Goal: Contribute content: Contribute content

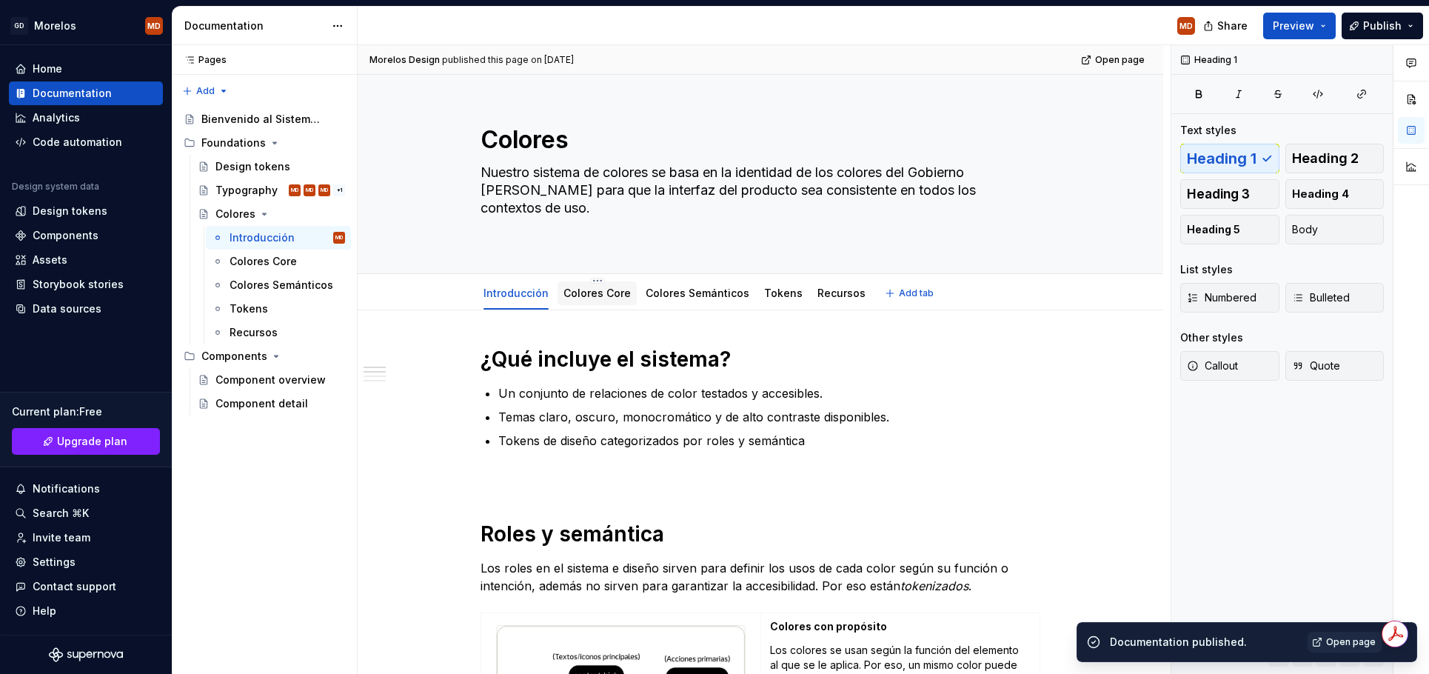
scroll to position [67, 0]
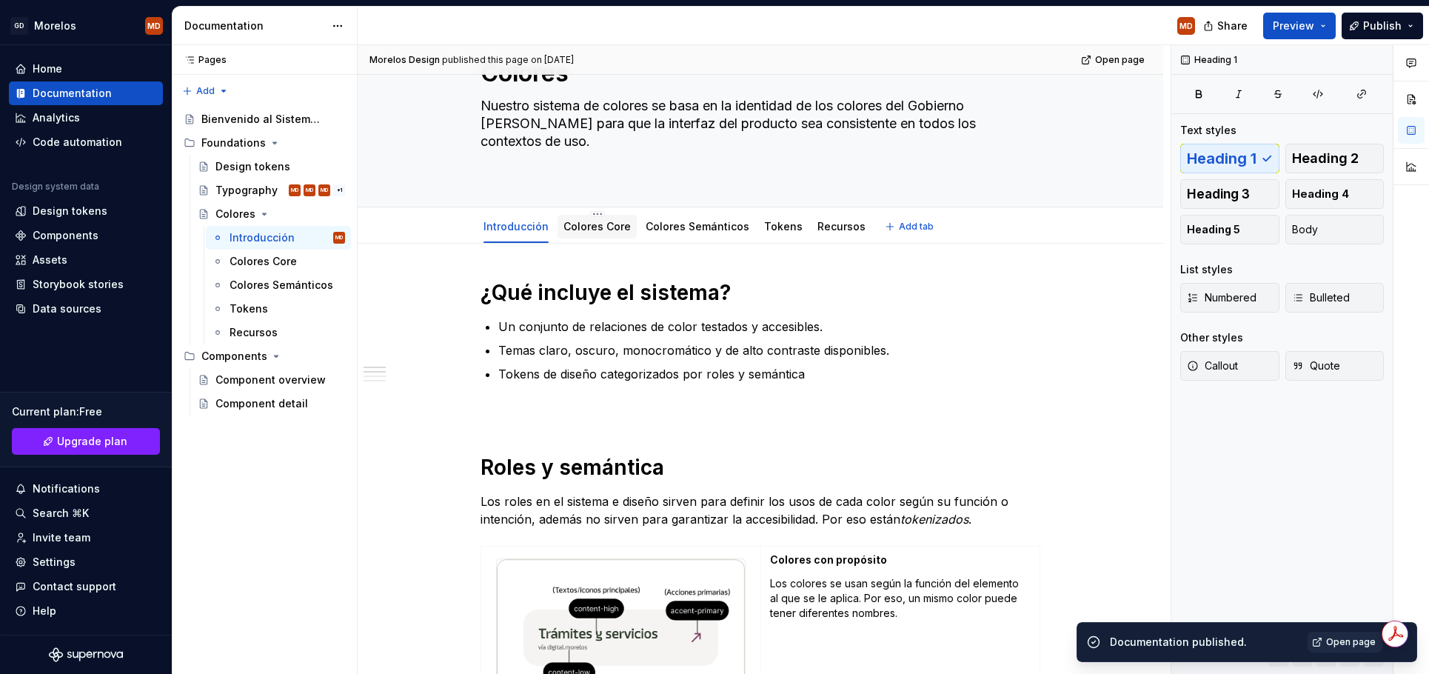
click at [598, 236] on div "Colores Core" at bounding box center [596, 227] width 79 height 24
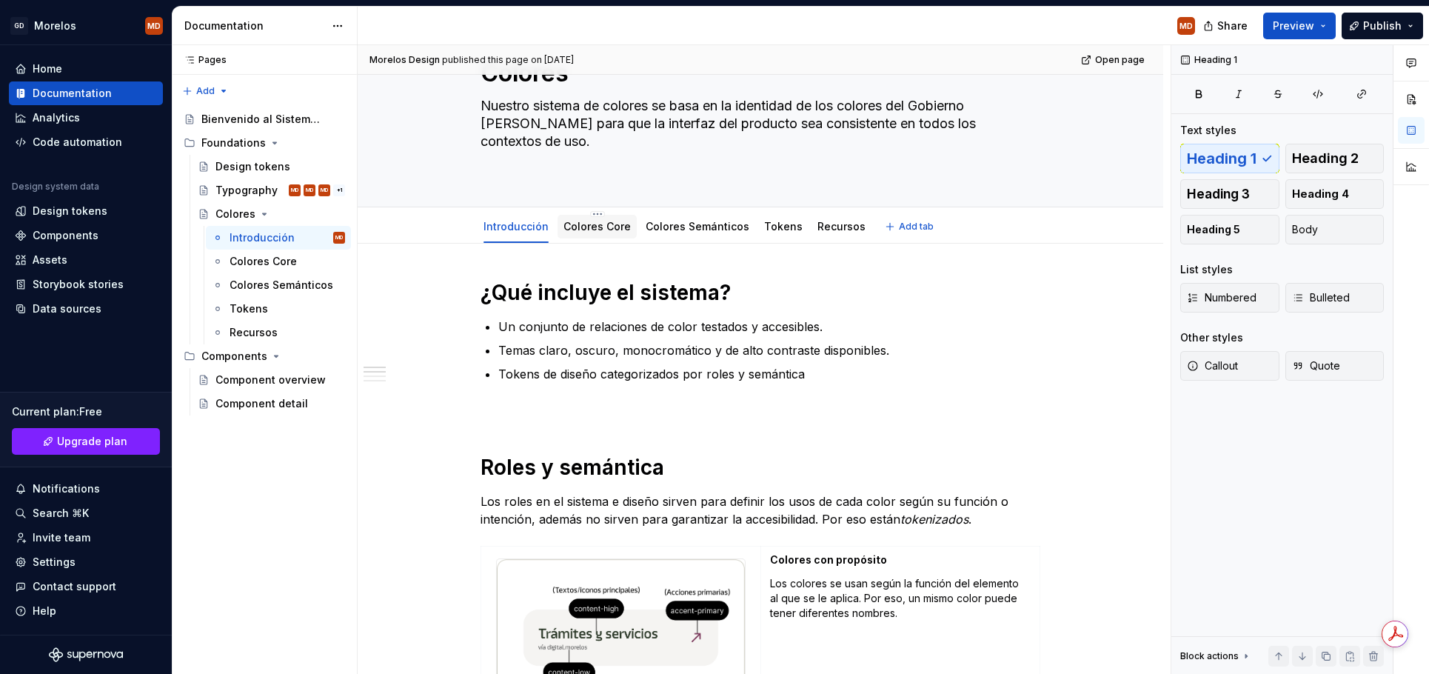
click at [600, 227] on link "Colores Core" at bounding box center [596, 226] width 67 height 13
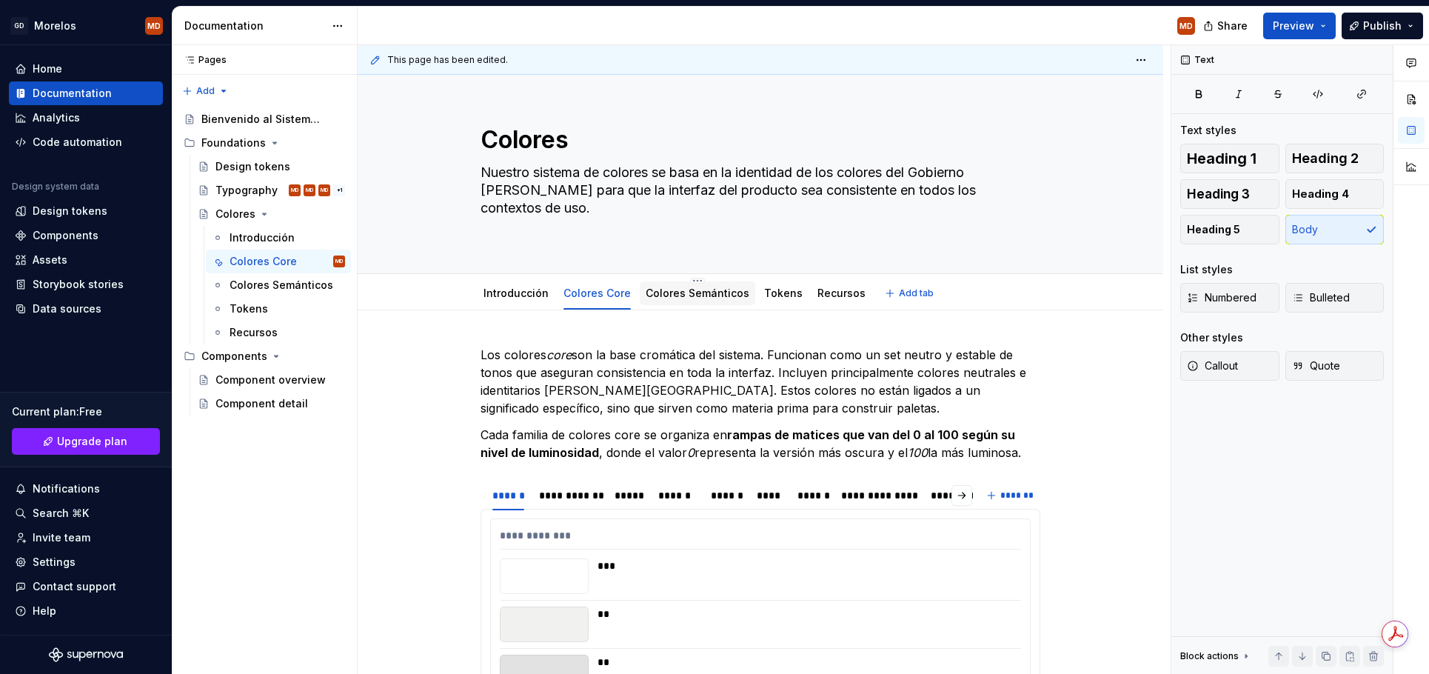
click at [680, 289] on link "Colores Semánticos" at bounding box center [698, 293] width 104 height 13
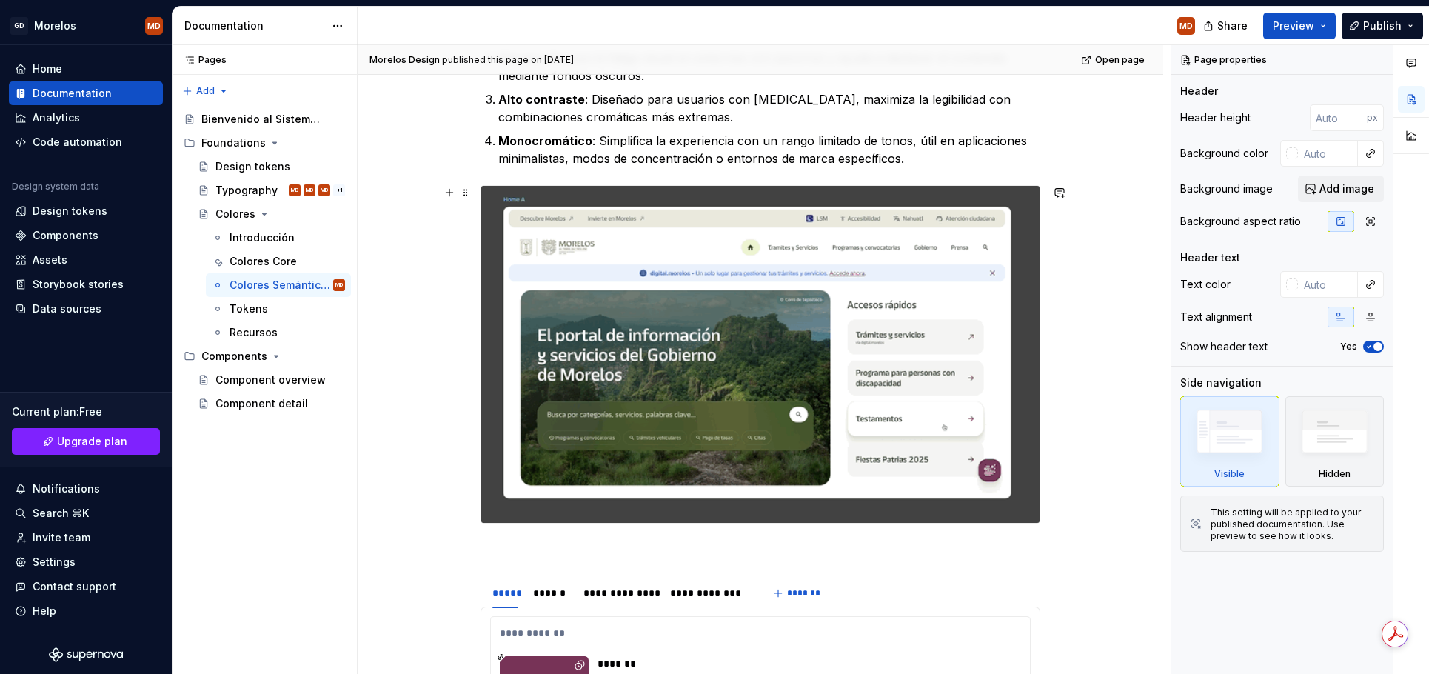
scroll to position [453, 0]
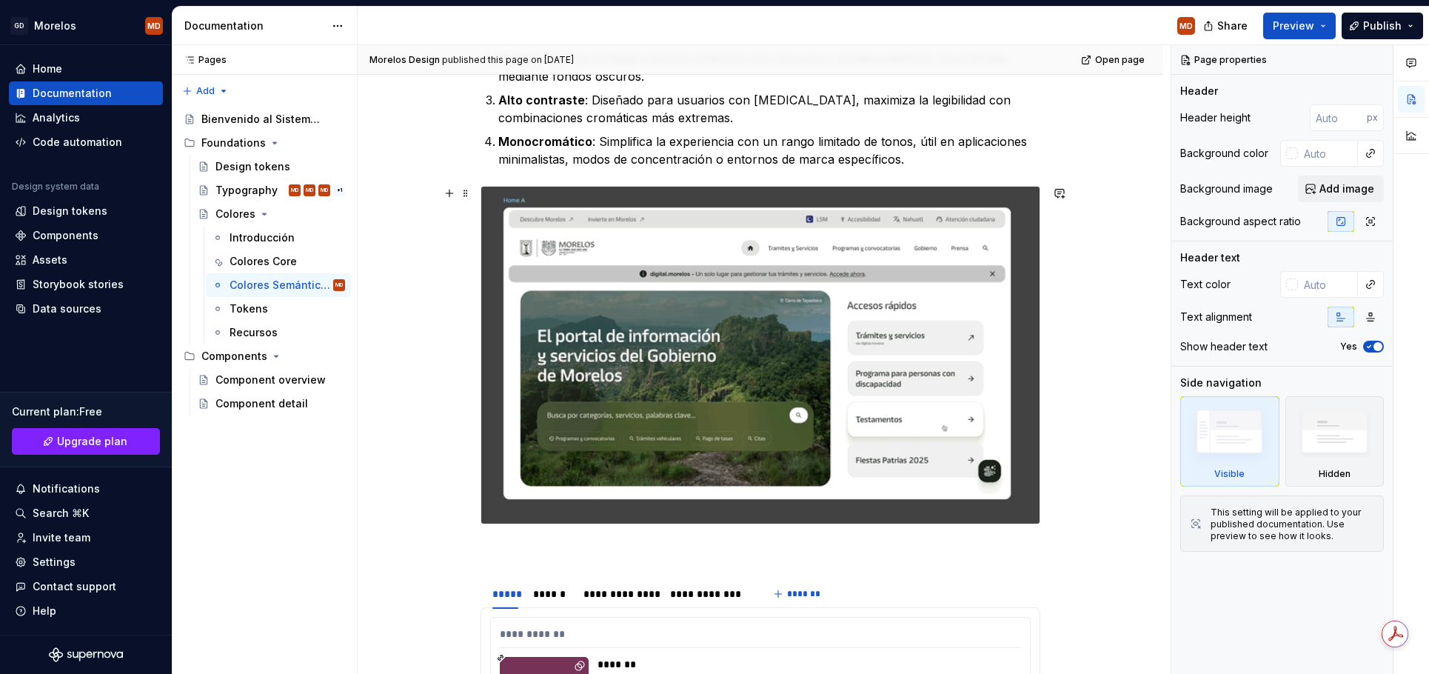
click at [628, 500] on img at bounding box center [760, 355] width 558 height 337
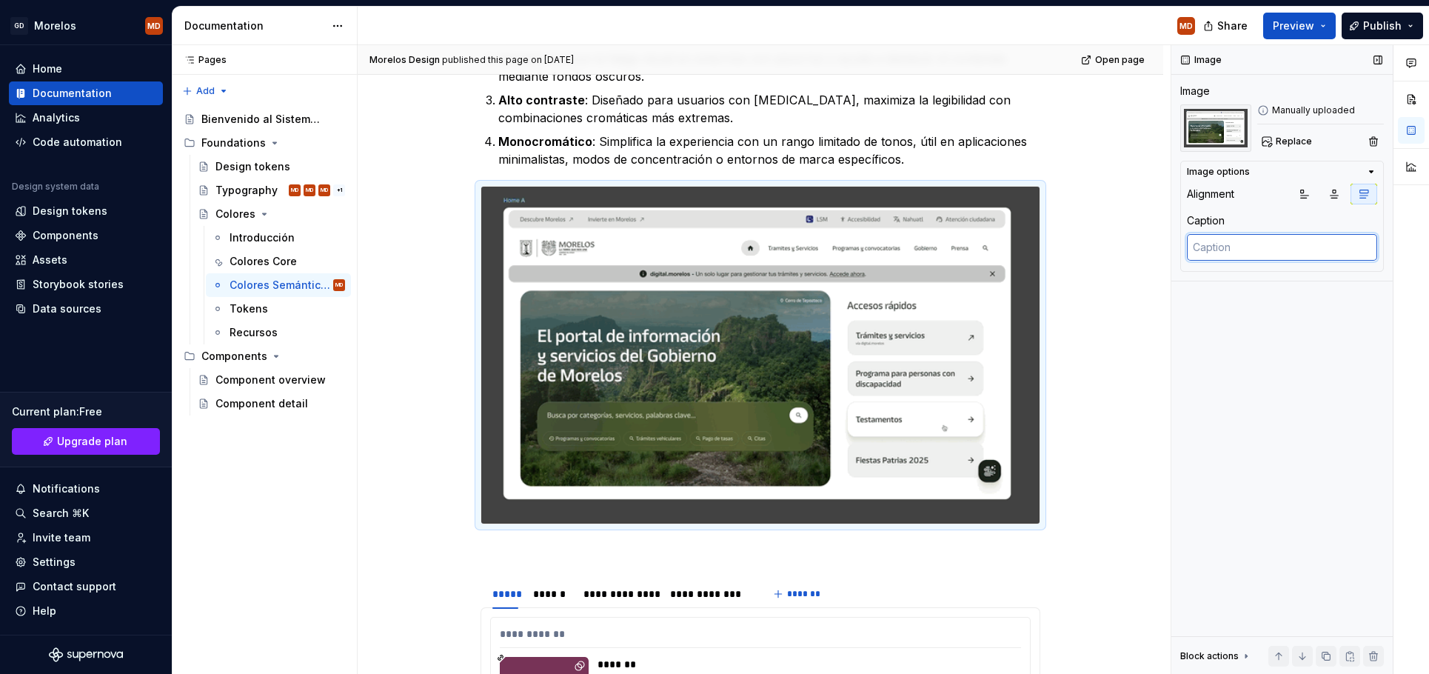
click at [1230, 252] on textarea at bounding box center [1282, 247] width 190 height 27
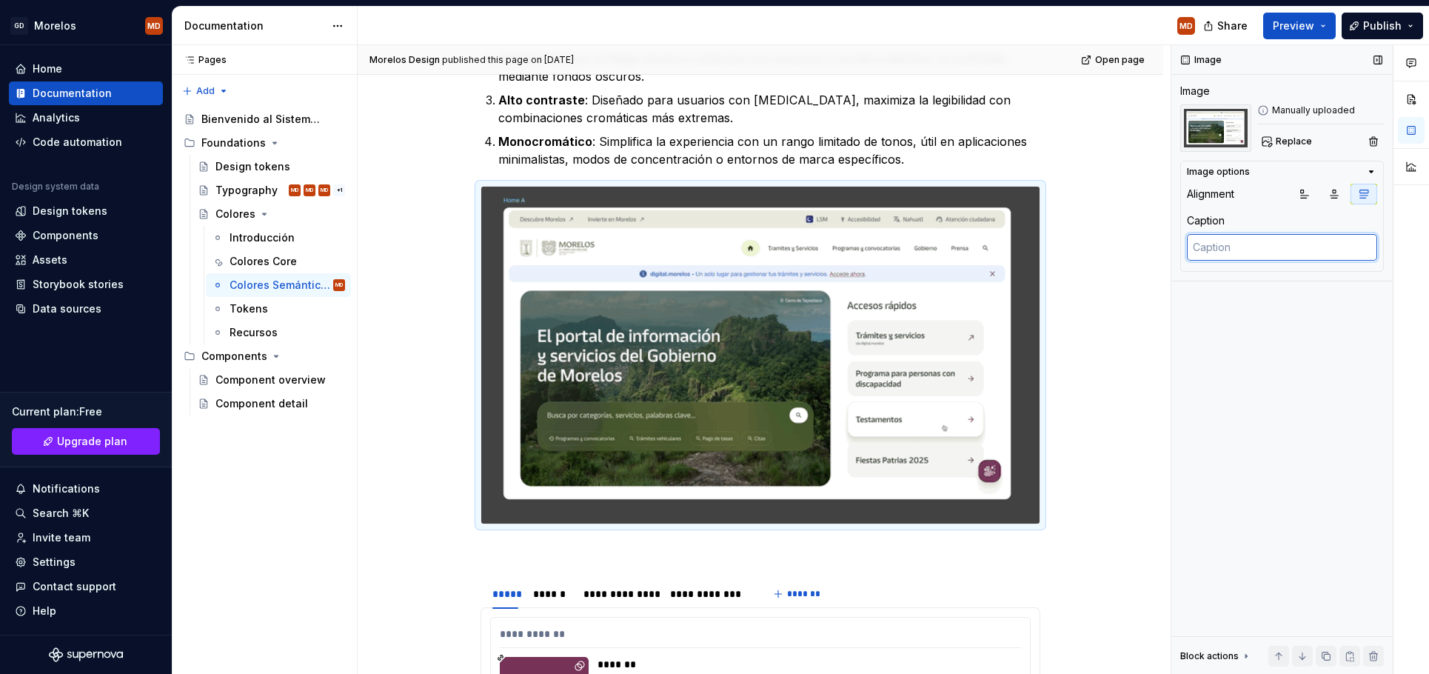
type textarea "*"
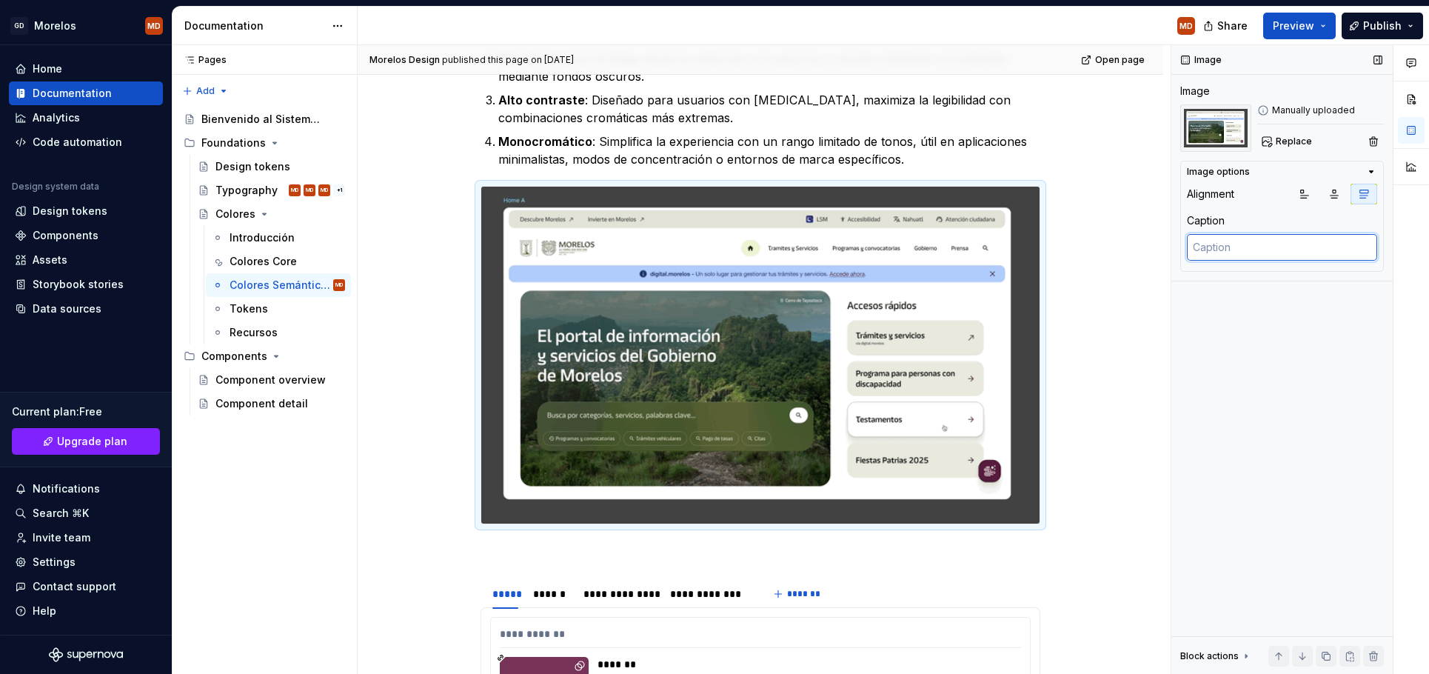
type textarea "C"
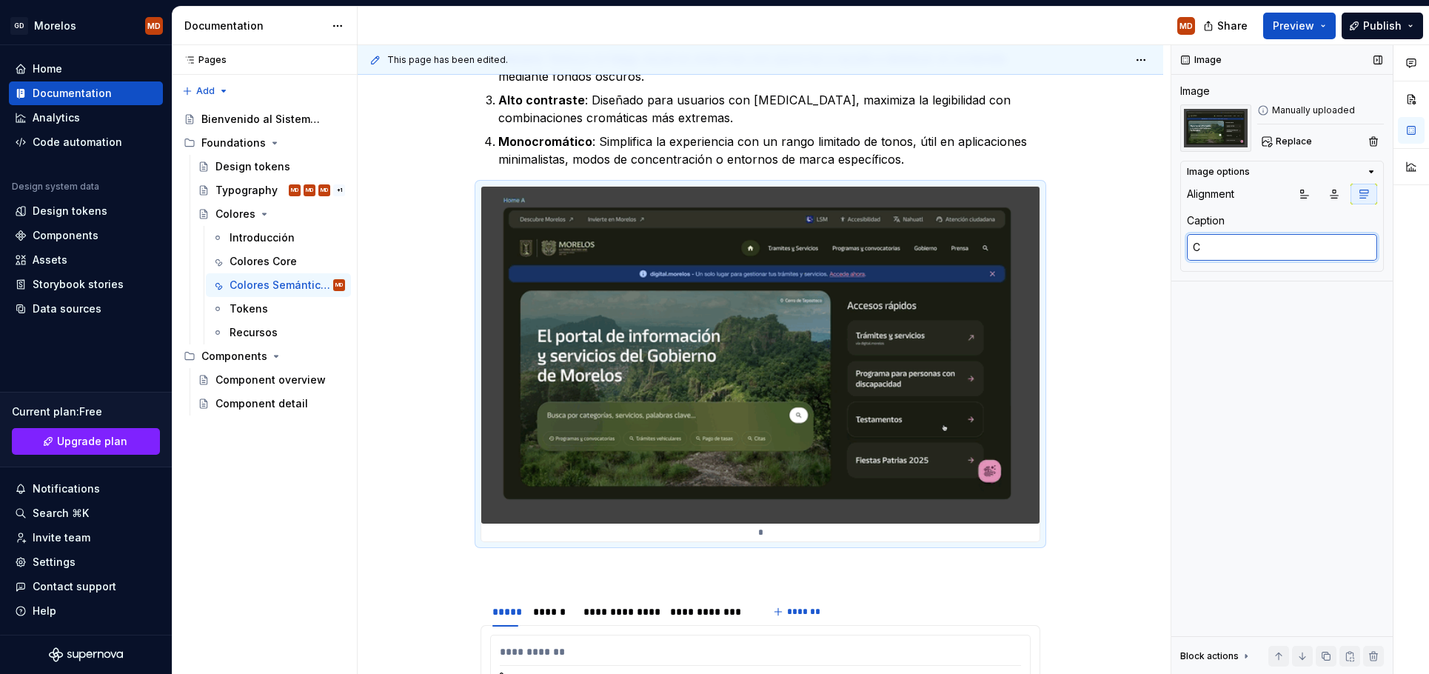
type textarea "*"
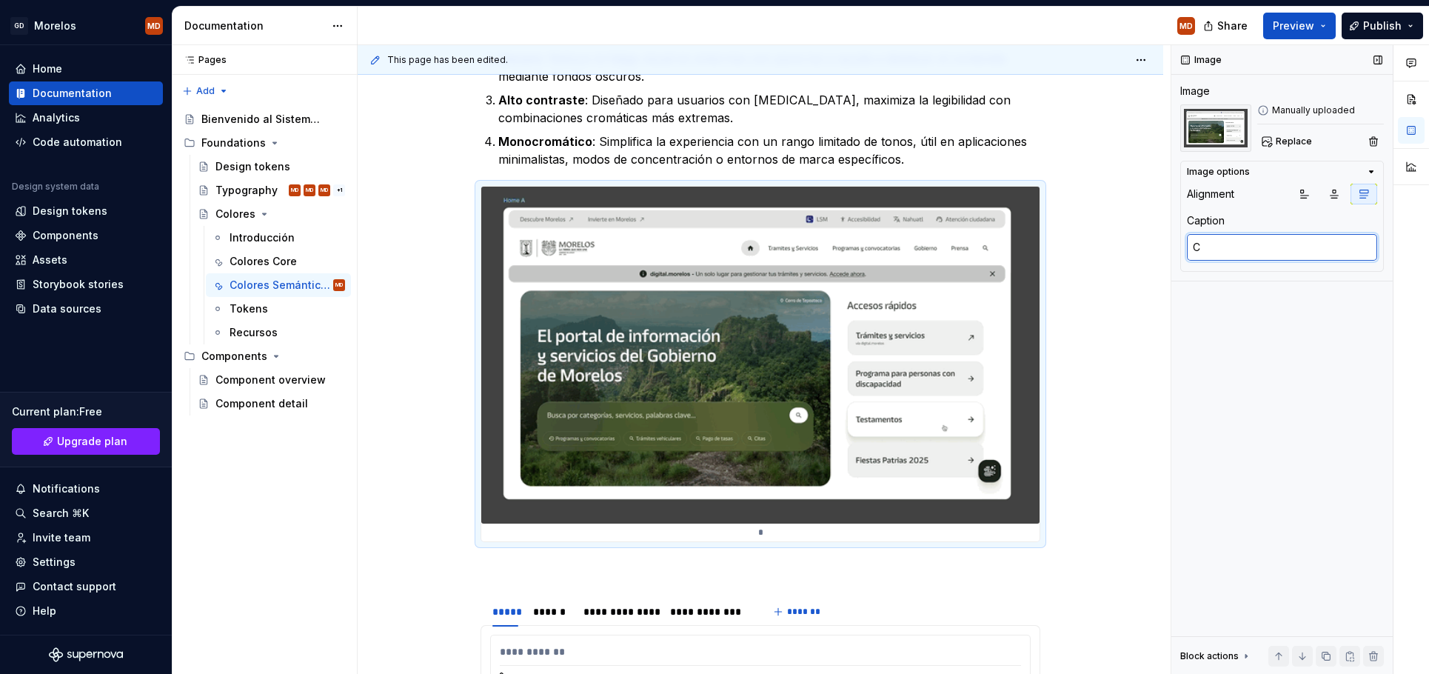
type textarea "Ca"
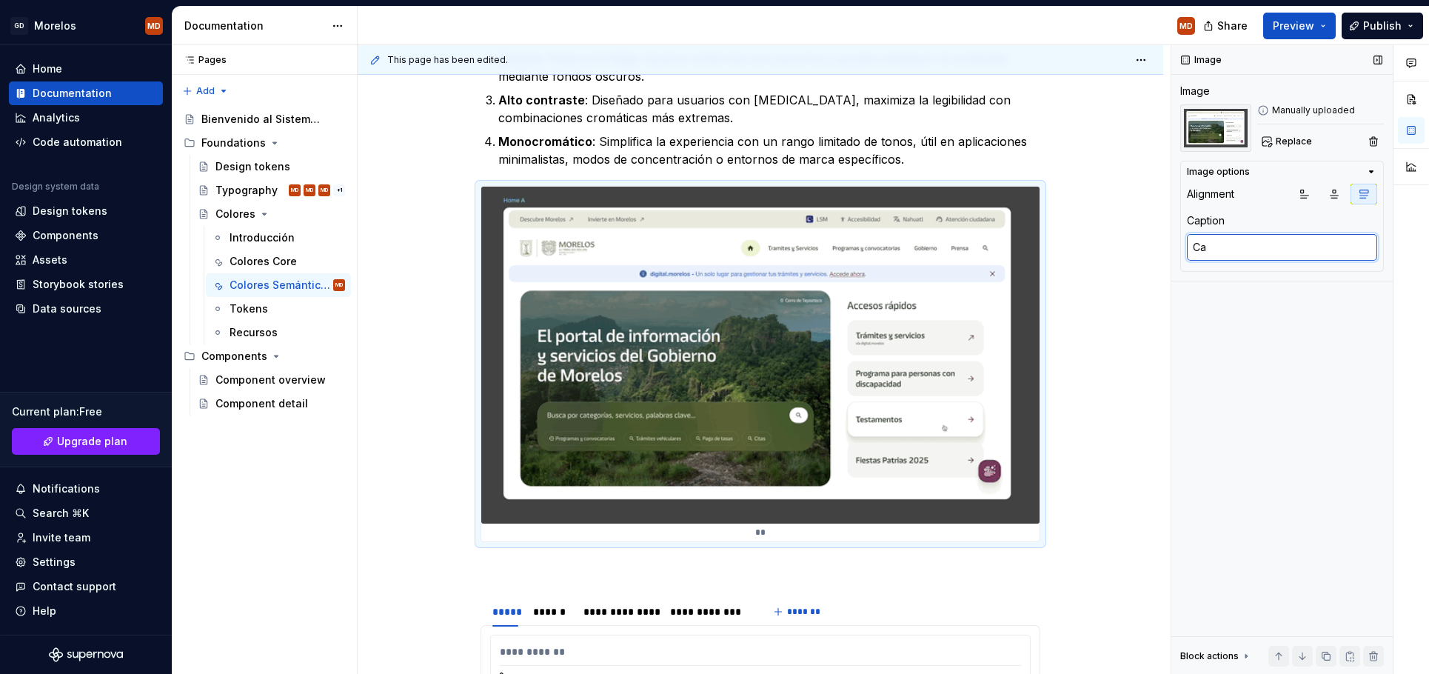
type textarea "*"
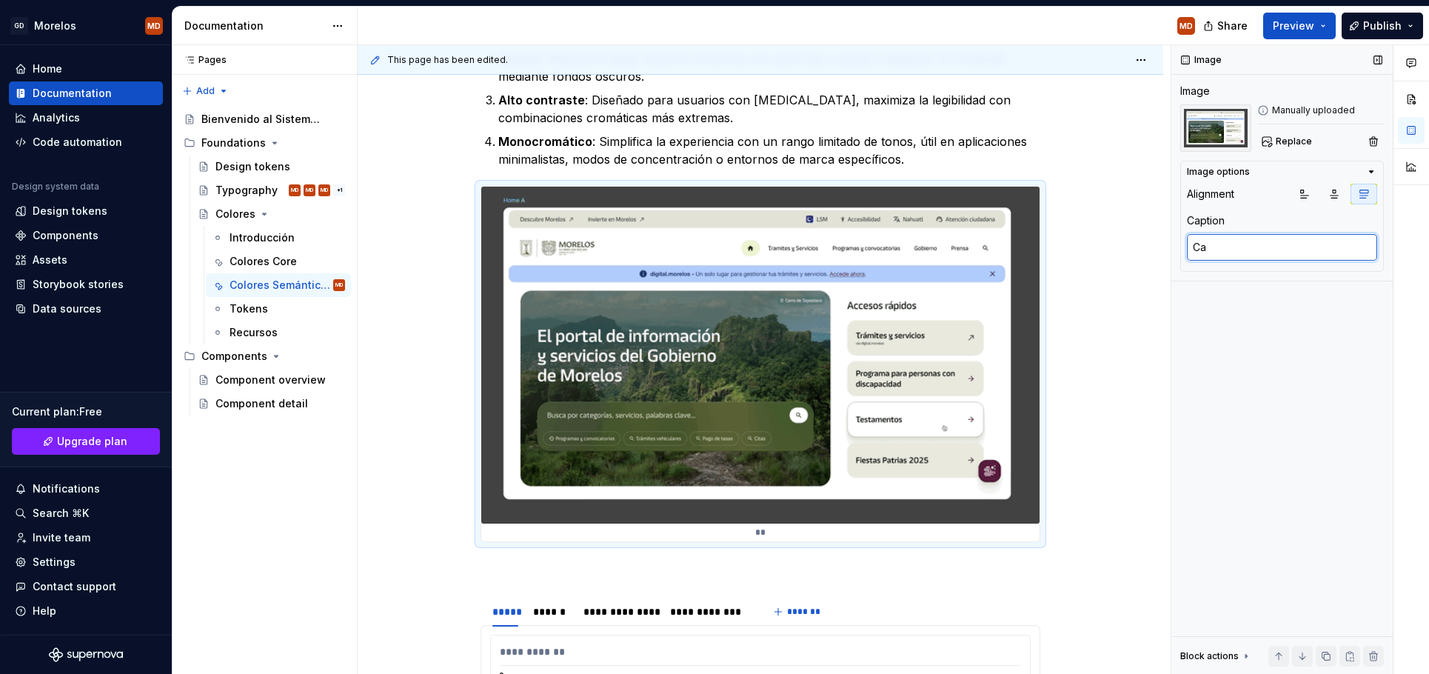
type textarea "Cam"
type textarea "*"
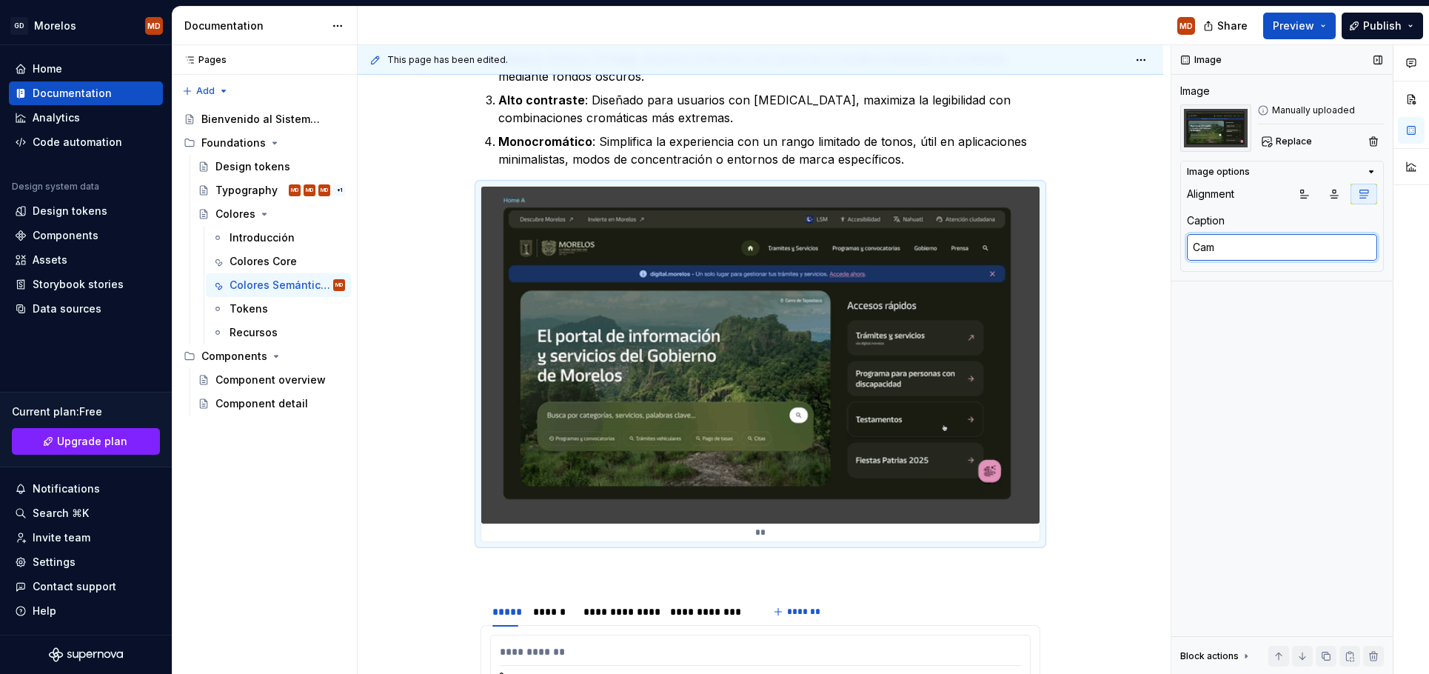
type textarea "Camb"
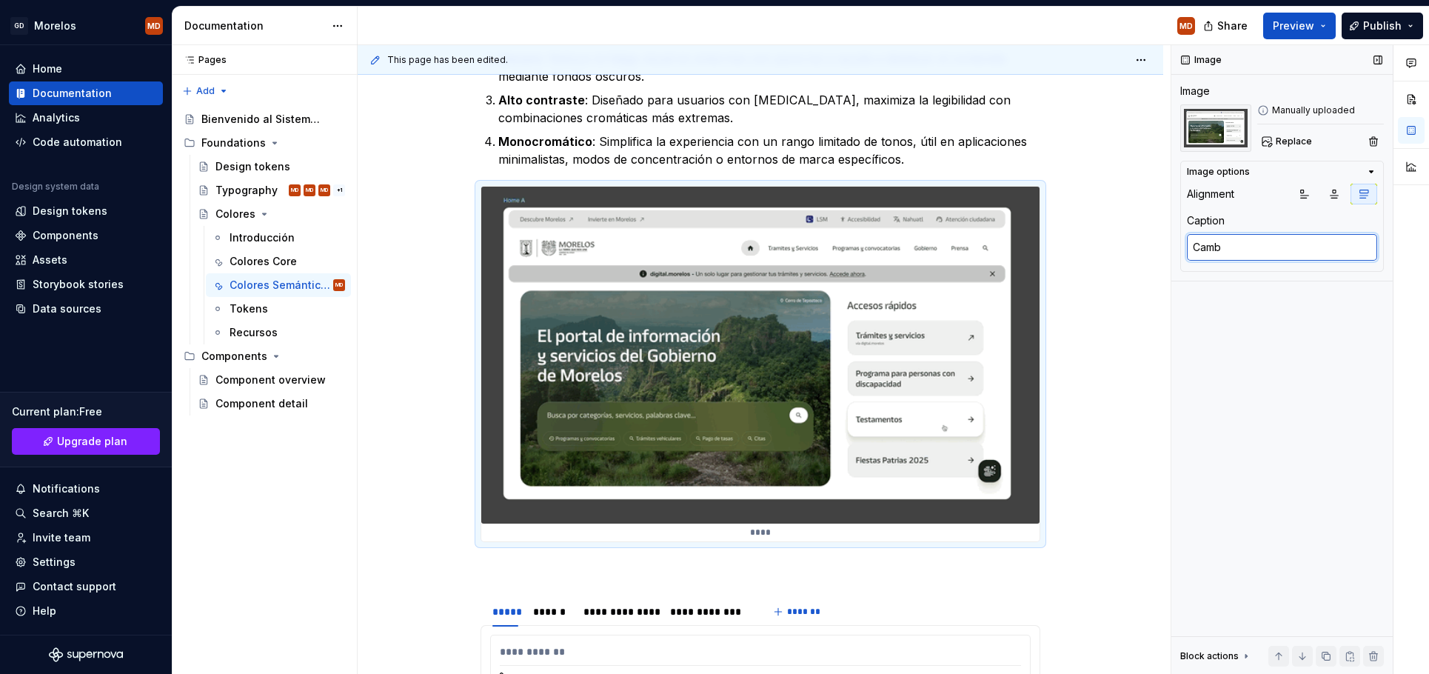
type textarea "*"
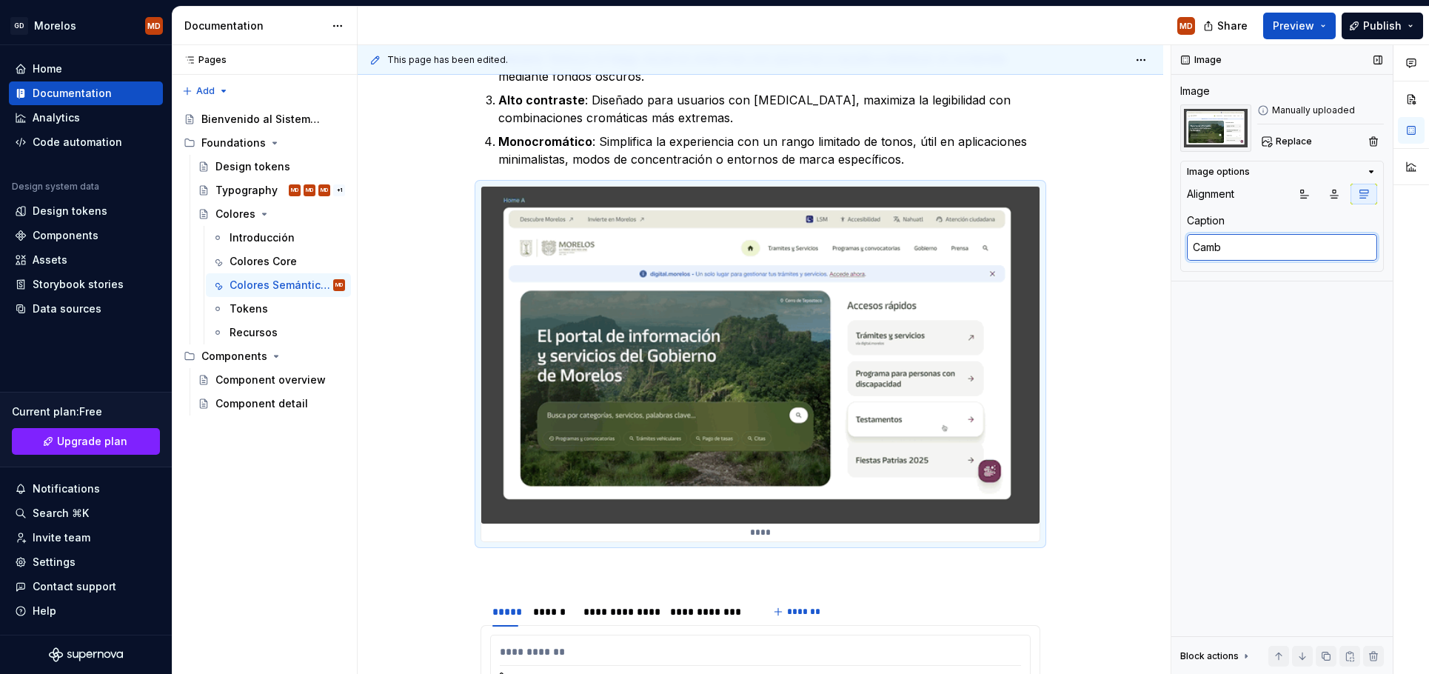
type textarea "Cambi"
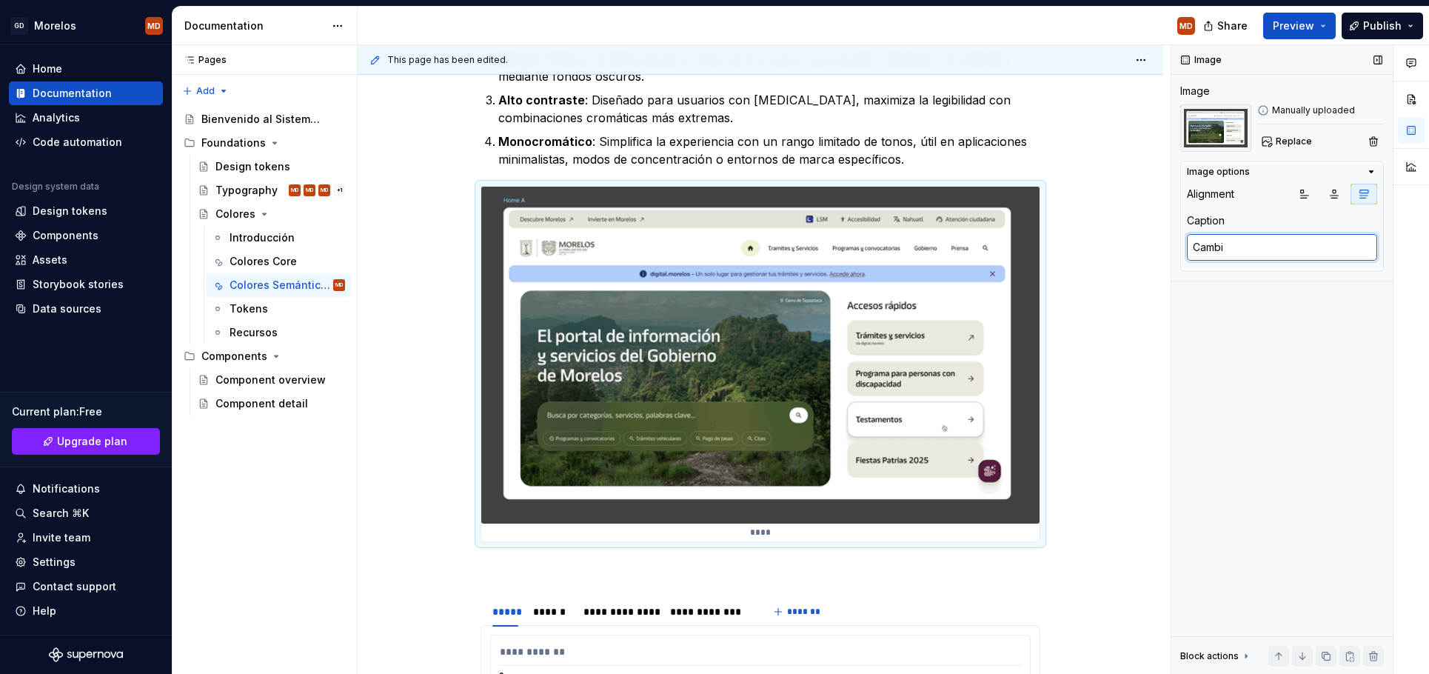
type textarea "*"
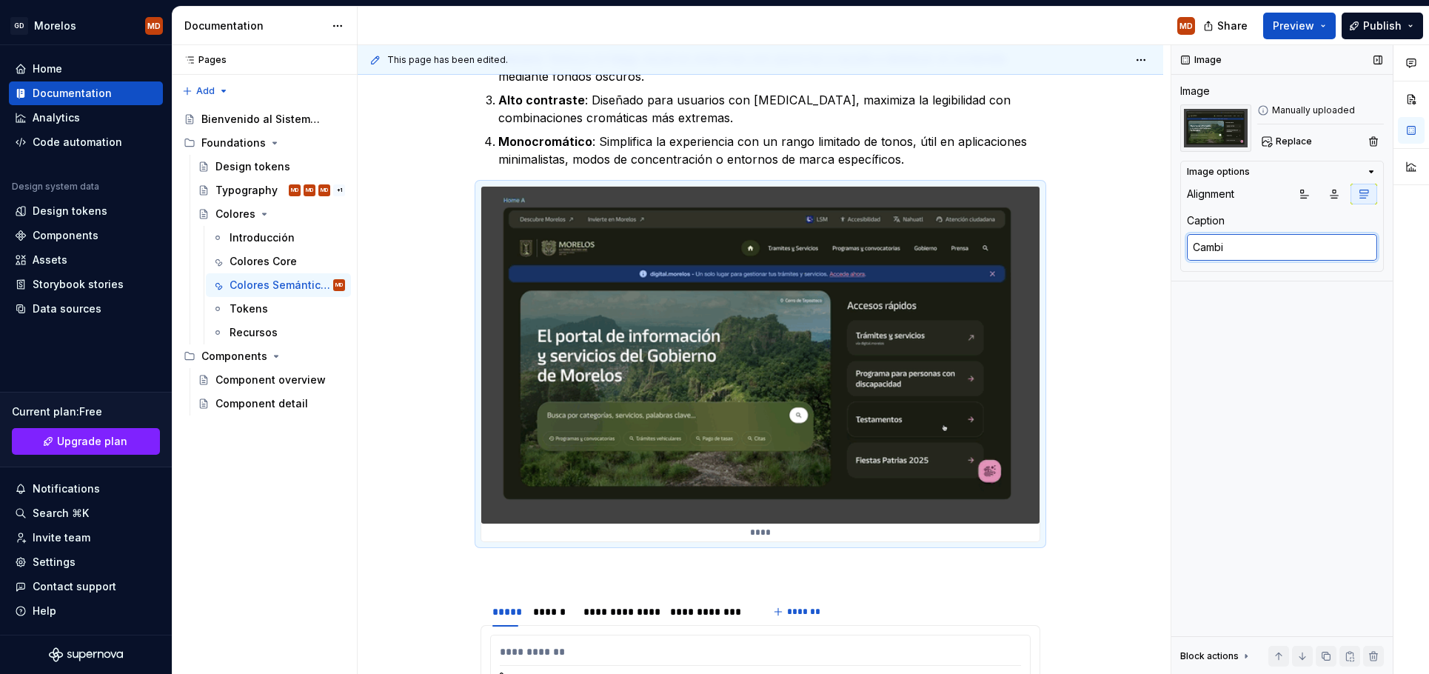
type textarea "Cambio"
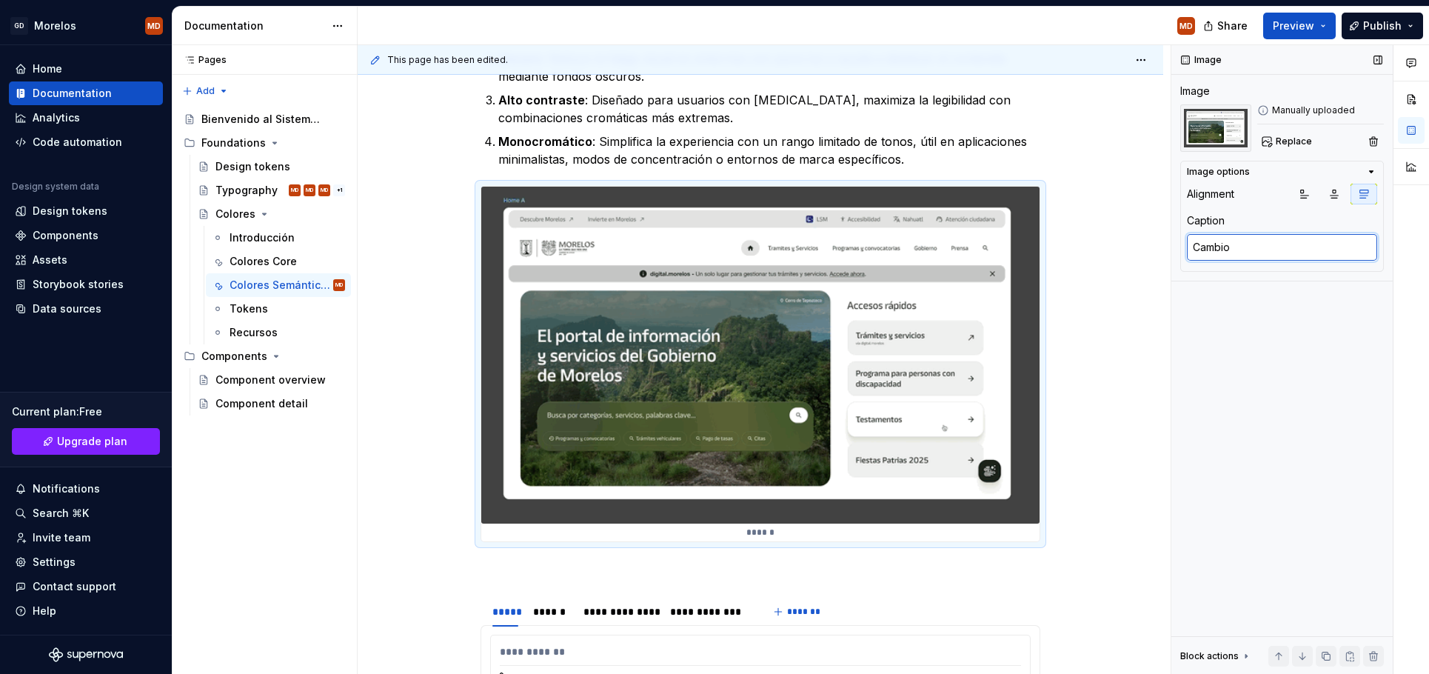
type textarea "*"
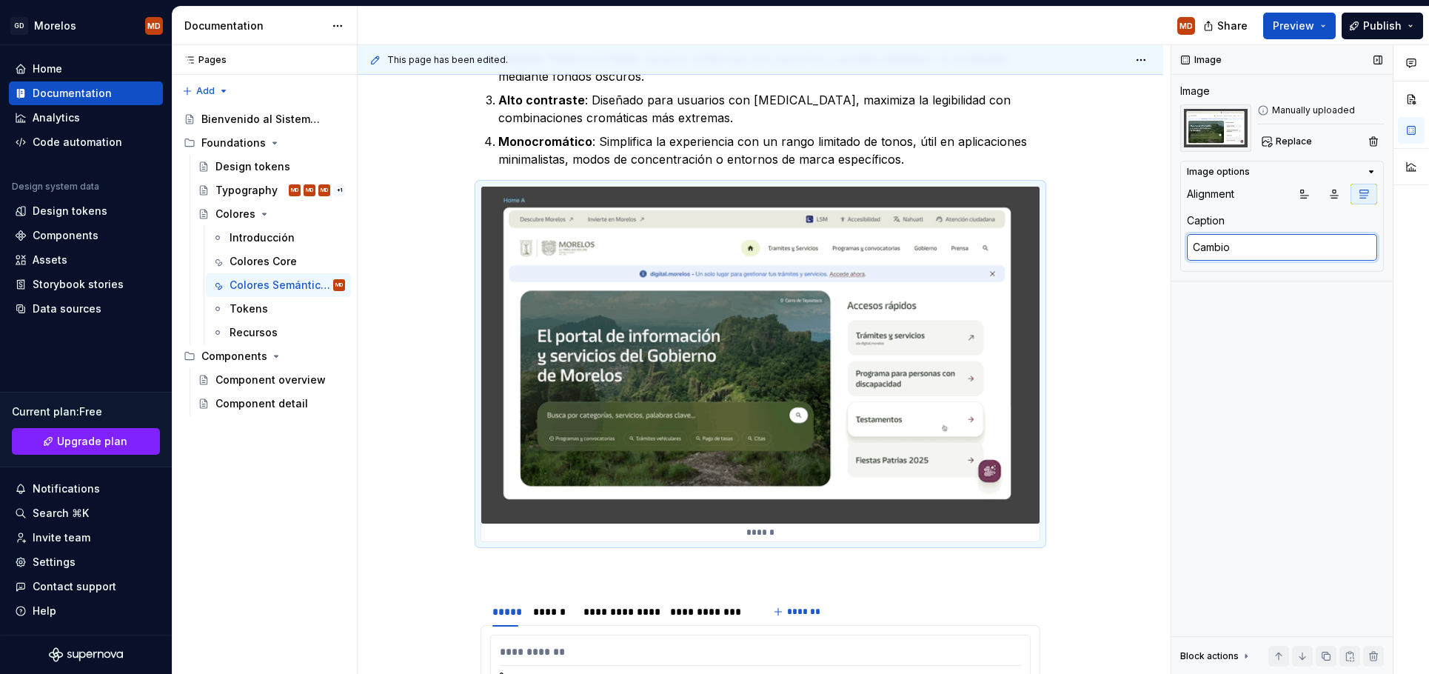
type textarea "Cambio"
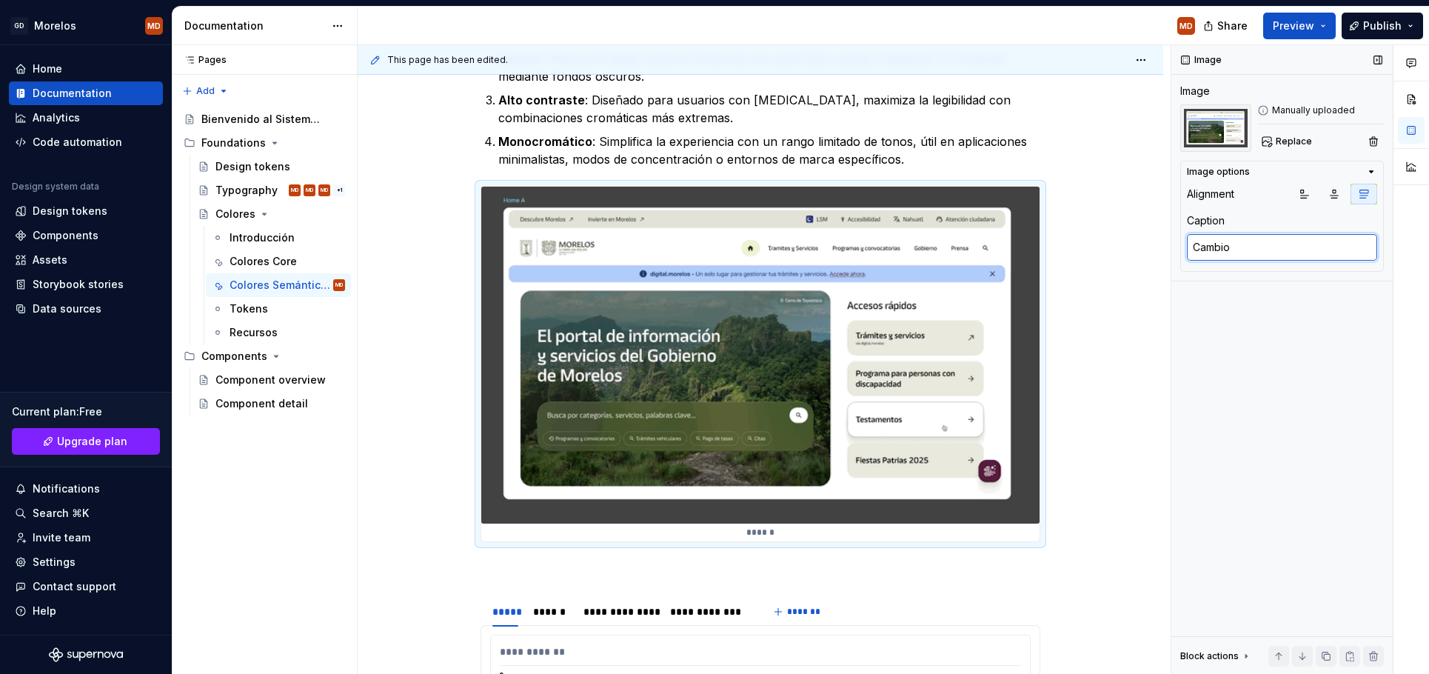
type textarea "*"
type textarea "Cambio d"
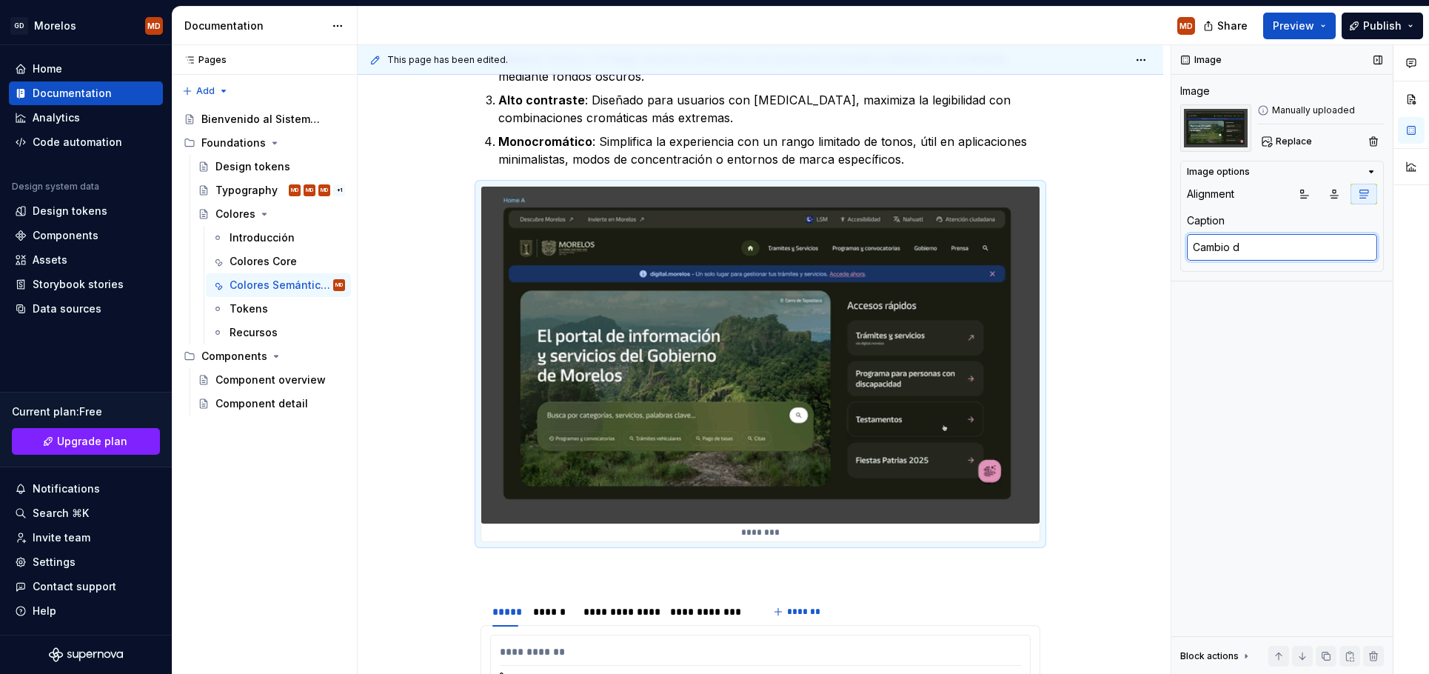
type textarea "*"
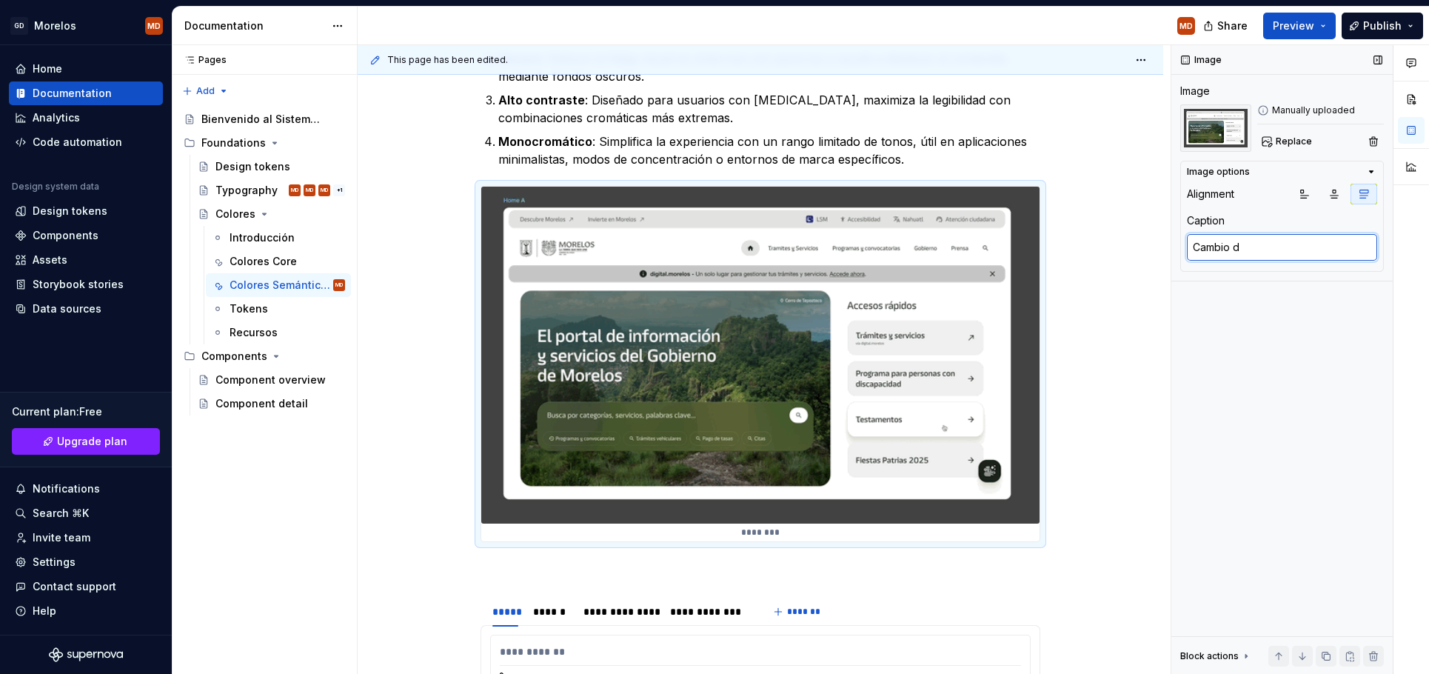
type textarea "Cambio de"
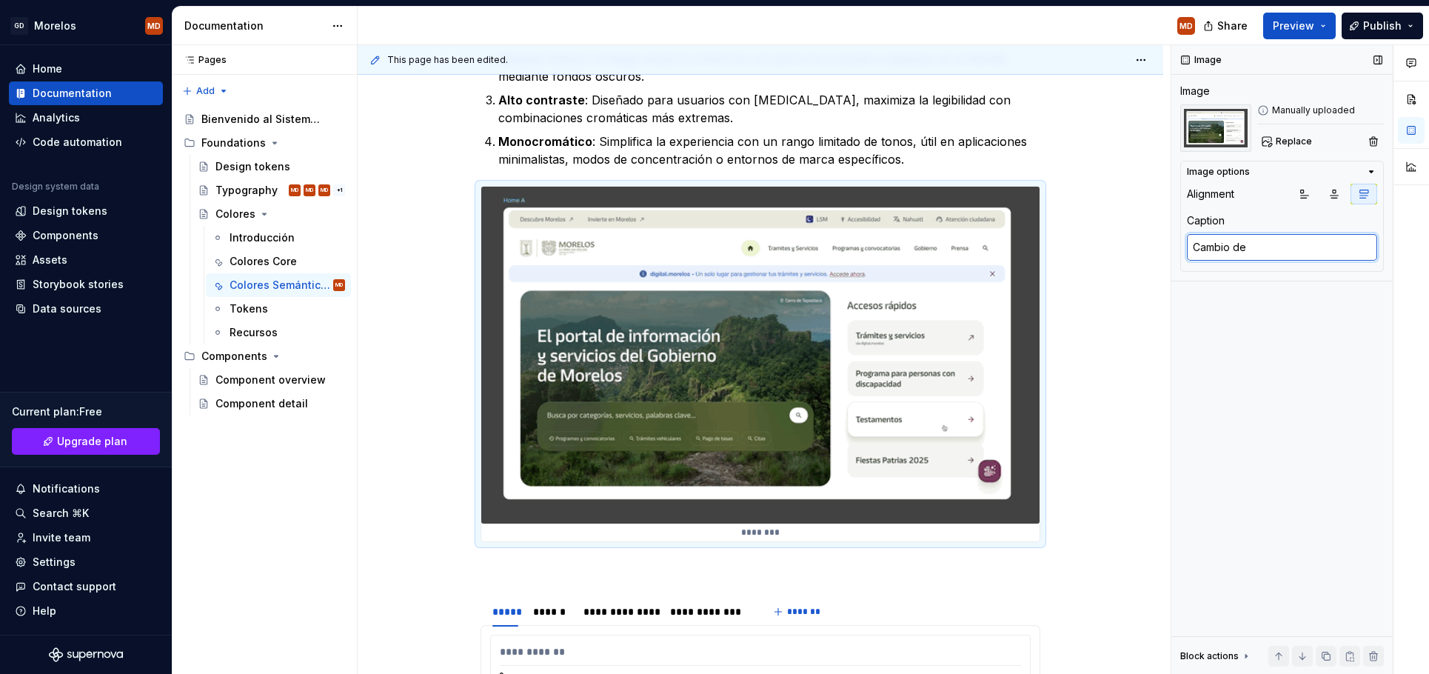
type textarea "*"
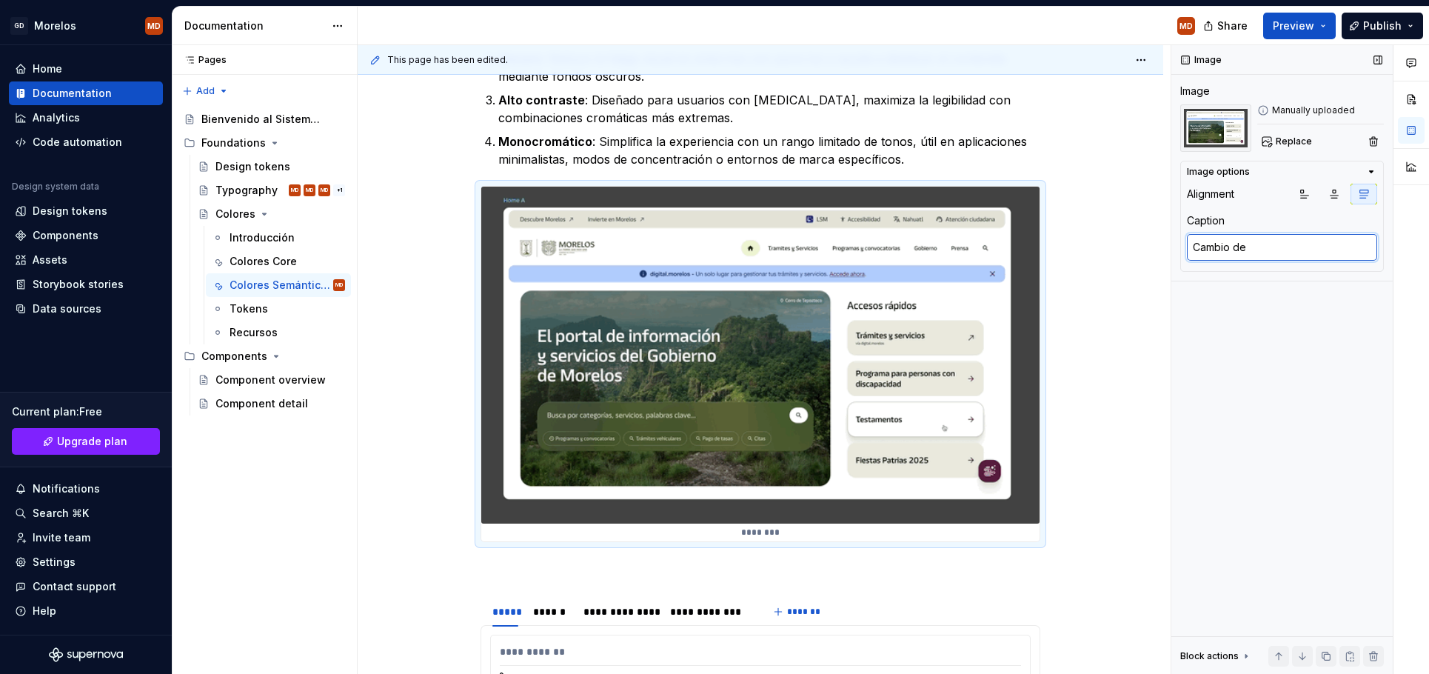
type textarea "Cambio de"
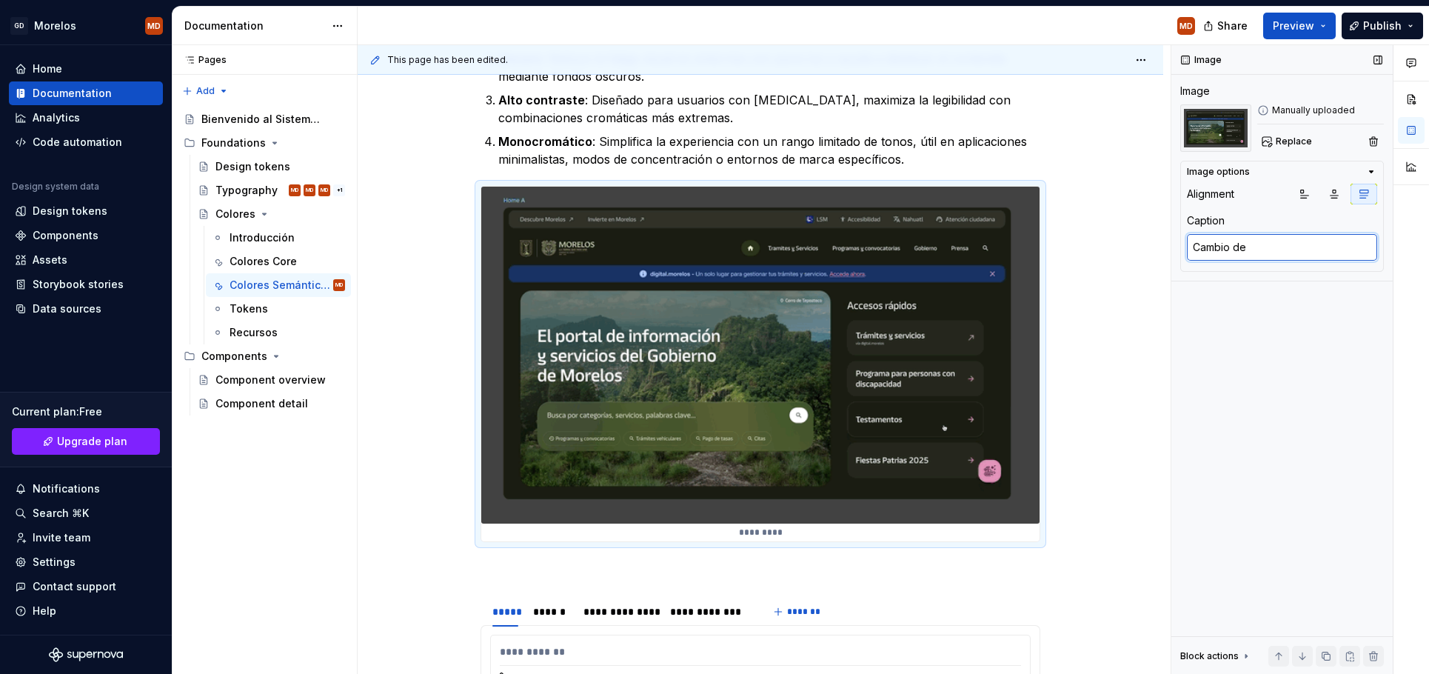
type textarea "*"
type textarea "Cambio de c"
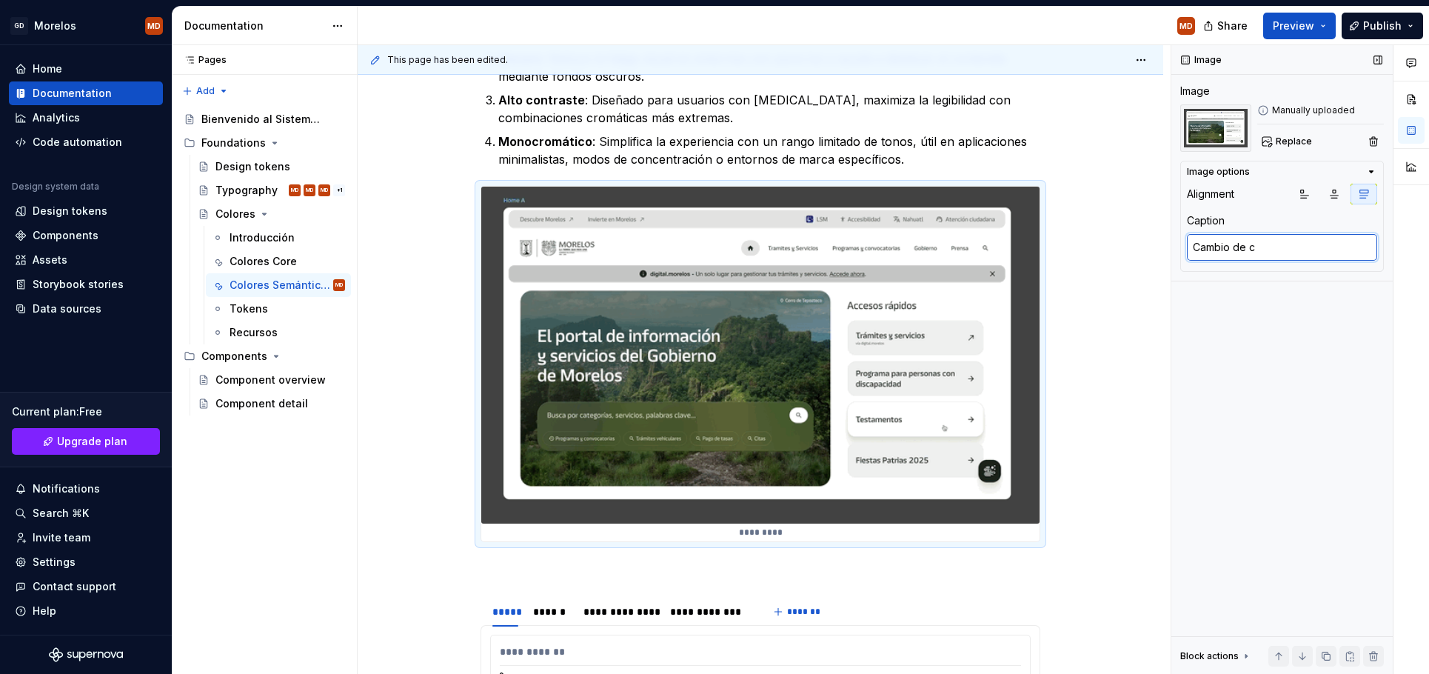
type textarea "*"
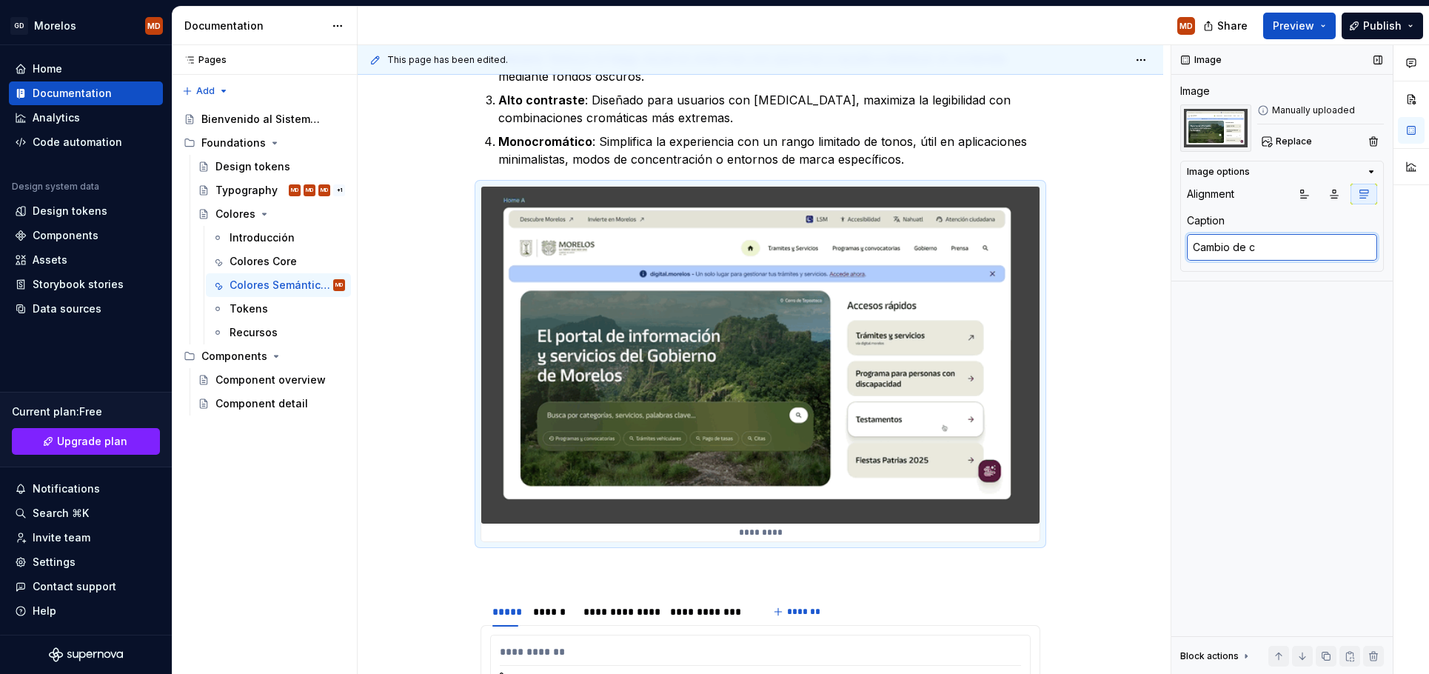
type textarea "Cambio de co"
type textarea "*"
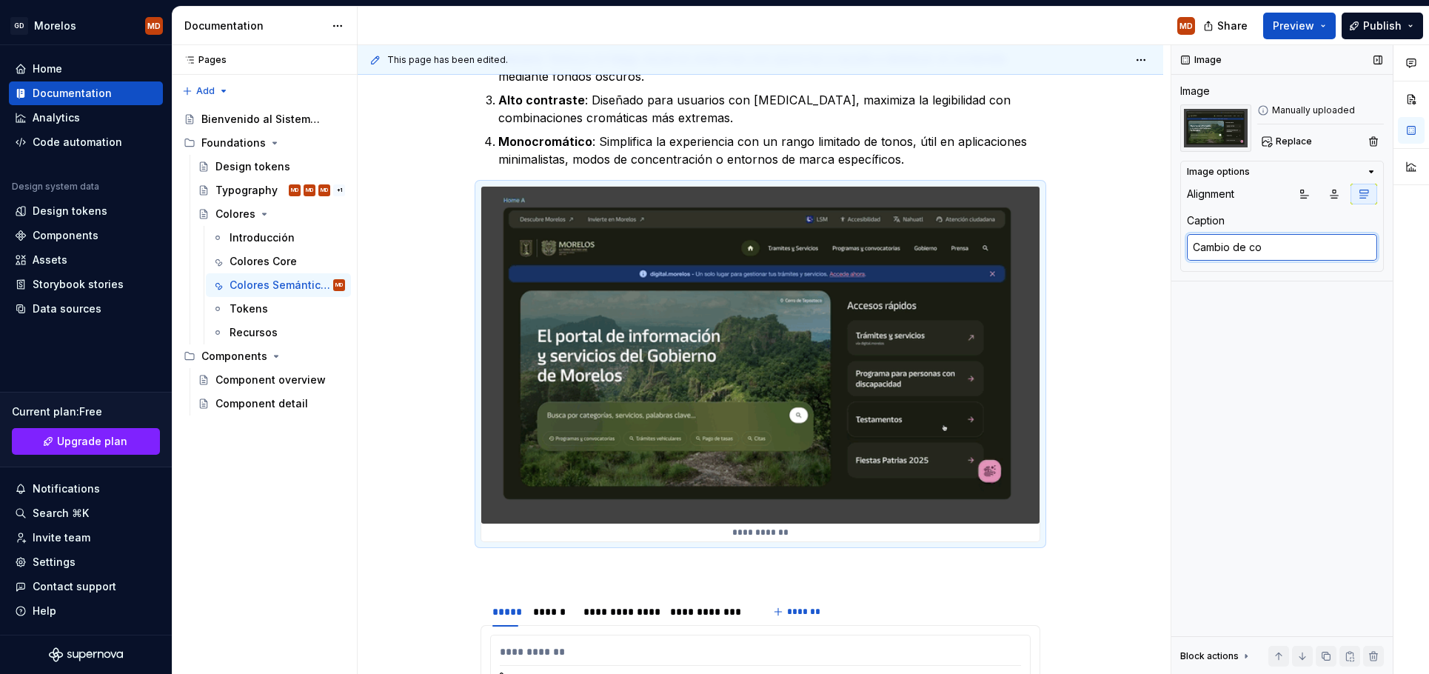
type textarea "Cambio de col"
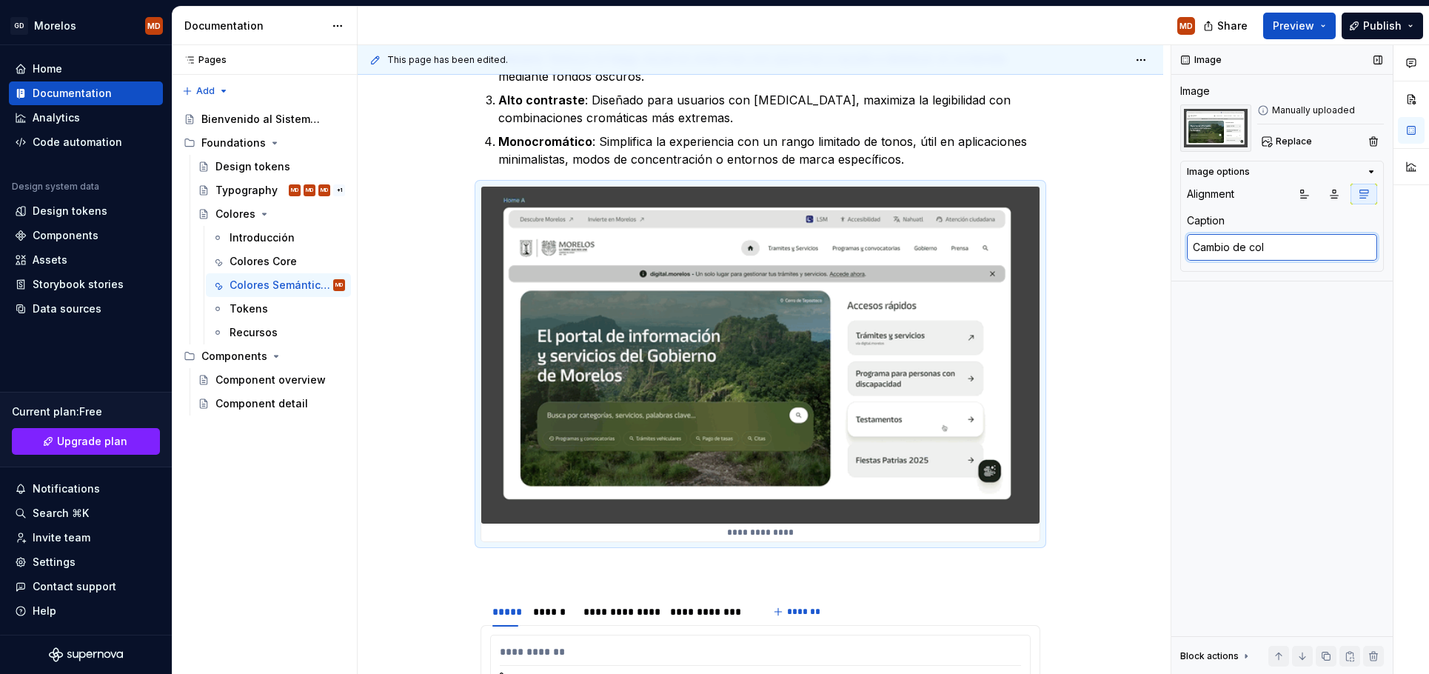
type textarea "*"
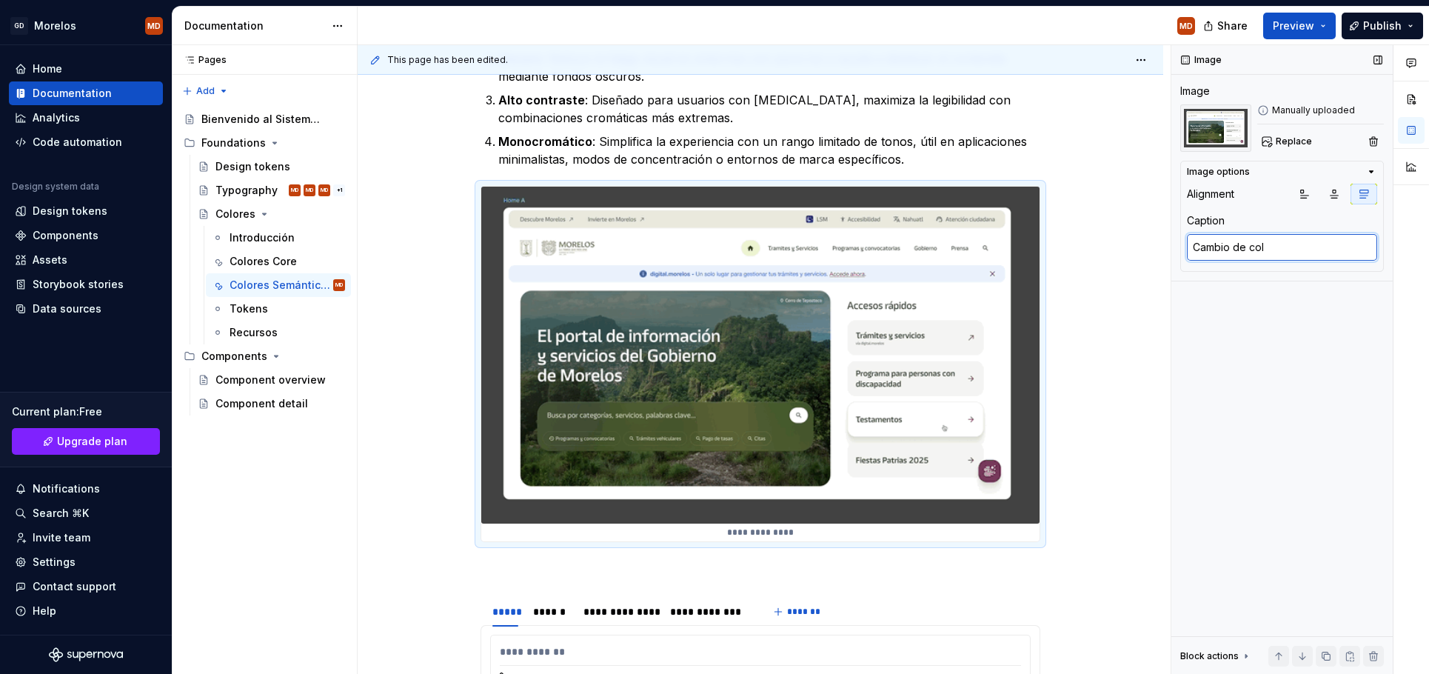
type textarea "Cambio de colo"
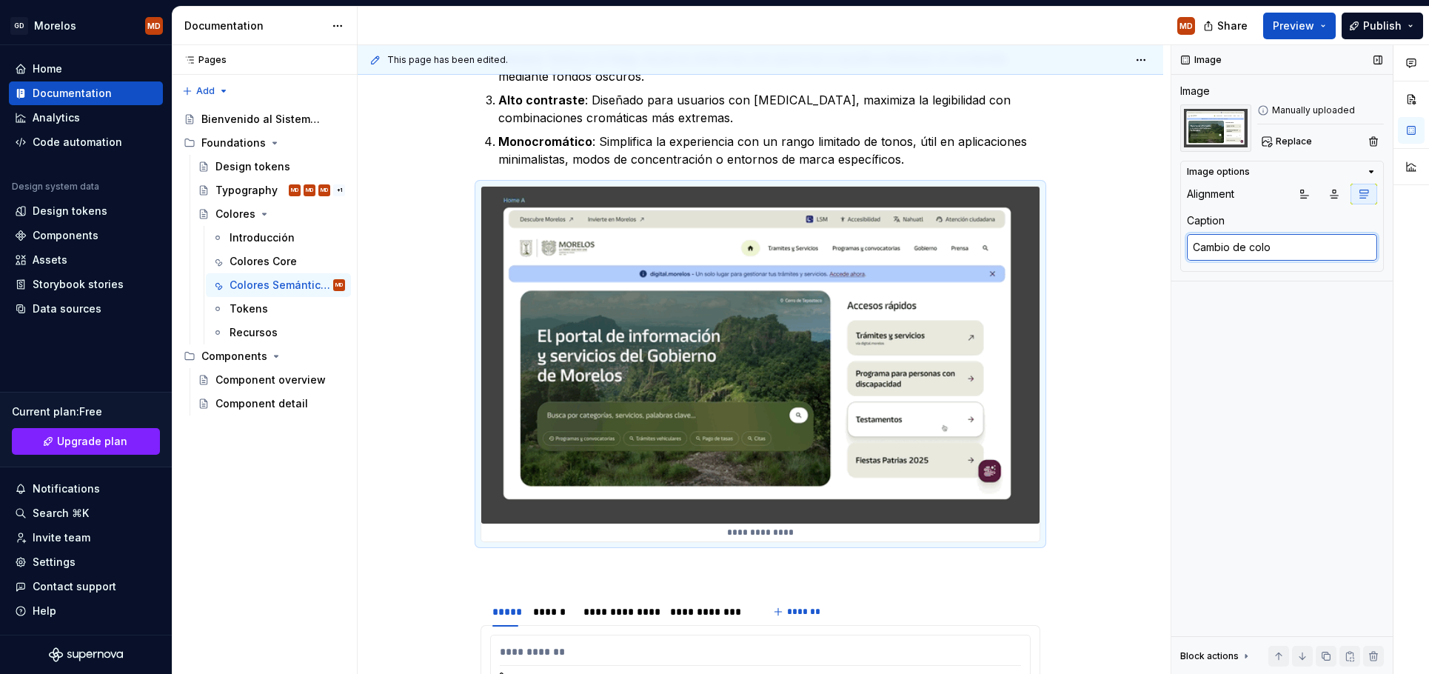
type textarea "*"
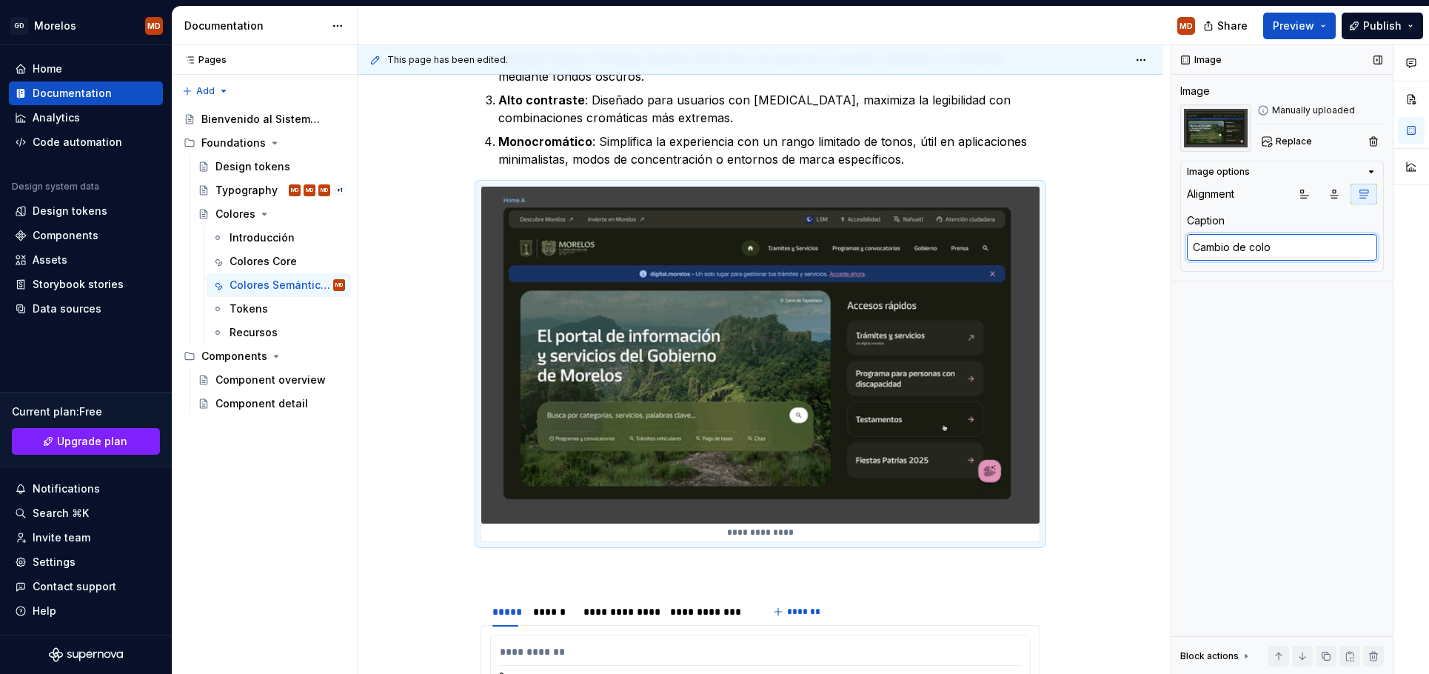
type textarea "Cambio de color"
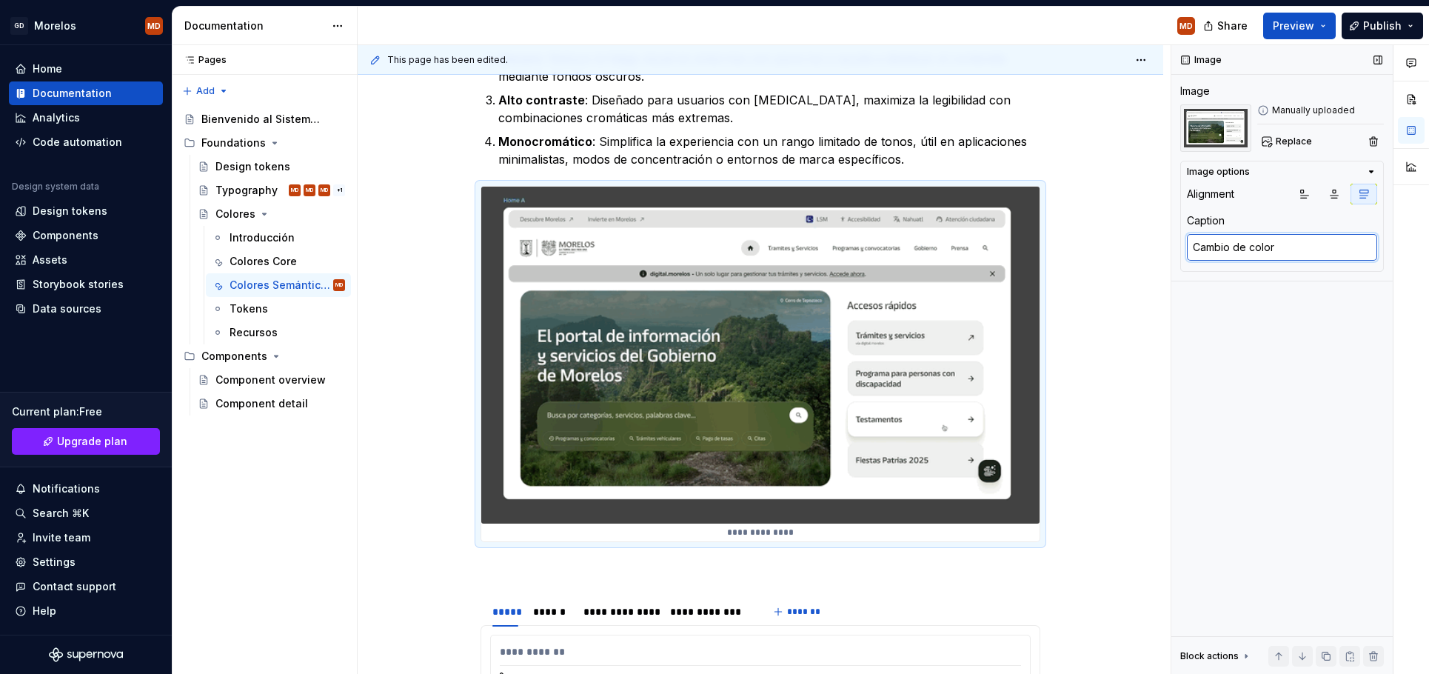
type textarea "*"
type textarea "Cambio de colores"
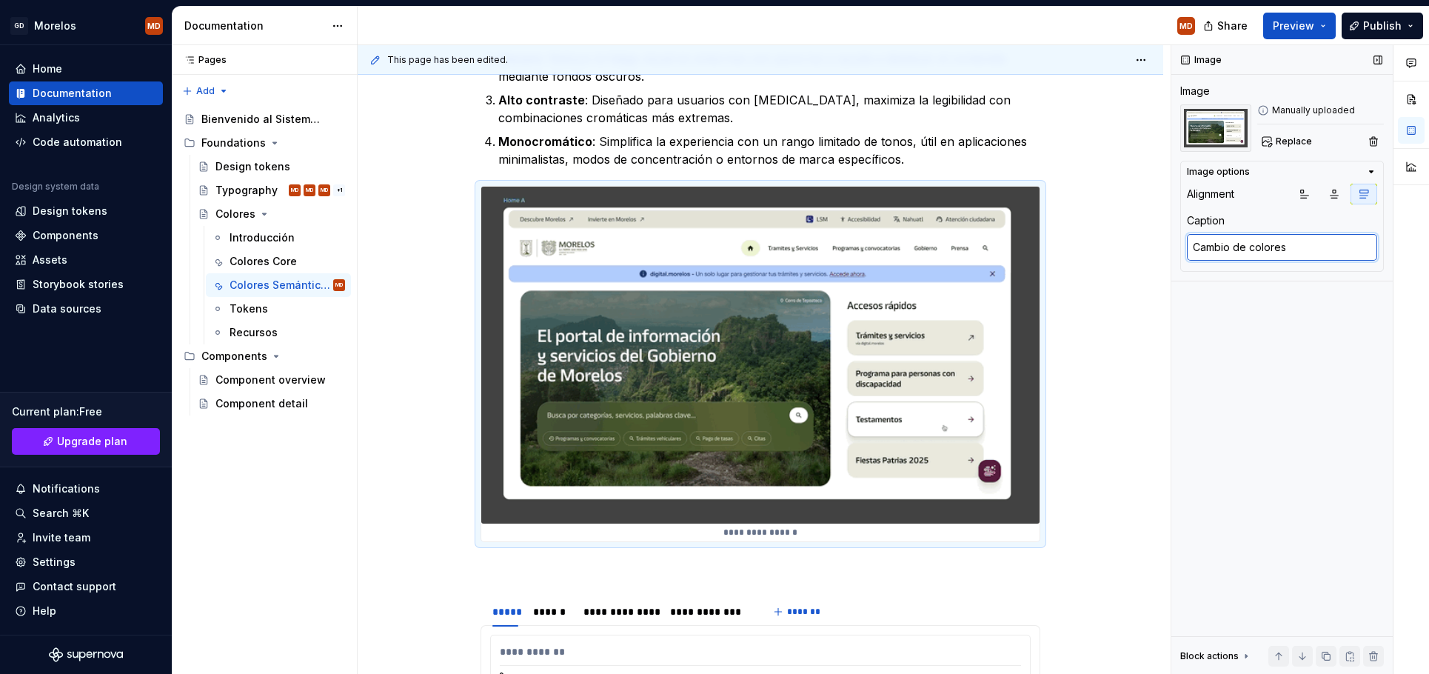
type textarea "*"
type textarea "Cambio de colores"
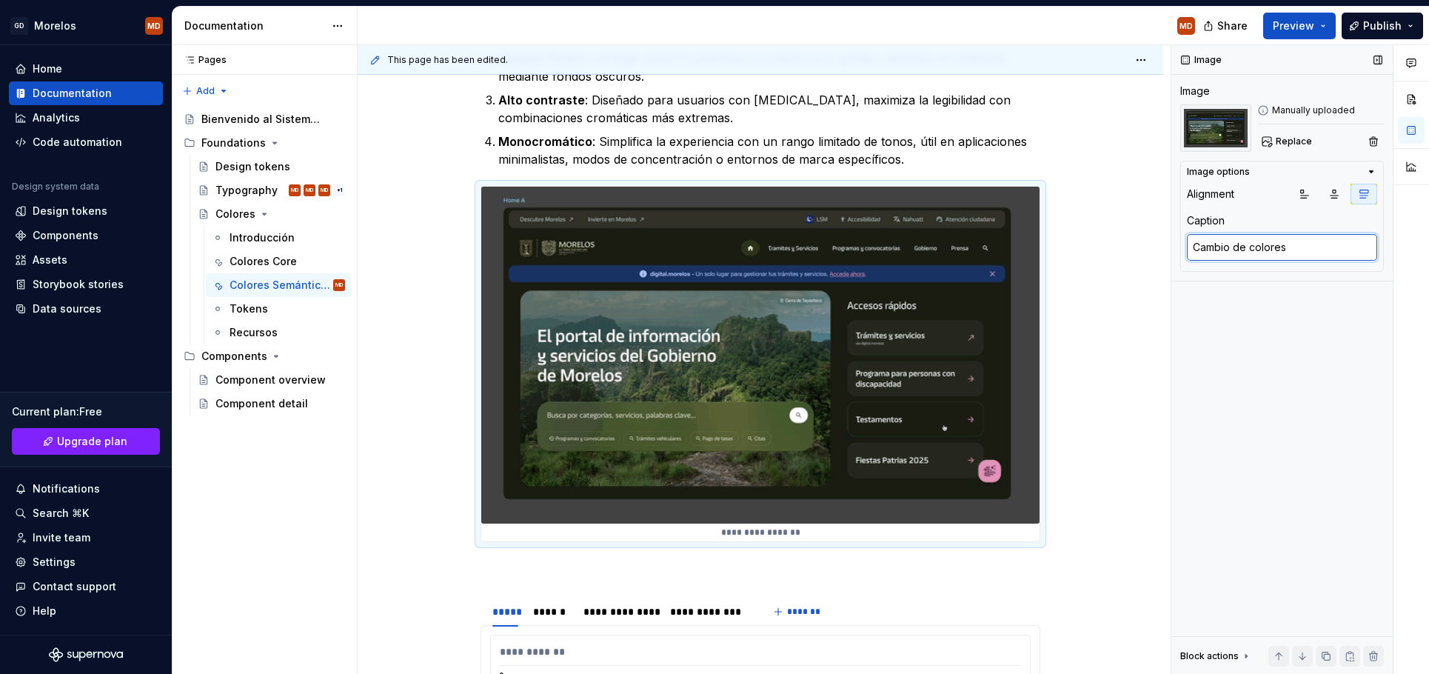
type textarea "*"
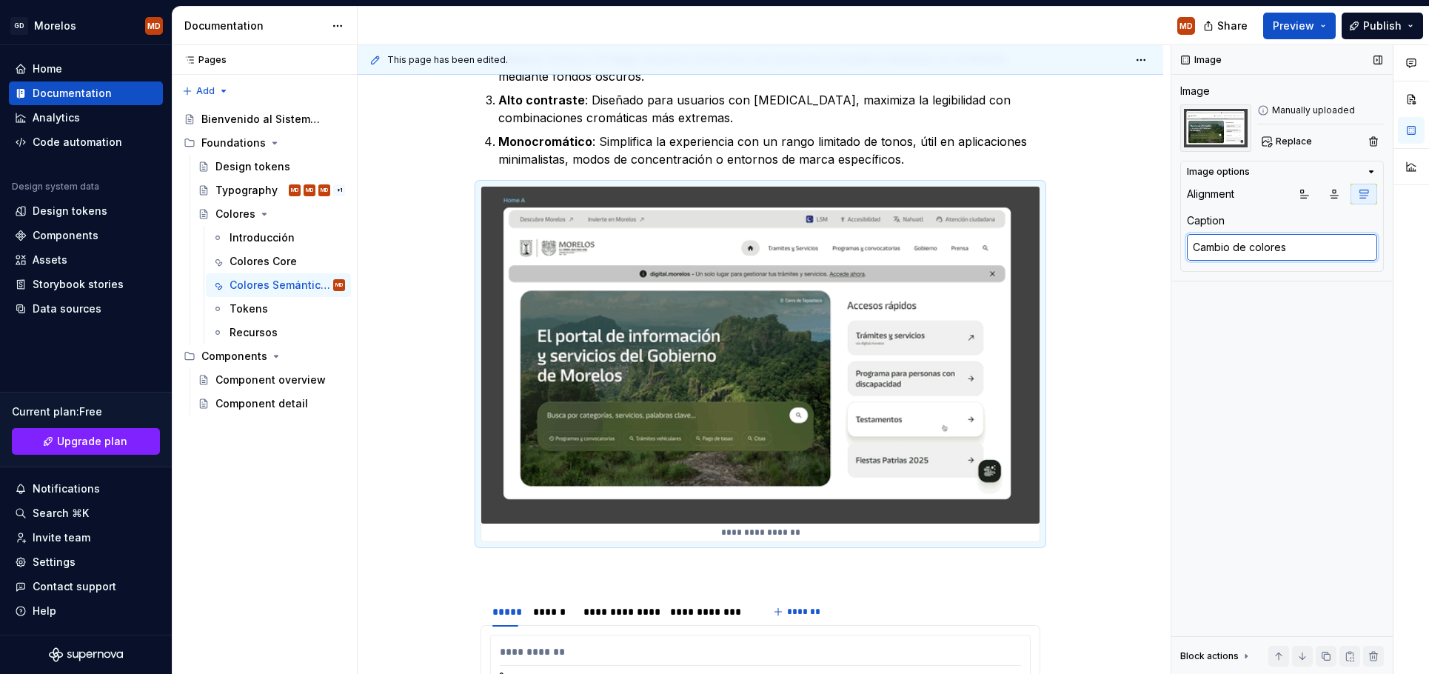
type textarea "Cambio de colores a"
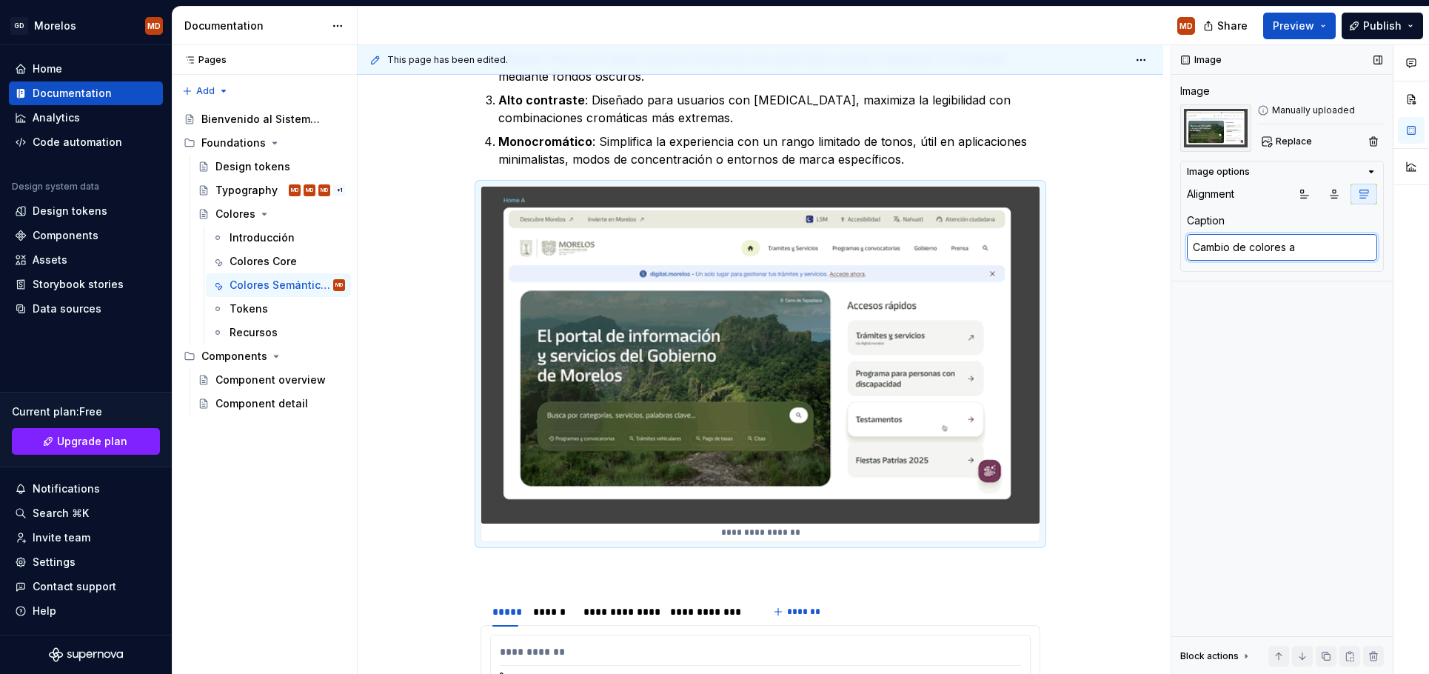
type textarea "*"
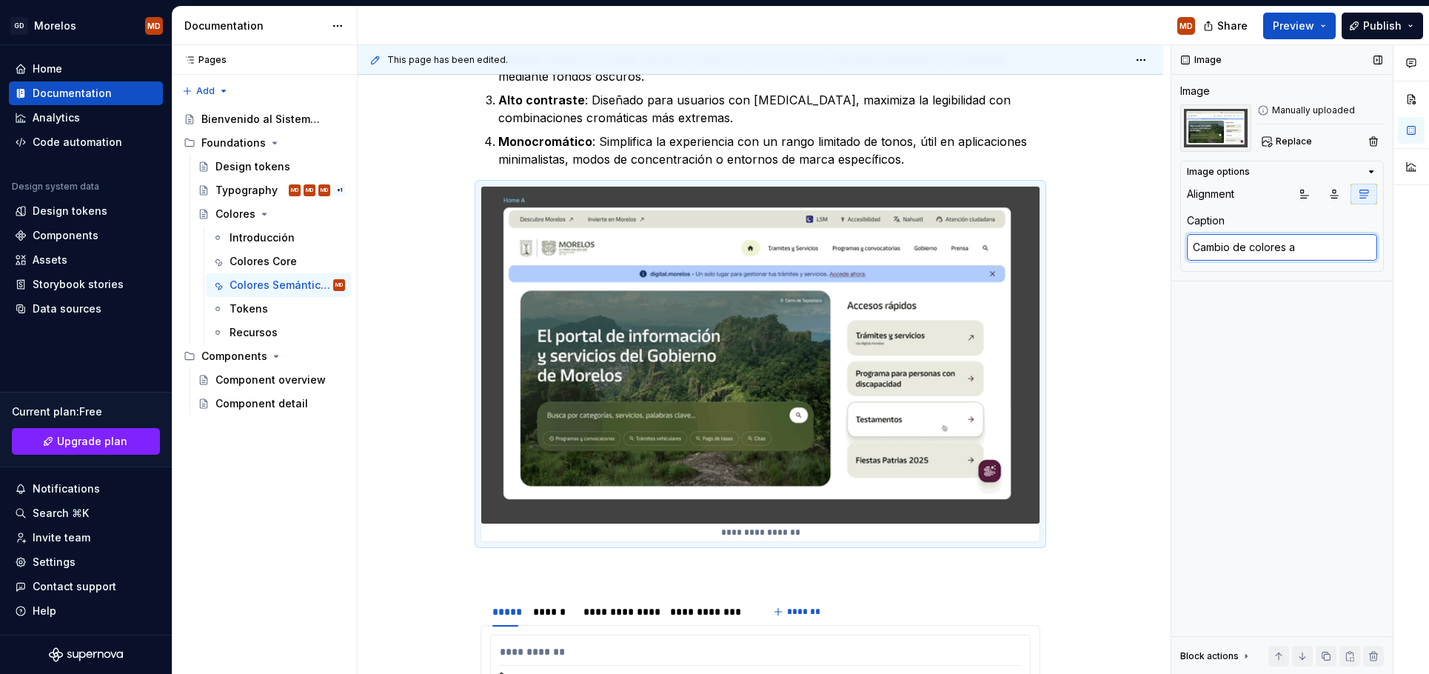
type textarea "Cambio de colores au"
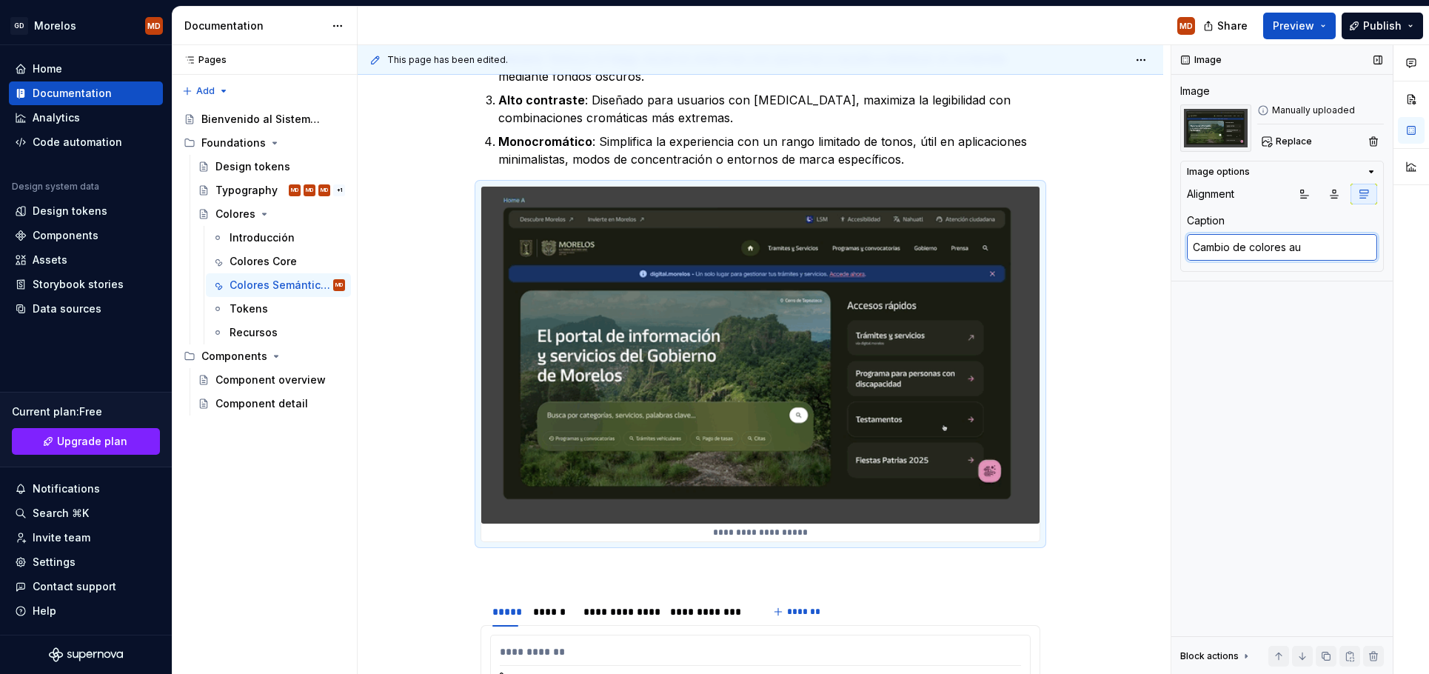
type textarea "*"
type textarea "Cambio de colores aut"
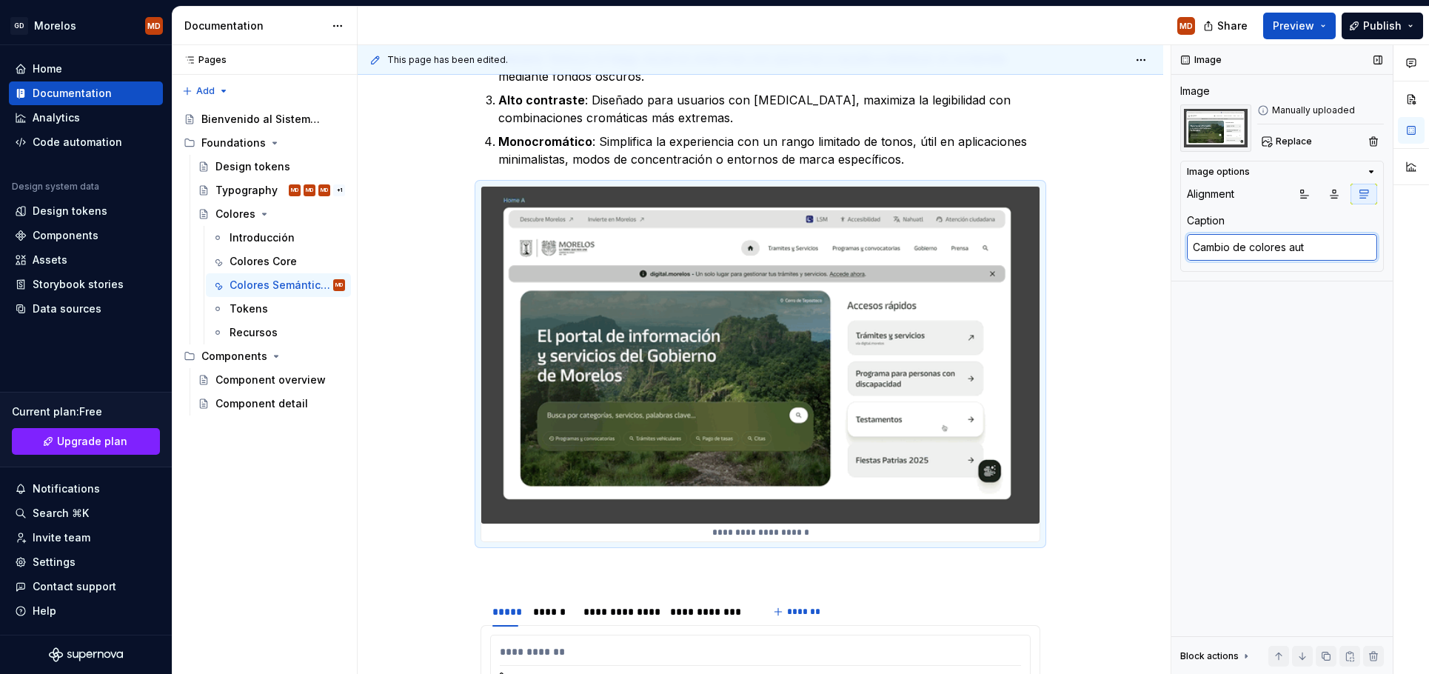
type textarea "*"
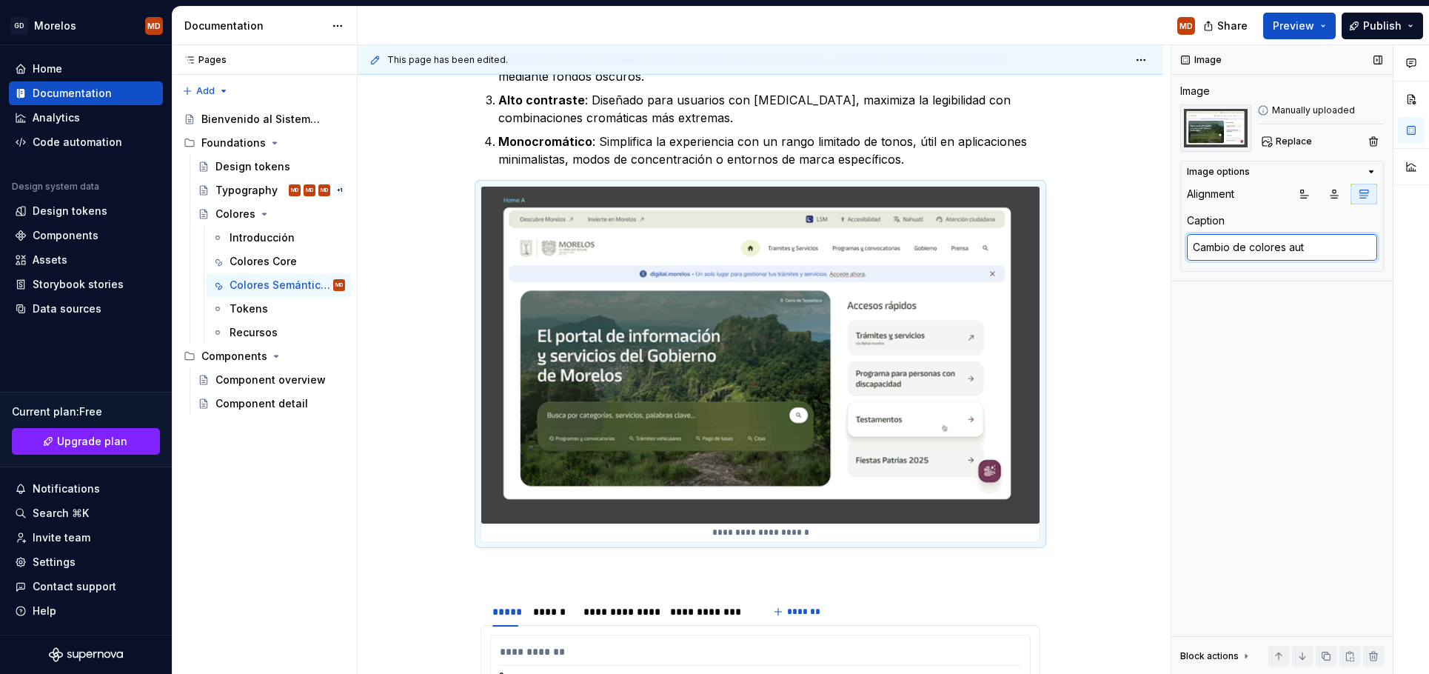
type textarea "Cambio de colores auto"
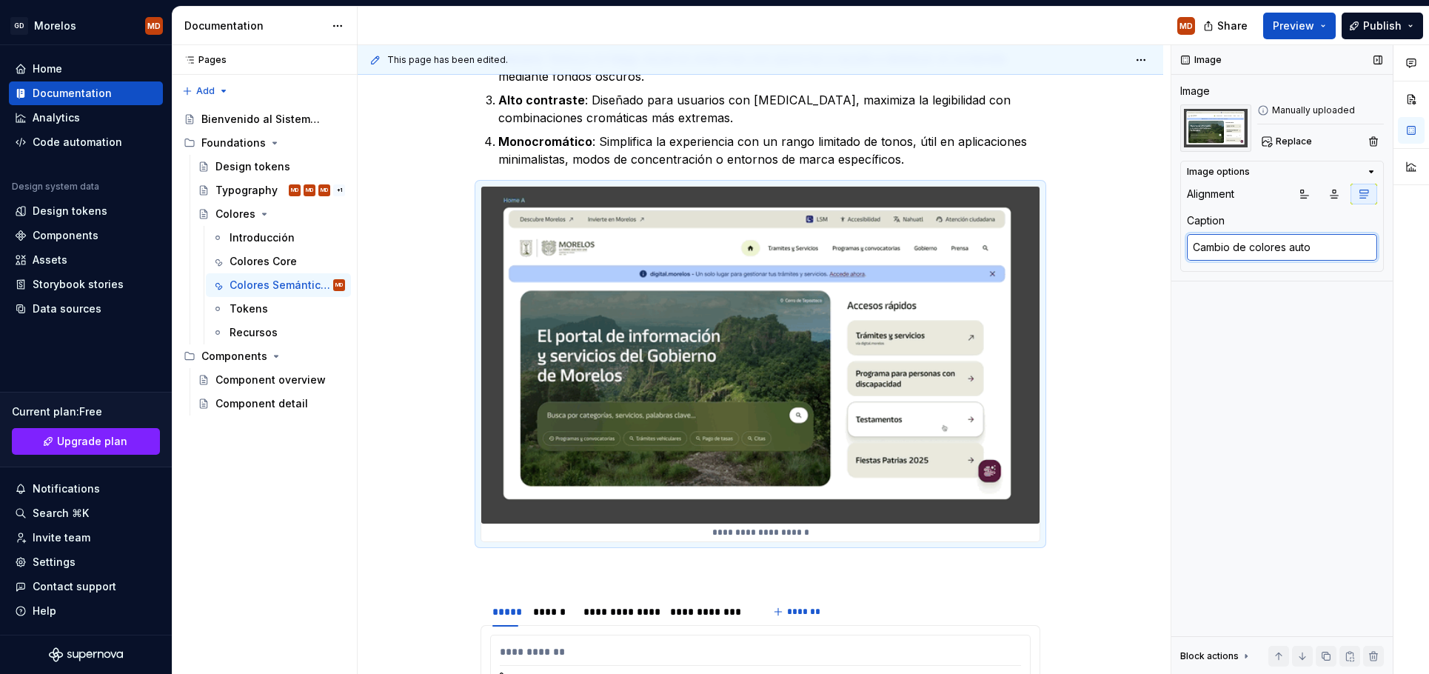
type textarea "*"
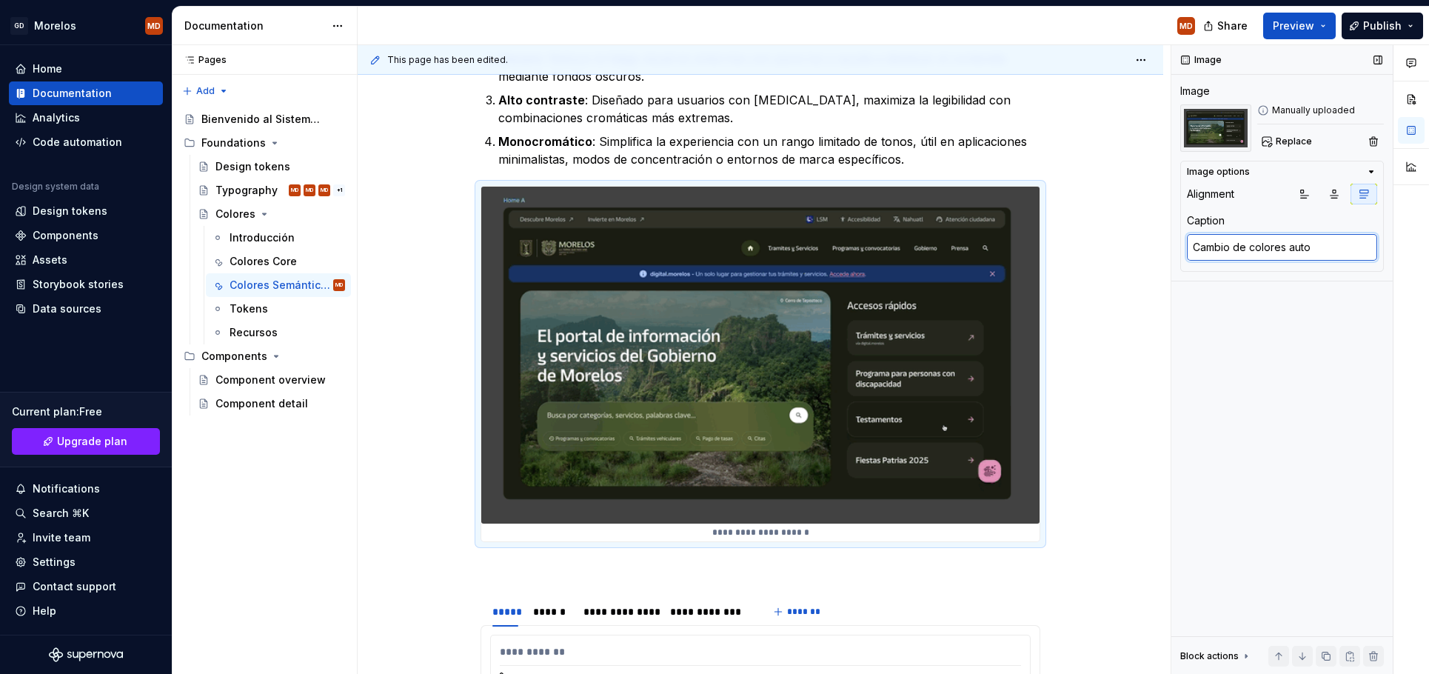
type textarea "Cambio de colores autom"
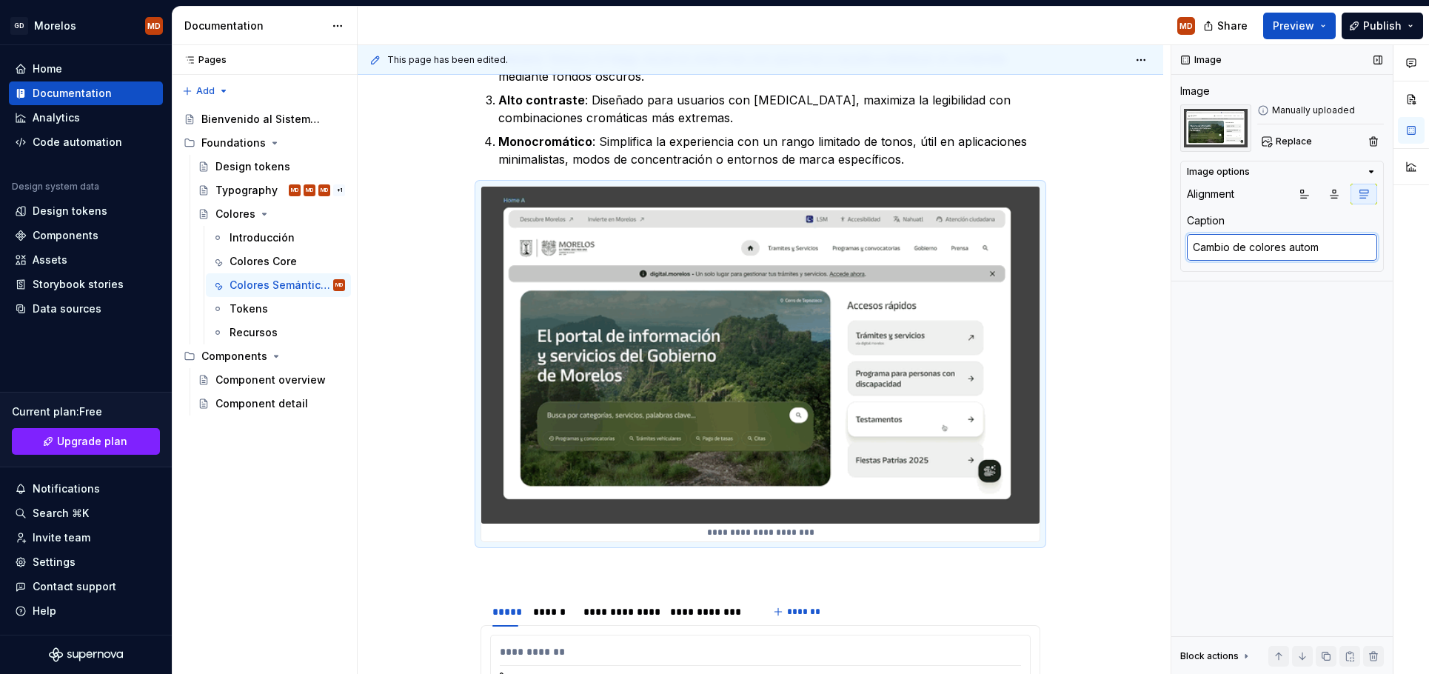
type textarea "*"
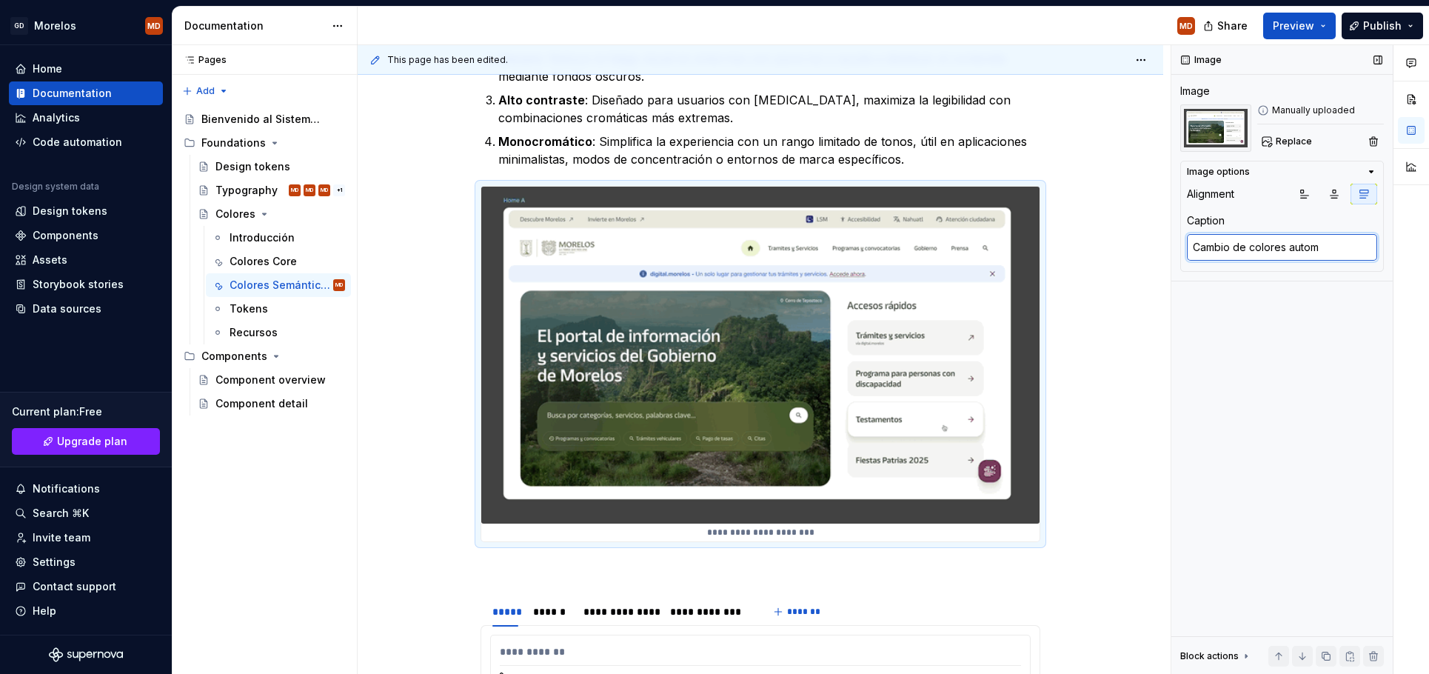
type textarea "Cambio de colores automa"
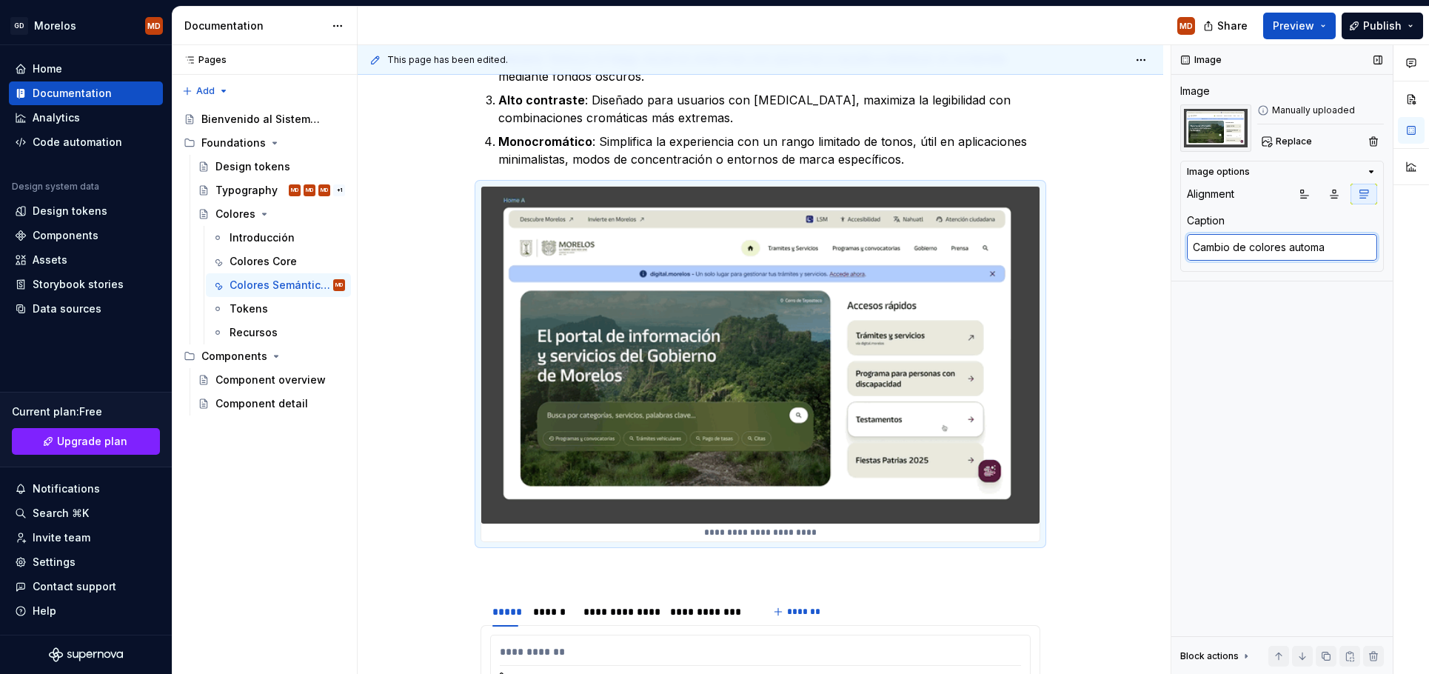
type textarea "*"
type textarea "Cambio de colores automat"
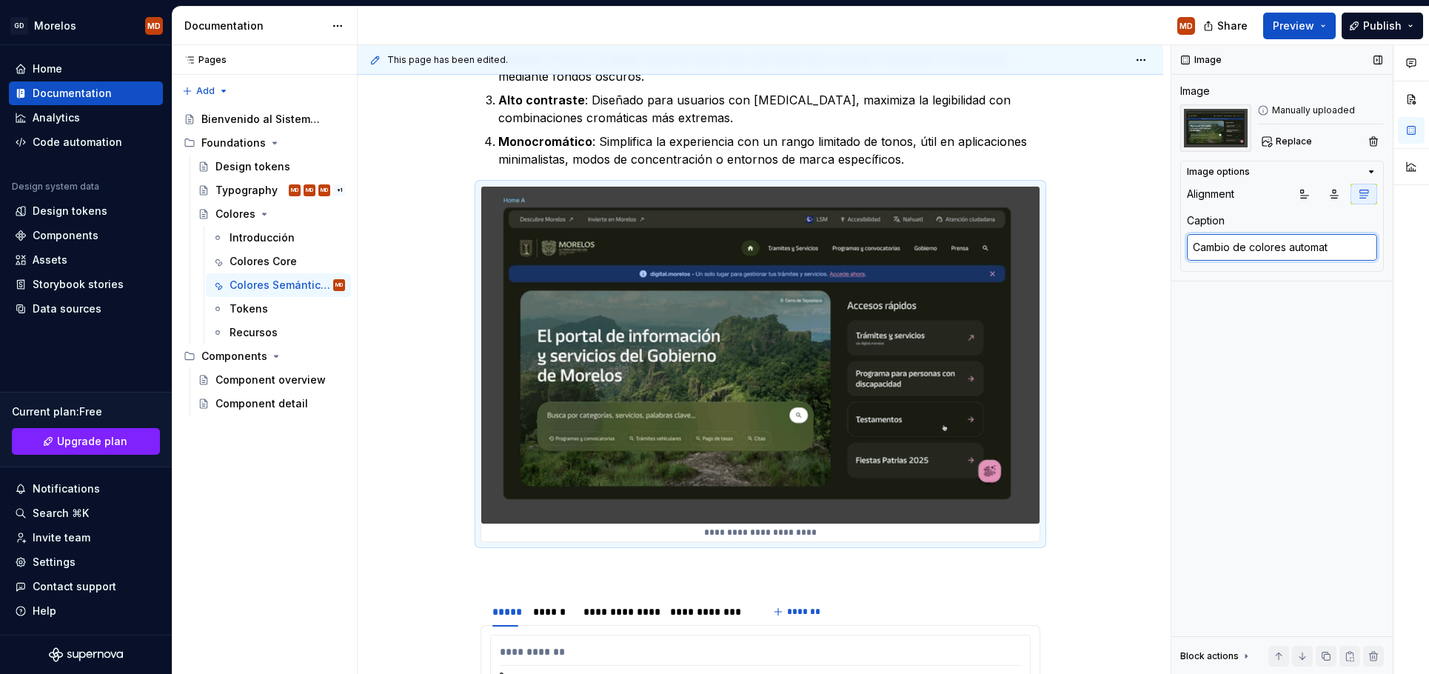
type textarea "*"
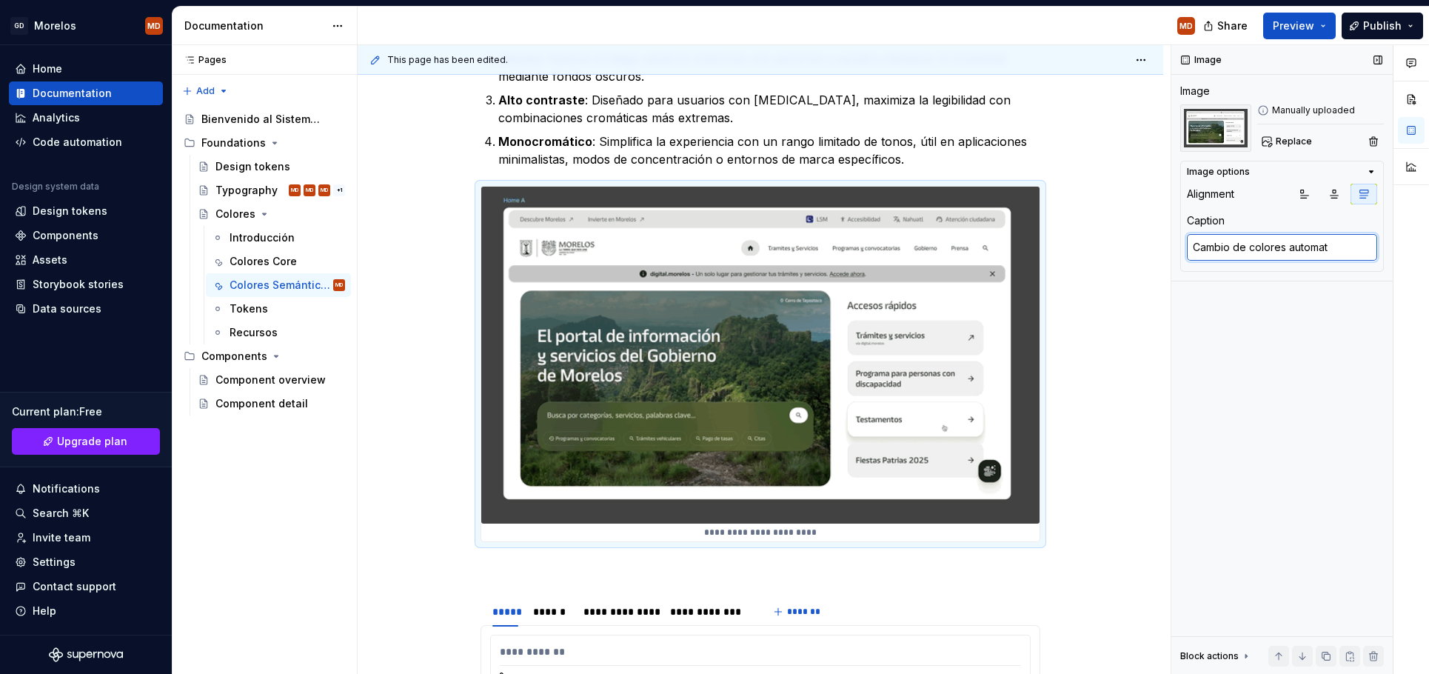
type textarea "Cambio de colores automati"
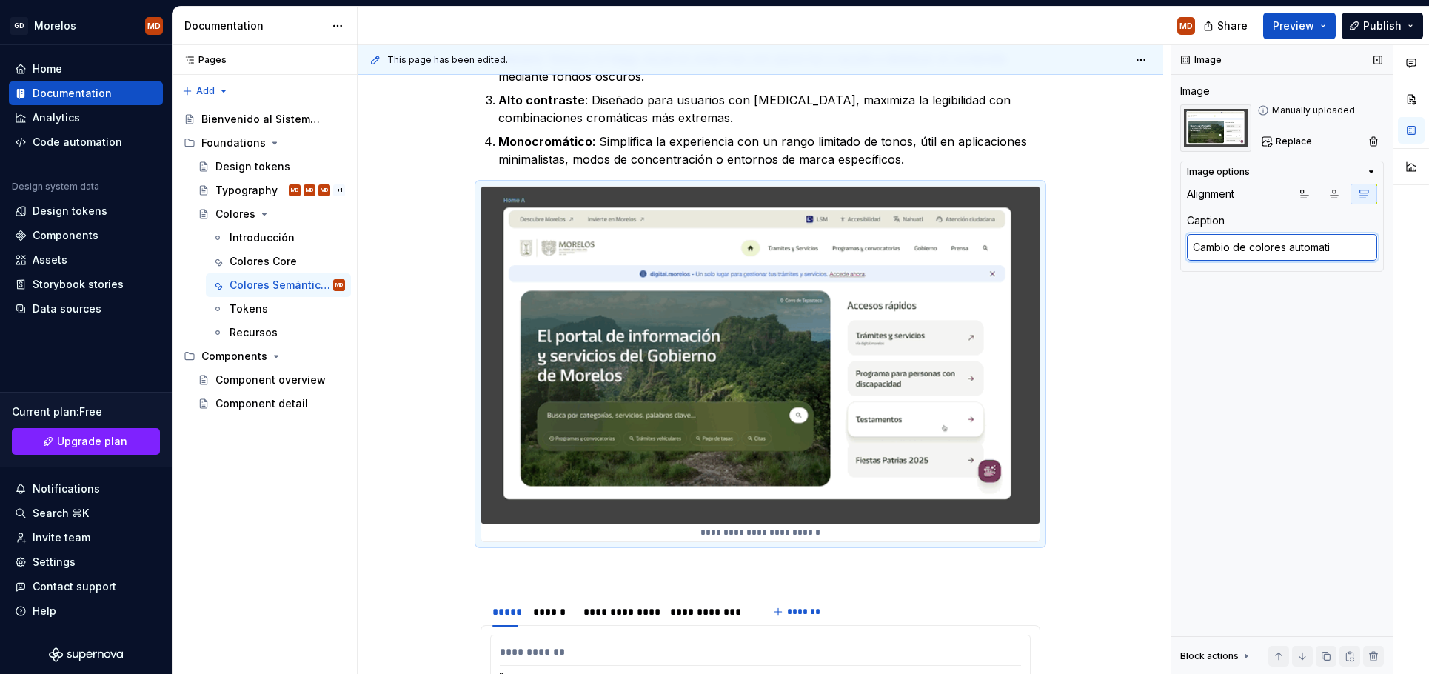
type textarea "*"
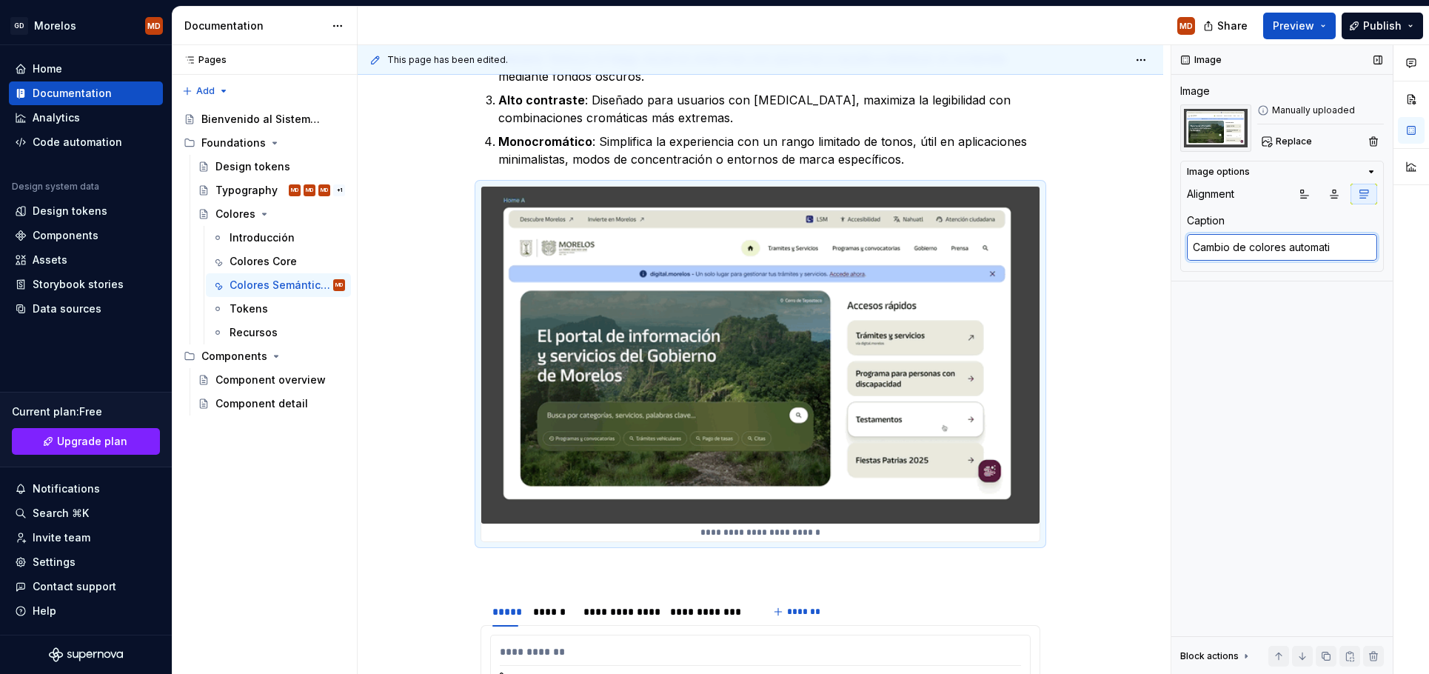
type textarea "Cambio de colores automatic"
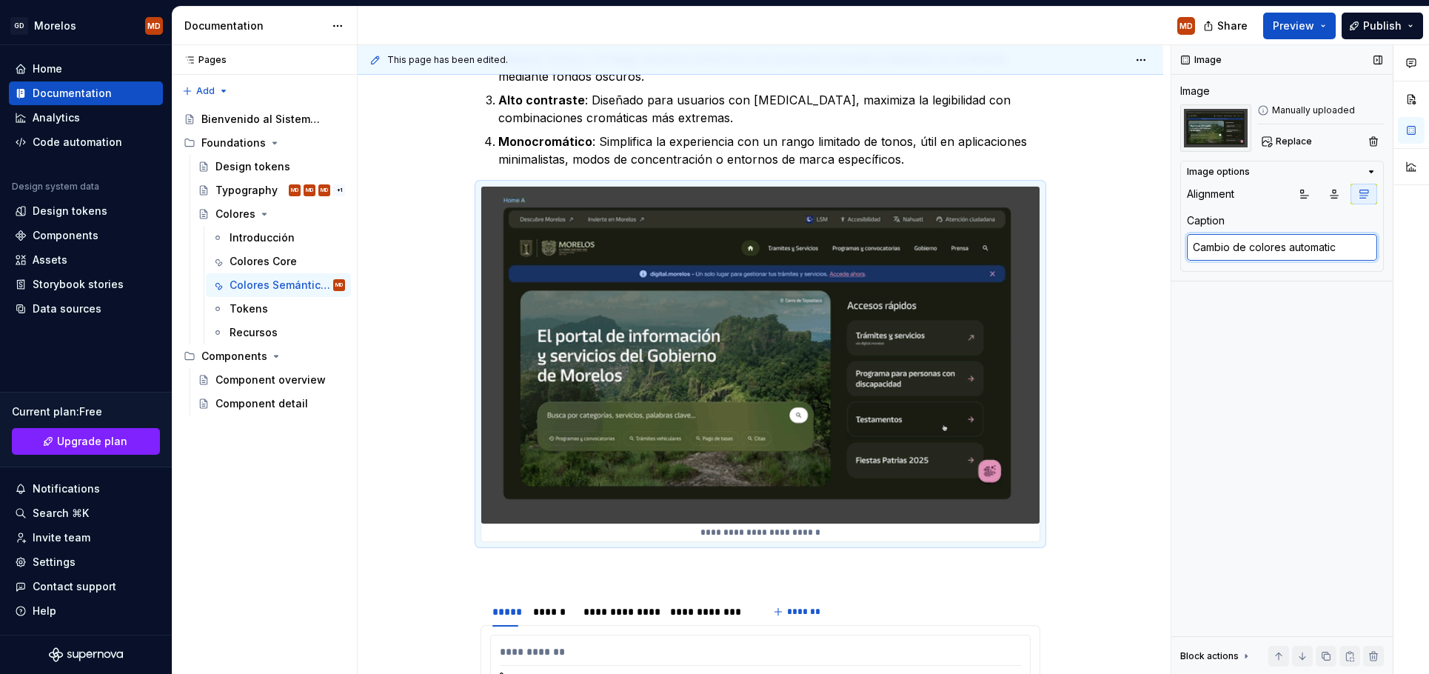
type textarea "*"
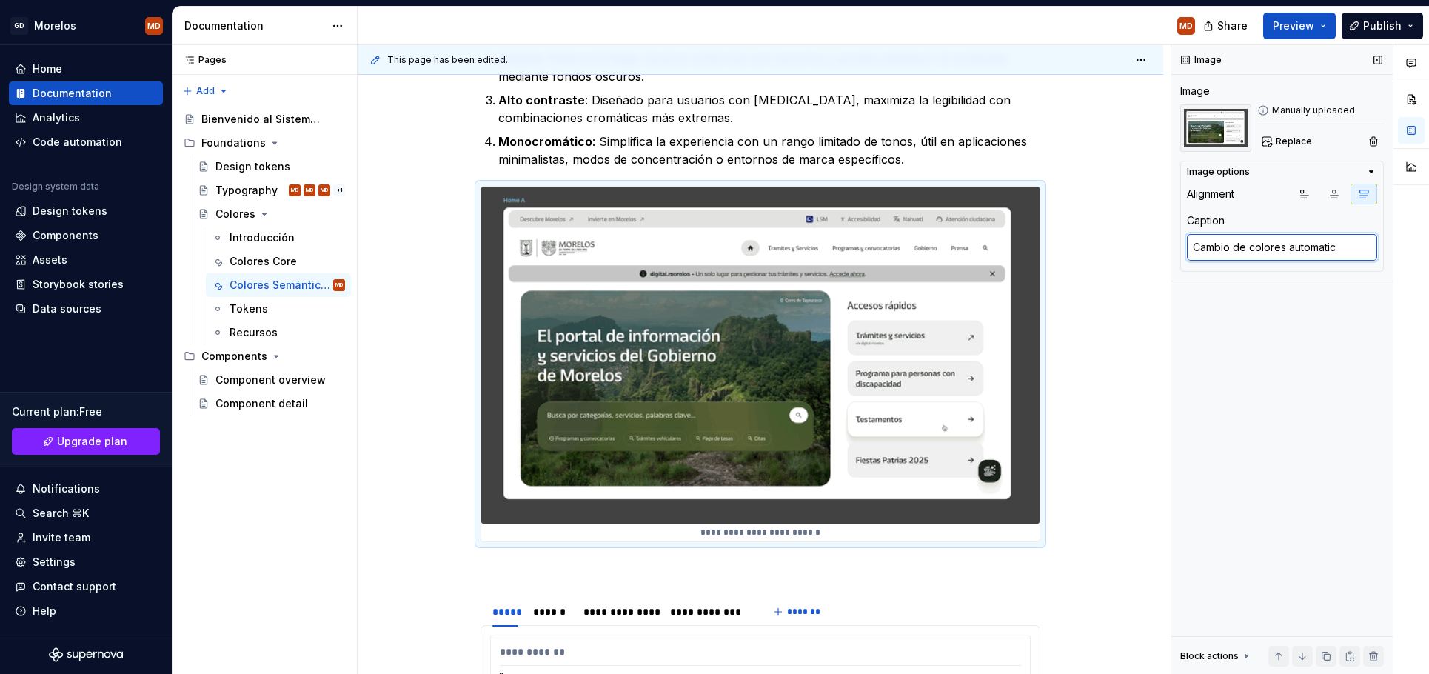
type textarea "Cambio de colores automatico"
type textarea "*"
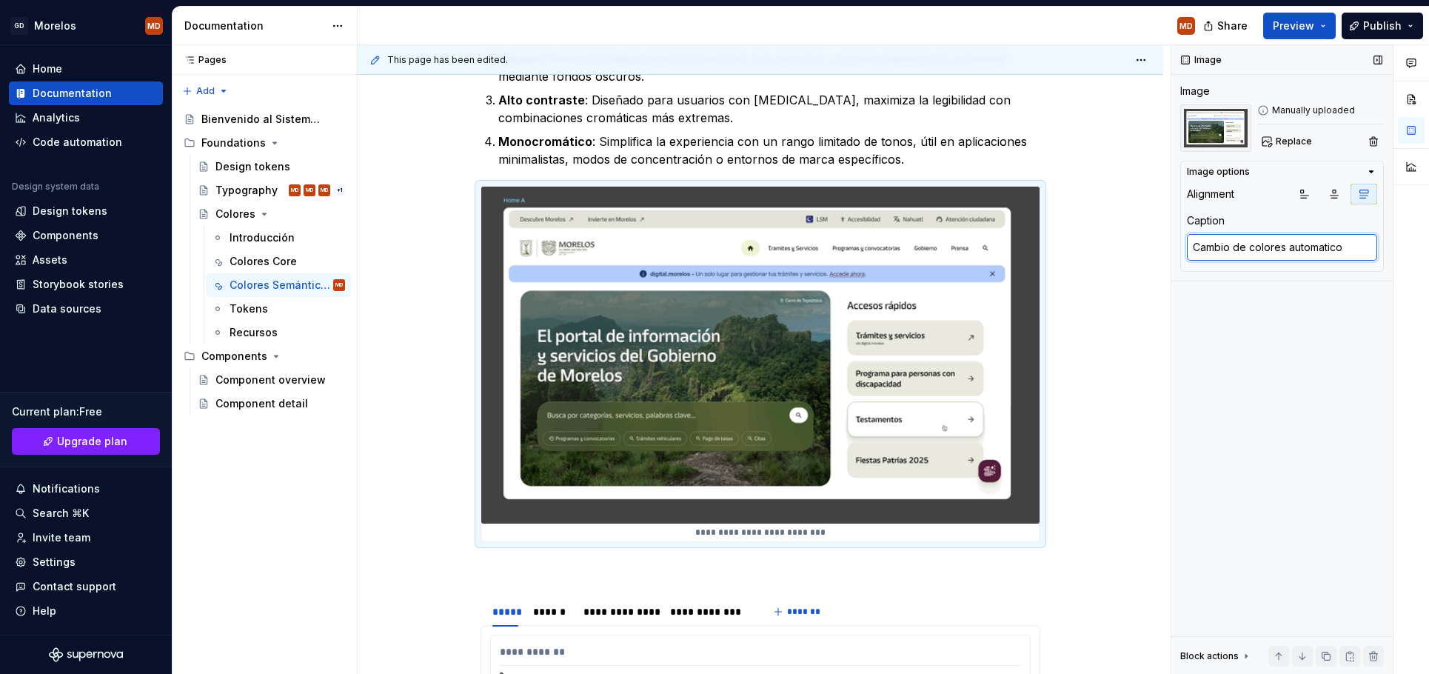
type textarea "Cambio de colores automatic"
type textarea "*"
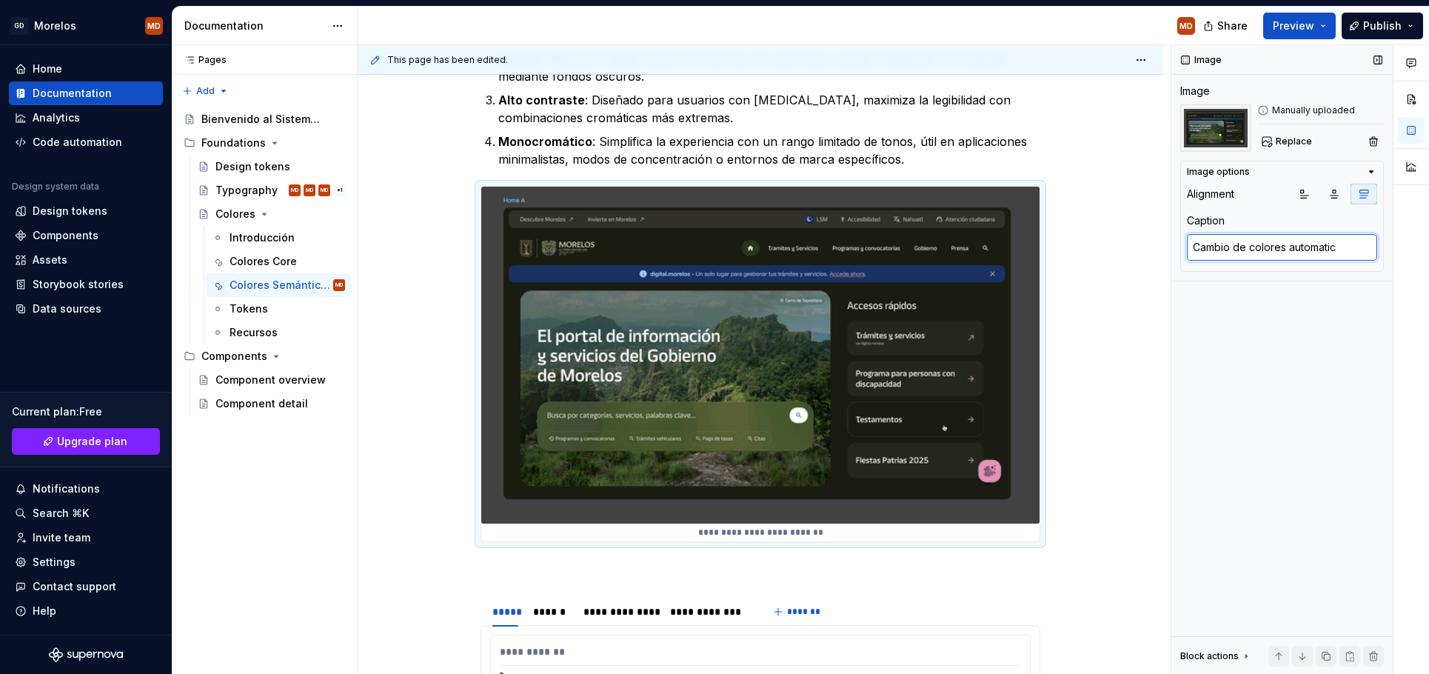
type textarea "Cambio de colores automati"
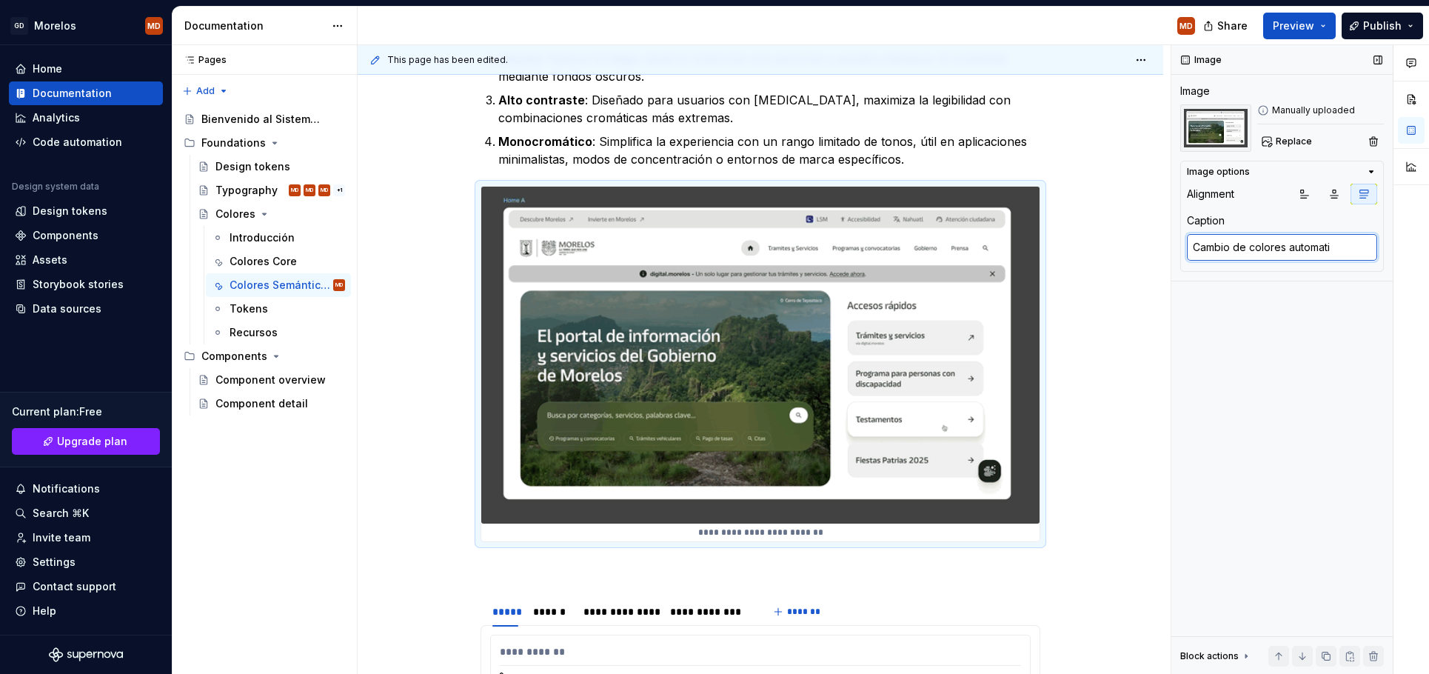
type textarea "*"
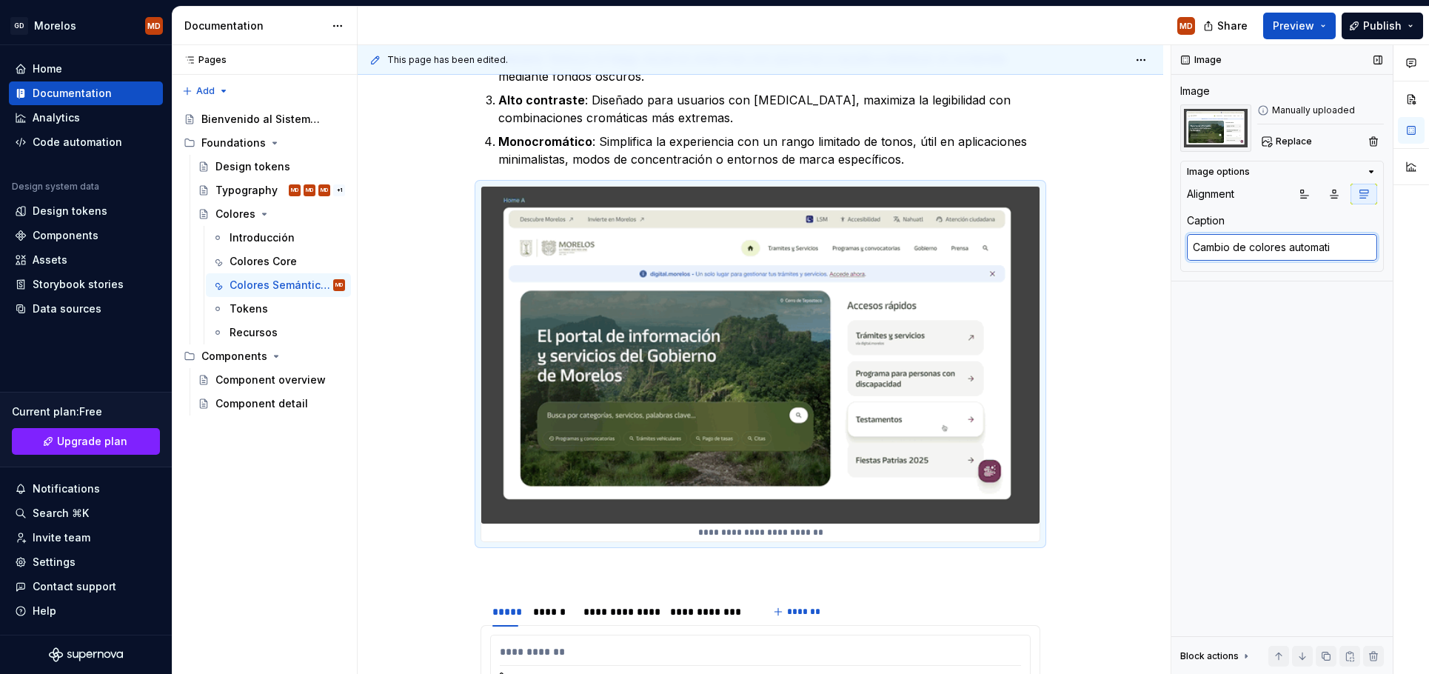
type textarea "Cambio de colores automat"
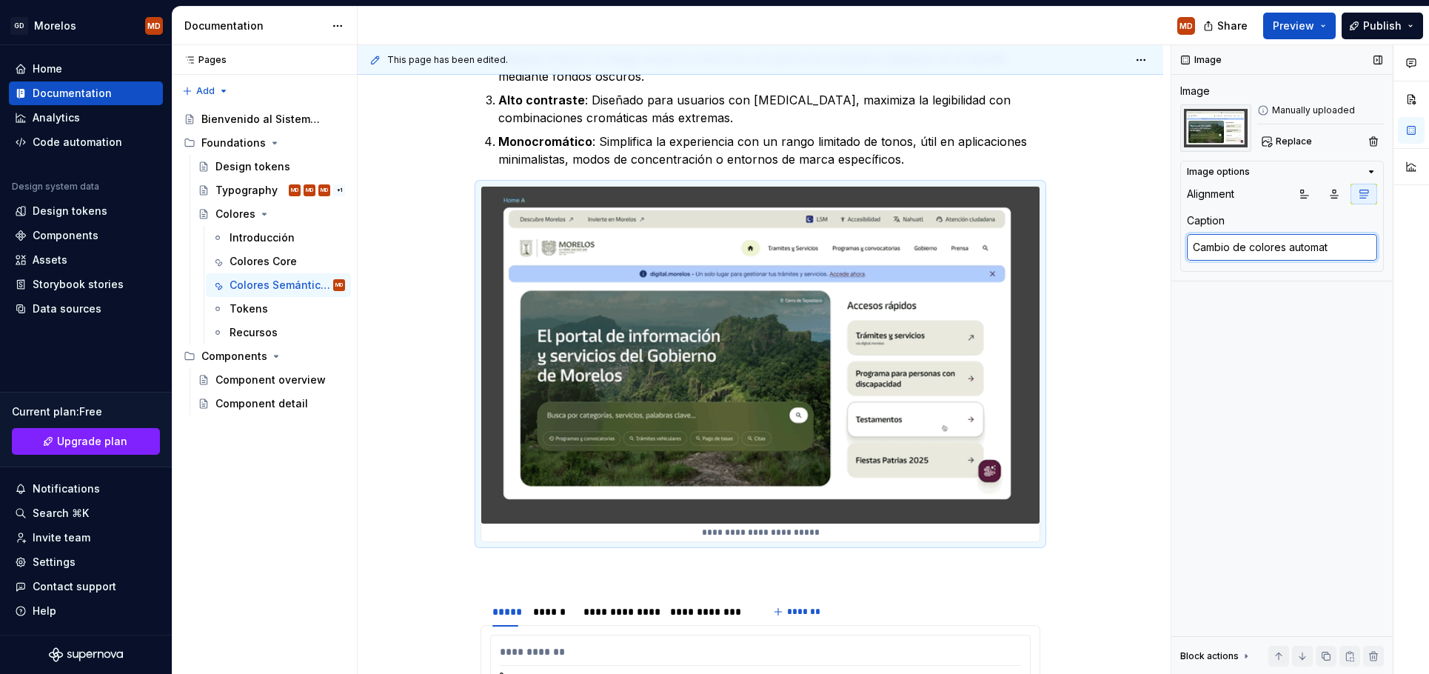
type textarea "*"
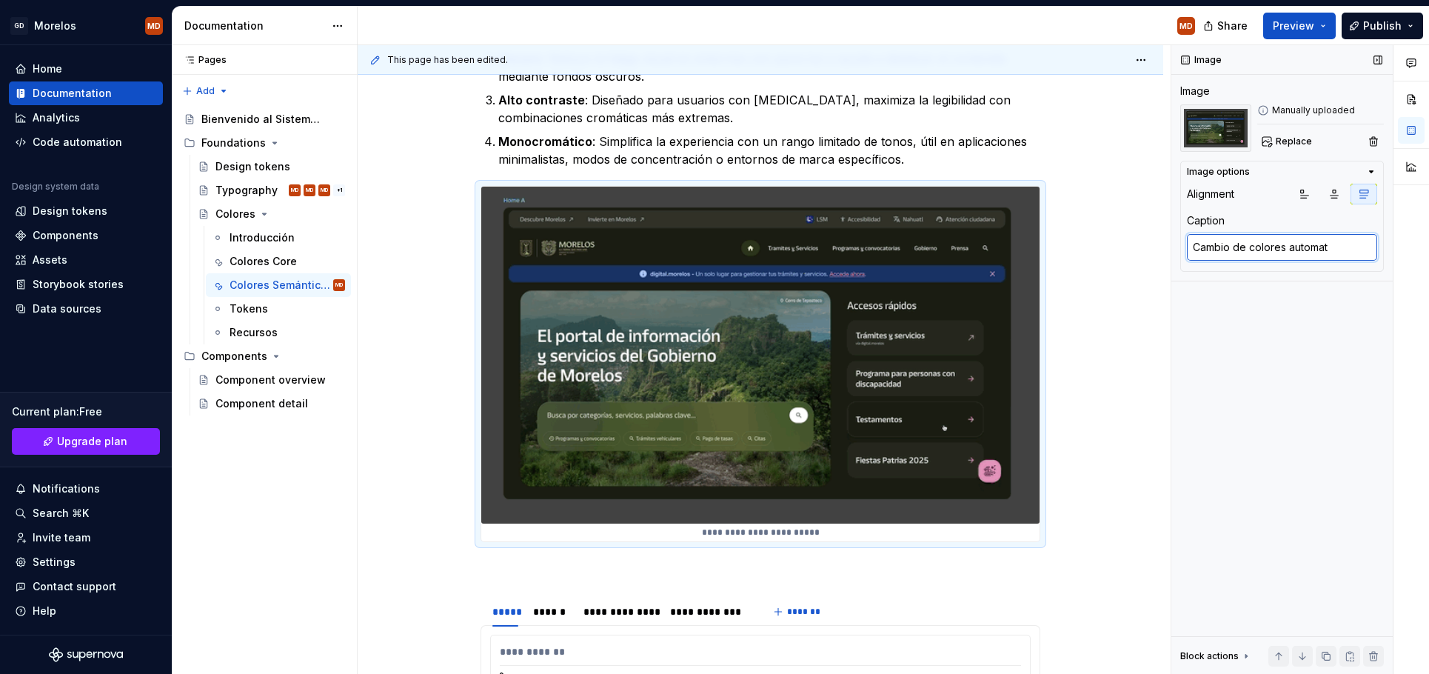
type textarea "Cambio de colores automa"
type textarea "*"
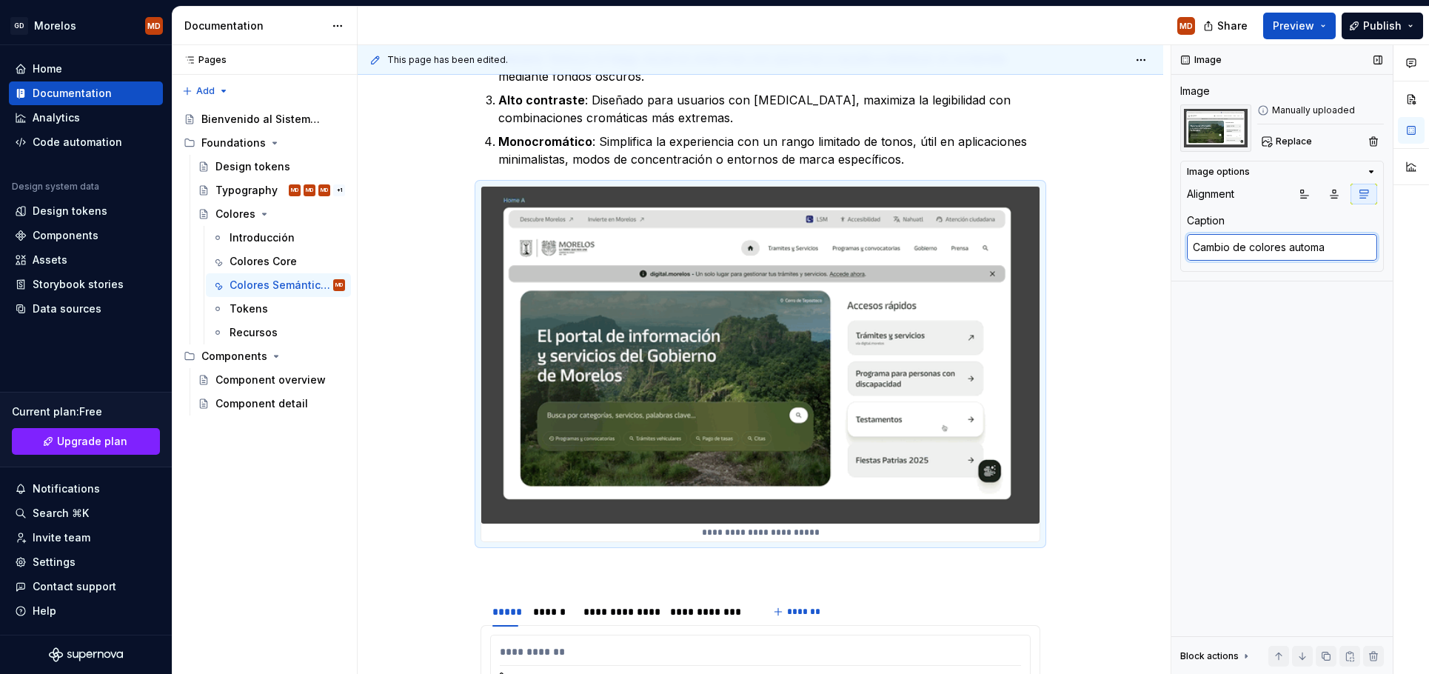
type textarea "Cambio de colores autom"
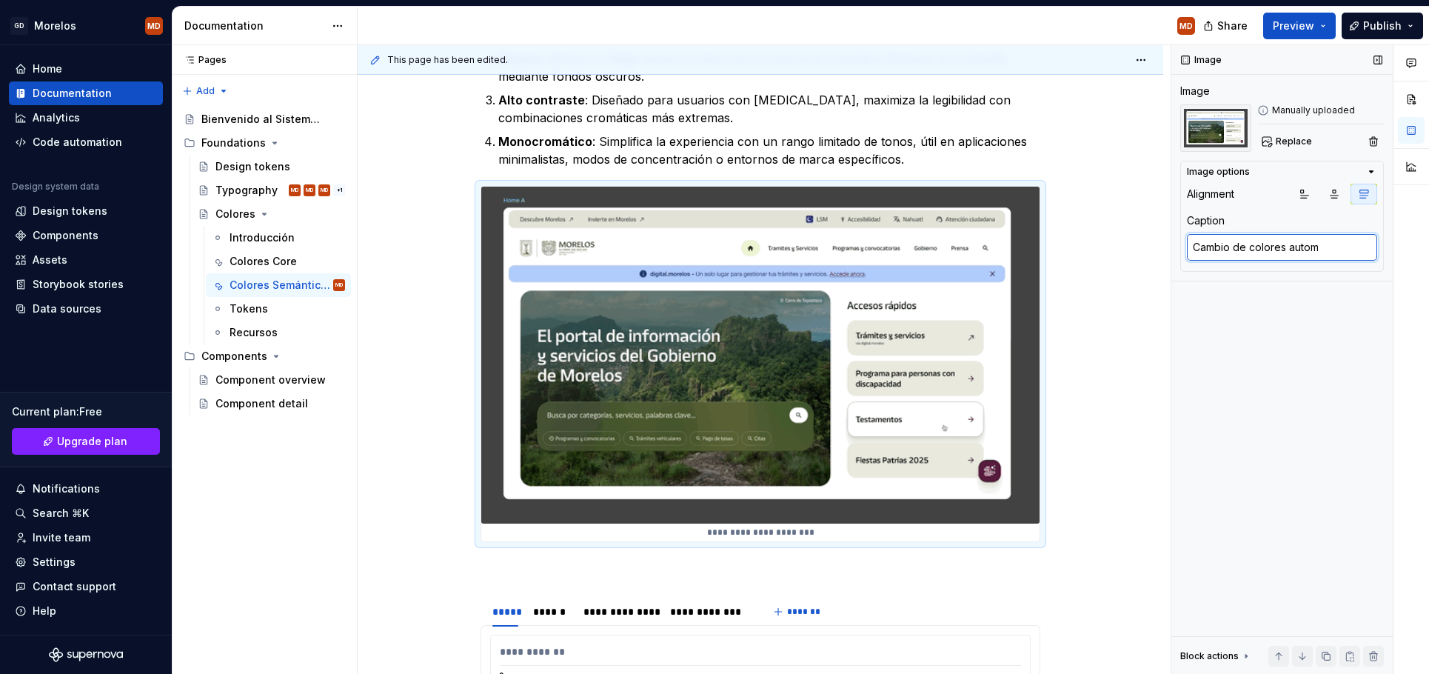
type textarea "*"
type textarea "Cambio de colores auto"
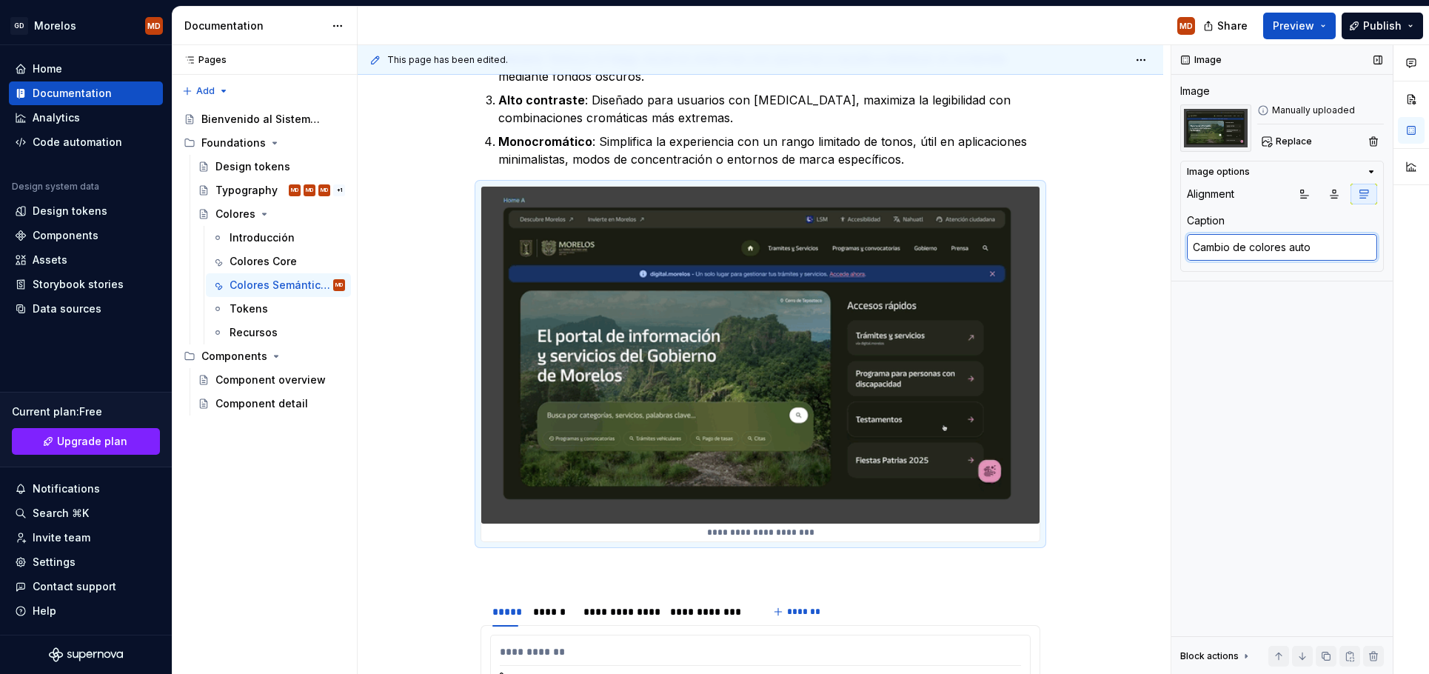
type textarea "*"
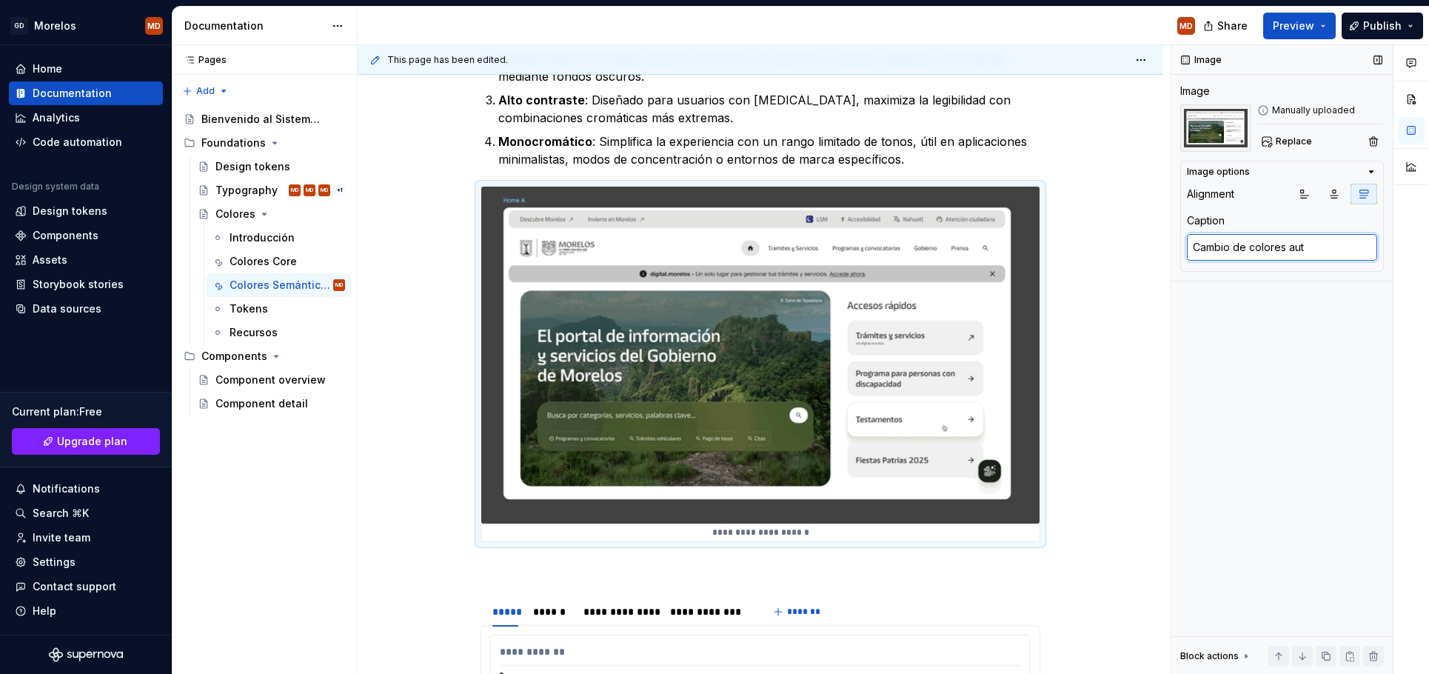
type textarea "Cambio de colores au"
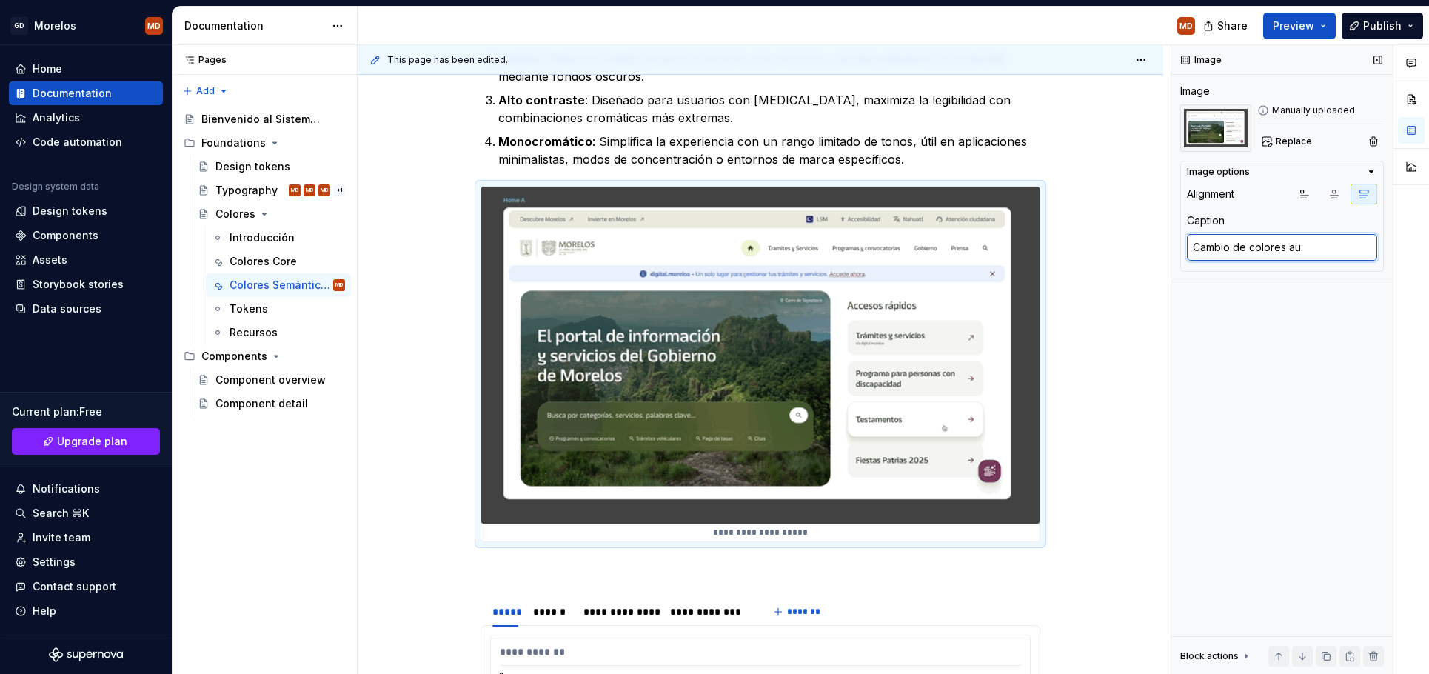
type textarea "*"
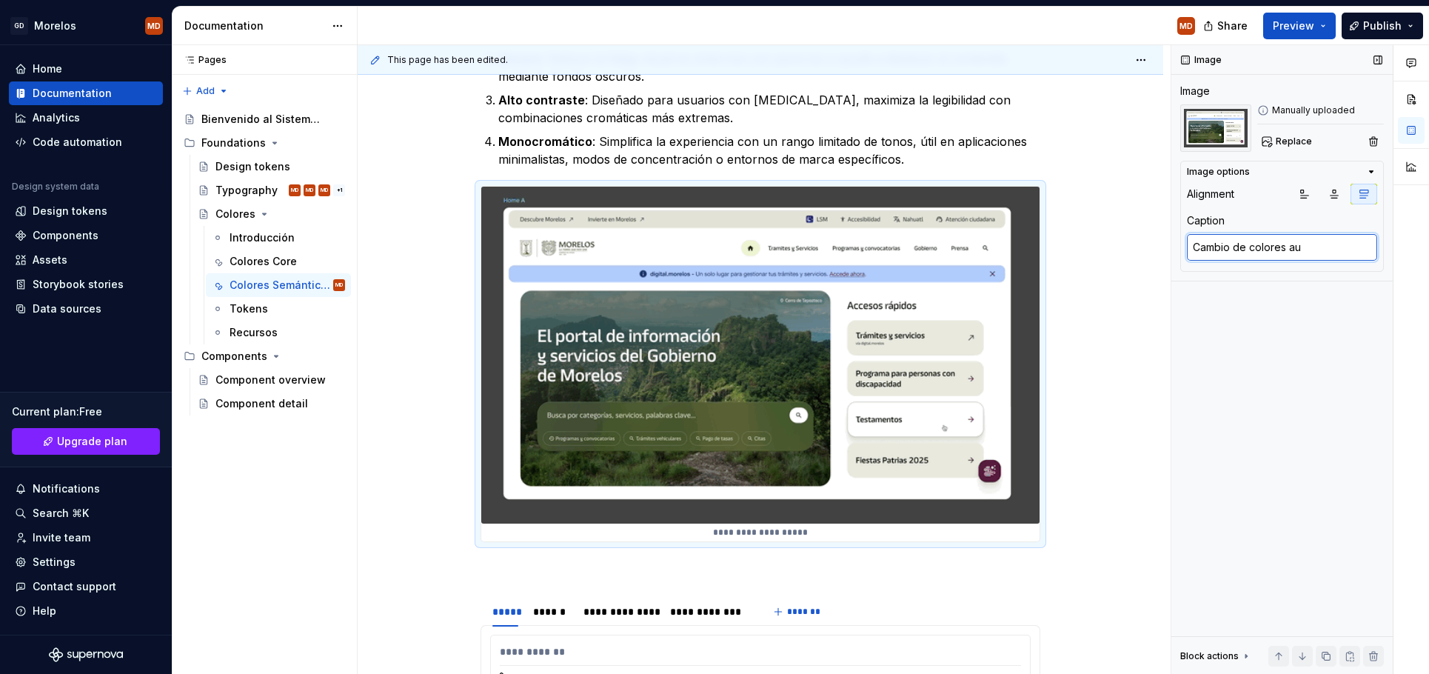
type textarea "Cambio de colores a"
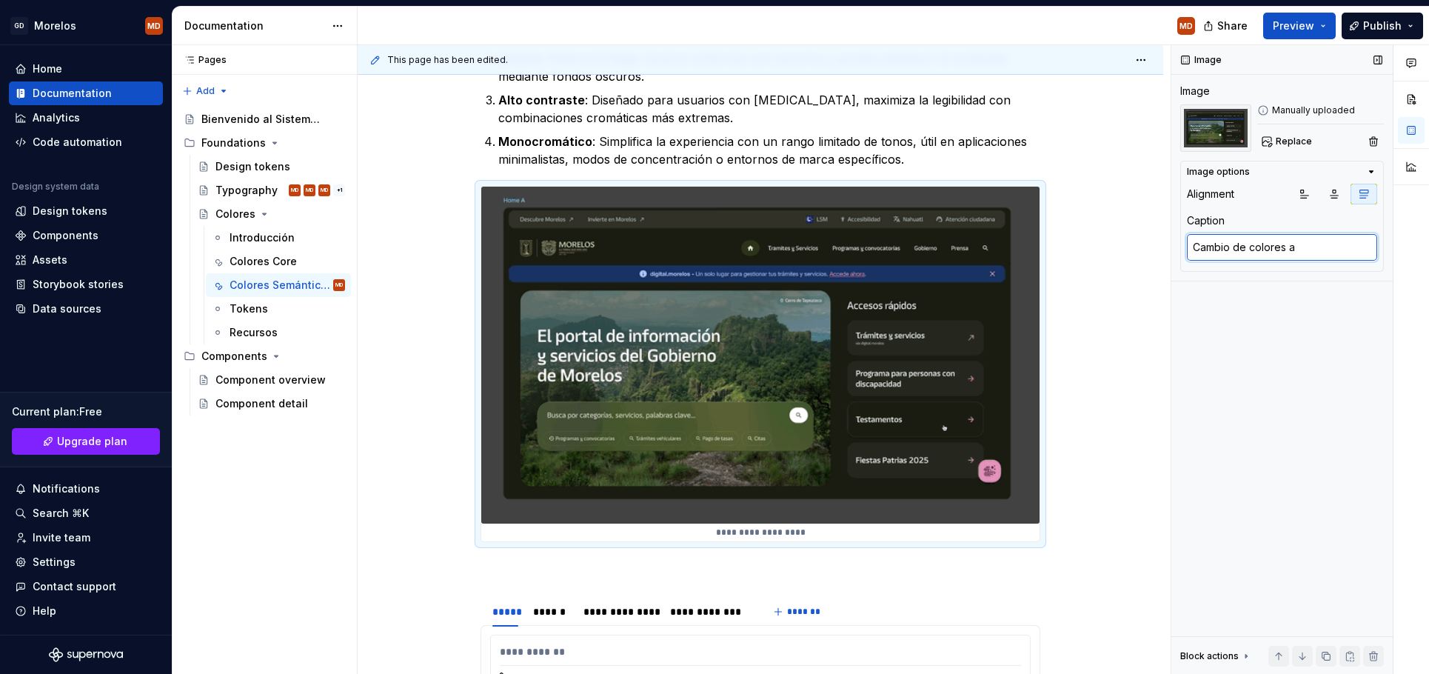
type textarea "*"
type textarea "Cambio de colores"
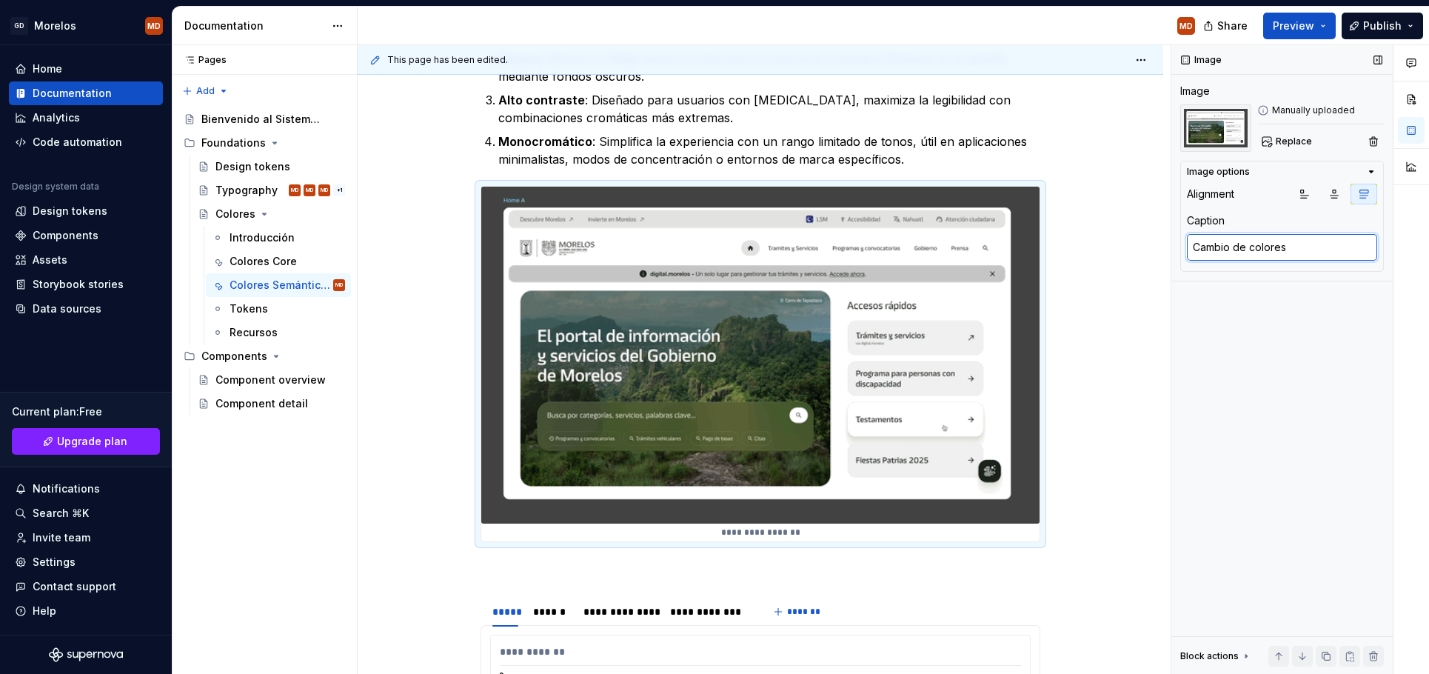
type textarea "*"
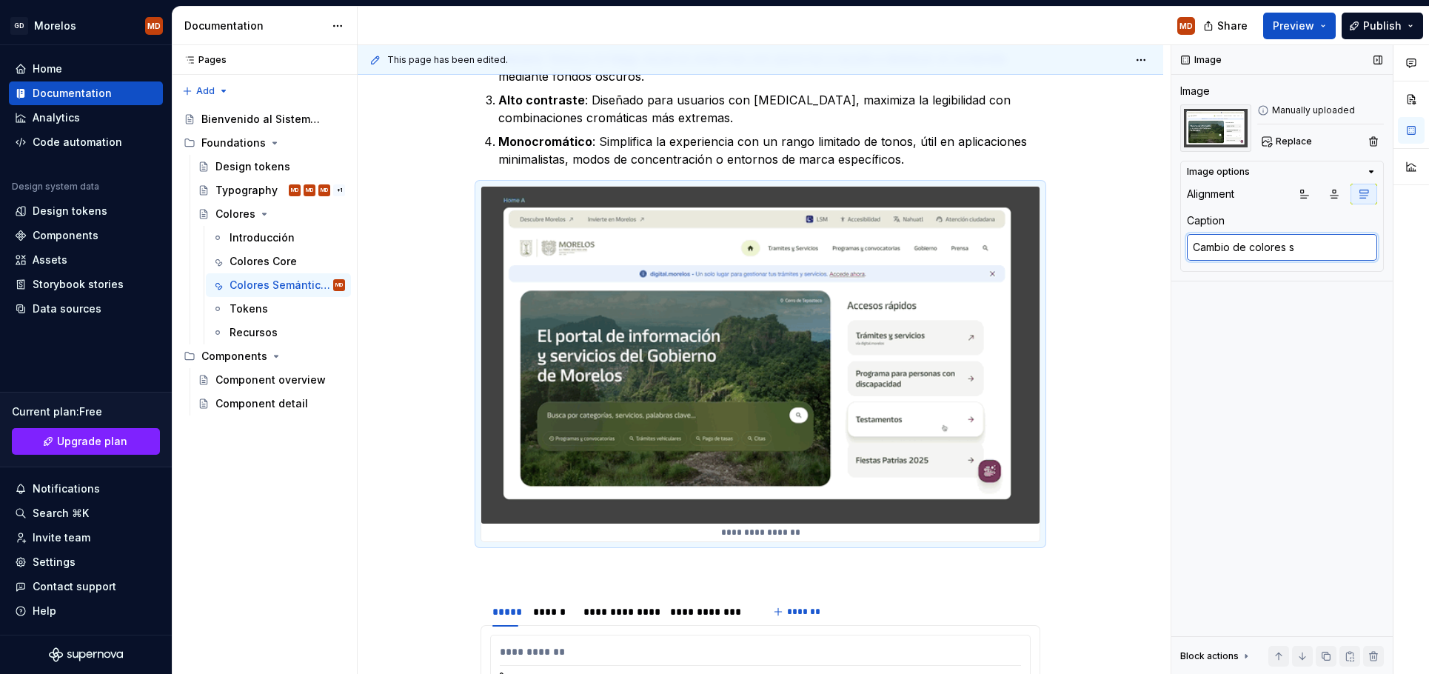
type textarea "Cambio de colores se"
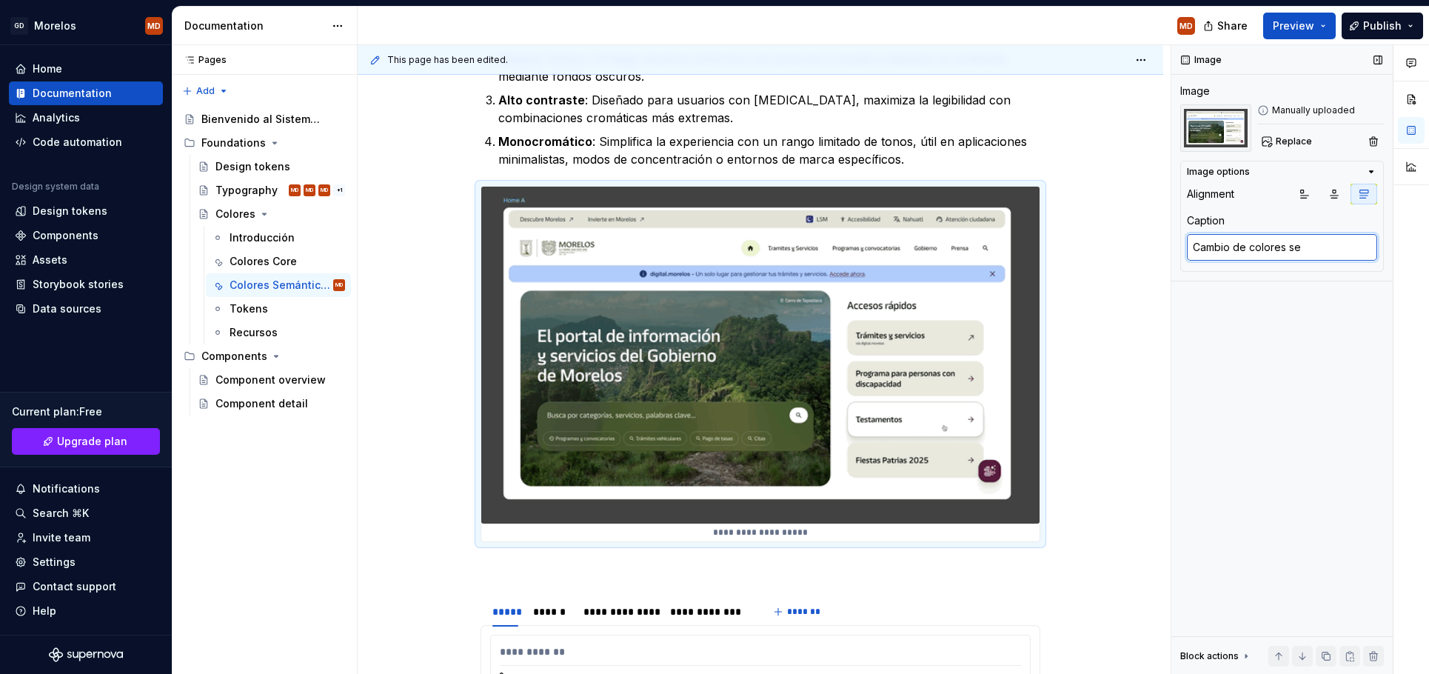
type textarea "*"
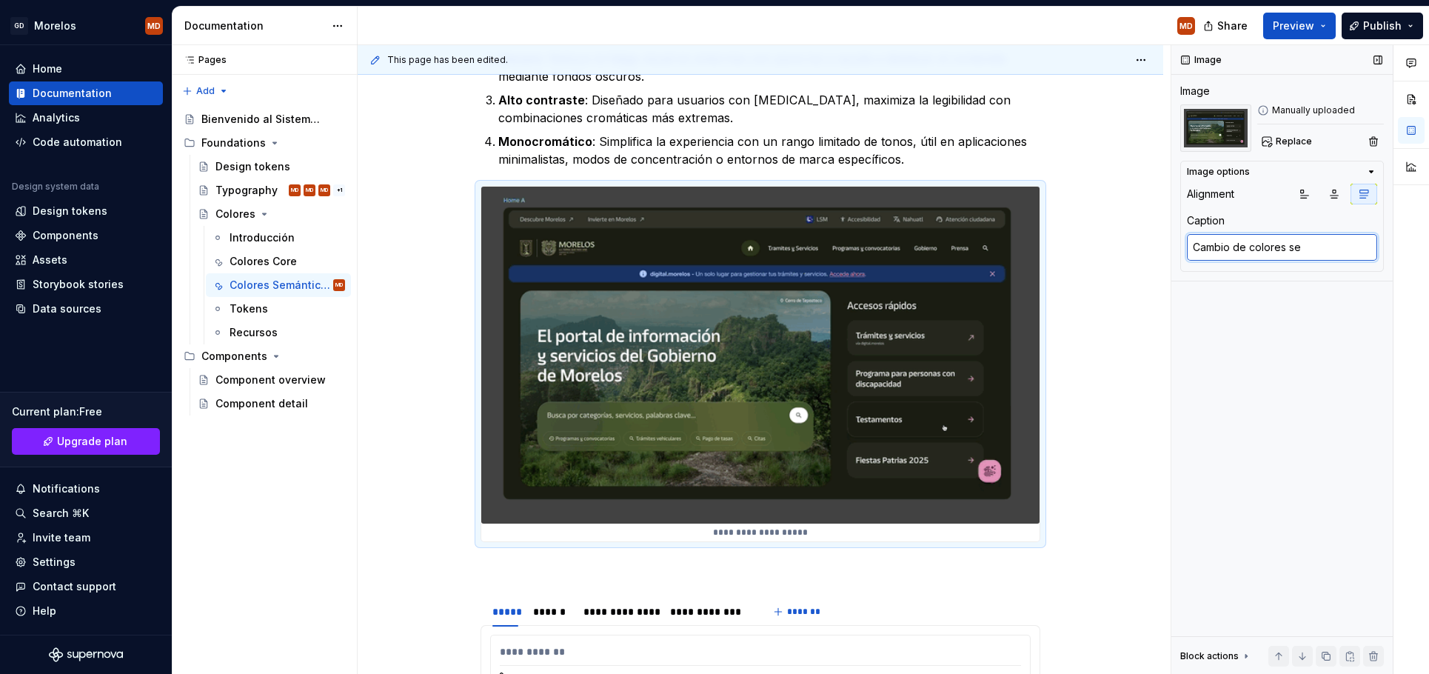
type textarea "Cambio de colores seg"
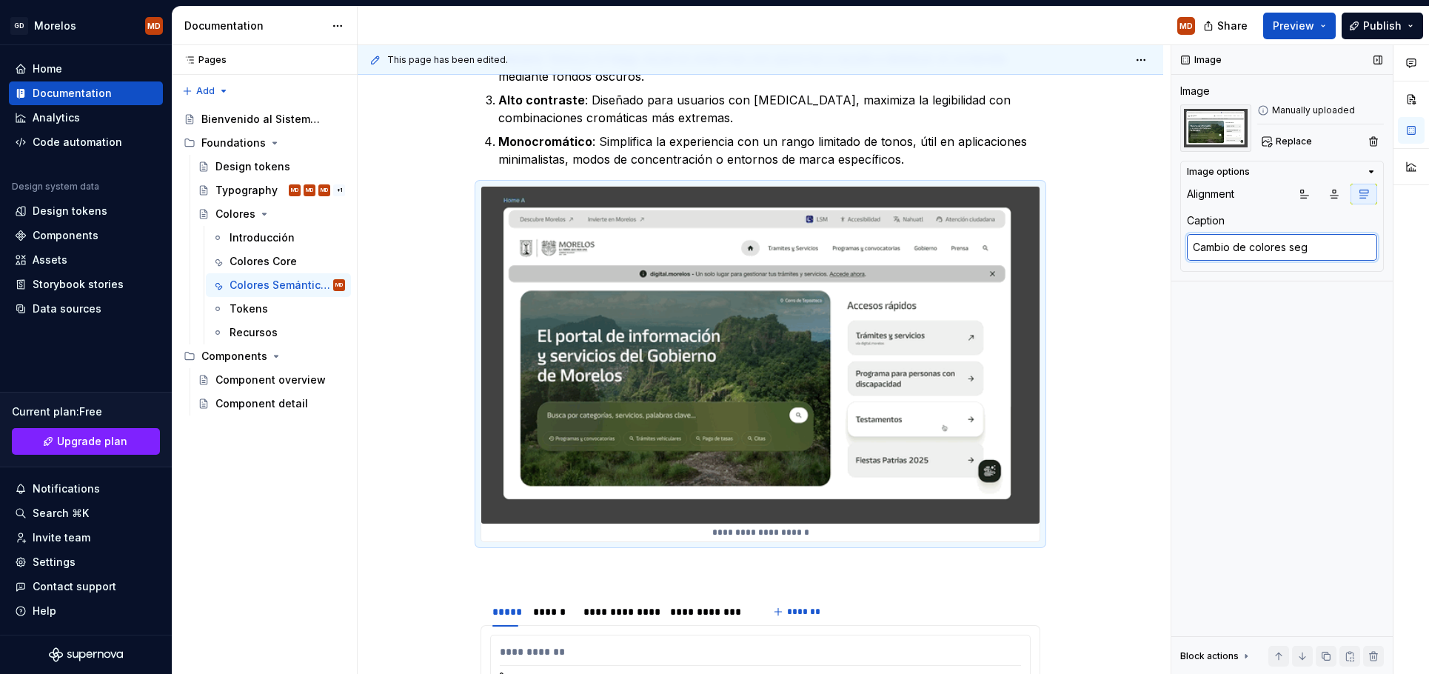
type textarea "*"
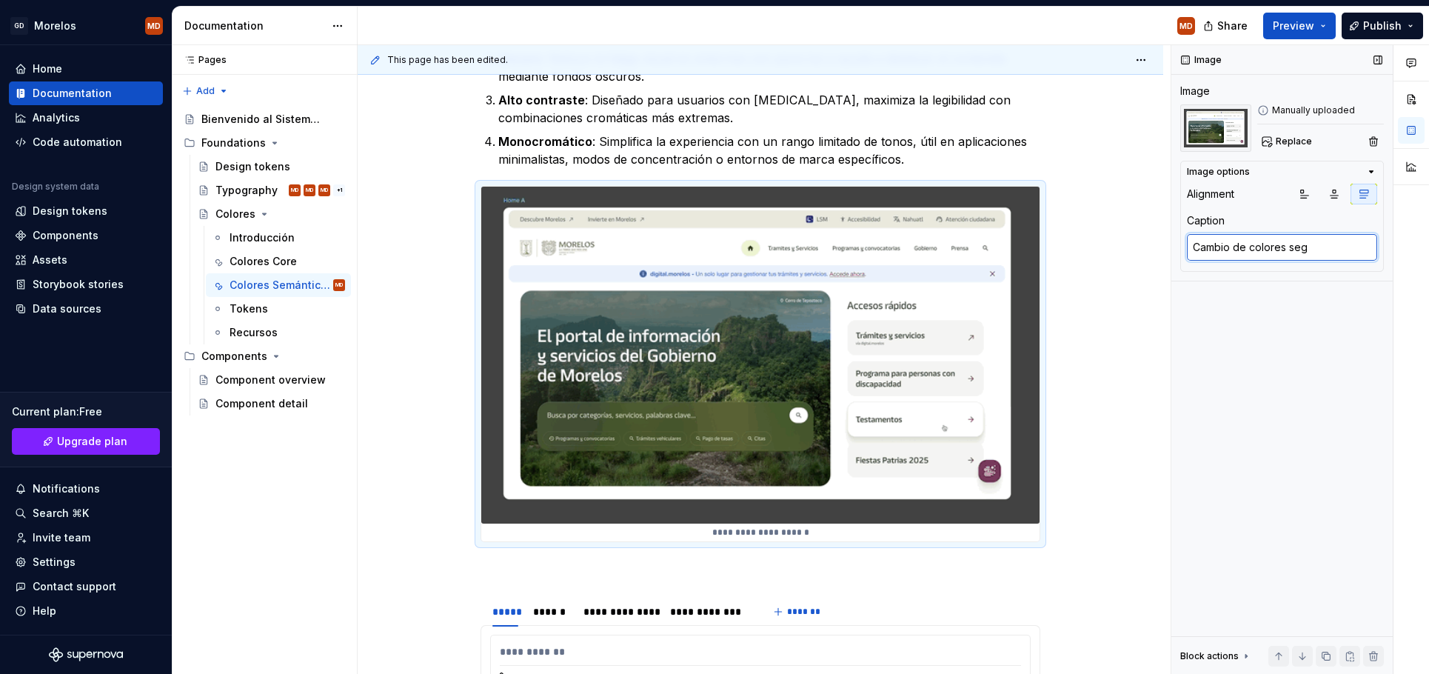
type textarea "Cambio de colores seg´"
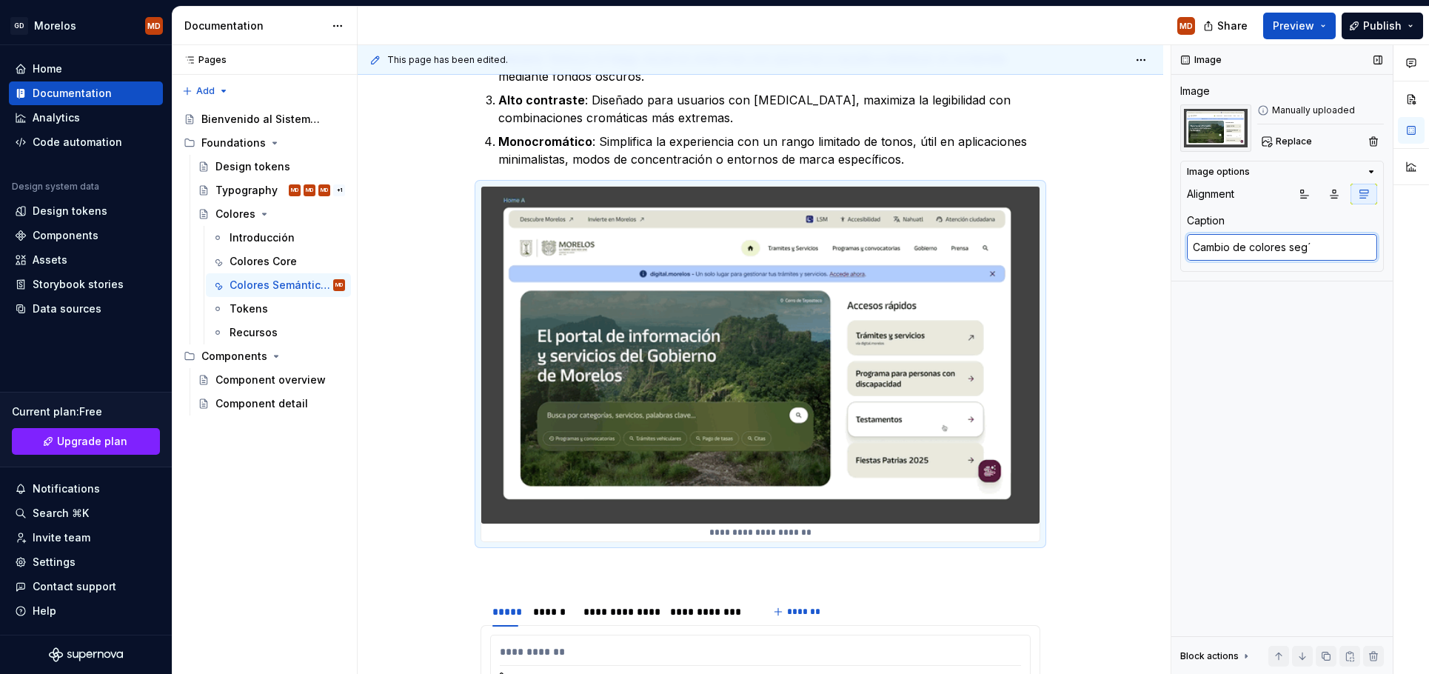
type textarea "*"
type textarea "Cambio de colores segú"
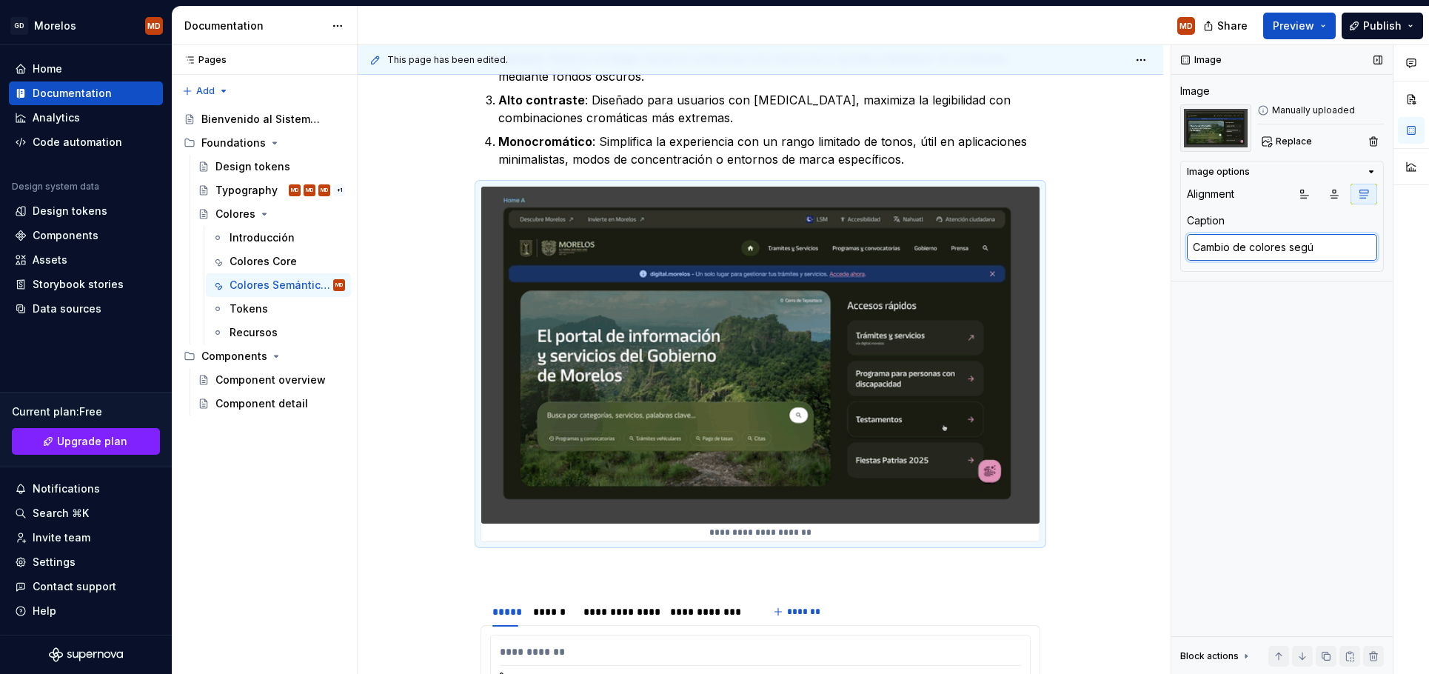
type textarea "*"
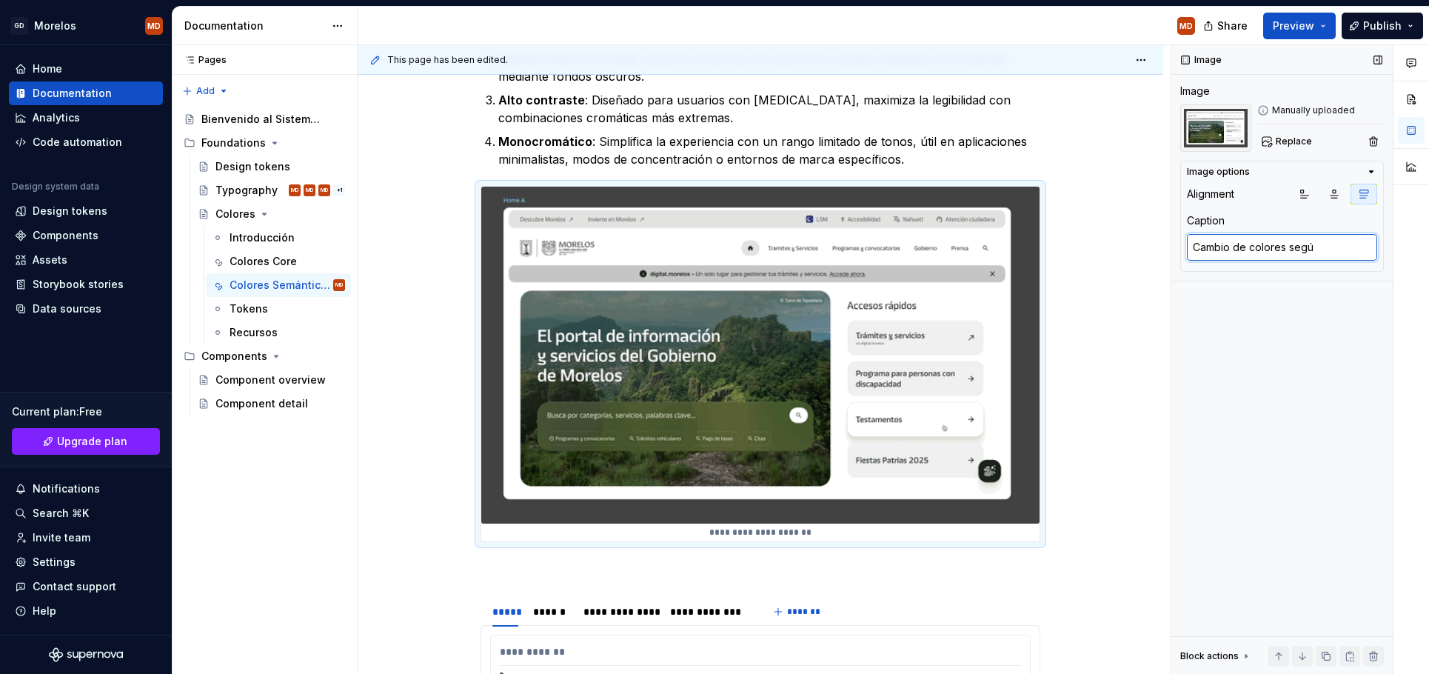
type textarea "Cambio de colores según"
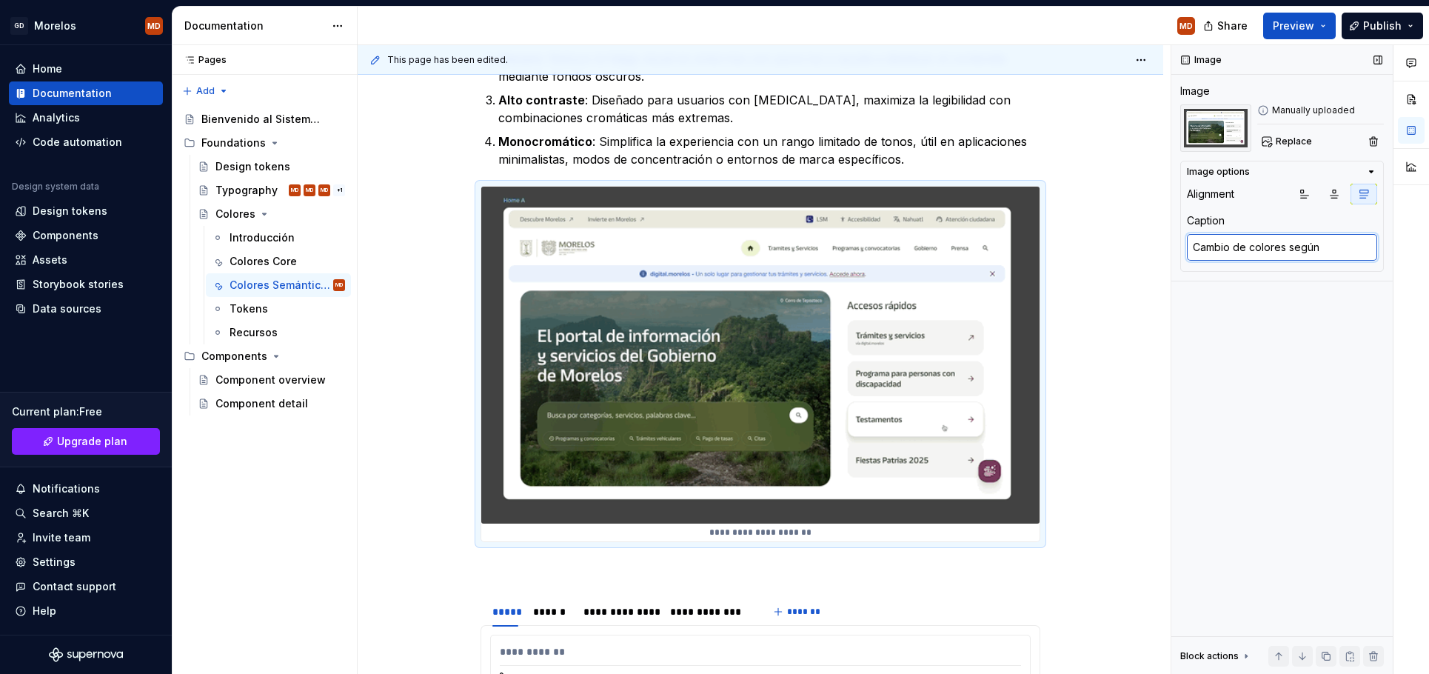
type textarea "*"
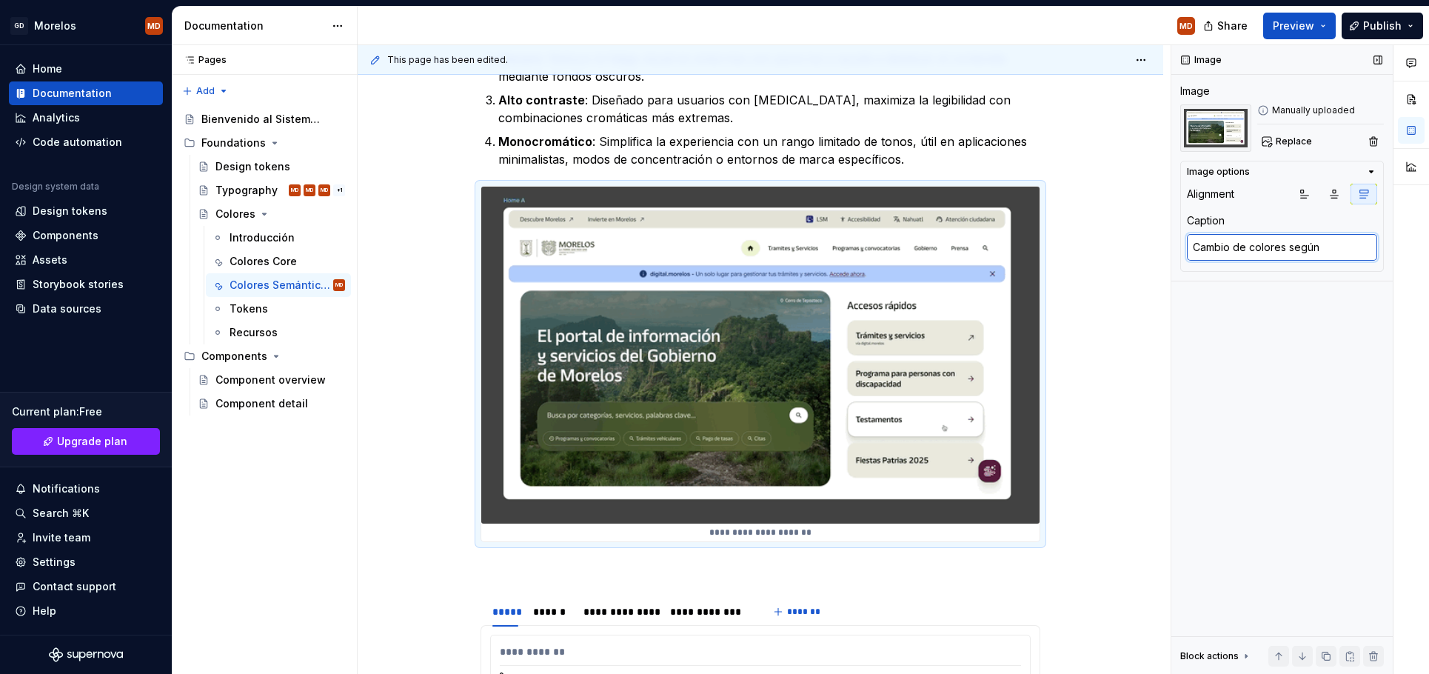
type textarea "Cambio de colores según"
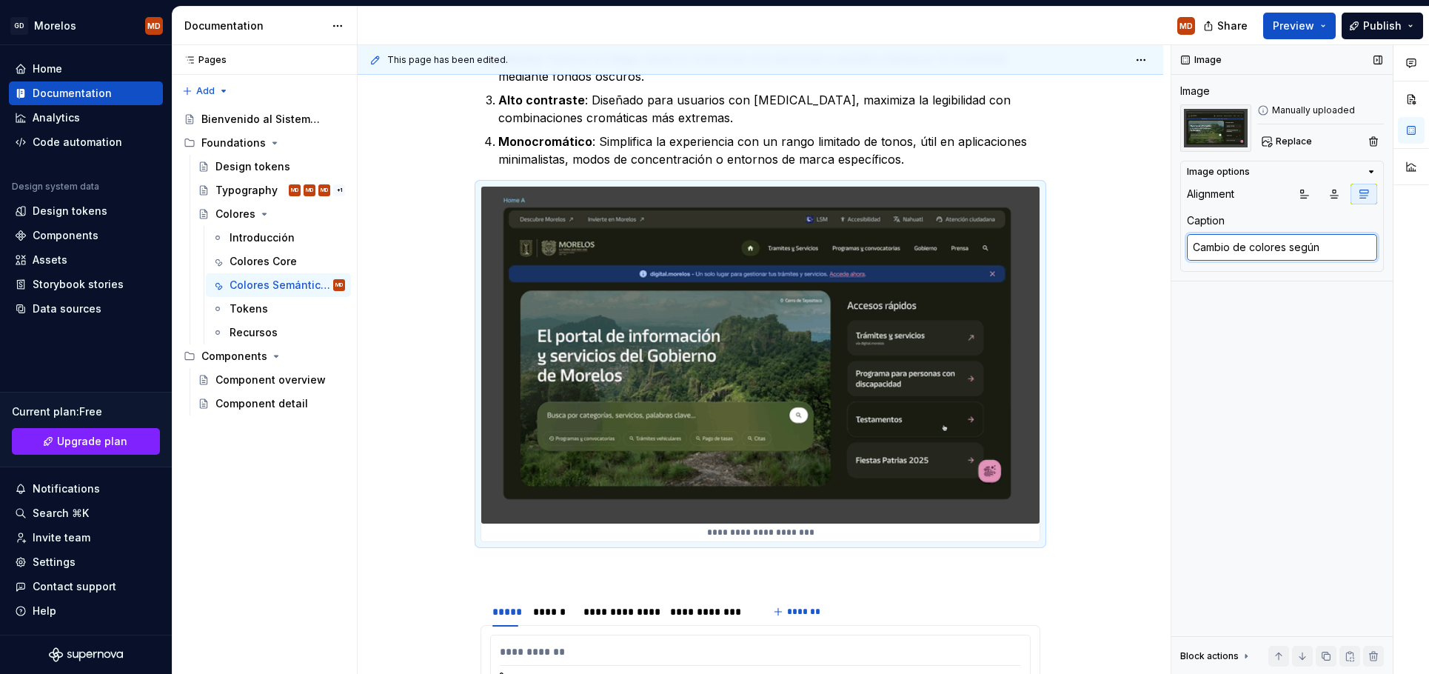
type textarea "*"
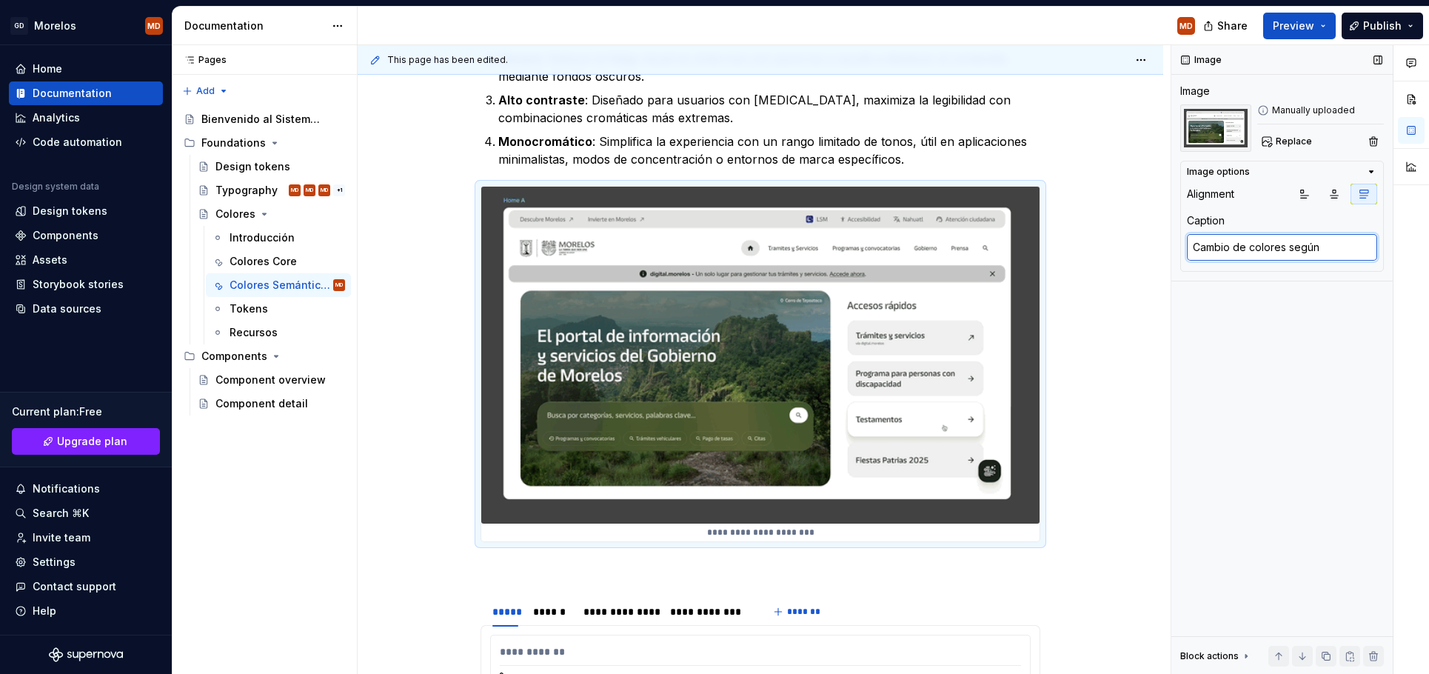
type textarea "Cambio de colores según l"
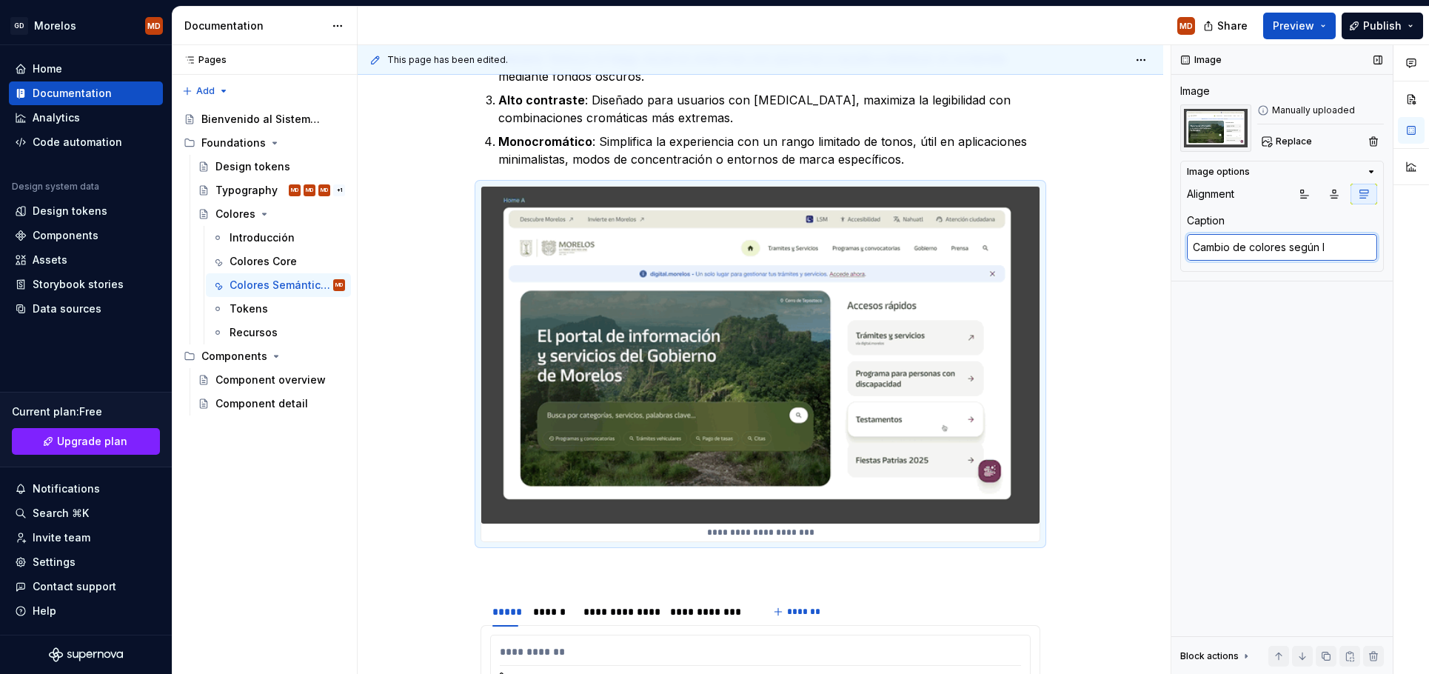
type textarea "*"
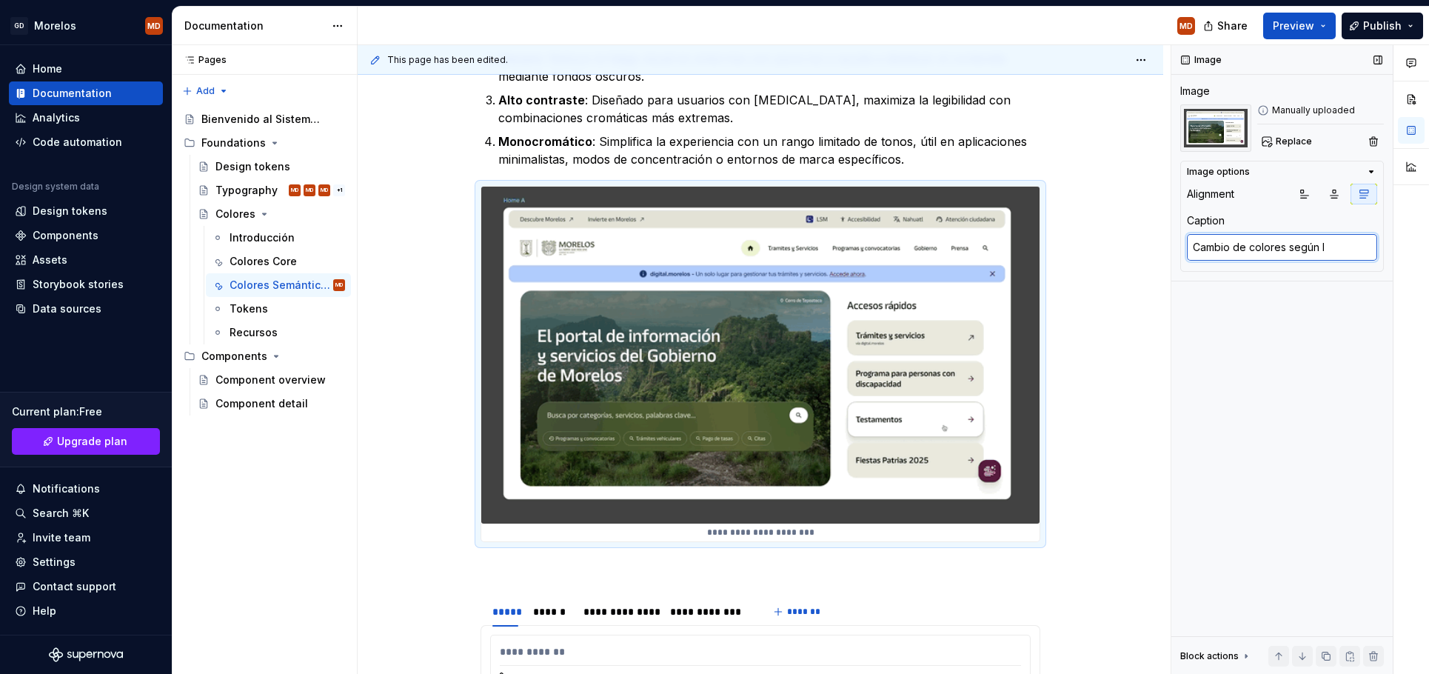
type textarea "Cambio de colores según lo"
type textarea "*"
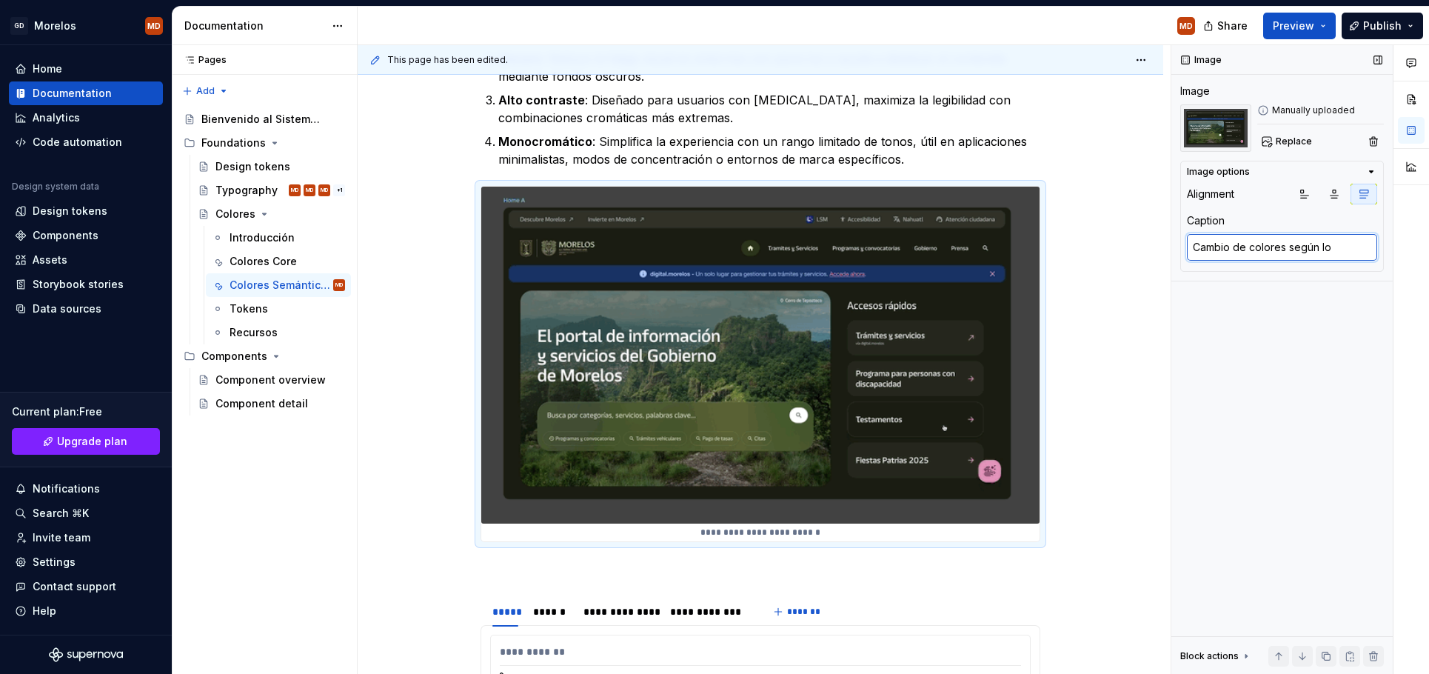
type textarea "Cambio de colores según los"
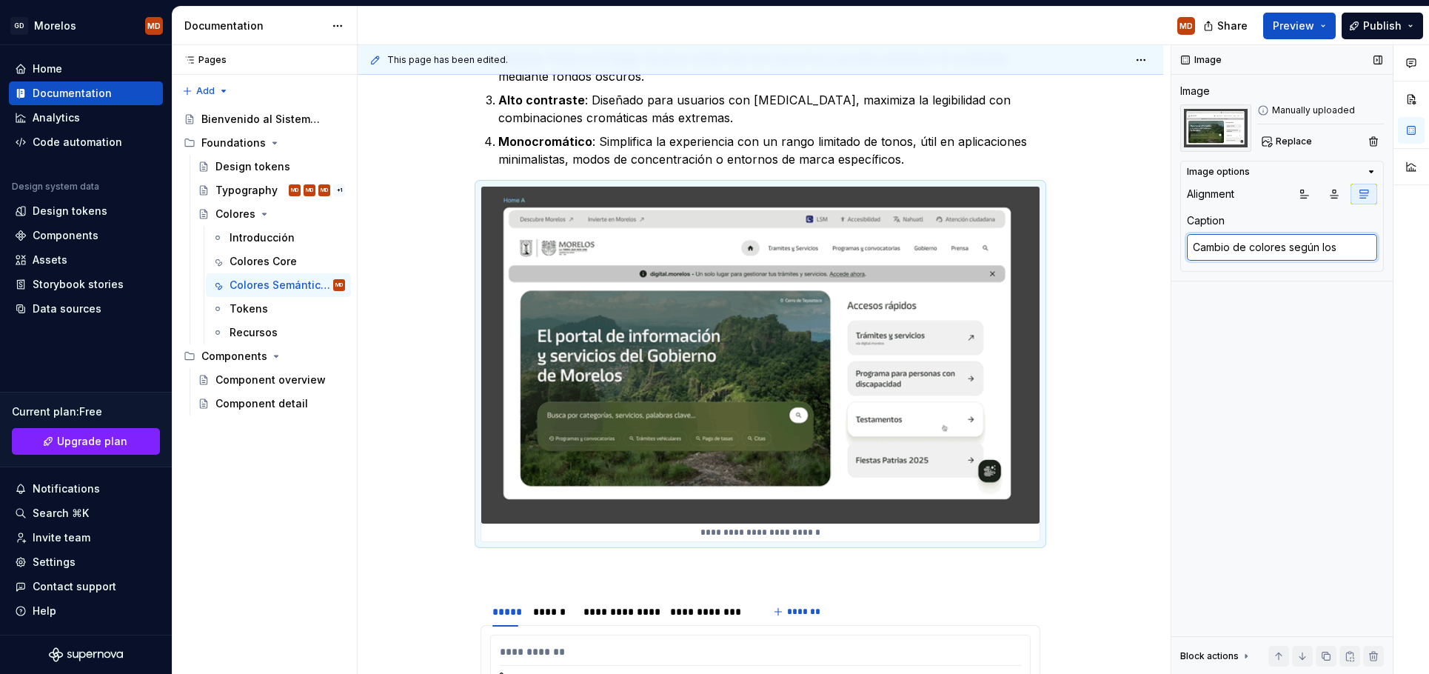
type textarea "*"
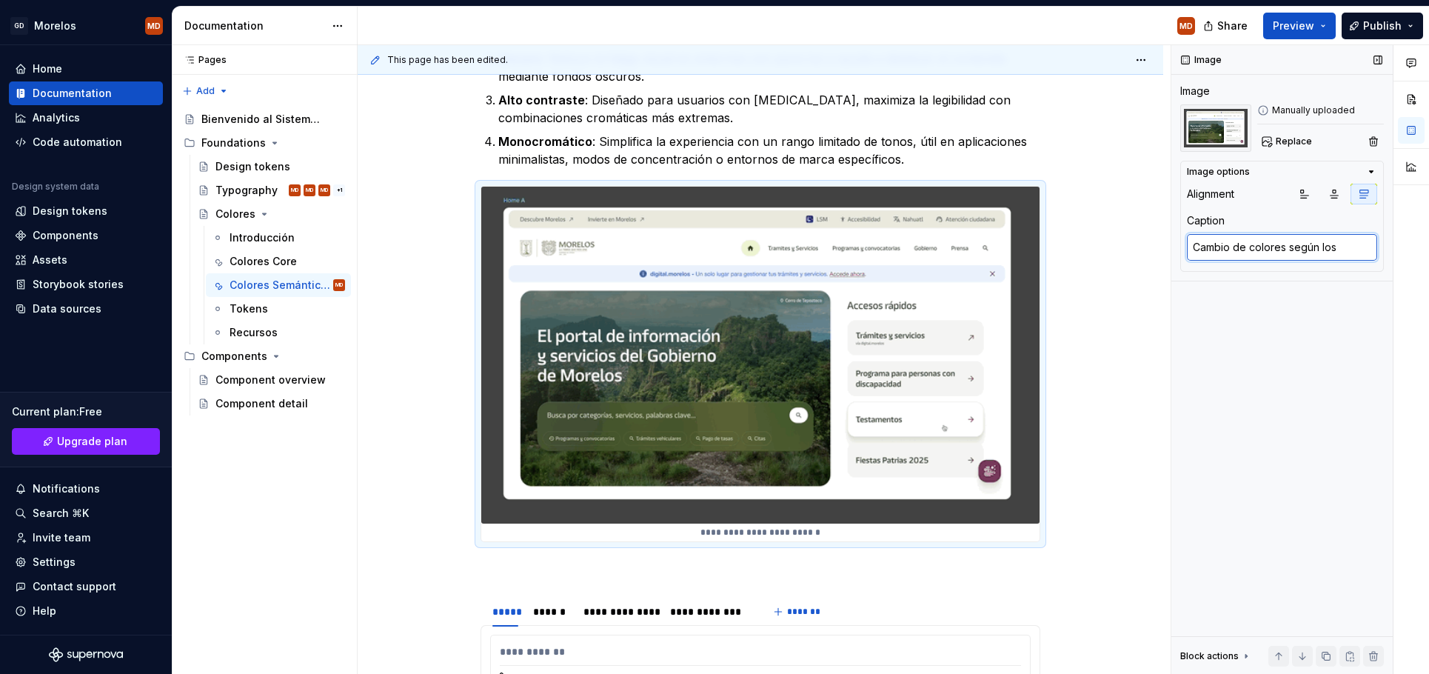
type textarea "Cambio de colores según los"
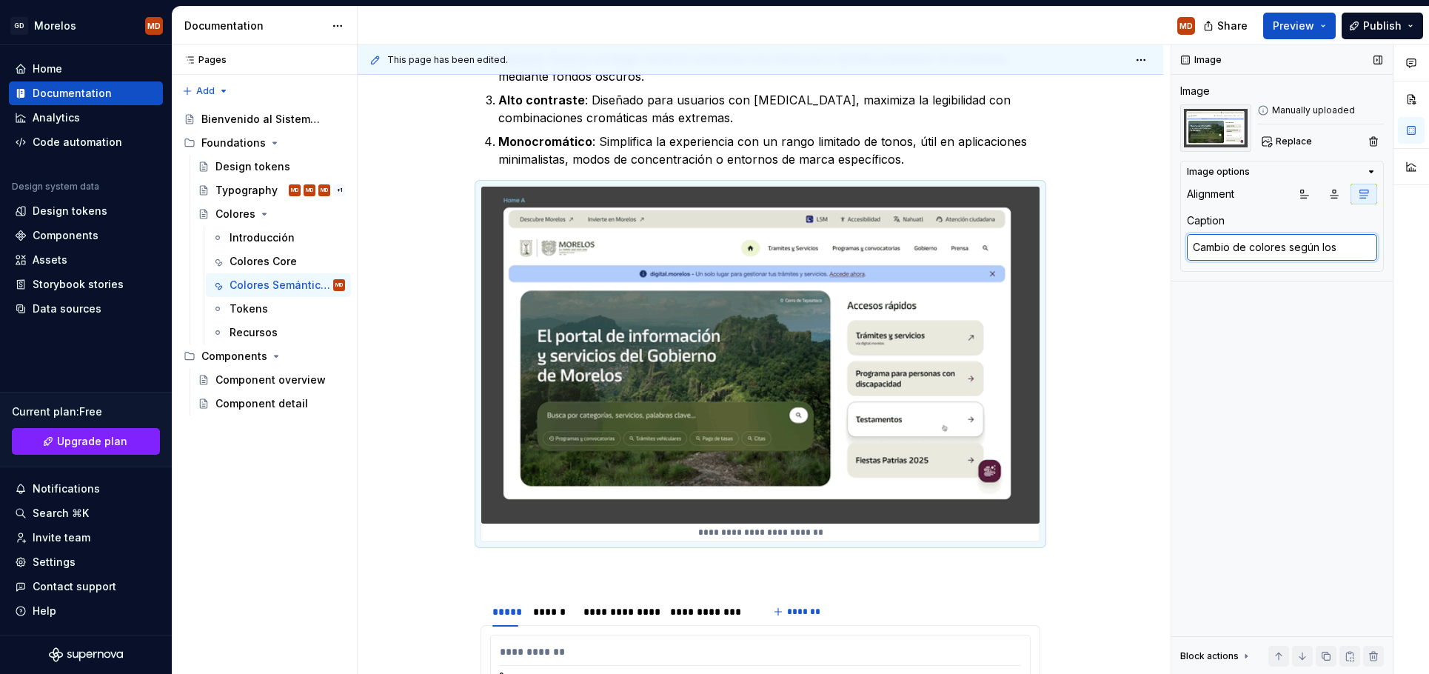
type textarea "*"
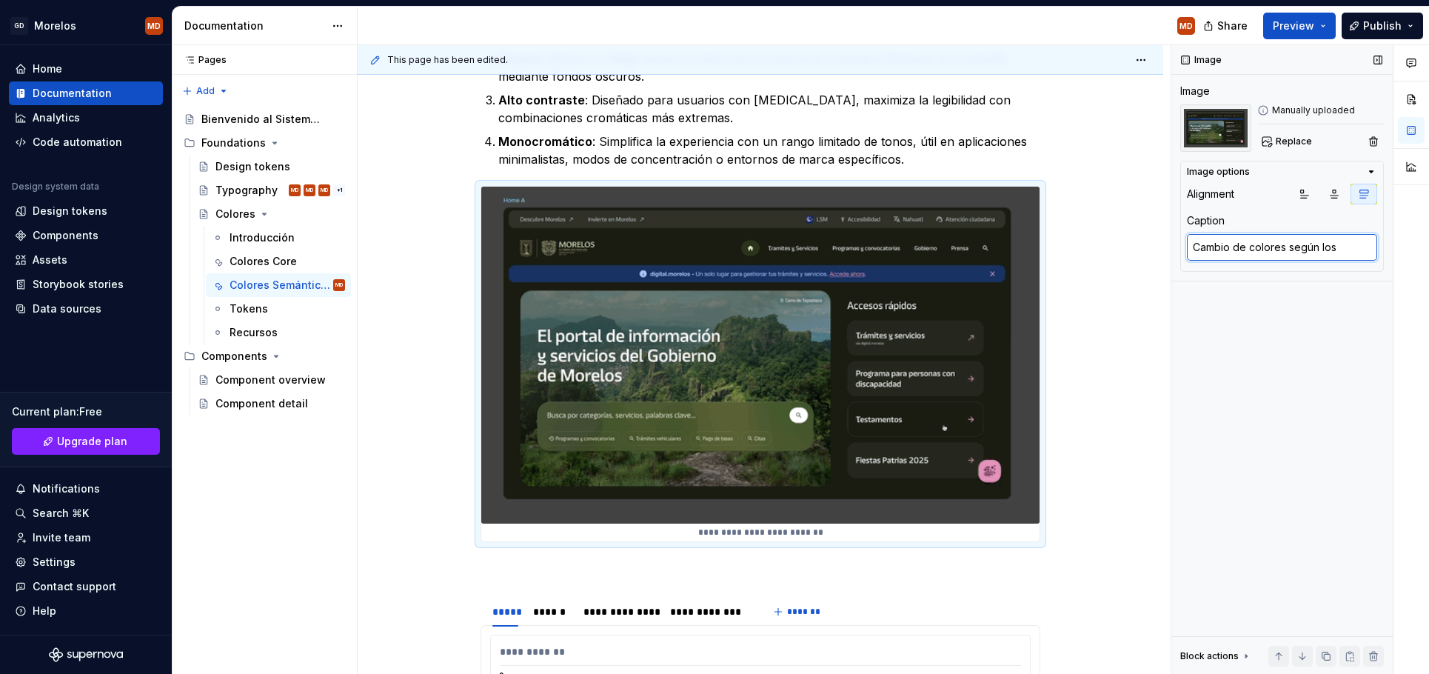
type textarea "Cambio de colores según los t"
type textarea "*"
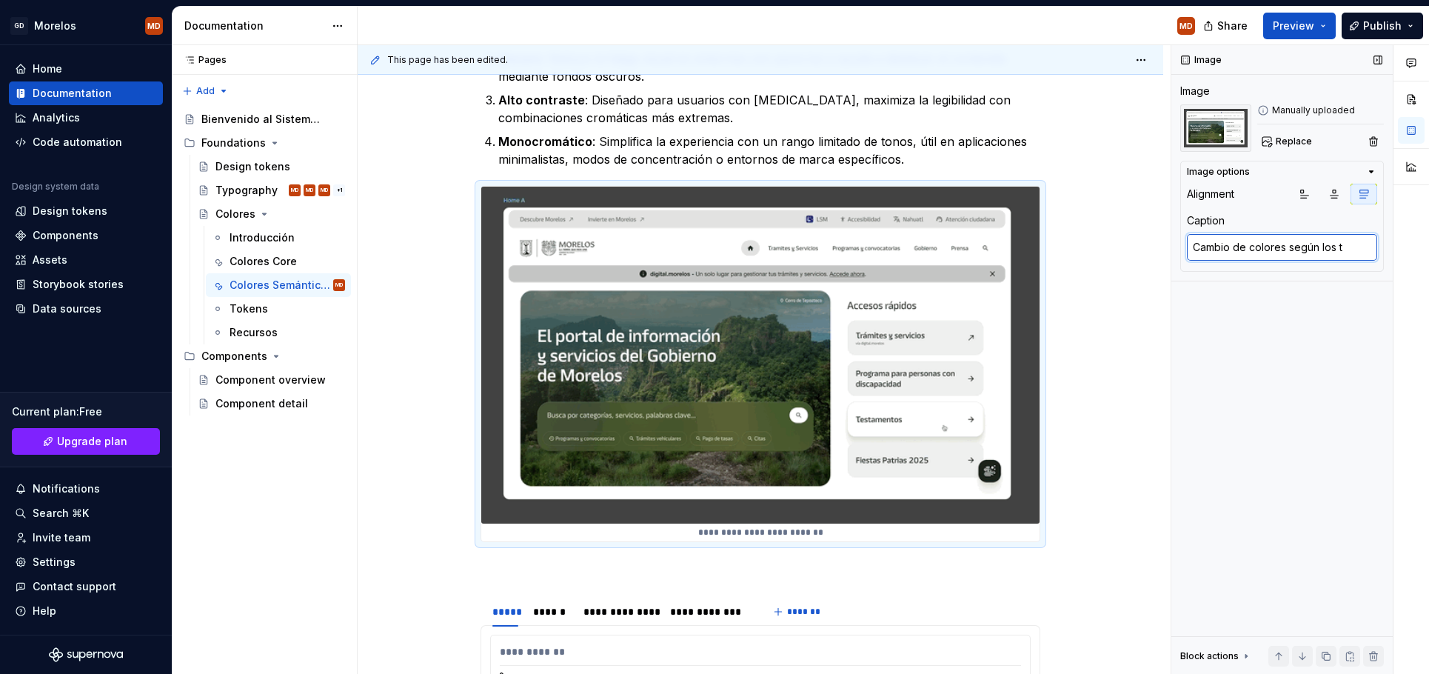
type textarea "Cambio de colores según los te"
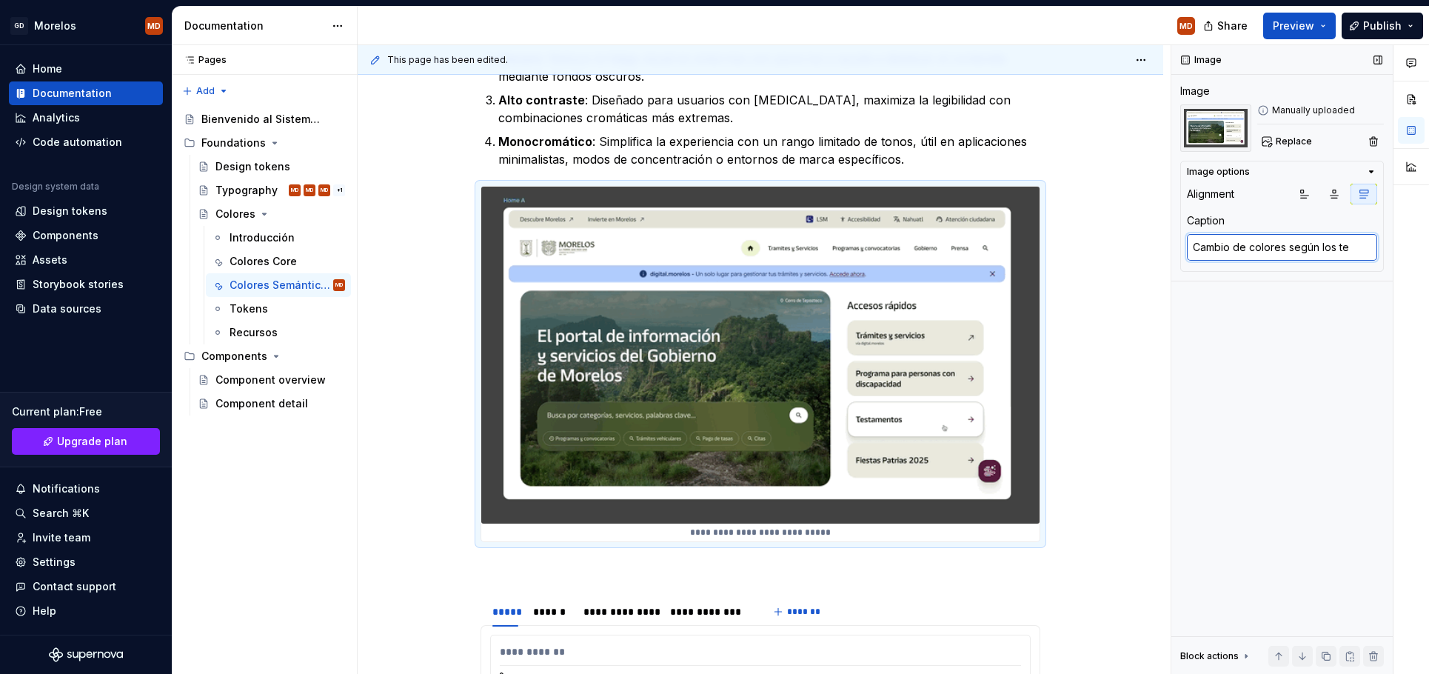
type textarea "*"
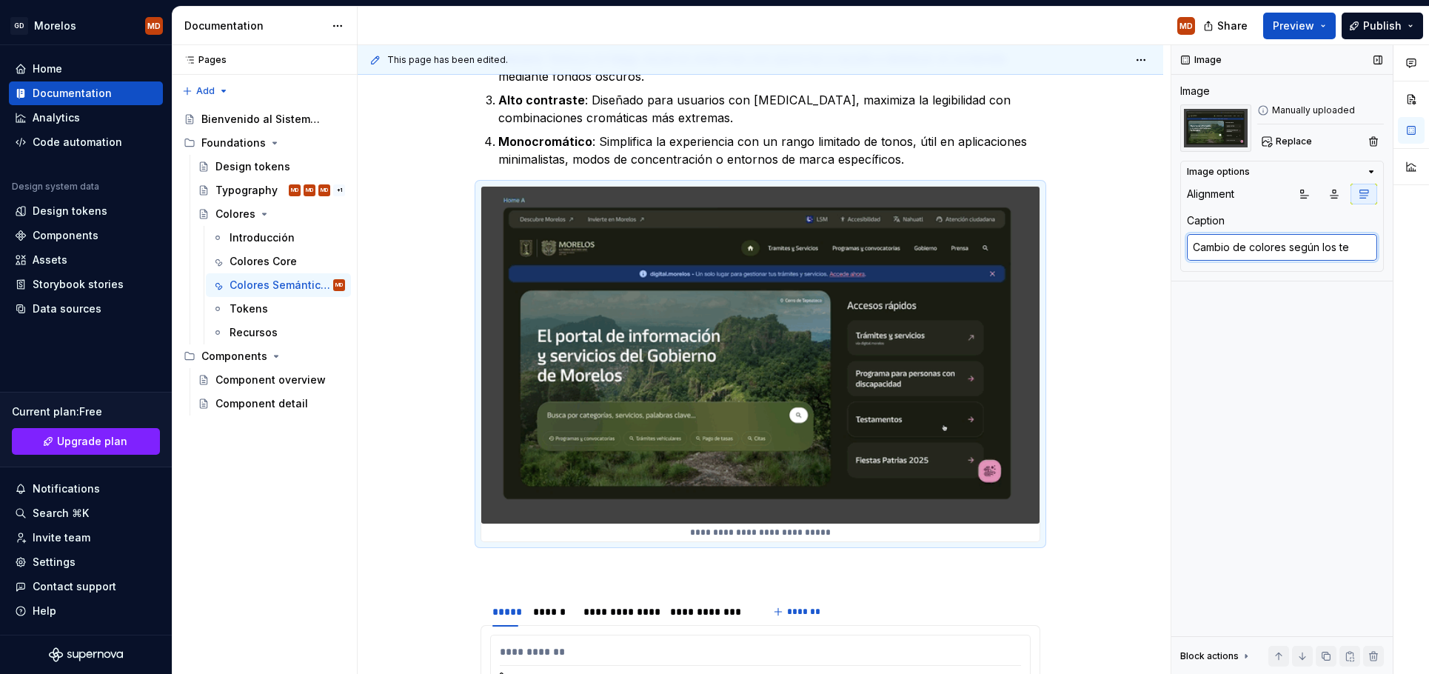
type textarea "Cambio de colores según los tem"
type textarea "*"
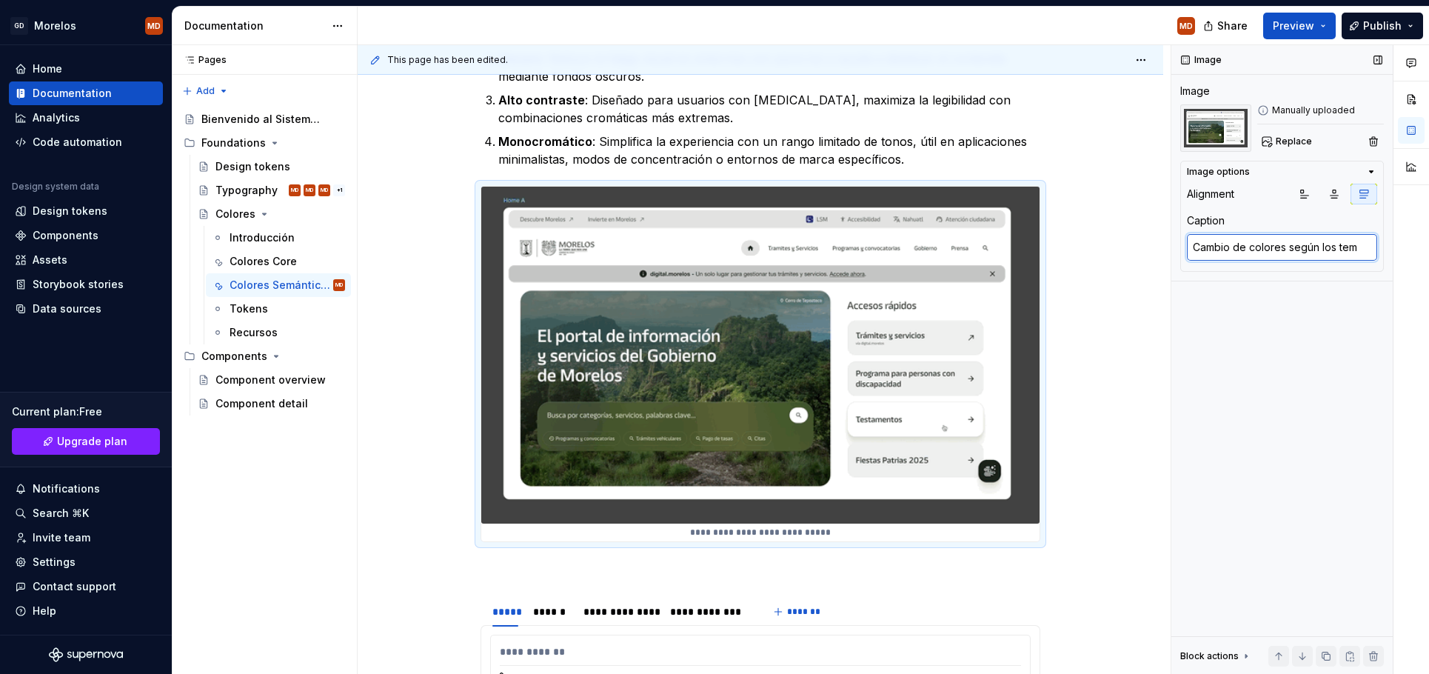
type textarea "Cambio de colores según los tema"
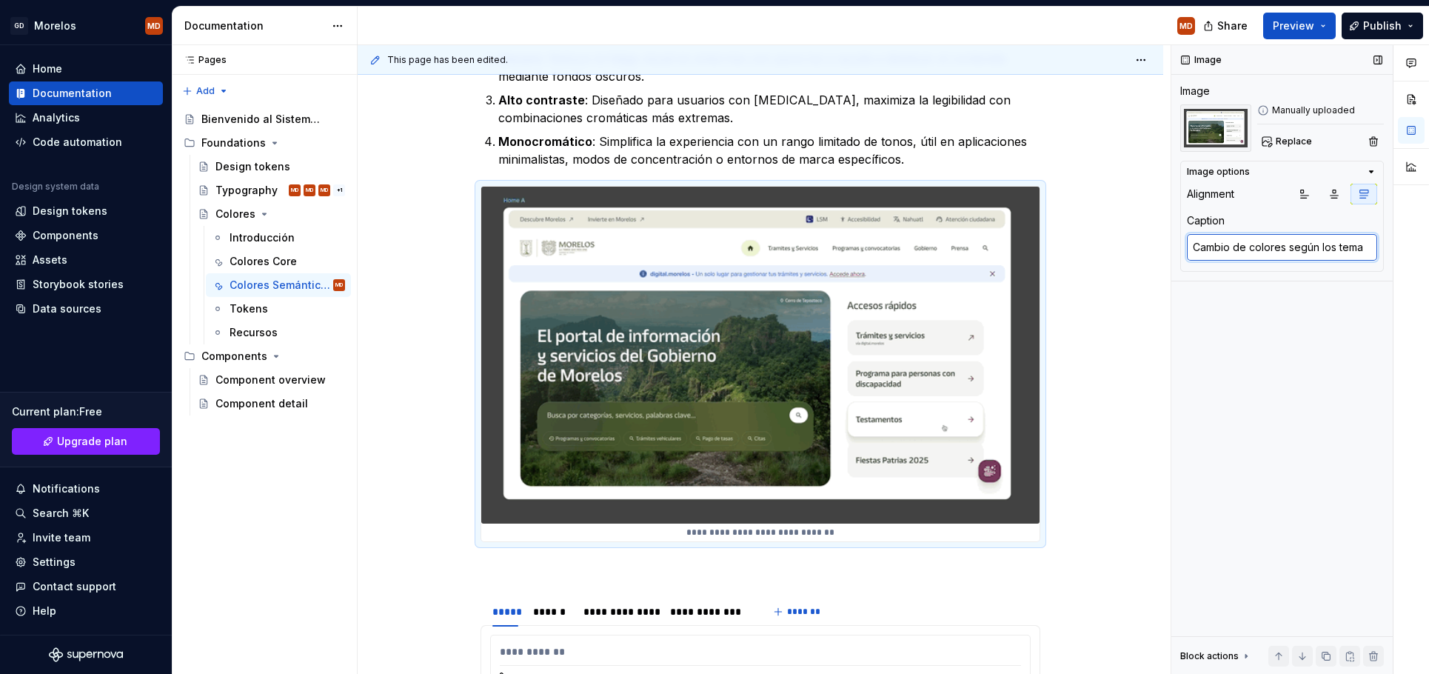
type textarea "*"
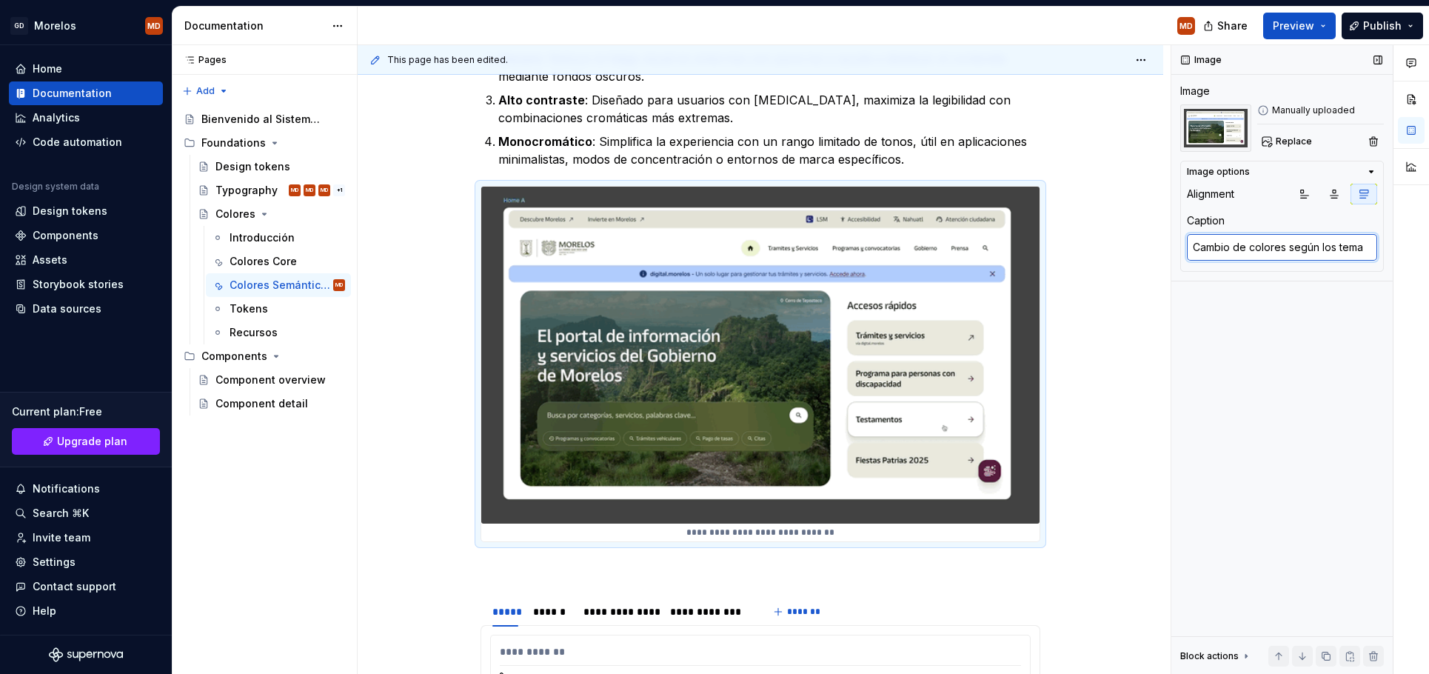
type textarea "Cambio de colores según los temas"
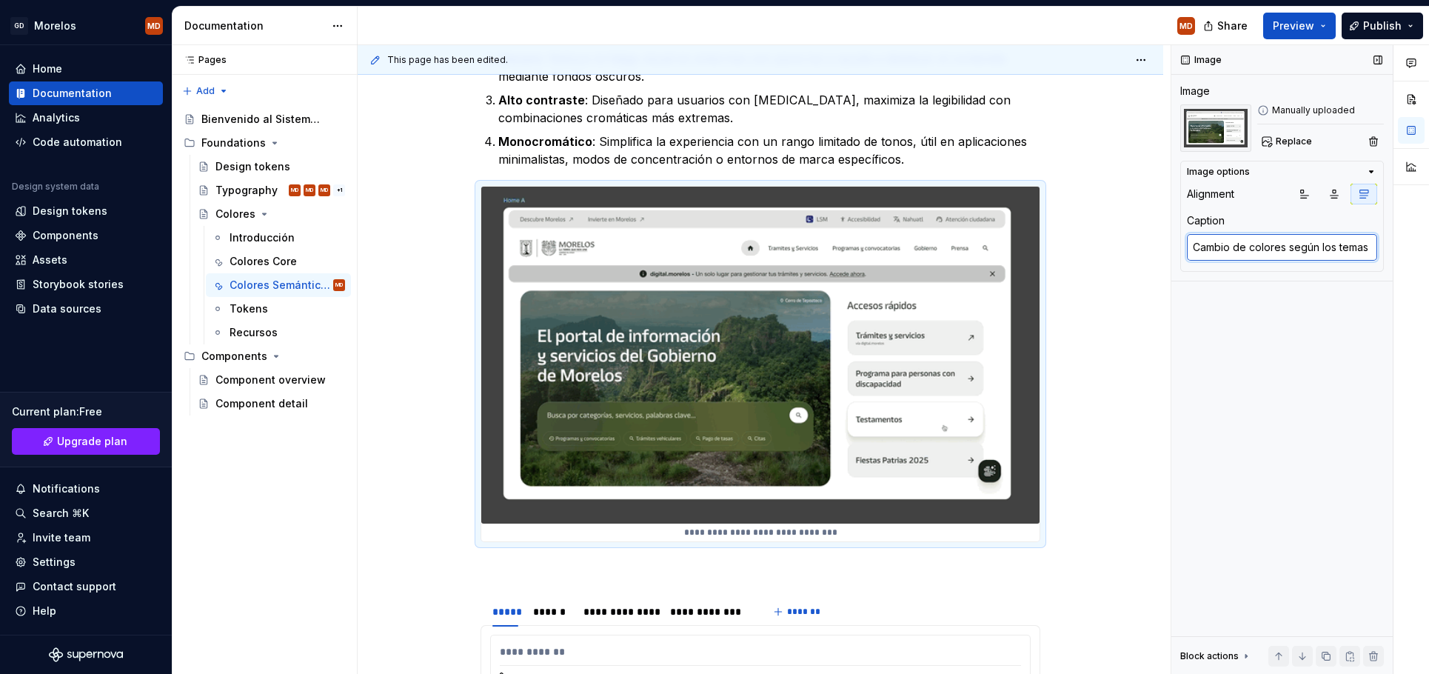
click at [1250, 250] on textarea "Cambio de colores según los temas" at bounding box center [1282, 247] width 190 height 27
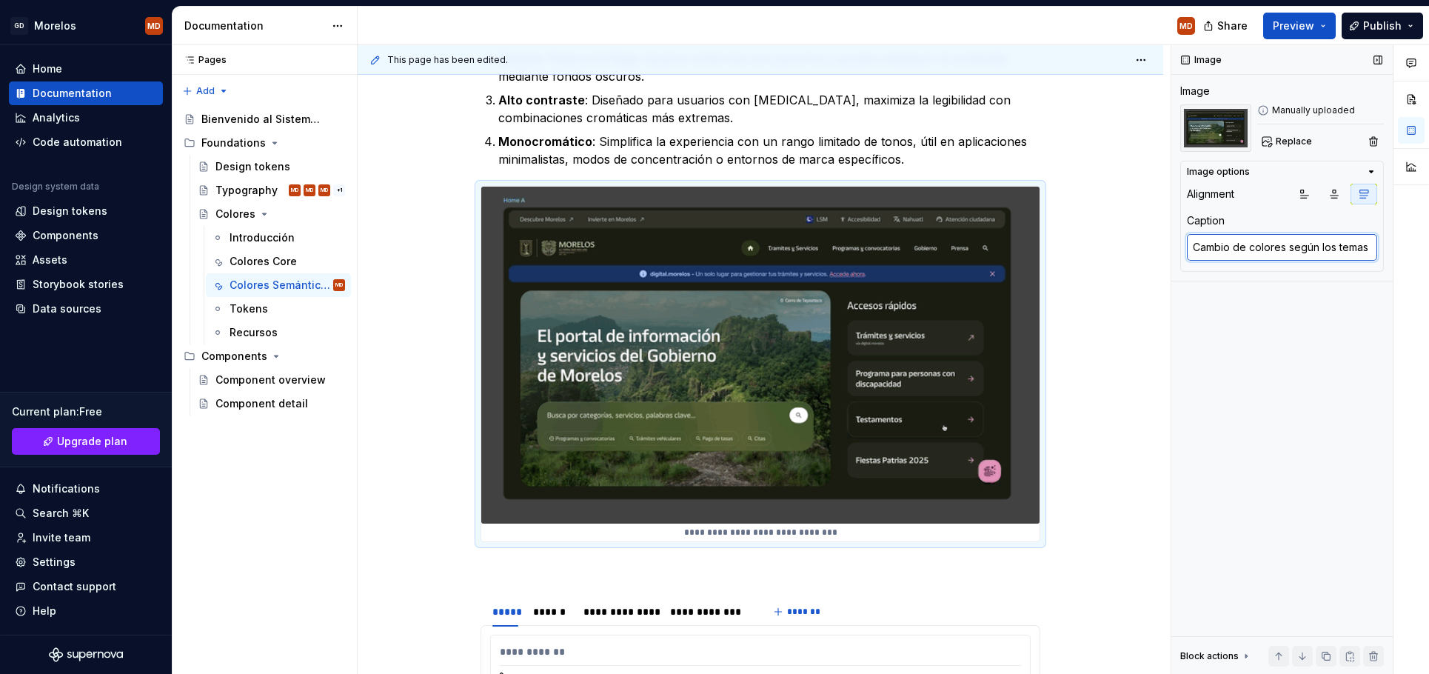
click at [1250, 250] on textarea "Cambio de colores según los temas" at bounding box center [1282, 247] width 190 height 27
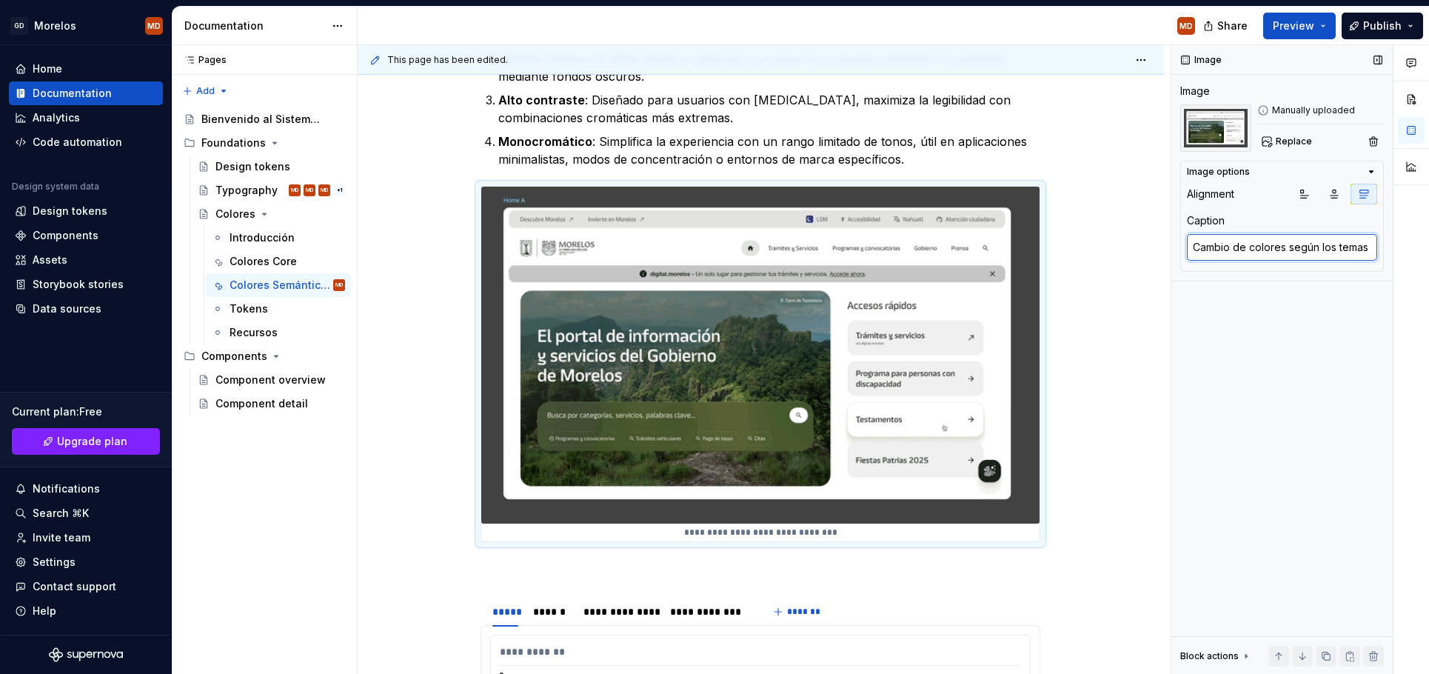
type textarea "*"
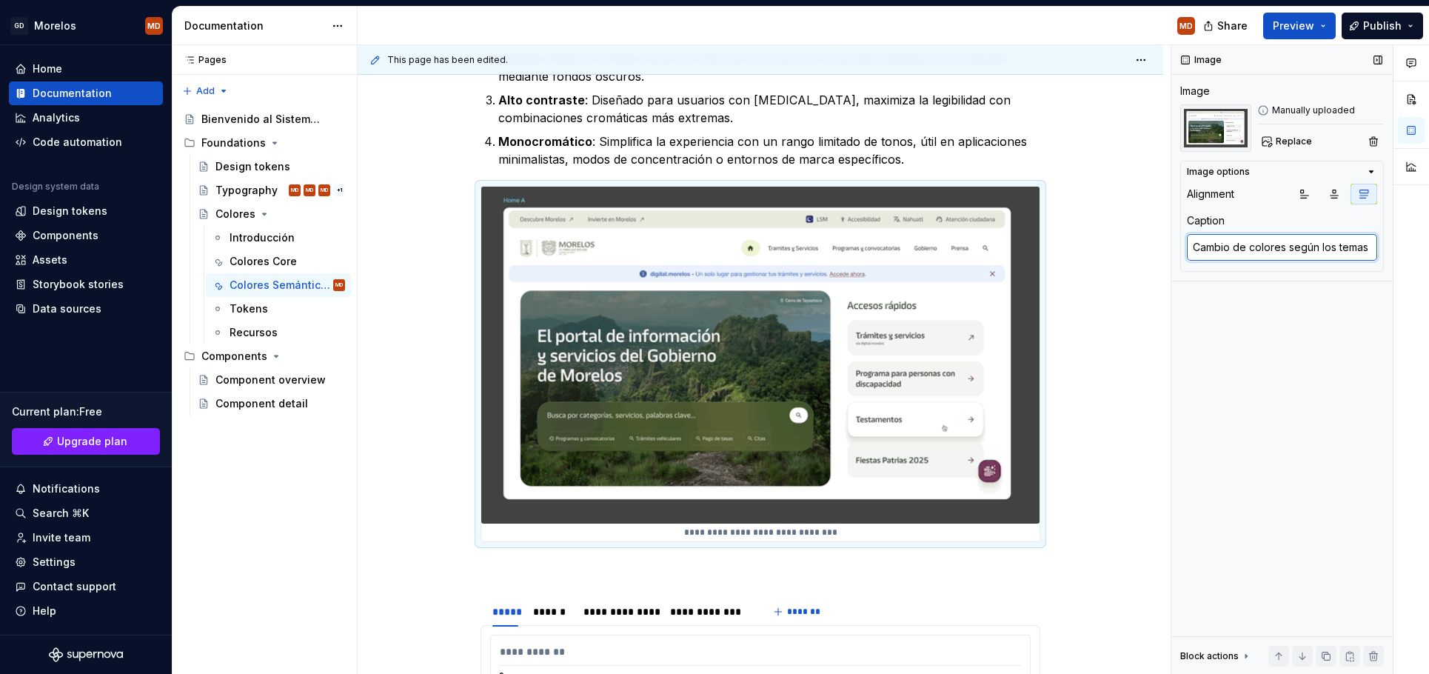
type textarea "E"
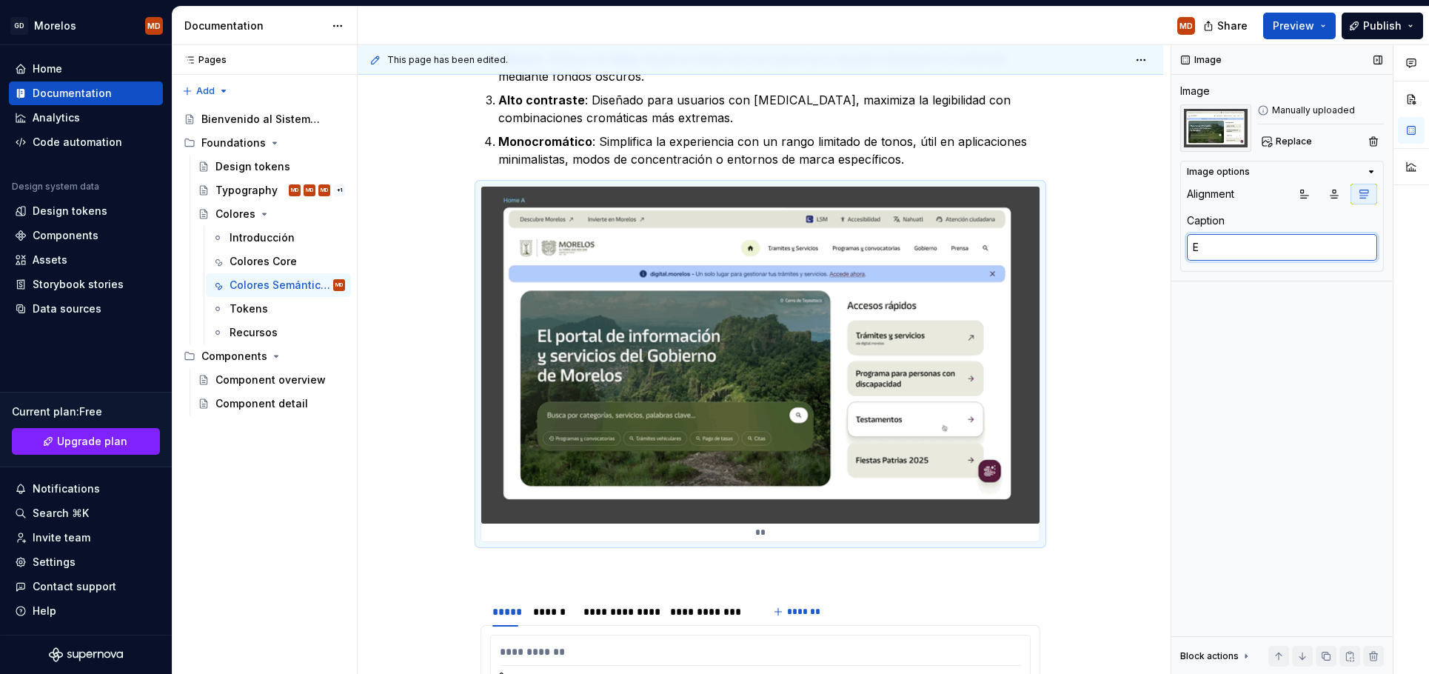
type textarea "*"
type textarea "El"
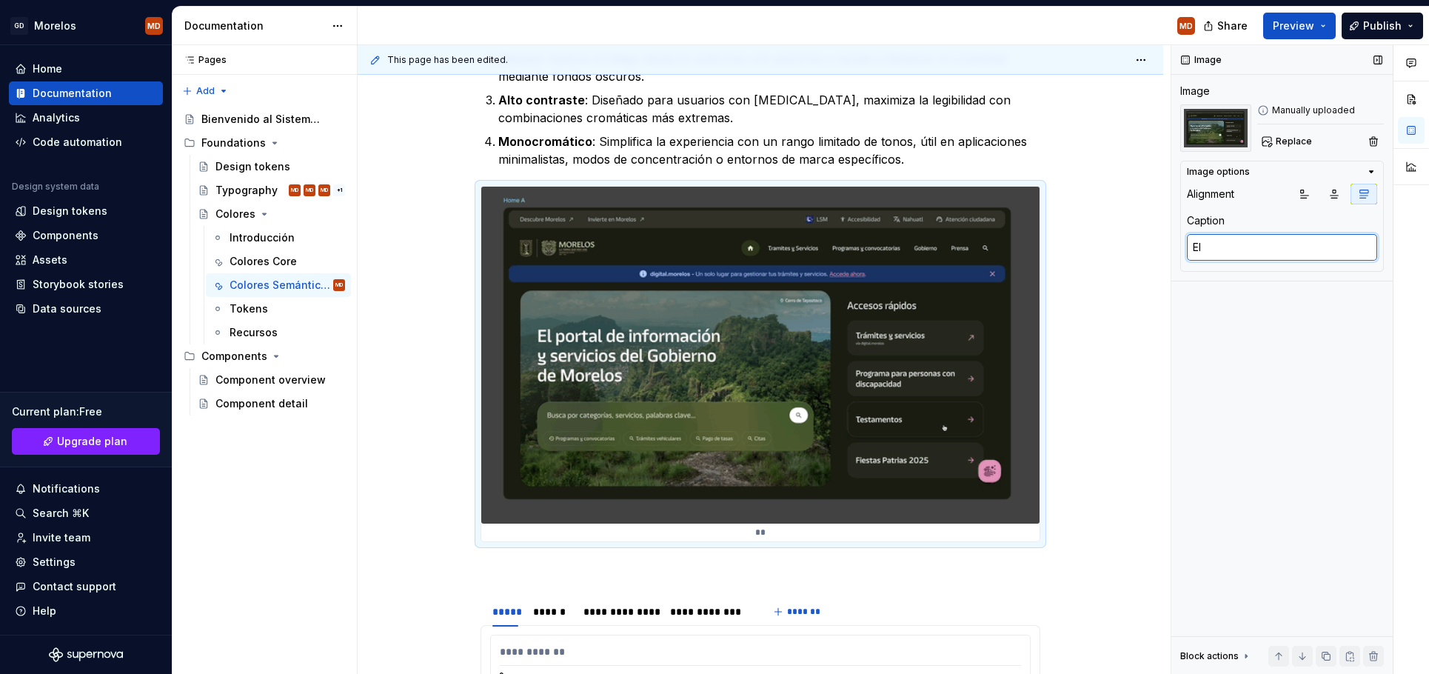
type textarea "*"
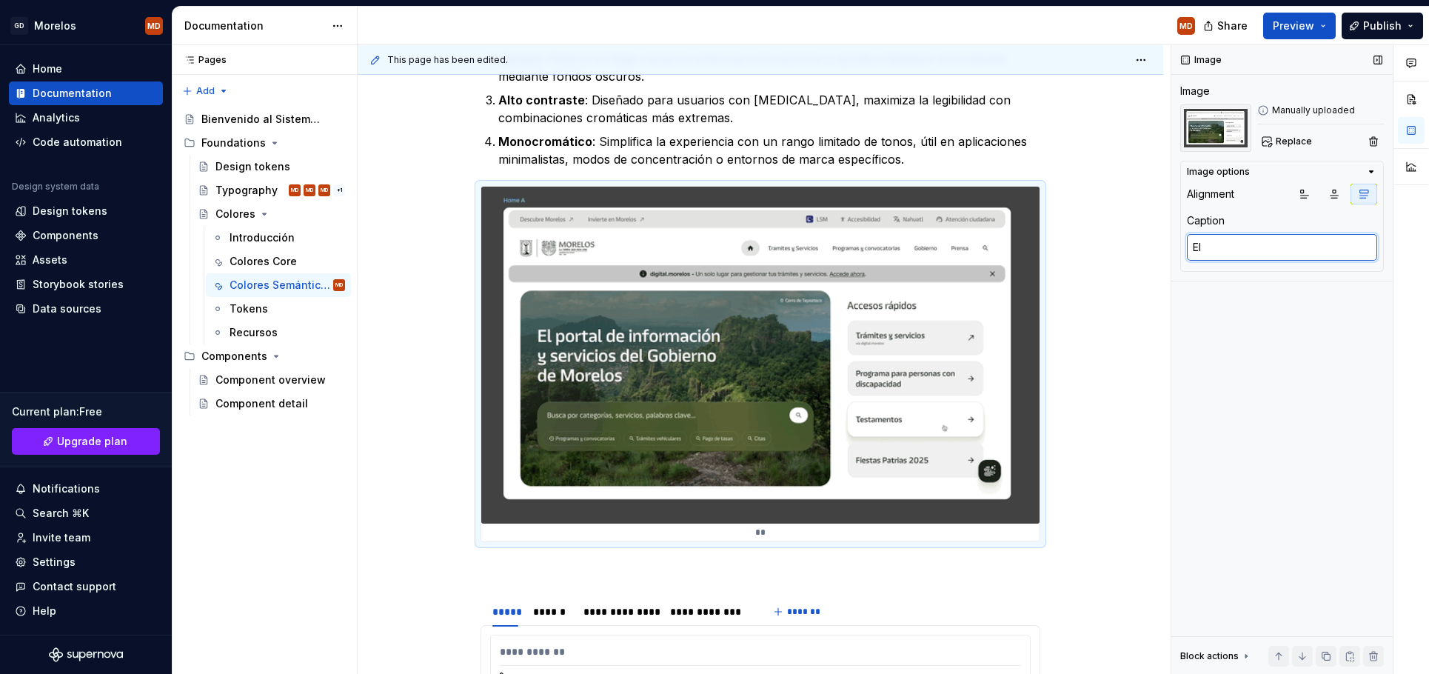
type textarea "El"
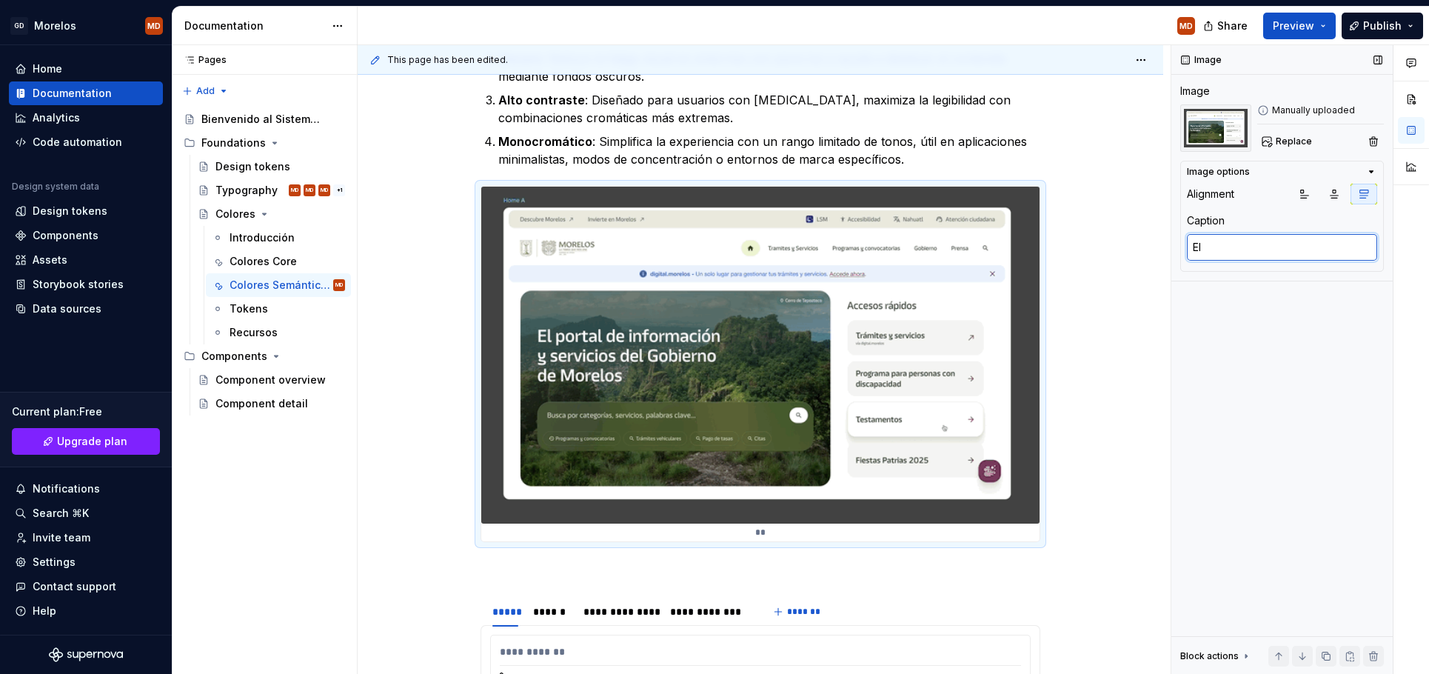
type textarea "*"
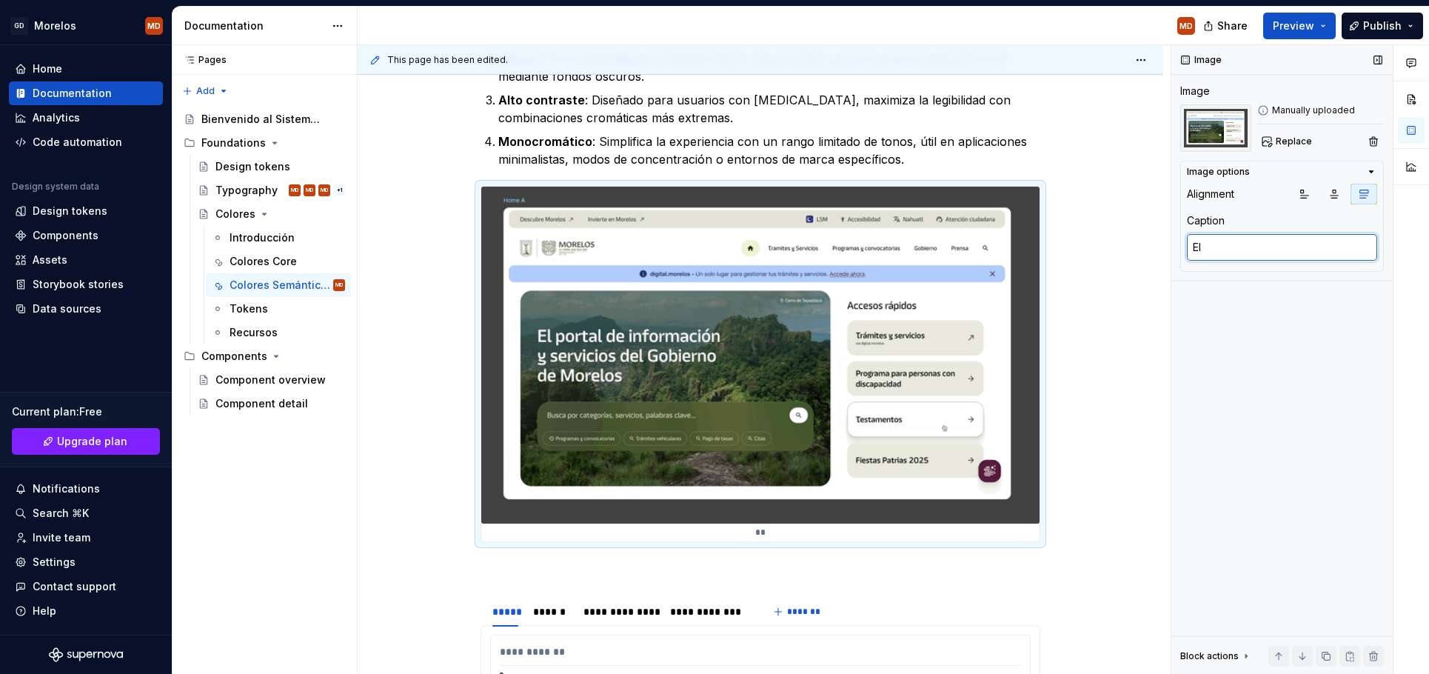
type textarea "El s"
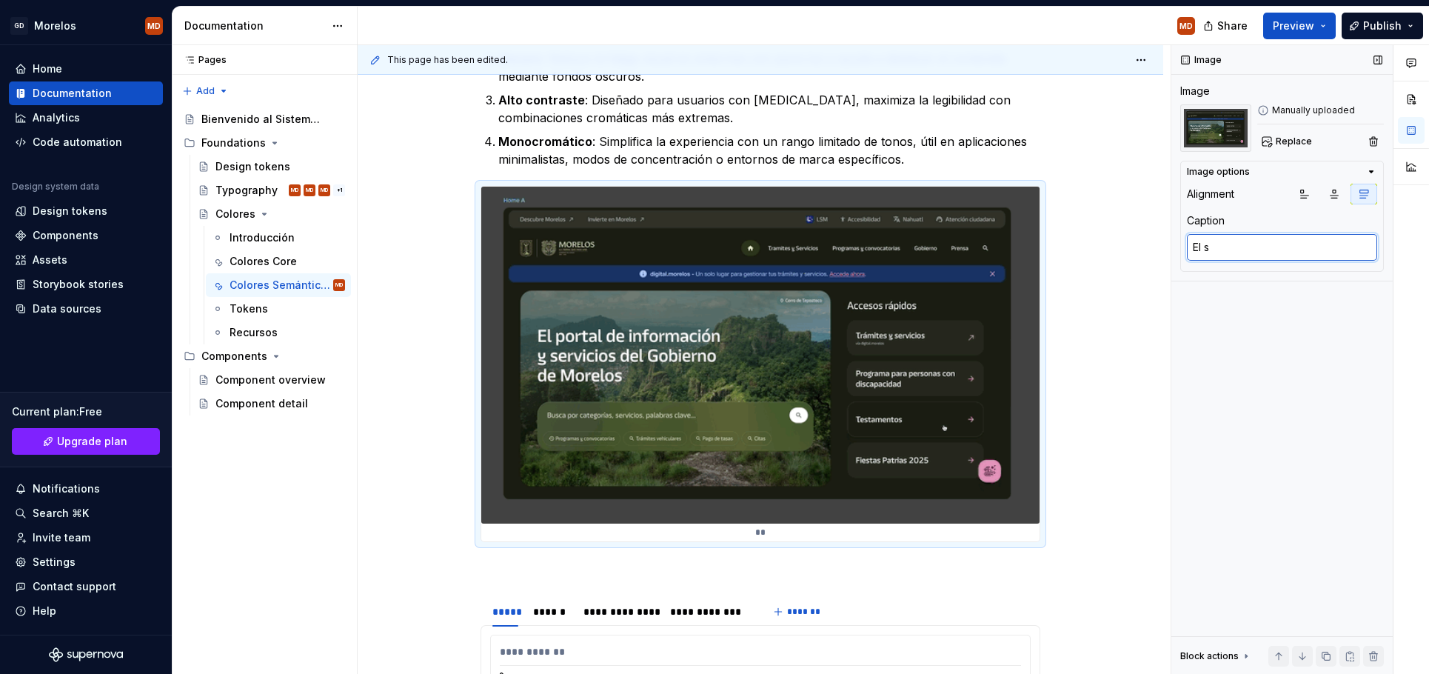
type textarea "*"
type textarea "El si"
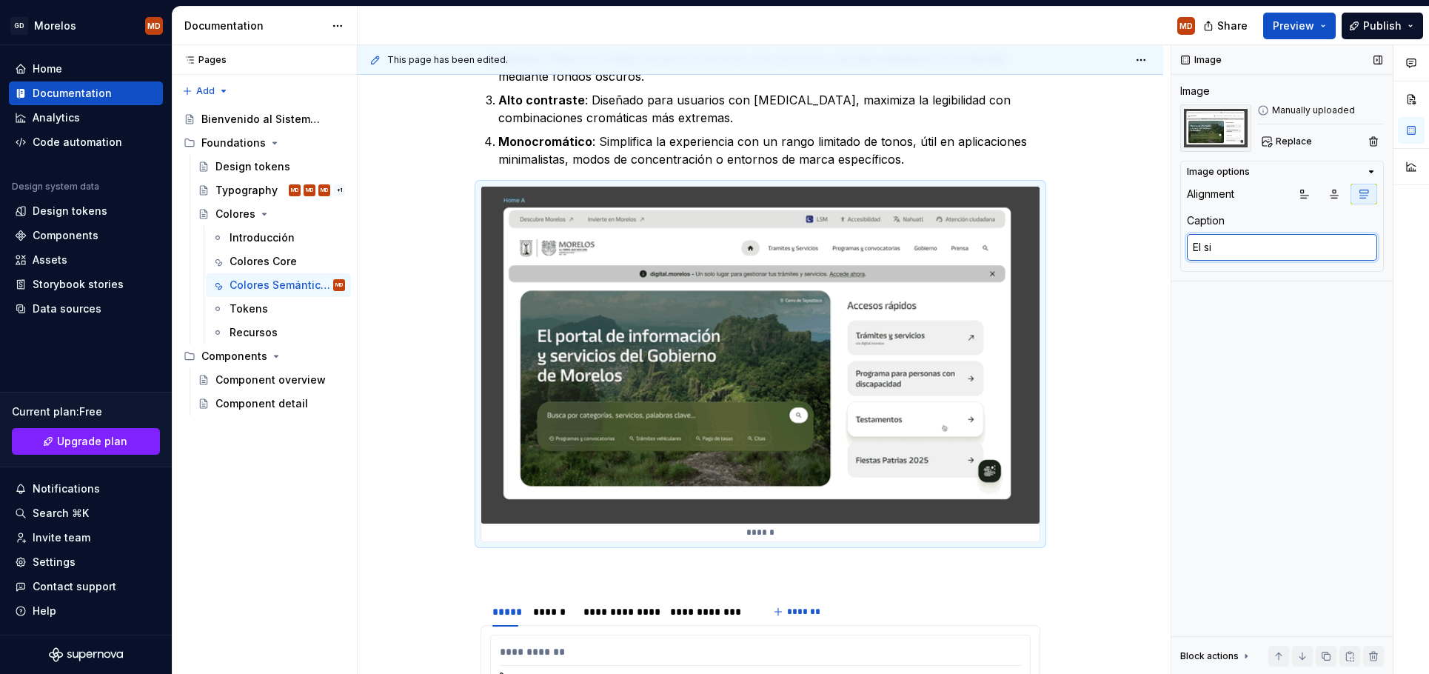
type textarea "*"
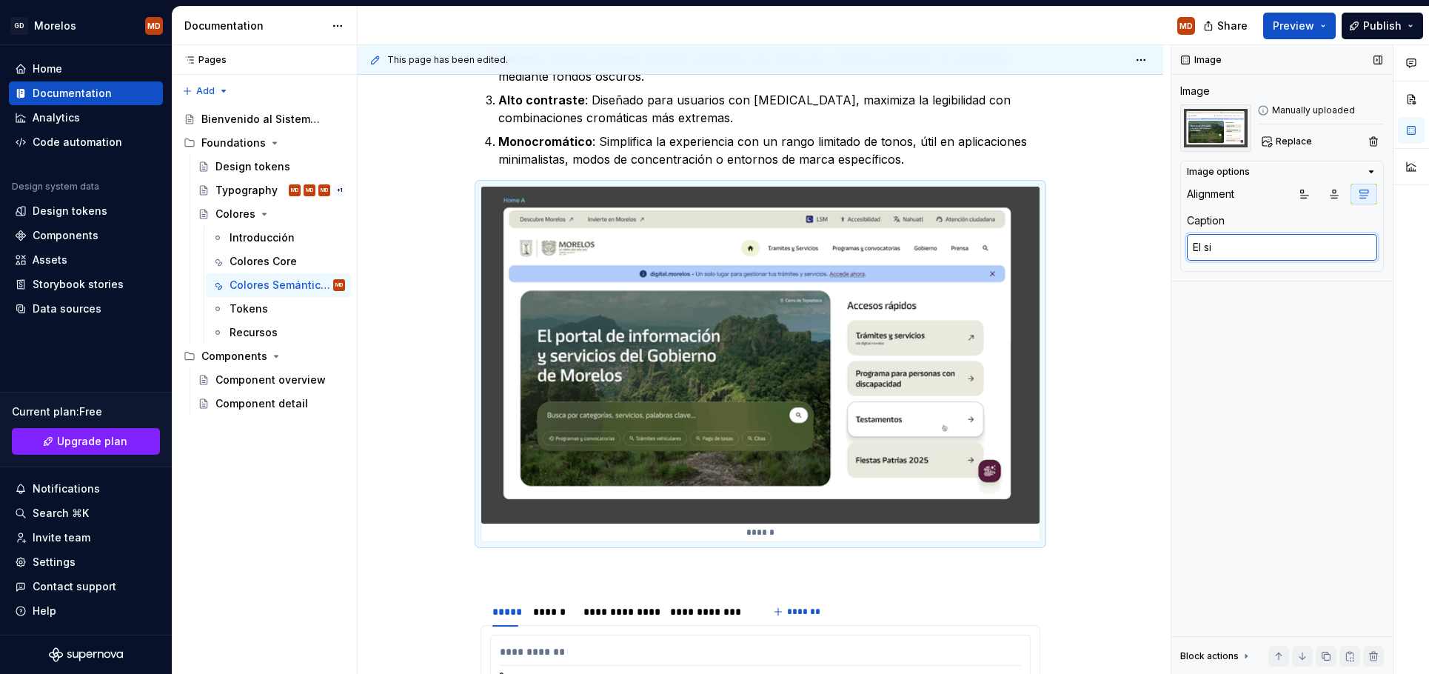
type textarea "El sis"
type textarea "*"
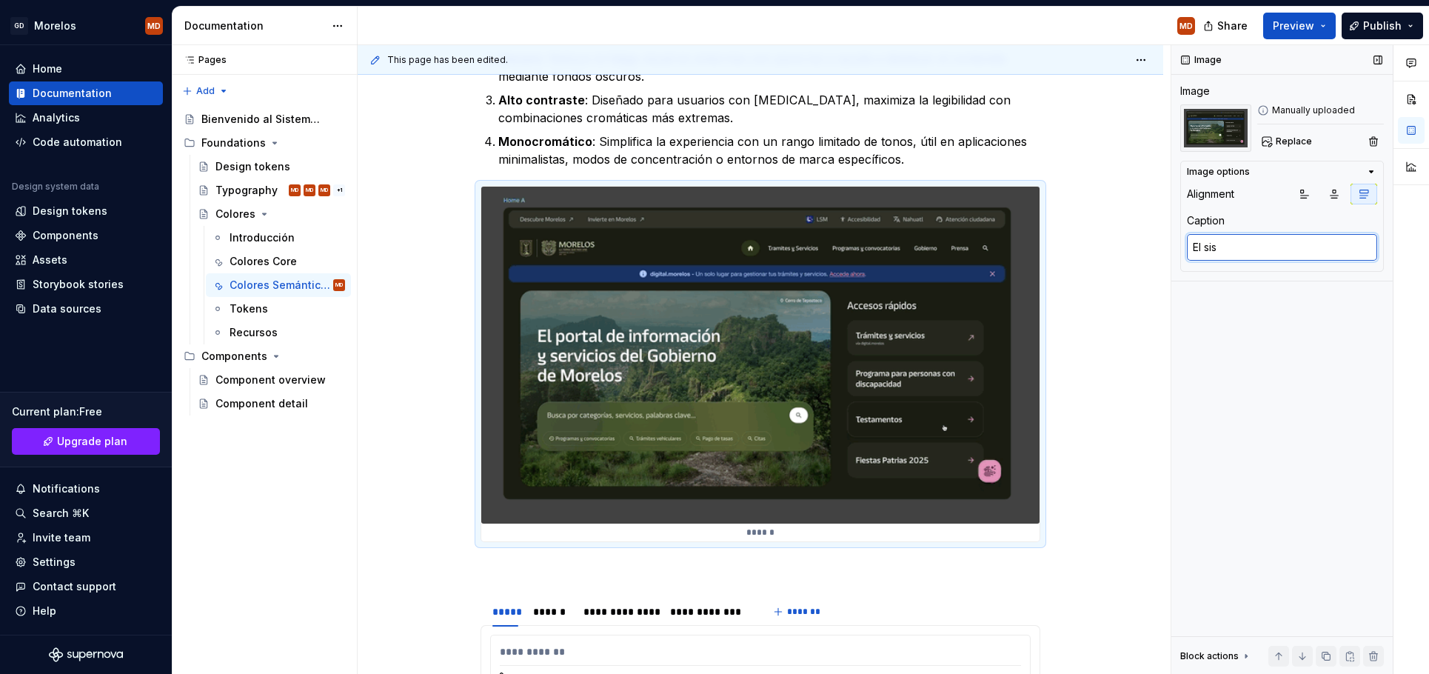
type textarea "El sist"
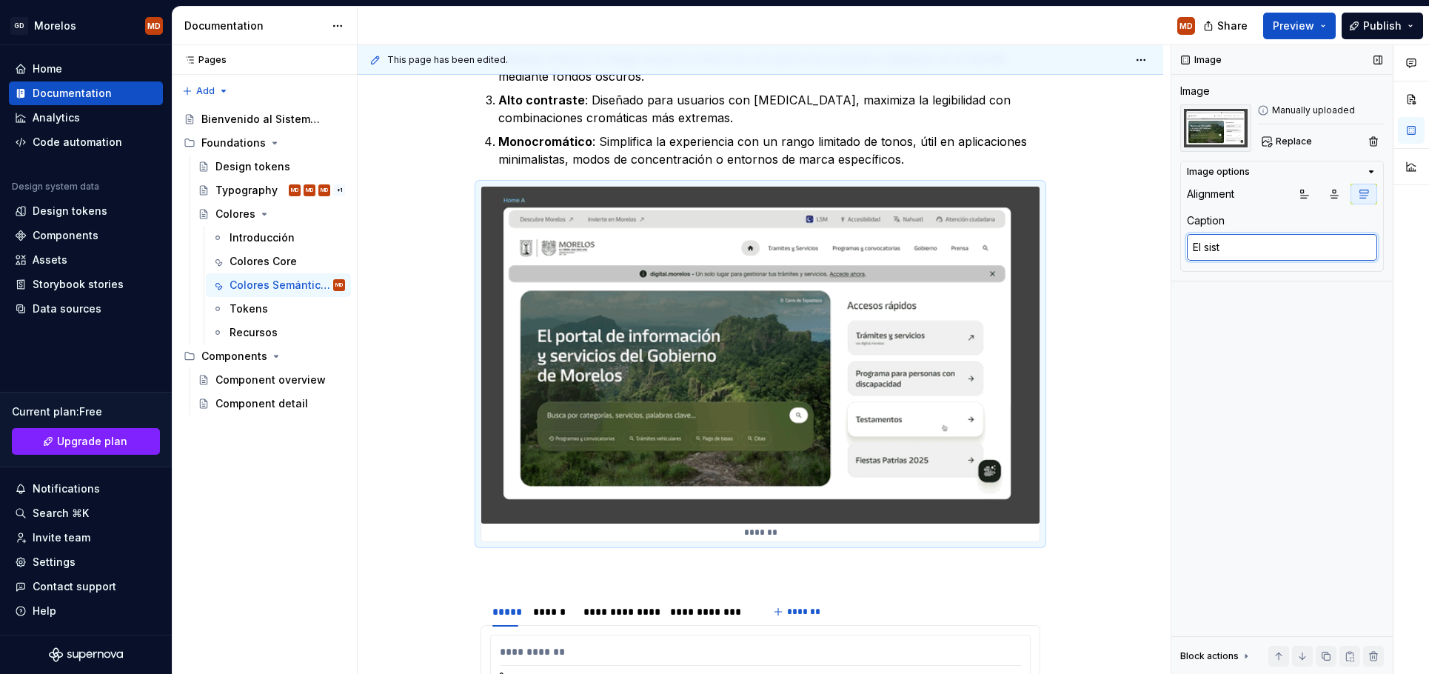
type textarea "*"
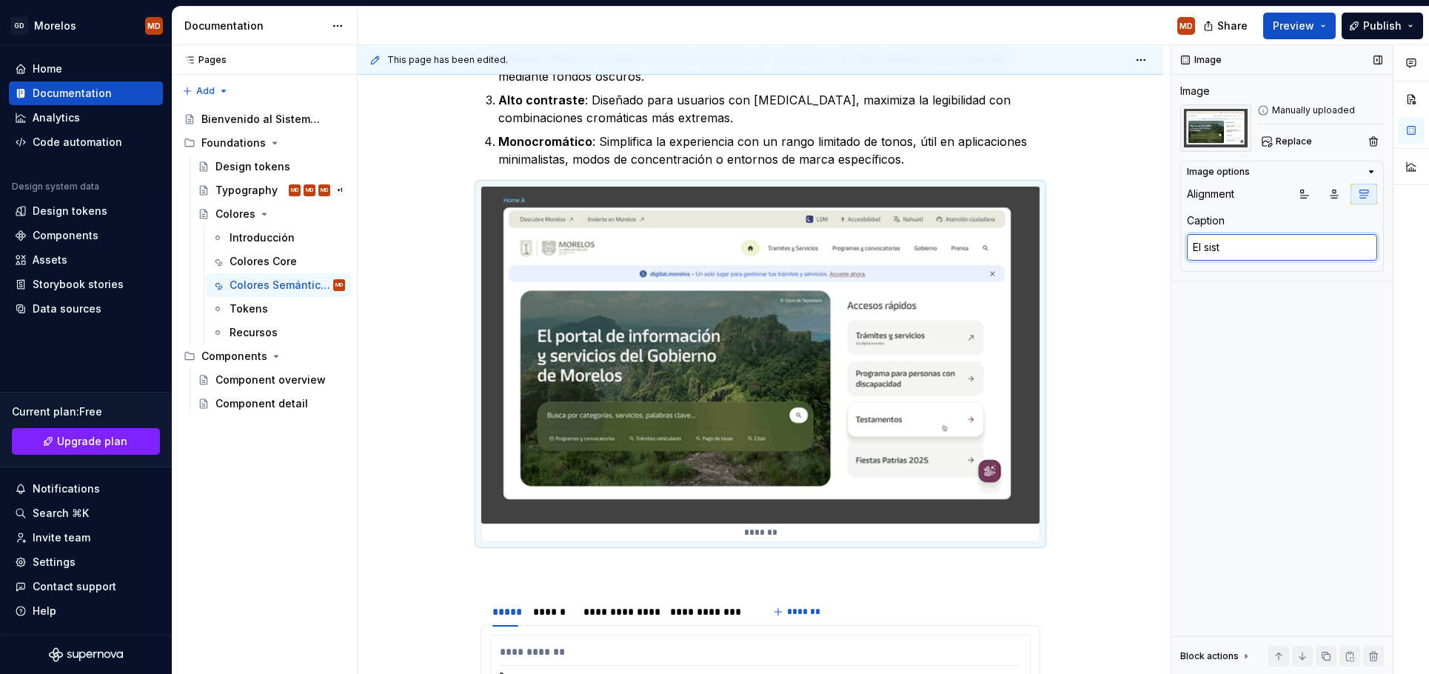
type textarea "El siste"
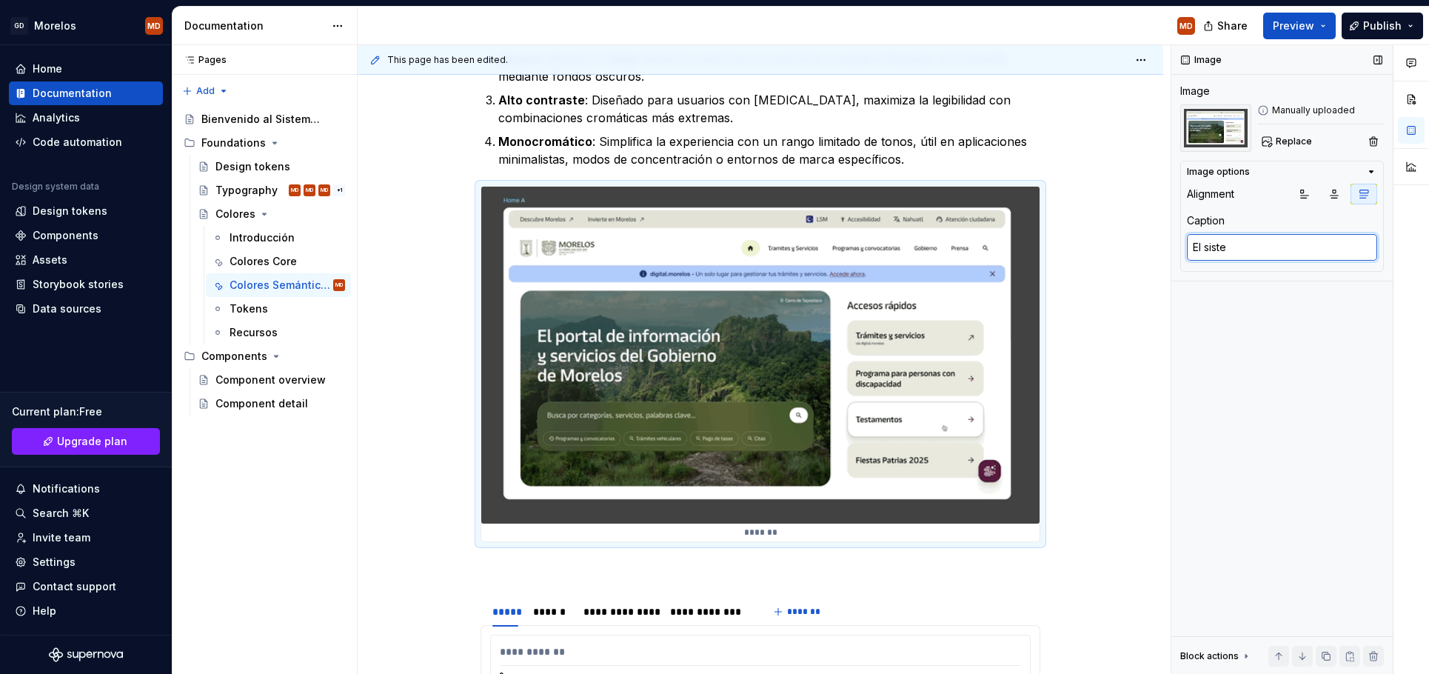
type textarea "*"
type textarea "El sistem"
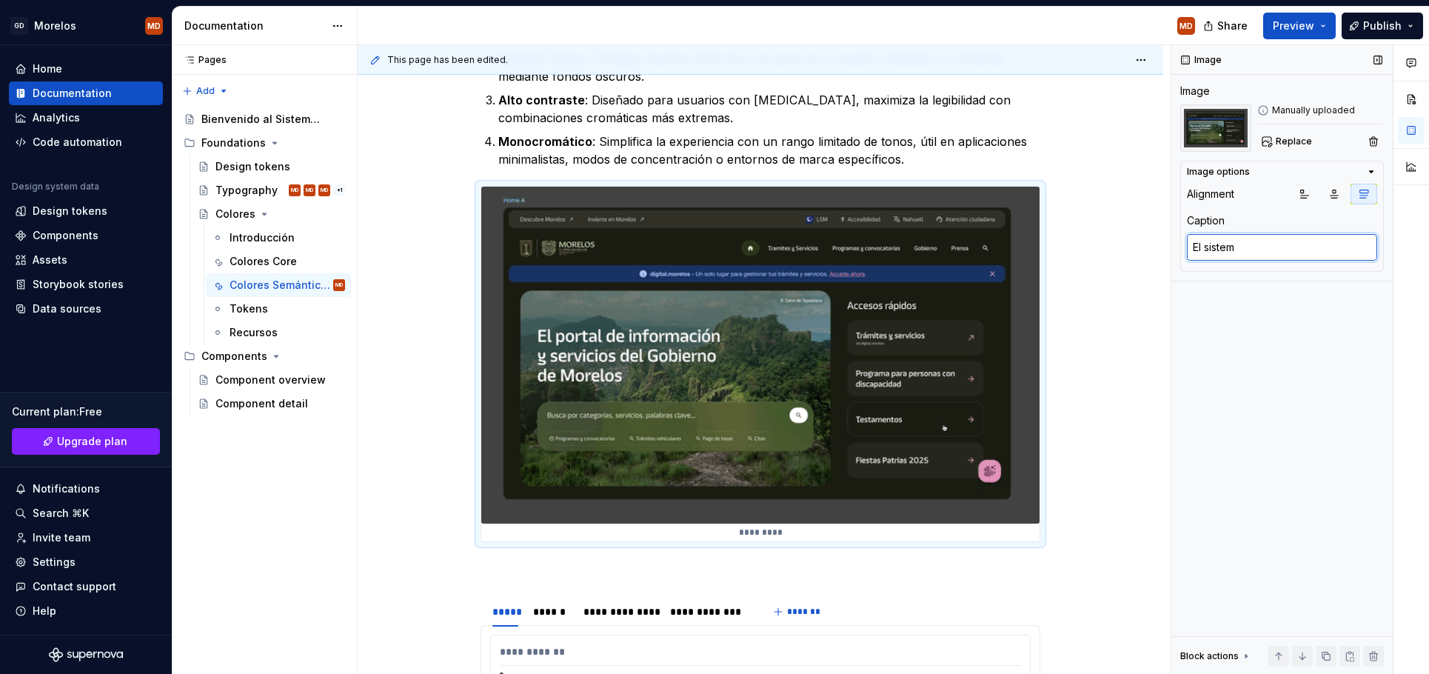
type textarea "*"
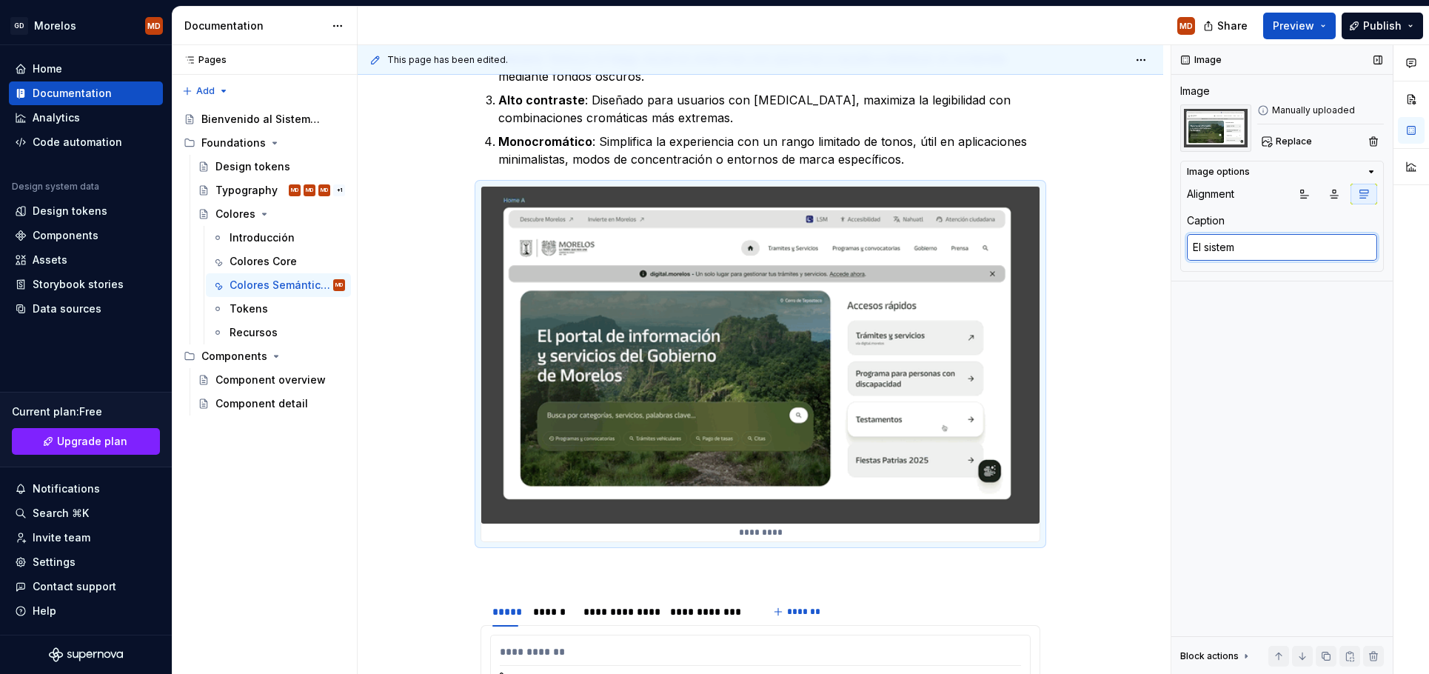
type textarea "El sistema"
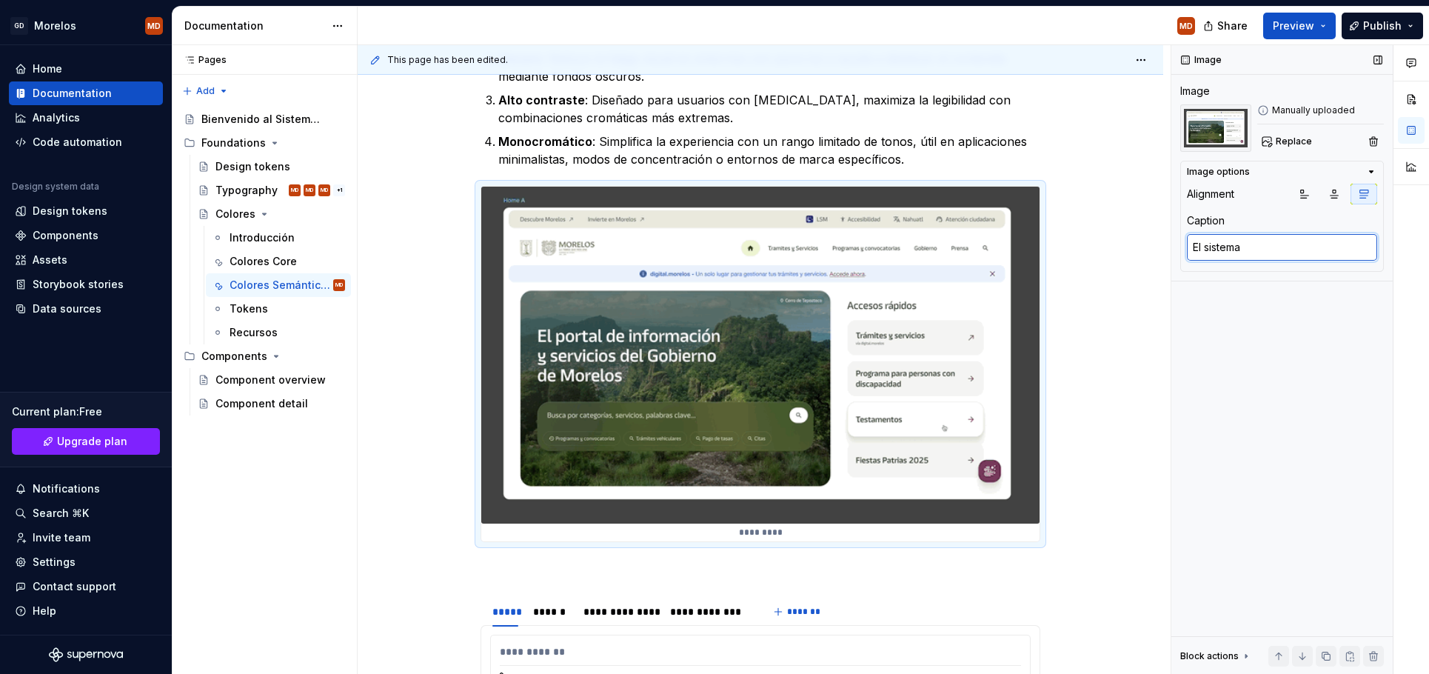
type textarea "*"
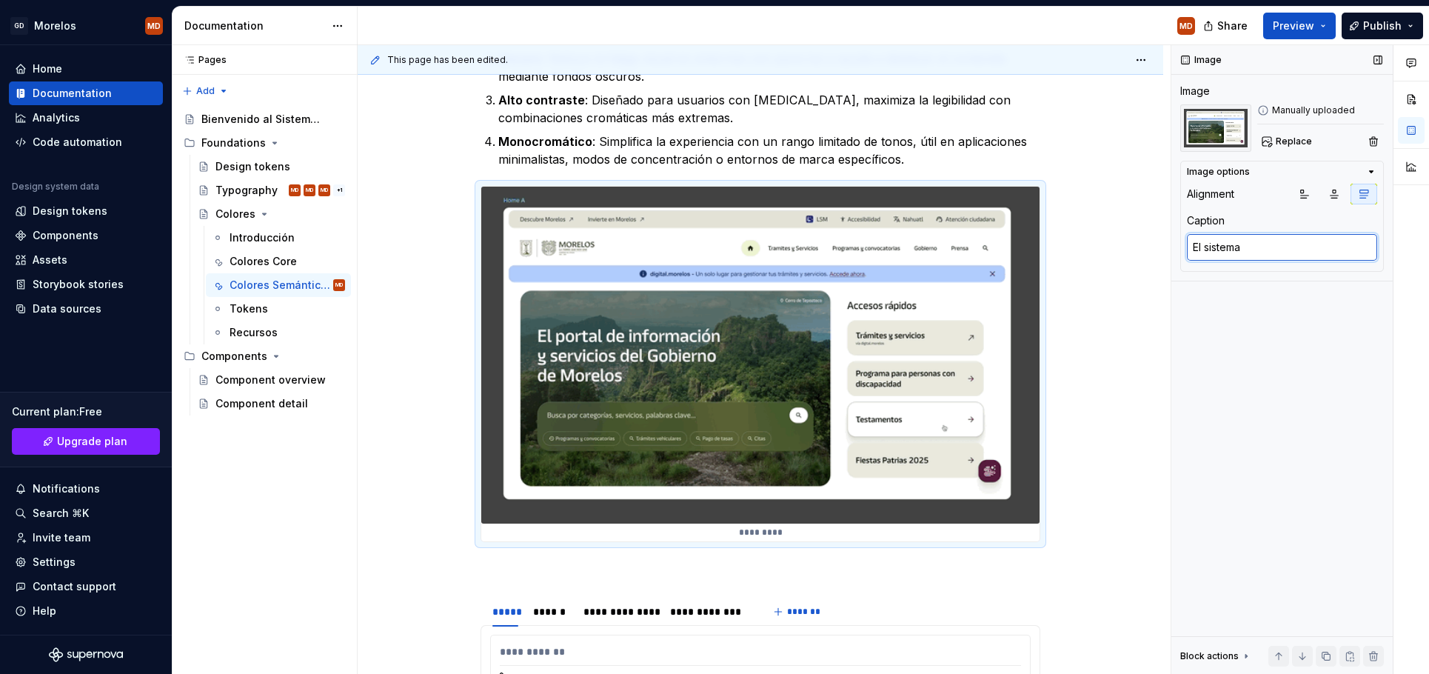
type textarea "El sistema"
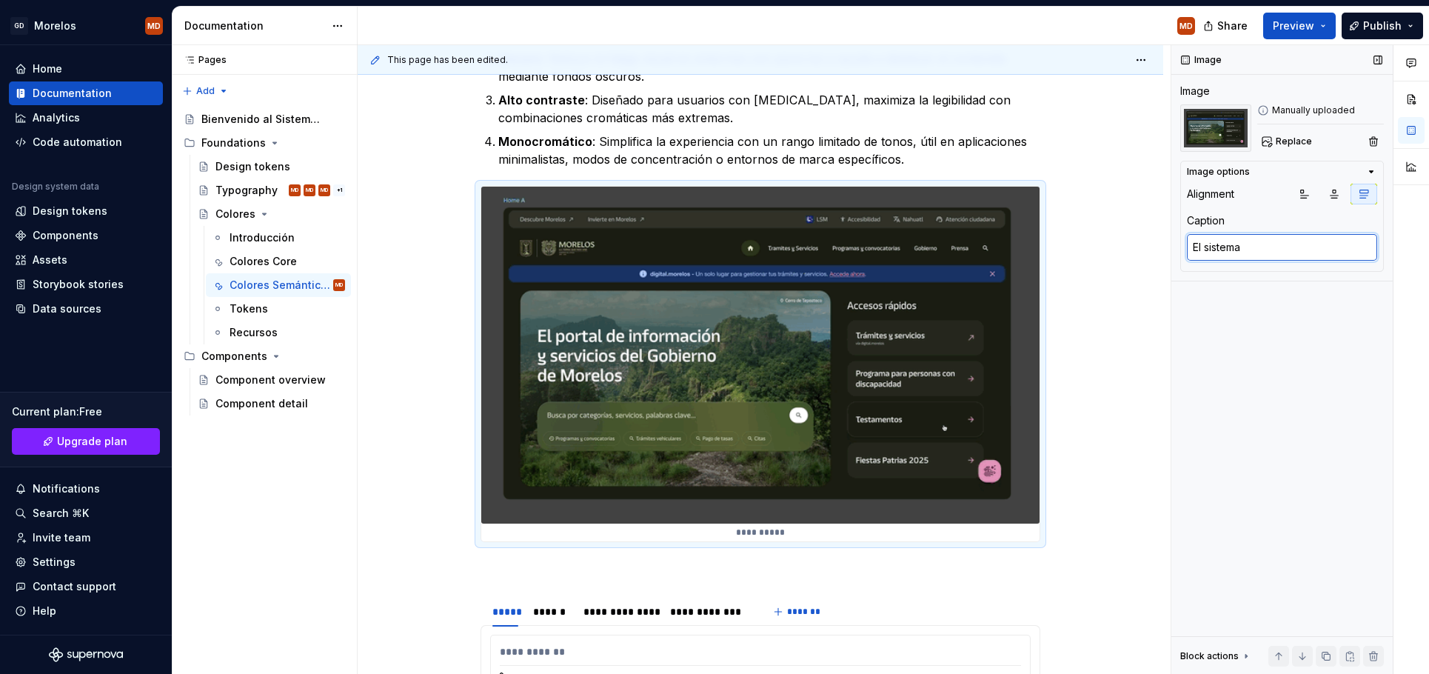
type textarea "*"
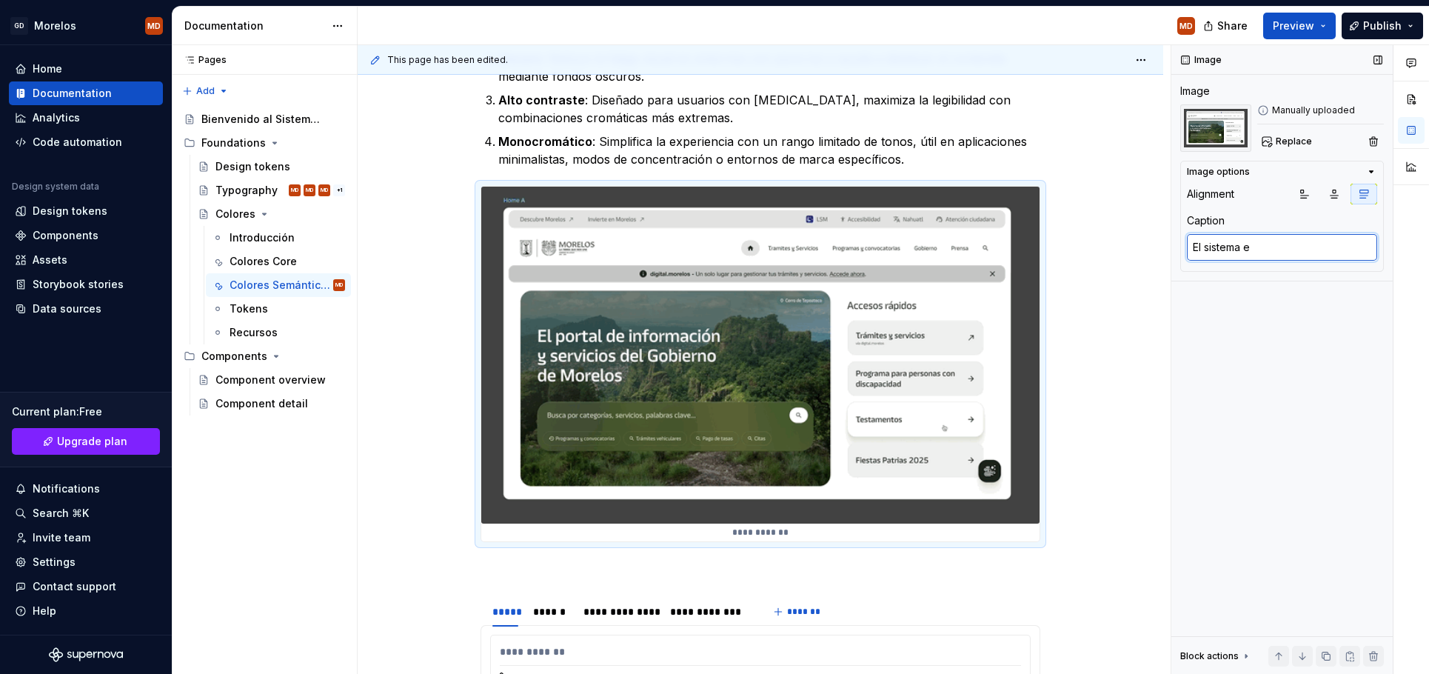
type textarea "El sistema es"
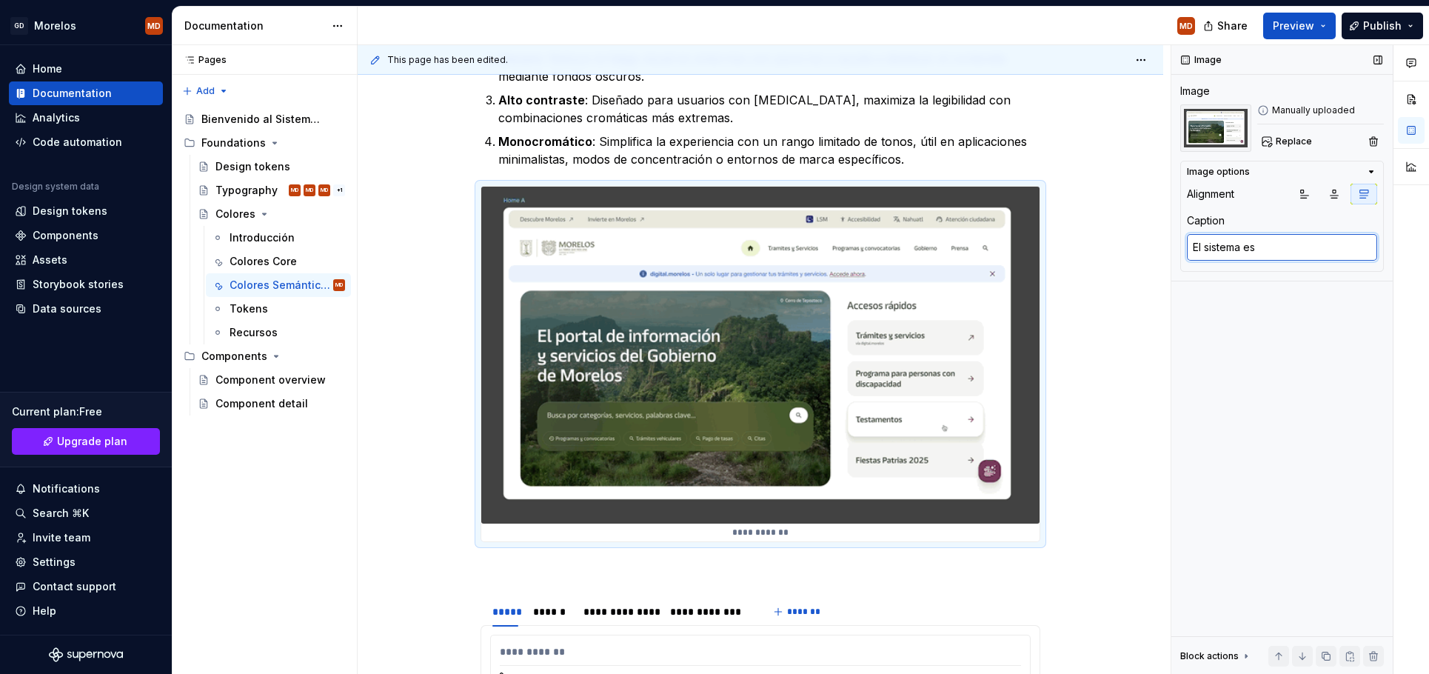
type textarea "*"
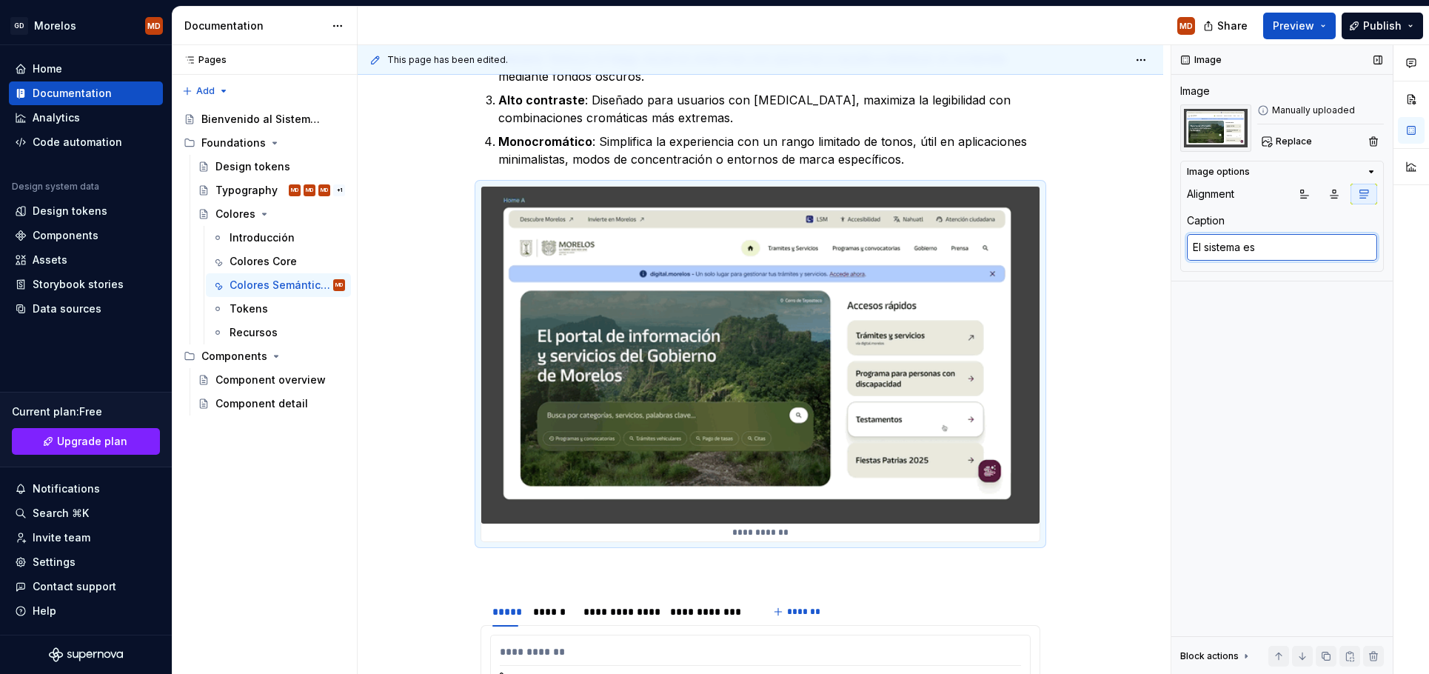
type textarea "El sistema es"
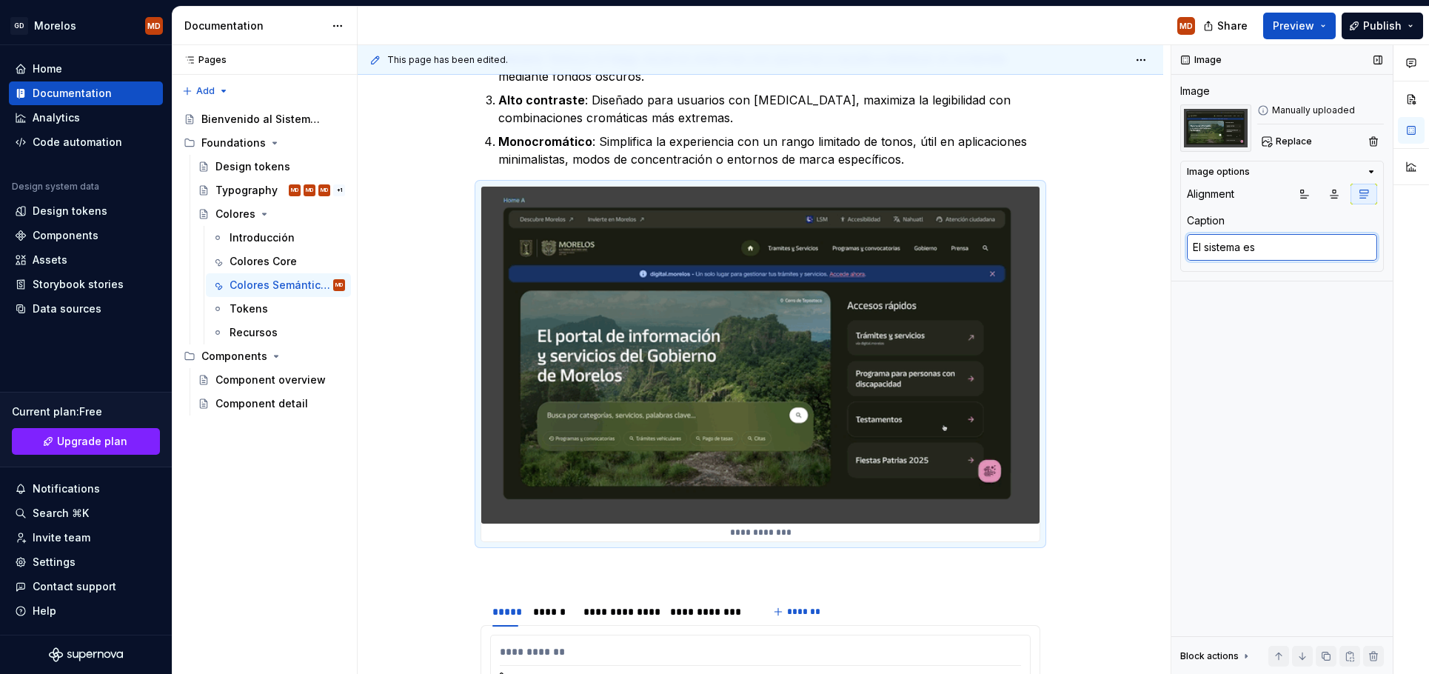
type textarea "*"
type textarea "El sistema es c"
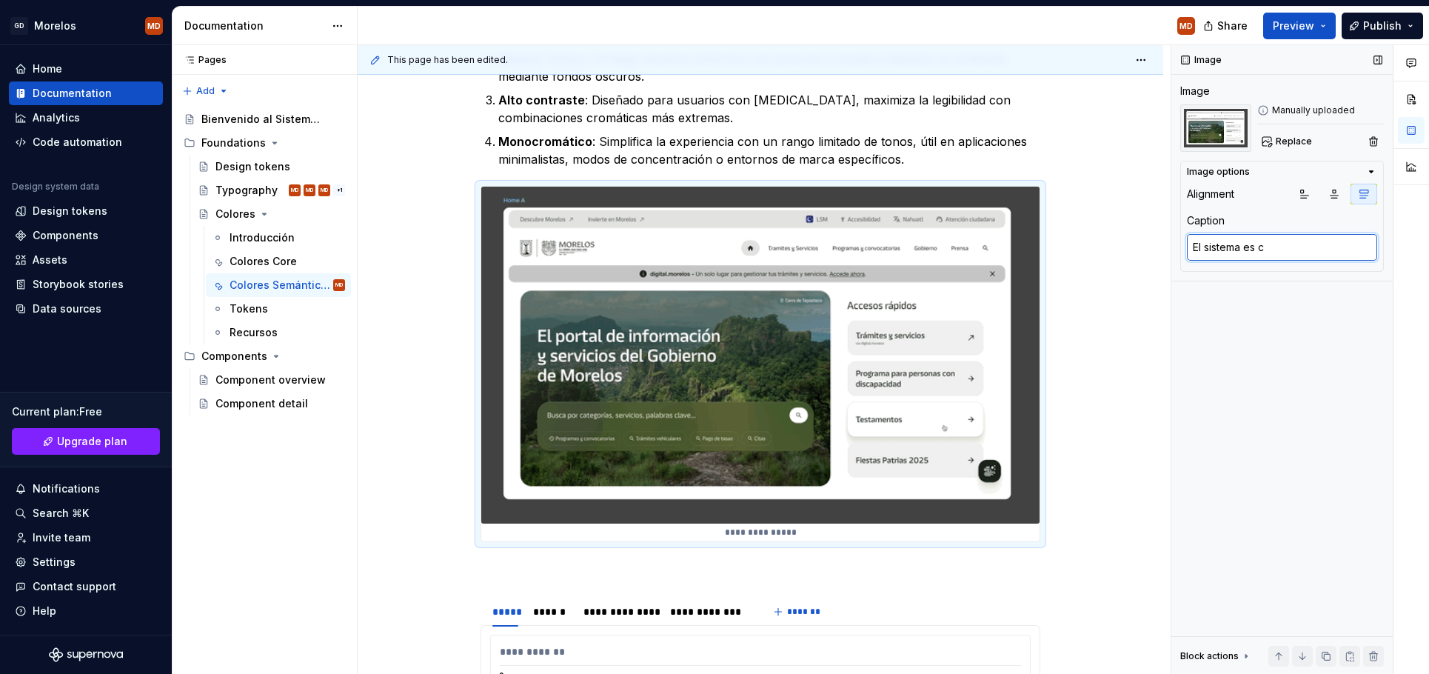
type textarea "*"
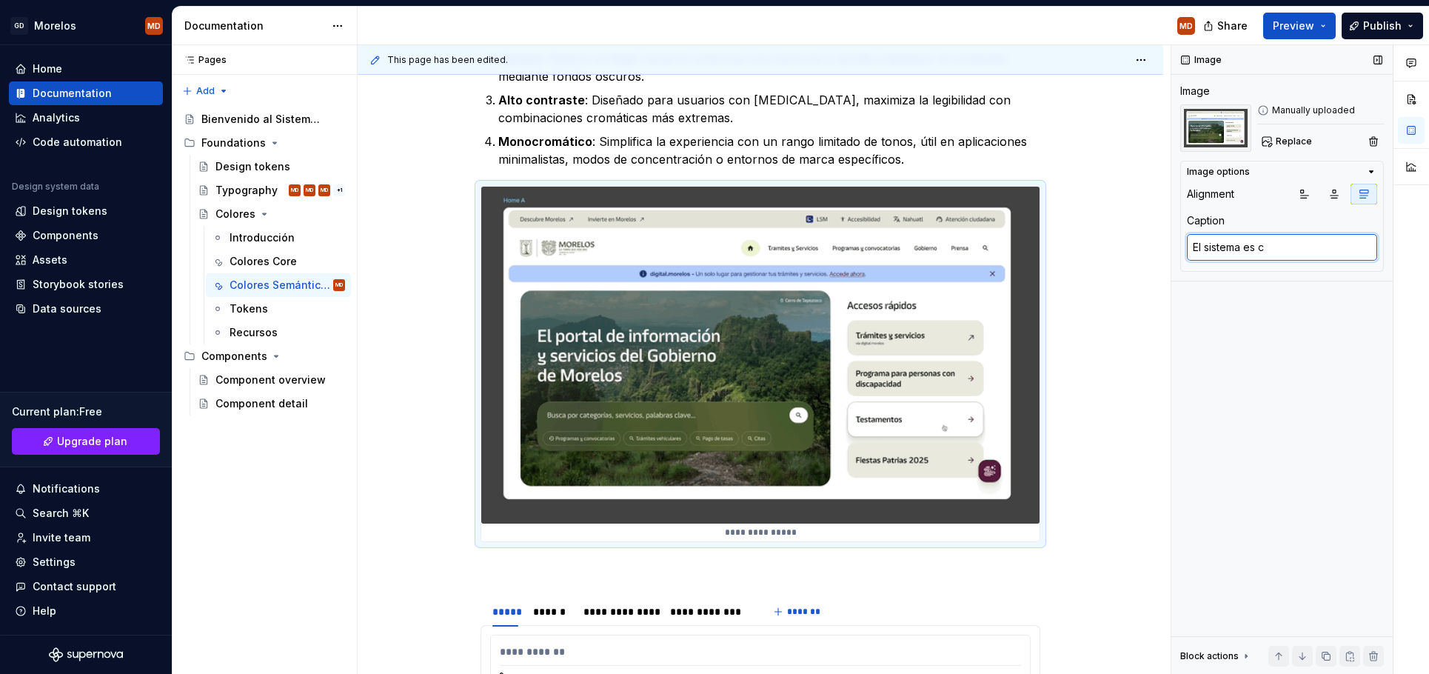
type textarea "El sistema es ca"
type textarea "*"
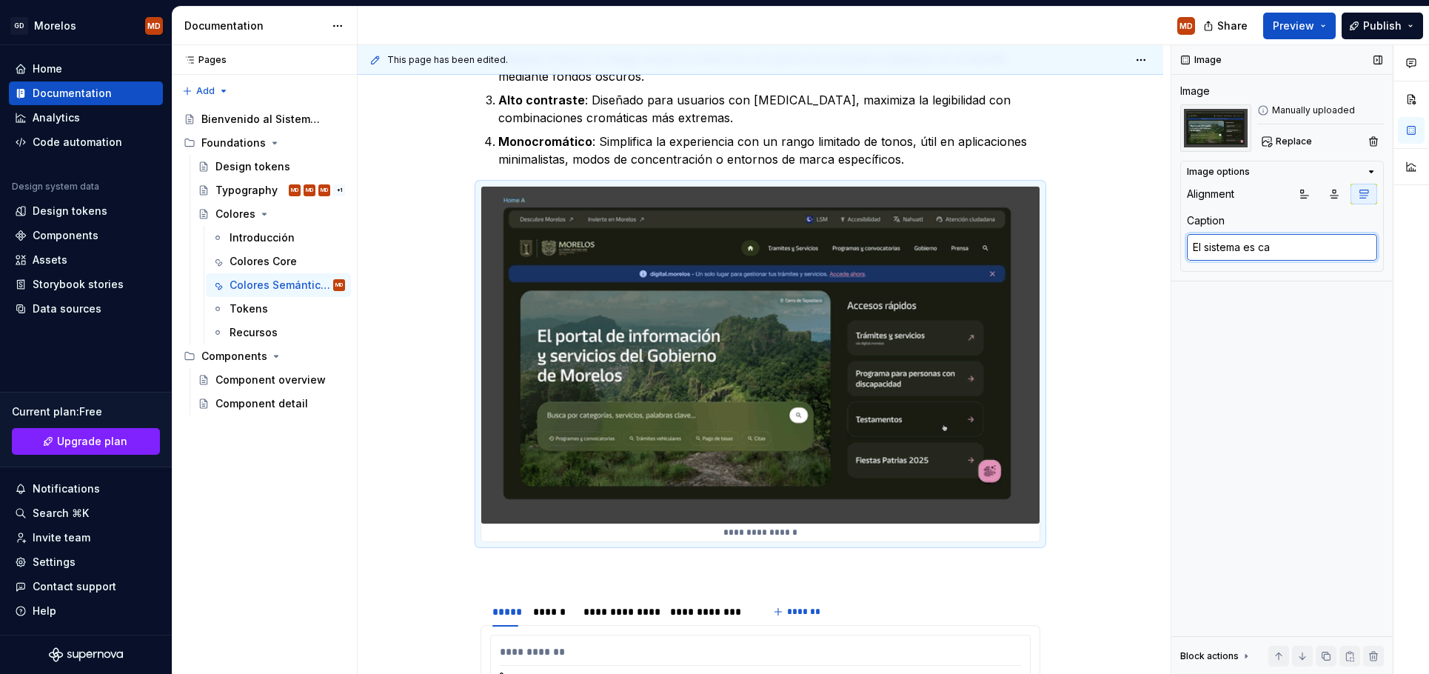
type textarea "El sistema es cap"
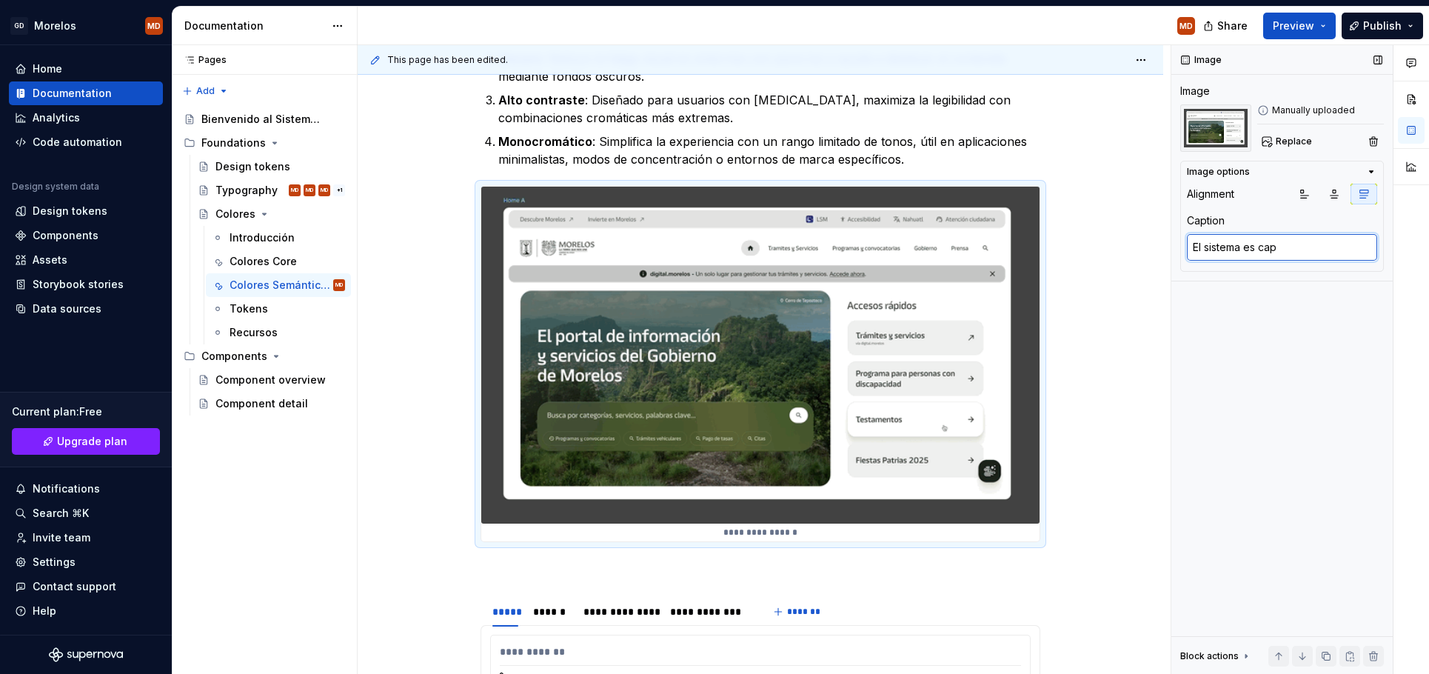
type textarea "*"
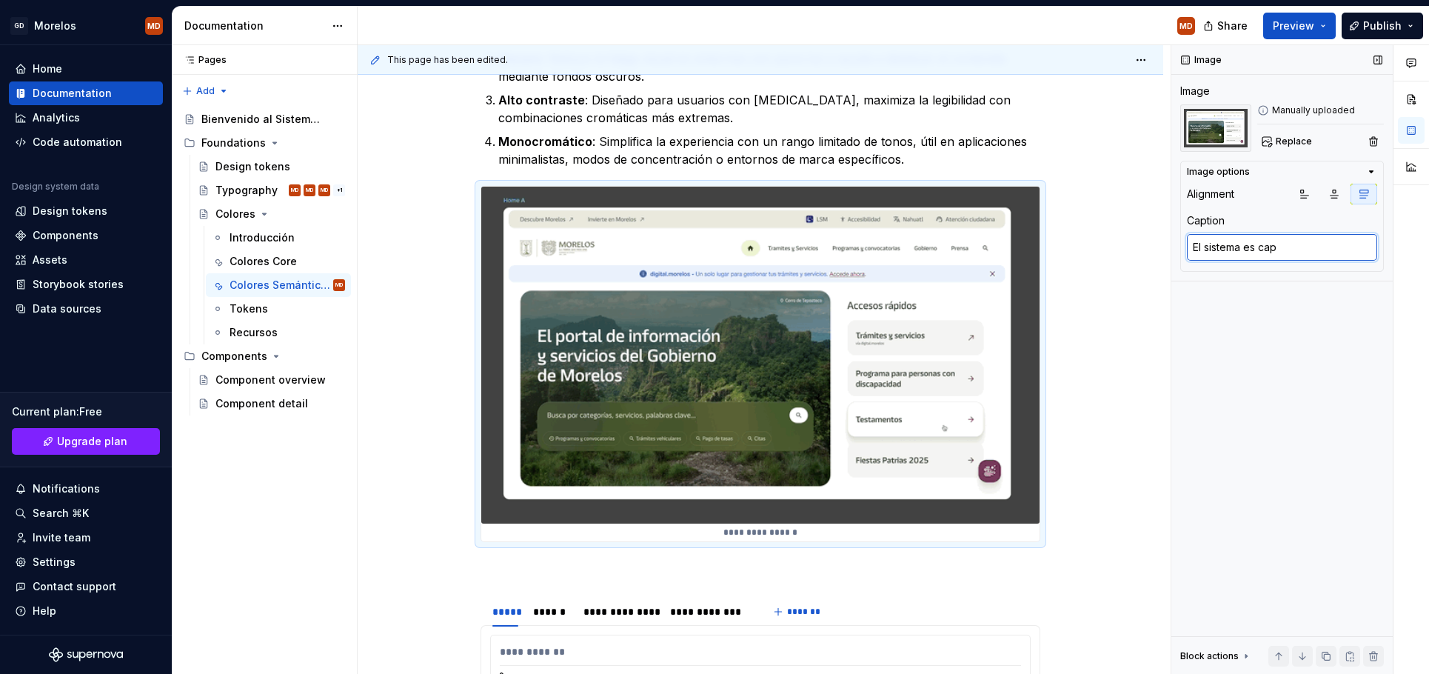
type textarea "El sistema es capa"
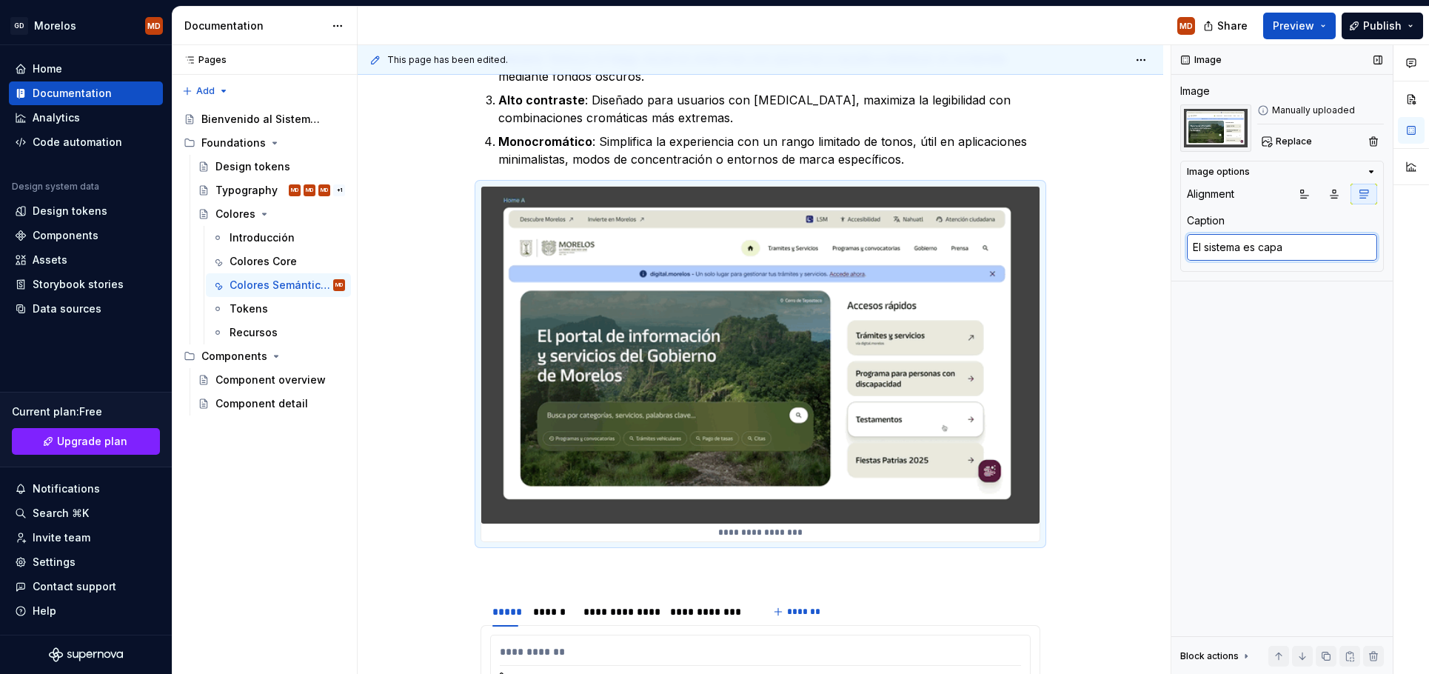
type textarea "*"
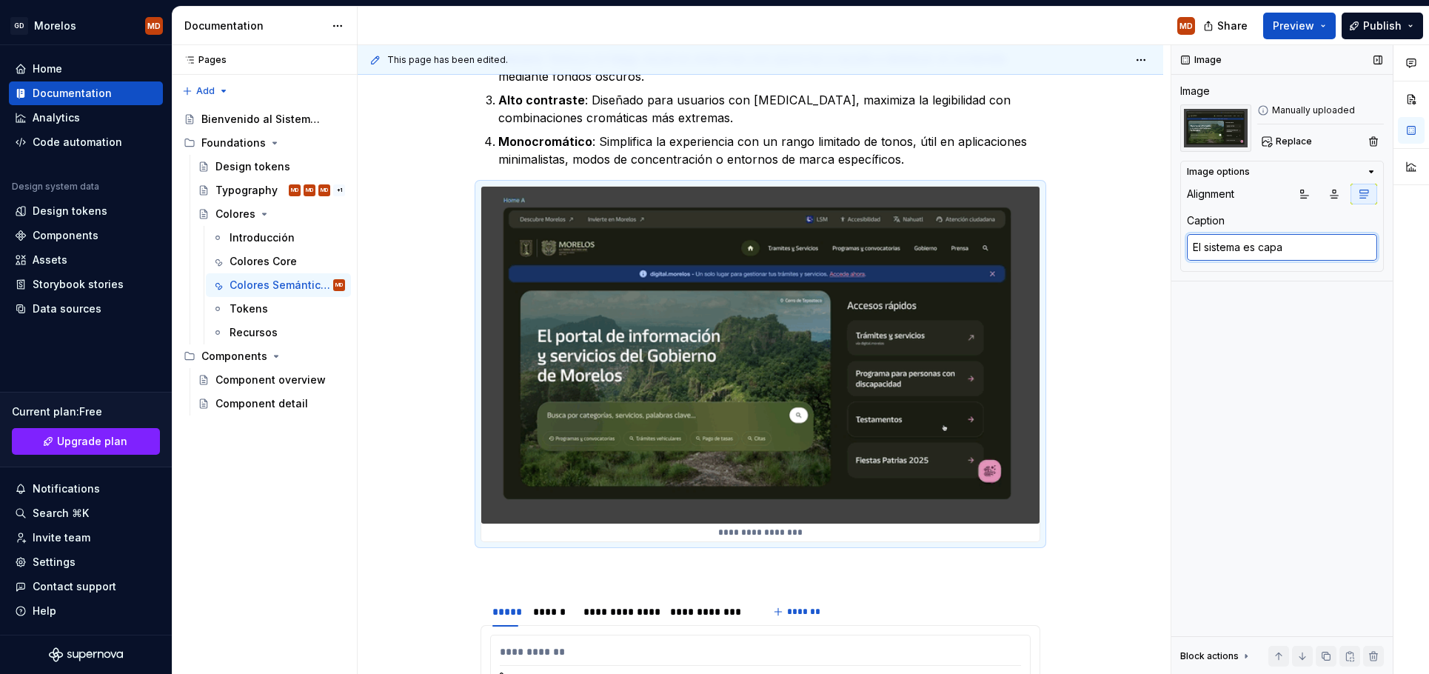
type textarea "El sistema es capaz"
type textarea "*"
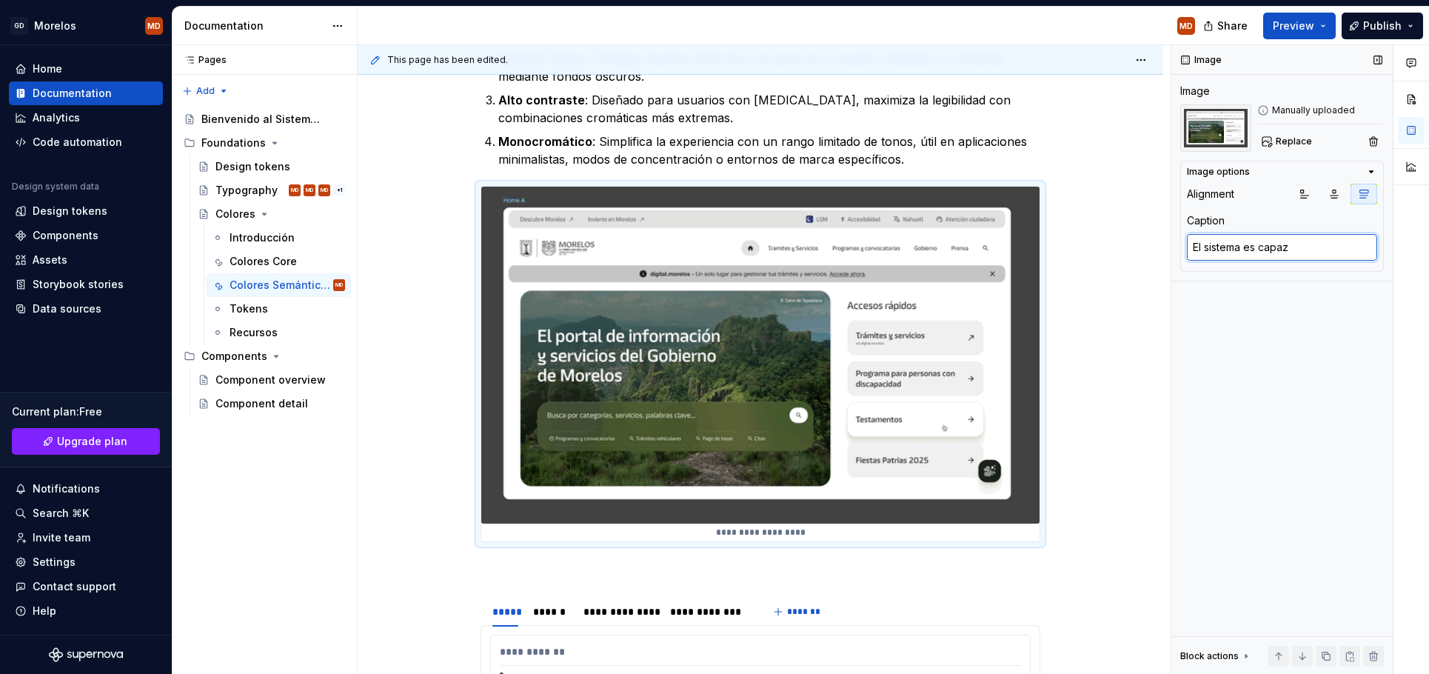
type textarea "El sistema es capaz"
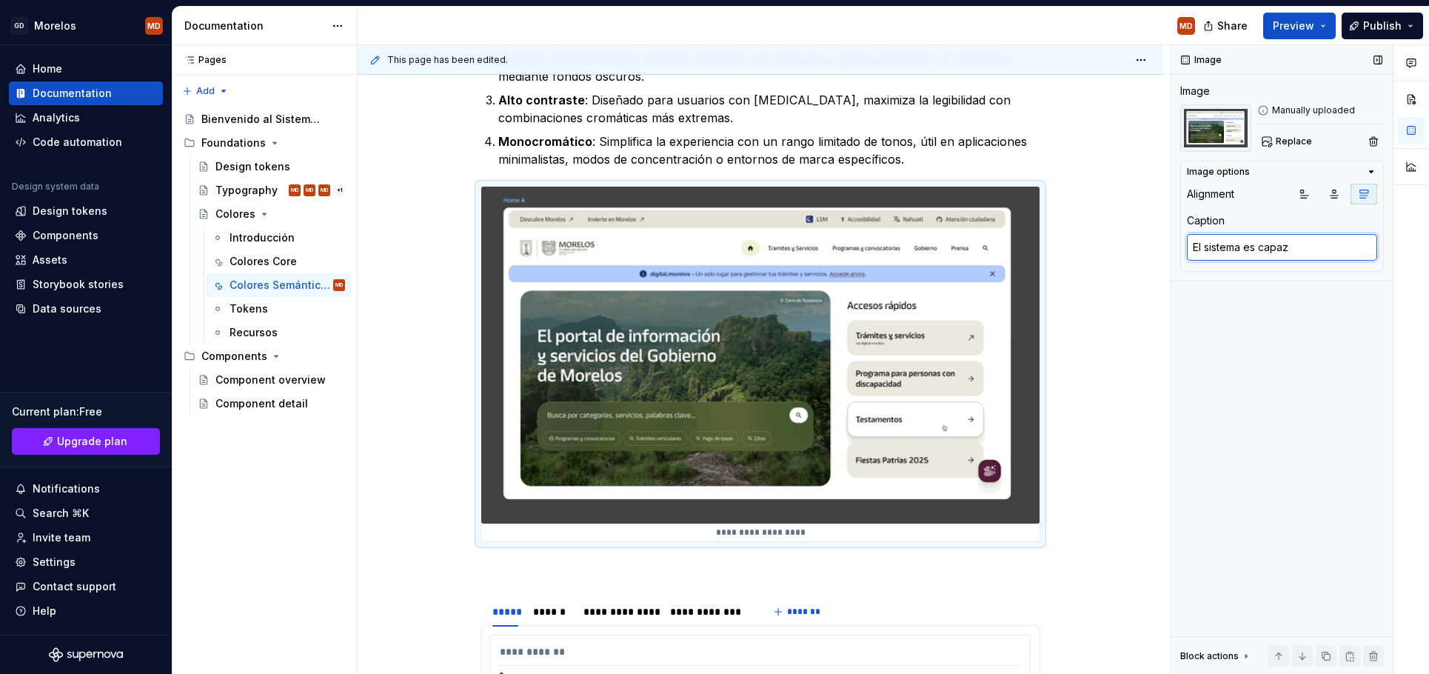
type textarea "*"
type textarea "El sistema es capaz d"
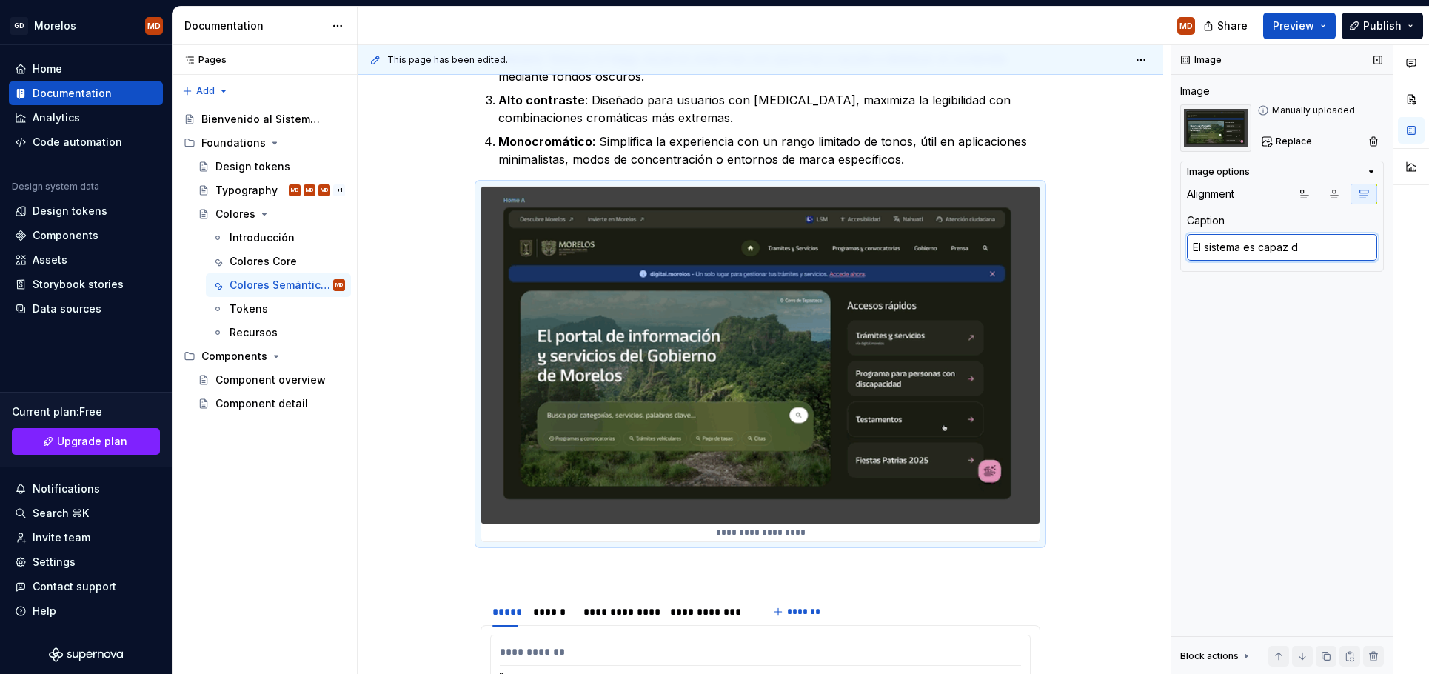
type textarea "*"
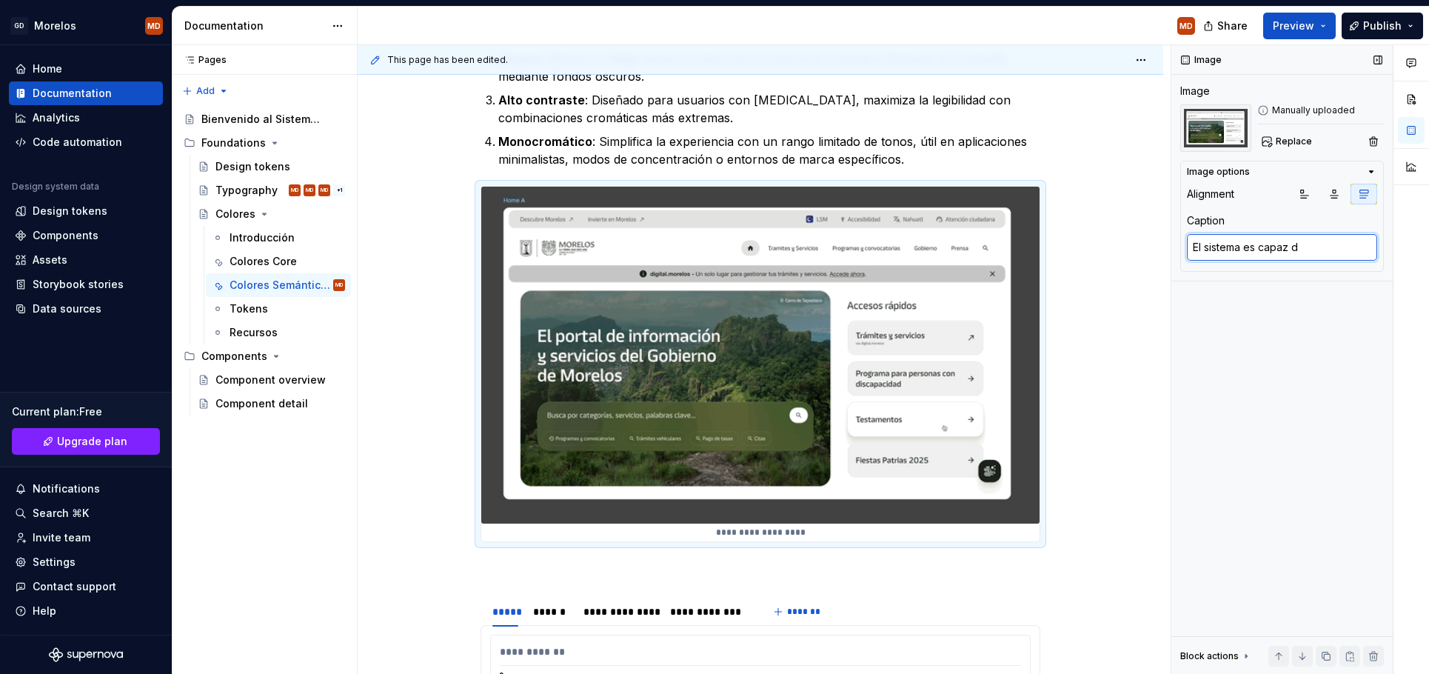
type textarea "El sistema es capaz de"
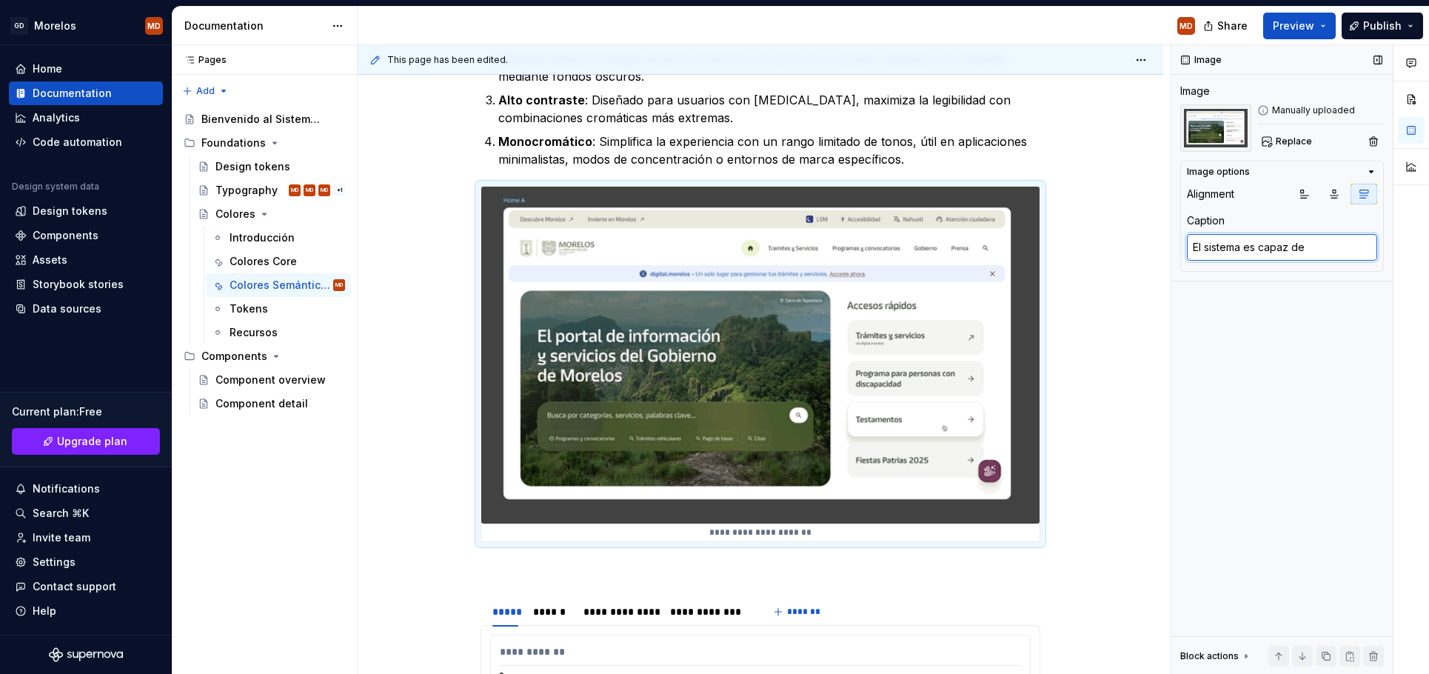
type textarea "*"
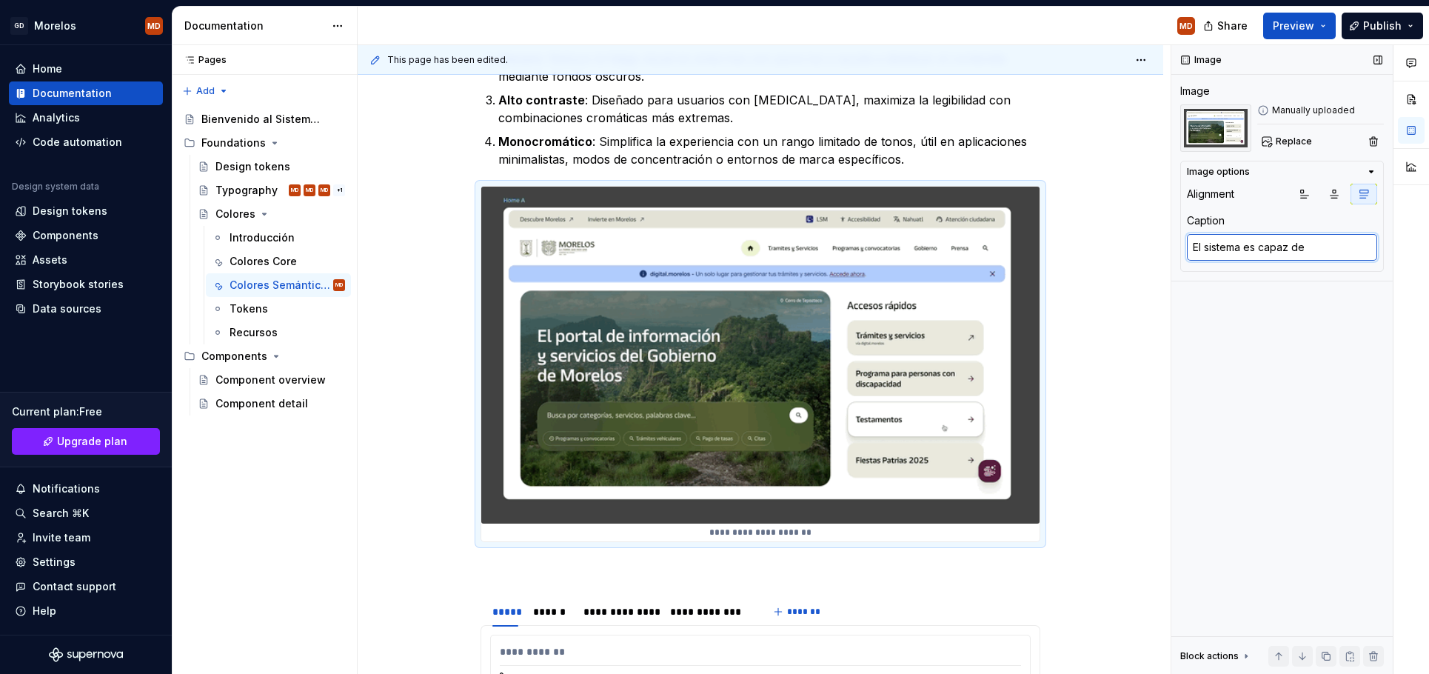
type textarea "El sistema es capaz de"
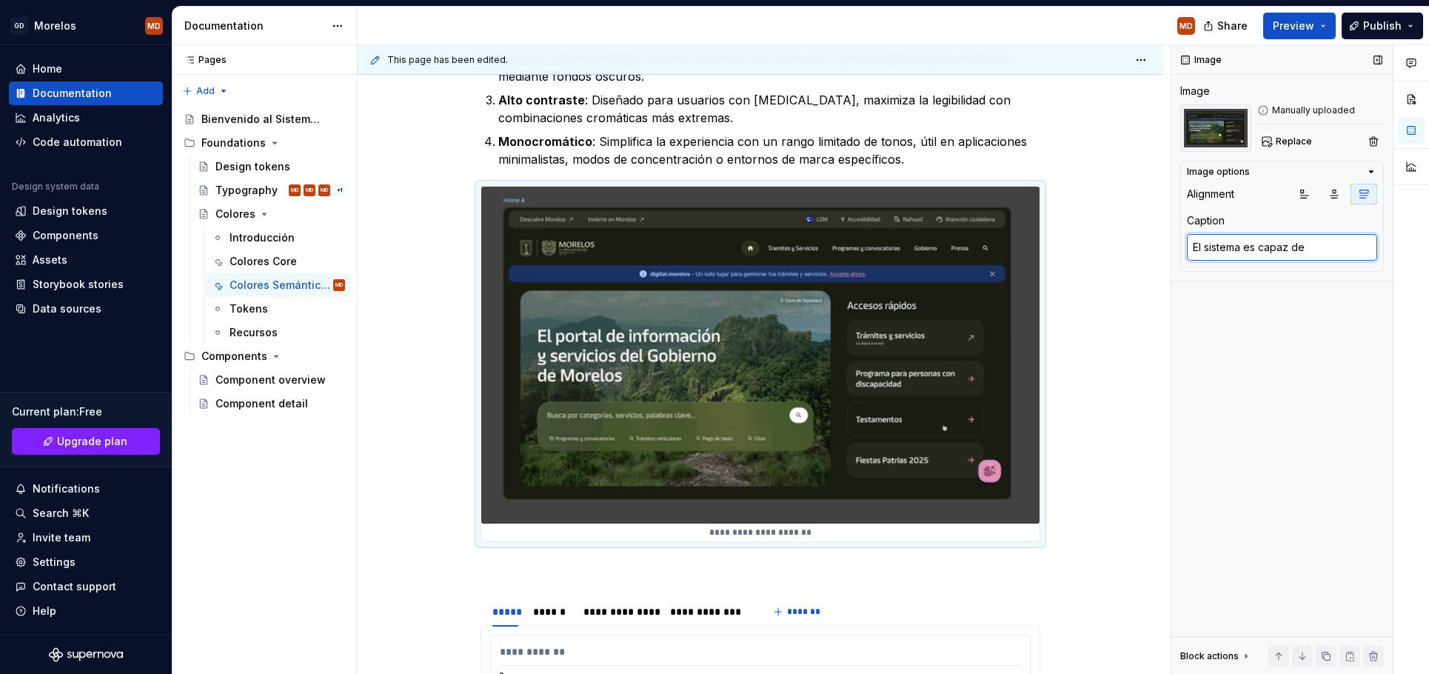
type textarea "*"
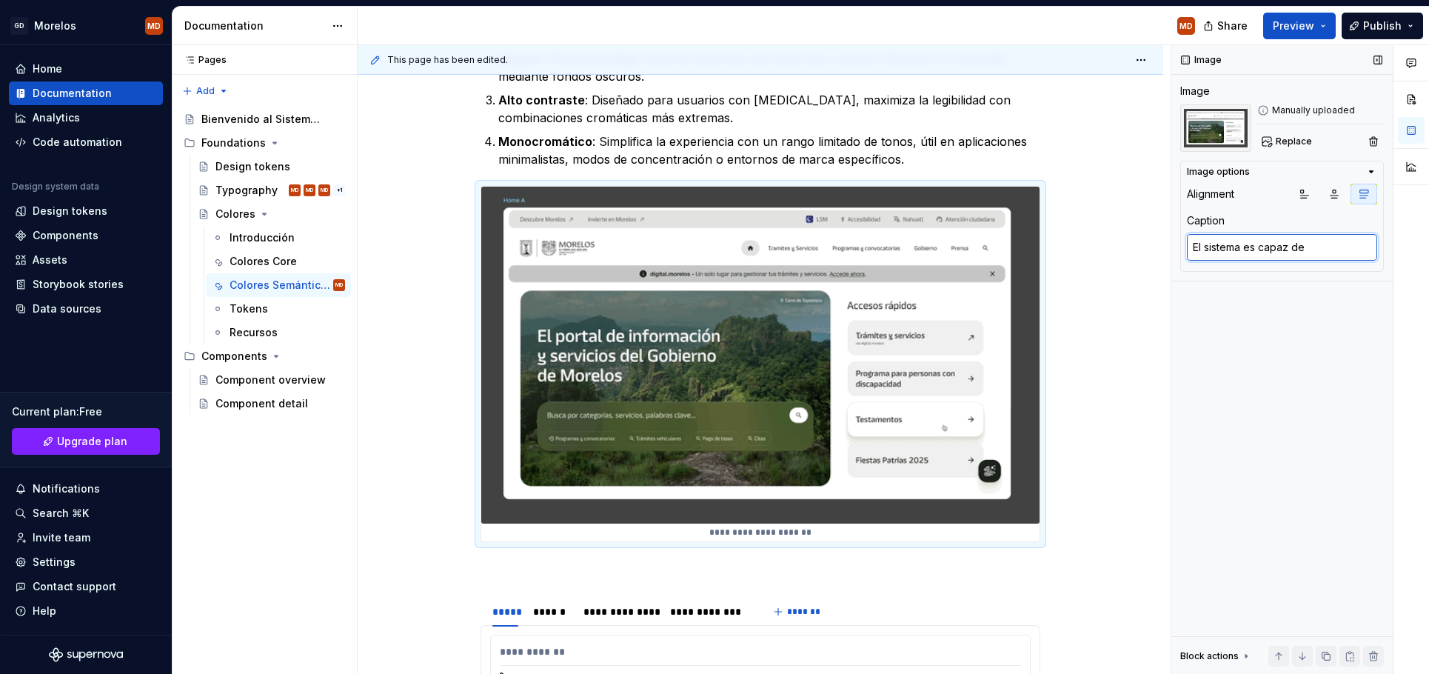
type textarea "El sistema es capaz de a"
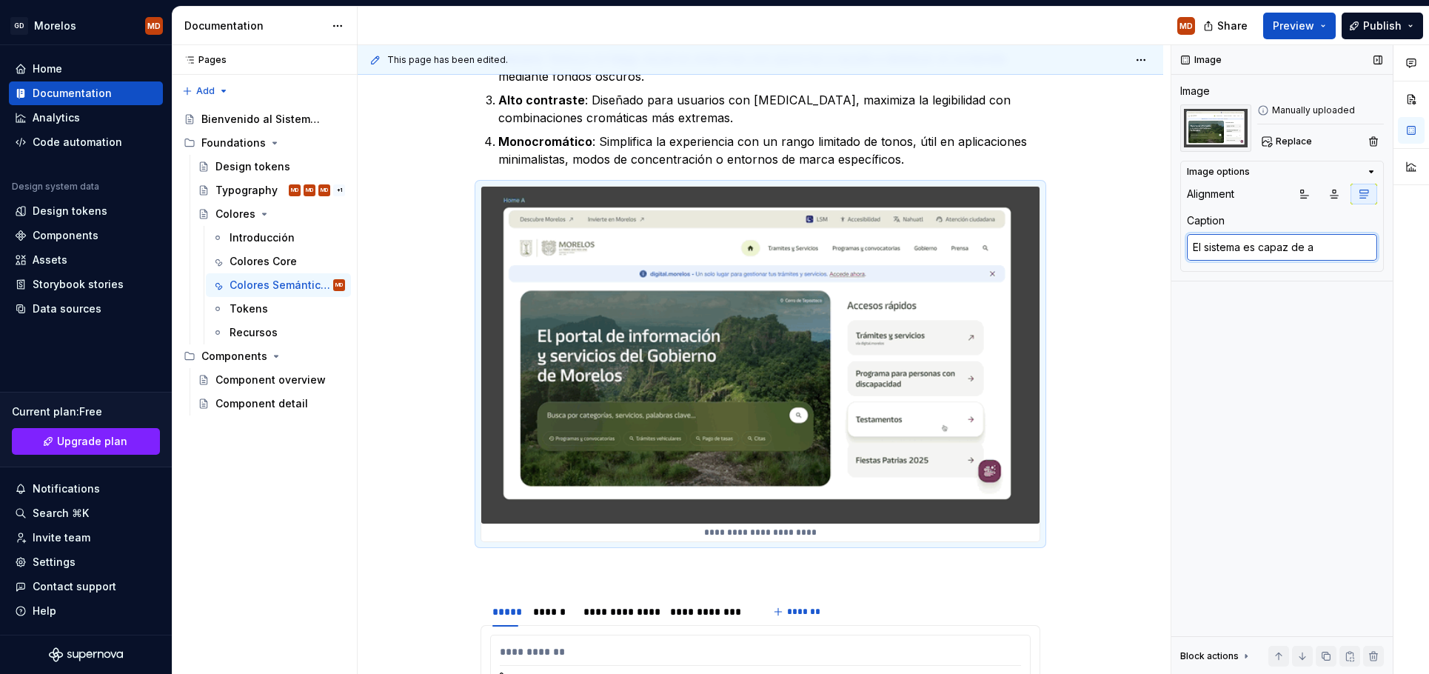
type textarea "*"
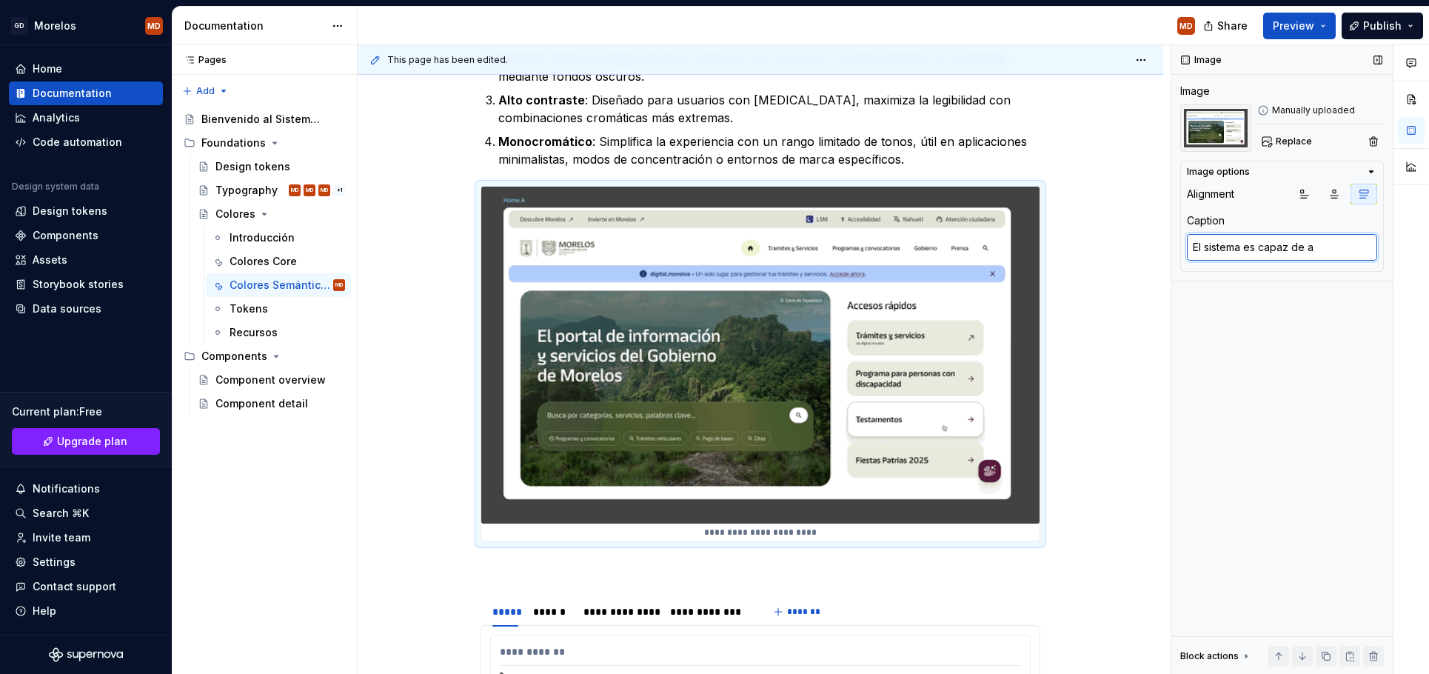
type textarea "El sistema es capaz de aj"
type textarea "*"
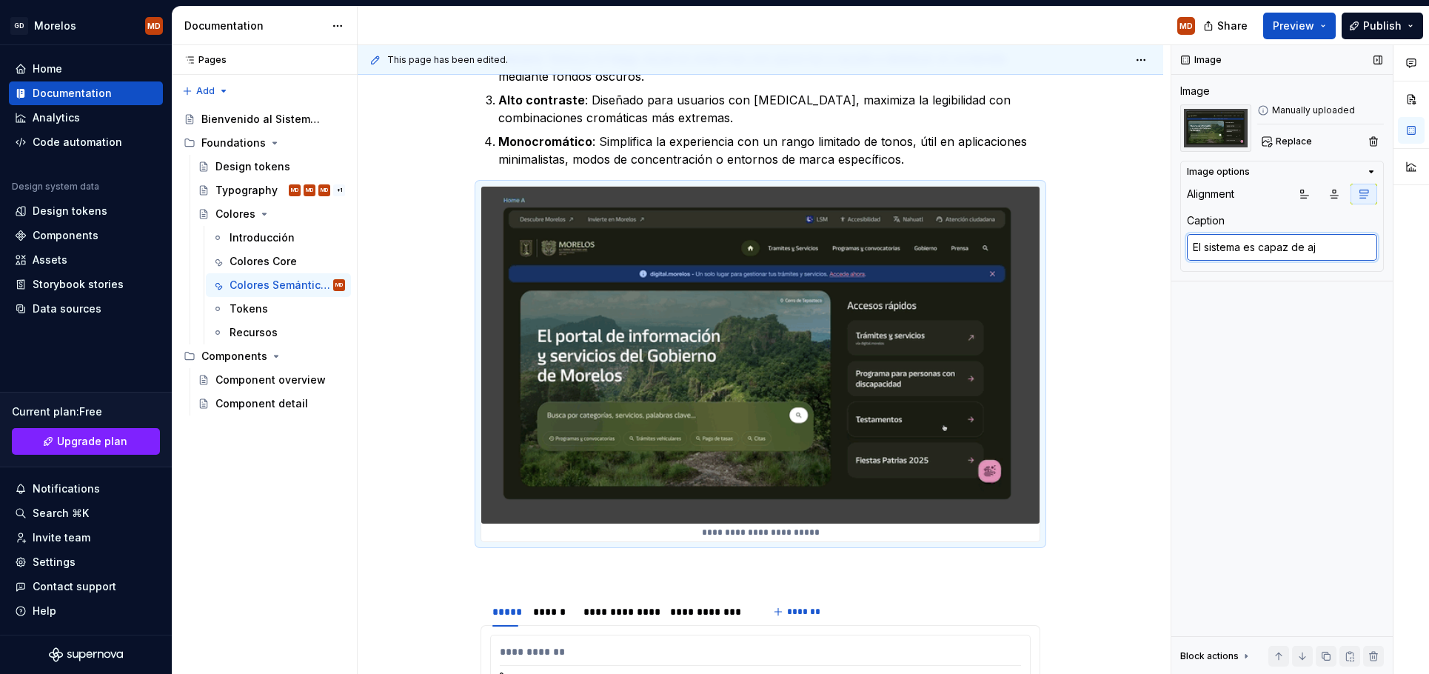
type textarea "El sistema es capaz de aju"
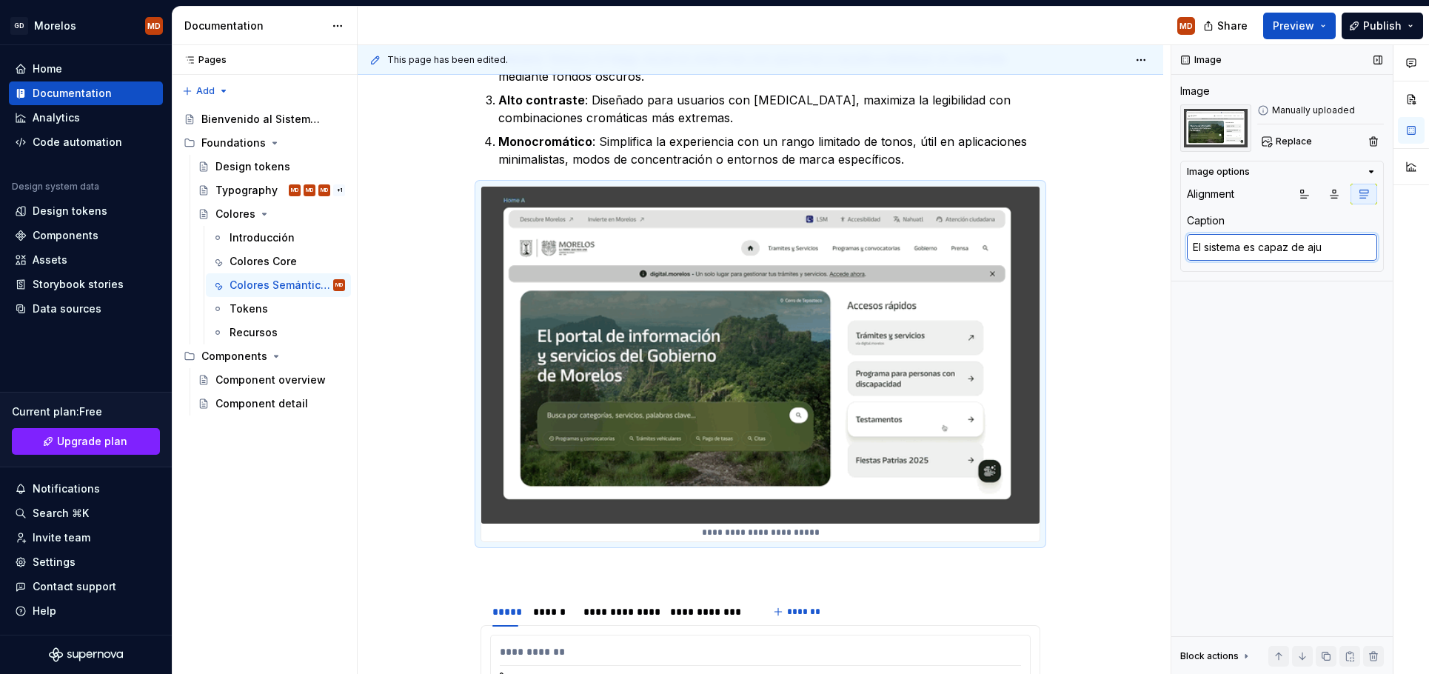
type textarea "*"
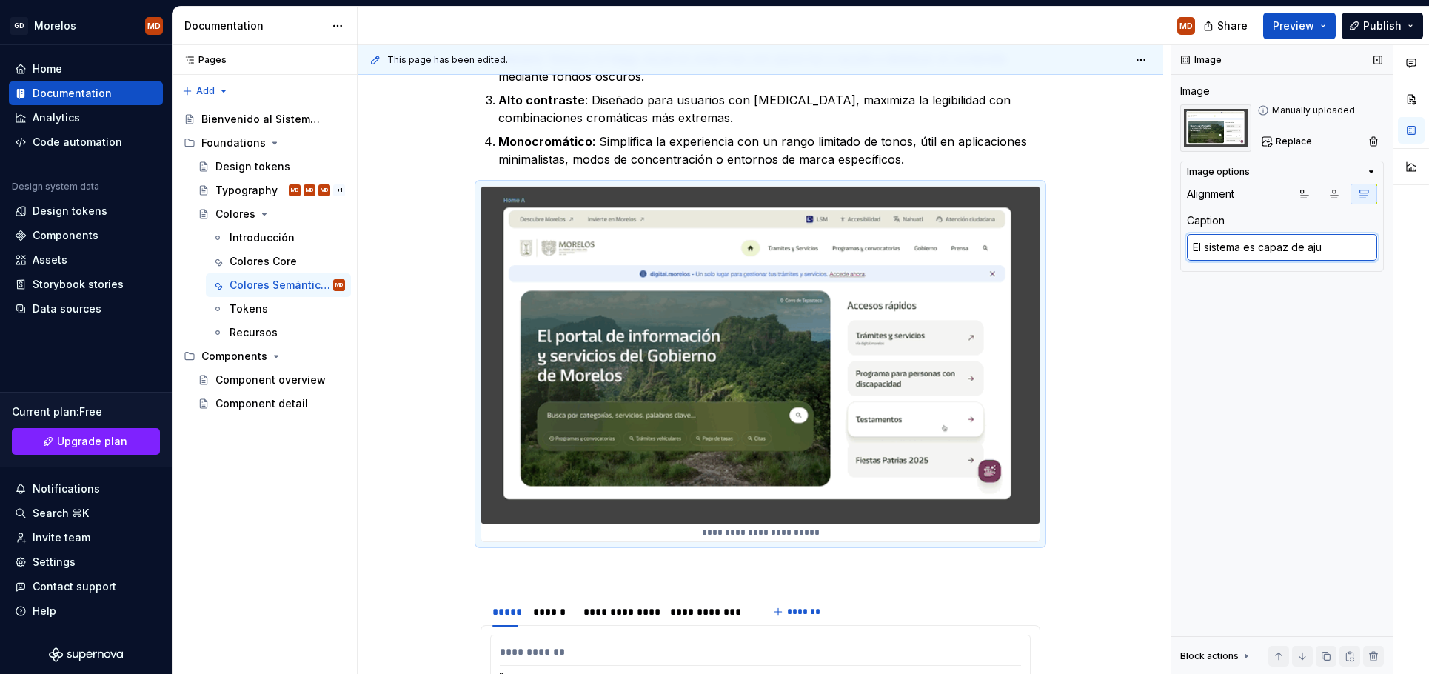
type textarea "El sistema es capaz de ajus"
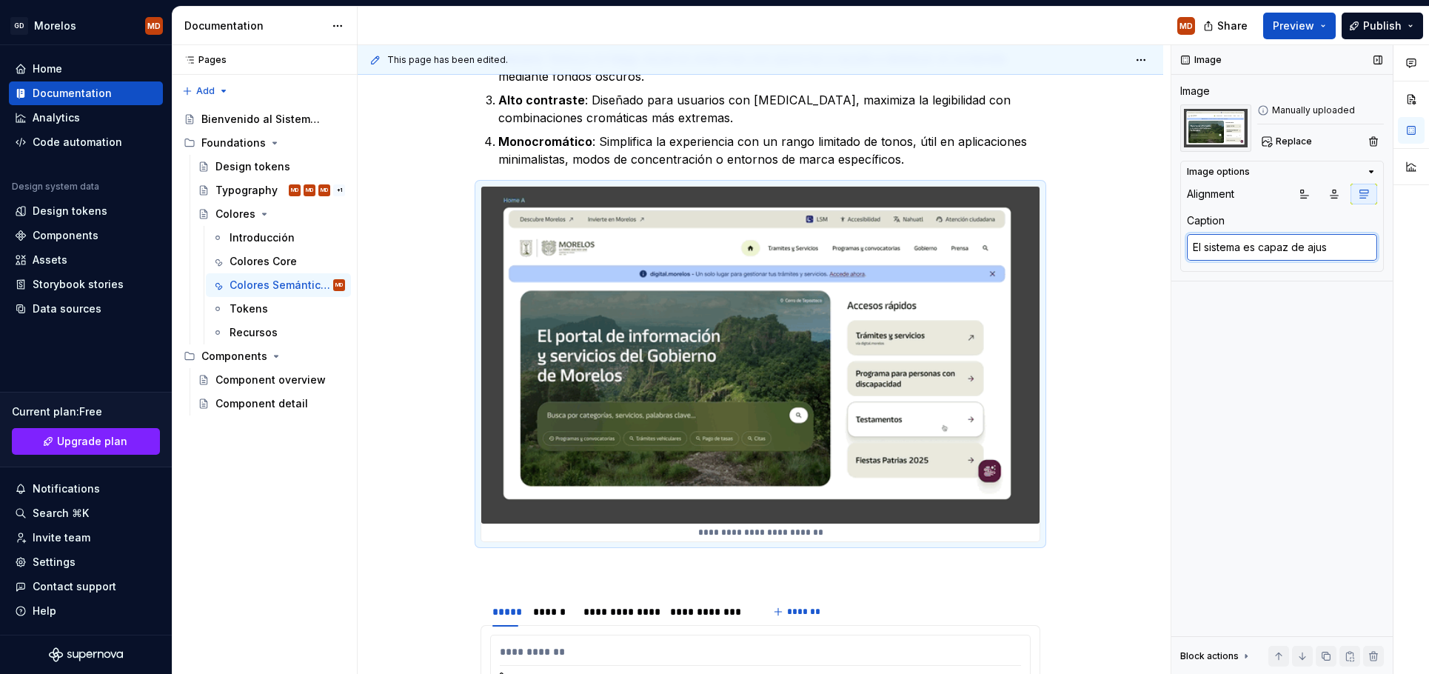
type textarea "*"
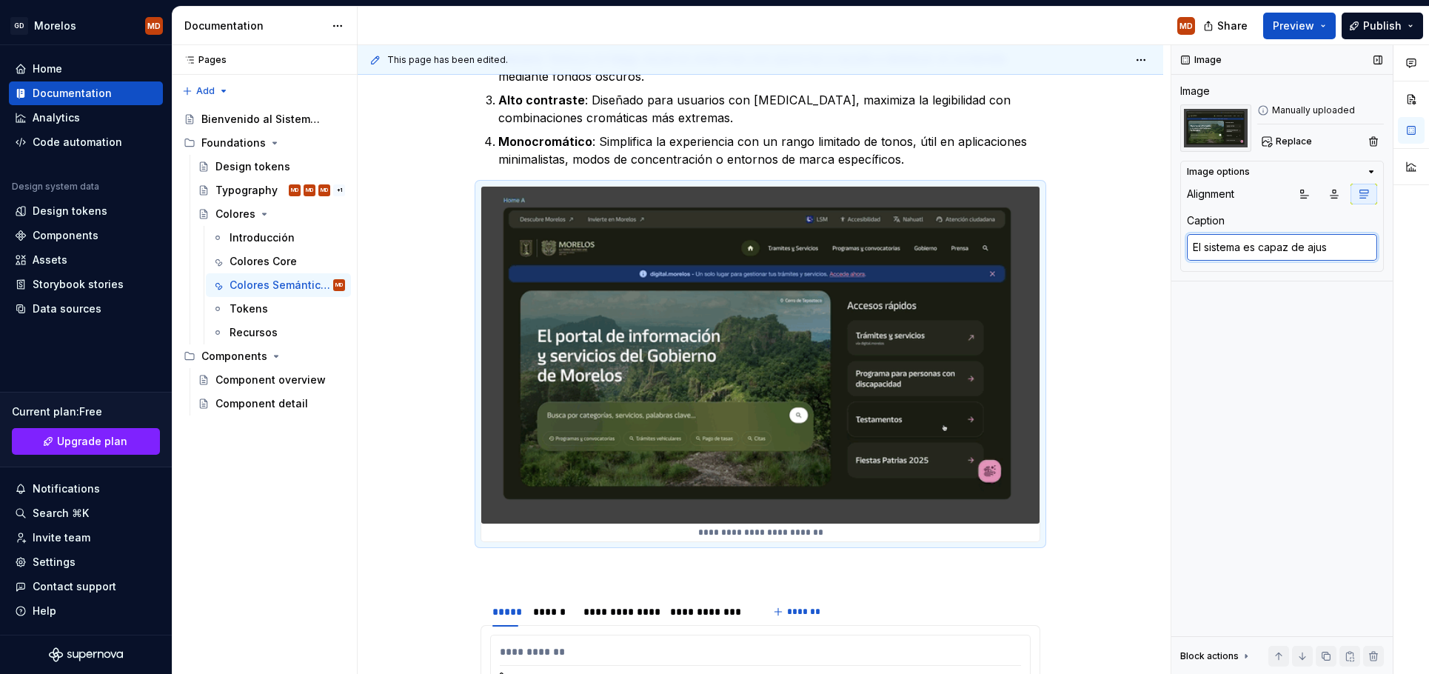
type textarea "El sistema es capaz de ajust"
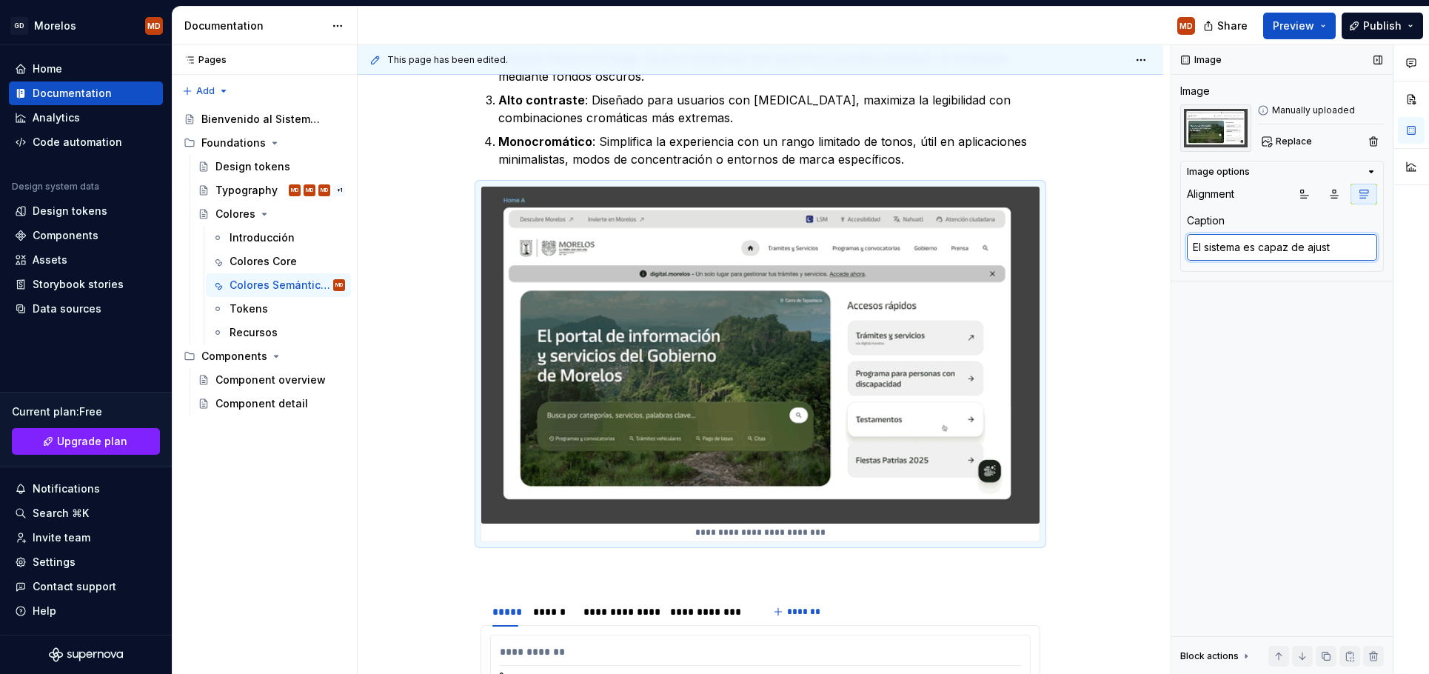
type textarea "*"
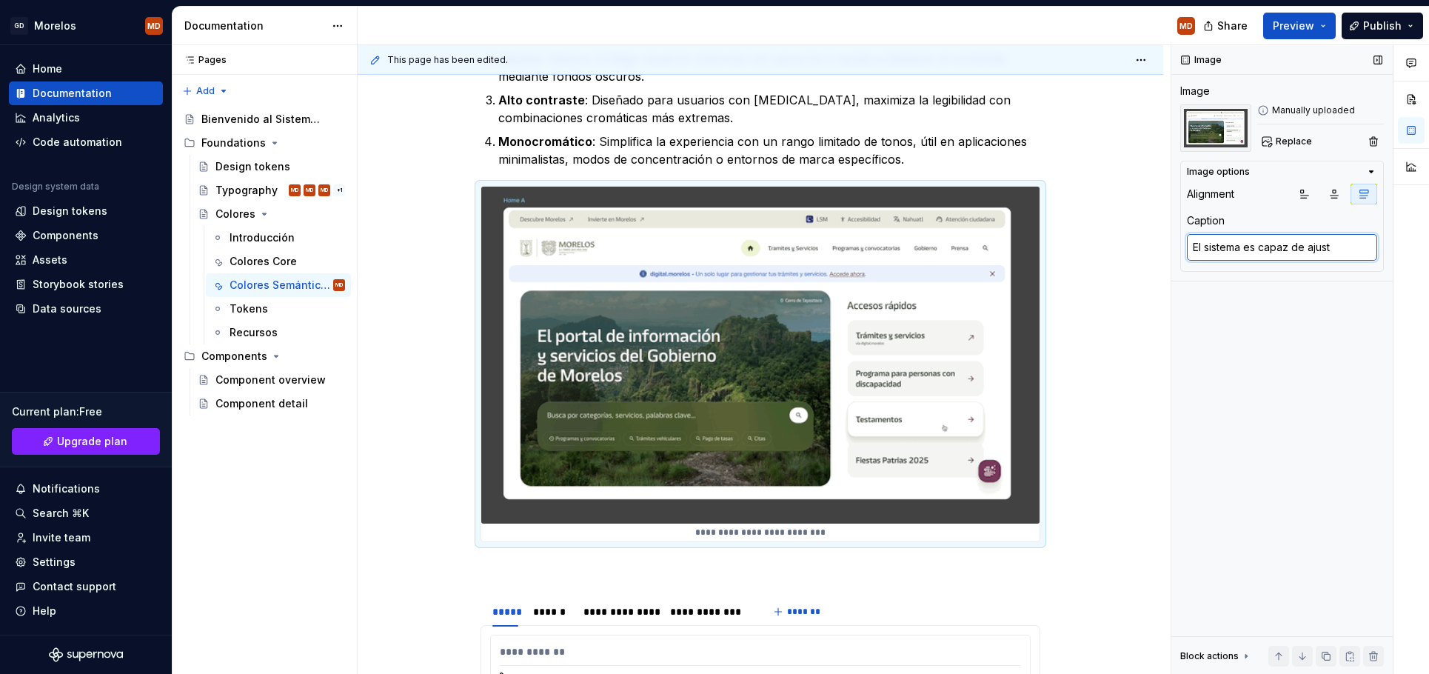
type textarea "El sistema es capaz de ajusta"
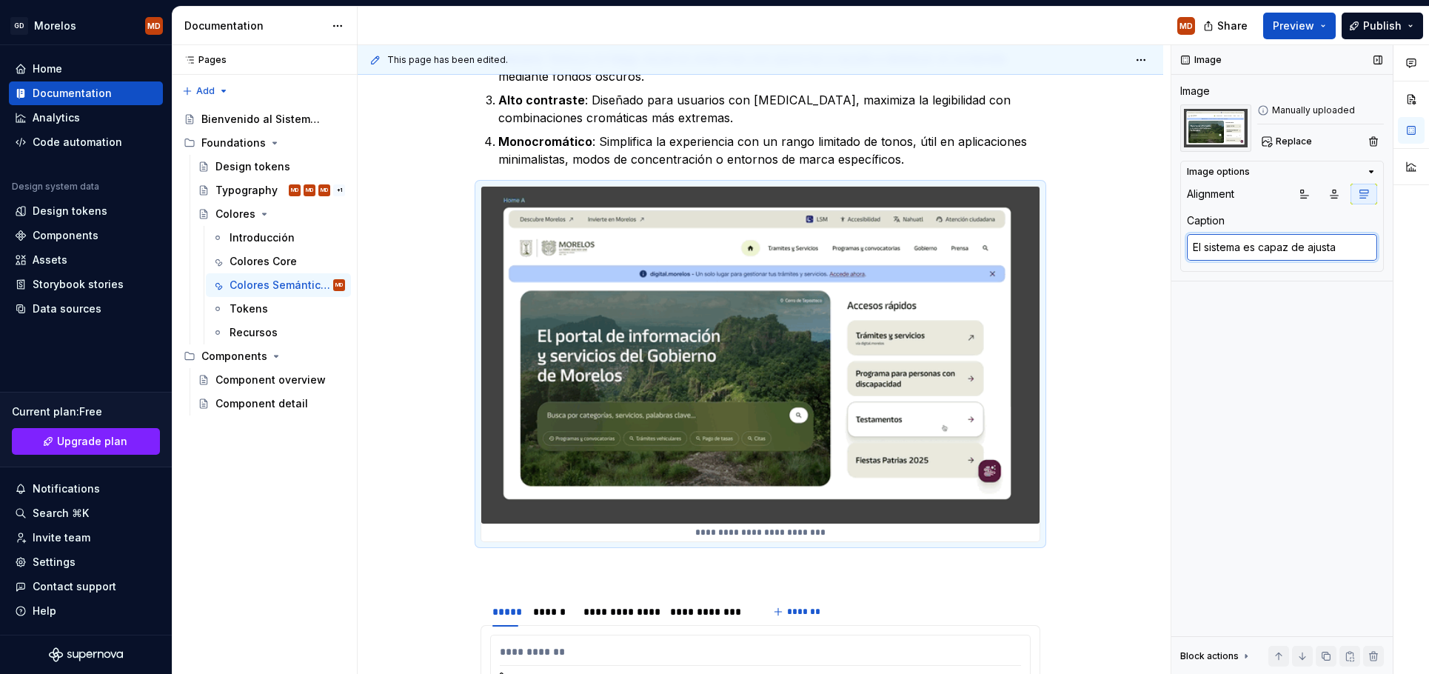
type textarea "*"
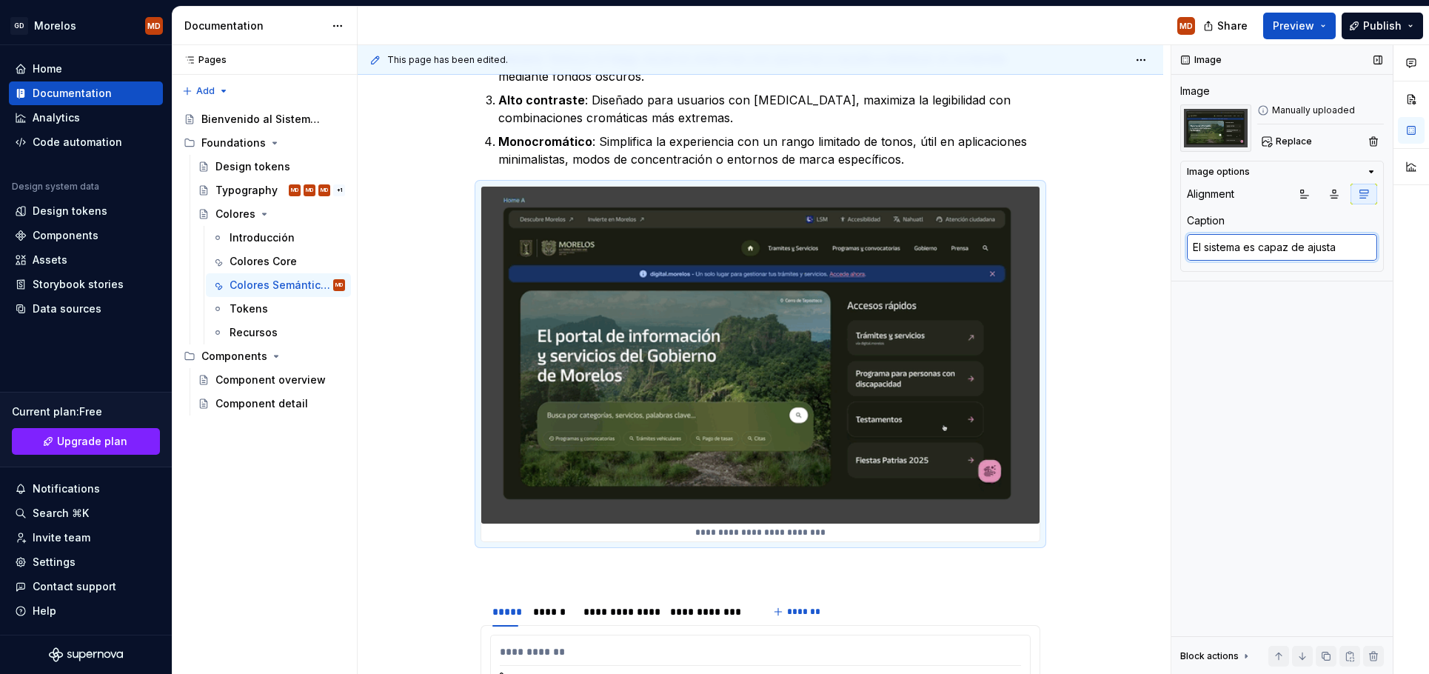
type textarea "El sistema es capaz de ajustar"
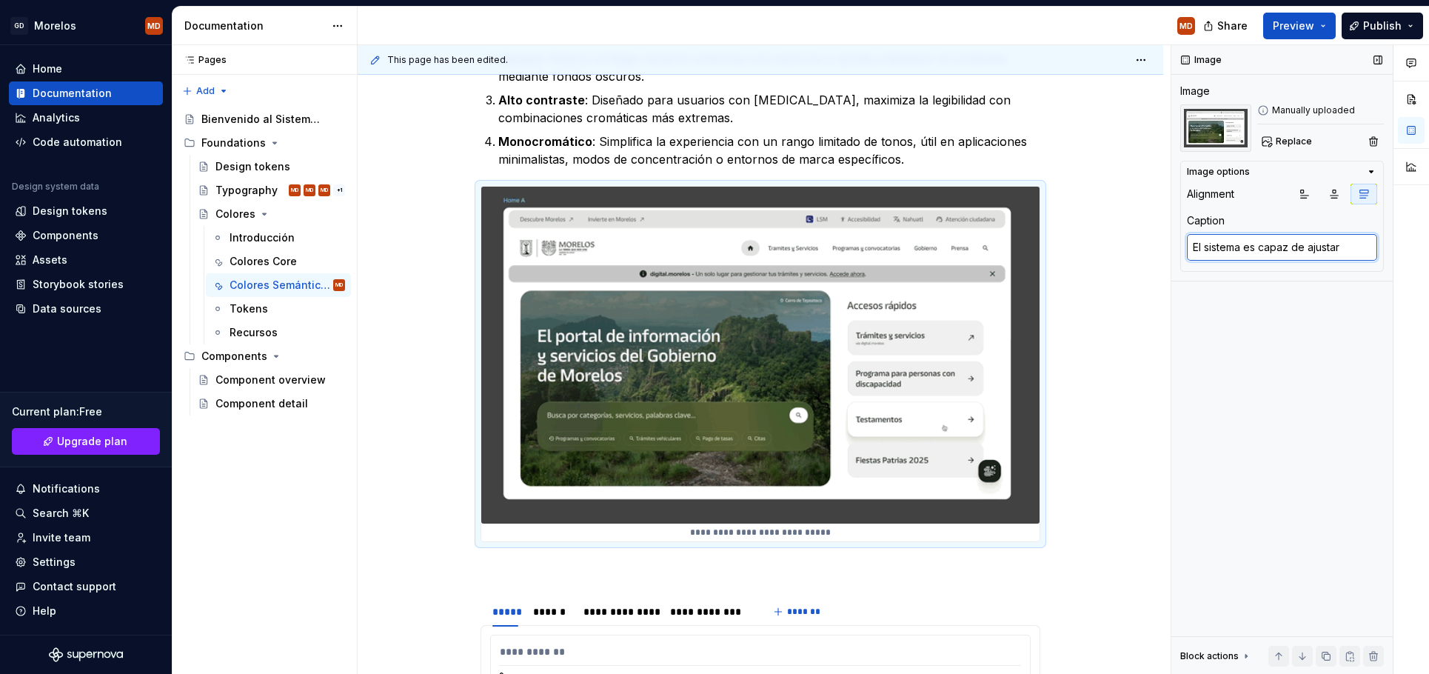
type textarea "*"
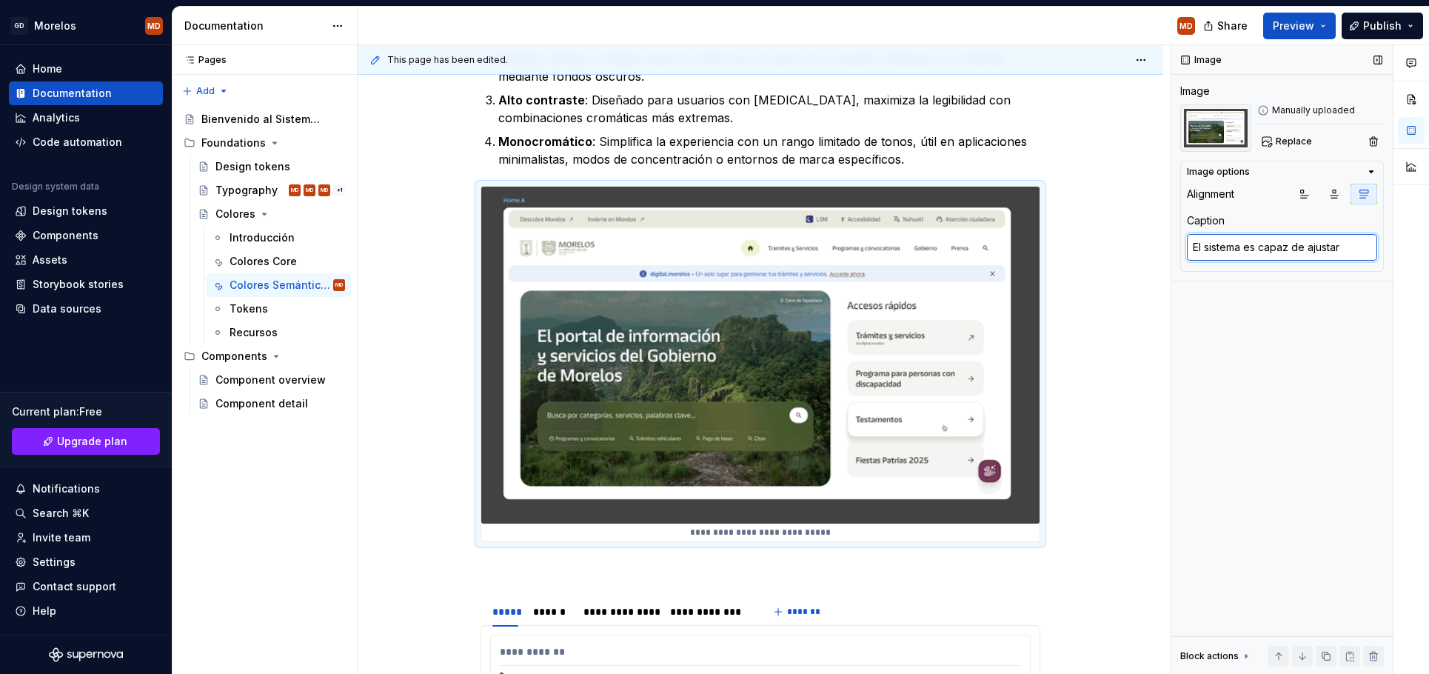
type textarea "El sistema es capaz de ajustare"
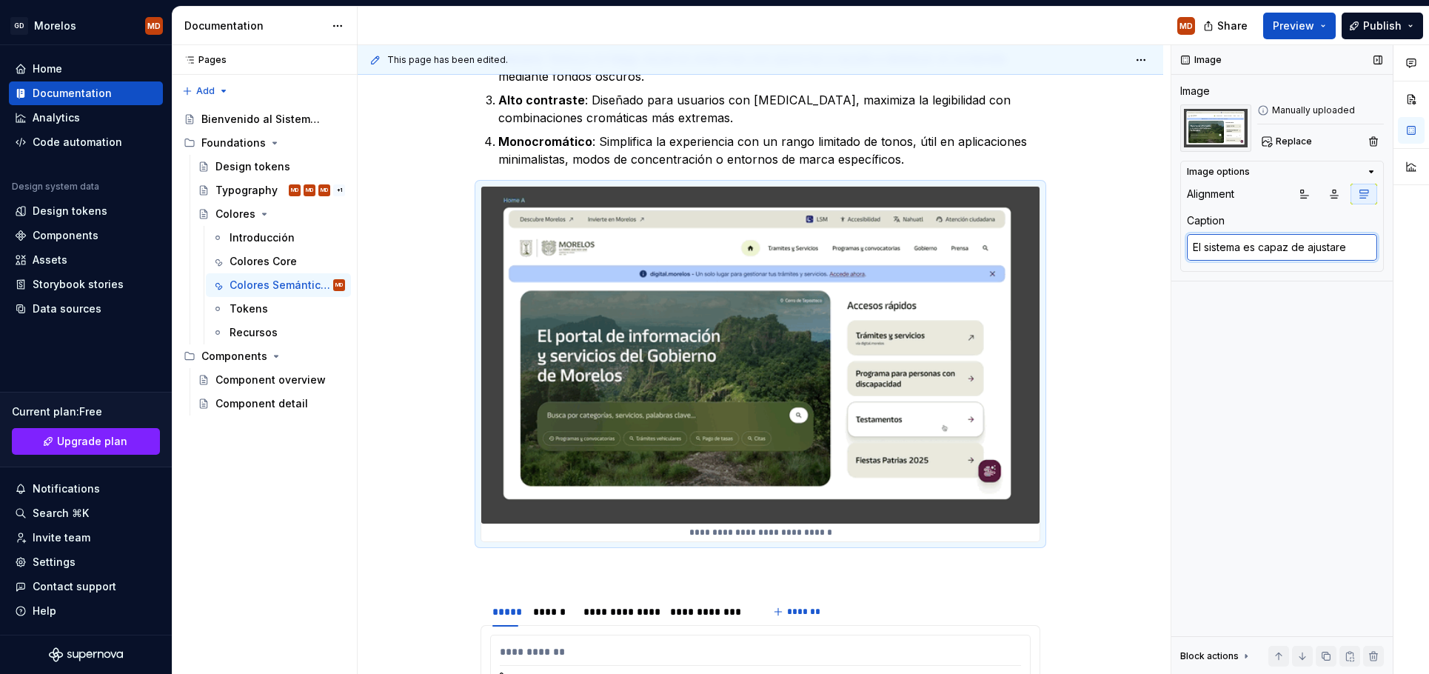
type textarea "*"
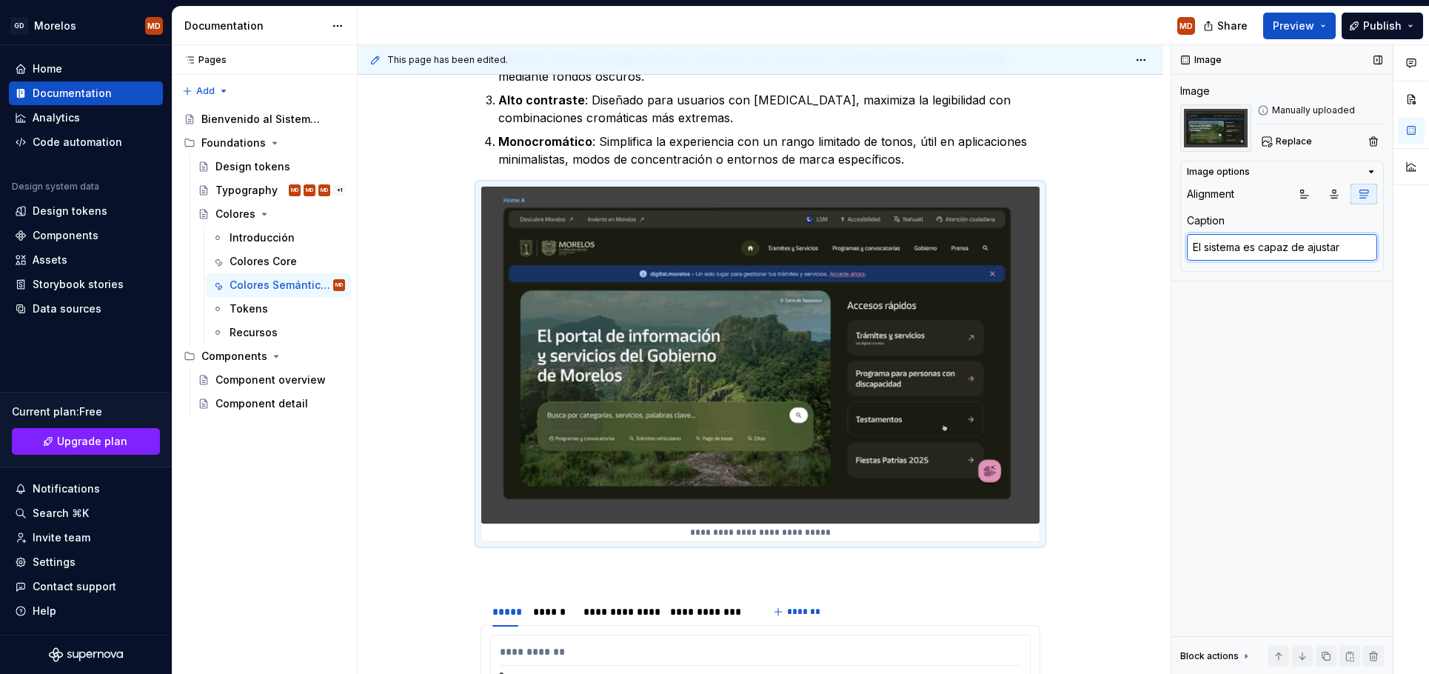
type textarea "El sistema es capaz de ajustars"
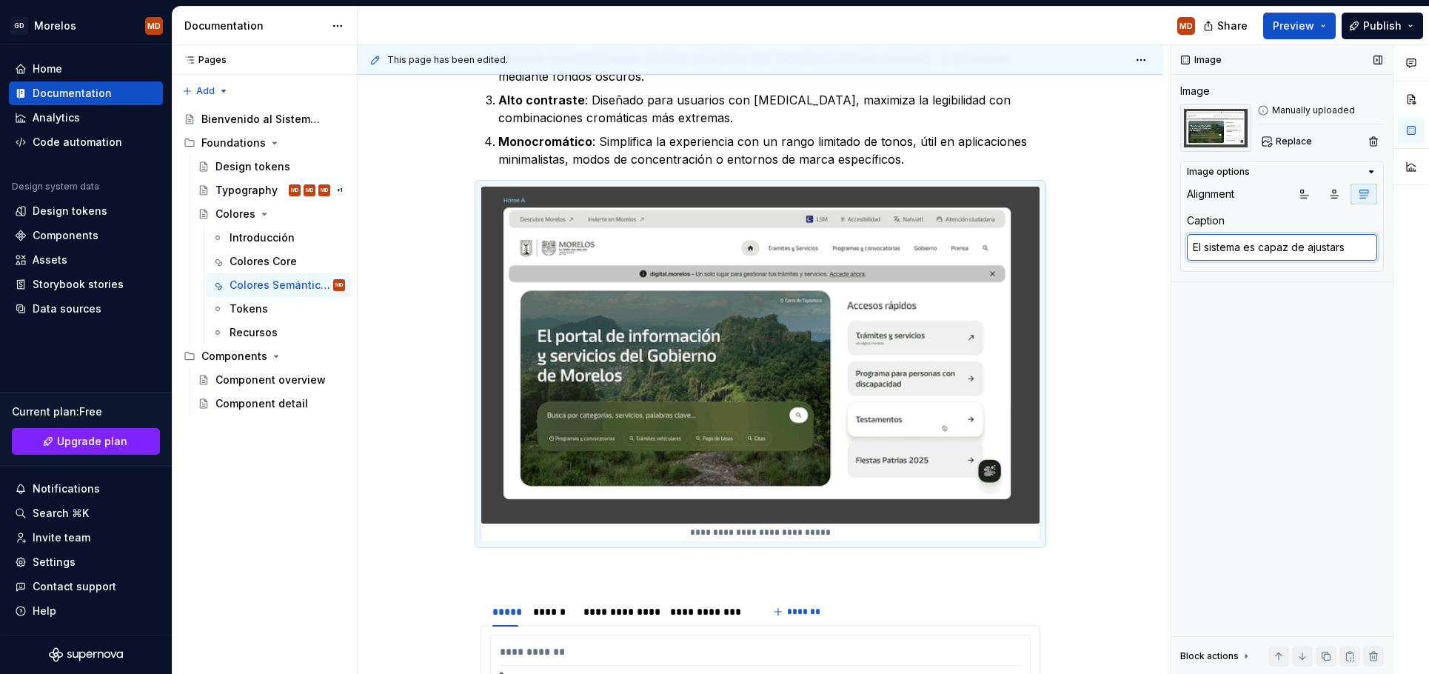
type textarea "*"
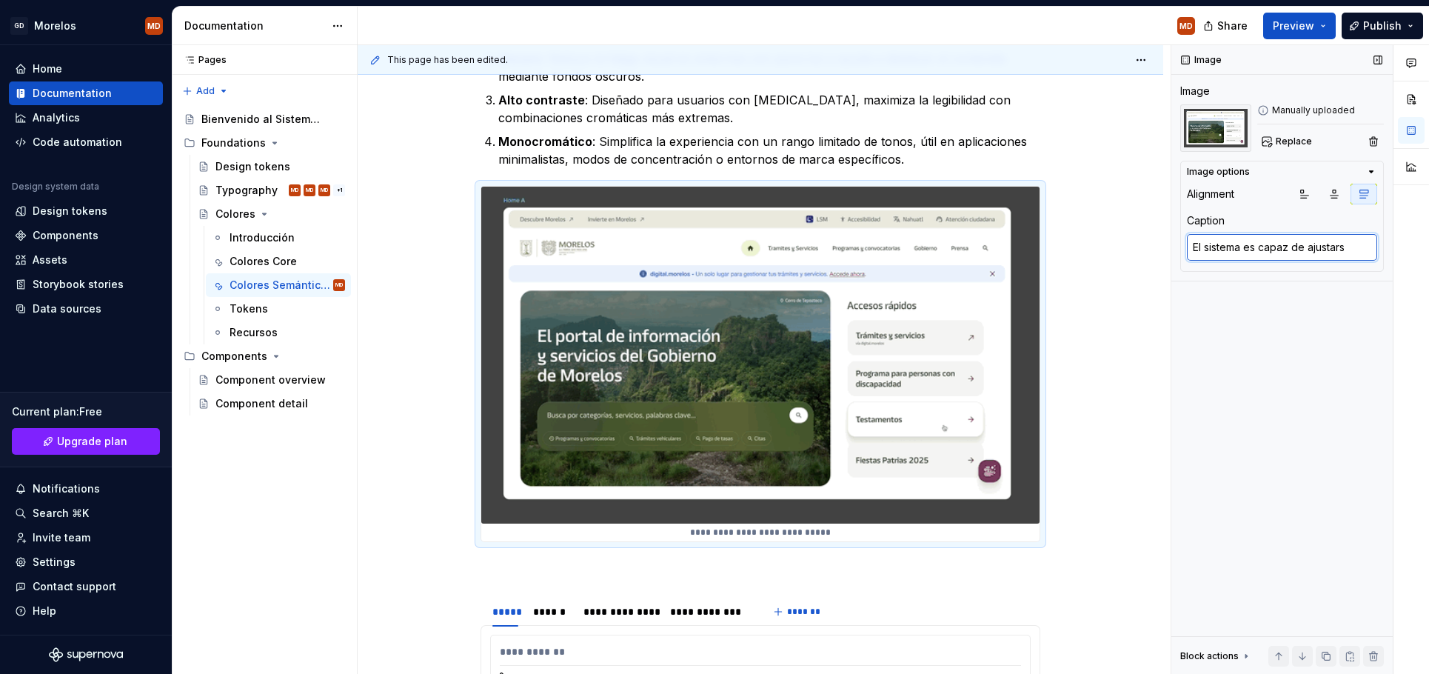
type textarea "El sistema es capaz de ajustarse"
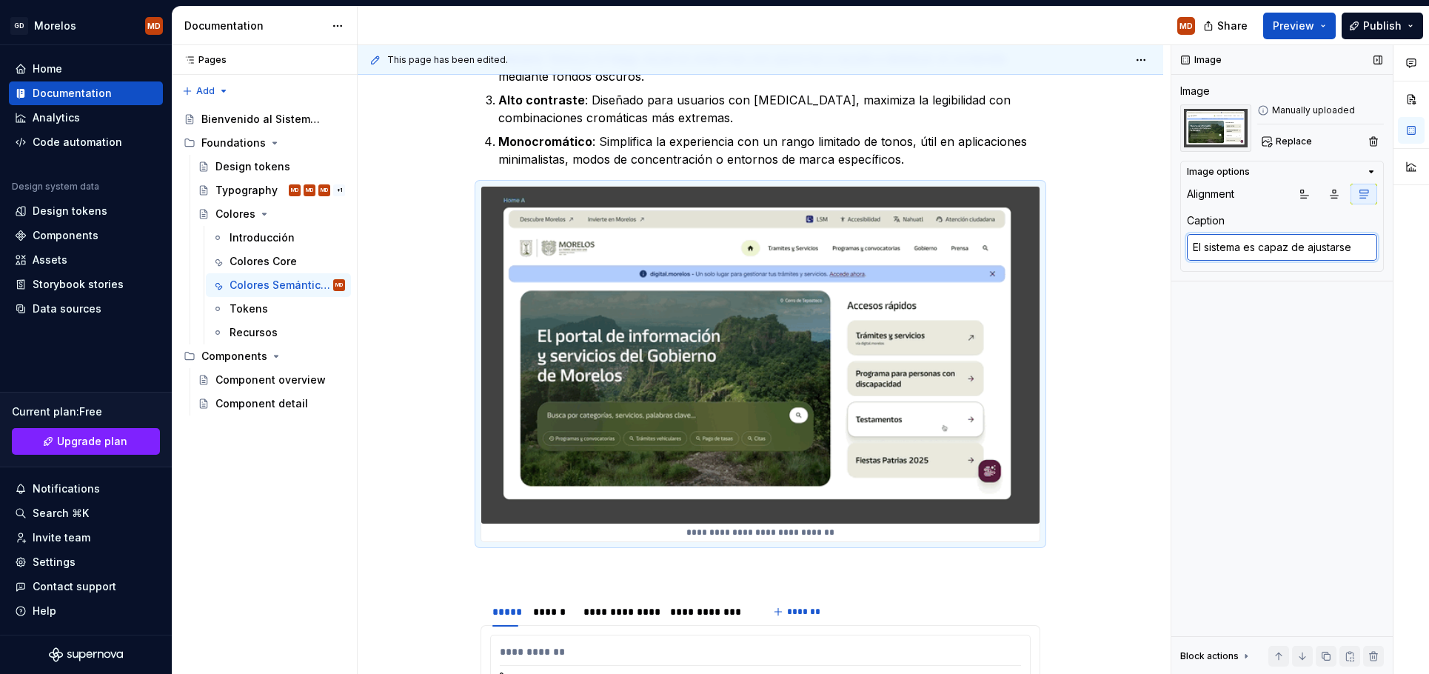
type textarea "*"
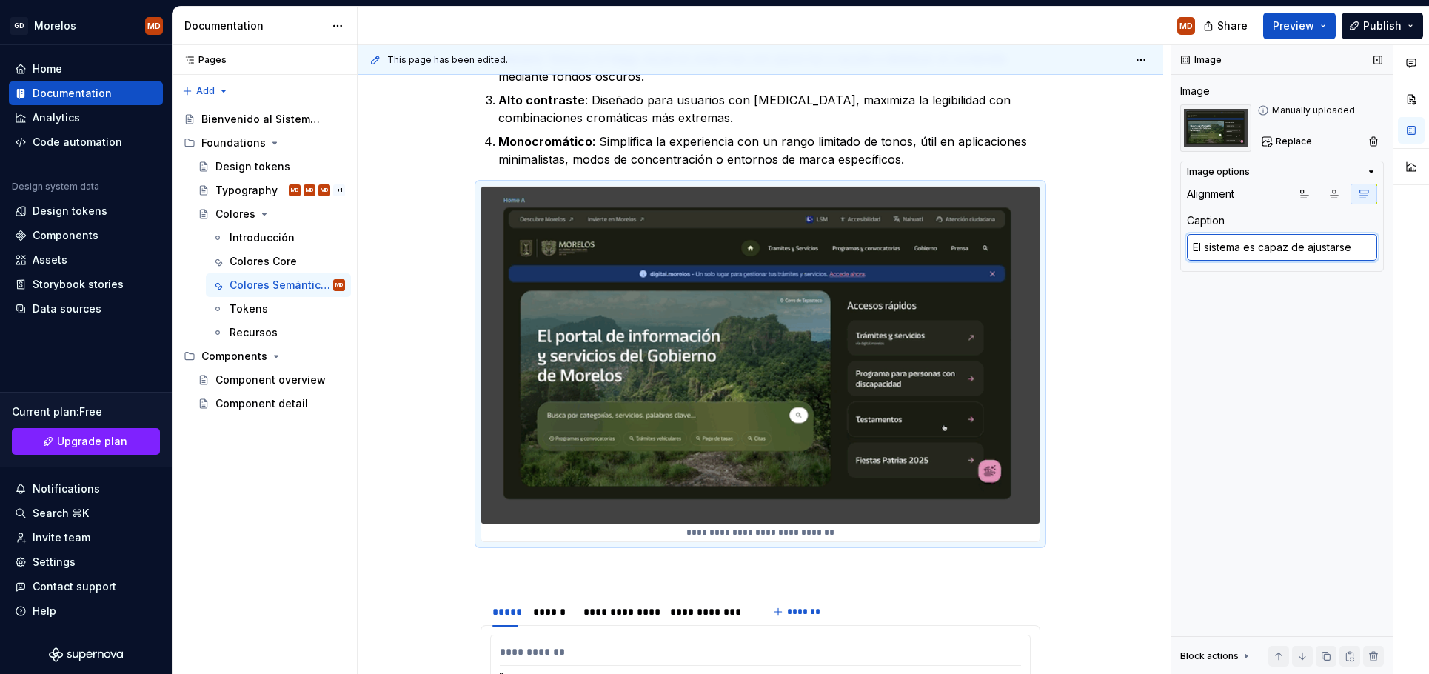
type textarea "El sistema es capaz de ajustarse"
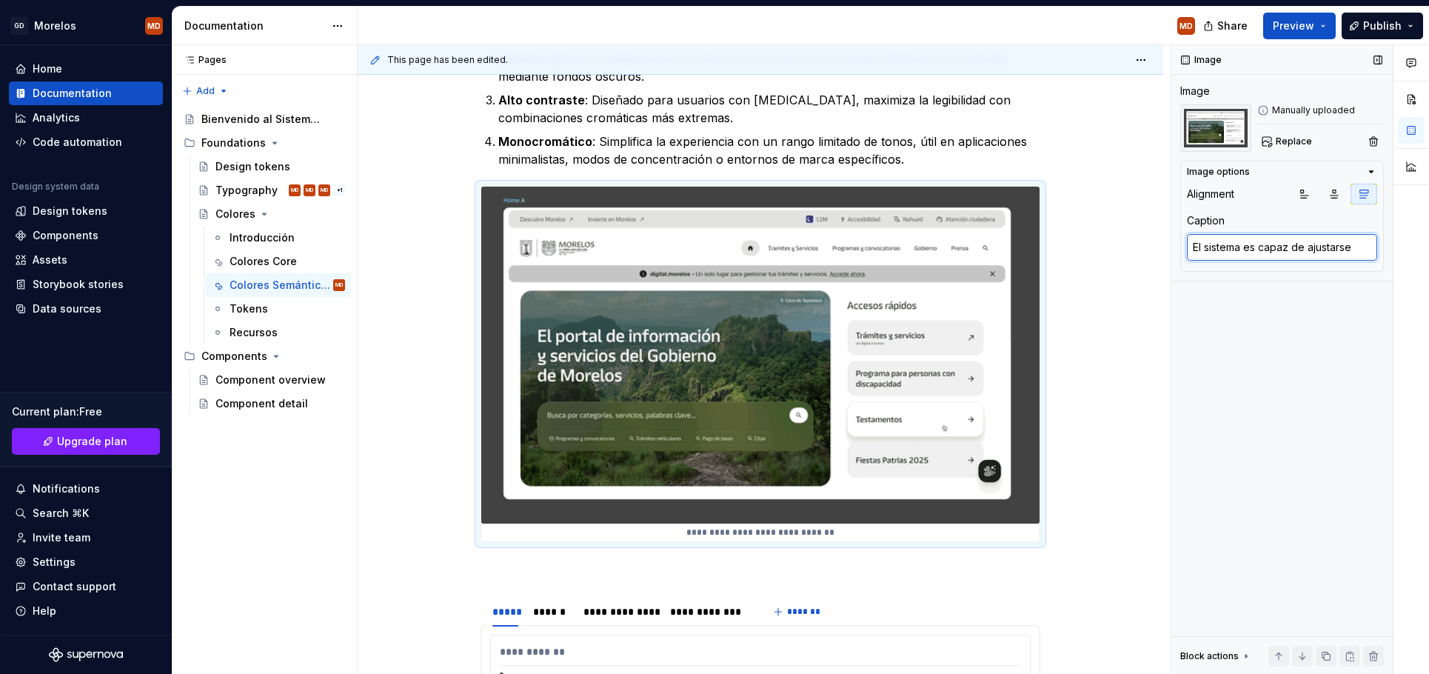
type textarea "*"
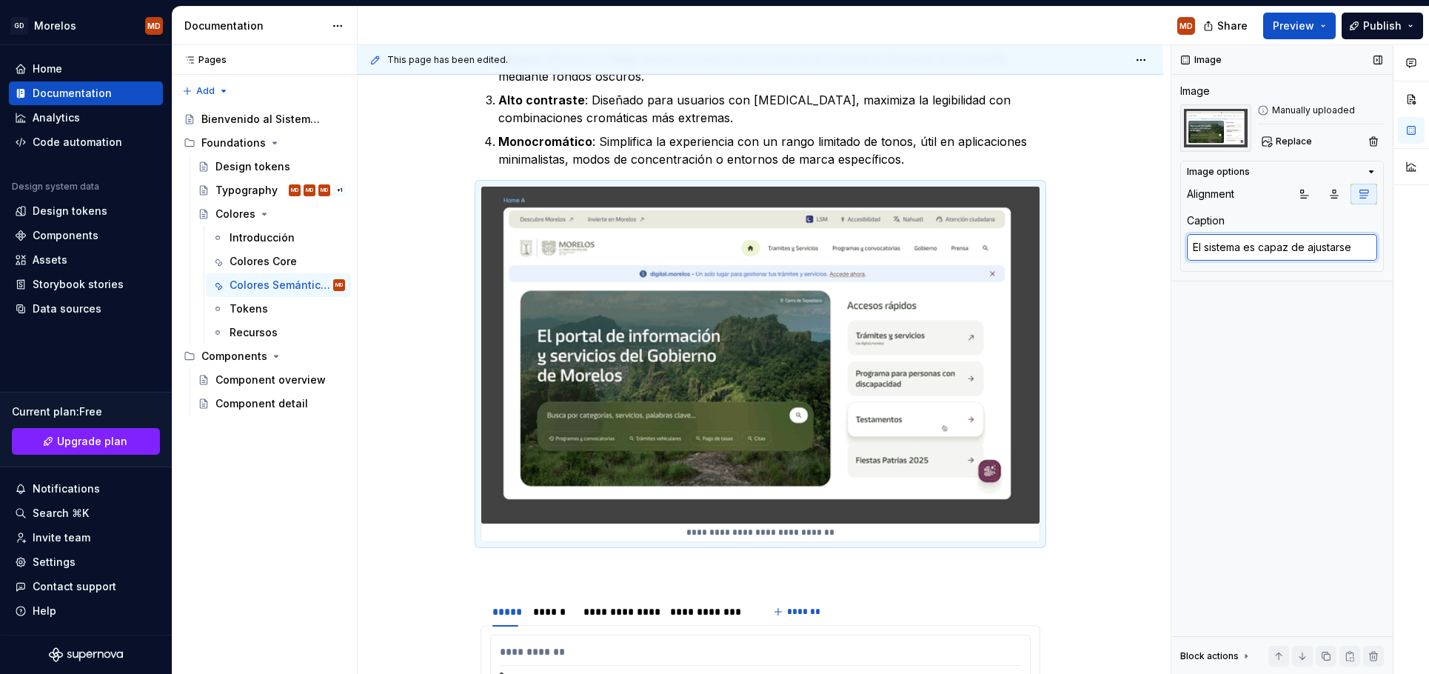
type textarea "El sistema es capaz de ajustarse a"
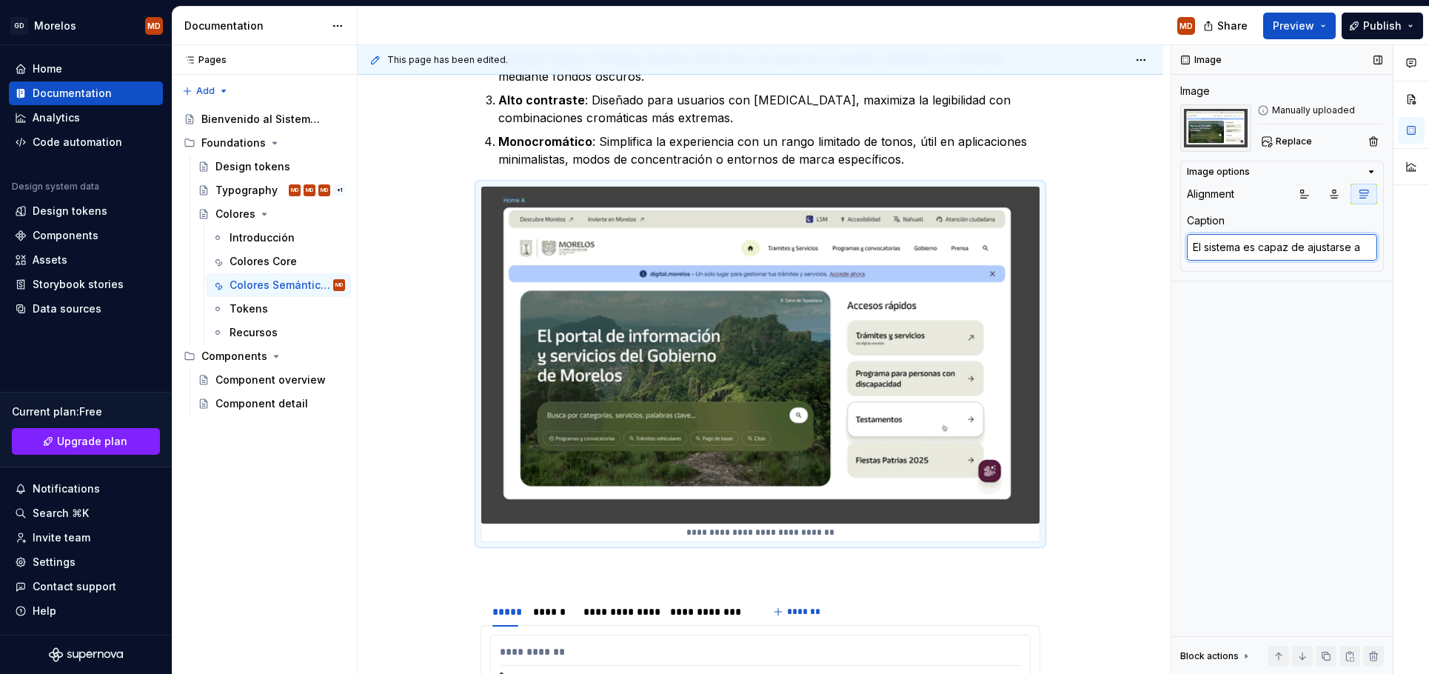
type textarea "*"
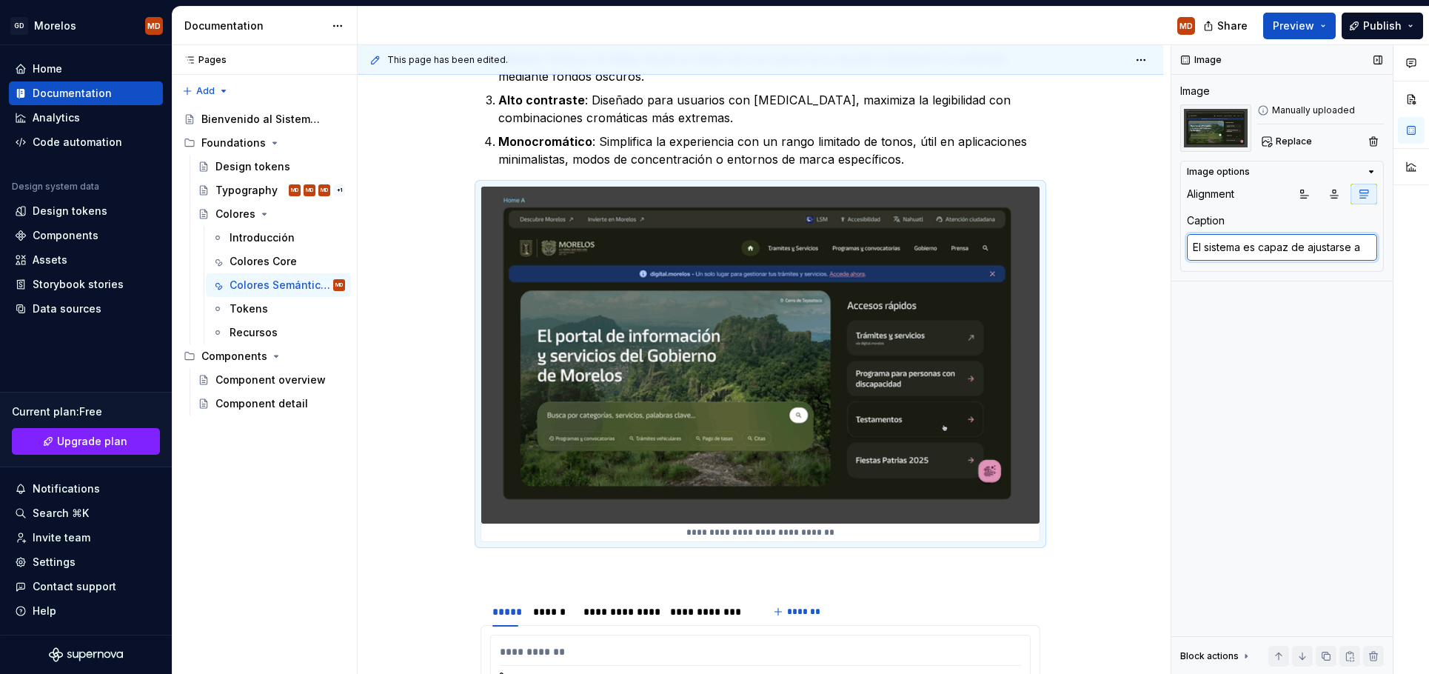
type textarea "El sistema es capaz de ajustarse a"
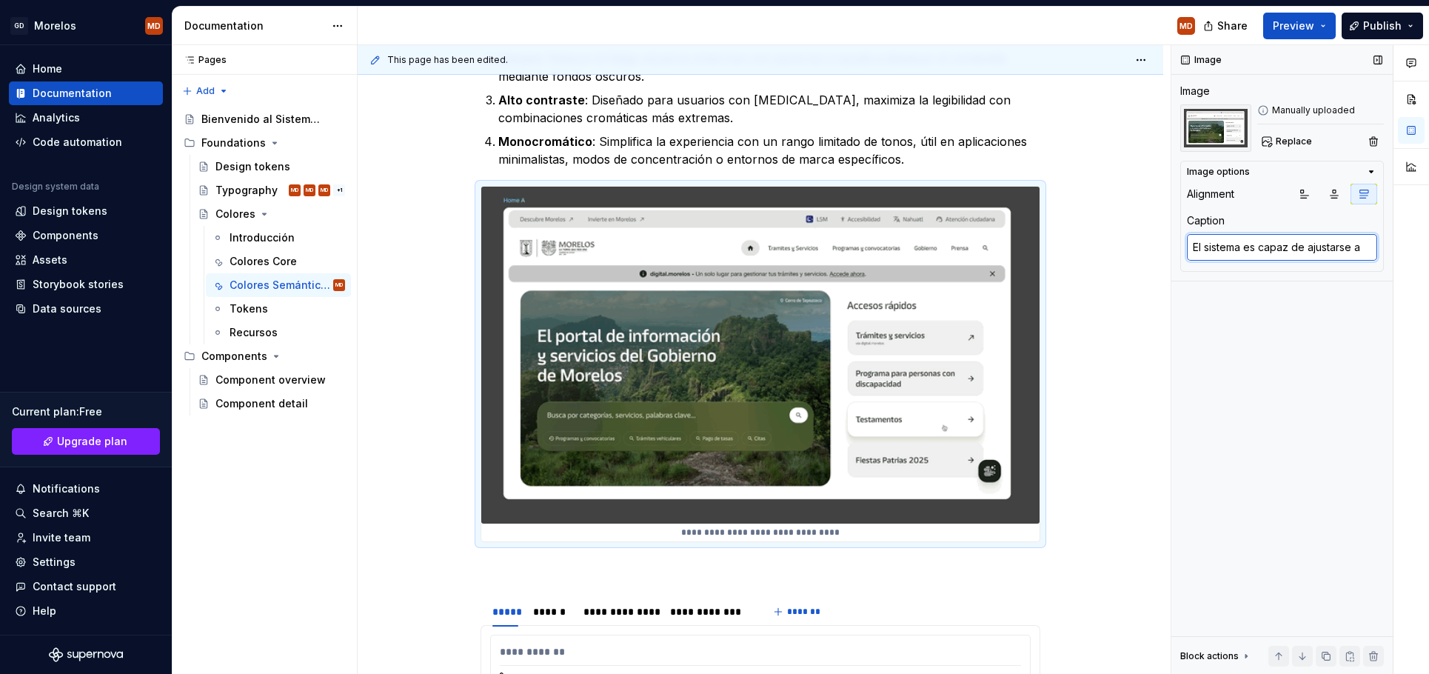
type textarea "*"
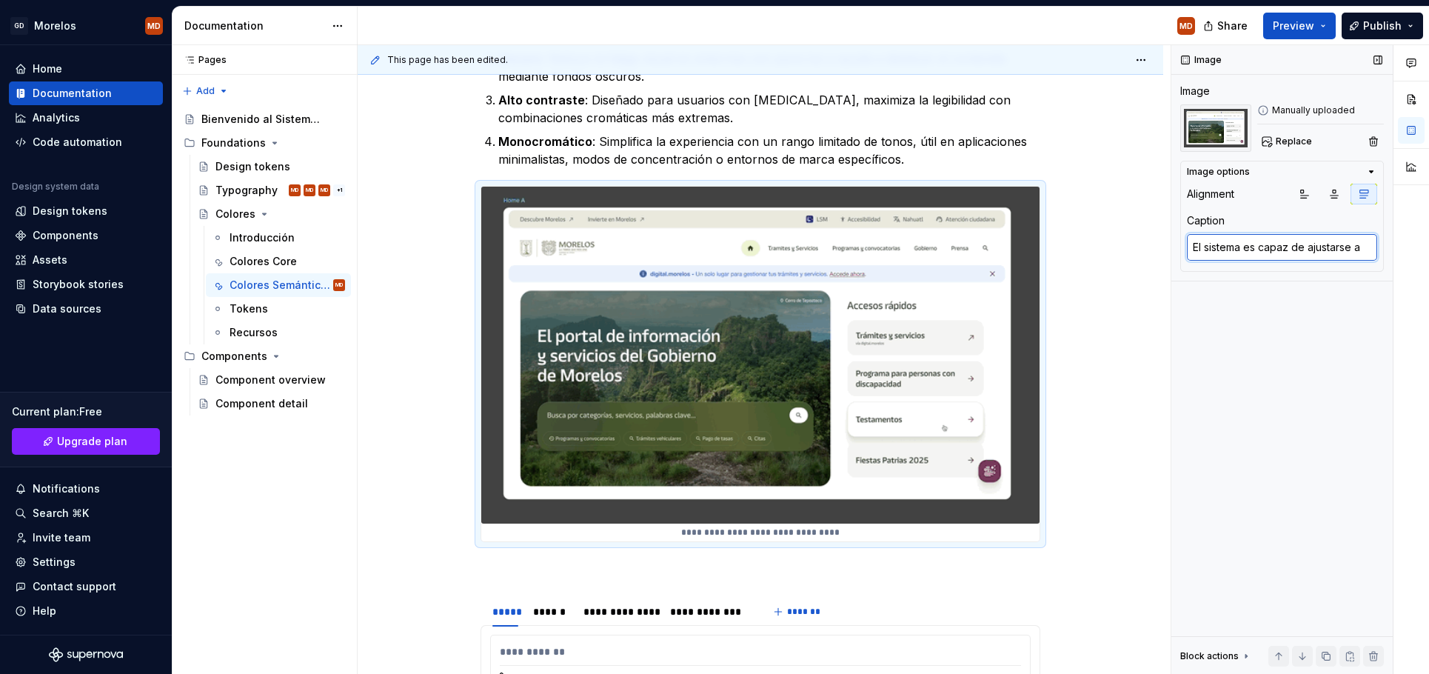
type textarea "El sistema es capaz de ajustarse a d"
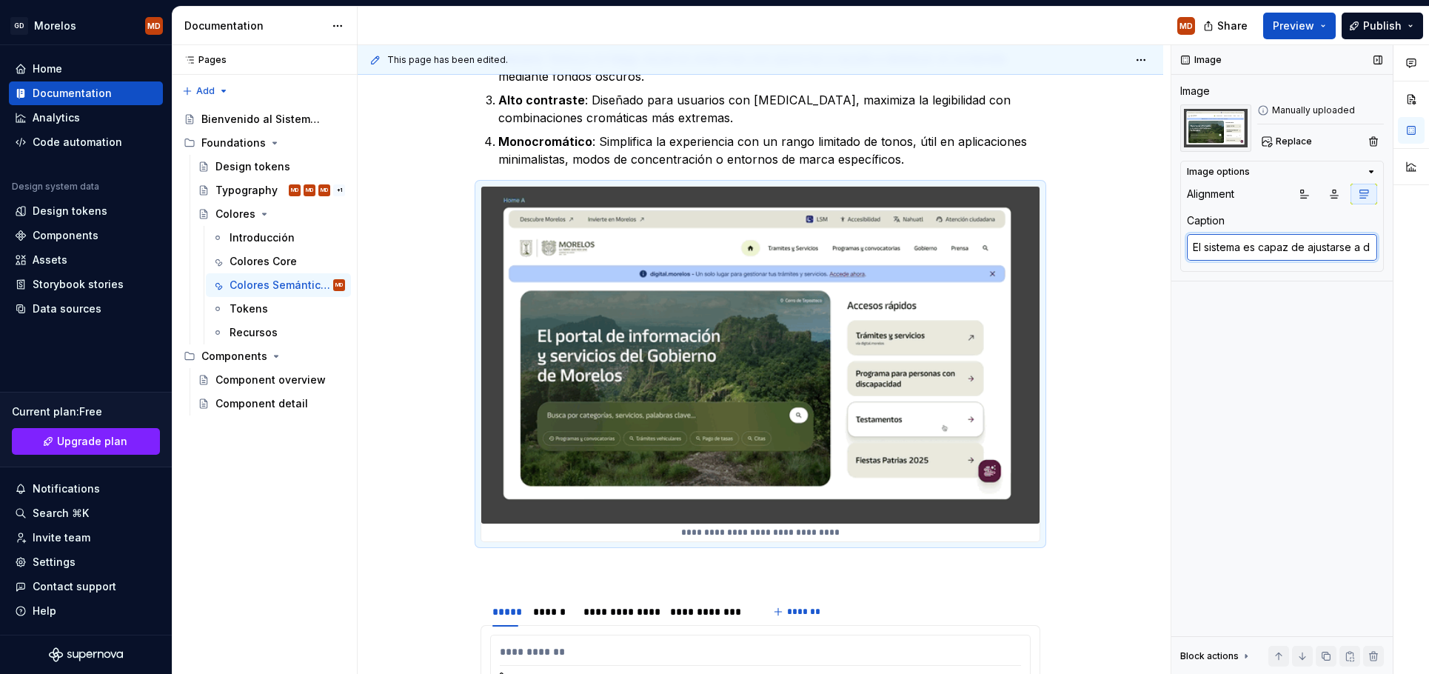
type textarea "*"
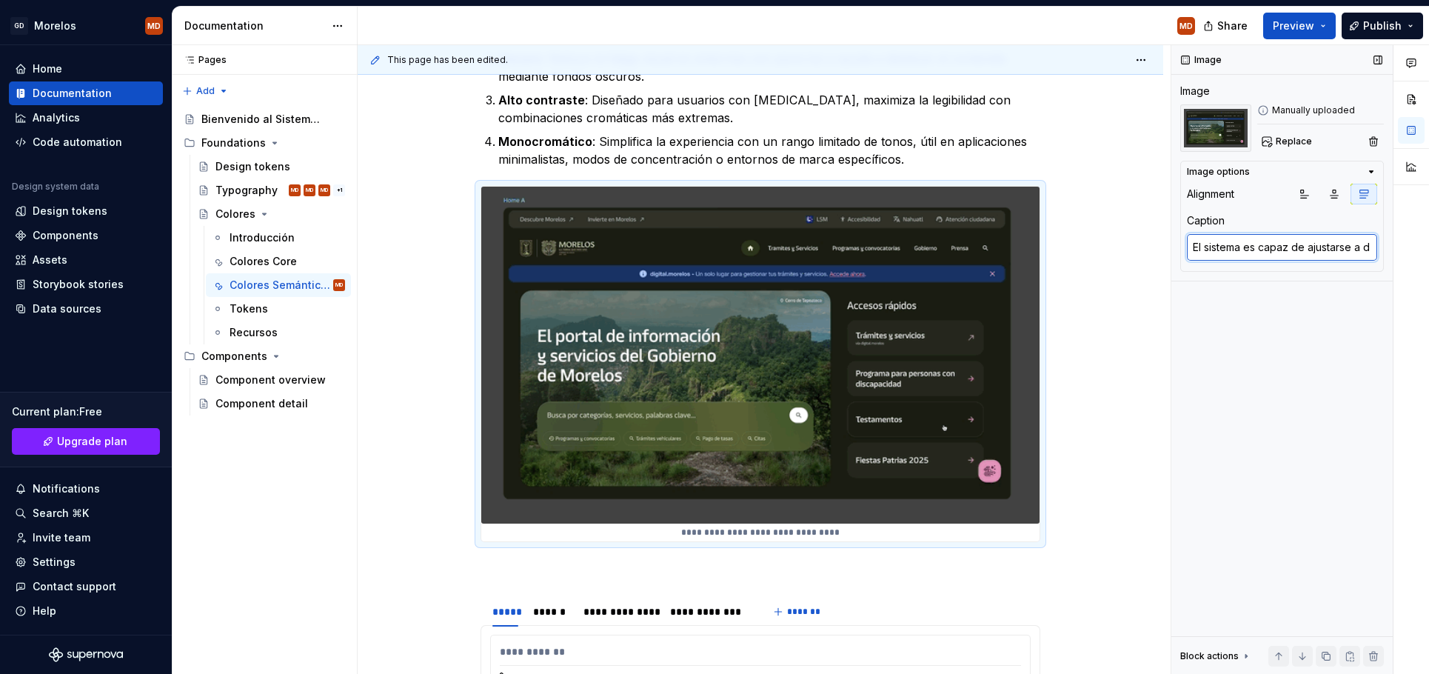
type textarea "El sistema es capaz de ajustarse a di"
type textarea "*"
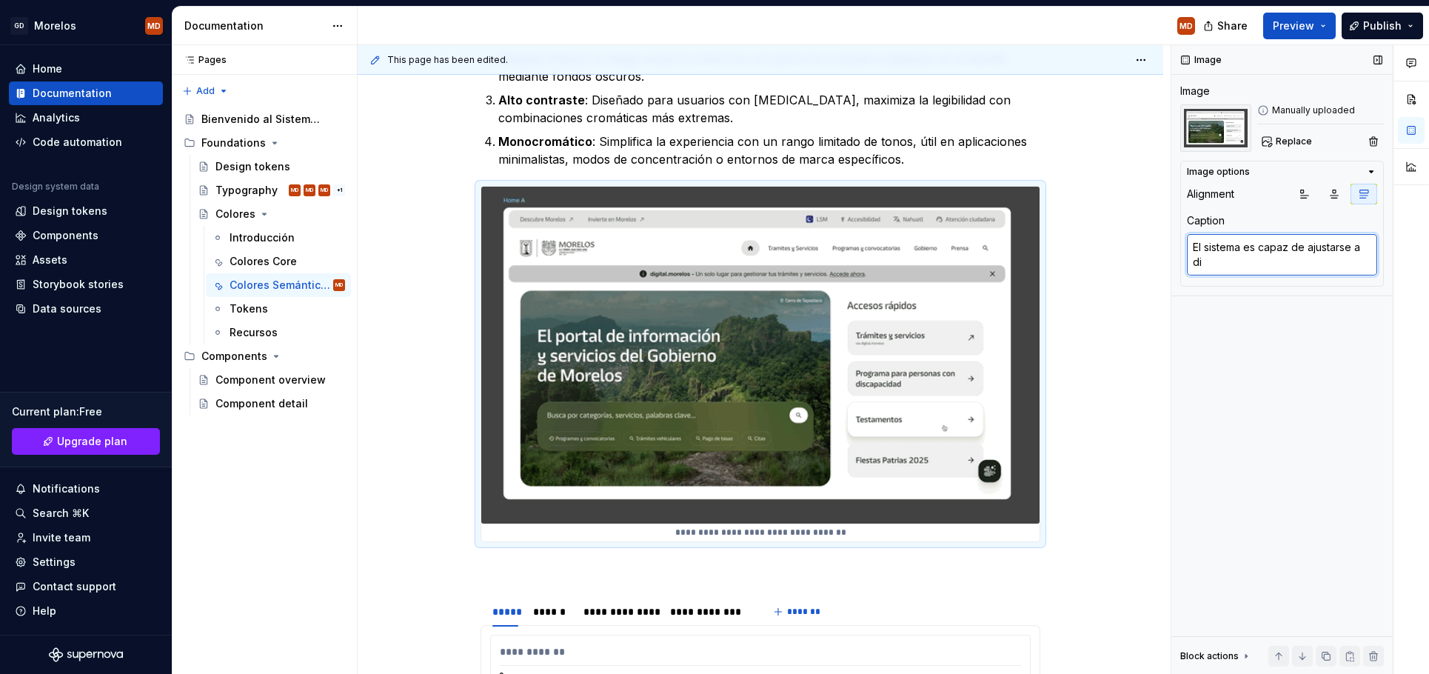
type textarea "El sistema es capaz de ajustarse a dif"
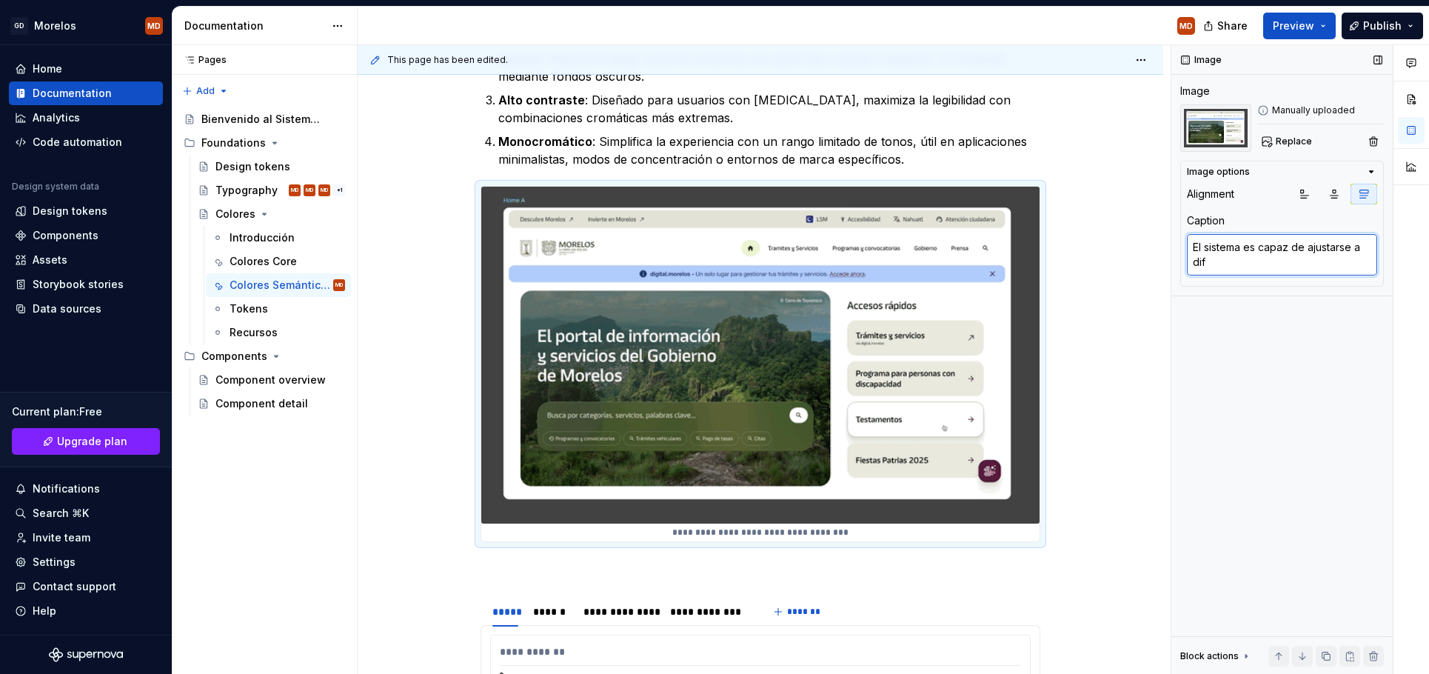
type textarea "*"
type textarea "El sistema es capaz de ajustarse a dife"
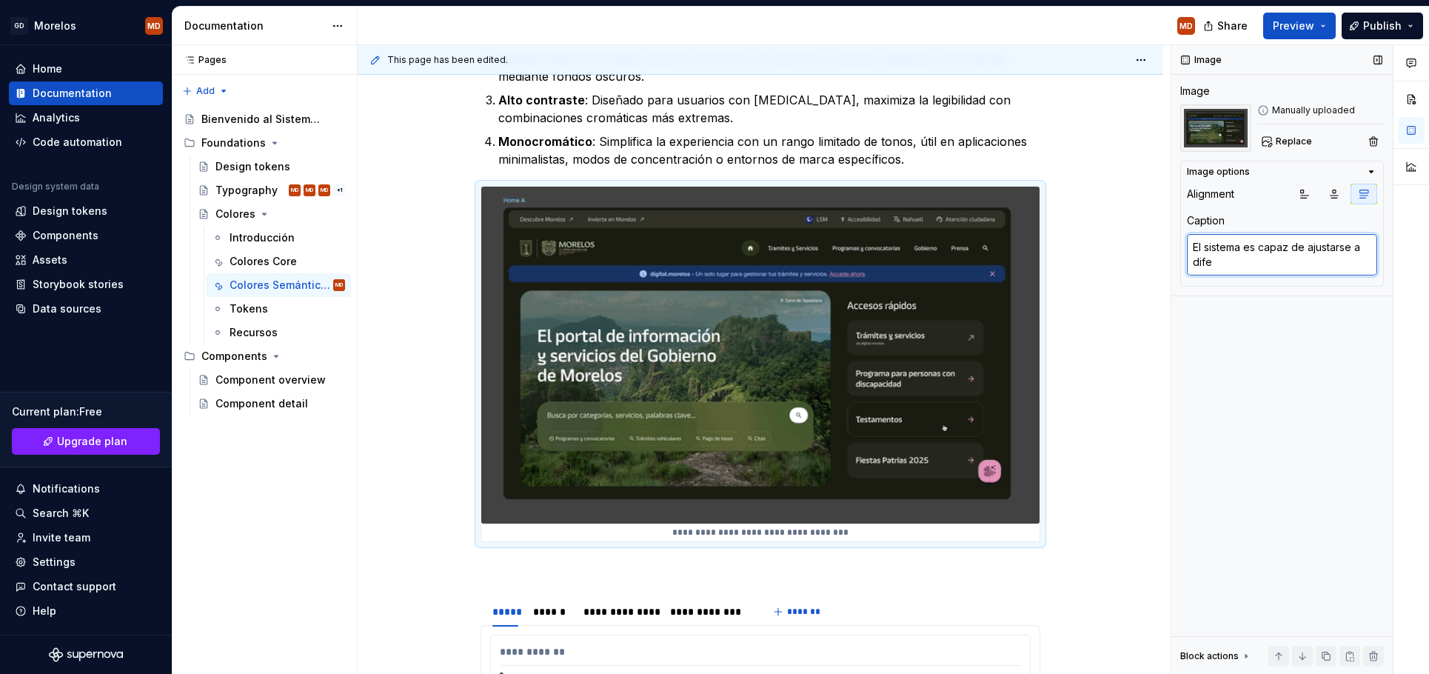
type textarea "*"
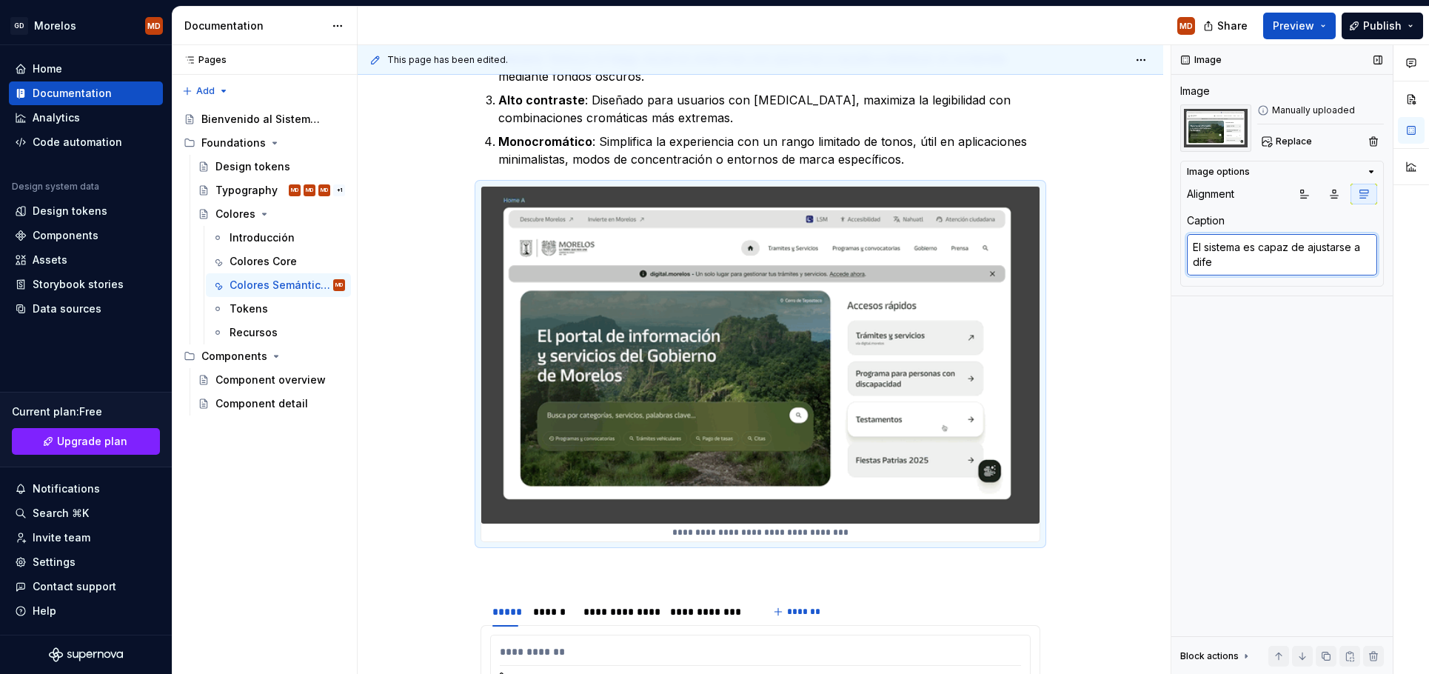
type textarea "El sistema es capaz de ajustarse a difer"
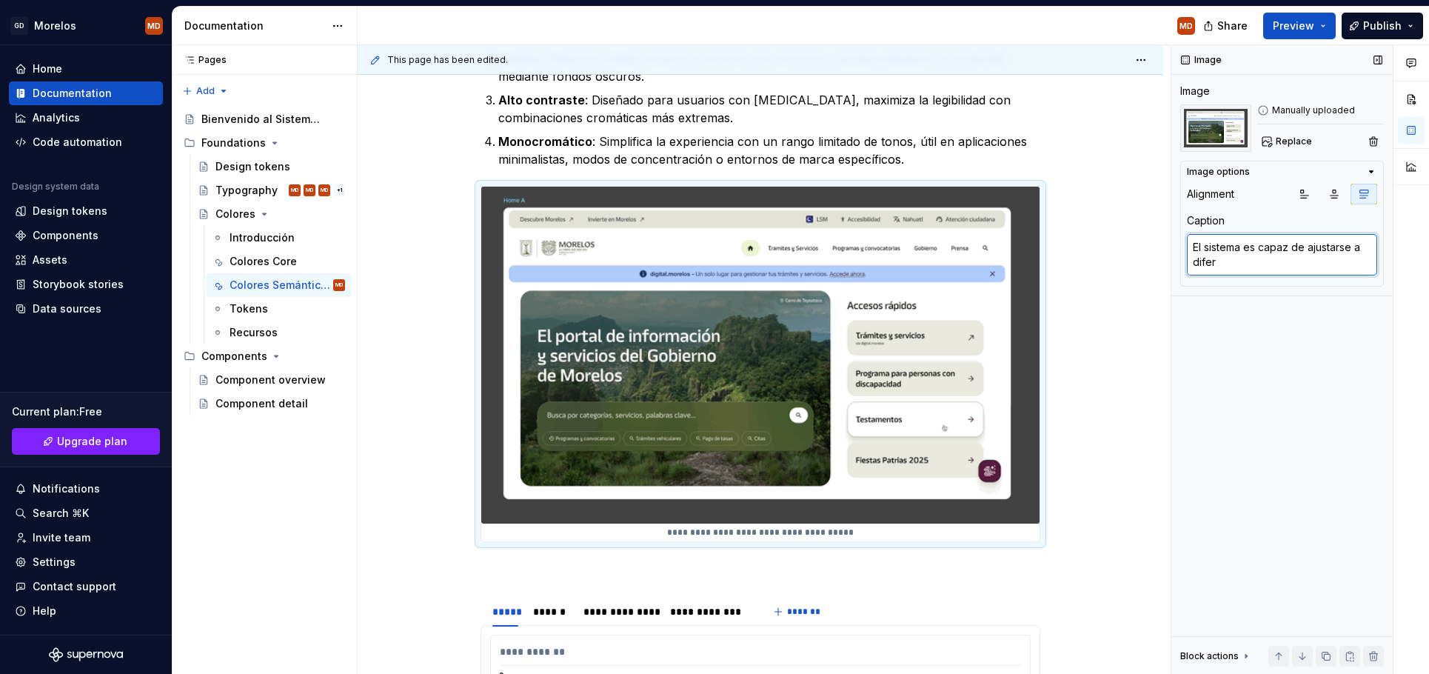
type textarea "*"
type textarea "El sistema es capaz de ajustarse a difere"
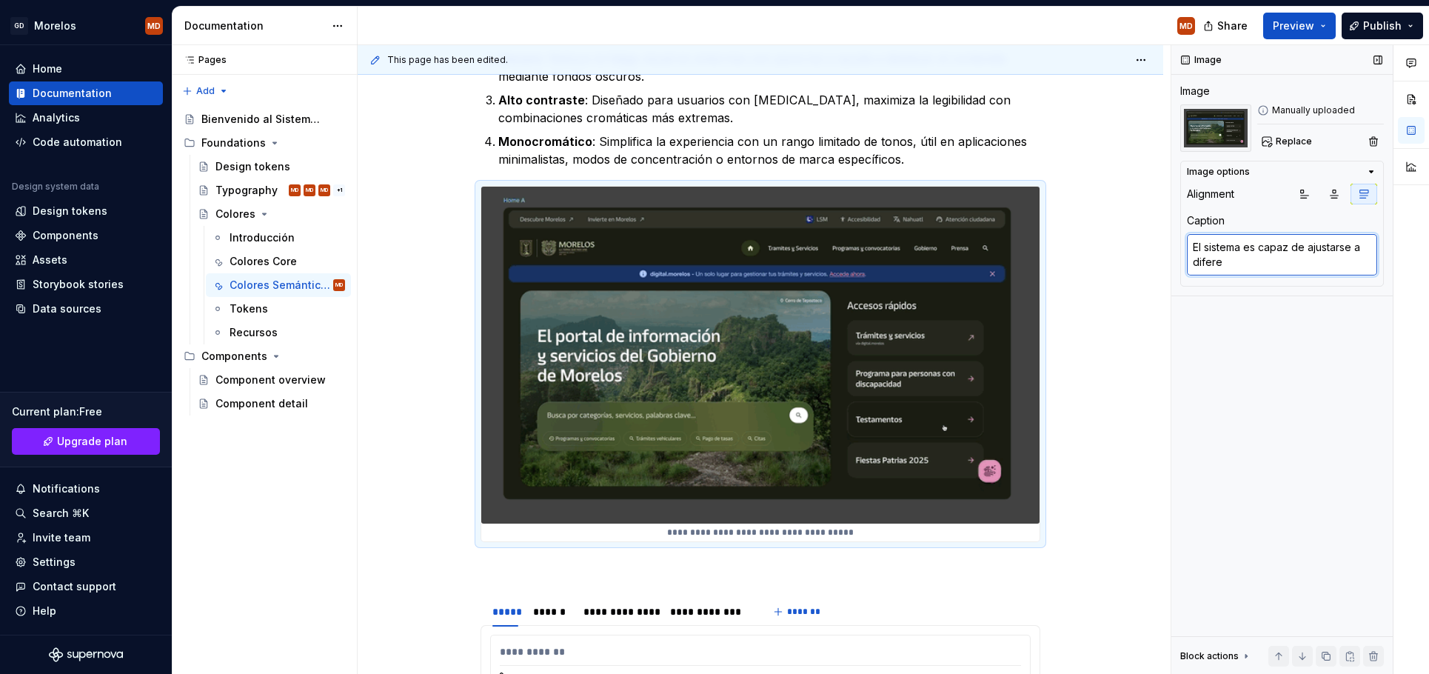
type textarea "*"
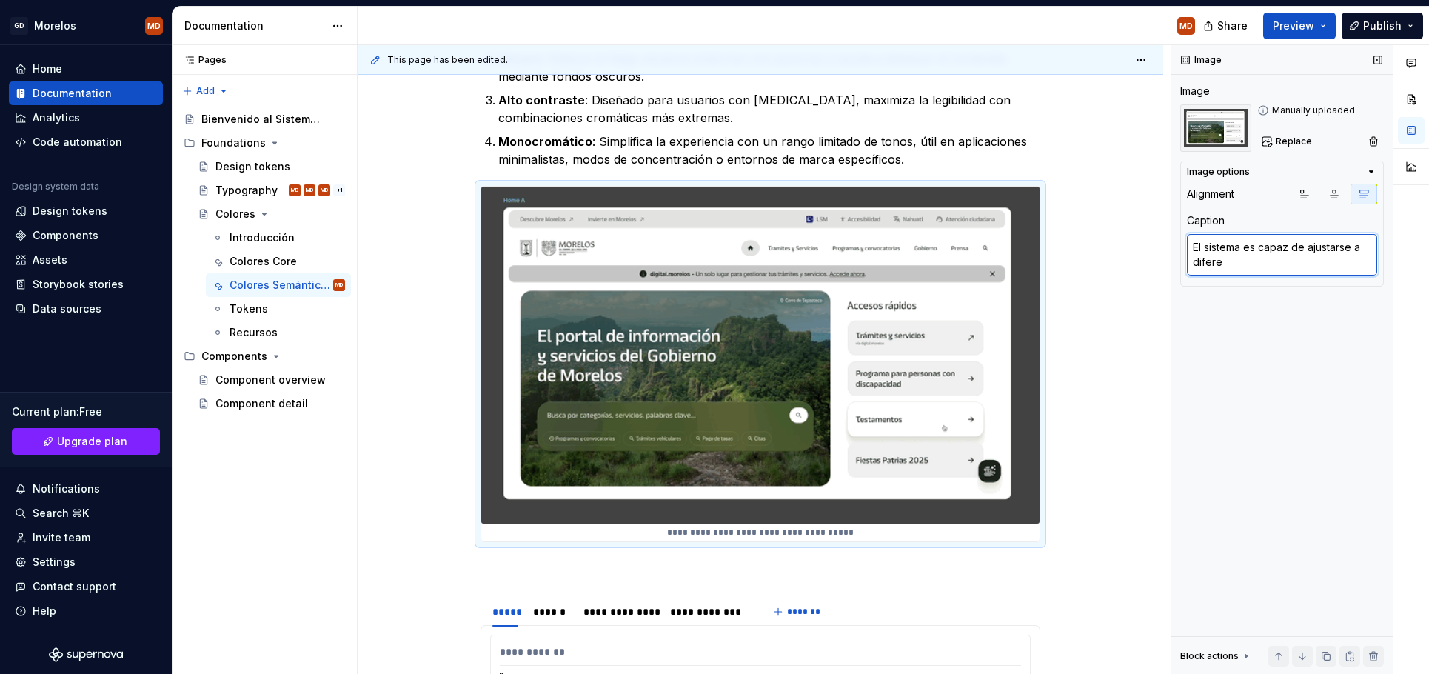
type textarea "El sistema es capaz de ajustarse a diferen"
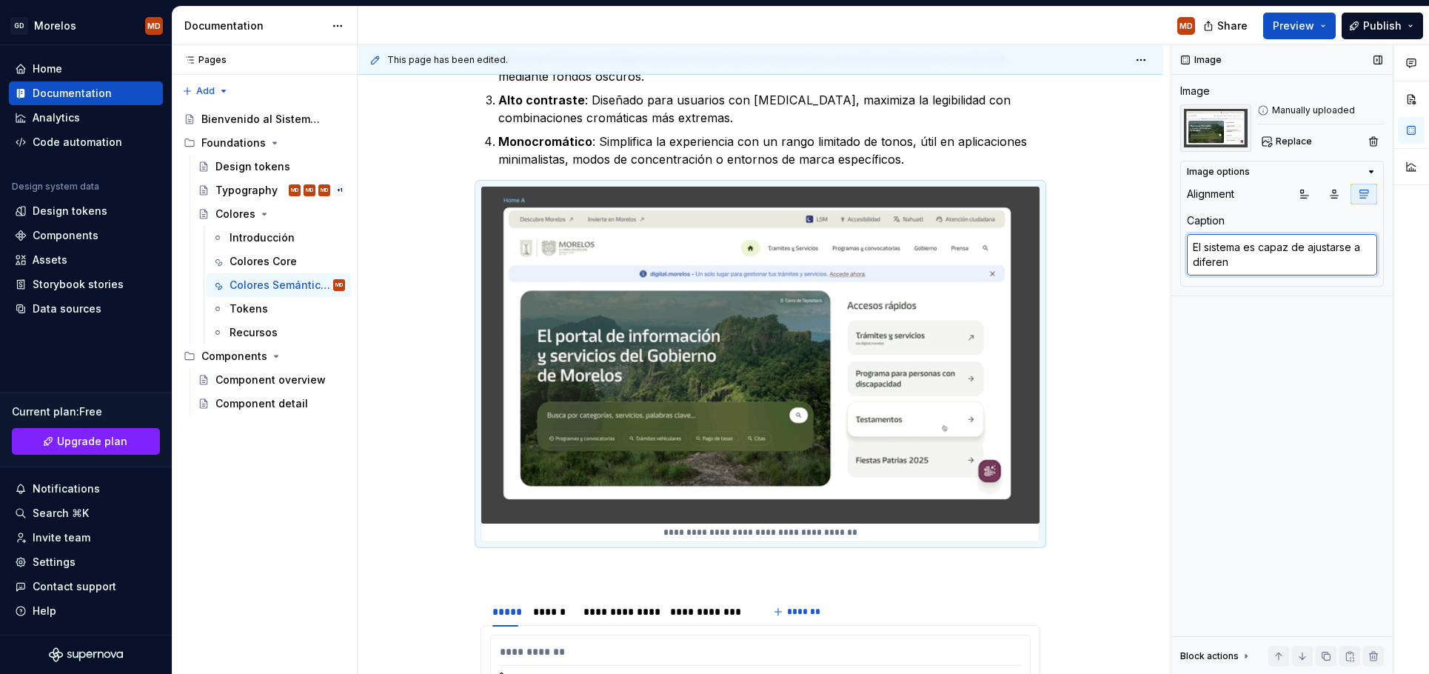
type textarea "*"
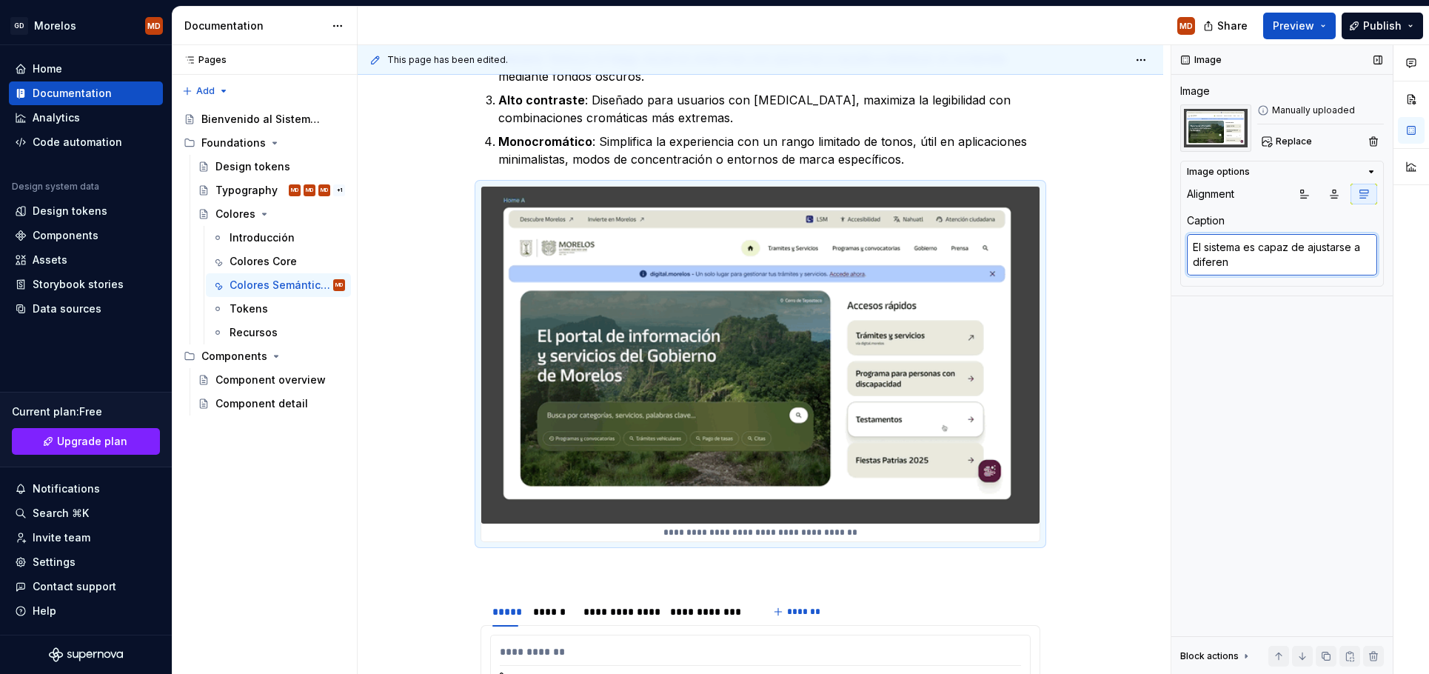
type textarea "El sistema es capaz de ajustarse a diferent"
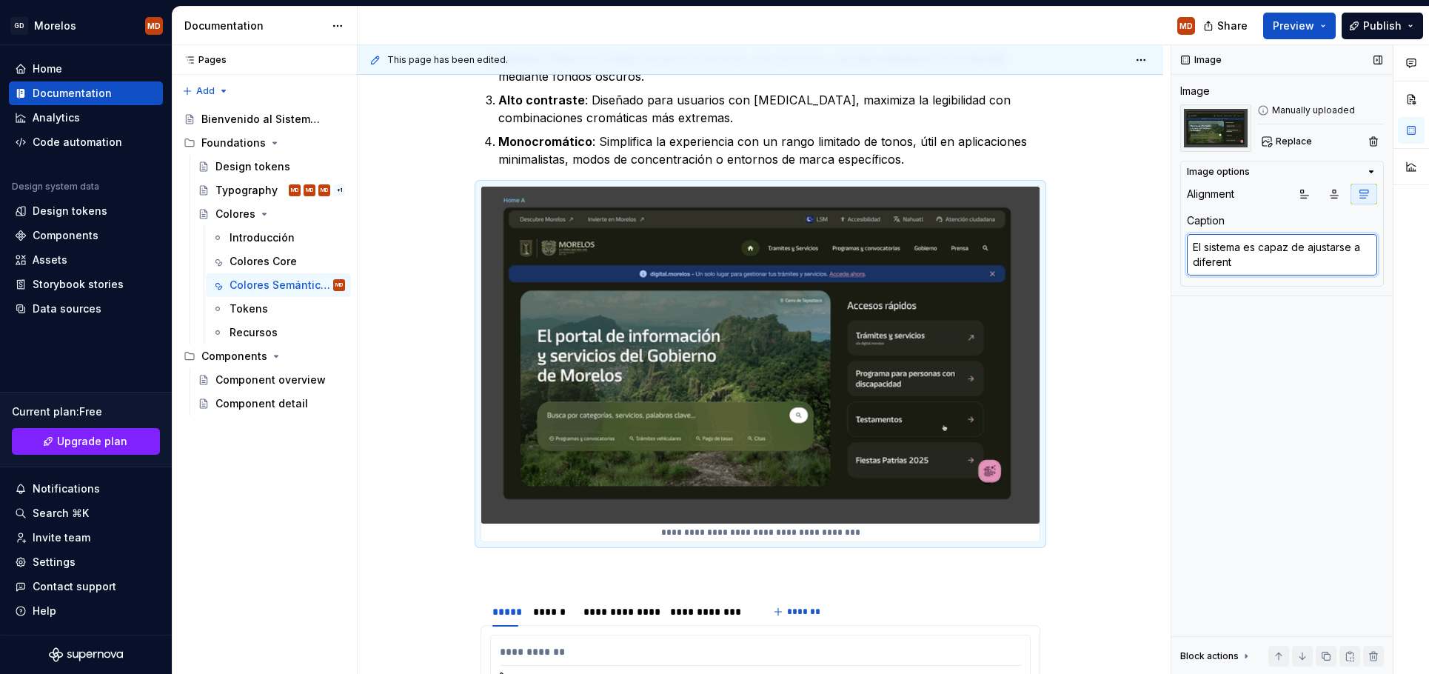
type textarea "*"
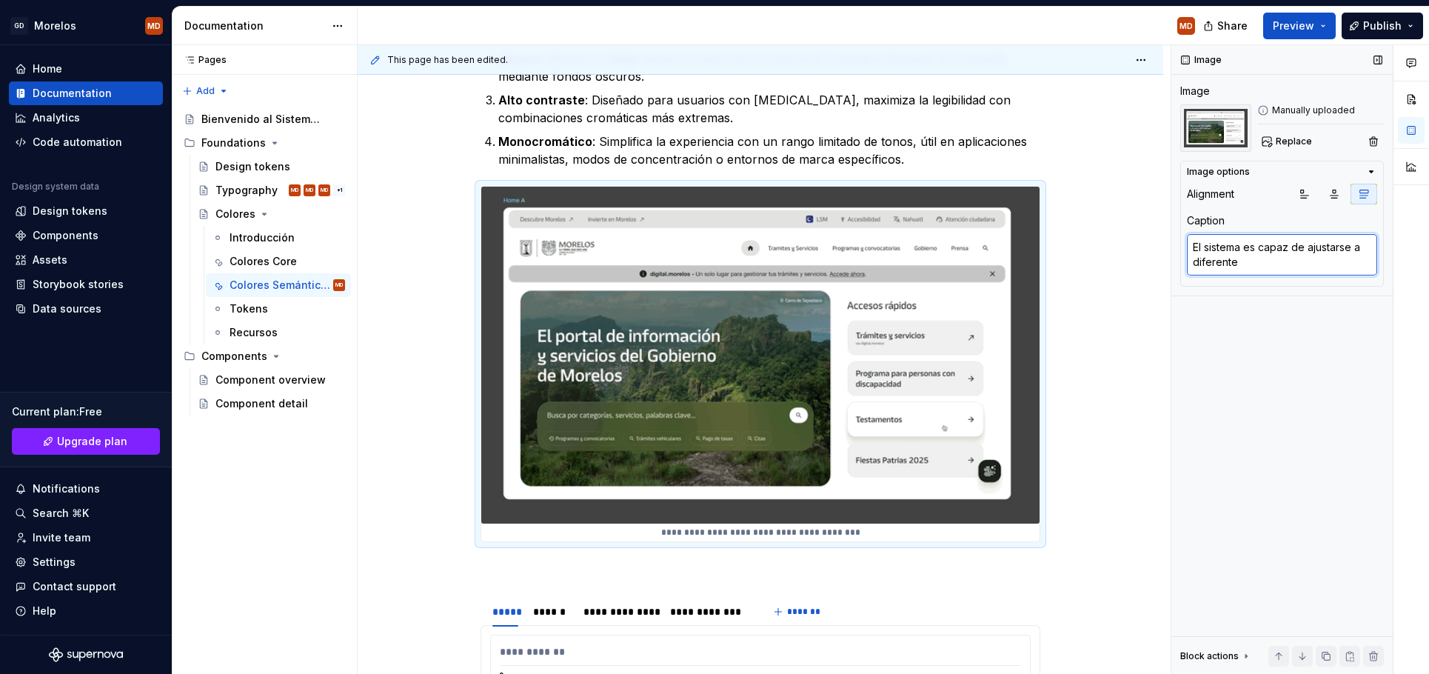
type textarea "El sistema es capaz de ajustarse a diferentes"
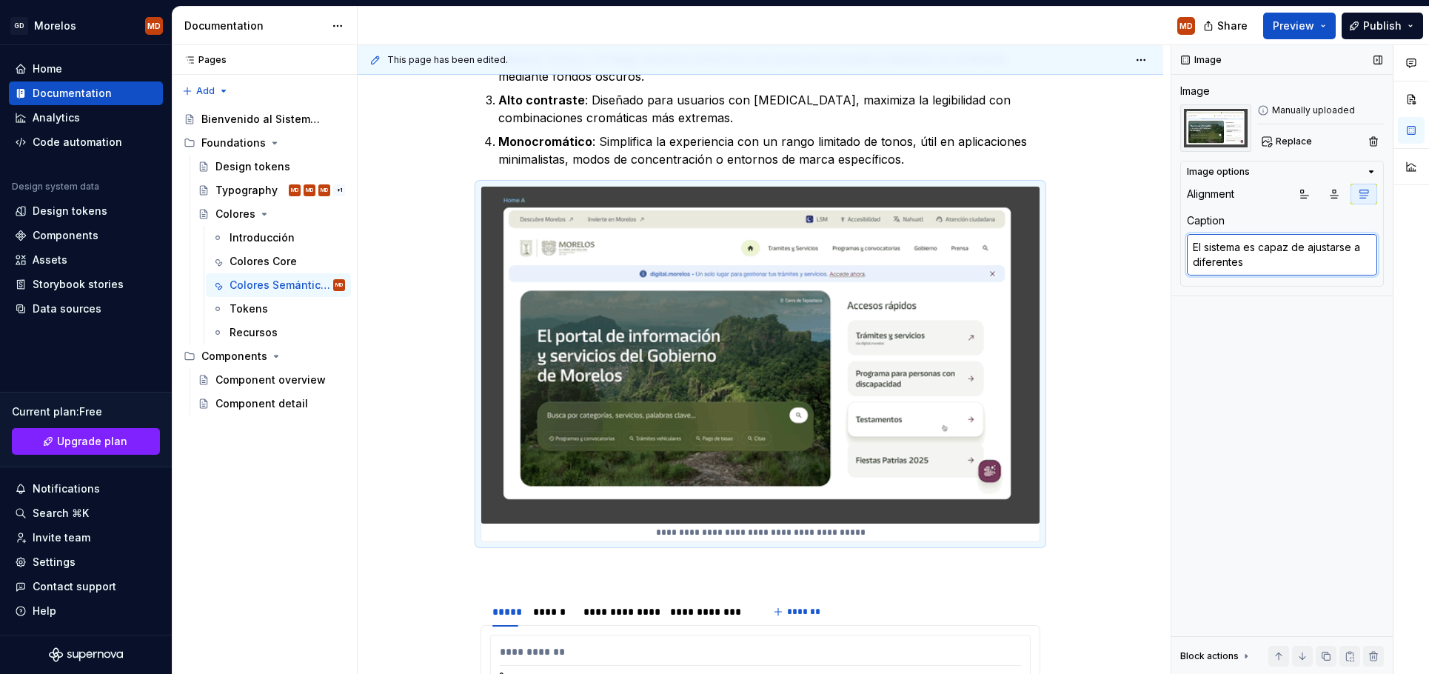
type textarea "*"
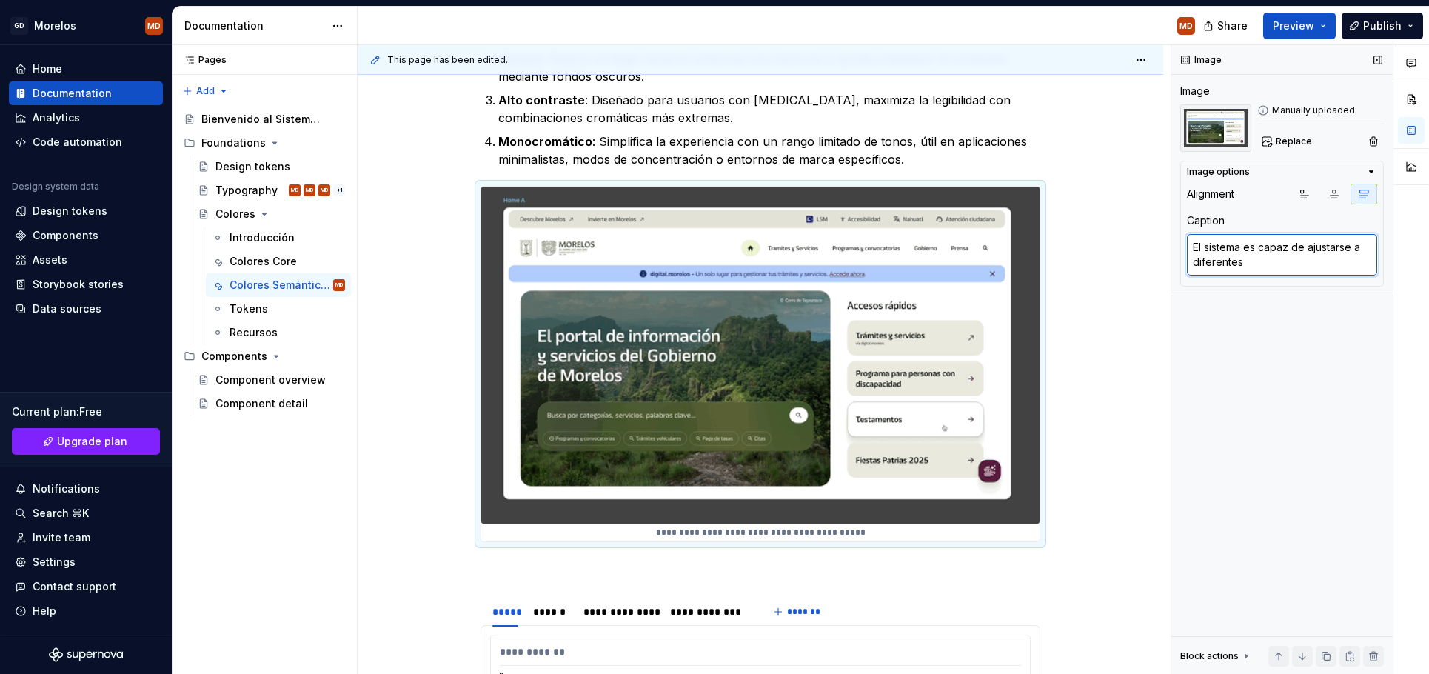
type textarea "El sistema es capaz de ajustarse a diferentes"
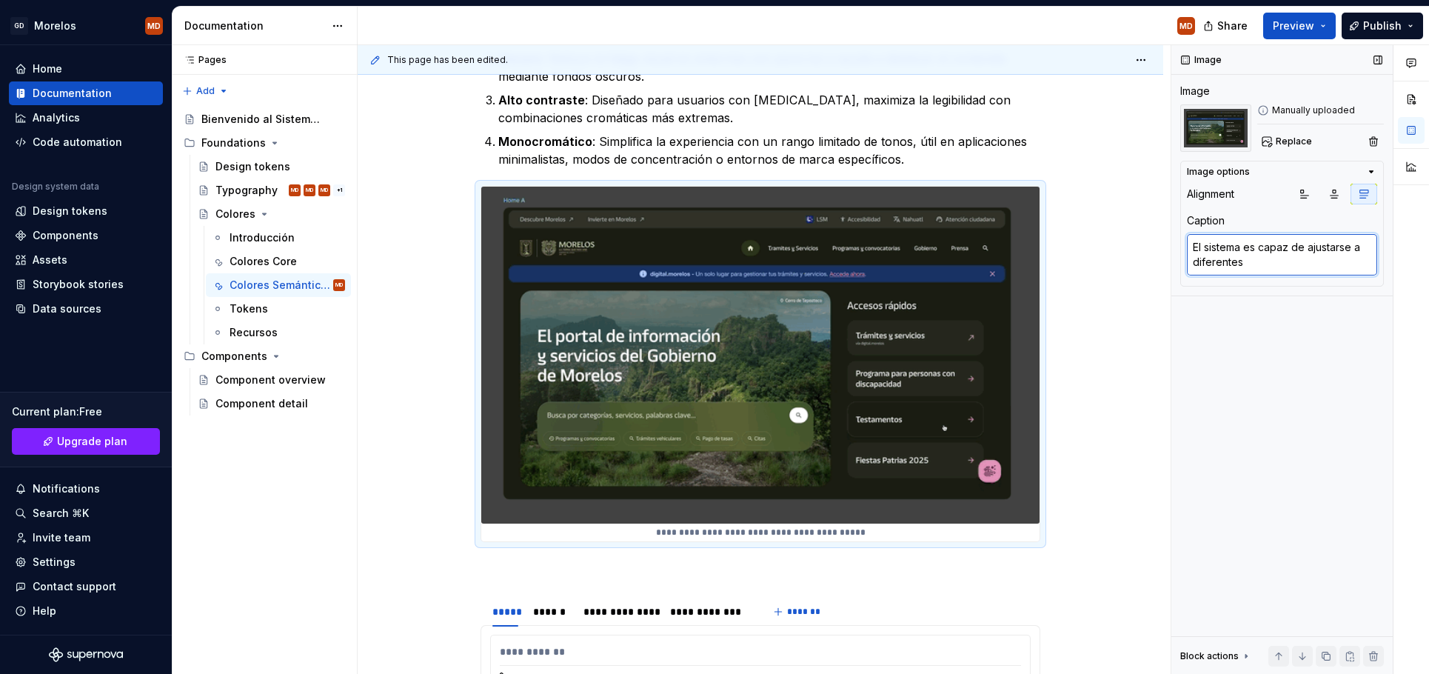
type textarea "*"
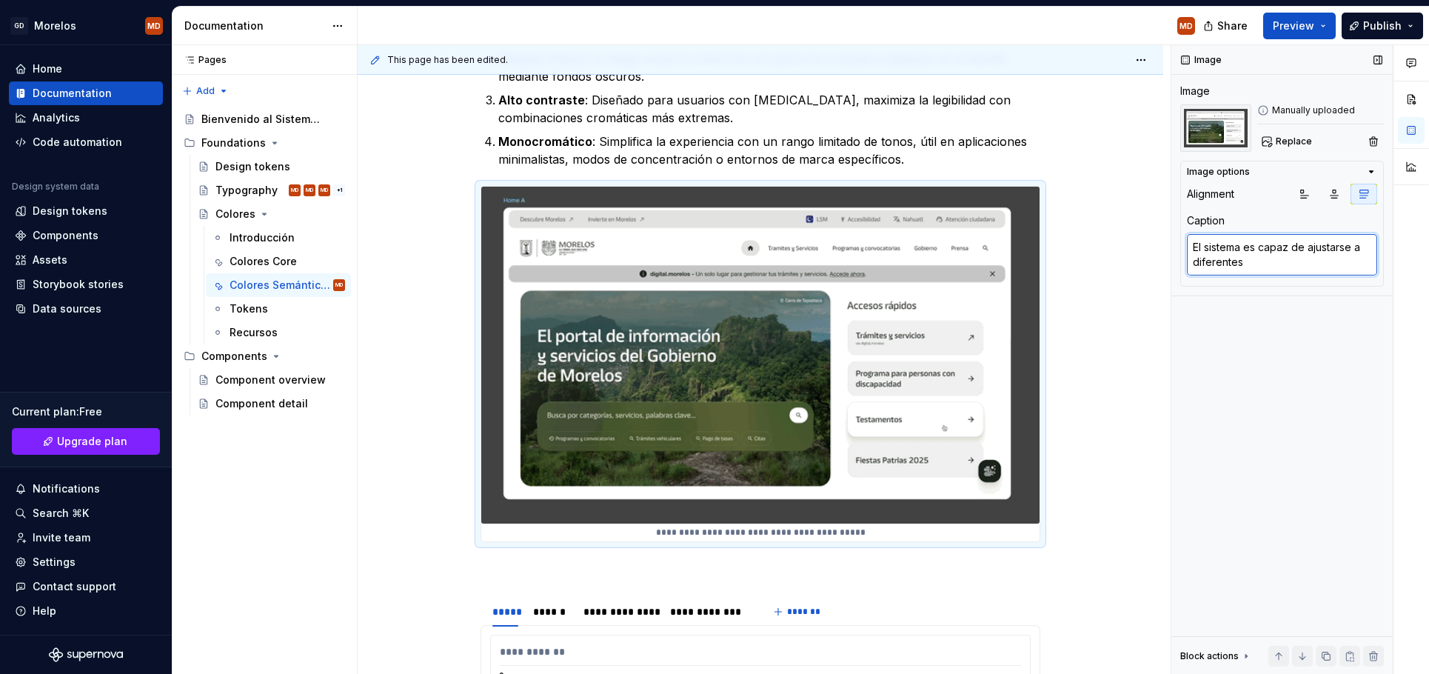
type textarea "El sistema es capaz de ajustarse a diferentes c"
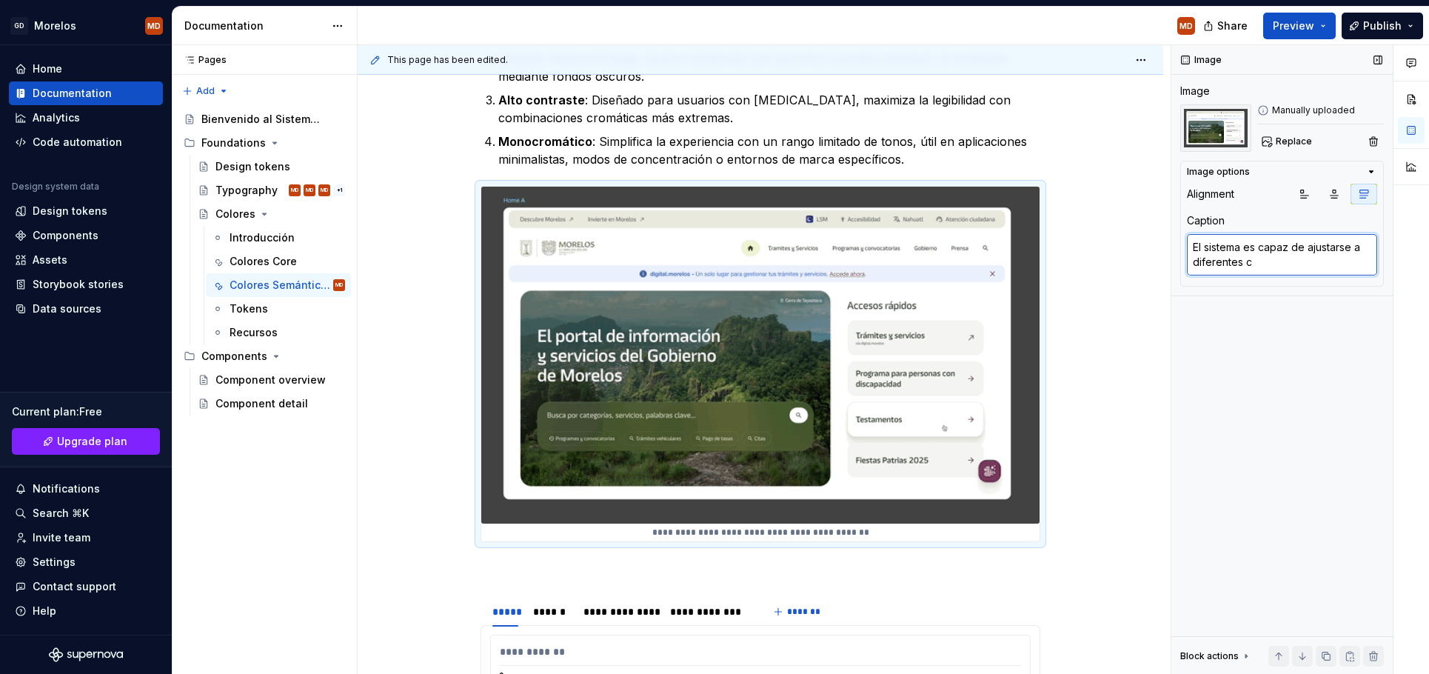
type textarea "*"
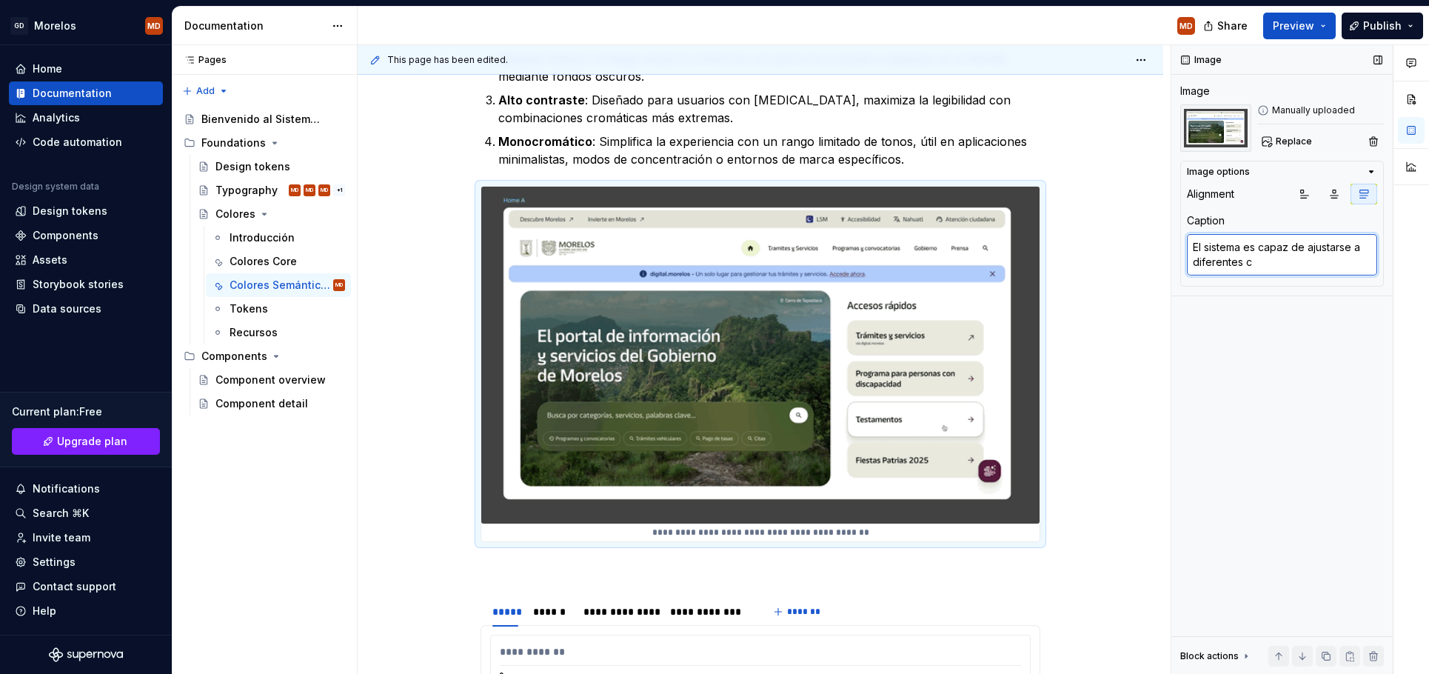
type textarea "El sistema es capaz de ajustarse a diferentes co"
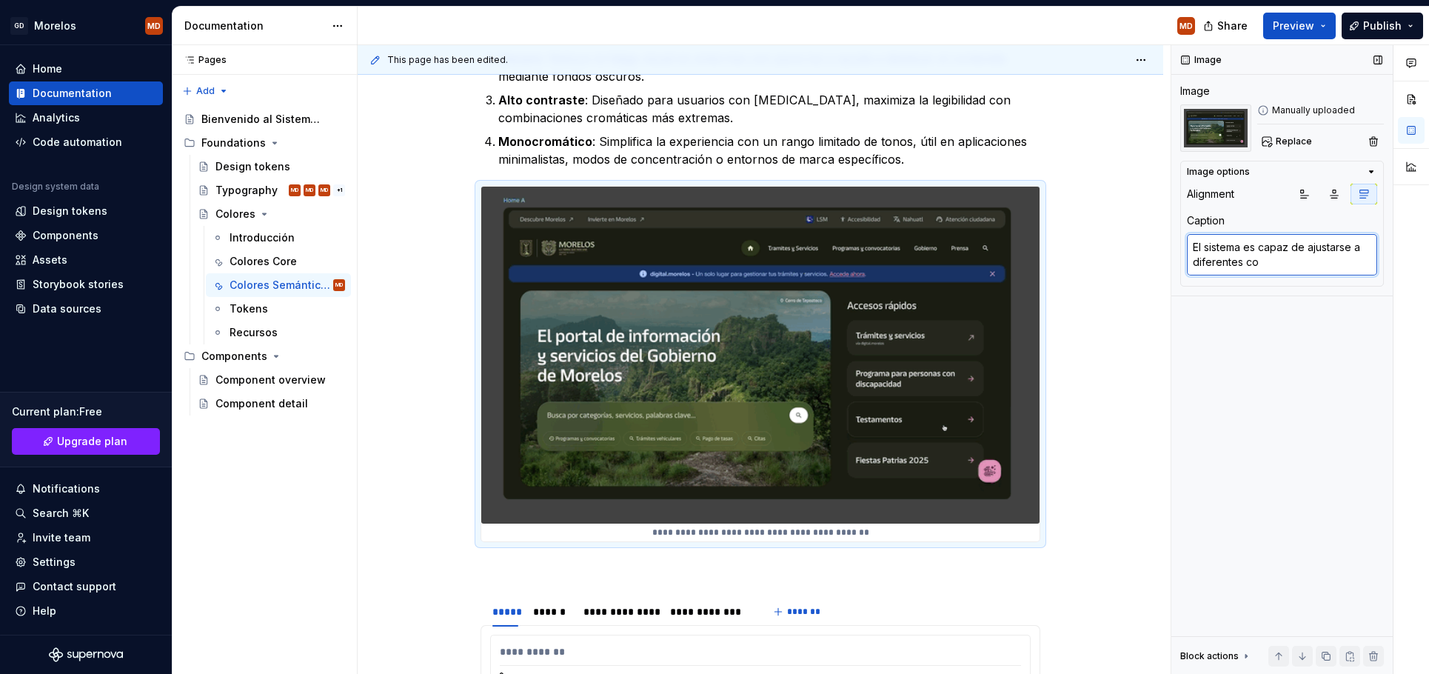
type textarea "*"
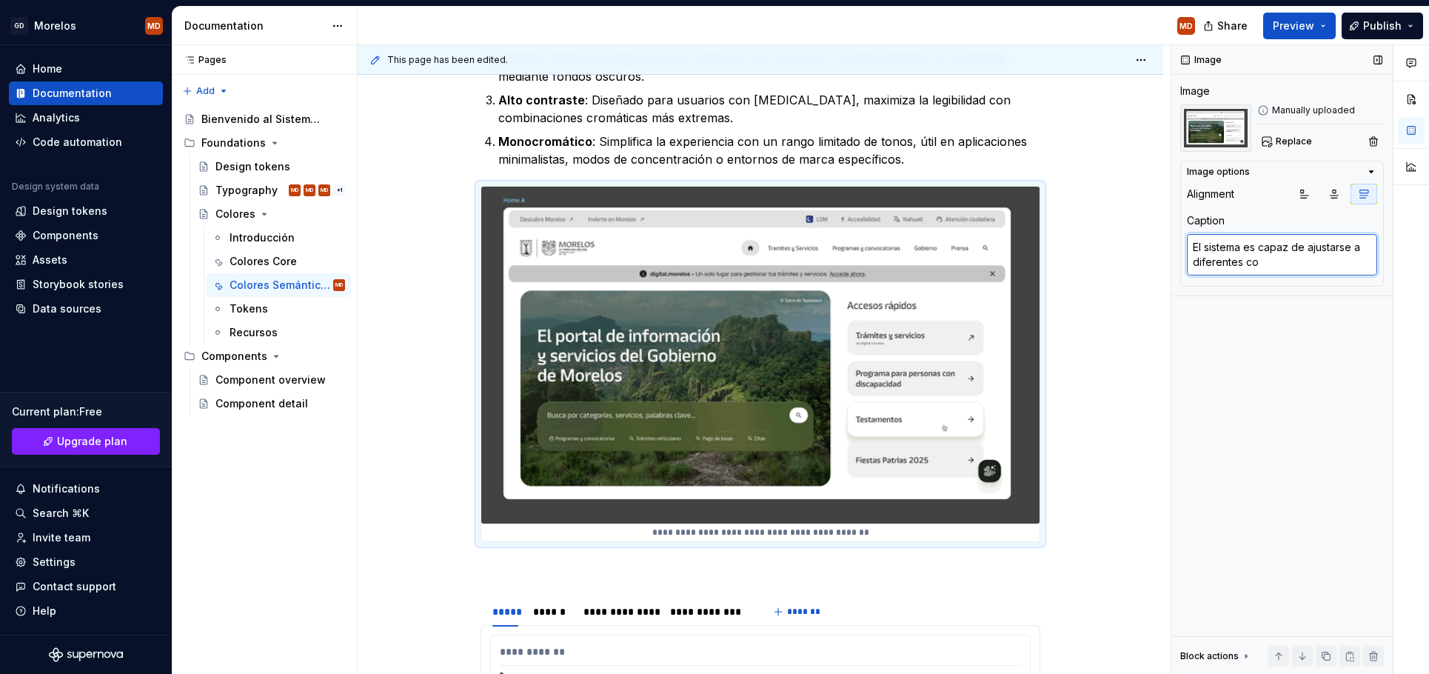
type textarea "El sistema es capaz de ajustarse a diferentes con"
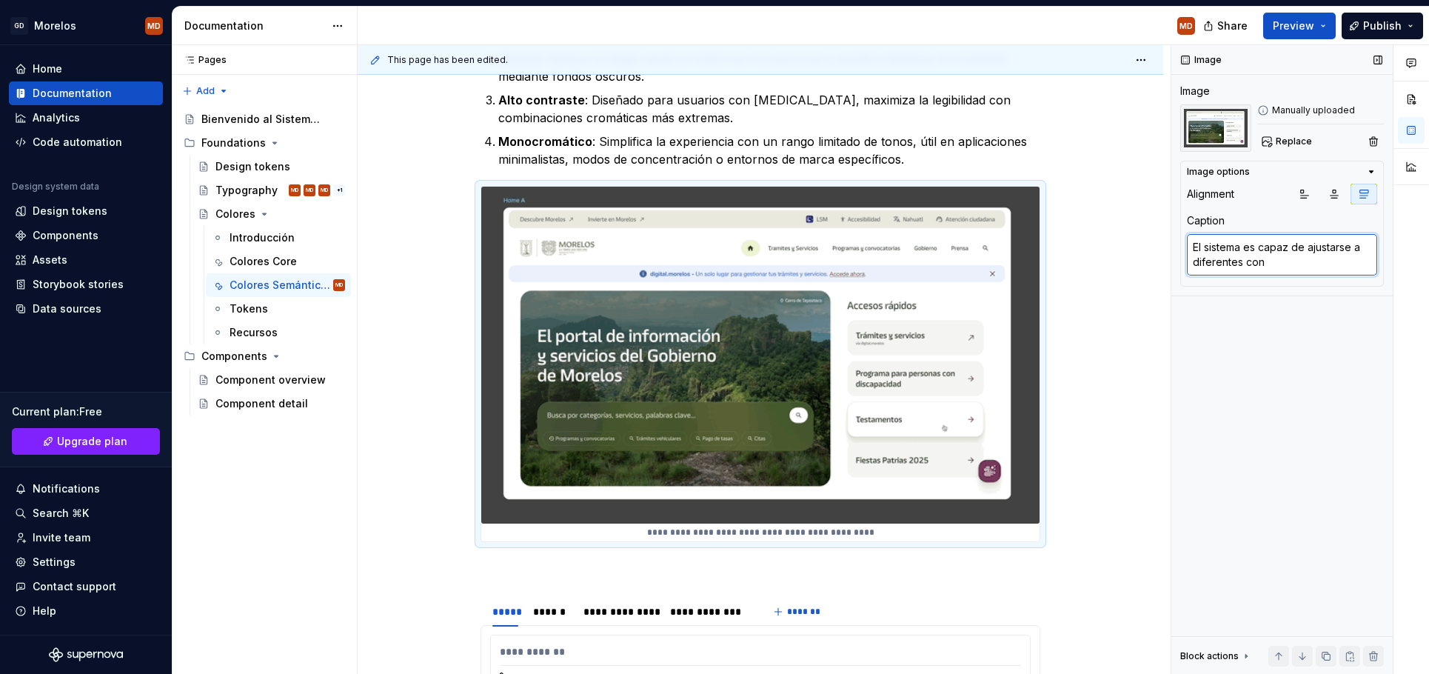
type textarea "*"
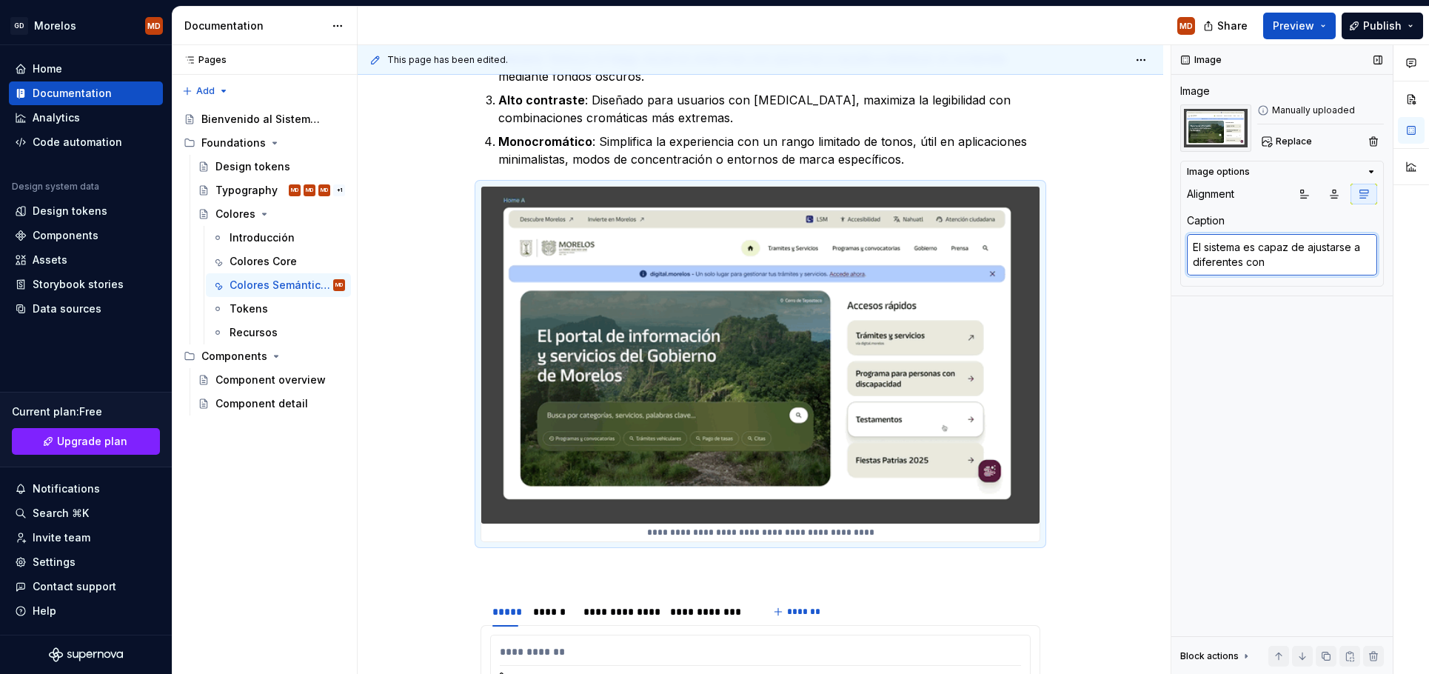
type textarea "El sistema es capaz de ajustarse a diferentes cont"
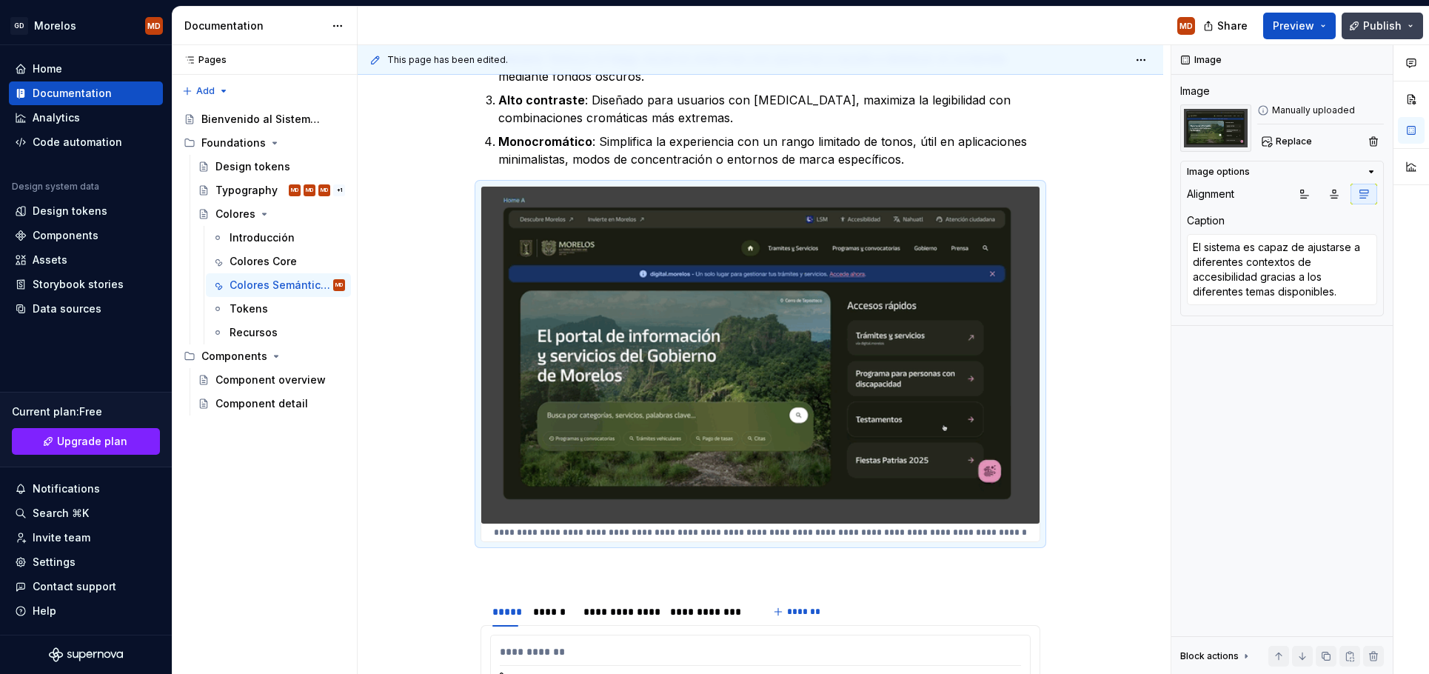
click at [1370, 27] on span "Publish" at bounding box center [1382, 26] width 38 height 15
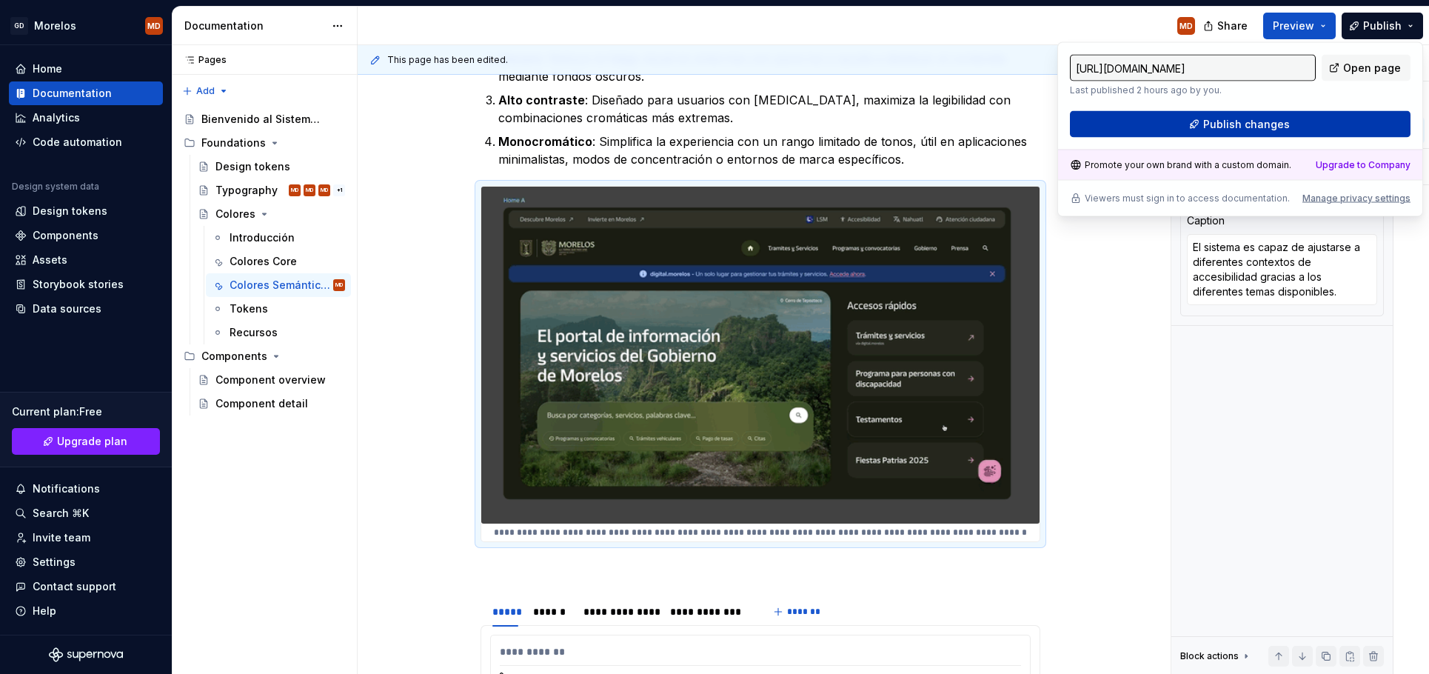
click at [1253, 115] on button "Publish changes" at bounding box center [1240, 124] width 341 height 27
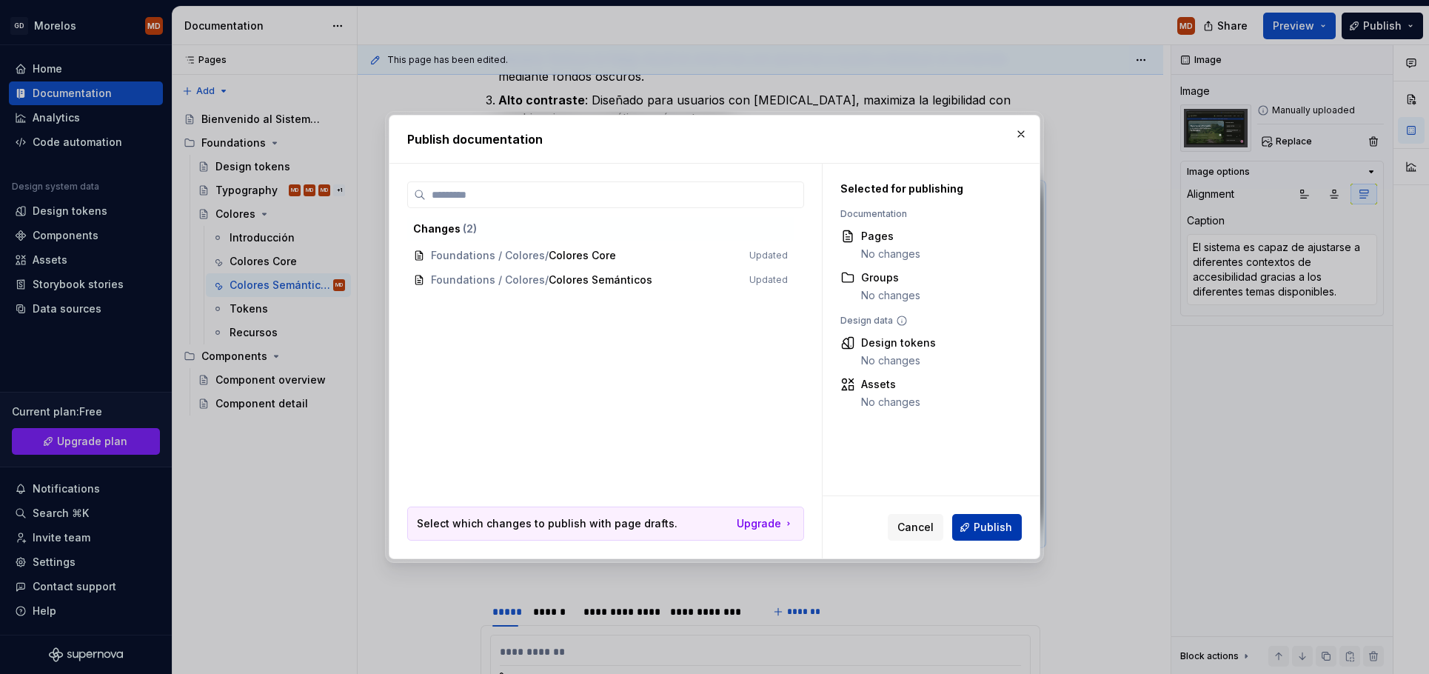
click at [997, 520] on span "Publish" at bounding box center [993, 527] width 38 height 15
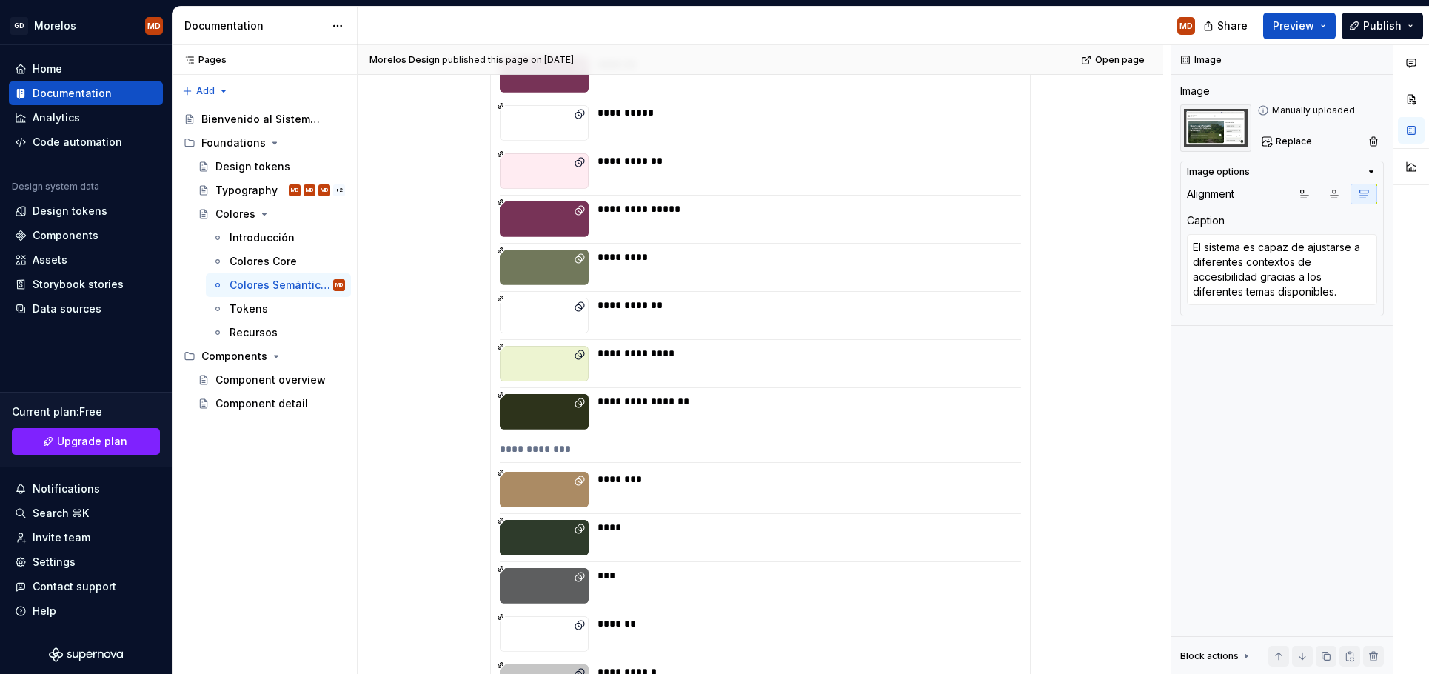
scroll to position [0, 0]
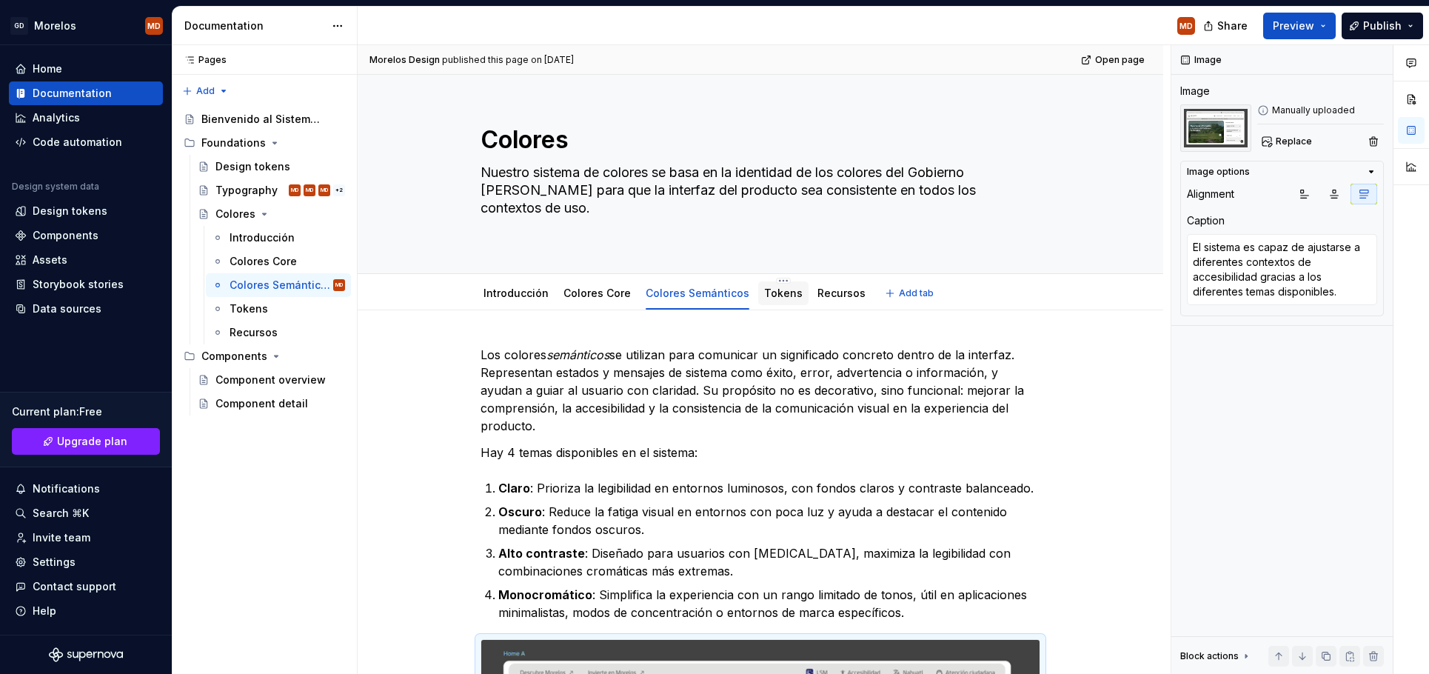
click at [780, 293] on link "Tokens" at bounding box center [783, 293] width 38 height 13
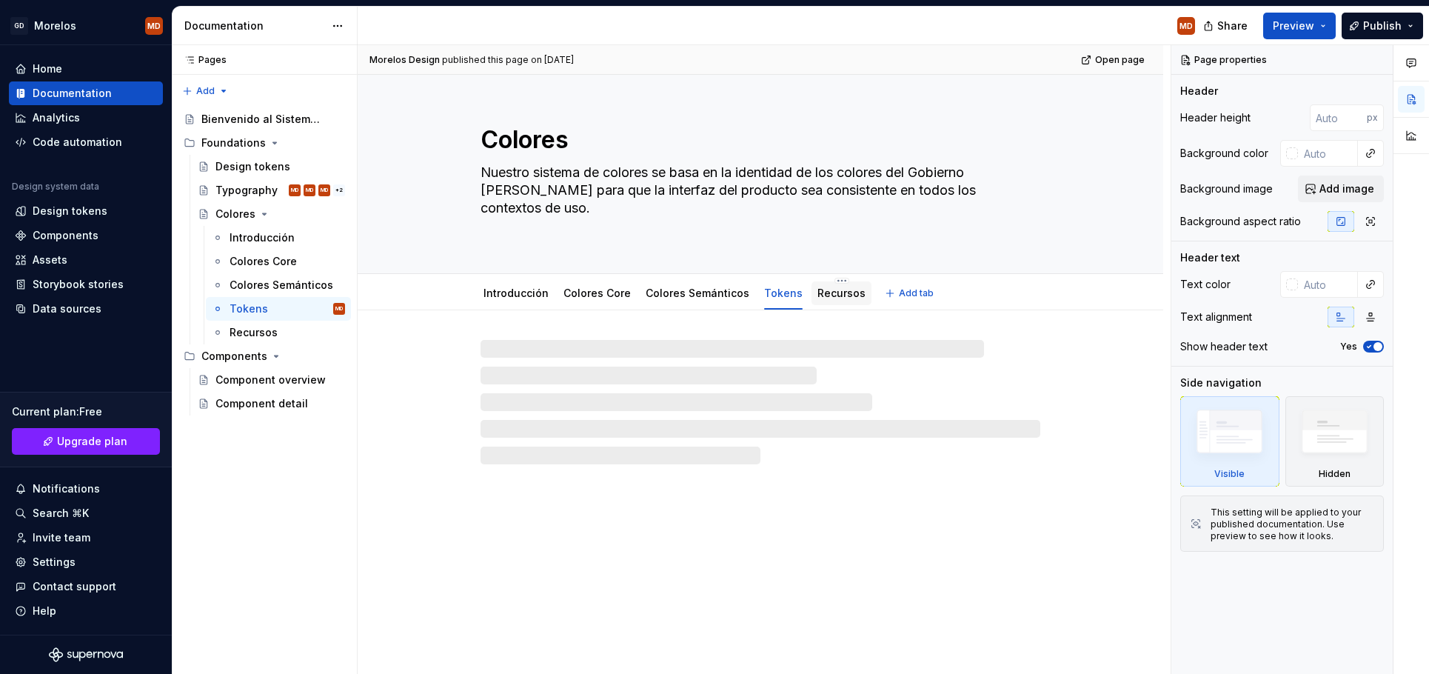
click at [822, 295] on link "Recursos" at bounding box center [841, 293] width 48 height 13
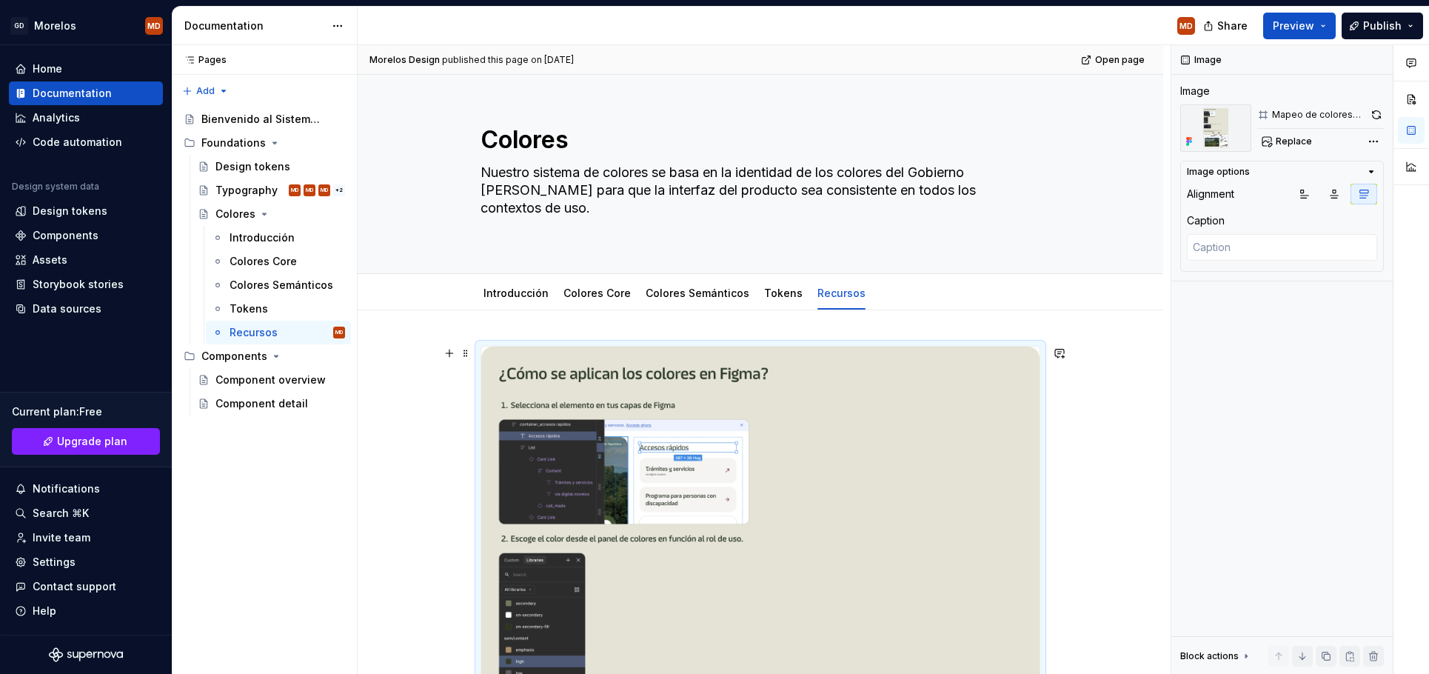
click at [1379, 108] on button "button" at bounding box center [1376, 114] width 16 height 21
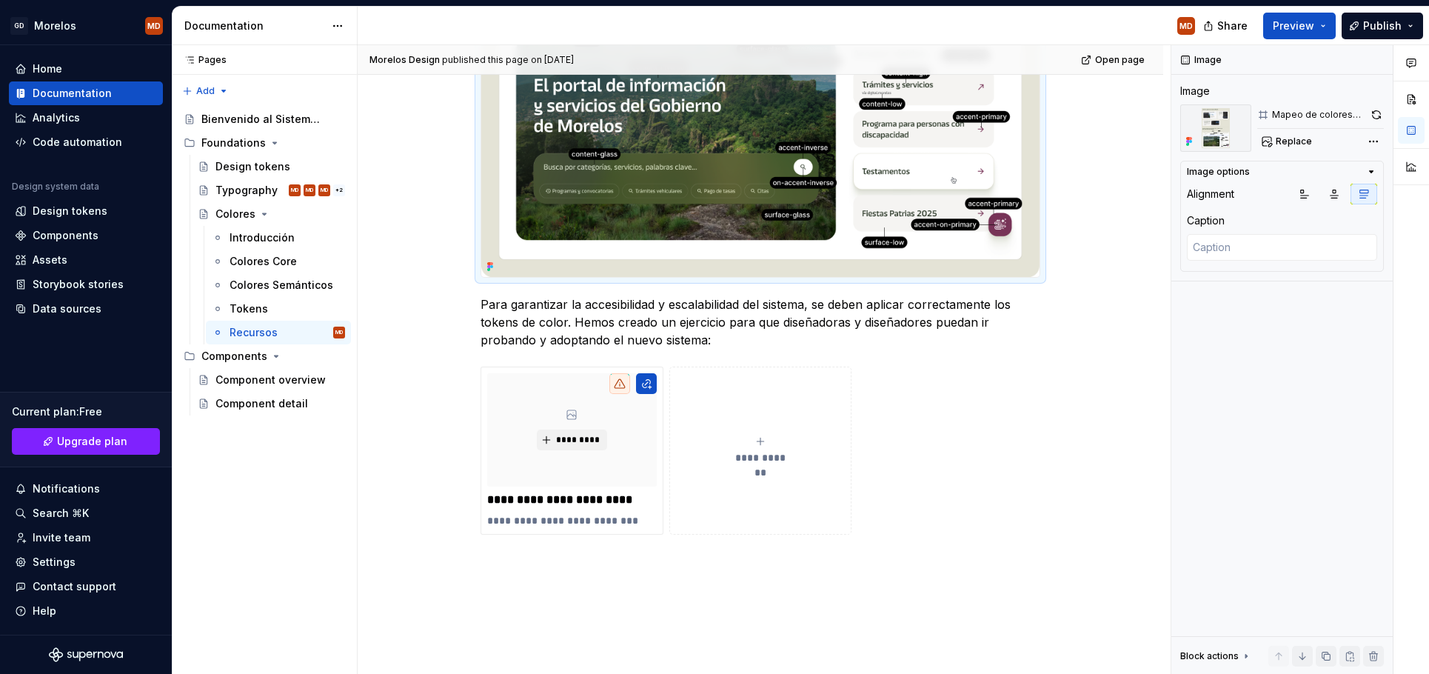
scroll to position [871, 0]
click at [594, 435] on span "*********" at bounding box center [577, 440] width 45 height 12
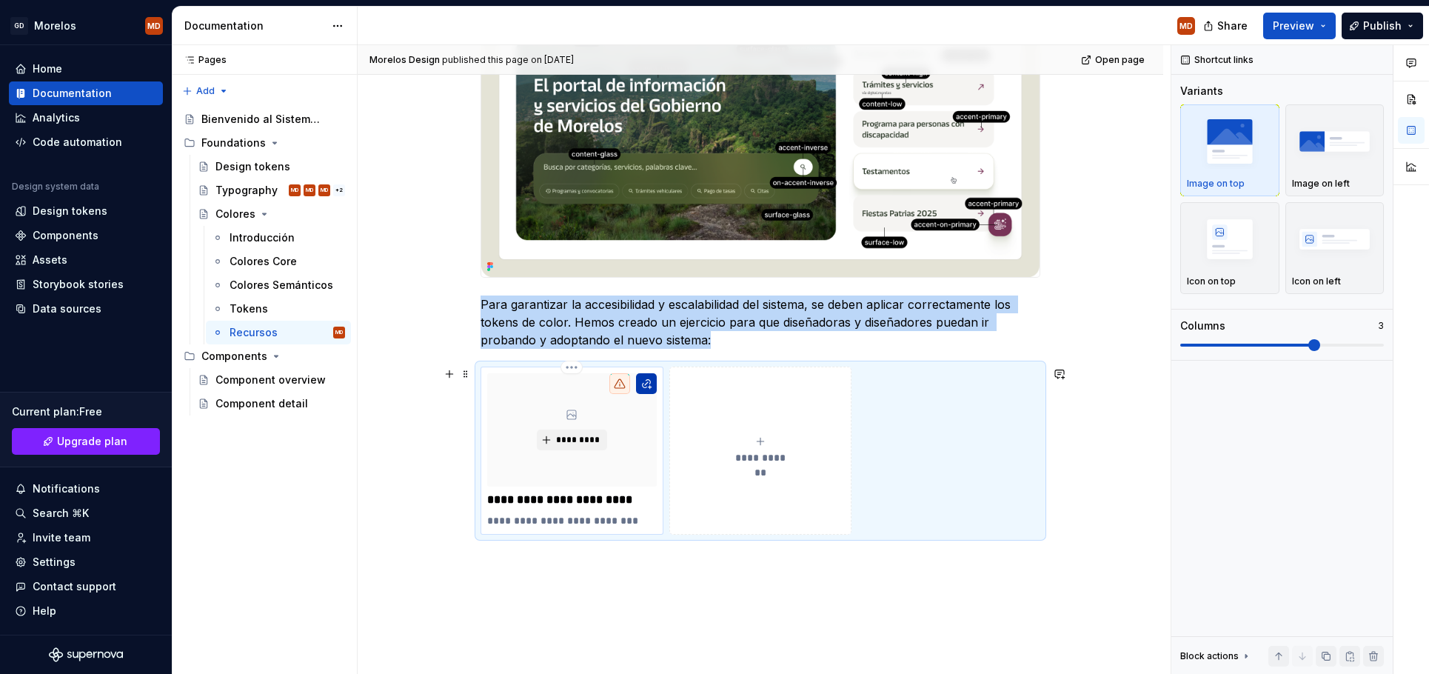
click at [647, 380] on button "button" at bounding box center [646, 383] width 21 height 21
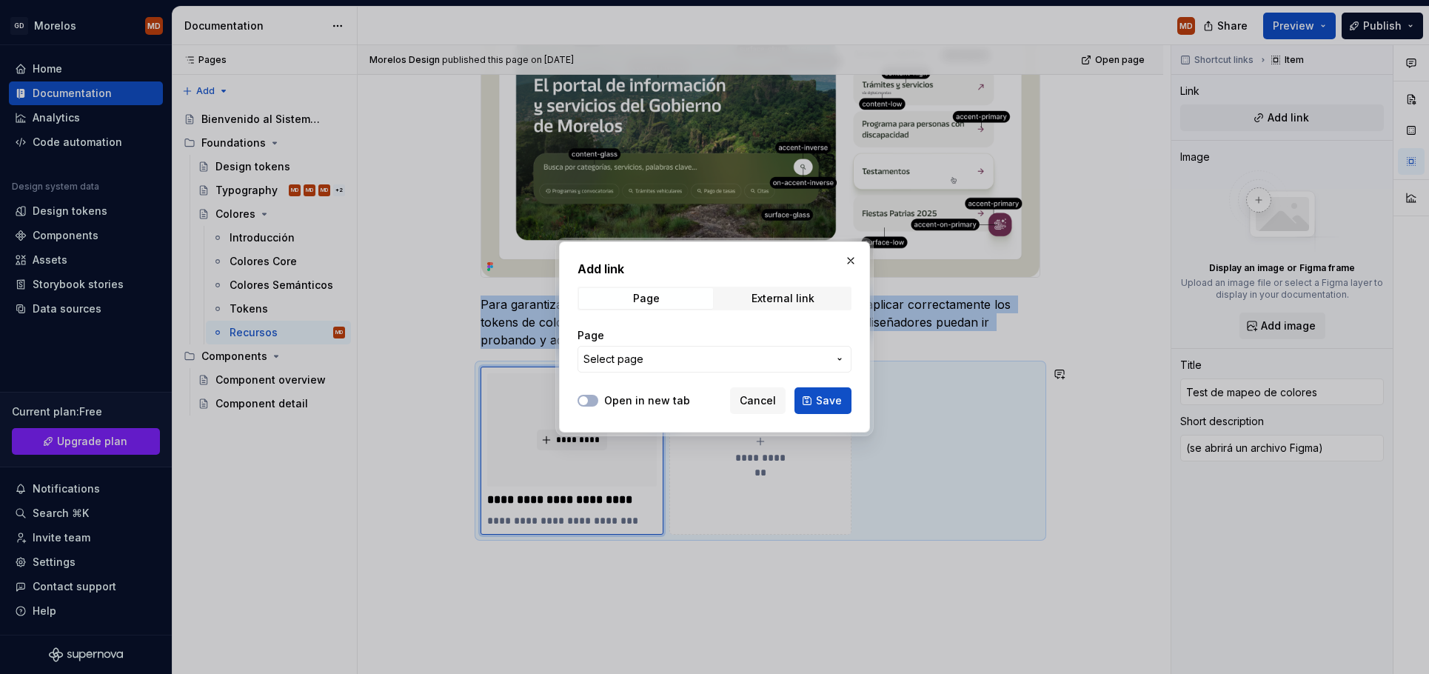
click at [666, 357] on span "Select page" at bounding box center [705, 359] width 244 height 15
click at [652, 401] on label "Open in new tab" at bounding box center [647, 400] width 86 height 15
click at [598, 401] on button "Open in new tab" at bounding box center [587, 401] width 21 height 12
click at [704, 364] on span "Select page" at bounding box center [705, 359] width 244 height 15
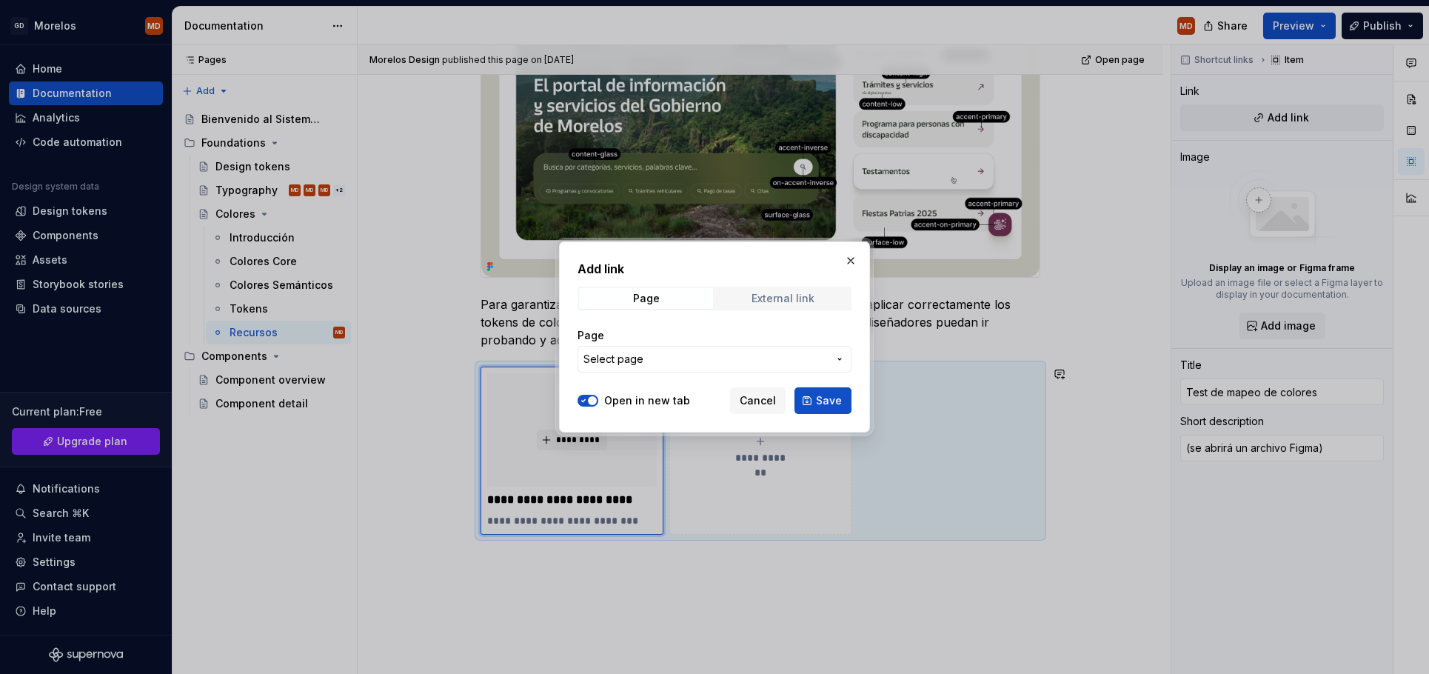
click at [752, 299] on span "External link" at bounding box center [783, 298] width 134 height 21
click at [675, 362] on input "URL" at bounding box center [714, 359] width 274 height 27
paste input "[URL][DOMAIN_NAME]"
click at [817, 403] on span "Save" at bounding box center [829, 400] width 26 height 15
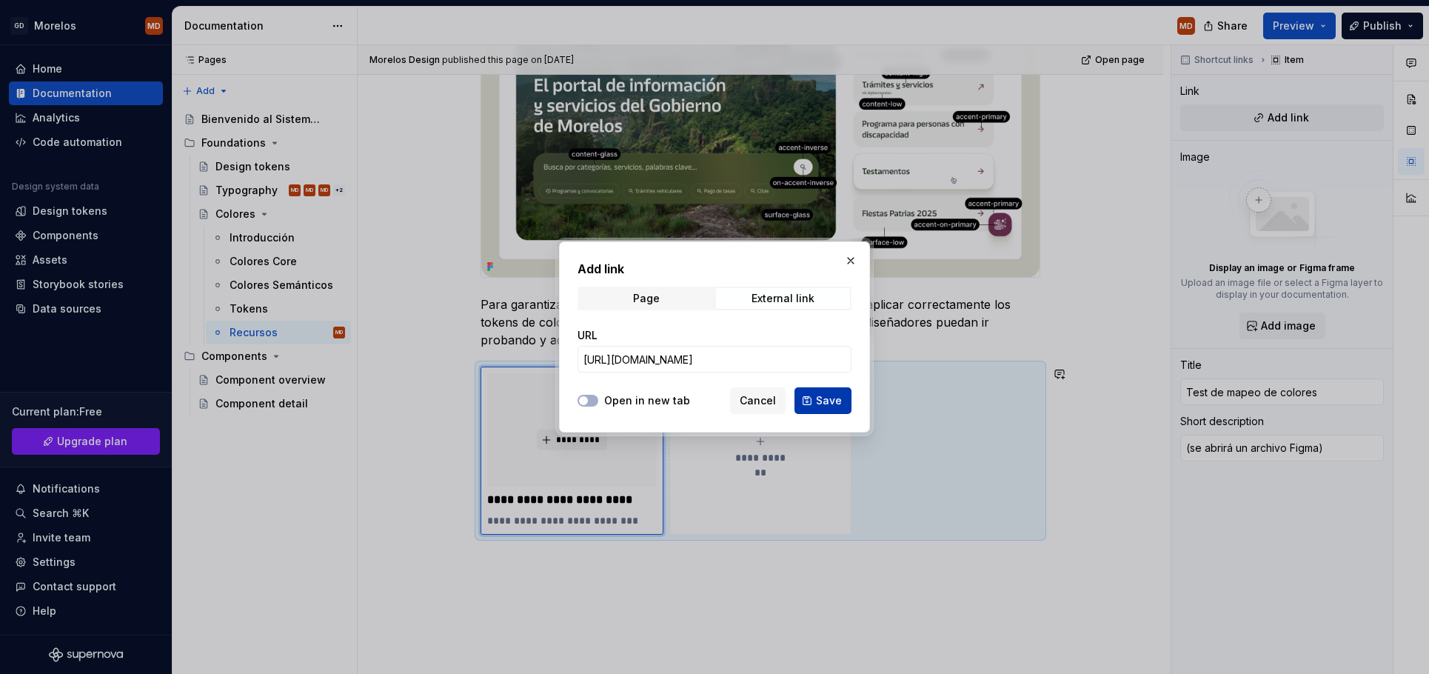
scroll to position [0, 0]
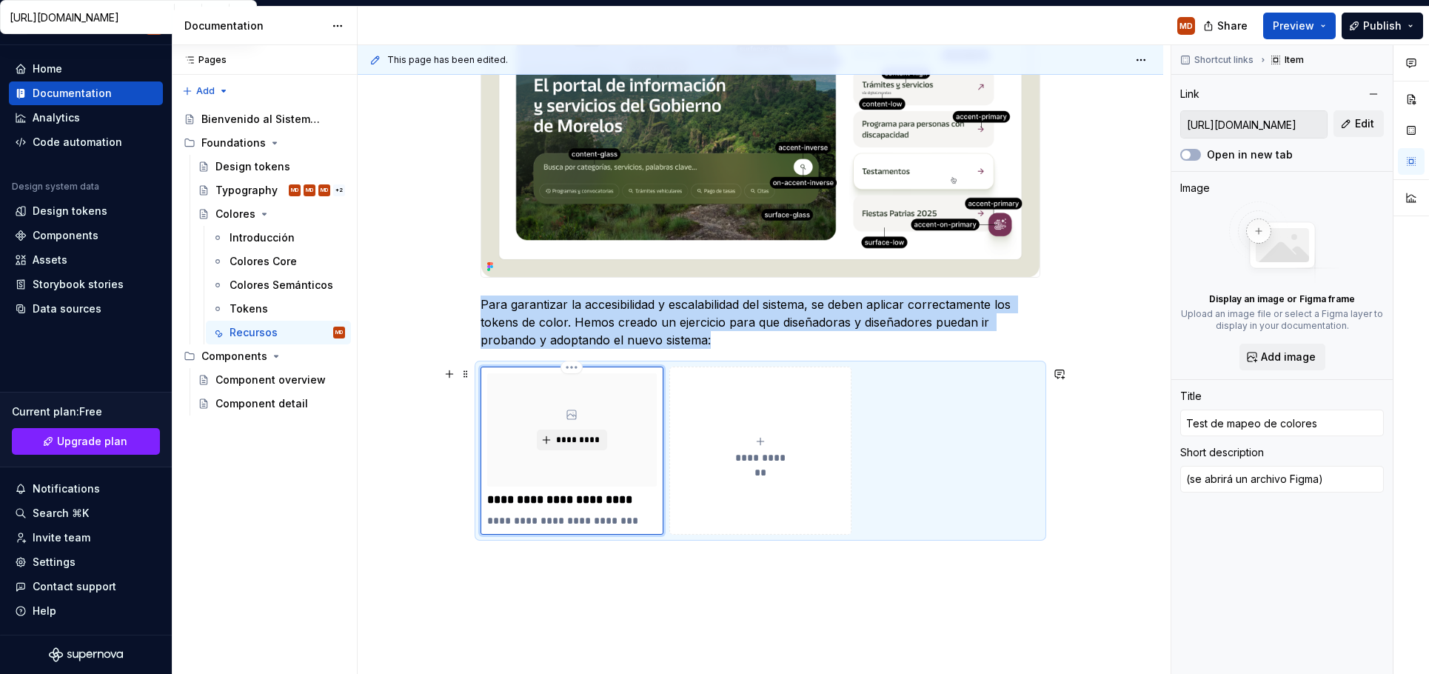
click at [588, 502] on p "**********" at bounding box center [572, 499] width 170 height 15
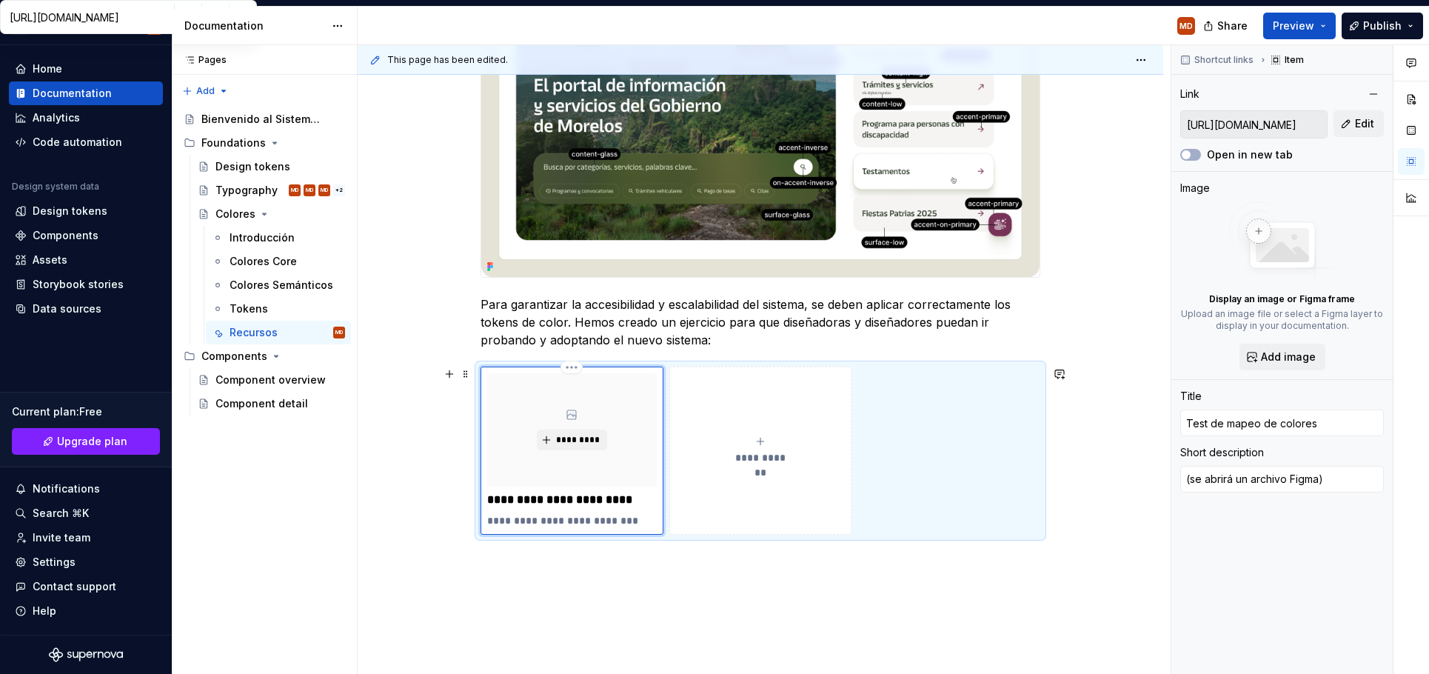
click at [588, 502] on p "**********" at bounding box center [572, 499] width 170 height 15
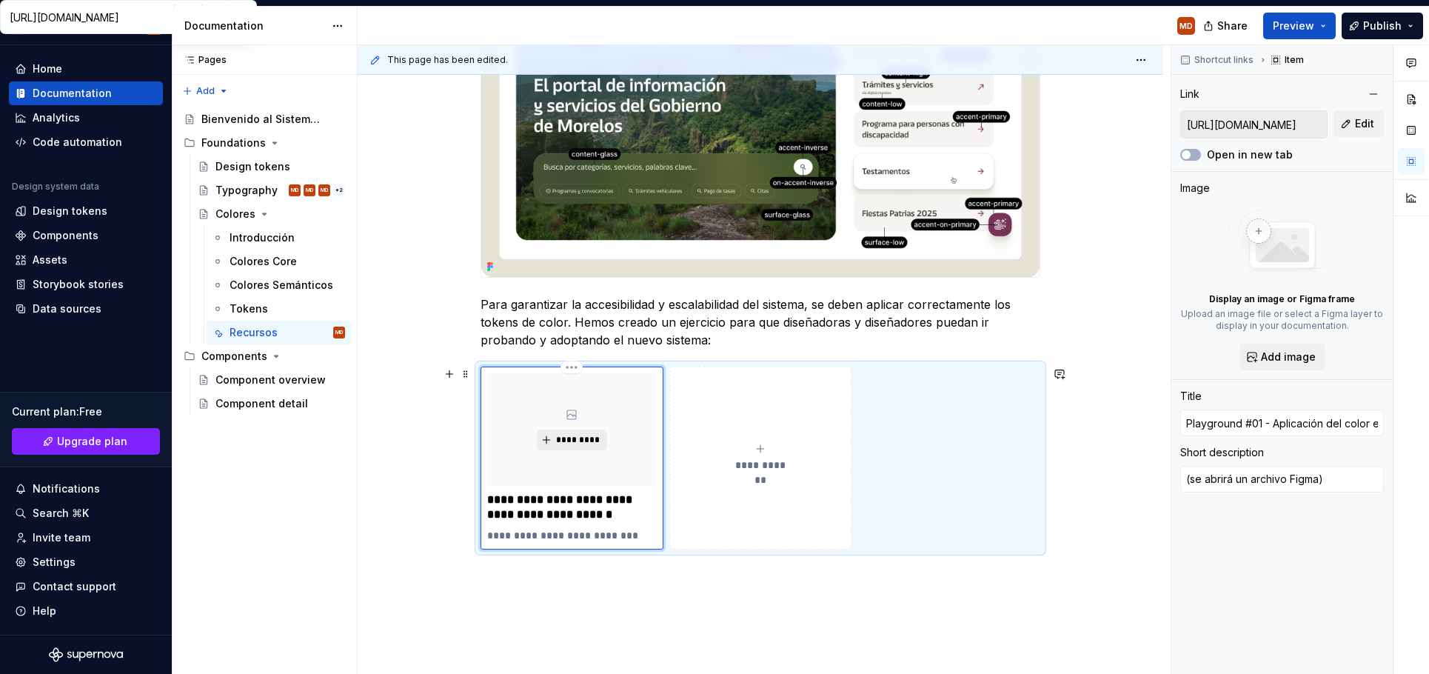
click at [570, 432] on button "*********" at bounding box center [572, 439] width 70 height 21
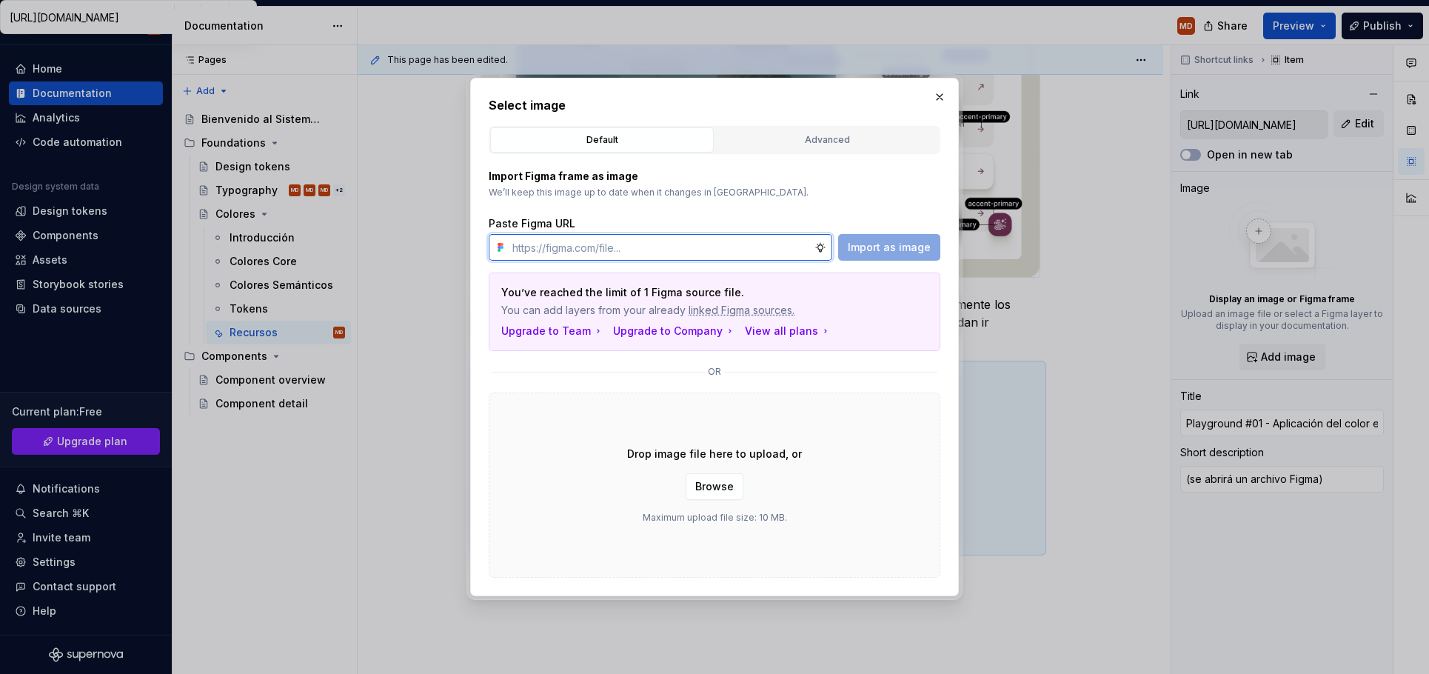
paste input "[URL][DOMAIN_NAME]"
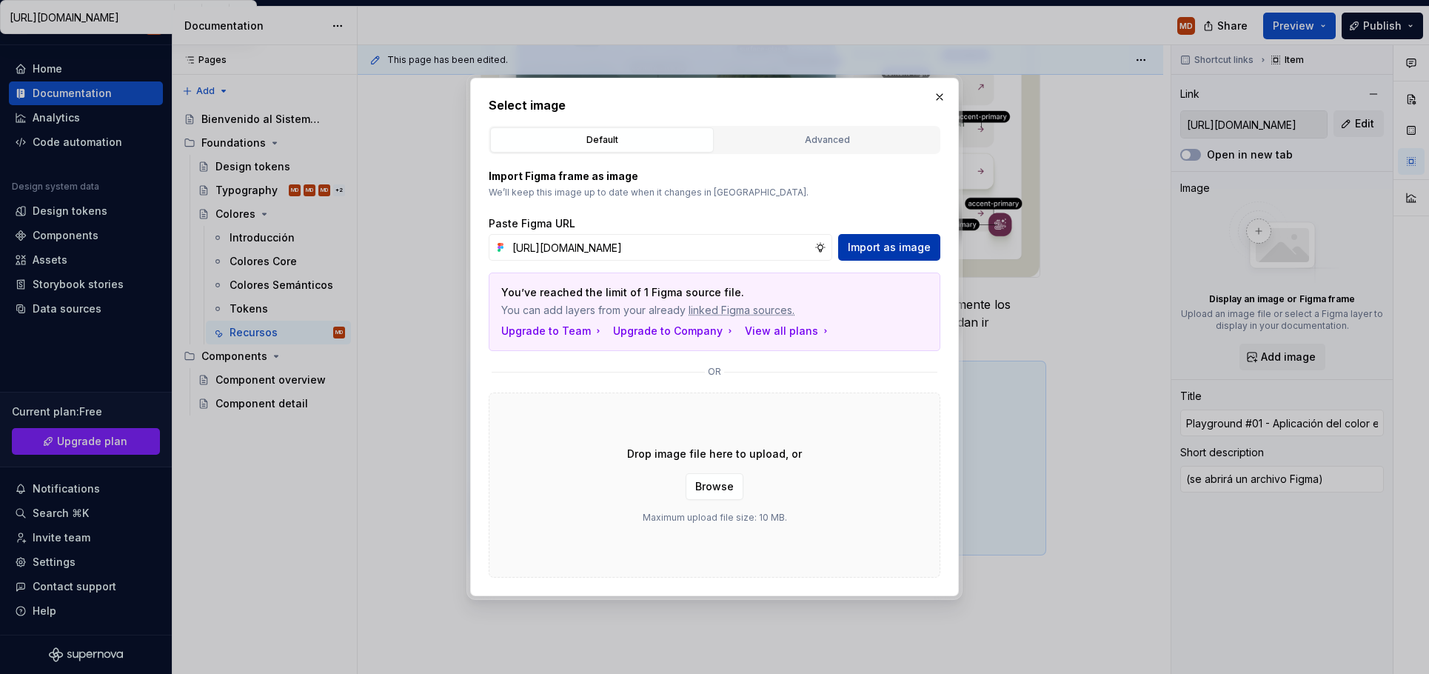
click at [894, 238] on button "Import as image" at bounding box center [889, 247] width 102 height 27
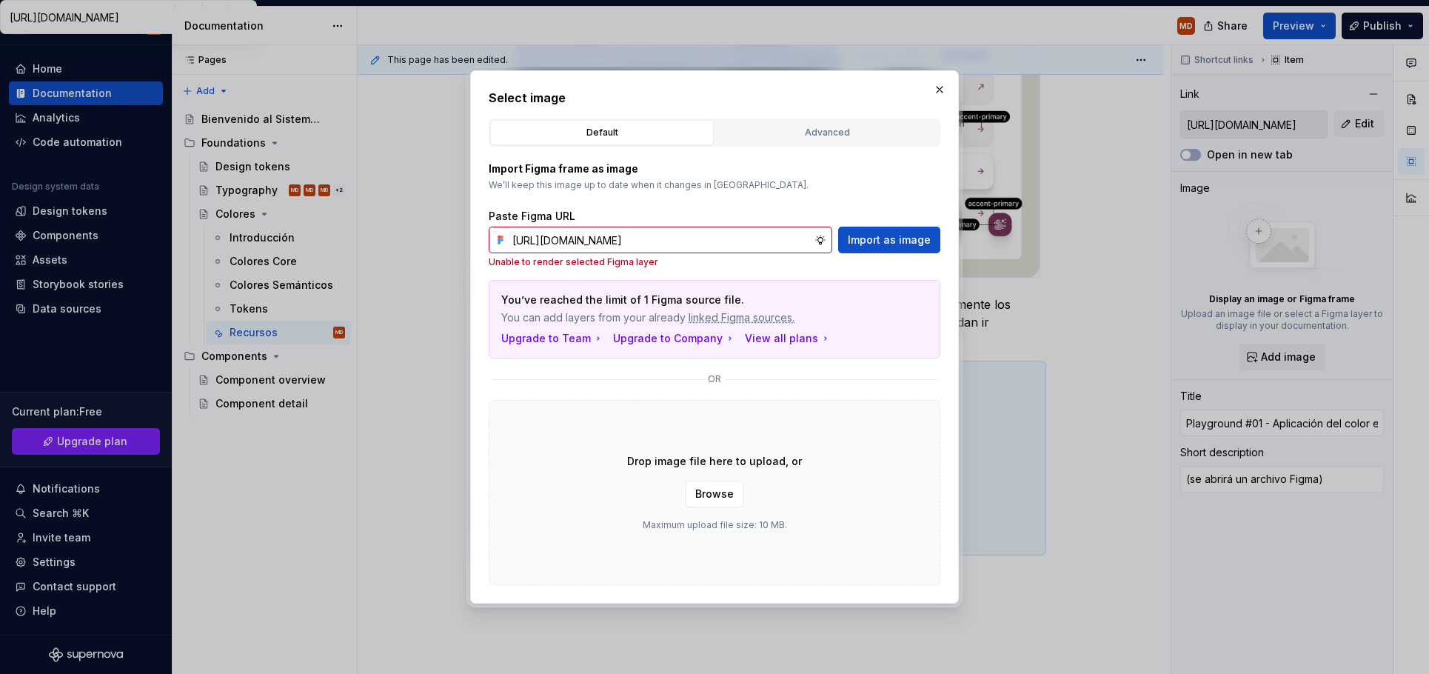
scroll to position [0, 0]
paste input "4"
click at [883, 244] on span "Import as image" at bounding box center [889, 239] width 83 height 15
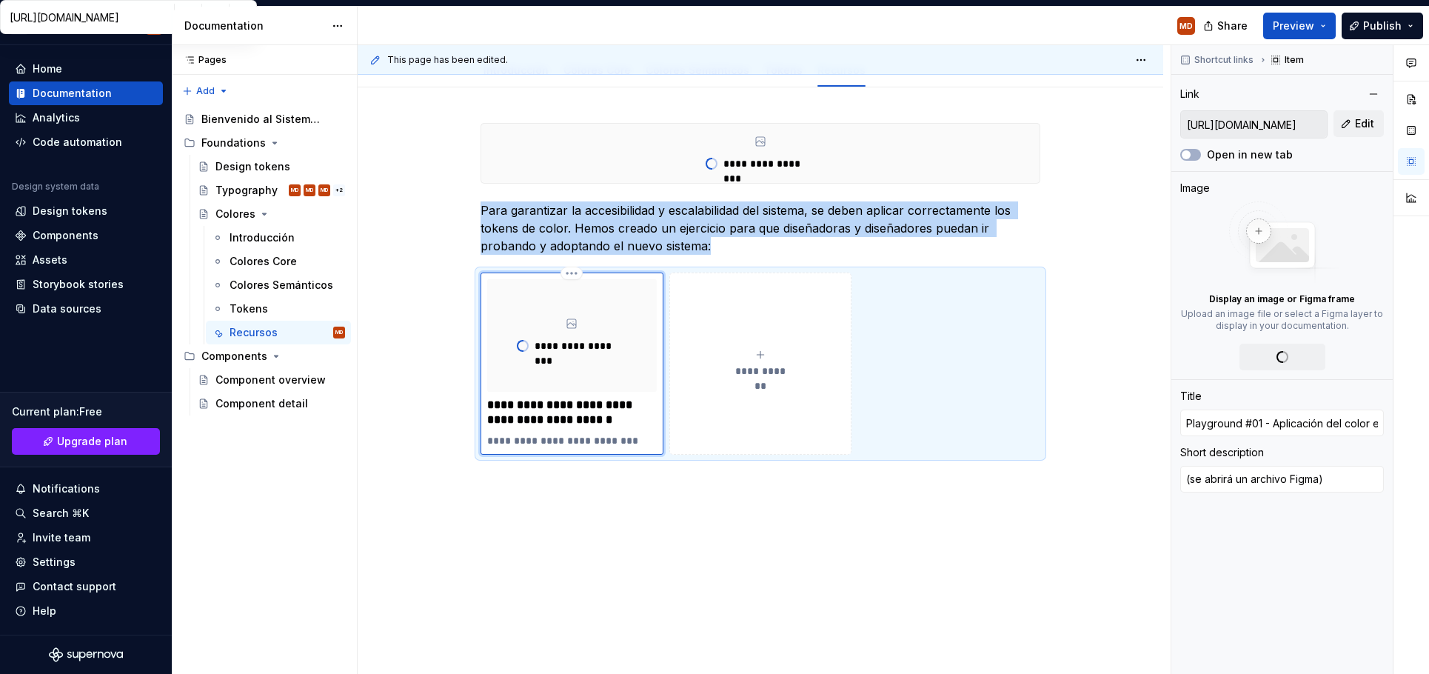
scroll to position [871, 0]
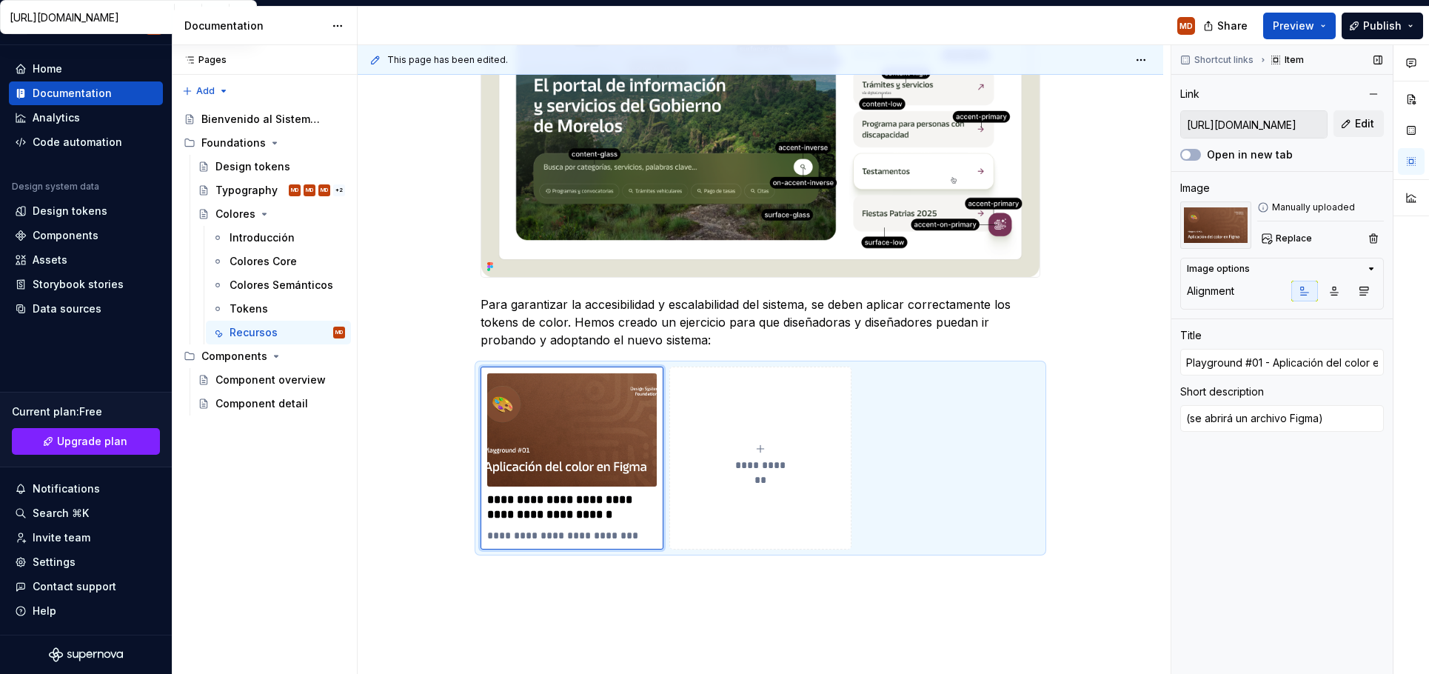
click at [1254, 230] on div "Manually uploaded Replace" at bounding box center [1282, 224] width 204 height 47
click at [1305, 235] on span "Replace" at bounding box center [1294, 238] width 36 height 12
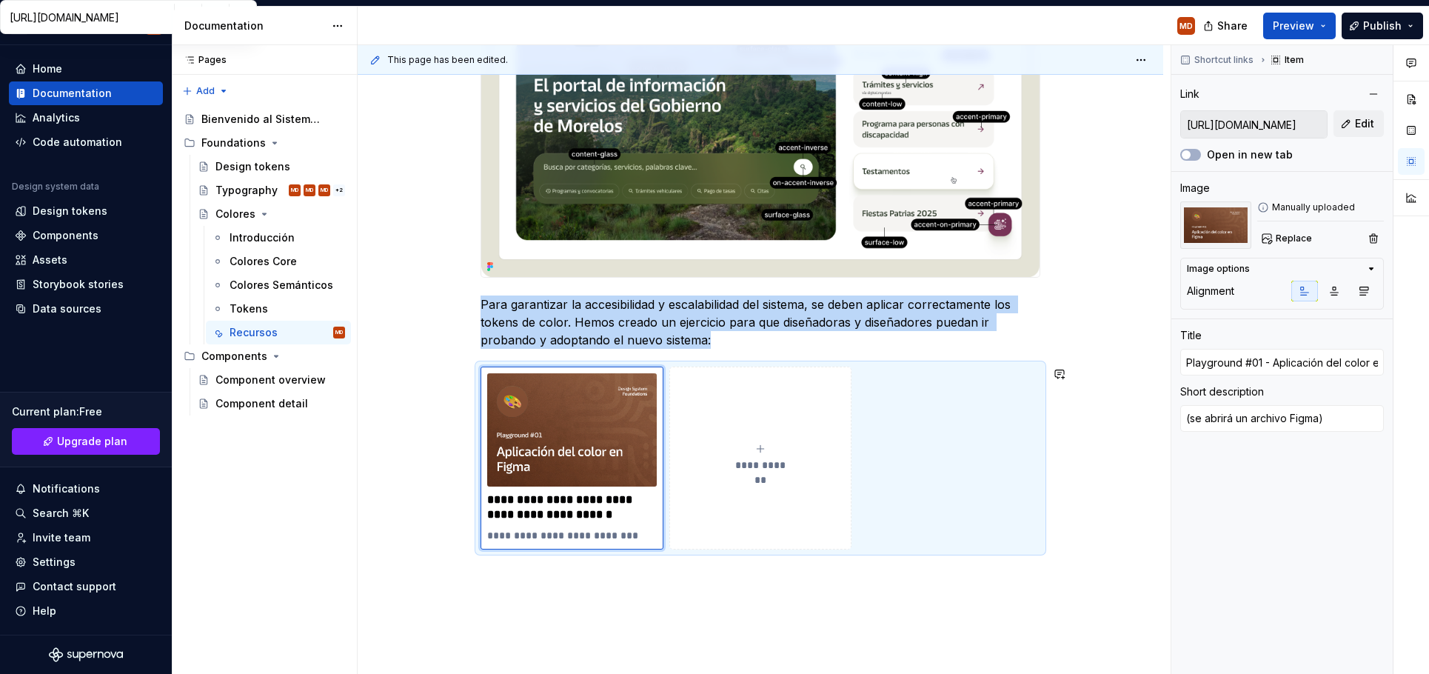
click at [623, 623] on div "**********" at bounding box center [761, 104] width 806 height 1330
click at [618, 649] on div "**********" at bounding box center [761, 104] width 806 height 1330
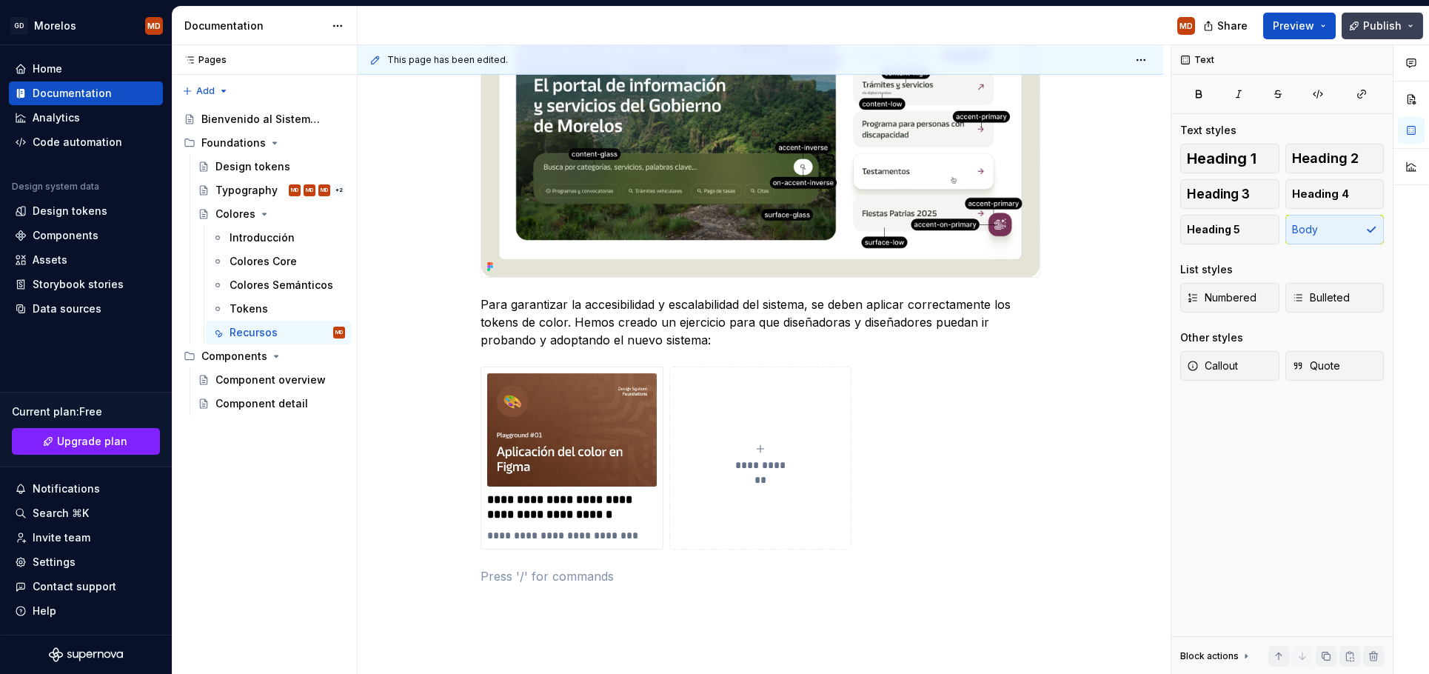
click at [1364, 28] on button "Publish" at bounding box center [1382, 26] width 81 height 27
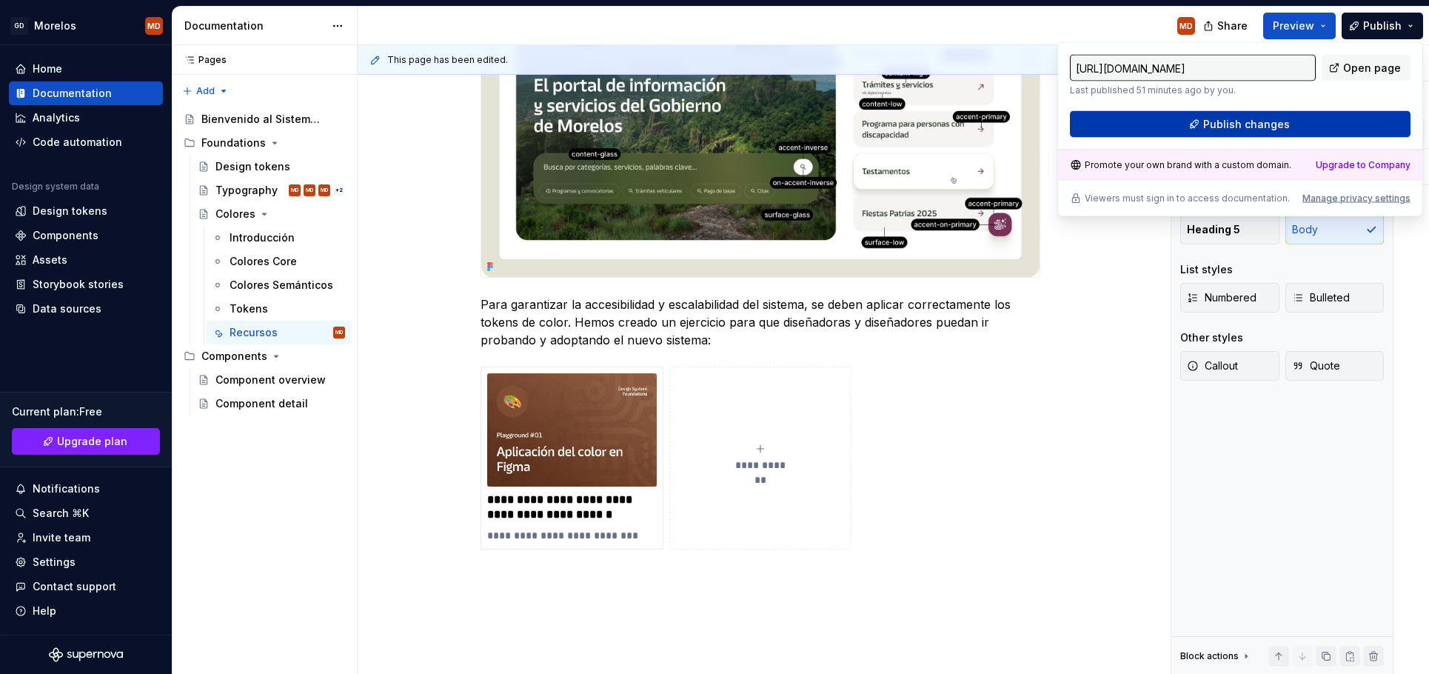
click at [1280, 118] on span "Publish changes" at bounding box center [1246, 124] width 87 height 15
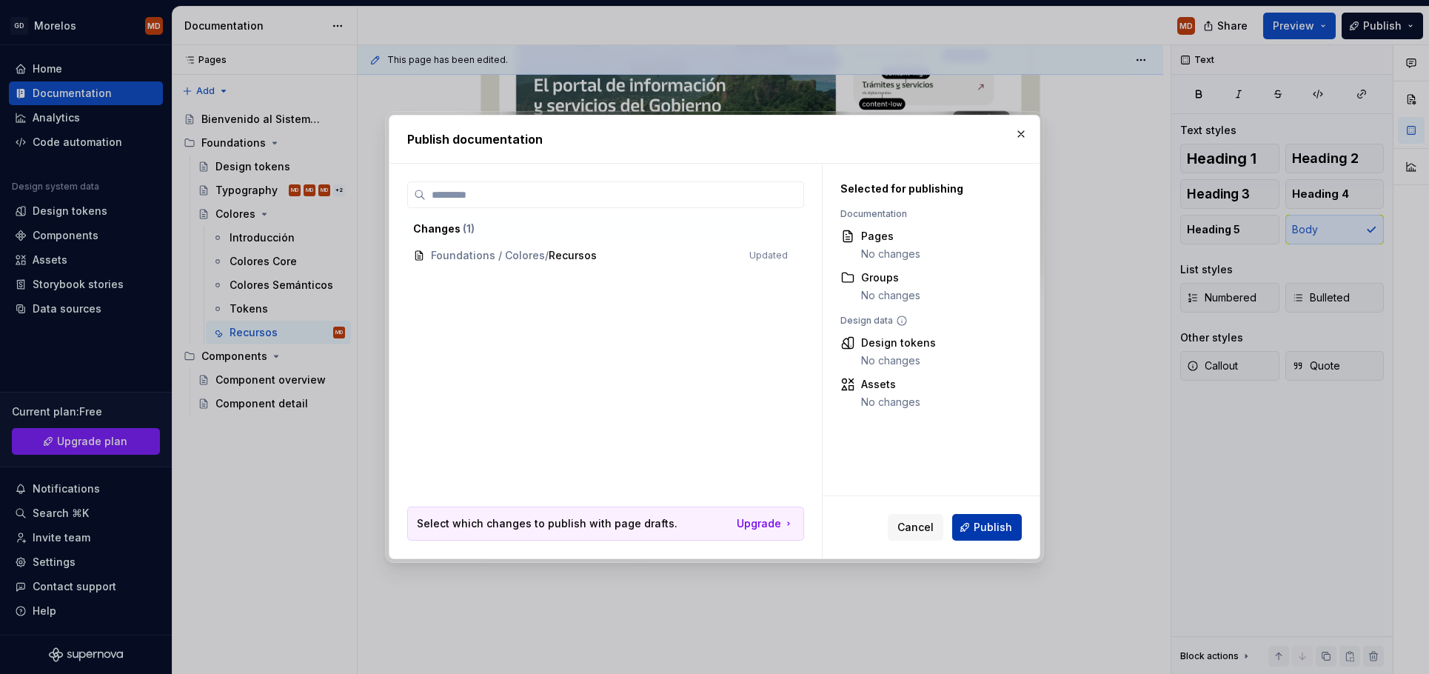
click at [982, 530] on span "Publish" at bounding box center [993, 527] width 38 height 15
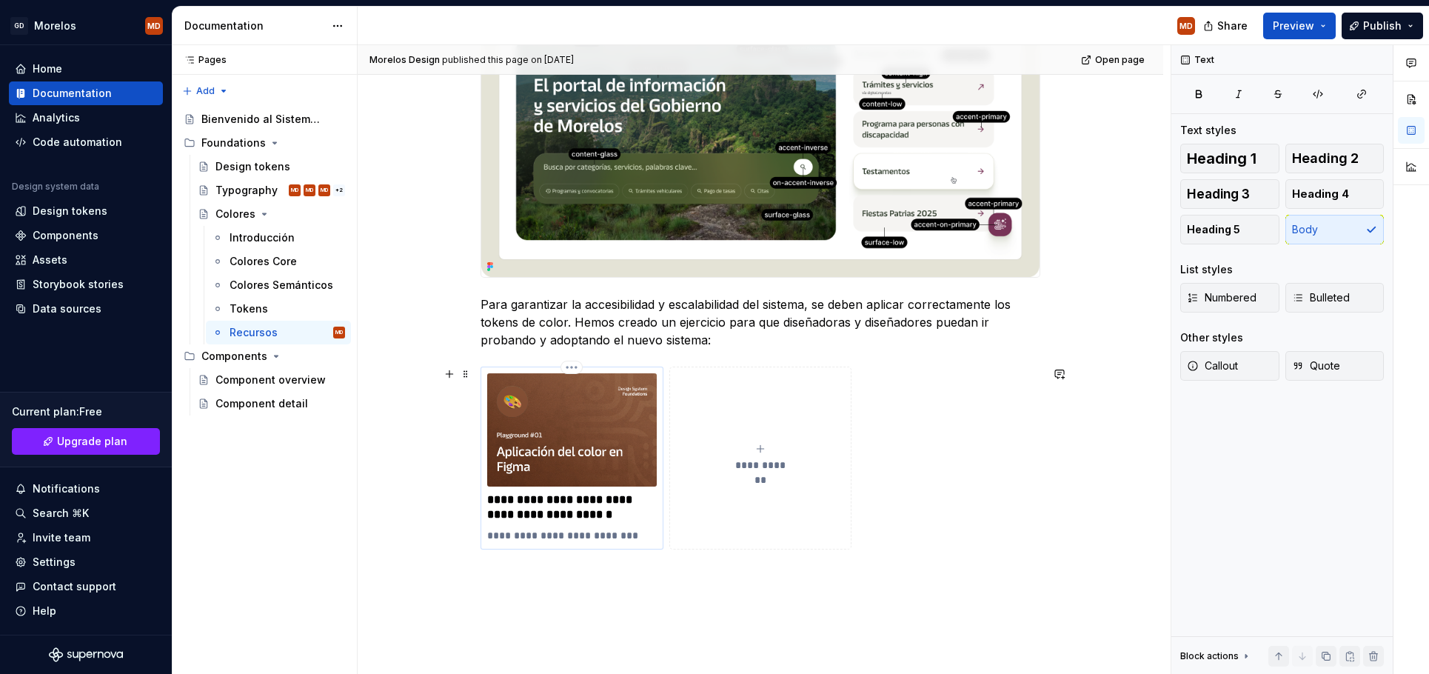
click at [559, 432] on img at bounding box center [572, 429] width 170 height 113
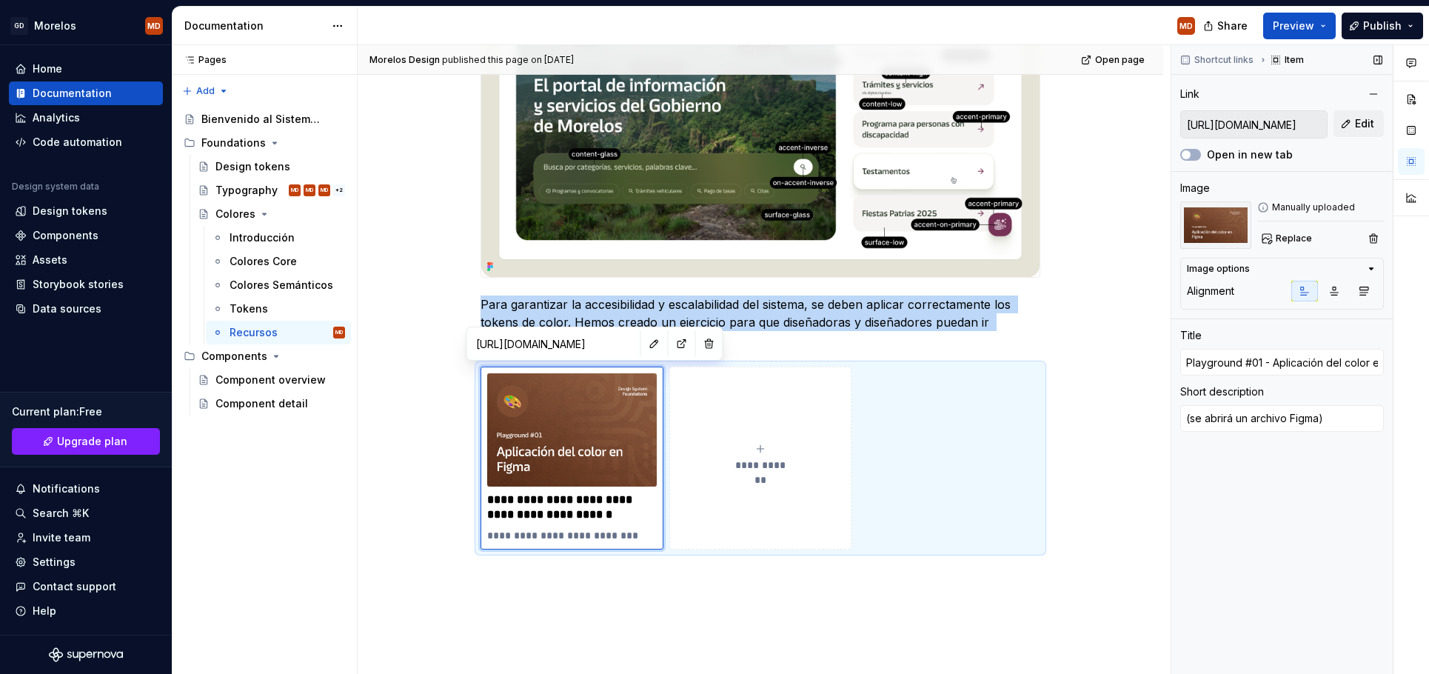
click at [1226, 226] on img at bounding box center [1215, 224] width 71 height 47
click at [1267, 235] on button "Replace" at bounding box center [1287, 238] width 61 height 21
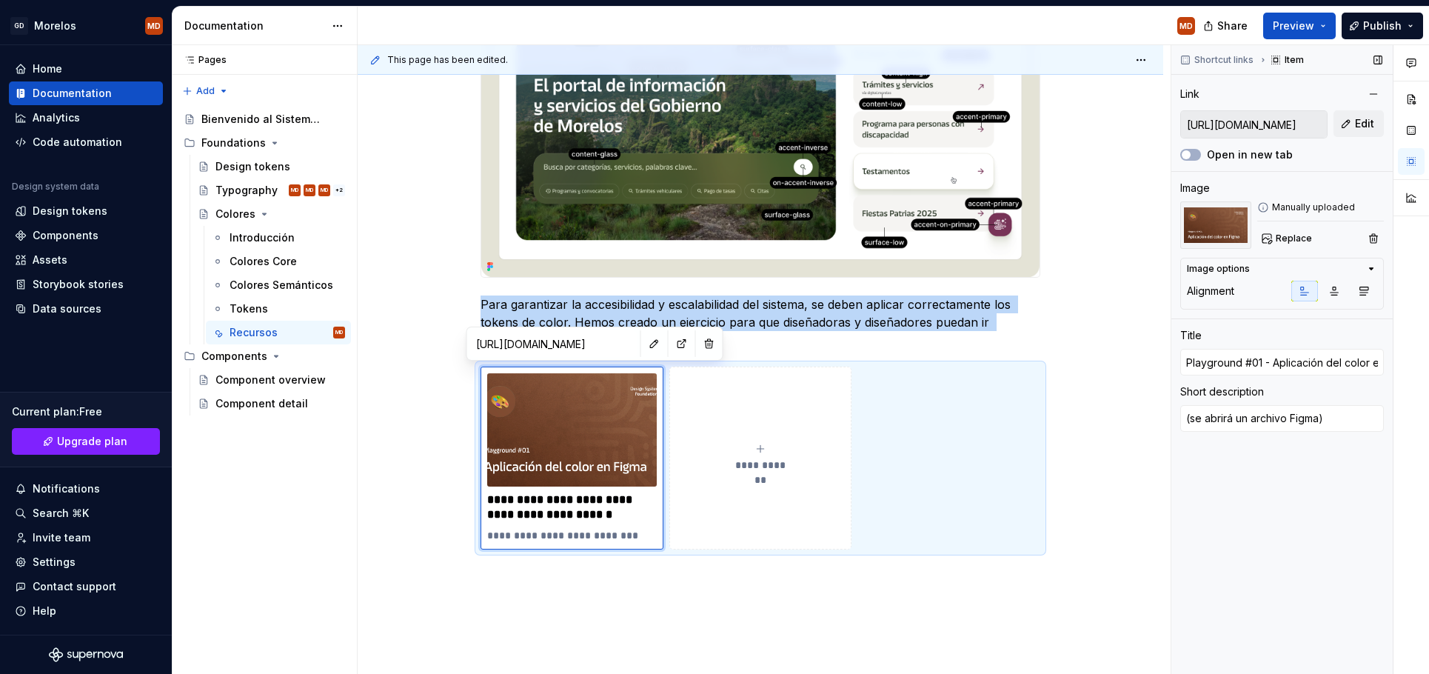
drag, startPoint x: 1376, startPoint y: 24, endPoint x: 1289, endPoint y: 111, distance: 123.0
click at [1315, 90] on div "**********" at bounding box center [801, 340] width 1256 height 667
click at [1392, 21] on span "Publish" at bounding box center [1382, 26] width 38 height 15
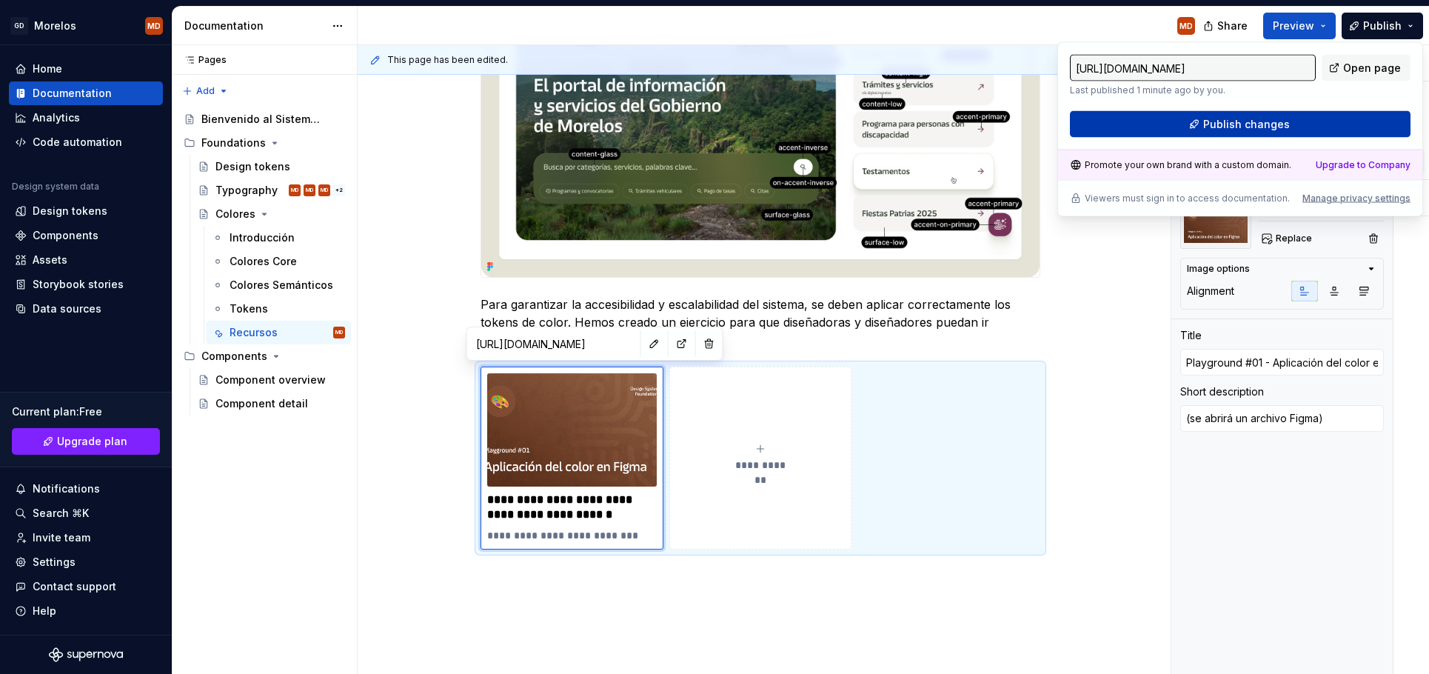
click at [1222, 130] on span "Publish changes" at bounding box center [1246, 124] width 87 height 15
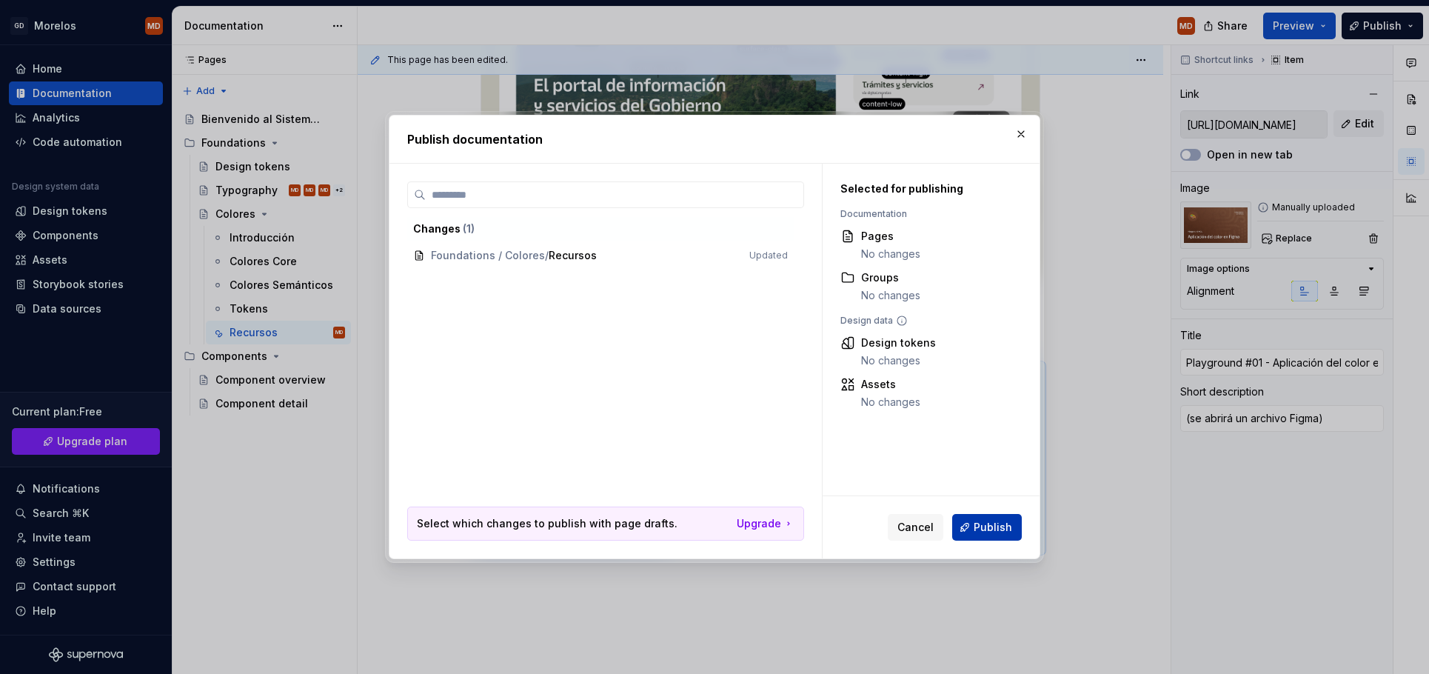
click at [997, 517] on button "Publish" at bounding box center [987, 527] width 70 height 27
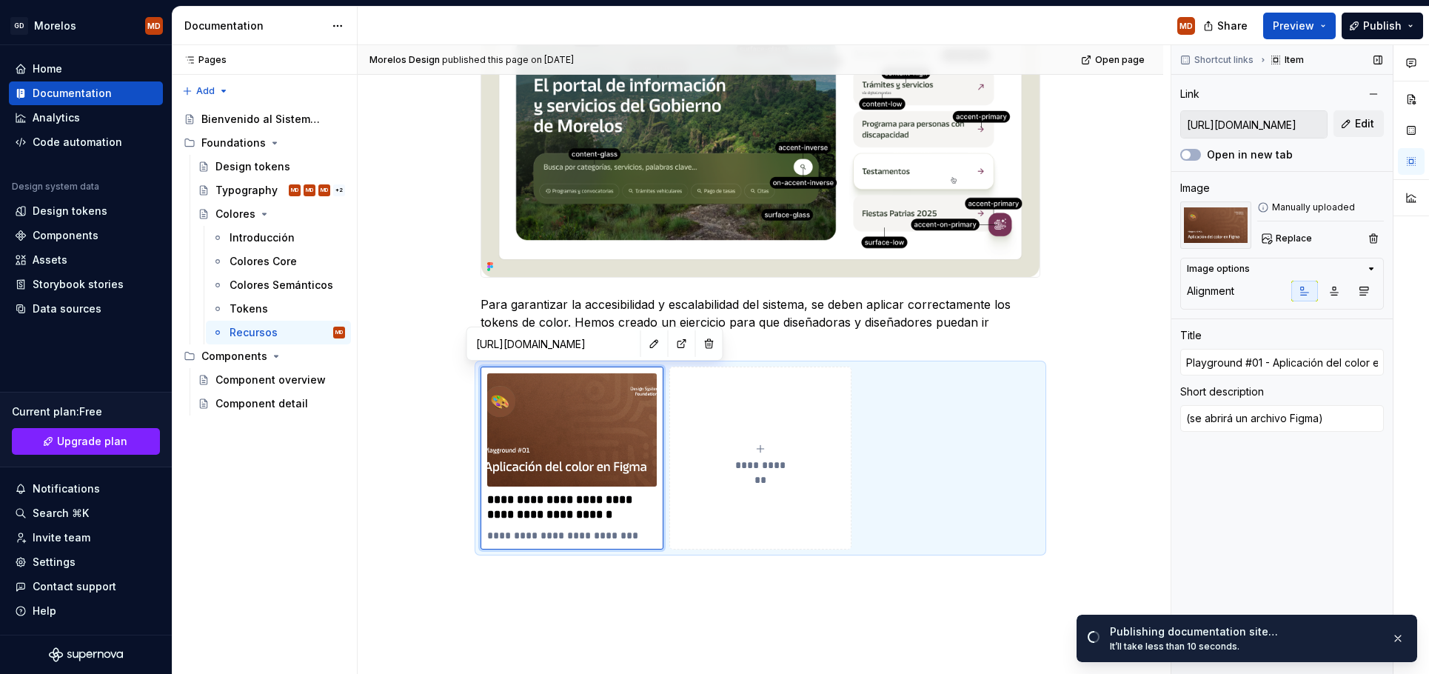
click at [1250, 156] on label "Open in new tab" at bounding box center [1250, 154] width 86 height 15
click at [1201, 156] on button "Open in new tab" at bounding box center [1190, 155] width 21 height 12
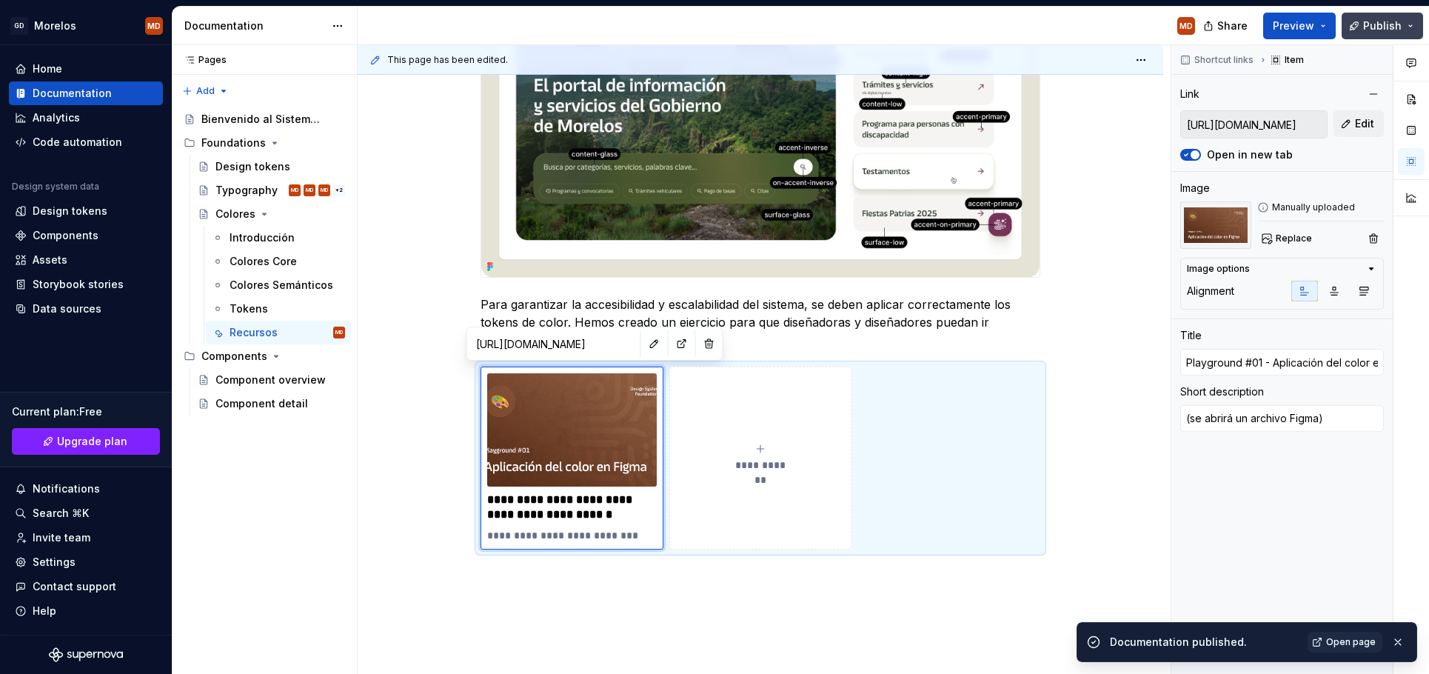
click at [1368, 29] on span "Publish" at bounding box center [1382, 26] width 38 height 15
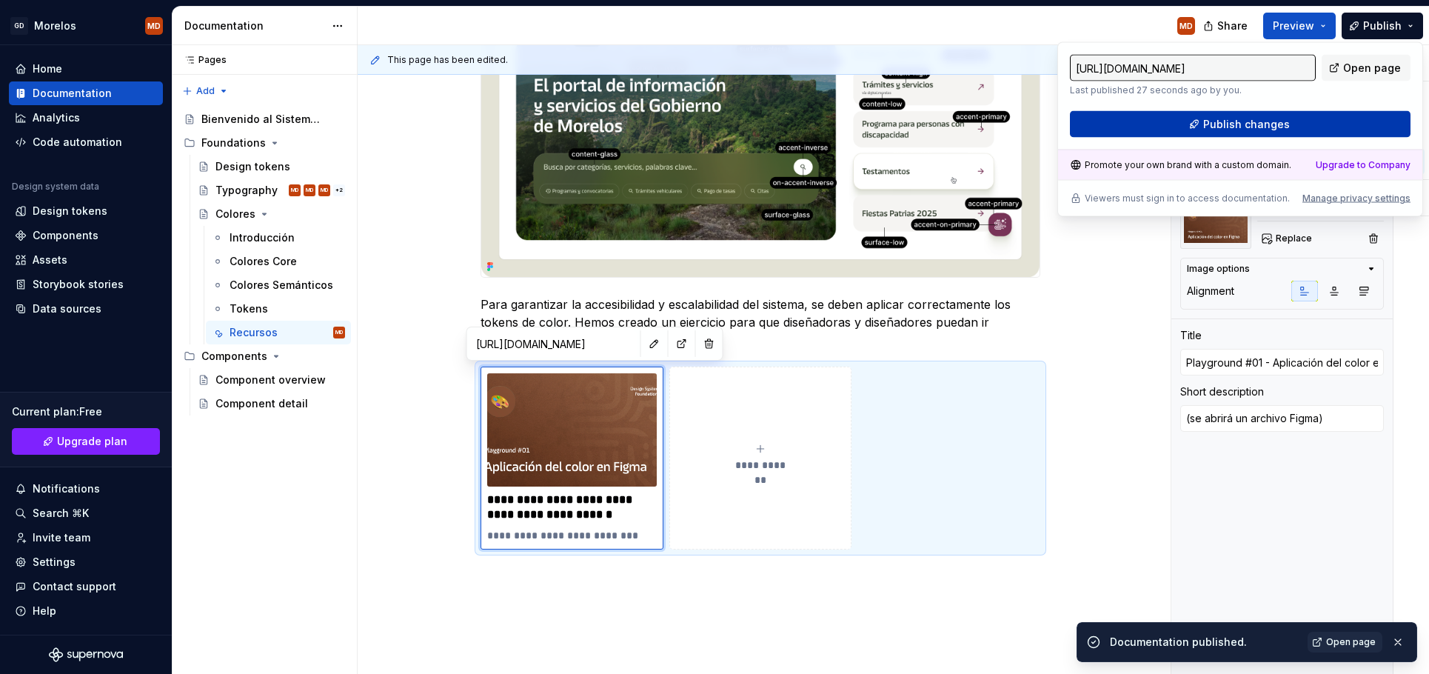
click at [1333, 118] on button "Publish changes" at bounding box center [1240, 124] width 341 height 27
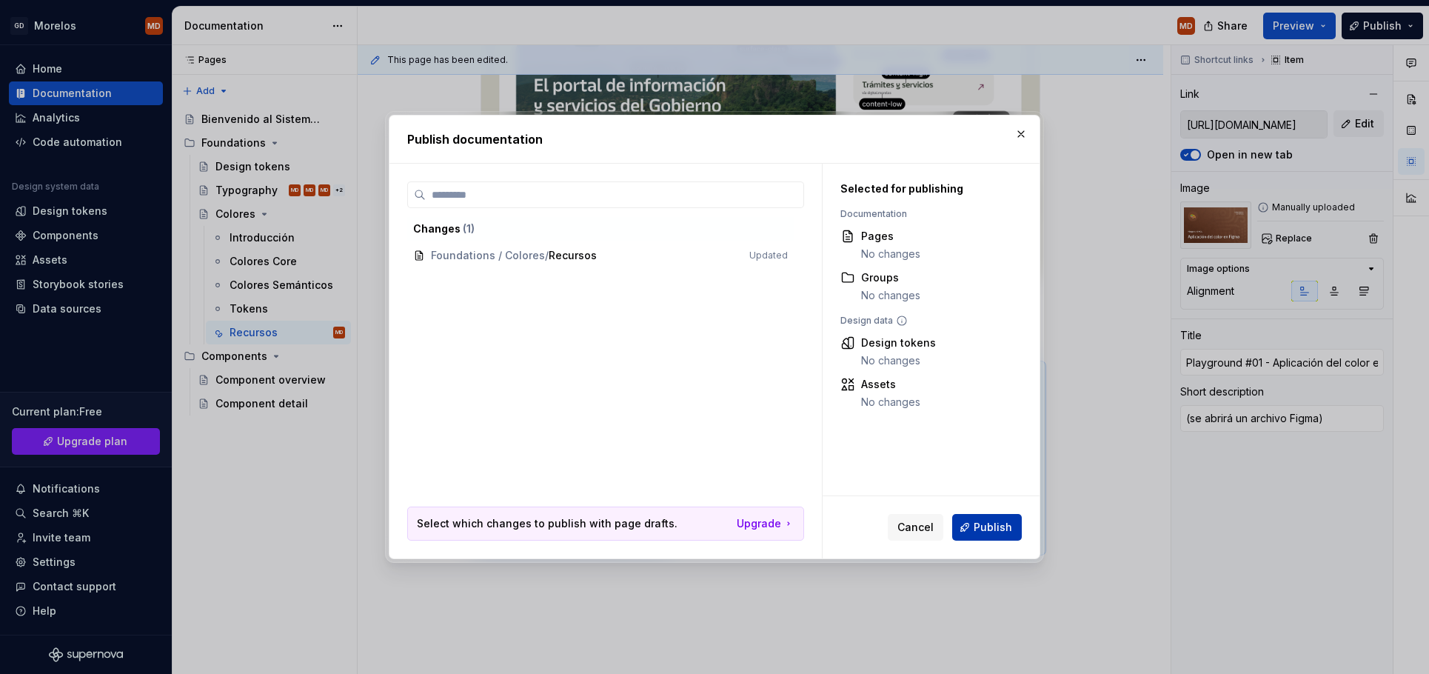
click at [991, 518] on button "Publish" at bounding box center [987, 527] width 70 height 27
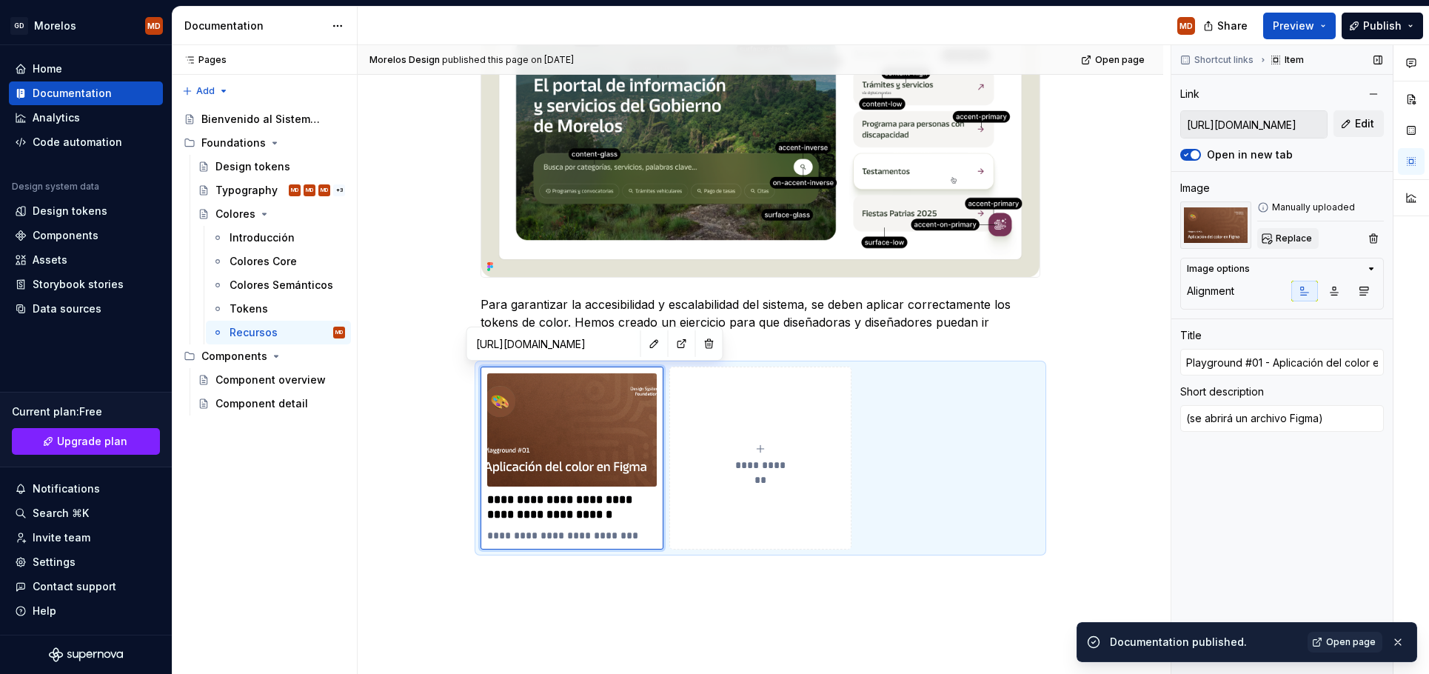
click at [1304, 241] on span "Replace" at bounding box center [1294, 238] width 36 height 12
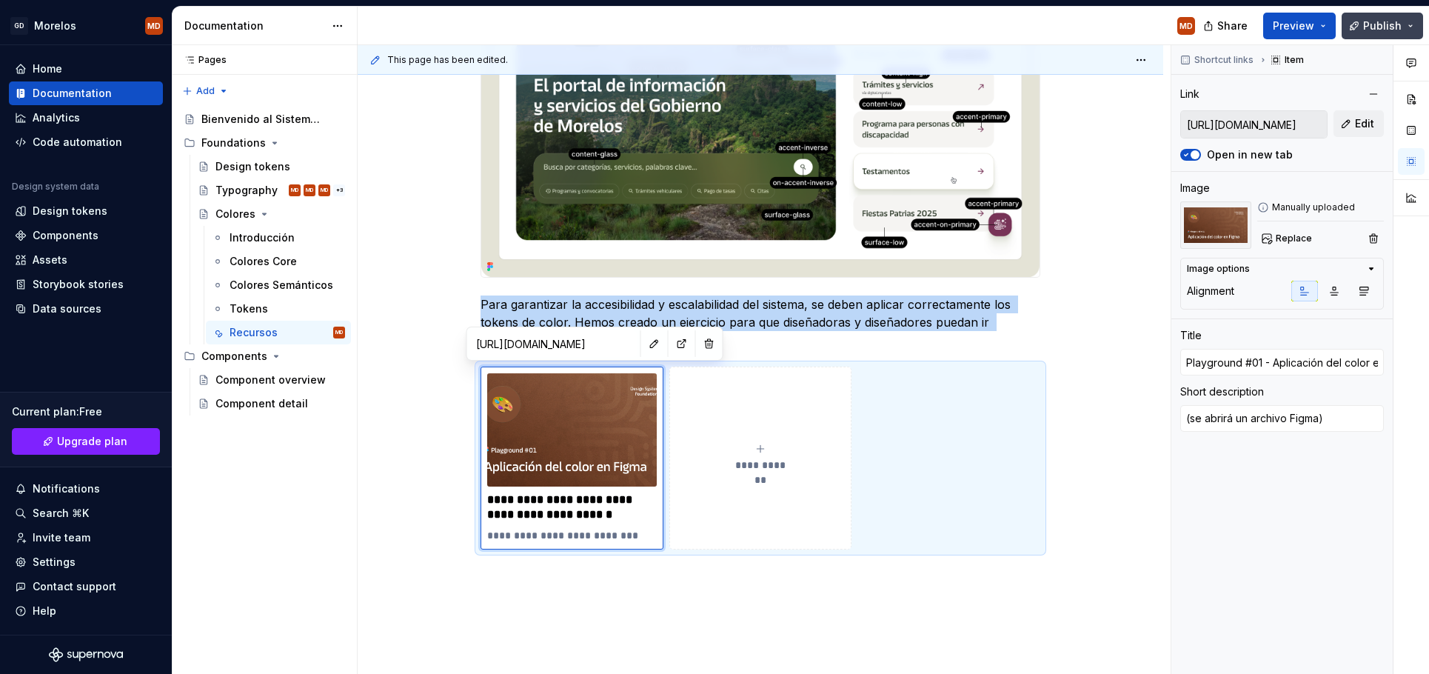
click at [1396, 20] on span "Publish" at bounding box center [1382, 26] width 38 height 15
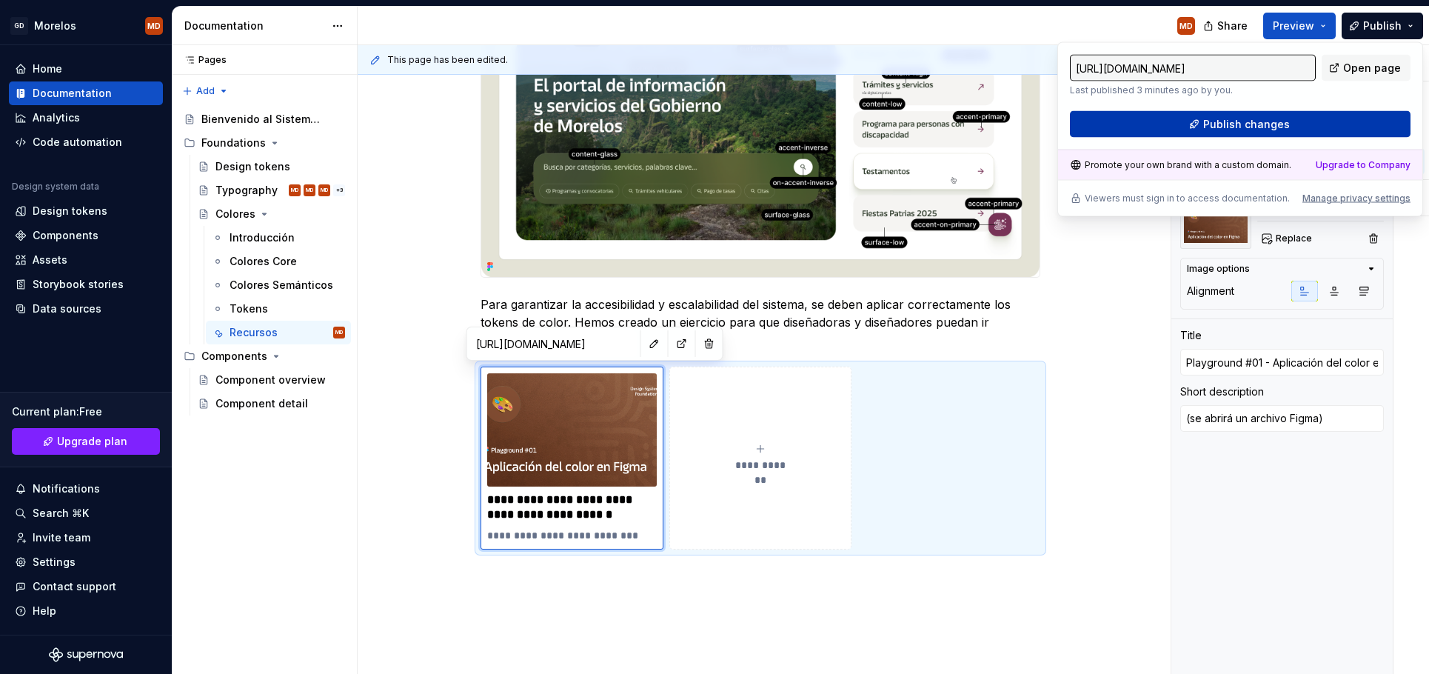
click at [1223, 135] on button "Publish changes" at bounding box center [1240, 124] width 341 height 27
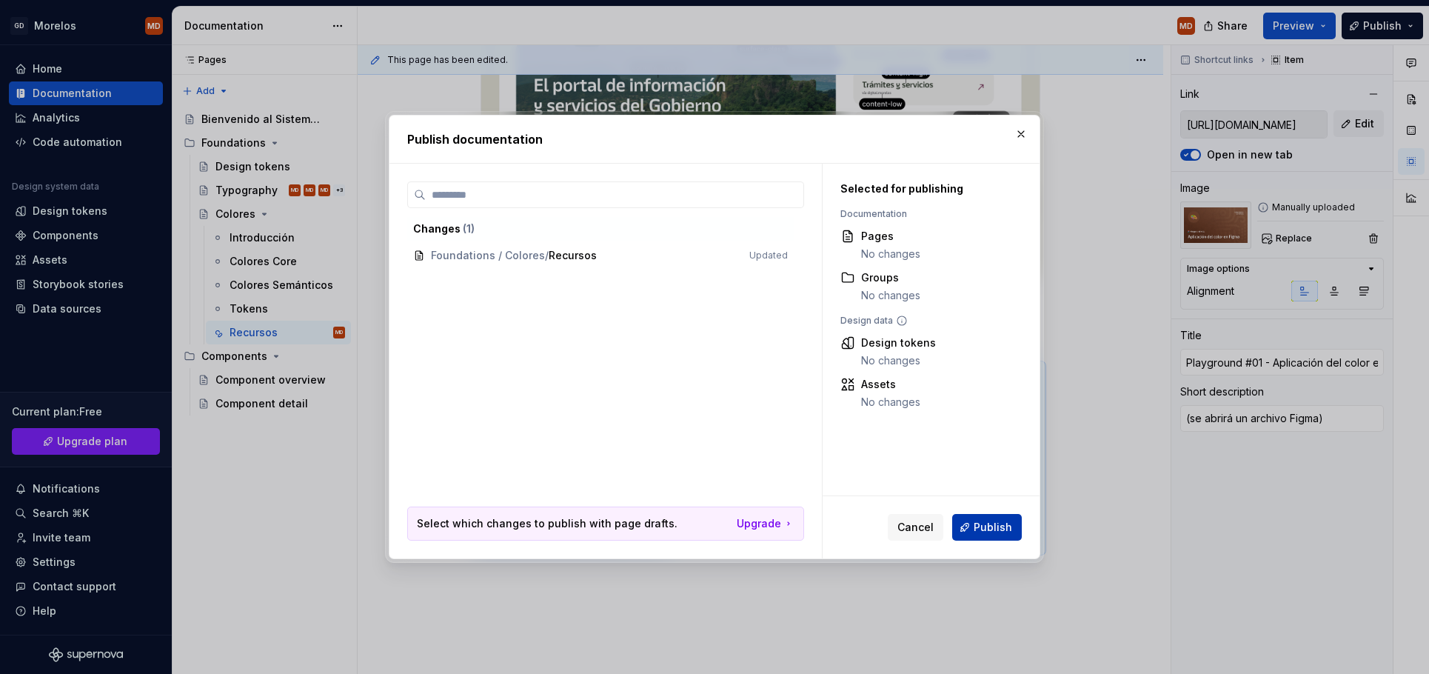
click at [1003, 527] on span "Publish" at bounding box center [993, 527] width 38 height 15
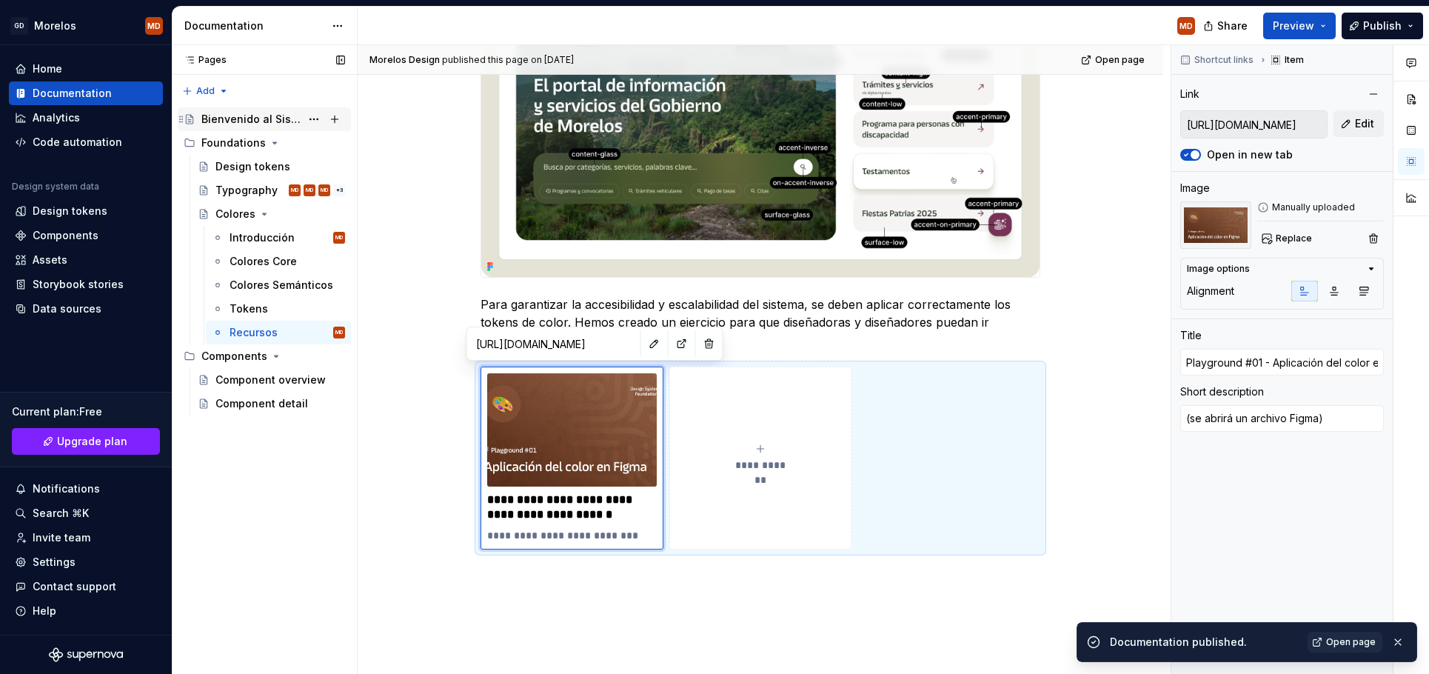
click at [257, 119] on div "Bienvenido al Sistema de Diseño del Gobierno [PERSON_NAME]" at bounding box center [250, 119] width 99 height 15
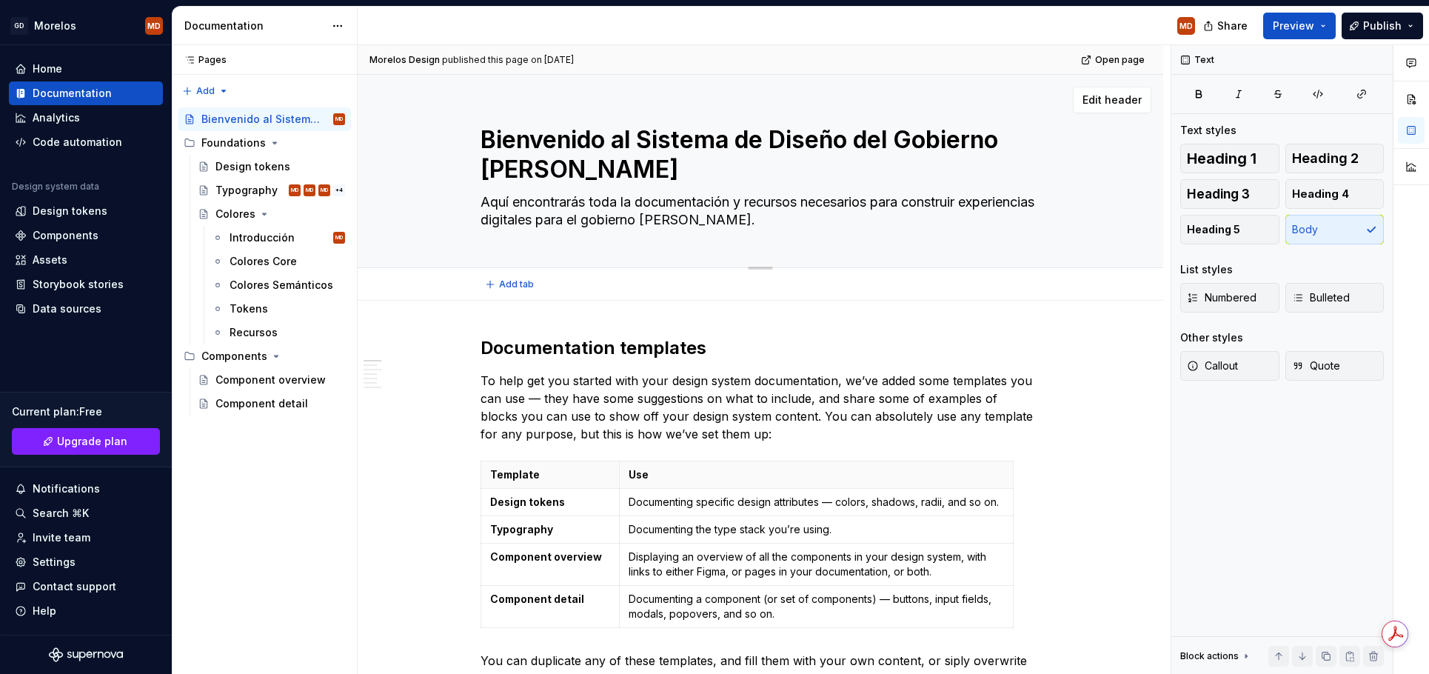
click at [572, 256] on div "Bienvenido al Sistema de Diseño del Gobierno [PERSON_NAME] Aquí encontrarás tod…" at bounding box center [760, 171] width 560 height 192
click at [1133, 99] on span "Edit header" at bounding box center [1111, 100] width 59 height 15
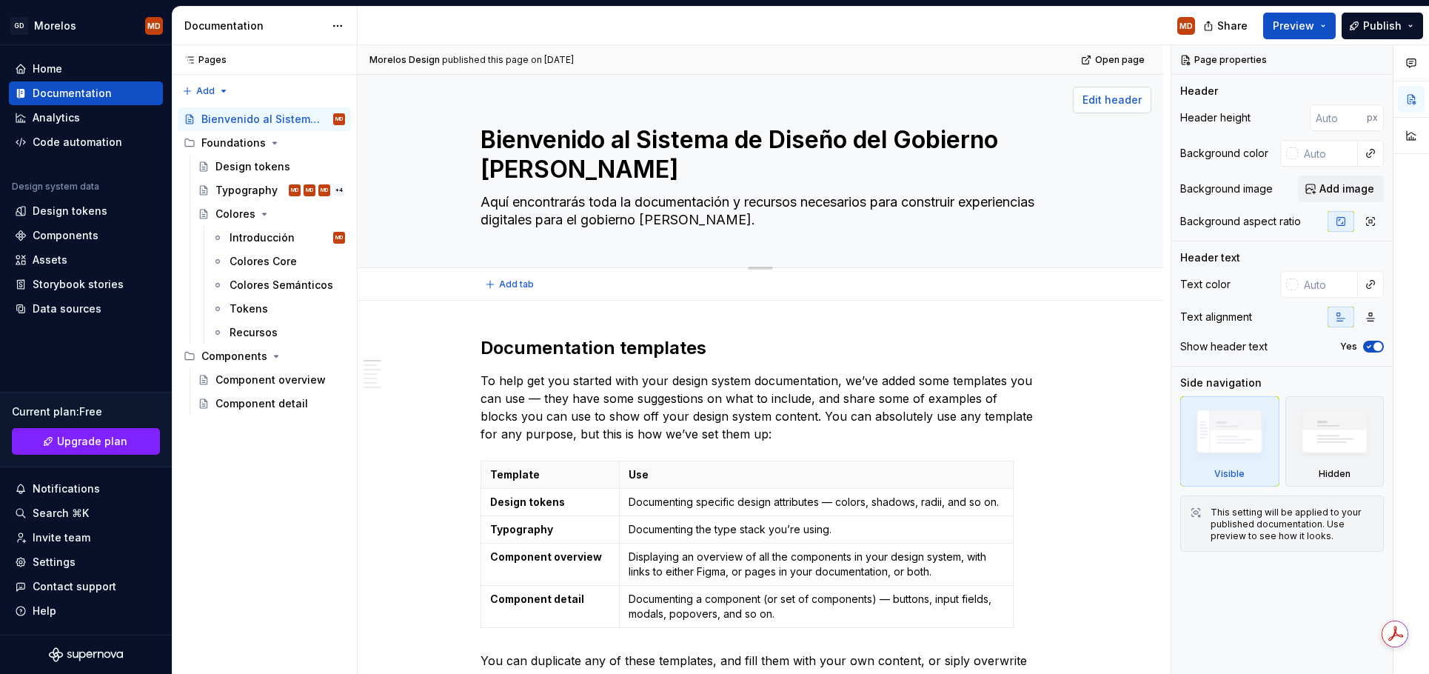
click at [1094, 101] on span "Edit header" at bounding box center [1111, 100] width 59 height 15
click at [1332, 181] on button "Add image" at bounding box center [1341, 188] width 86 height 27
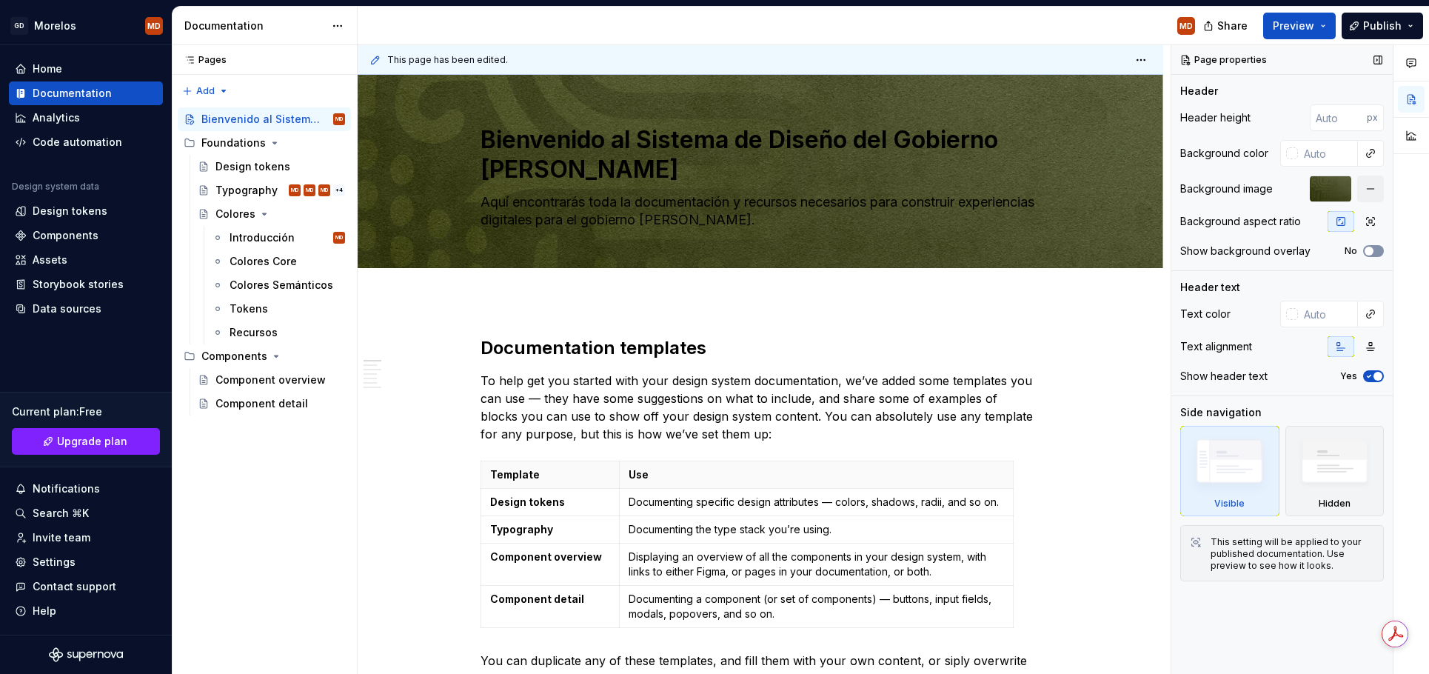
click at [1369, 249] on span "button" at bounding box center [1368, 251] width 9 height 9
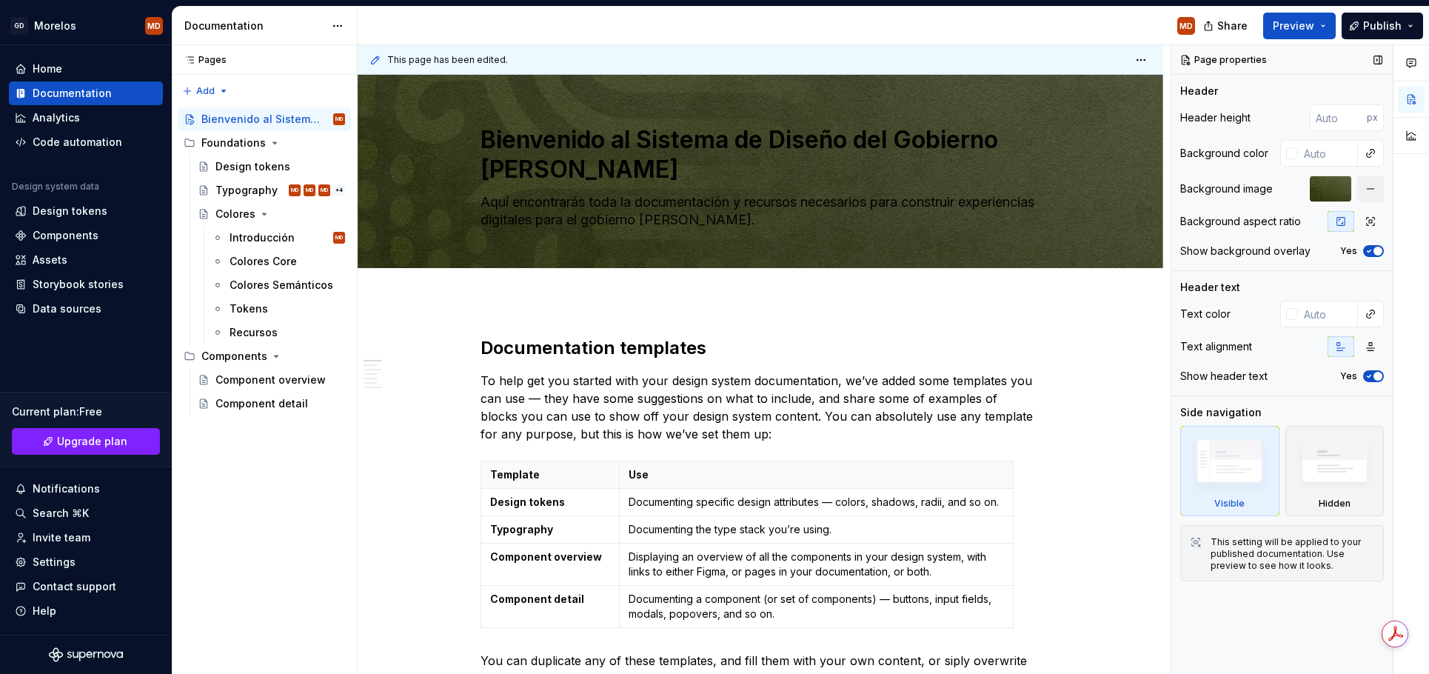
click at [1370, 249] on icon "button" at bounding box center [1369, 251] width 12 height 9
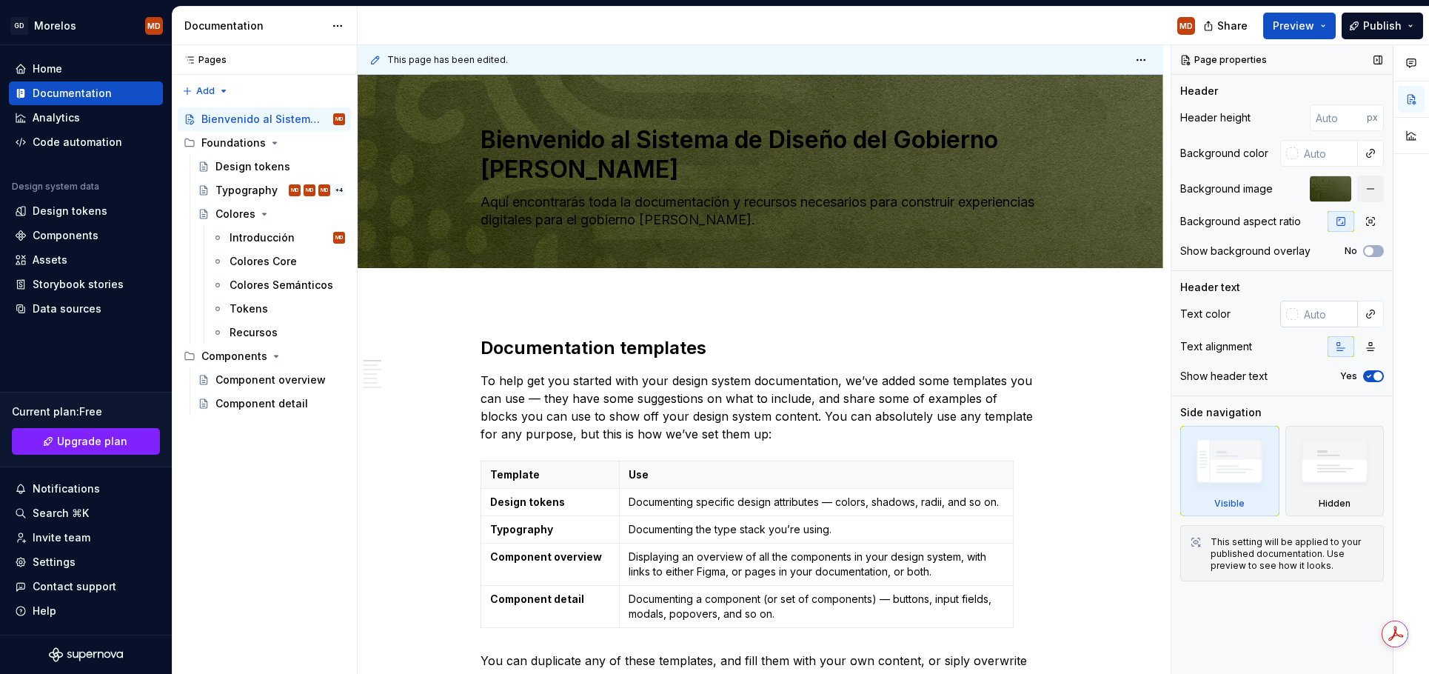
click at [1291, 315] on div at bounding box center [1292, 314] width 12 height 12
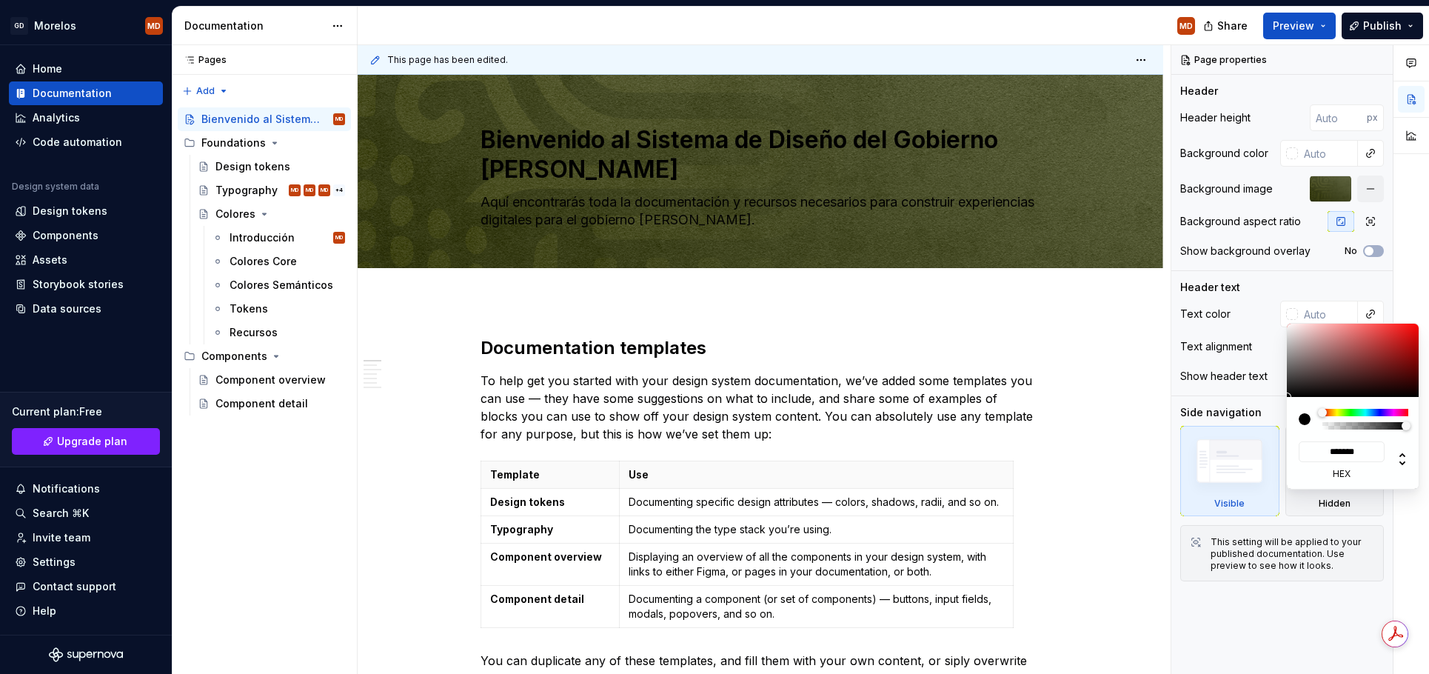
click at [1367, 309] on div "Comments Open comments No comments yet Select ‘Comment’ from the block context …" at bounding box center [1300, 359] width 258 height 629
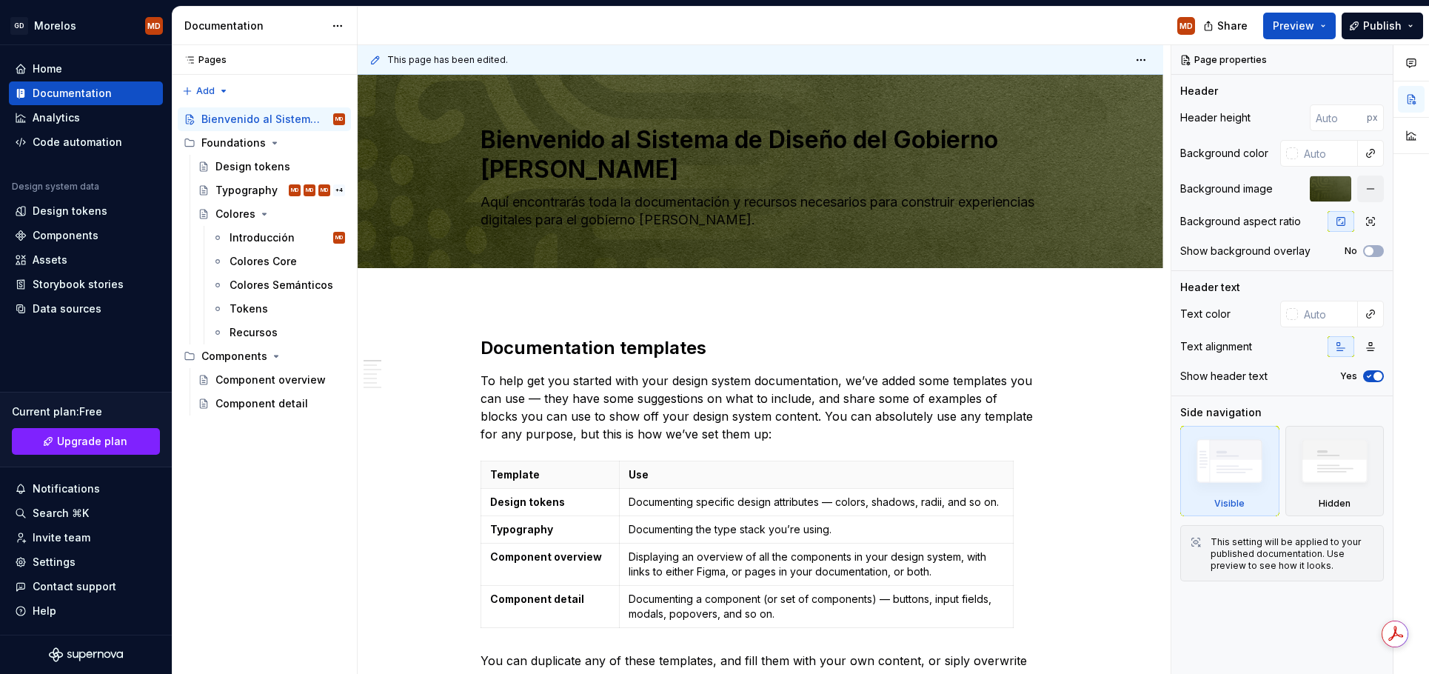
click at [1367, 309] on button "button" at bounding box center [1370, 314] width 21 height 21
click at [1306, 312] on div "Comments Open comments No comments yet Select ‘Comment’ from the block context …" at bounding box center [1300, 359] width 258 height 629
click at [1313, 315] on input "text" at bounding box center [1328, 314] width 60 height 27
click at [1296, 315] on div at bounding box center [1292, 314] width 12 height 12
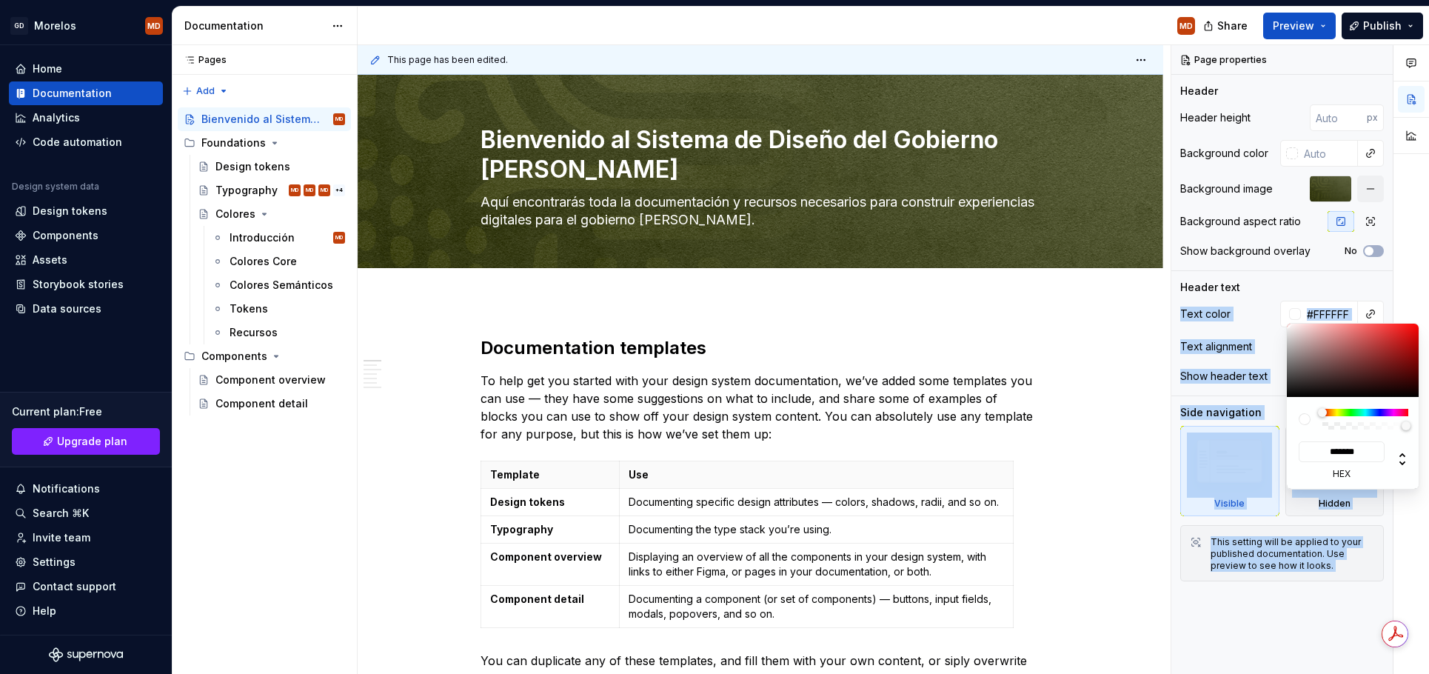
drag, startPoint x: 1300, startPoint y: 360, endPoint x: 1270, endPoint y: 289, distance: 77.0
click at [1270, 289] on body "GD [PERSON_NAME] MD Home Documentation Analytics Code automation Design system …" at bounding box center [714, 337] width 1429 height 674
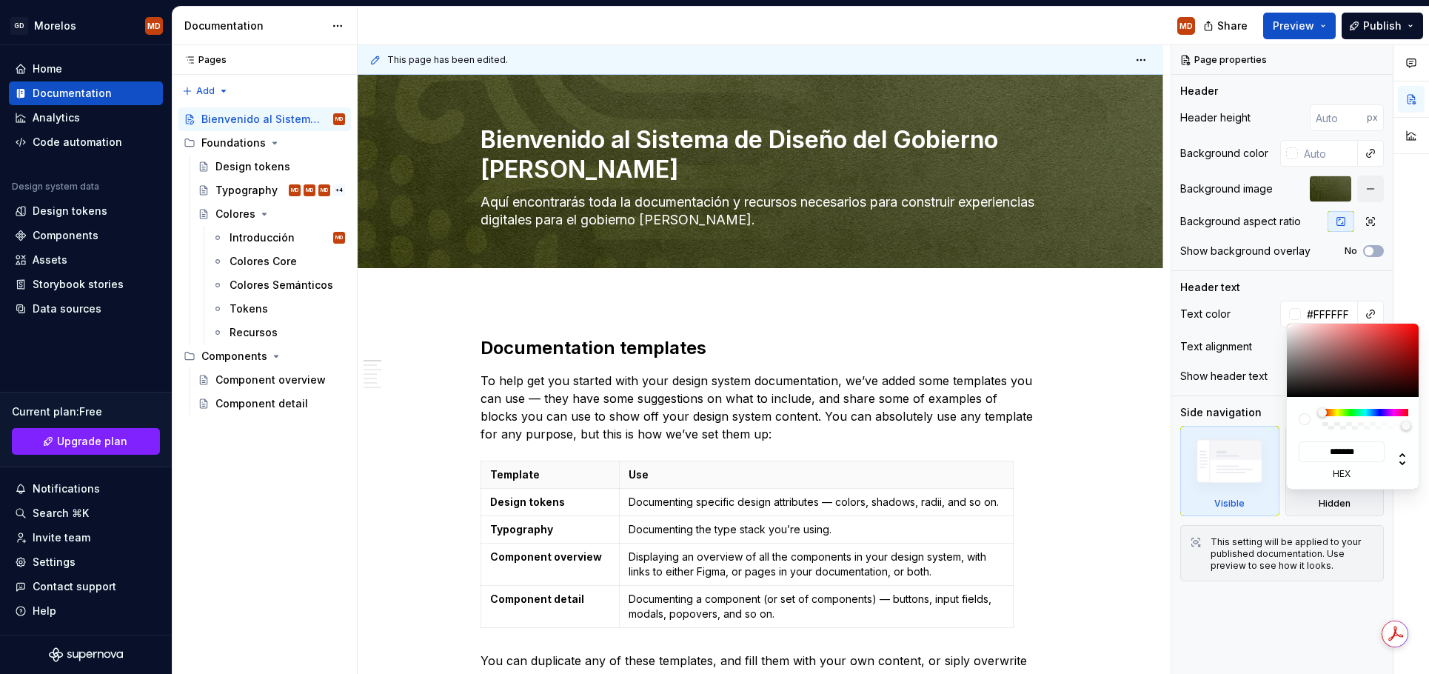
click at [1288, 317] on div "Comments Open comments No comments yet Select ‘Comment’ from the block context …" at bounding box center [1300, 359] width 258 height 629
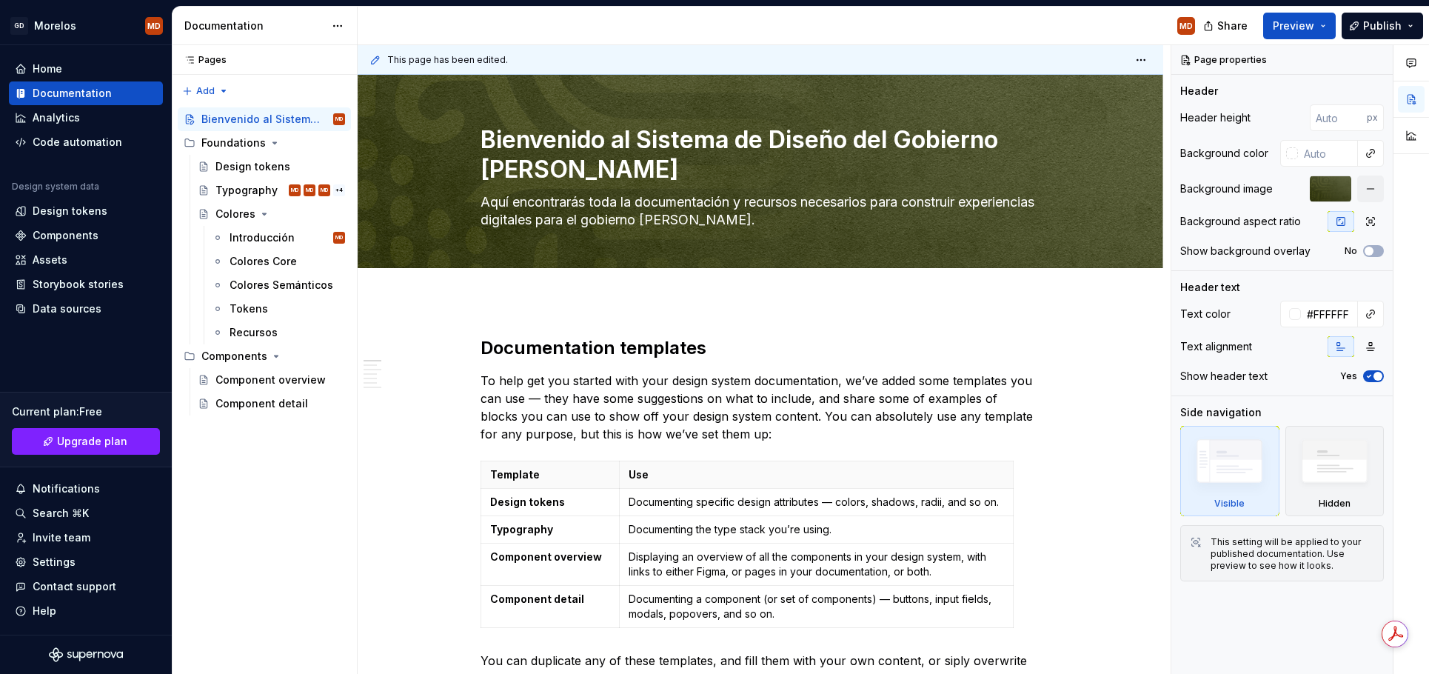
click at [1367, 309] on div "Comments Open comments No comments yet Select ‘Comment’ from the block context …" at bounding box center [1300, 359] width 258 height 629
click at [1367, 315] on button "button" at bounding box center [1370, 314] width 21 height 21
click at [1371, 302] on div "Comments Open comments No comments yet Select ‘Comment’ from the block context …" at bounding box center [1300, 359] width 258 height 629
click at [1279, 345] on div "Text alignment" at bounding box center [1282, 346] width 204 height 21
click at [1376, 347] on icon "button" at bounding box center [1370, 347] width 12 height 12
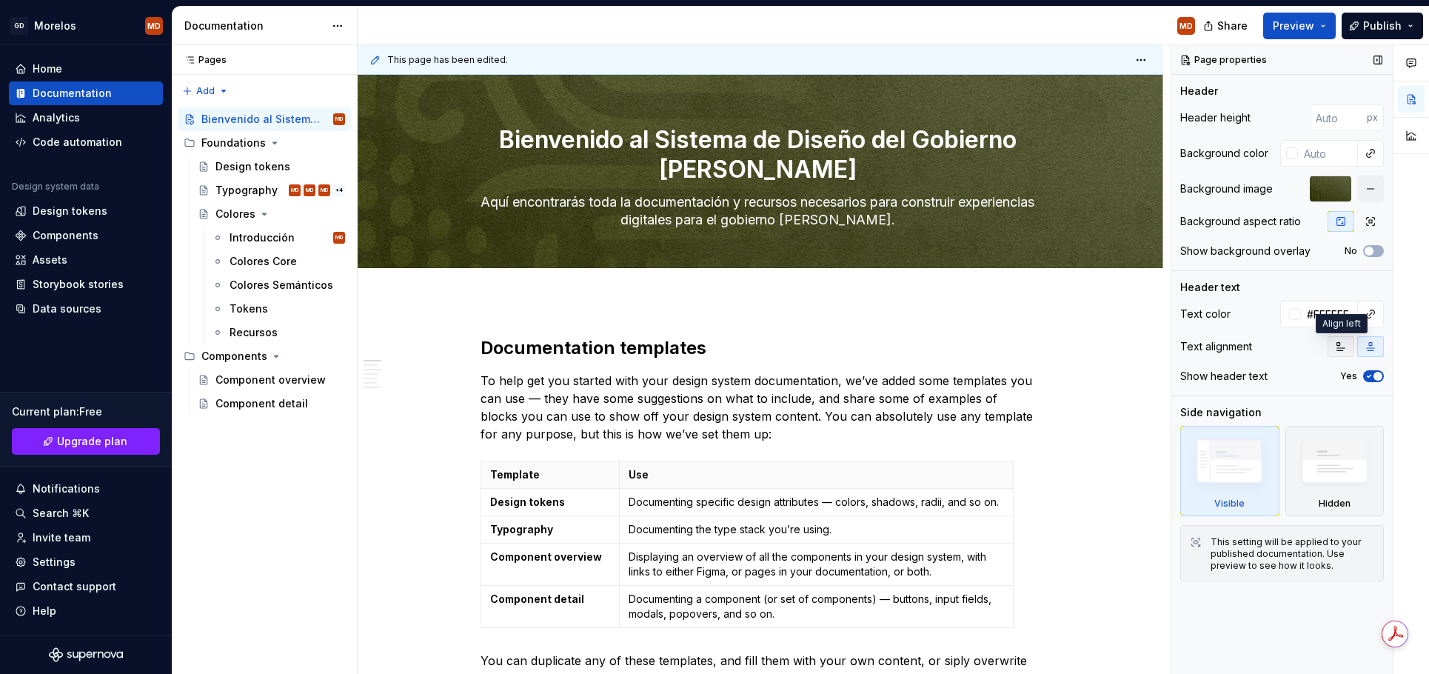
click at [1332, 349] on button "button" at bounding box center [1340, 346] width 27 height 21
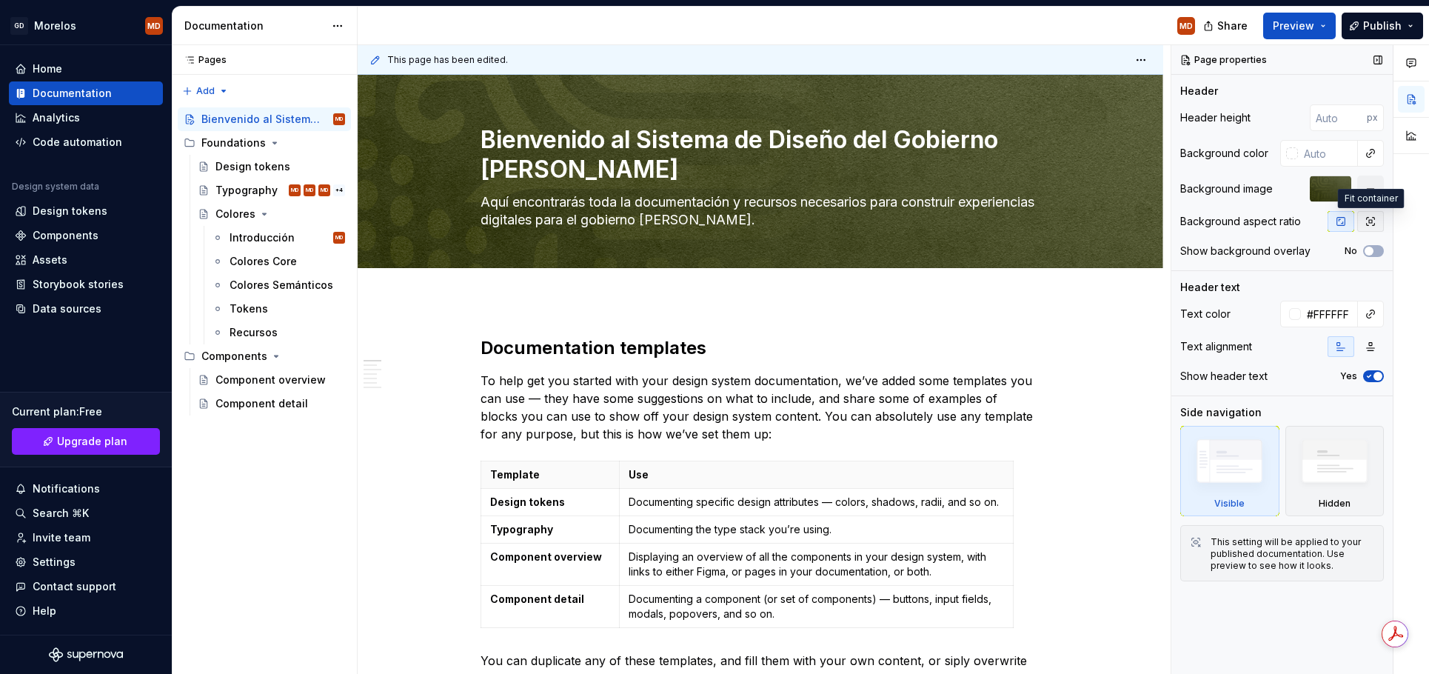
click at [1373, 218] on icon "button" at bounding box center [1371, 222] width 8 height 8
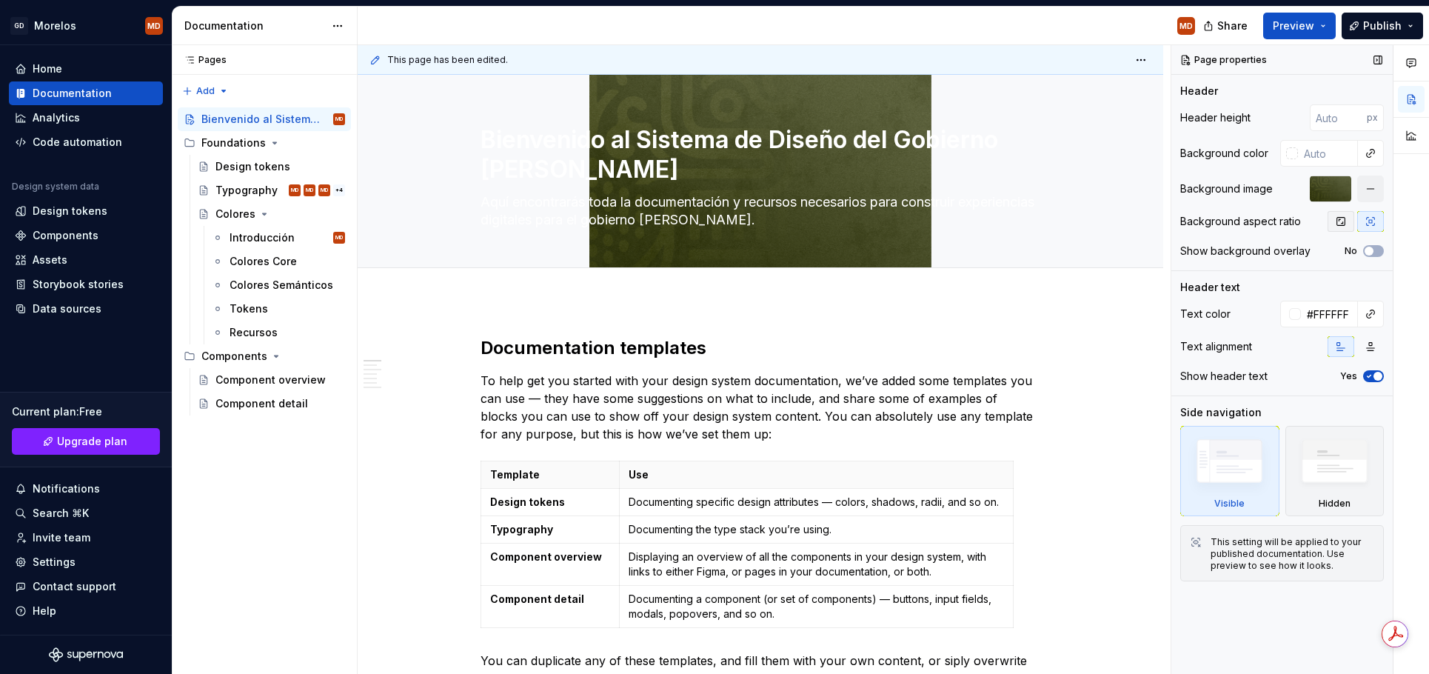
click at [1335, 221] on icon "button" at bounding box center [1341, 221] width 12 height 12
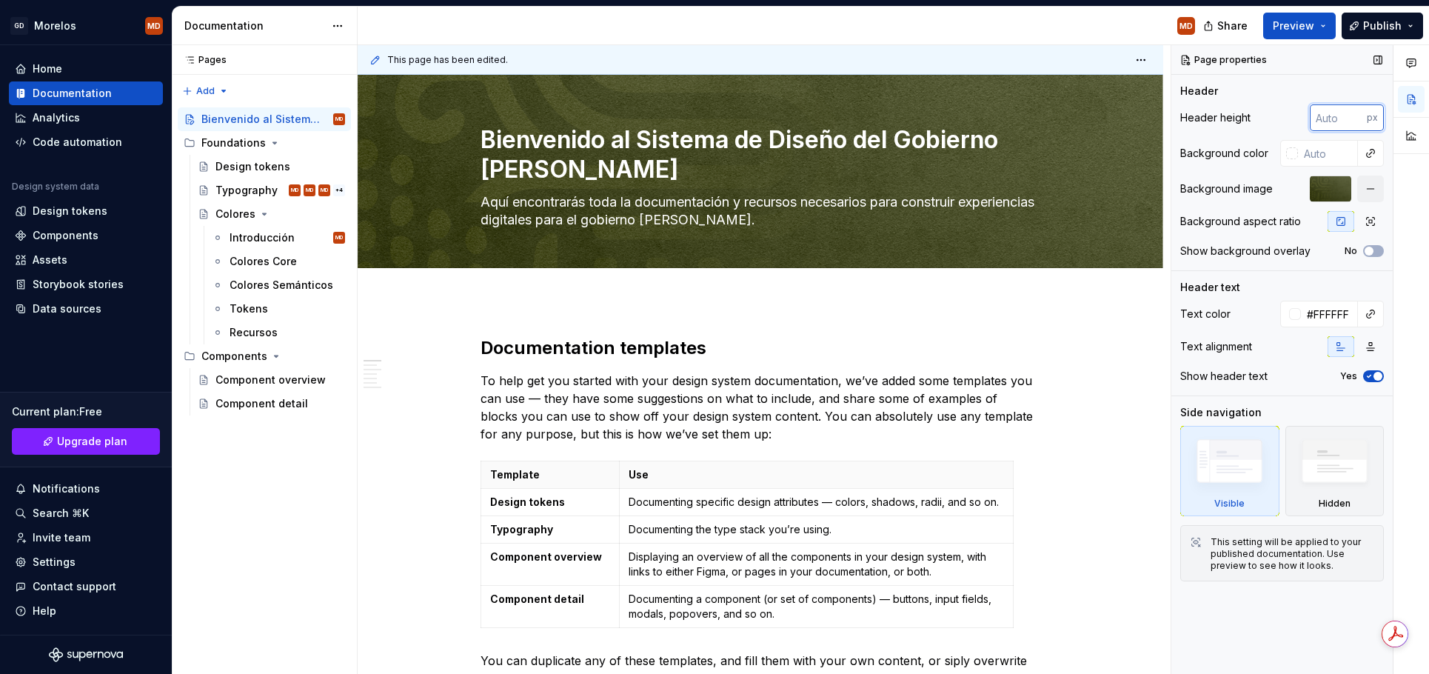
drag, startPoint x: 1339, startPoint y: 116, endPoint x: 1339, endPoint y: 131, distance: 14.8
click at [1339, 123] on input "number" at bounding box center [1338, 117] width 57 height 27
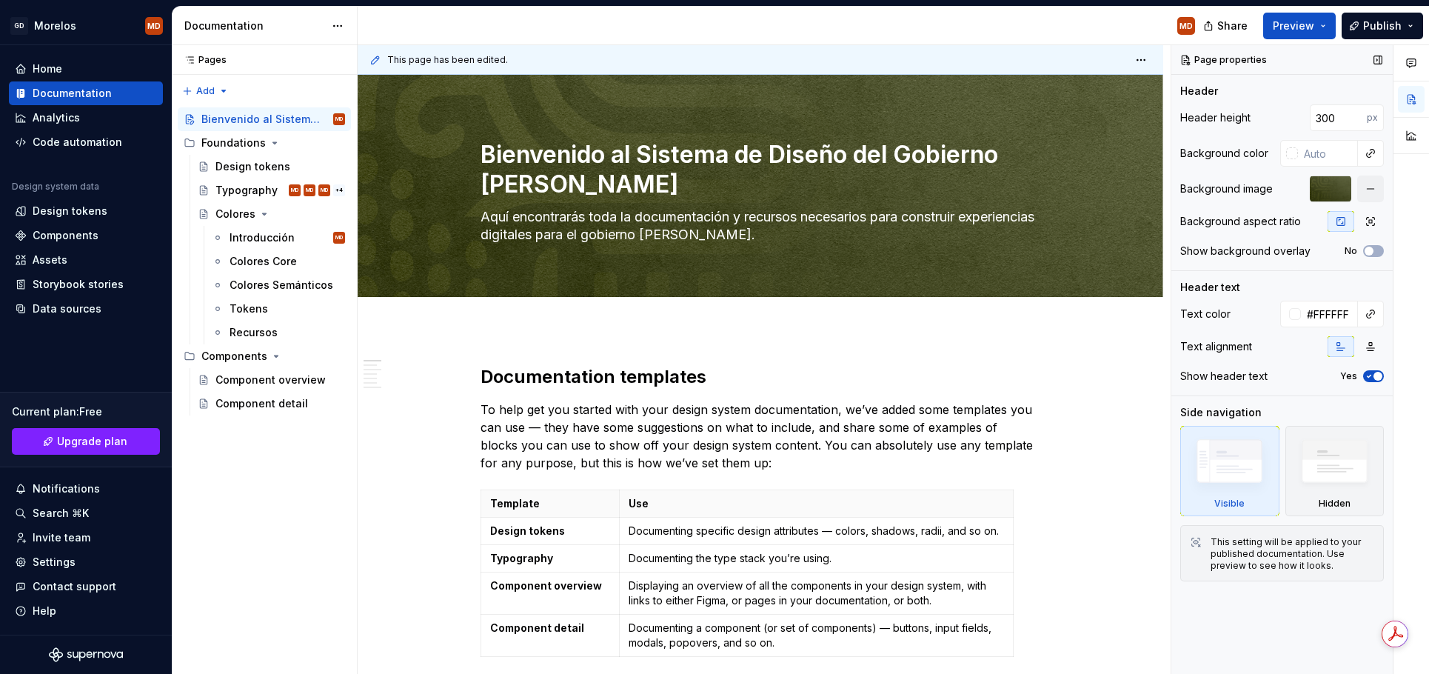
click at [1352, 90] on div "Header" at bounding box center [1282, 91] width 204 height 15
click at [1348, 113] on input "300" at bounding box center [1338, 117] width 57 height 27
click at [1244, 160] on div "Background color" at bounding box center [1224, 153] width 88 height 15
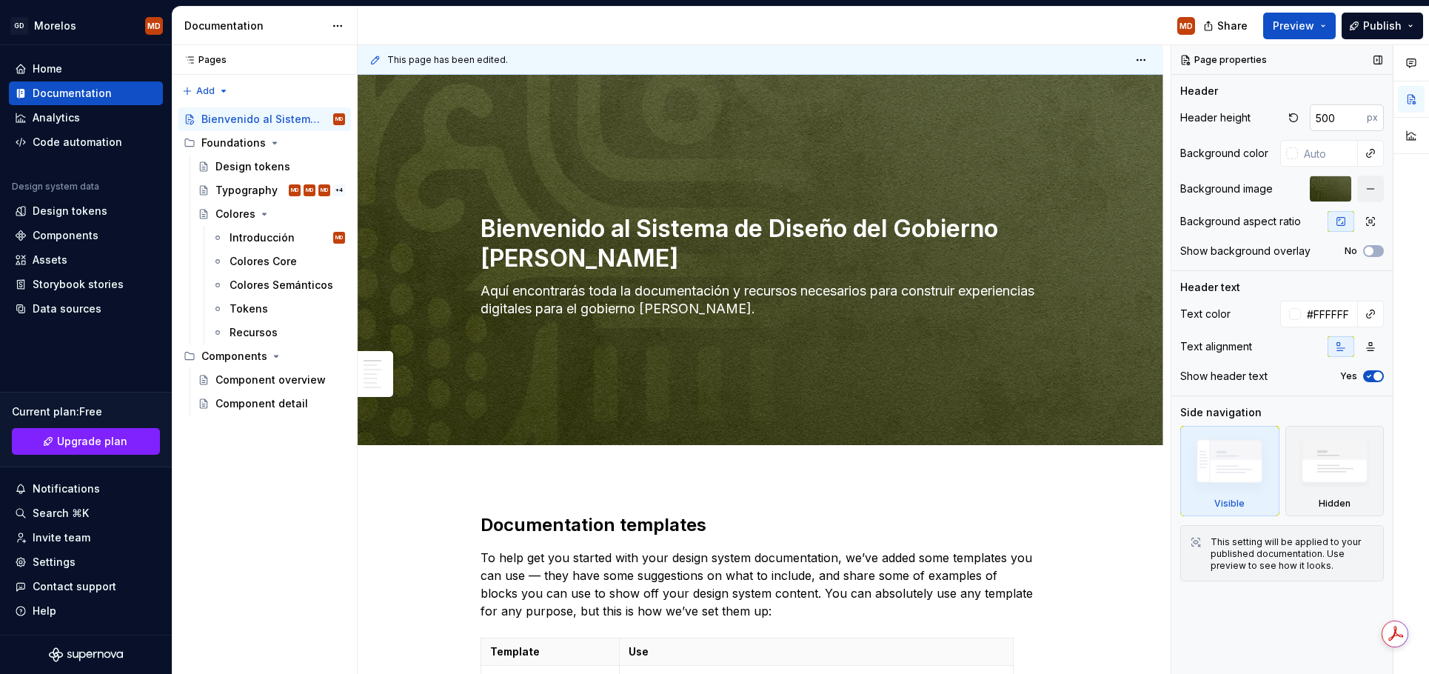
click at [1325, 110] on input "500" at bounding box center [1338, 117] width 57 height 27
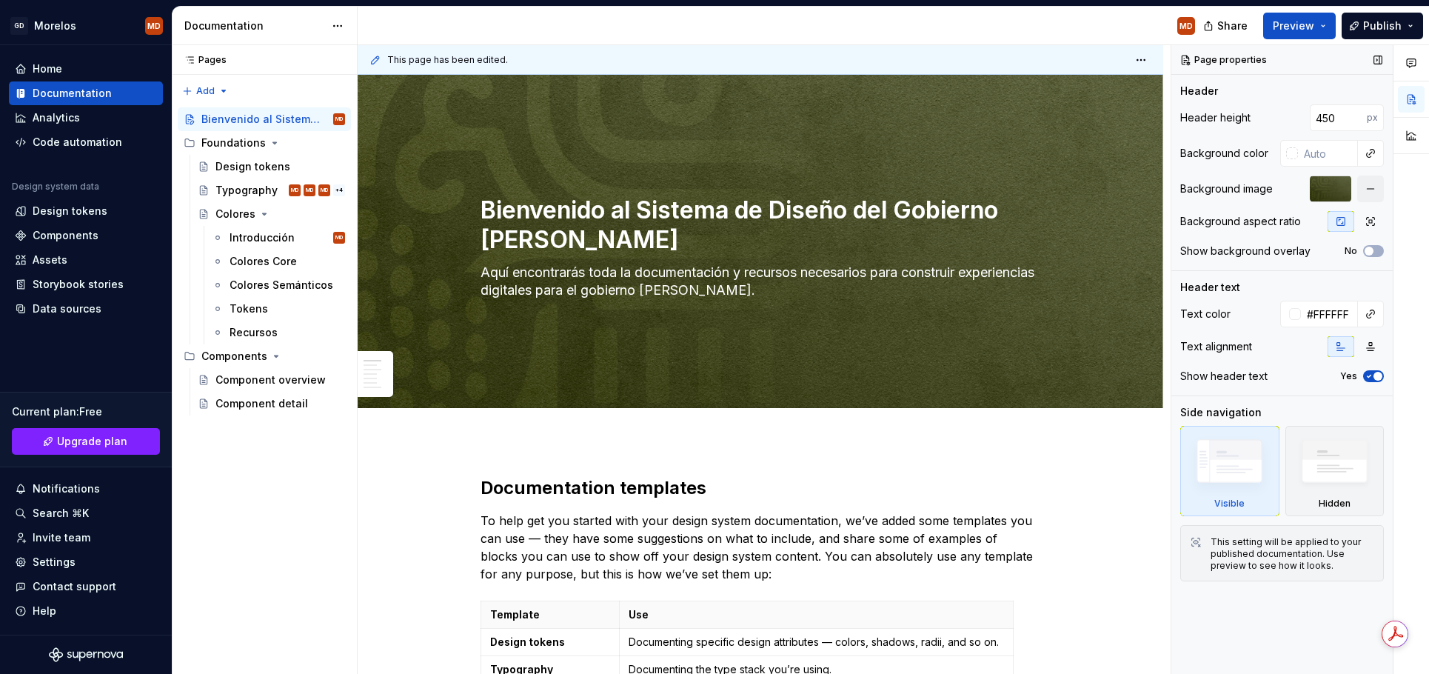
click at [1239, 103] on div "Header Header height 450 px Background color Background image Background aspect…" at bounding box center [1282, 177] width 204 height 187
click at [1333, 121] on input "450" at bounding box center [1338, 117] width 57 height 27
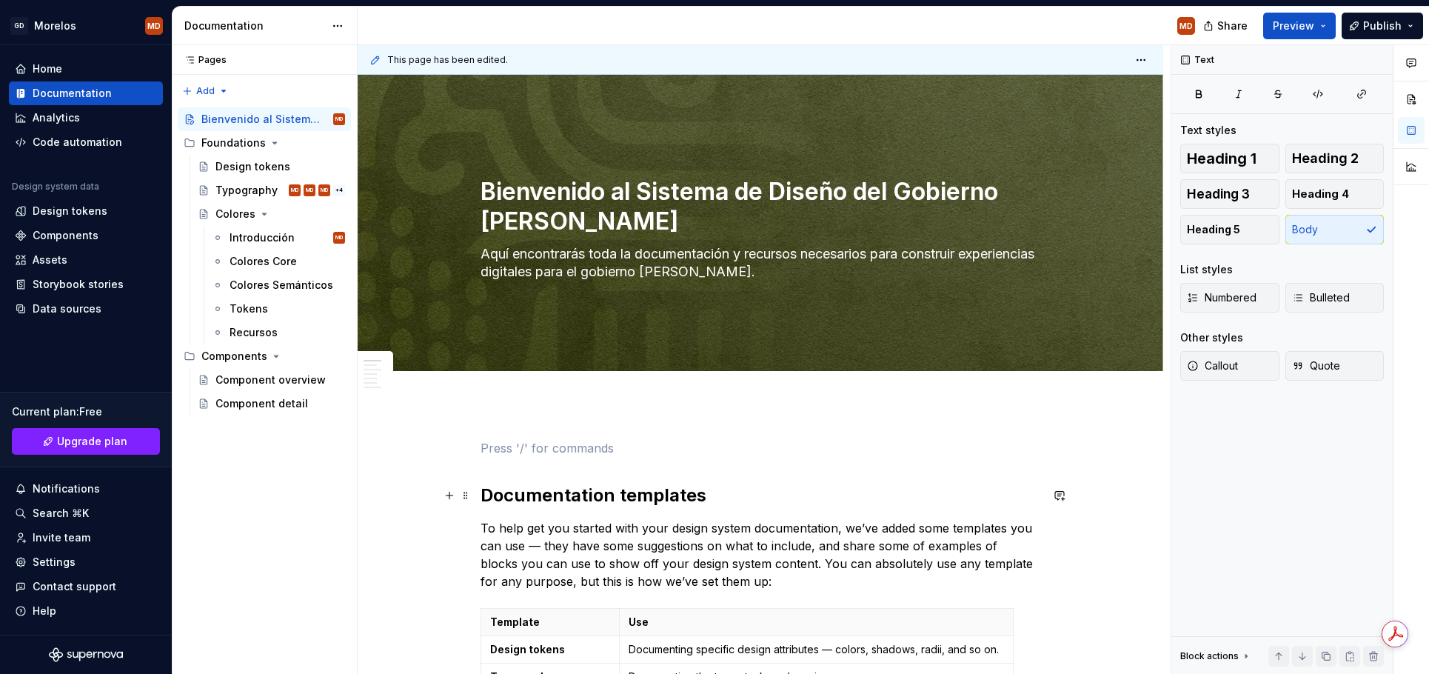
click at [545, 492] on h2 "Documentation templates" at bounding box center [760, 495] width 560 height 24
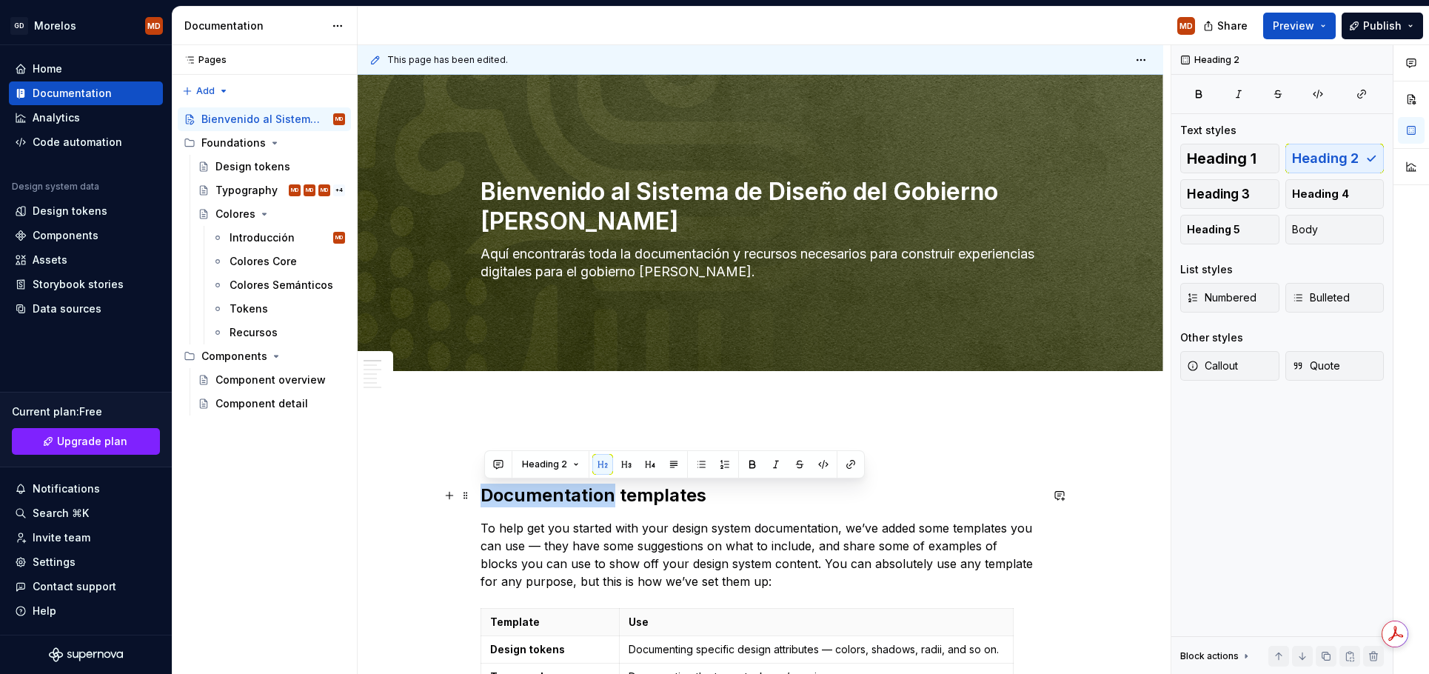
click at [545, 492] on h2 "Documentation templates" at bounding box center [760, 495] width 560 height 24
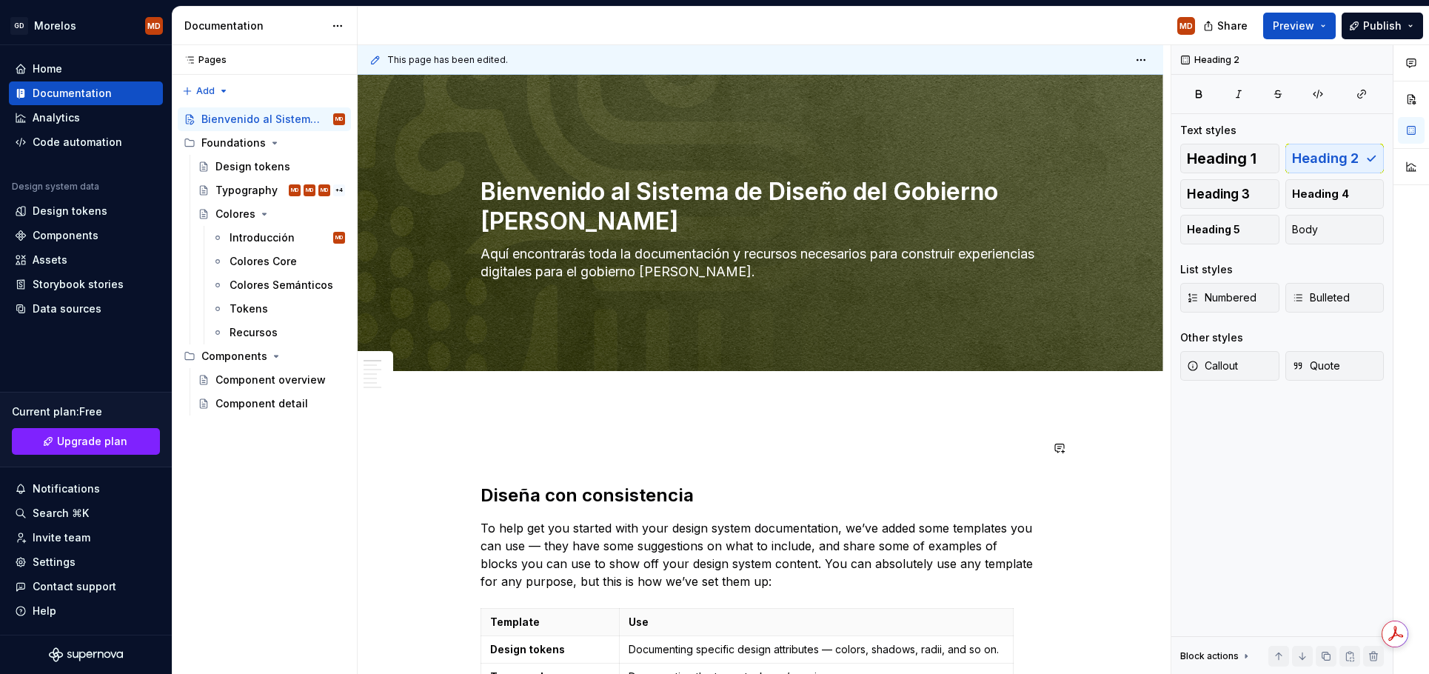
scroll to position [16, 0]
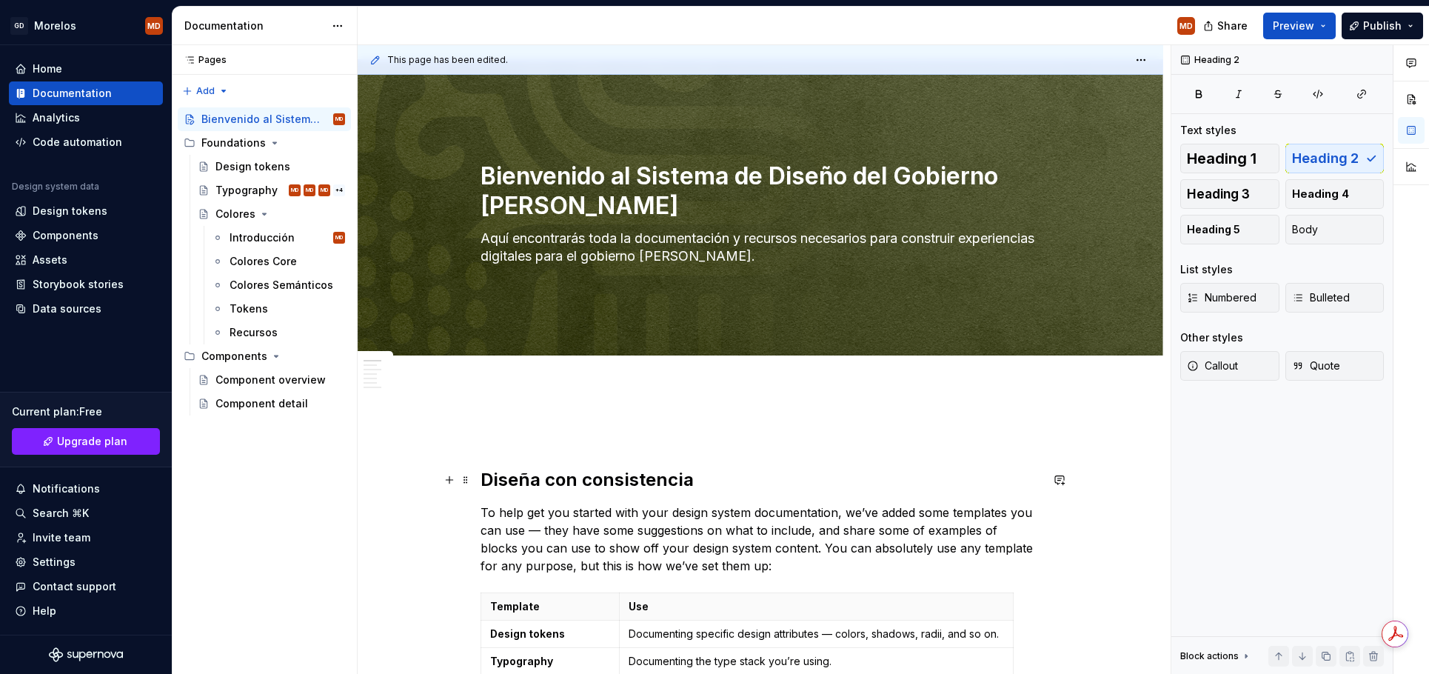
click at [552, 476] on h2 "Diseña con consistencia" at bounding box center [760, 480] width 560 height 24
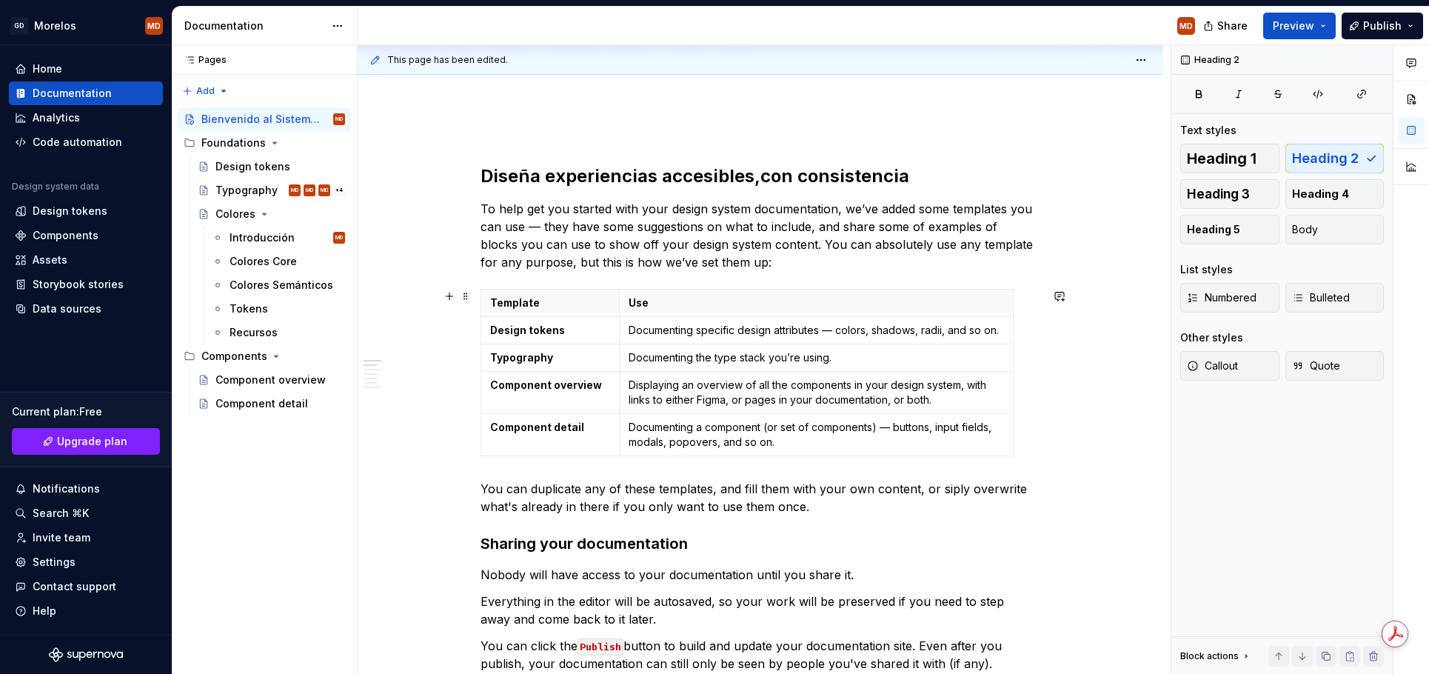
scroll to position [0, 0]
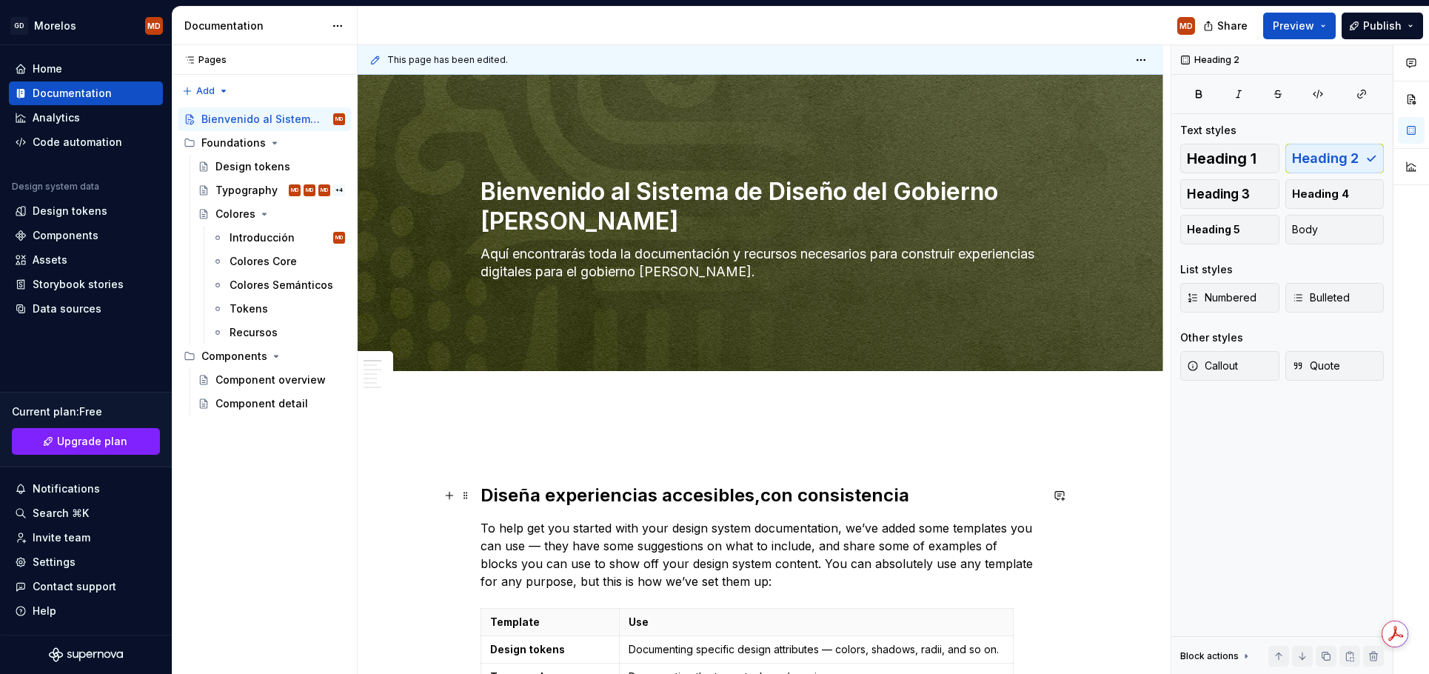
click at [788, 488] on h2 "Diseña experiencias accesibles,con consistencia" at bounding box center [760, 495] width 560 height 24
drag, startPoint x: 894, startPoint y: 503, endPoint x: 664, endPoint y: 503, distance: 229.5
click at [664, 503] on h2 "Diseña experiencias accesibles, consistencia" at bounding box center [760, 495] width 560 height 24
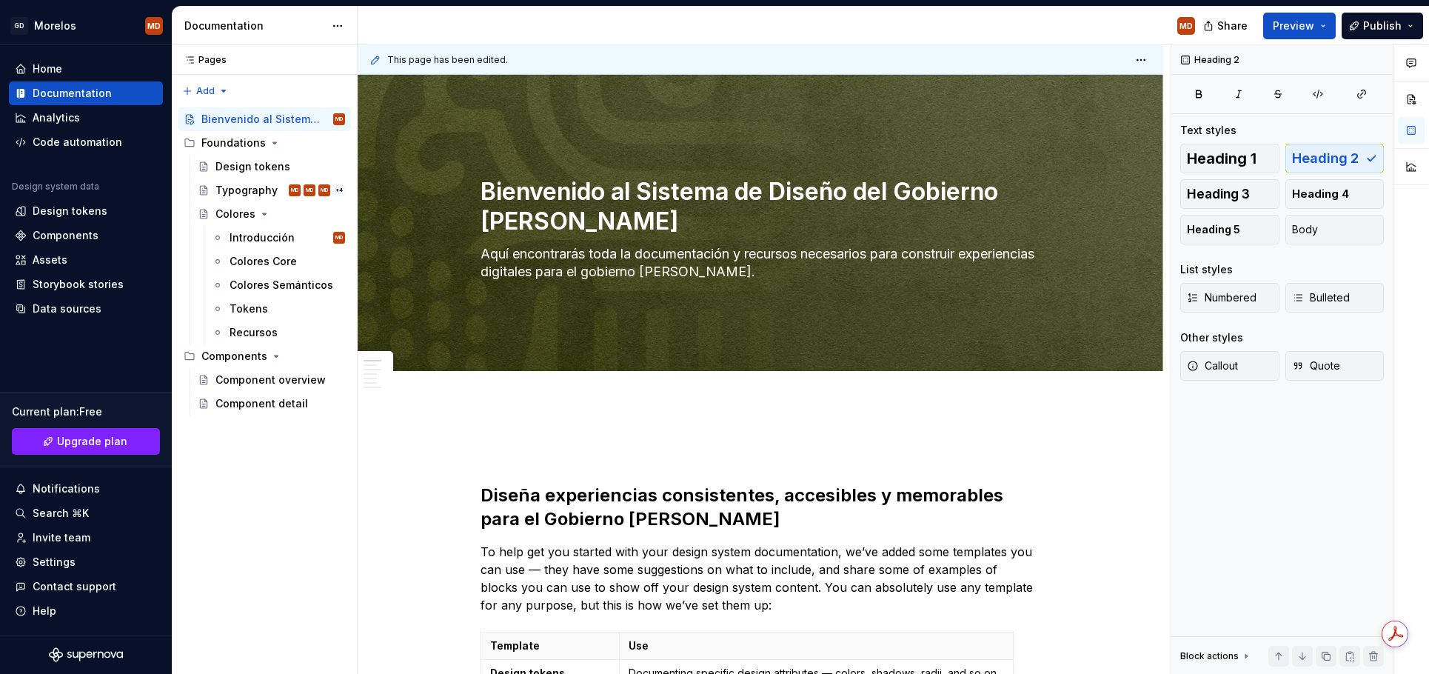
click at [630, 588] on p "To help get you started with your design system documentation, we’ve added some…" at bounding box center [760, 578] width 560 height 71
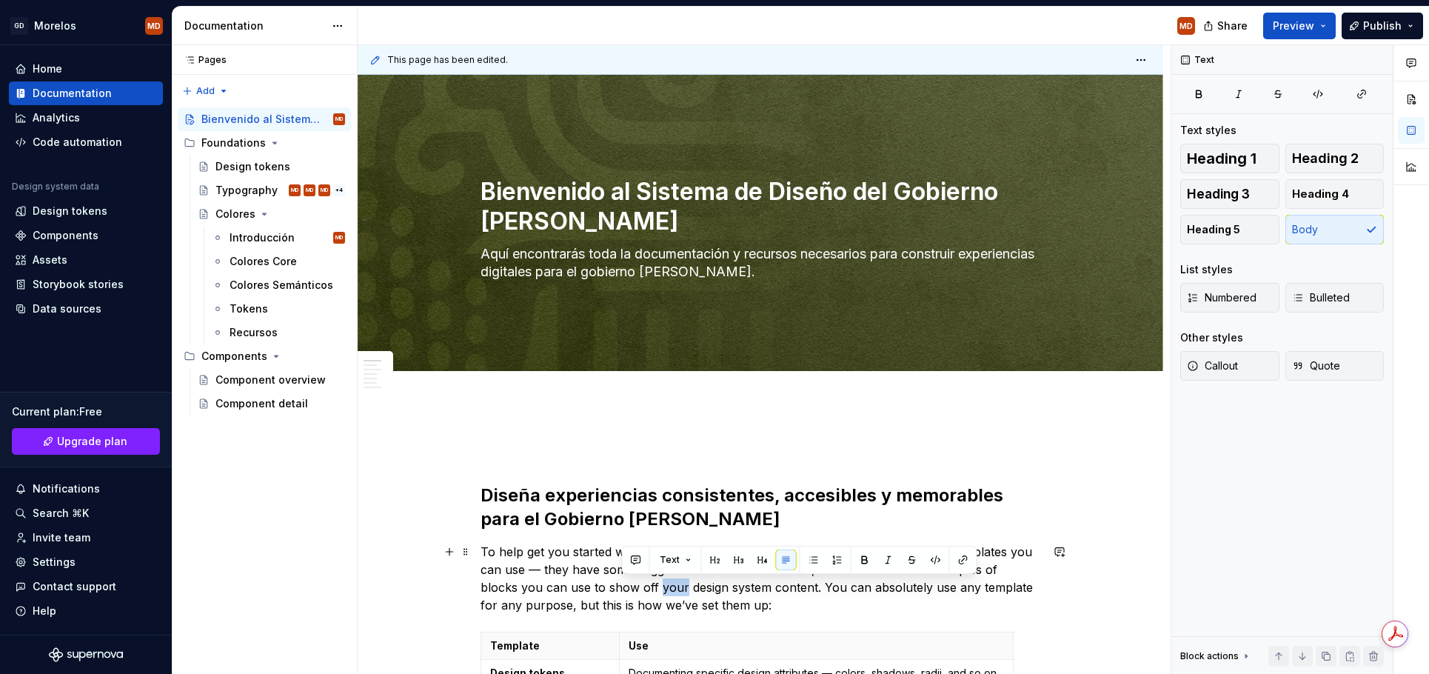
click at [630, 588] on p "To help get you started with your design system documentation, we’ve added some…" at bounding box center [760, 578] width 560 height 71
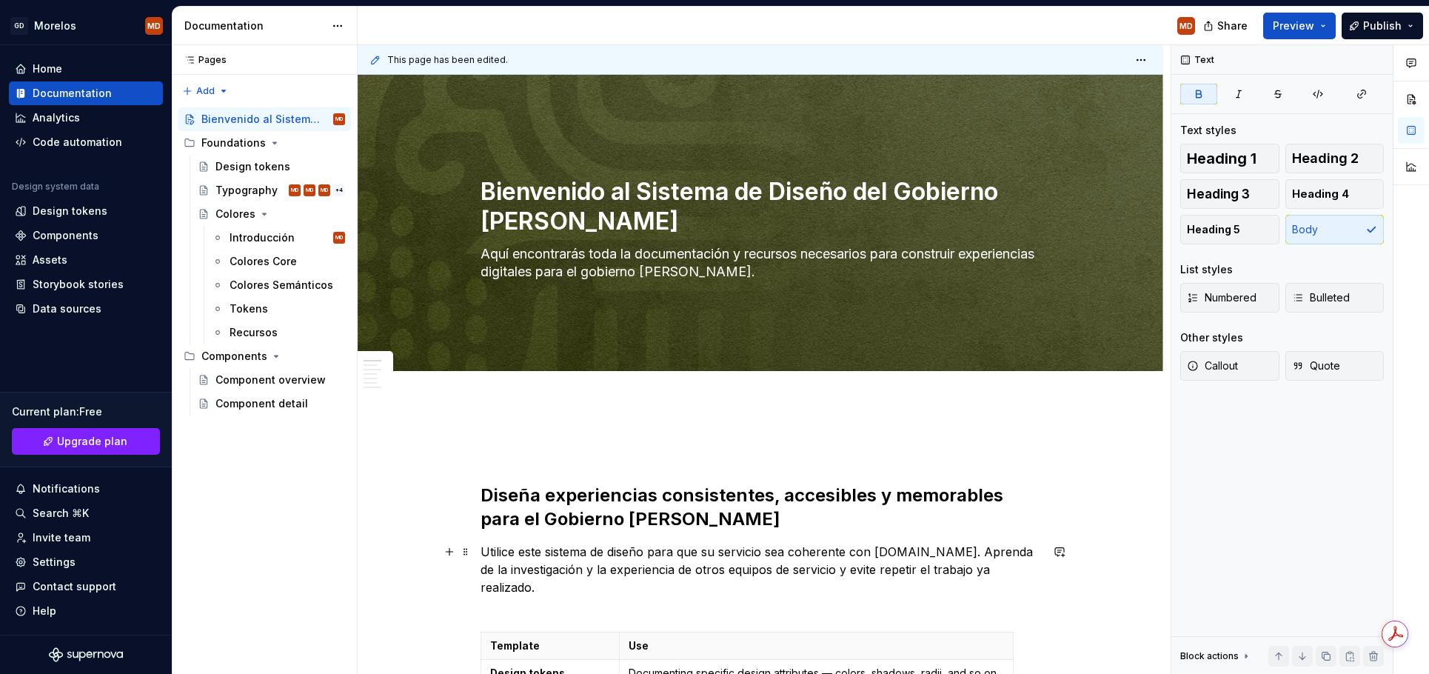
click at [515, 548] on p "Utilice este sistema de diseño para que su servicio sea coherente con [DOMAIN_N…" at bounding box center [760, 578] width 560 height 71
click at [652, 549] on p "Utiliza este sistema de diseño para que su servicio sea coherente con [DOMAIN_N…" at bounding box center [760, 578] width 560 height 71
click at [660, 552] on p "Utiliza este sistema de diseño para que su servicio sea coherente con [DOMAIN_N…" at bounding box center [760, 578] width 560 height 71
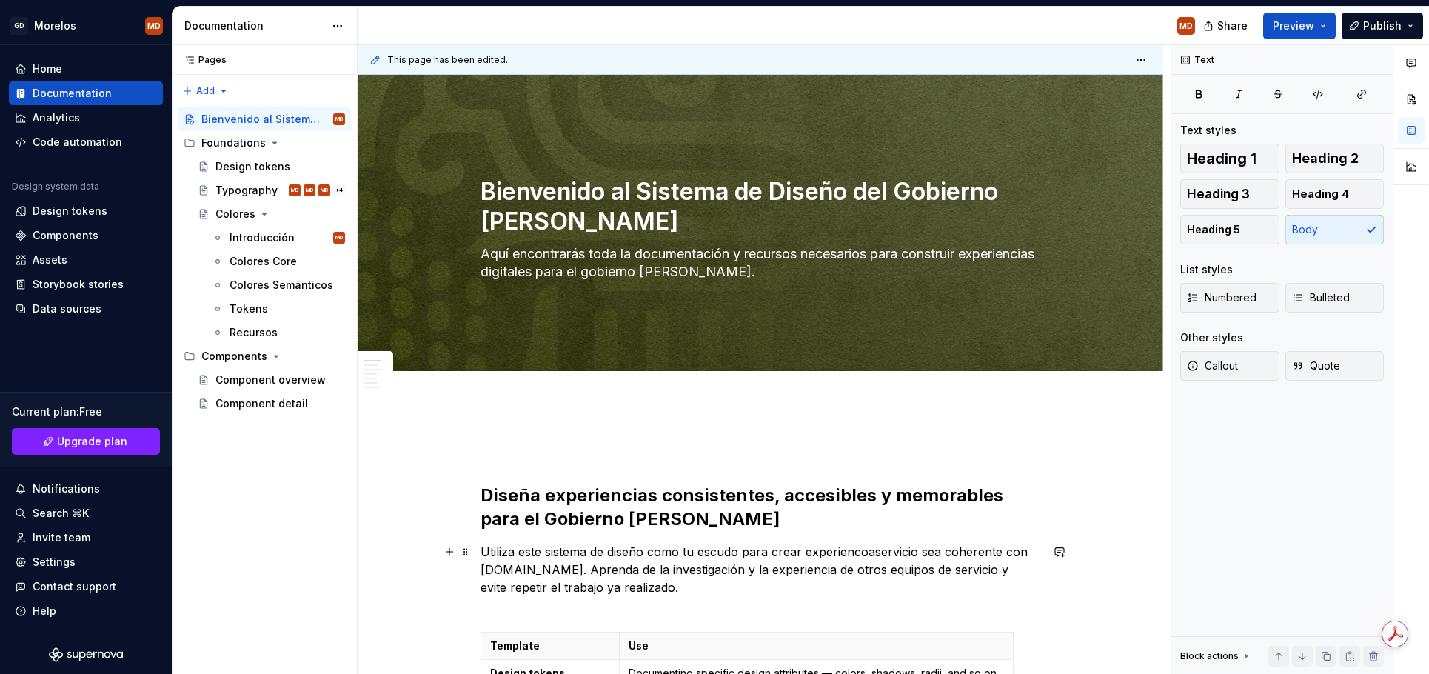
click at [870, 551] on p "Utiliza este sistema de diseño como tu escudo para crear experiencoaservicio se…" at bounding box center [760, 578] width 560 height 71
click at [990, 546] on p "Utiliza este sistema de diseño como tu escudo para crear experiencias coherente…" at bounding box center [760, 578] width 560 height 71
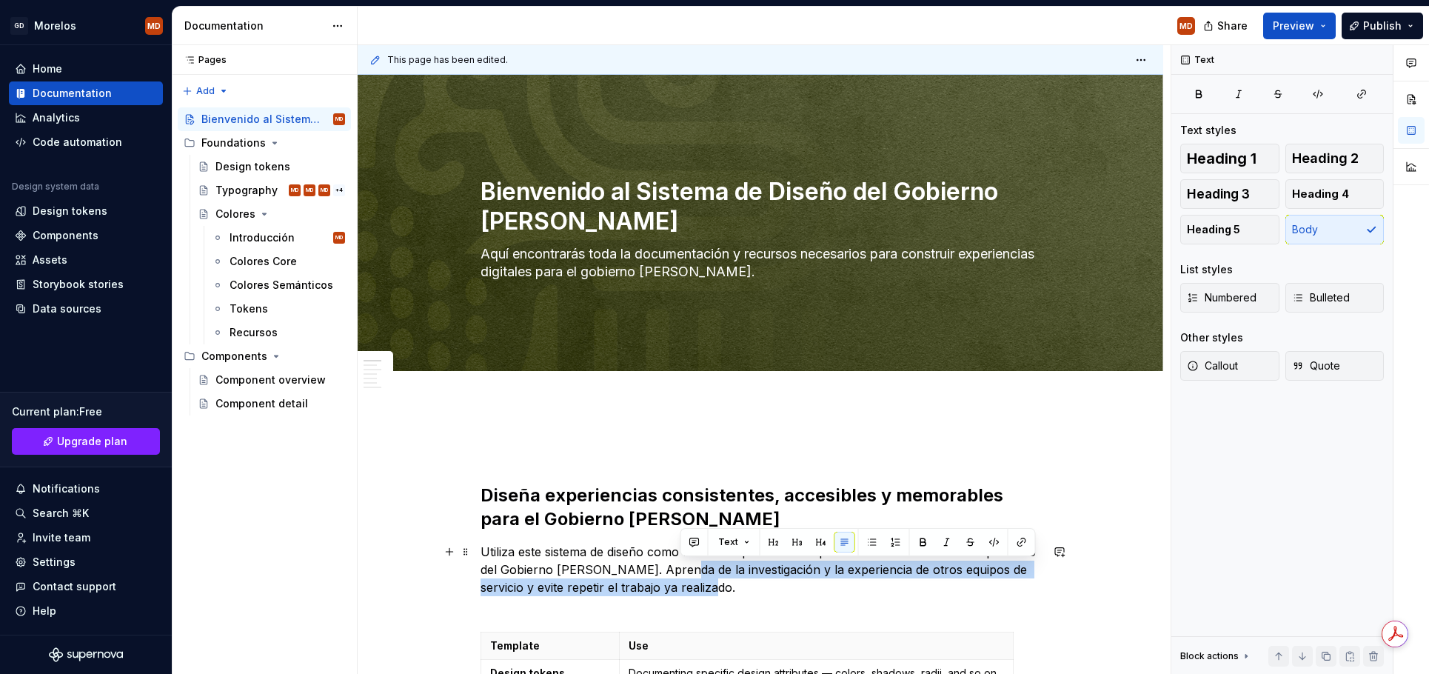
drag, startPoint x: 706, startPoint y: 587, endPoint x: 679, endPoint y: 566, distance: 34.8
click at [679, 566] on p "Utiliza este sistema de diseño como tu escudo para crear experiencias coherente…" at bounding box center [760, 578] width 560 height 71
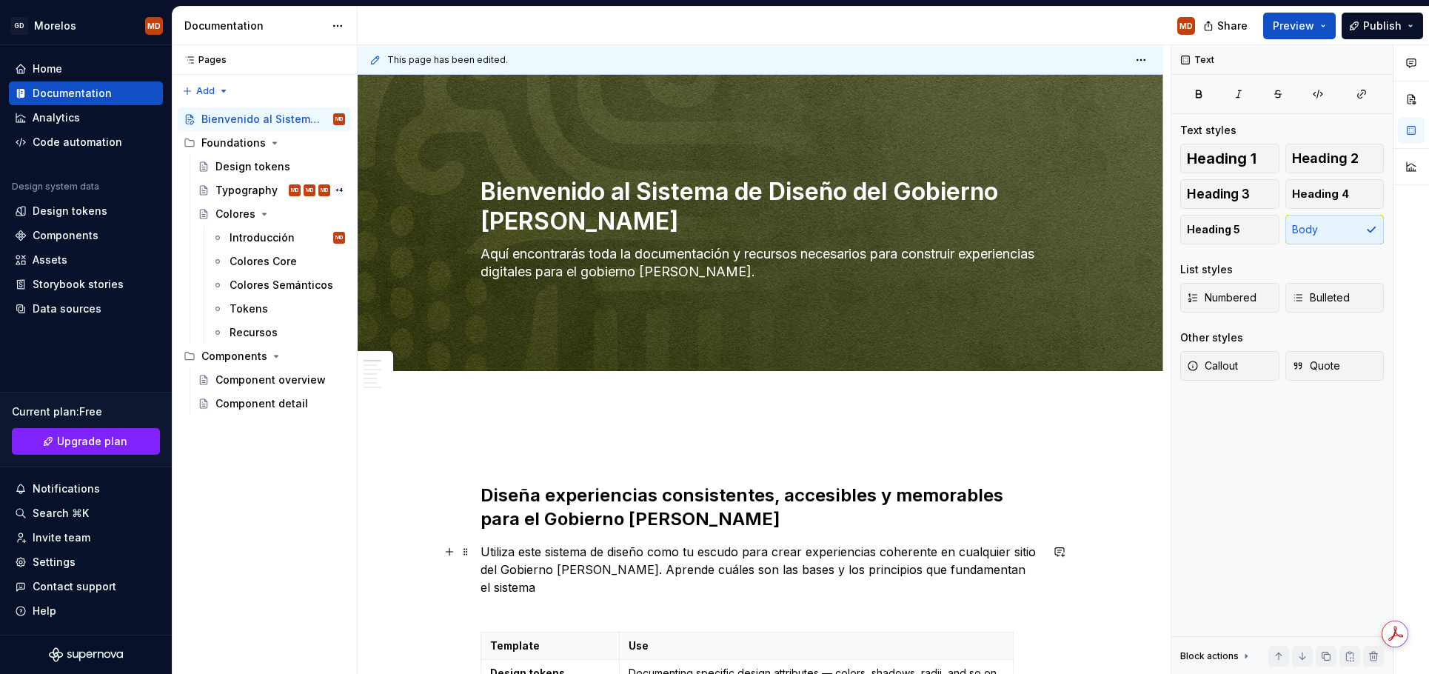
click at [646, 572] on p "Utiliza este sistema de diseño como tu escudo para crear experiencias coherente…" at bounding box center [760, 578] width 560 height 71
click at [817, 583] on p "Utiliza este sistema de diseño como tu escudo para crear experiencias coherente…" at bounding box center [760, 578] width 560 height 71
drag, startPoint x: 628, startPoint y: 588, endPoint x: 675, endPoint y: 593, distance: 47.7
click at [670, 592] on p "Utiliza este sistema de diseño como tu escudo para crear experiencias coherente…" at bounding box center [760, 578] width 560 height 71
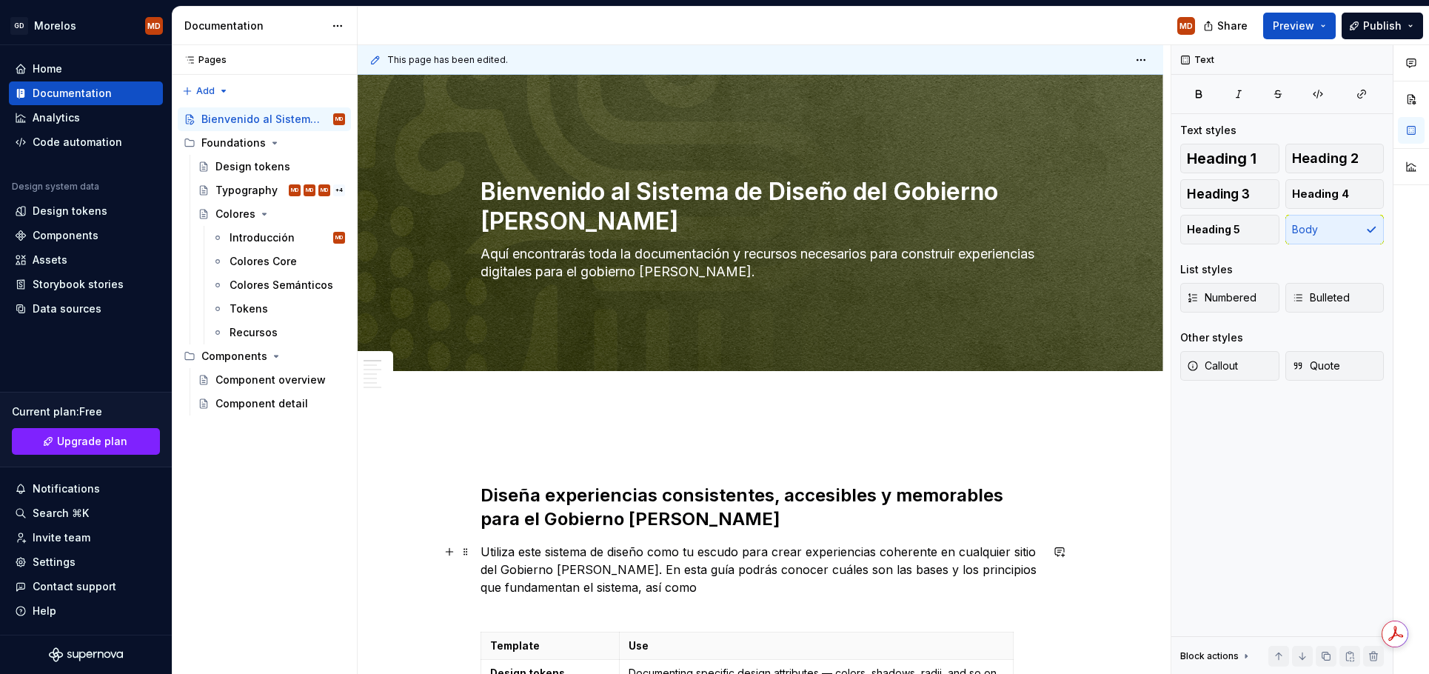
click at [685, 591] on p "Utiliza este sistema de diseño como tu escudo para crear experiencias coherente…" at bounding box center [760, 578] width 560 height 71
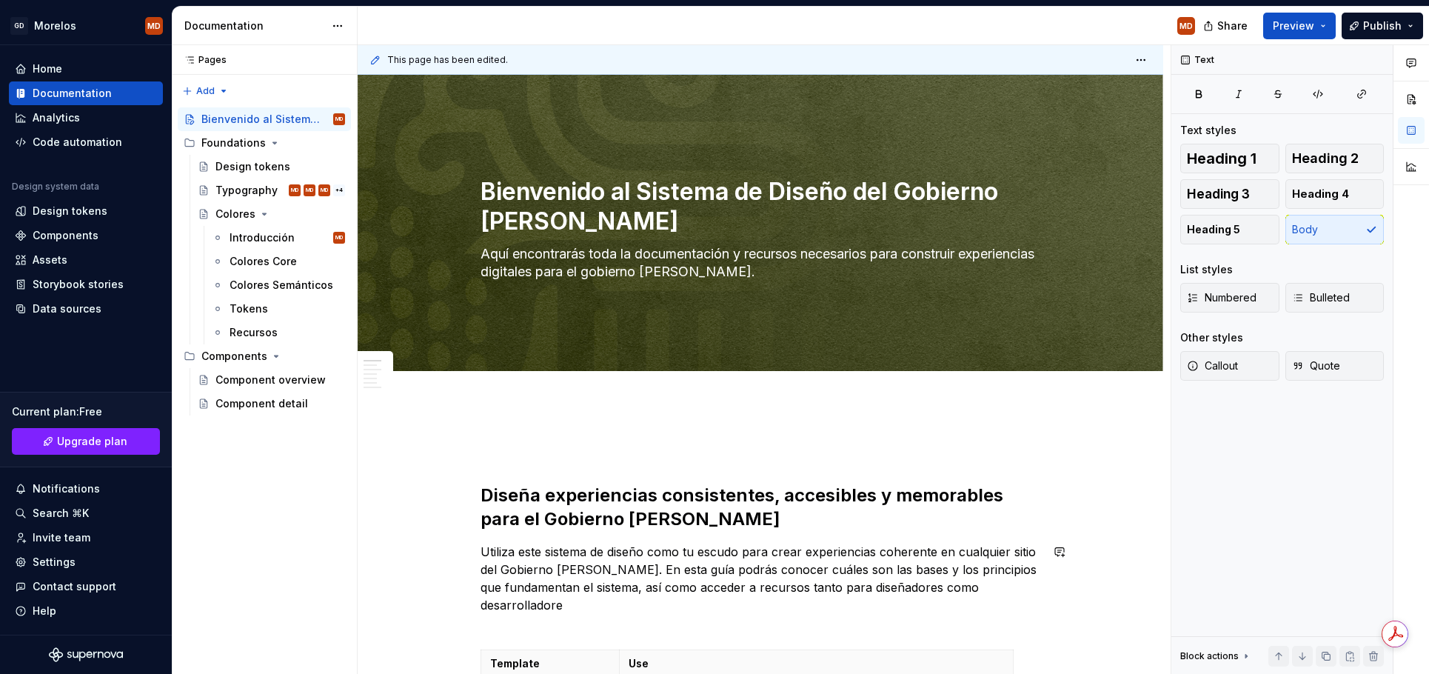
scroll to position [11, 0]
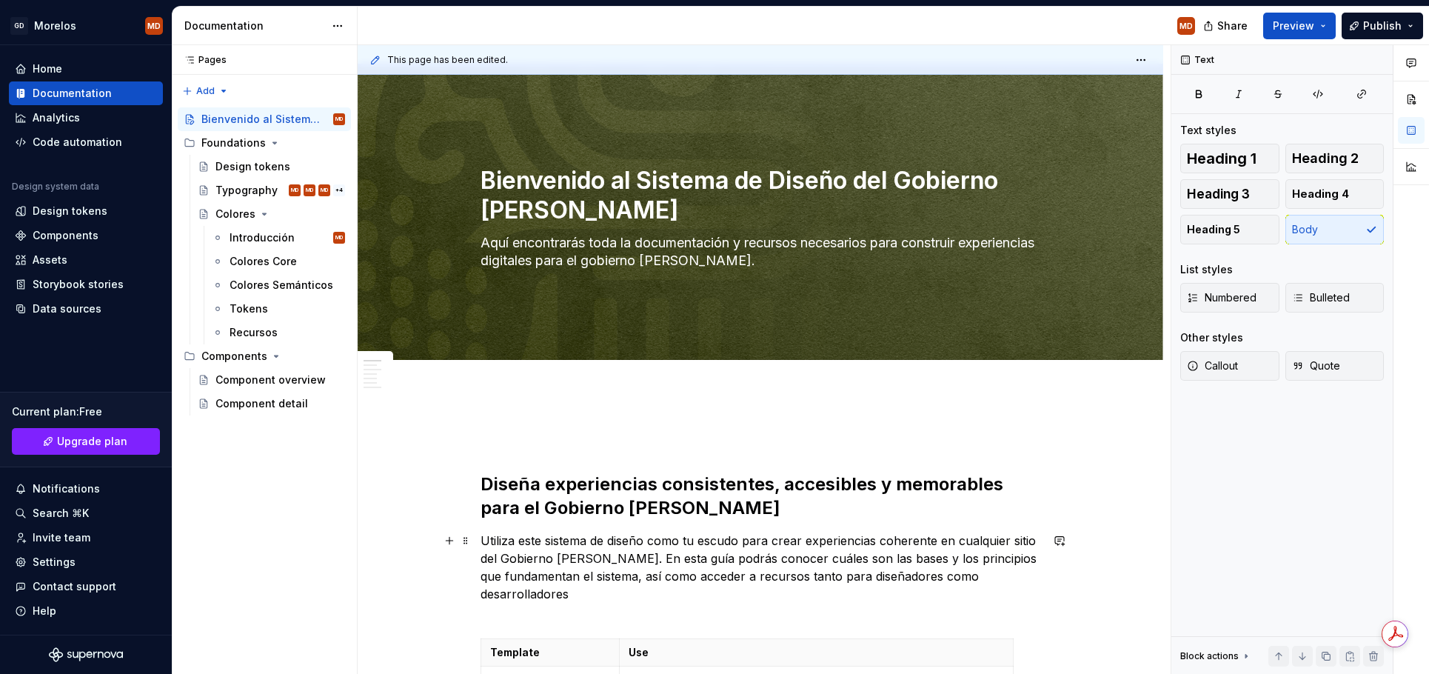
click at [786, 576] on p "Utiliza este sistema de diseño como tu escudo para crear experiencias coherente…" at bounding box center [760, 576] width 560 height 89
click at [620, 577] on p "Utiliza este sistema de diseño como tu escudo para crear experiencias coherente…" at bounding box center [760, 576] width 560 height 89
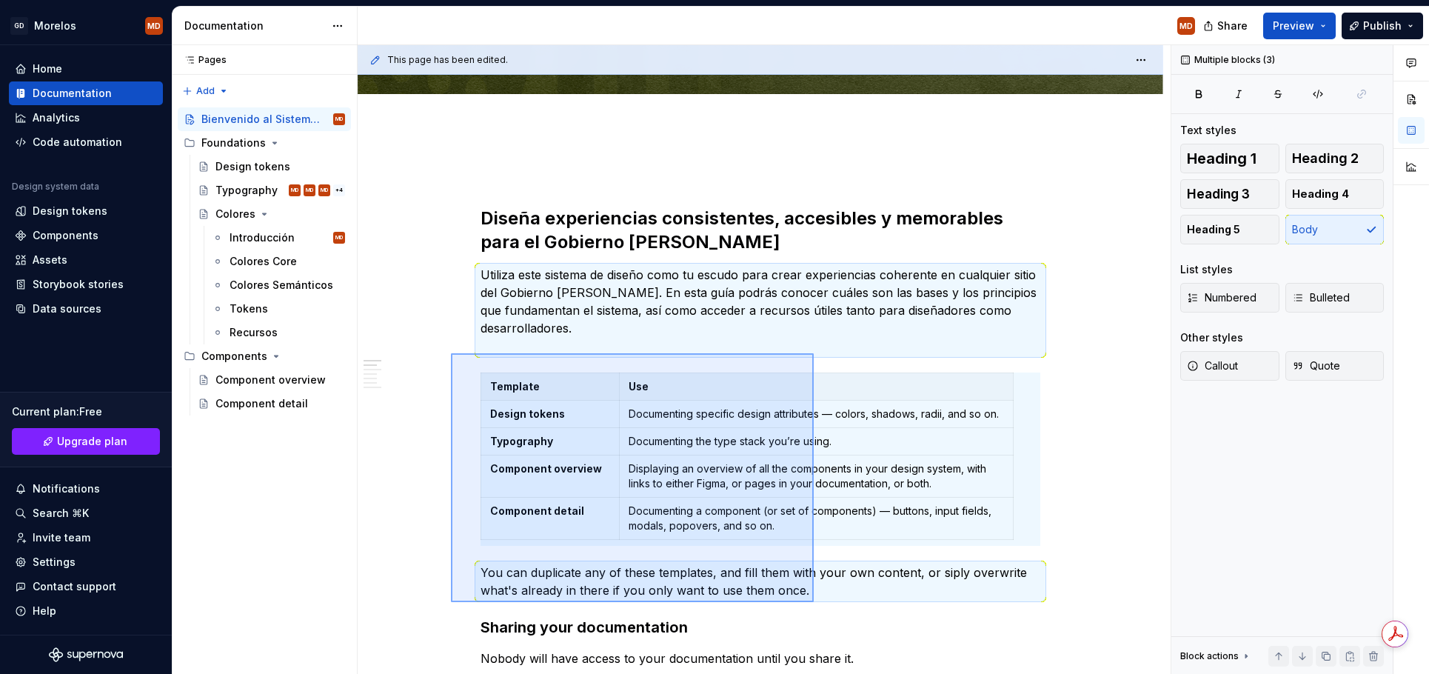
scroll to position [277, 0]
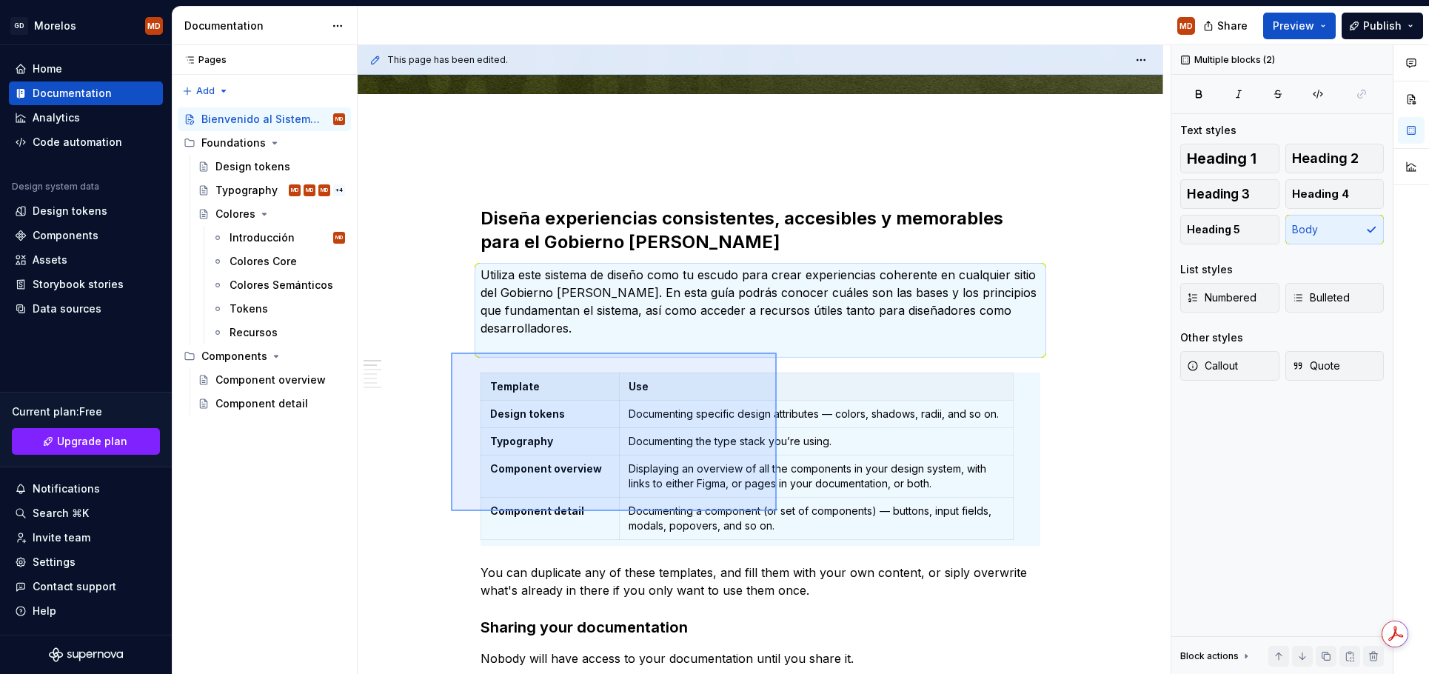
drag, startPoint x: 458, startPoint y: 432, endPoint x: 777, endPoint y: 511, distance: 328.8
click at [777, 511] on div "This page has been edited. Bienvenido al Sistema de Diseño del Gobierno [PERSON…" at bounding box center [764, 359] width 813 height 629
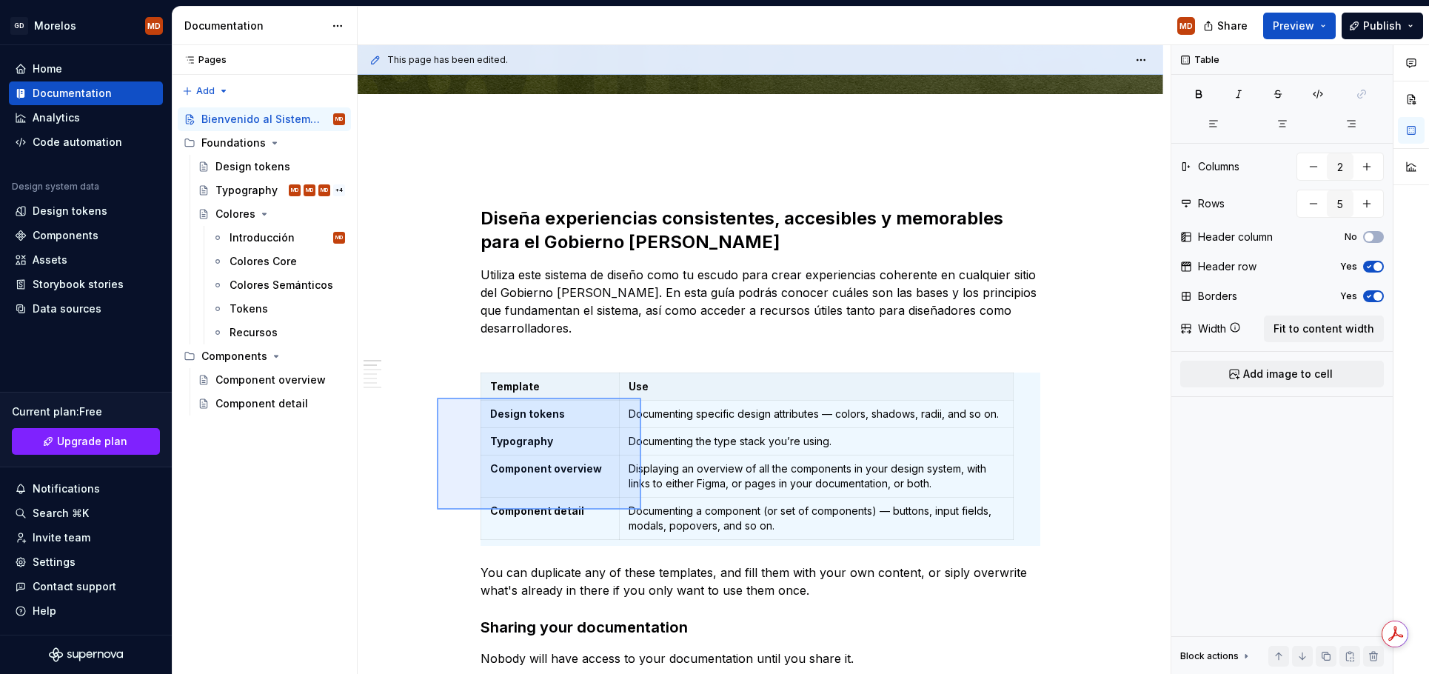
drag, startPoint x: 441, startPoint y: 398, endPoint x: 641, endPoint y: 509, distance: 229.3
click at [641, 509] on div "This page has been edited. Bienvenido al Sistema de Diseño del Gobierno [PERSON…" at bounding box center [764, 359] width 813 height 629
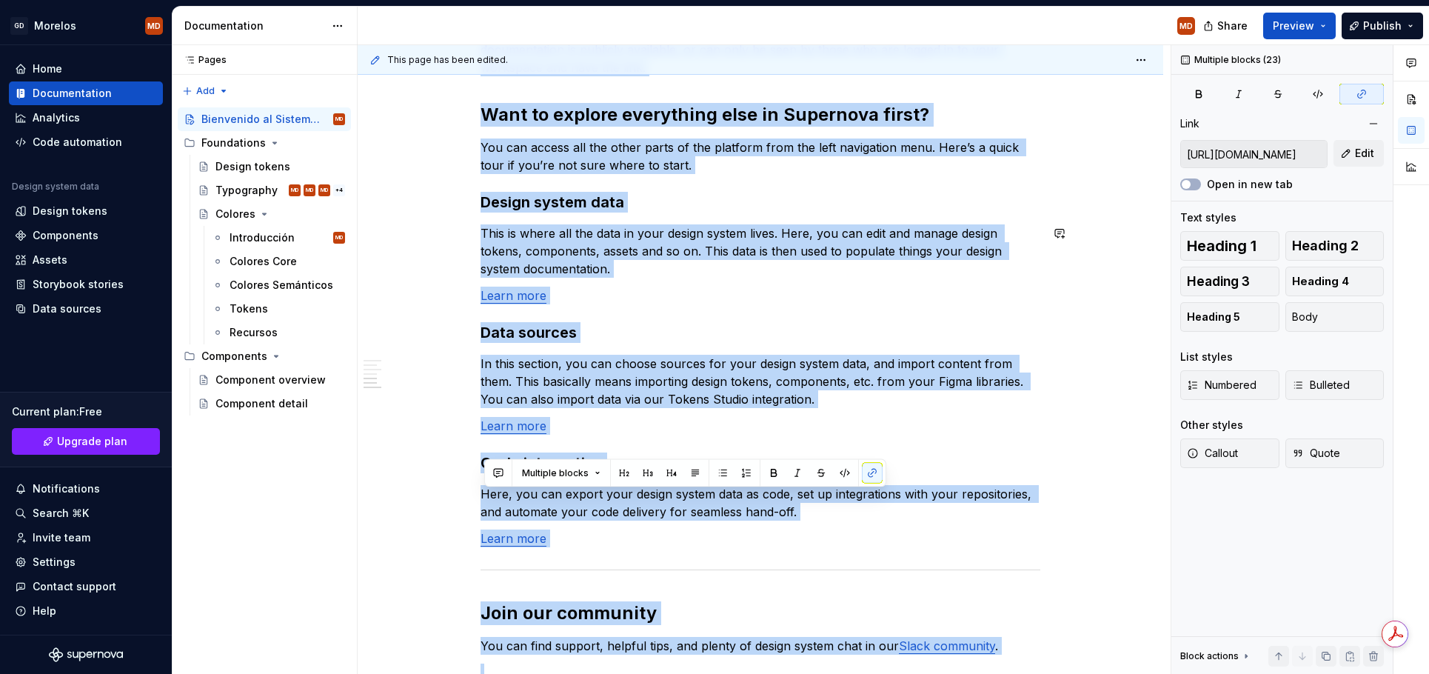
scroll to position [1116, 0]
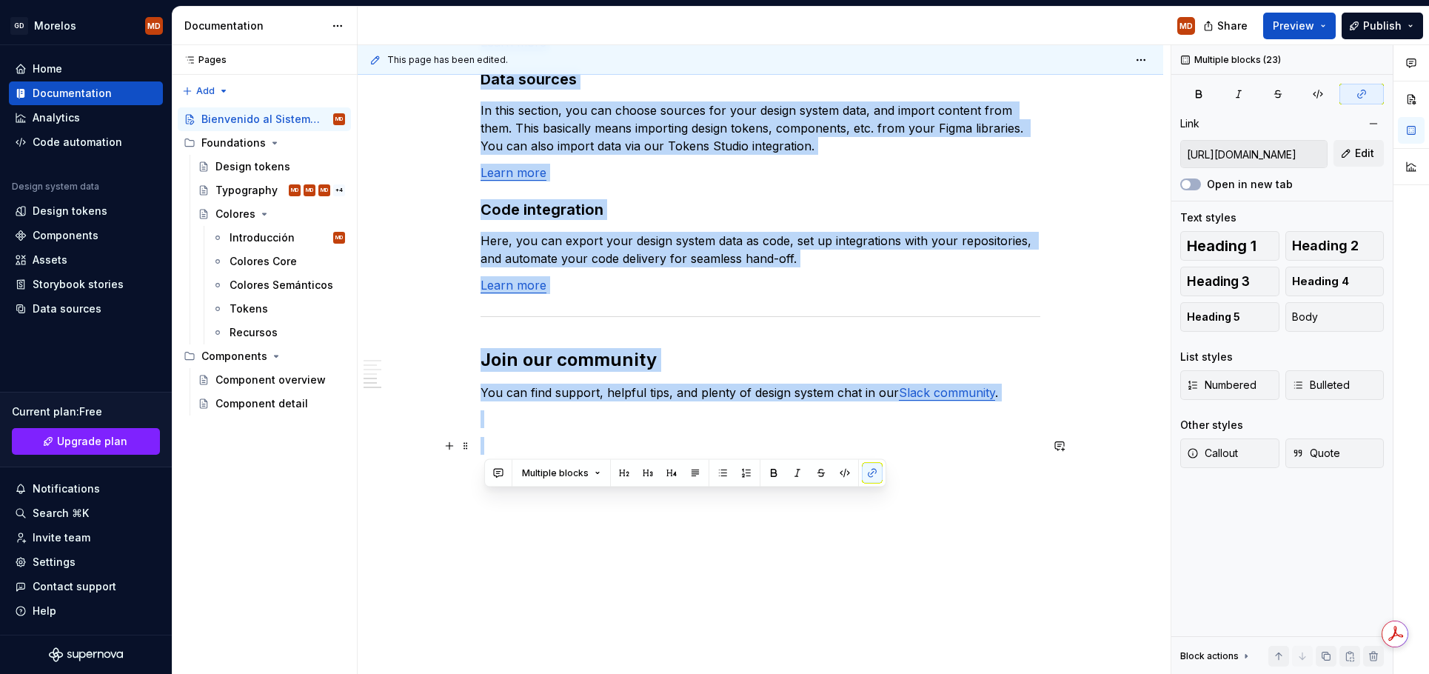
drag, startPoint x: 491, startPoint y: 364, endPoint x: 680, endPoint y: 448, distance: 207.2
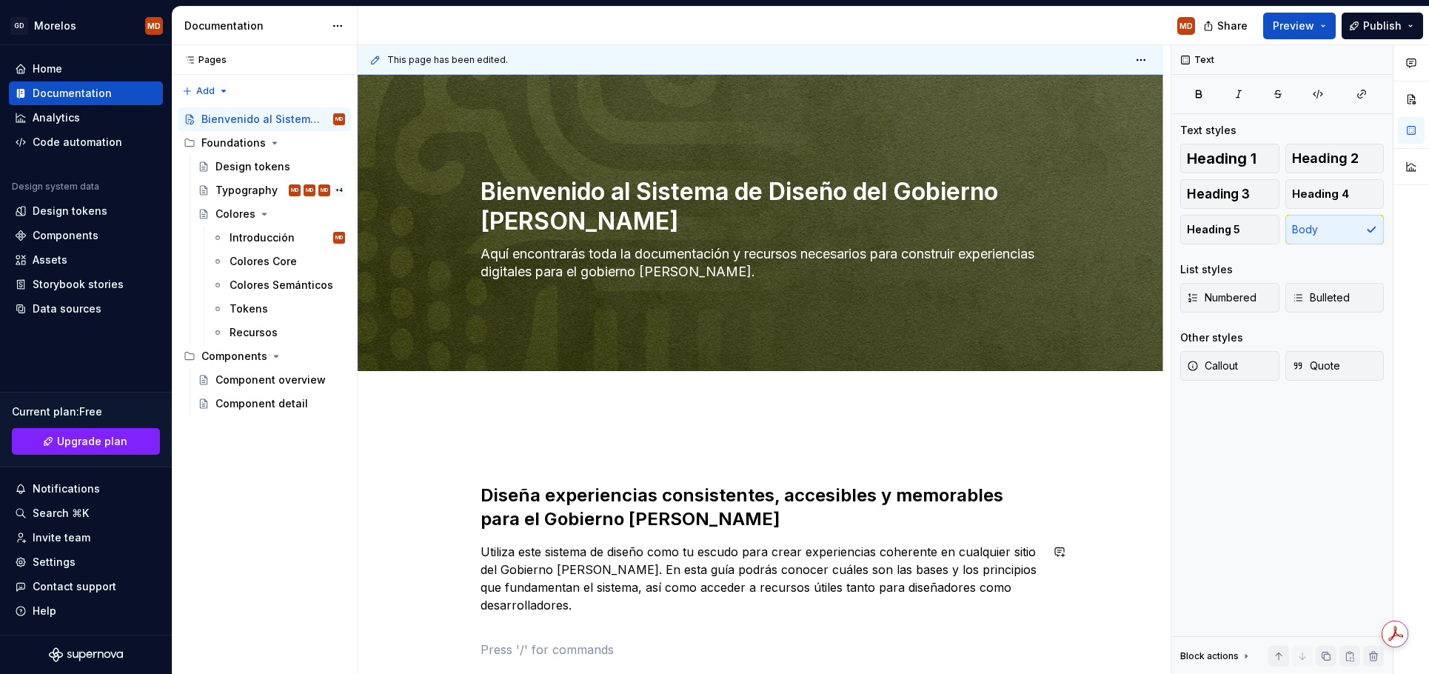
scroll to position [107, 0]
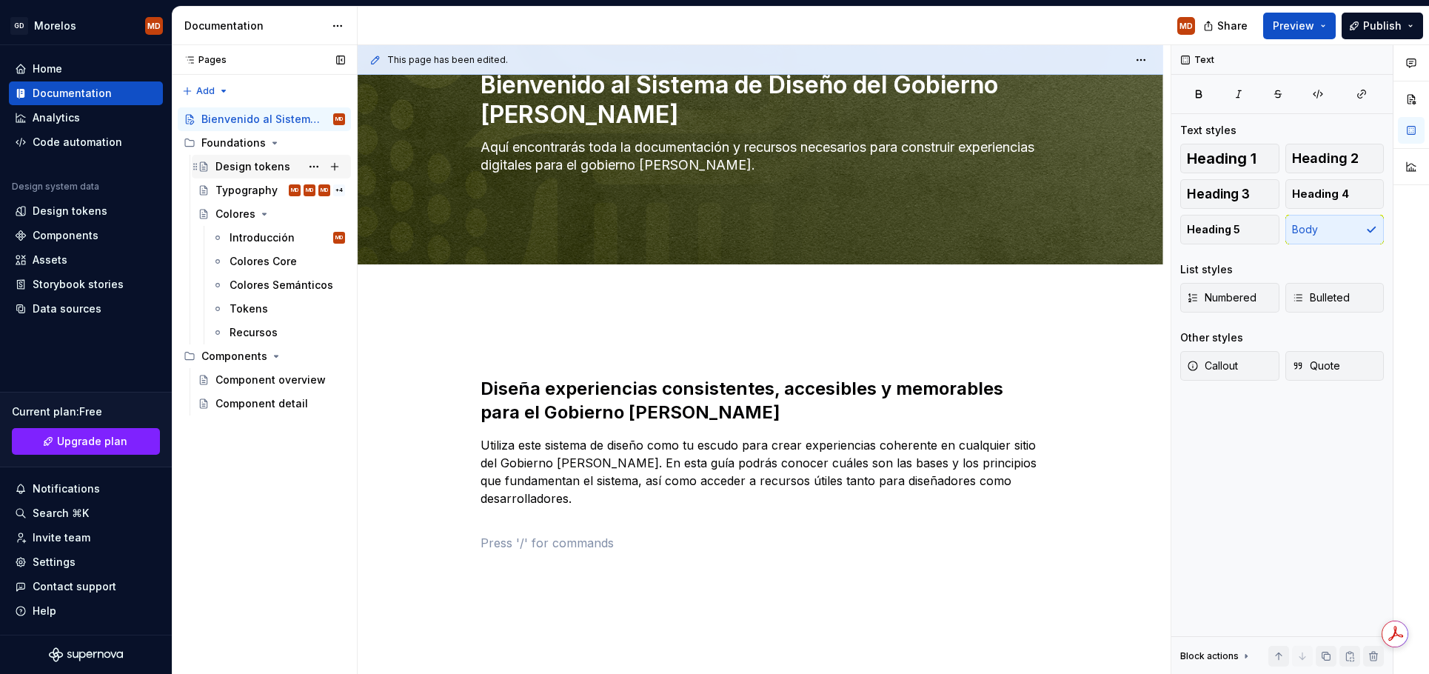
click at [252, 167] on div "Design tokens" at bounding box center [252, 166] width 75 height 15
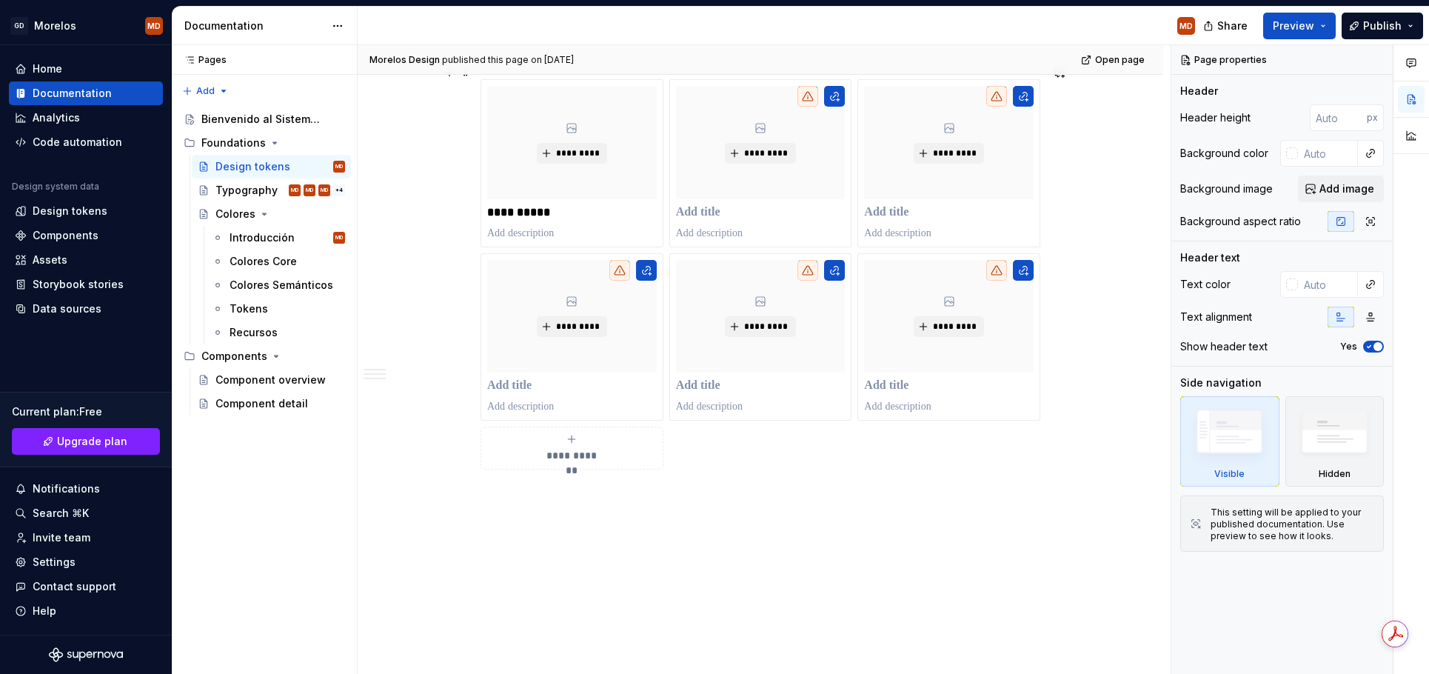
scroll to position [1376, 0]
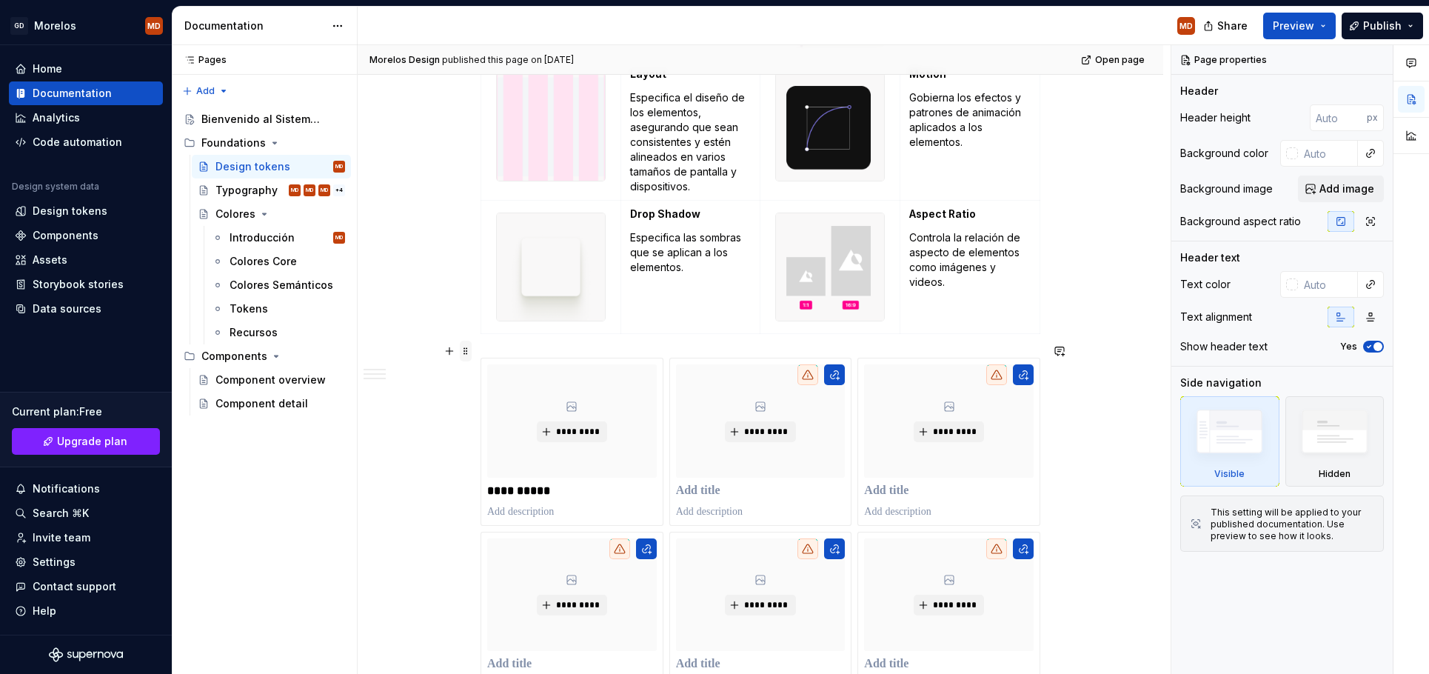
click at [464, 348] on span at bounding box center [466, 351] width 12 height 21
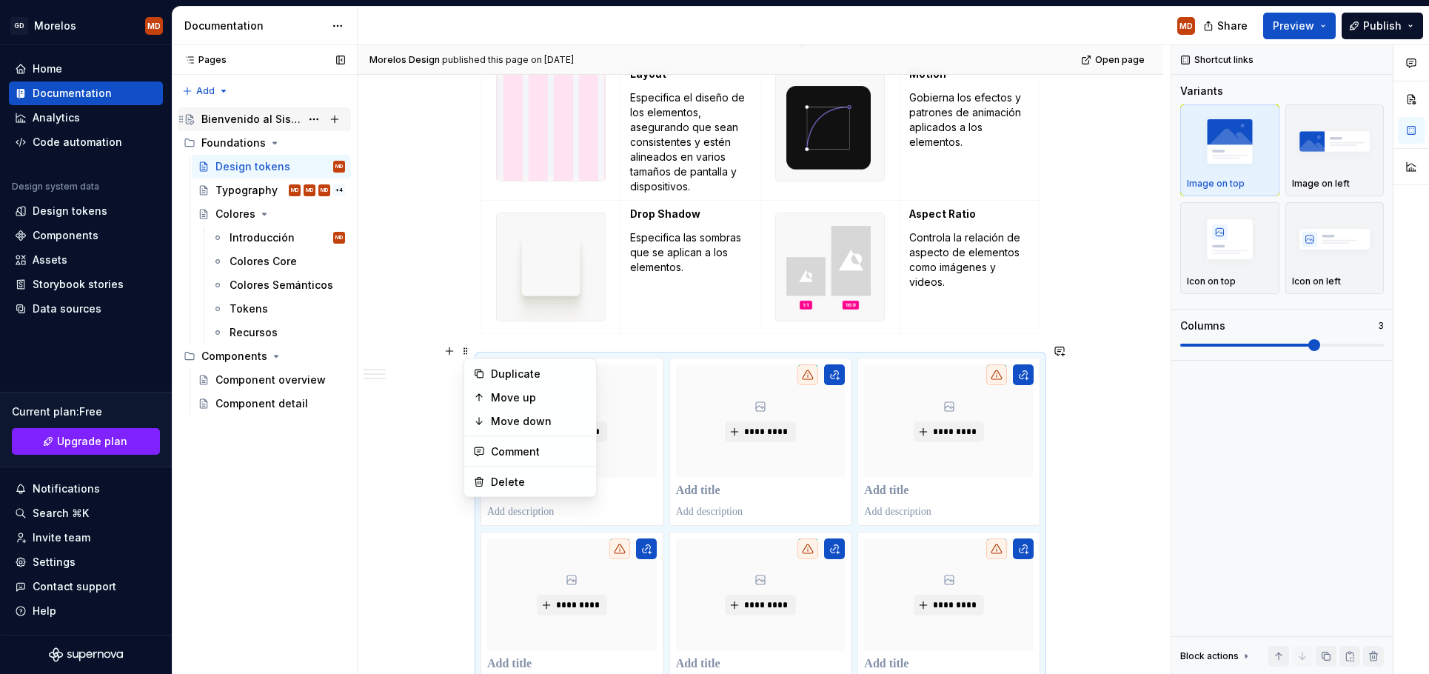
click at [261, 121] on div "Bienvenido al Sistema de Diseño del Gobierno [PERSON_NAME]" at bounding box center [250, 119] width 99 height 15
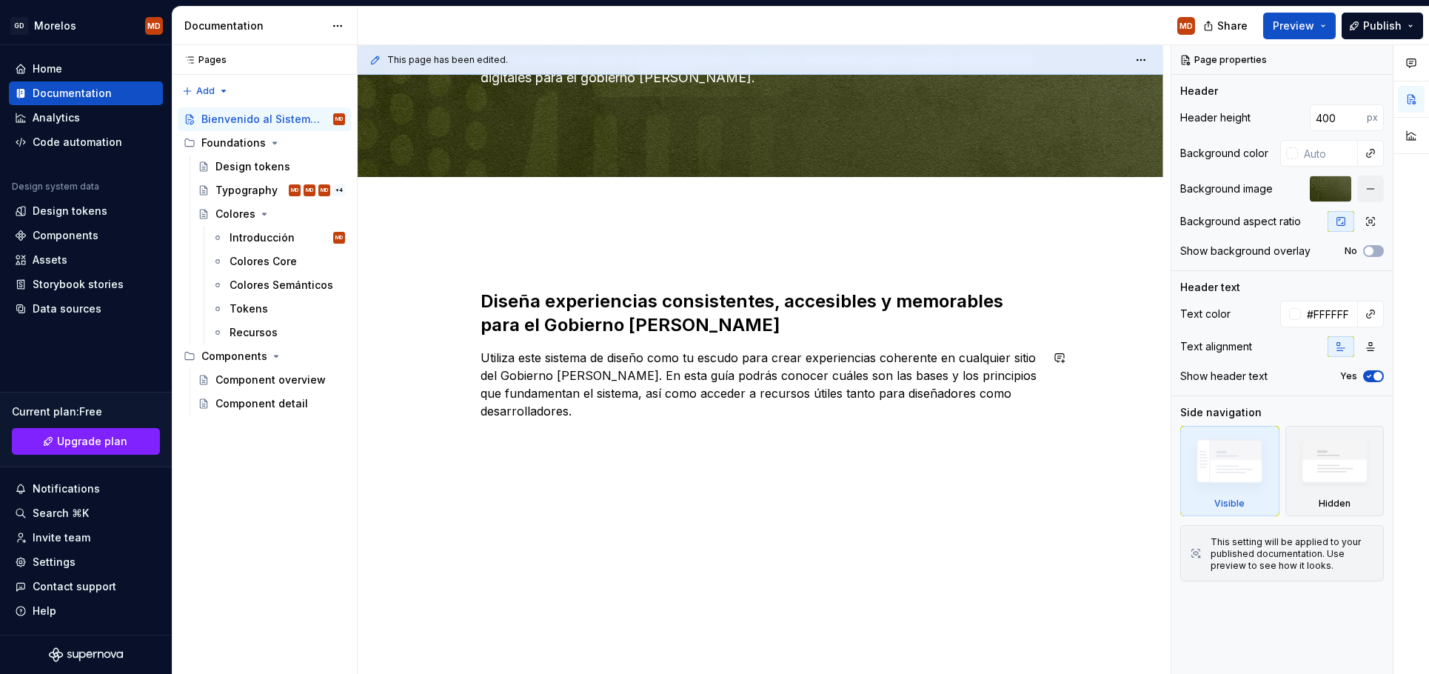
scroll to position [204, 0]
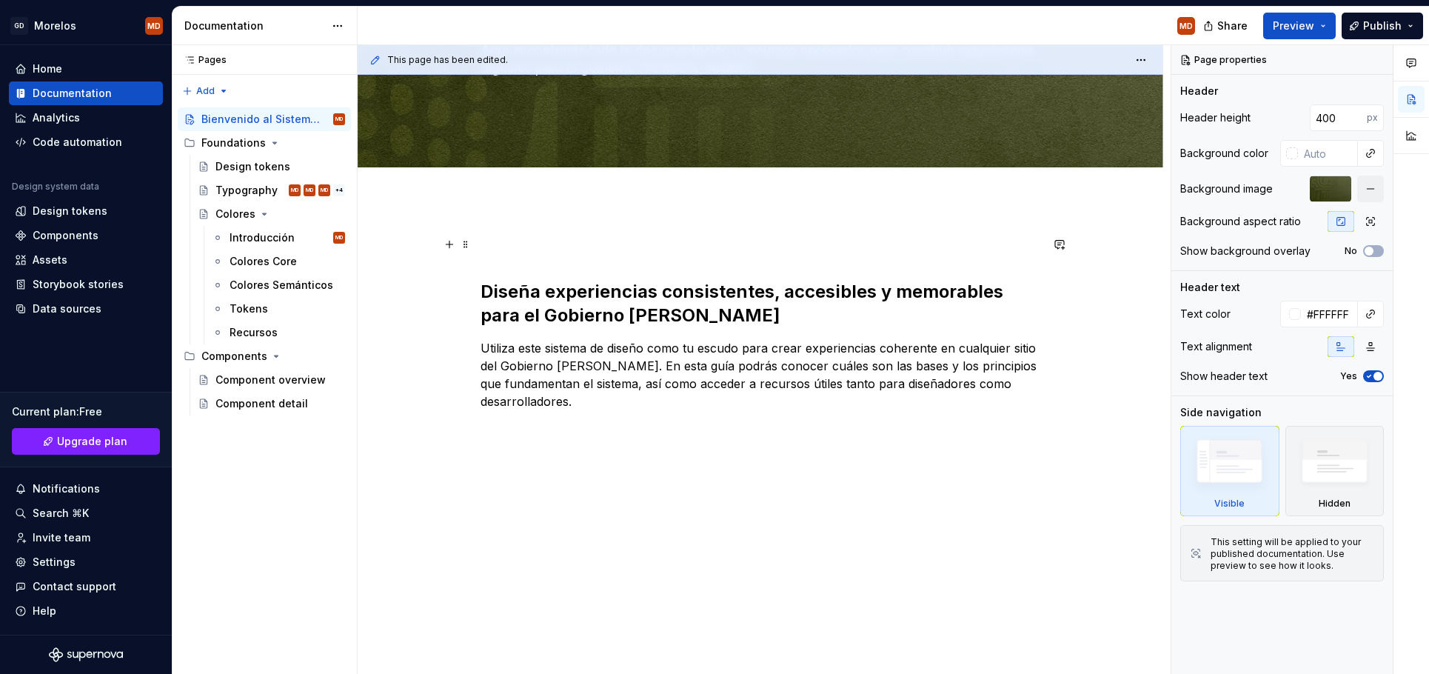
click at [617, 251] on p at bounding box center [760, 244] width 560 height 18
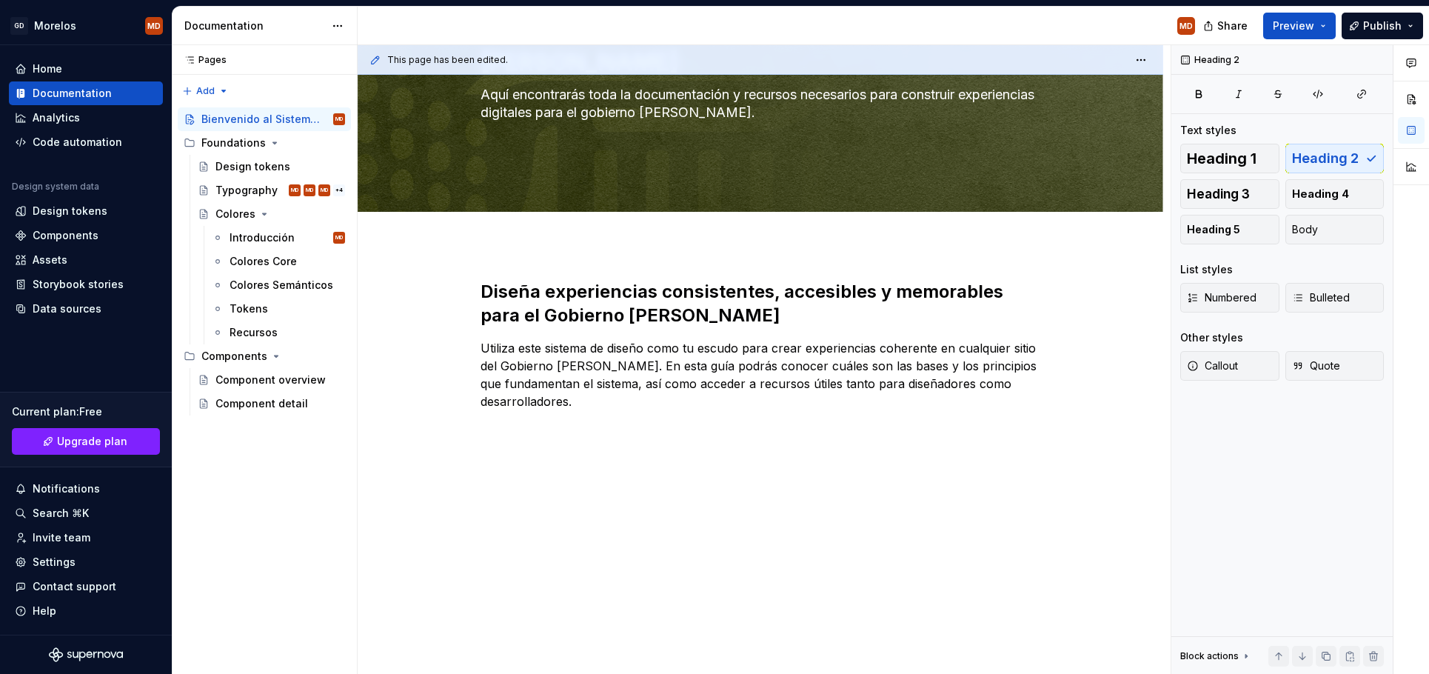
scroll to position [165, 0]
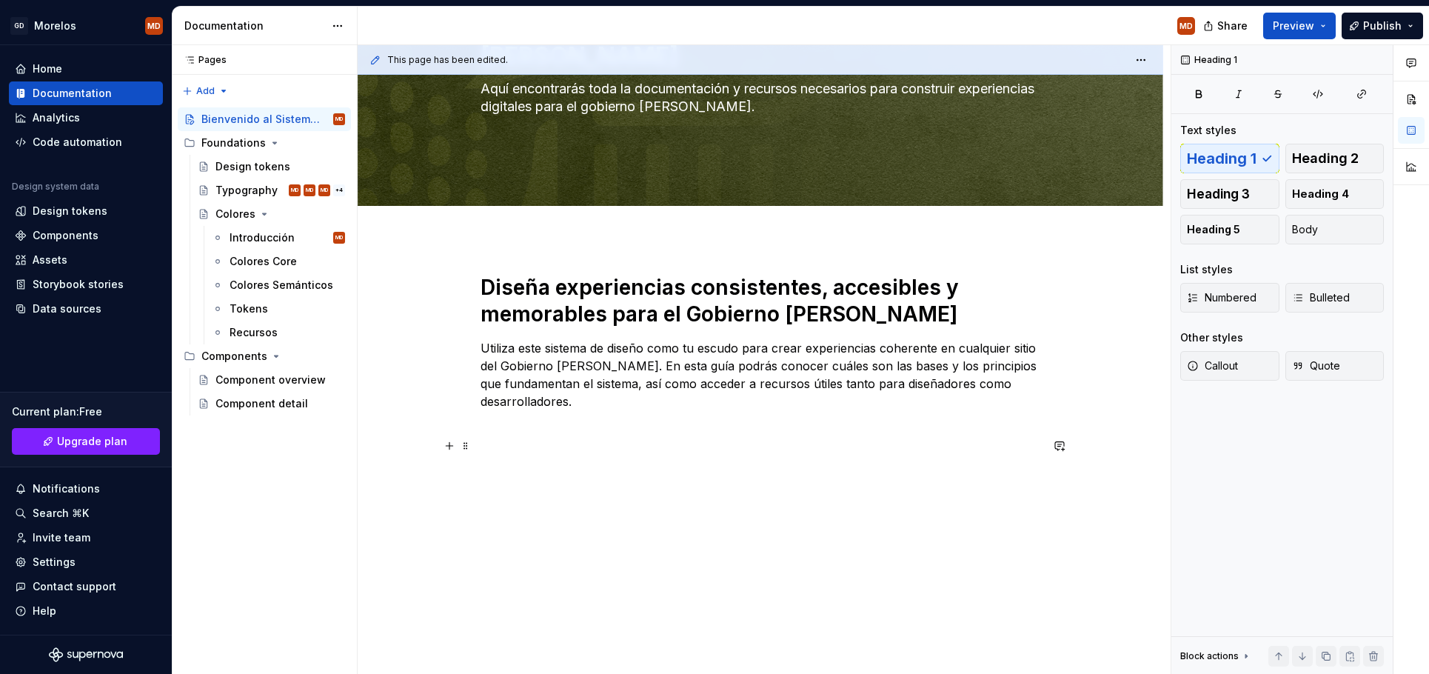
click at [632, 443] on p at bounding box center [760, 446] width 560 height 18
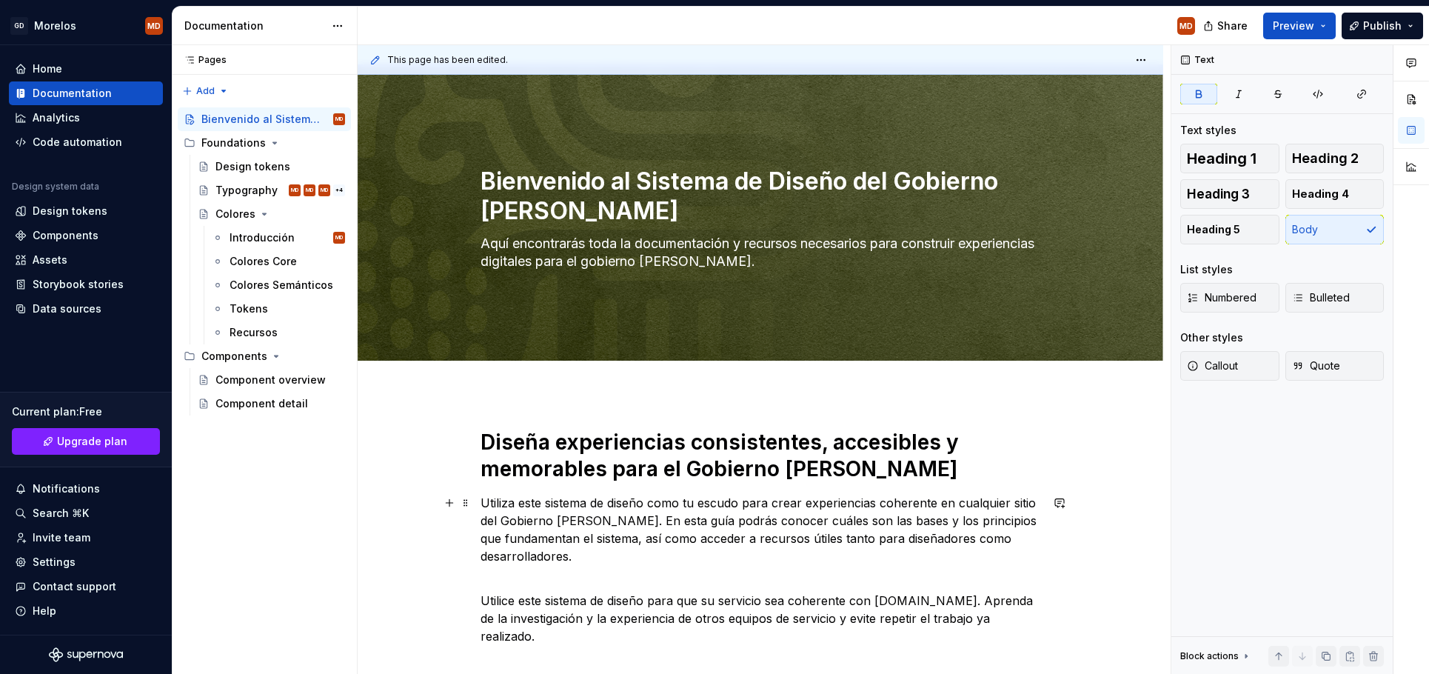
scroll to position [0, 0]
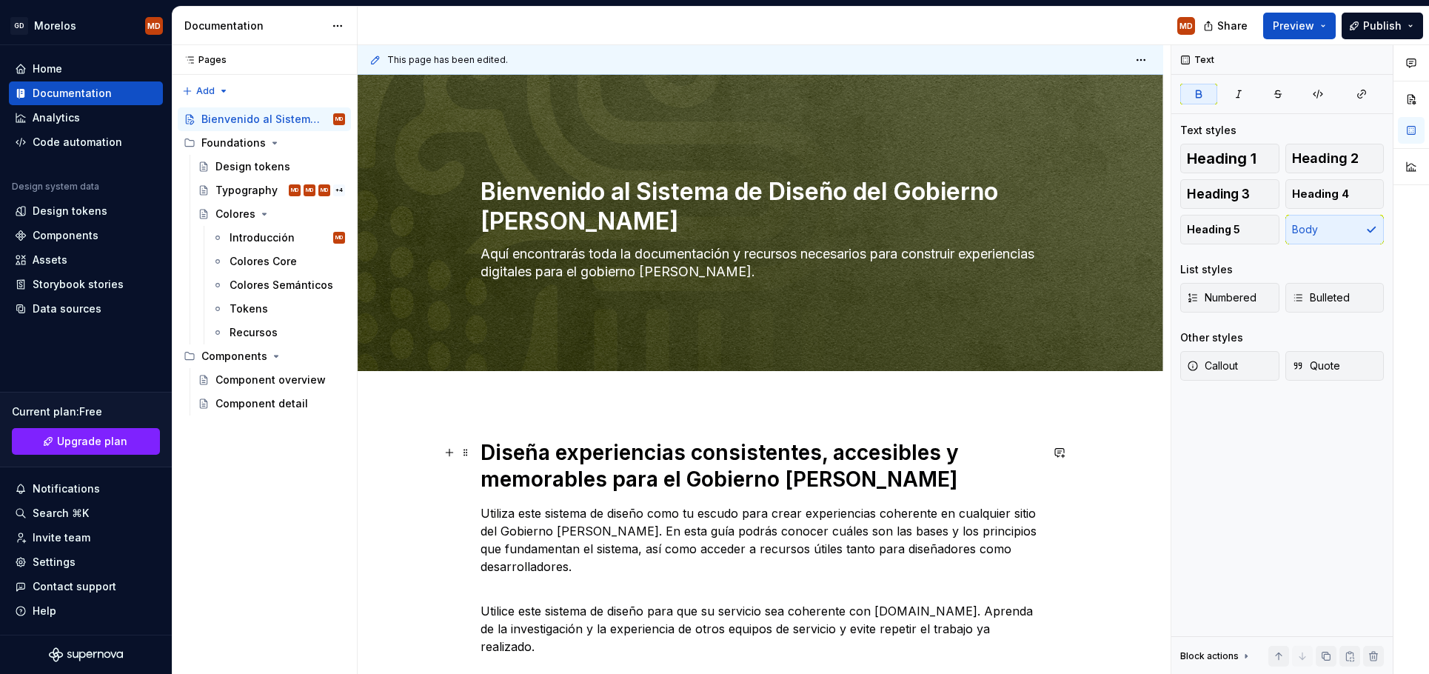
click at [629, 443] on h1 "Diseña experiencias consistentes, accesibles y memorables para el Gobierno [PER…" at bounding box center [760, 465] width 560 height 53
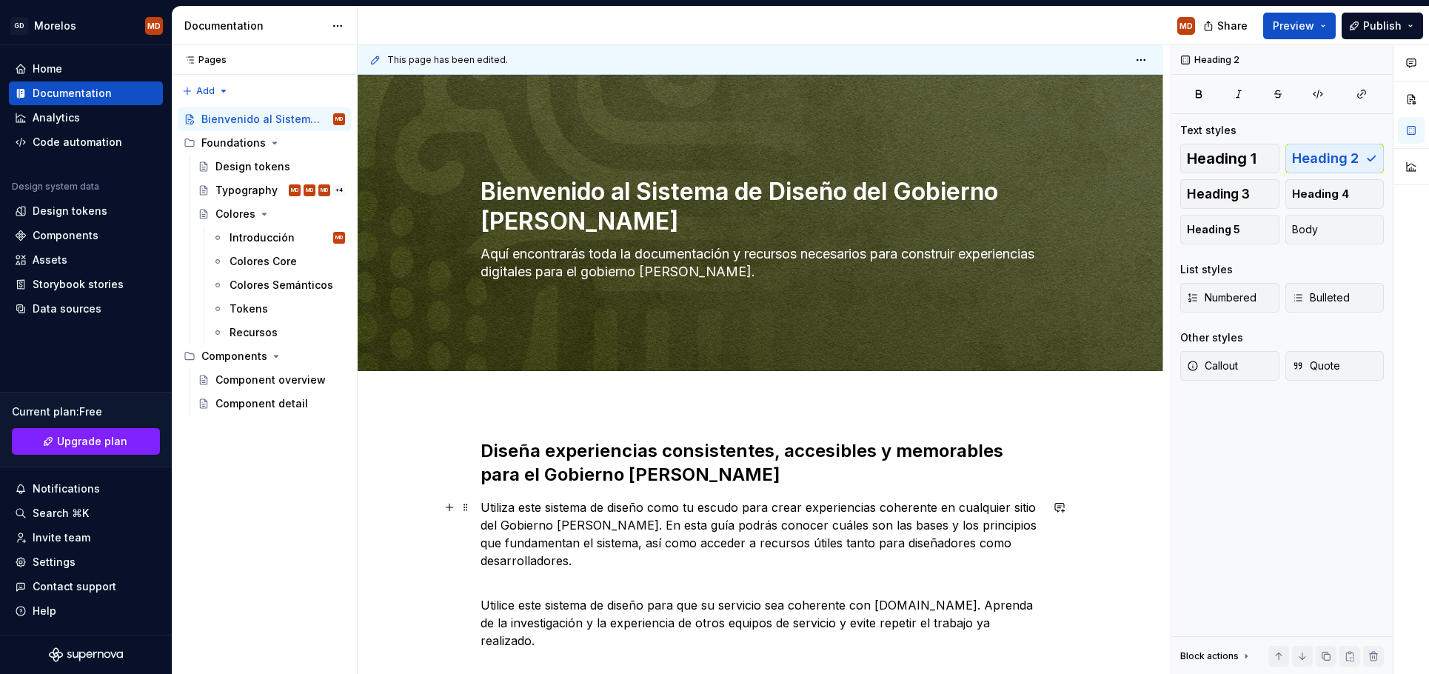
scroll to position [91, 0]
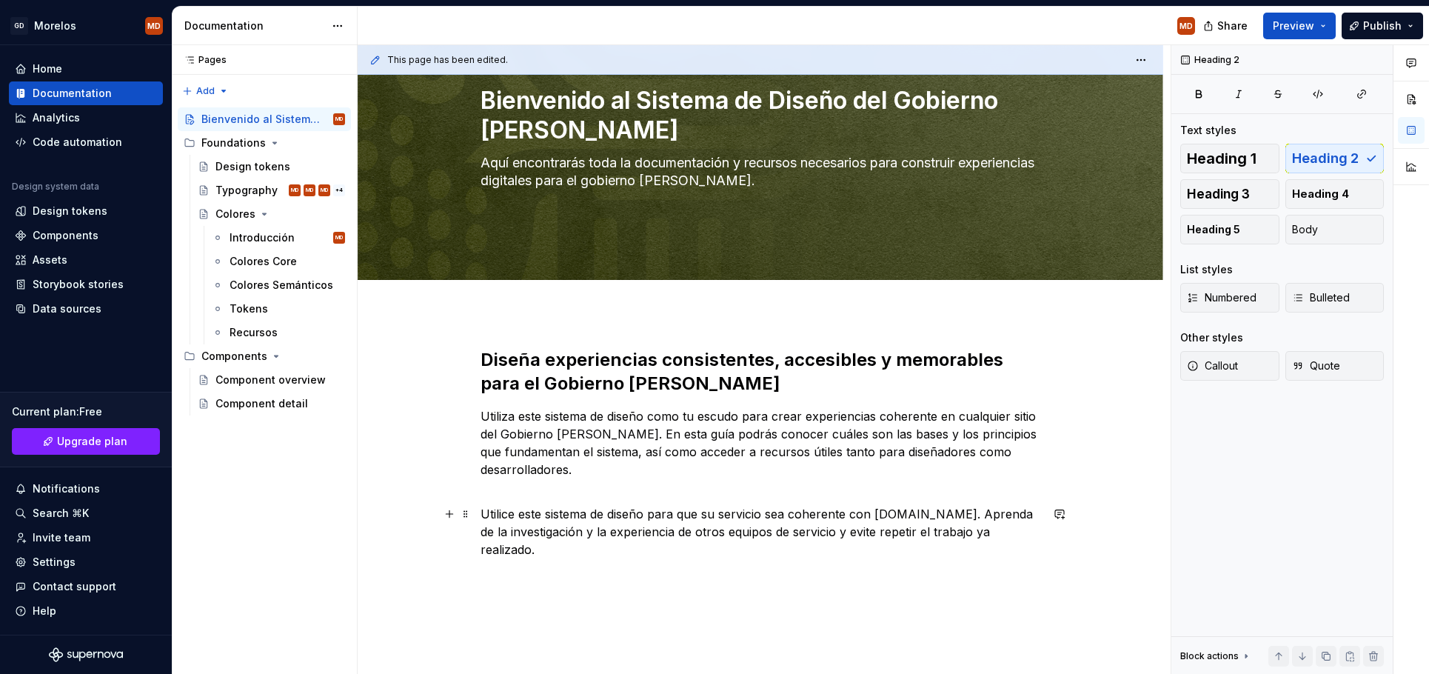
click at [578, 522] on p "Utilice este sistema de diseño para que su servicio sea coherente con [DOMAIN_N…" at bounding box center [760, 540] width 560 height 71
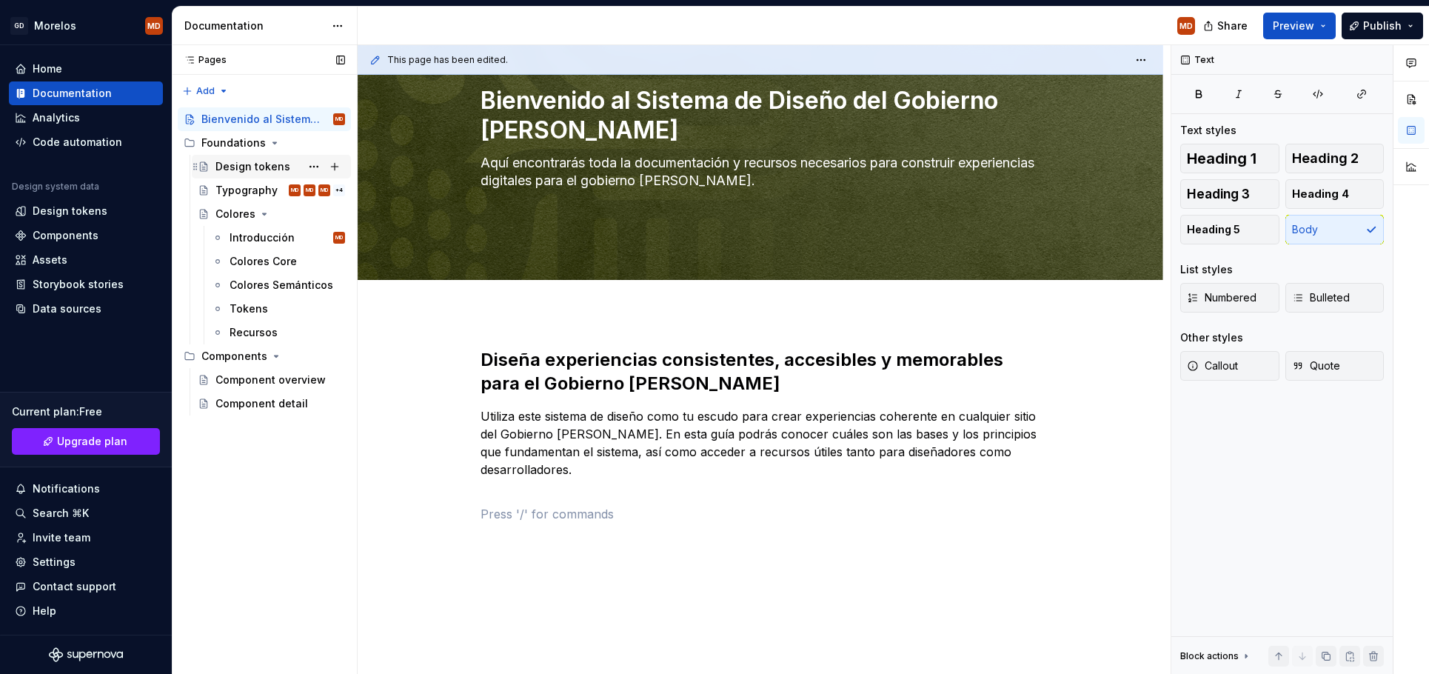
click at [256, 170] on div "Design tokens" at bounding box center [252, 166] width 75 height 15
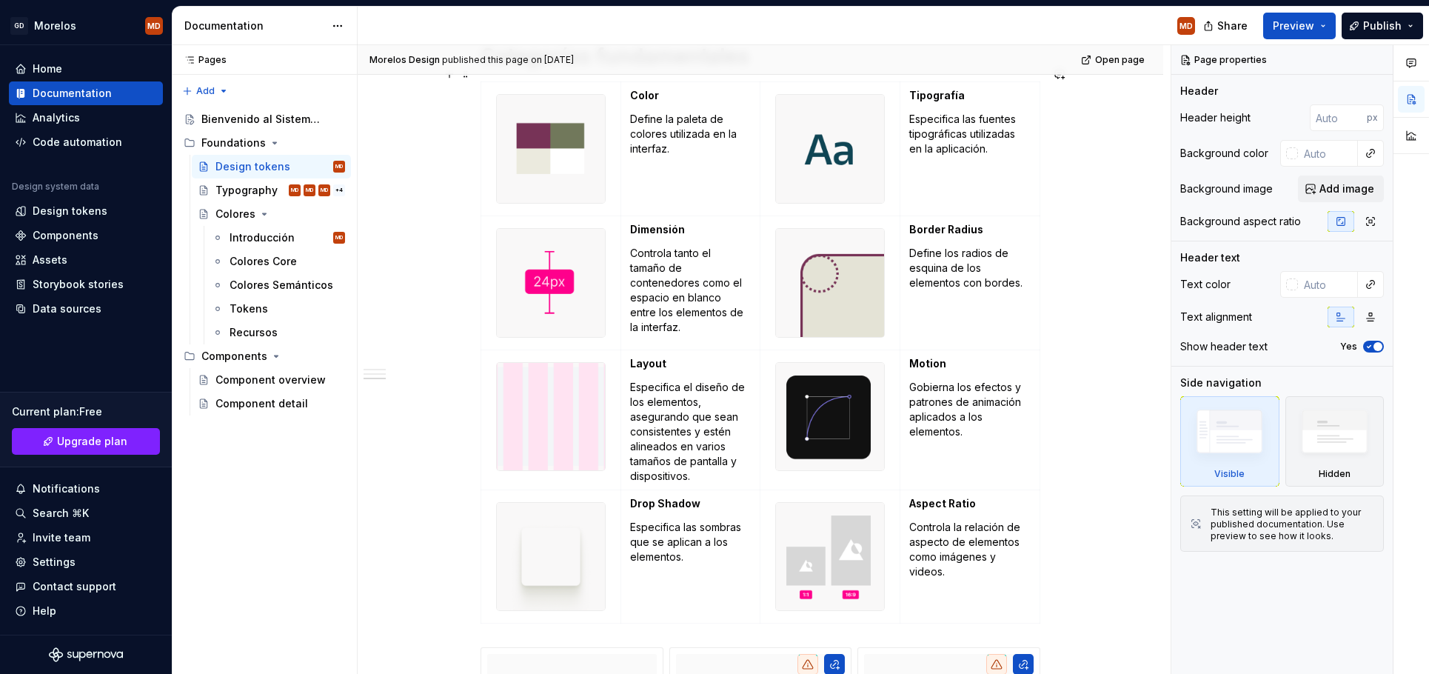
scroll to position [1457, 0]
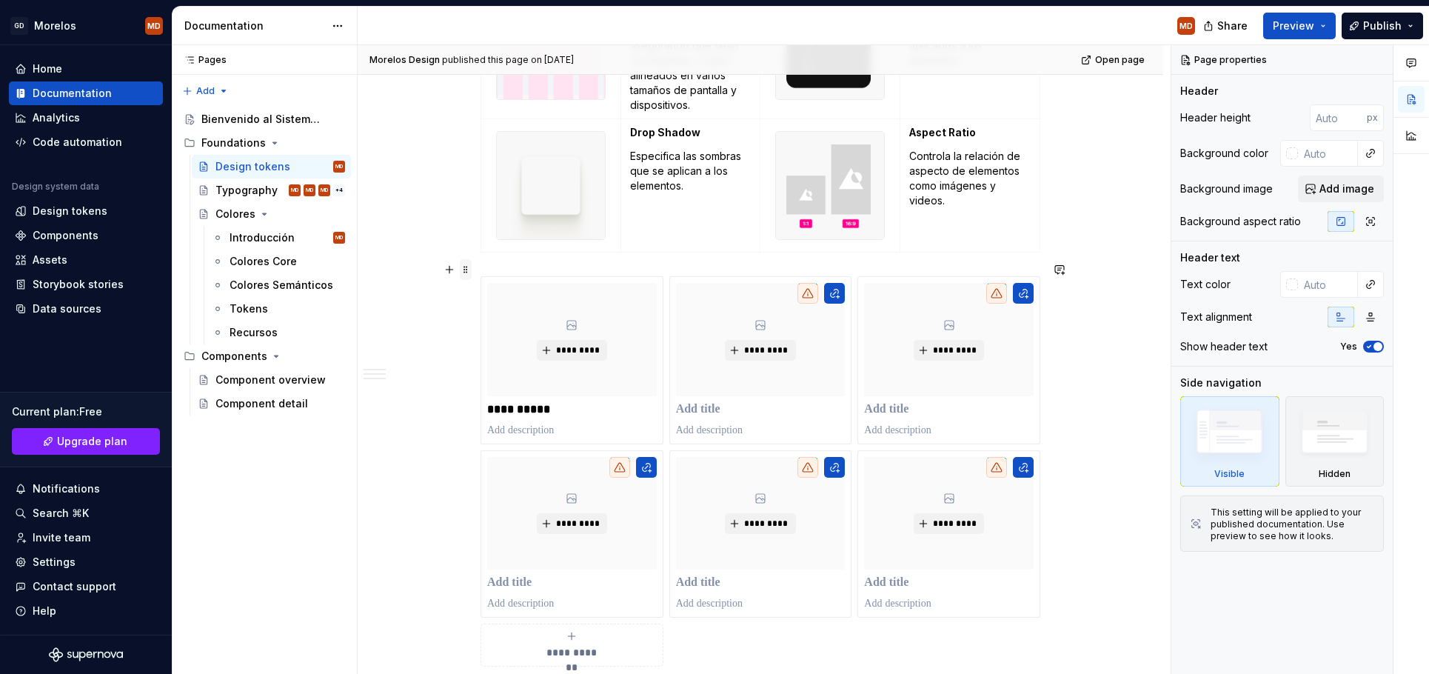
click at [469, 270] on span at bounding box center [466, 269] width 12 height 21
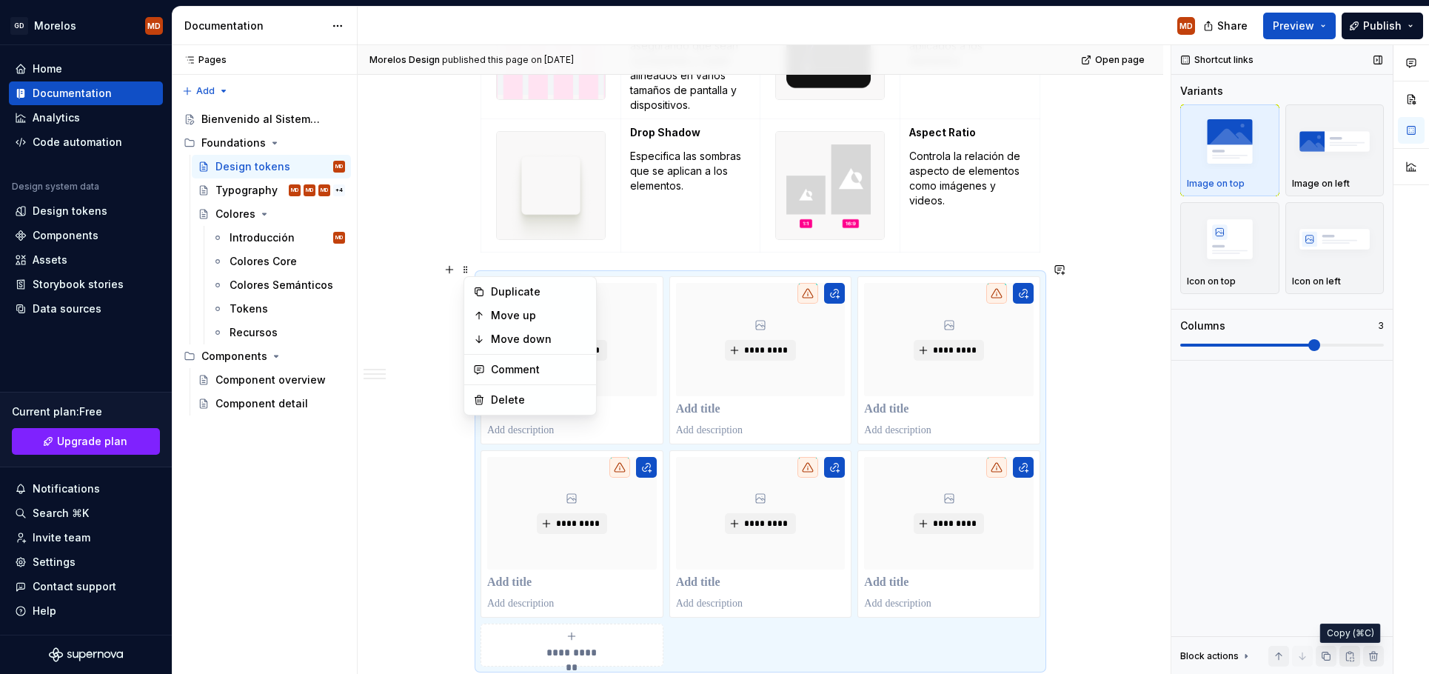
click at [1344, 653] on button "button" at bounding box center [1349, 656] width 21 height 21
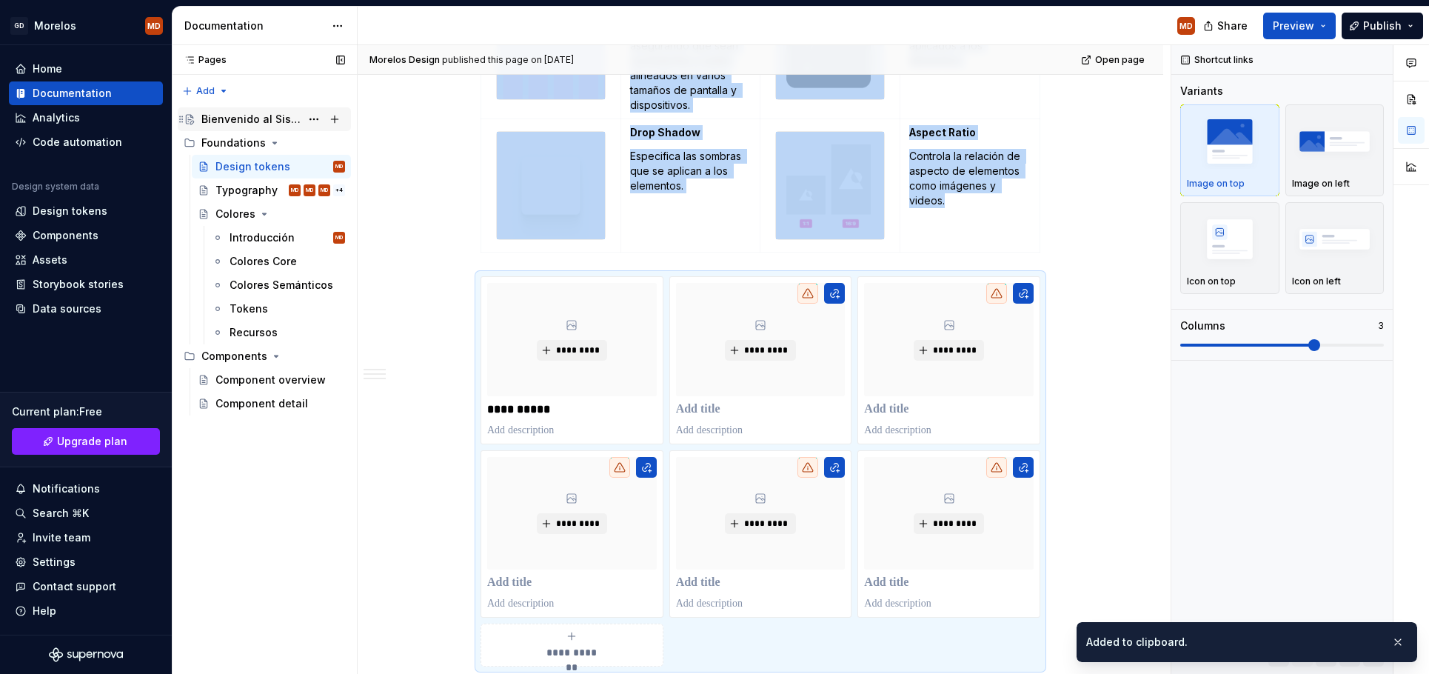
click at [255, 118] on div "Bienvenido al Sistema de Diseño del Gobierno [PERSON_NAME]" at bounding box center [250, 119] width 99 height 15
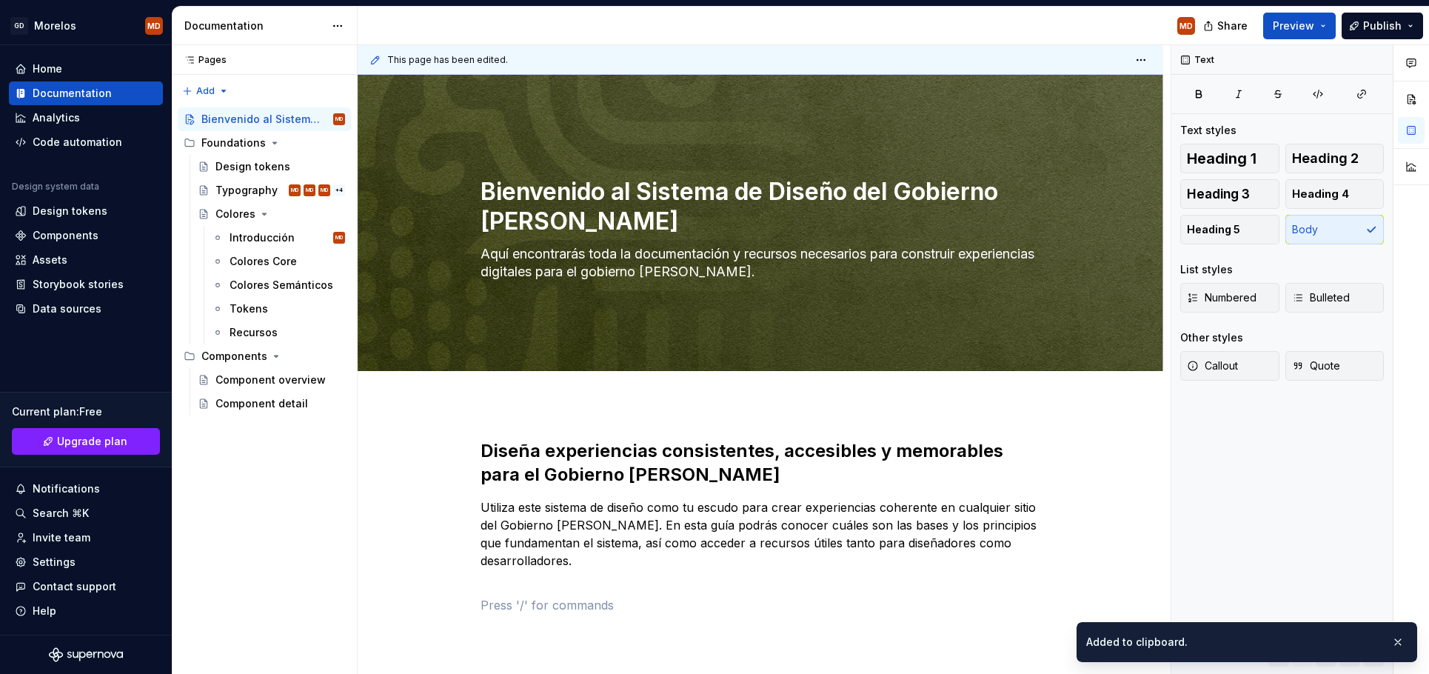
click at [527, 592] on div "Diseña experiencias consistentes, accesibles y memorables para el Gobierno [PER…" at bounding box center [760, 526] width 560 height 175
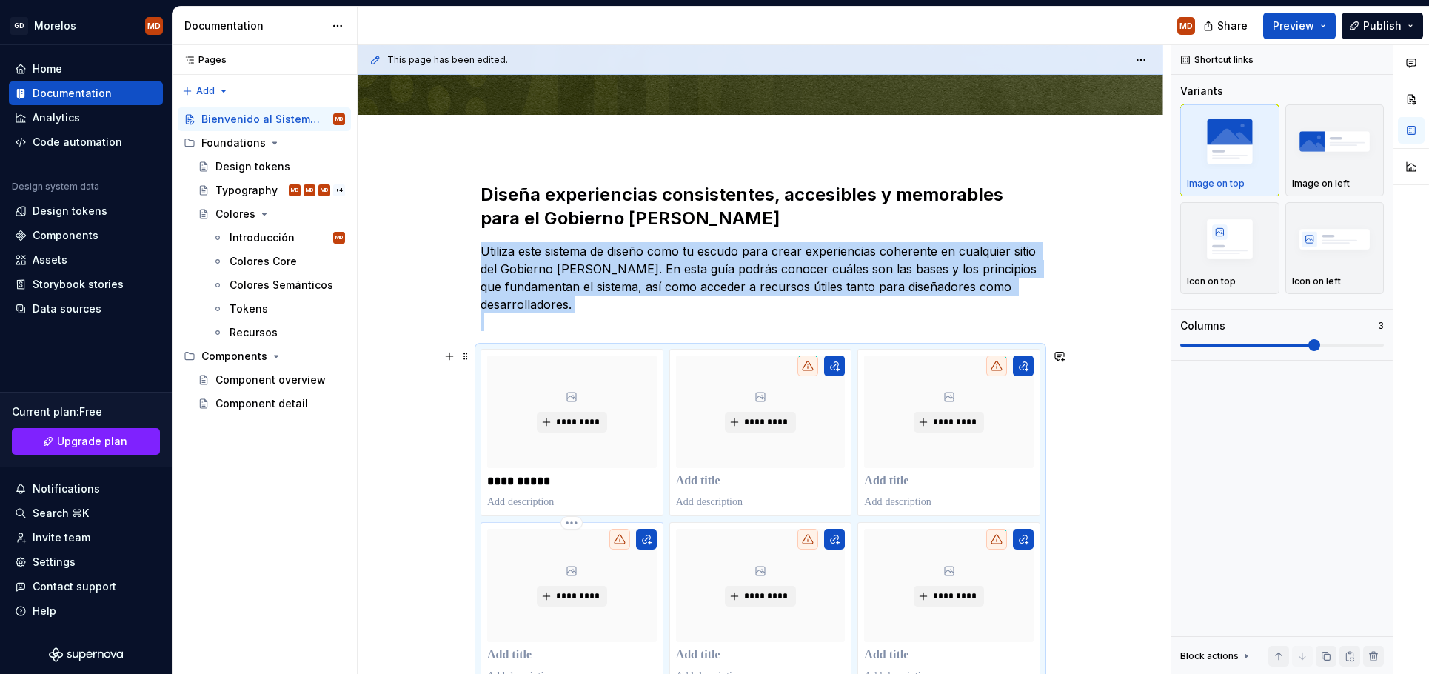
scroll to position [289, 0]
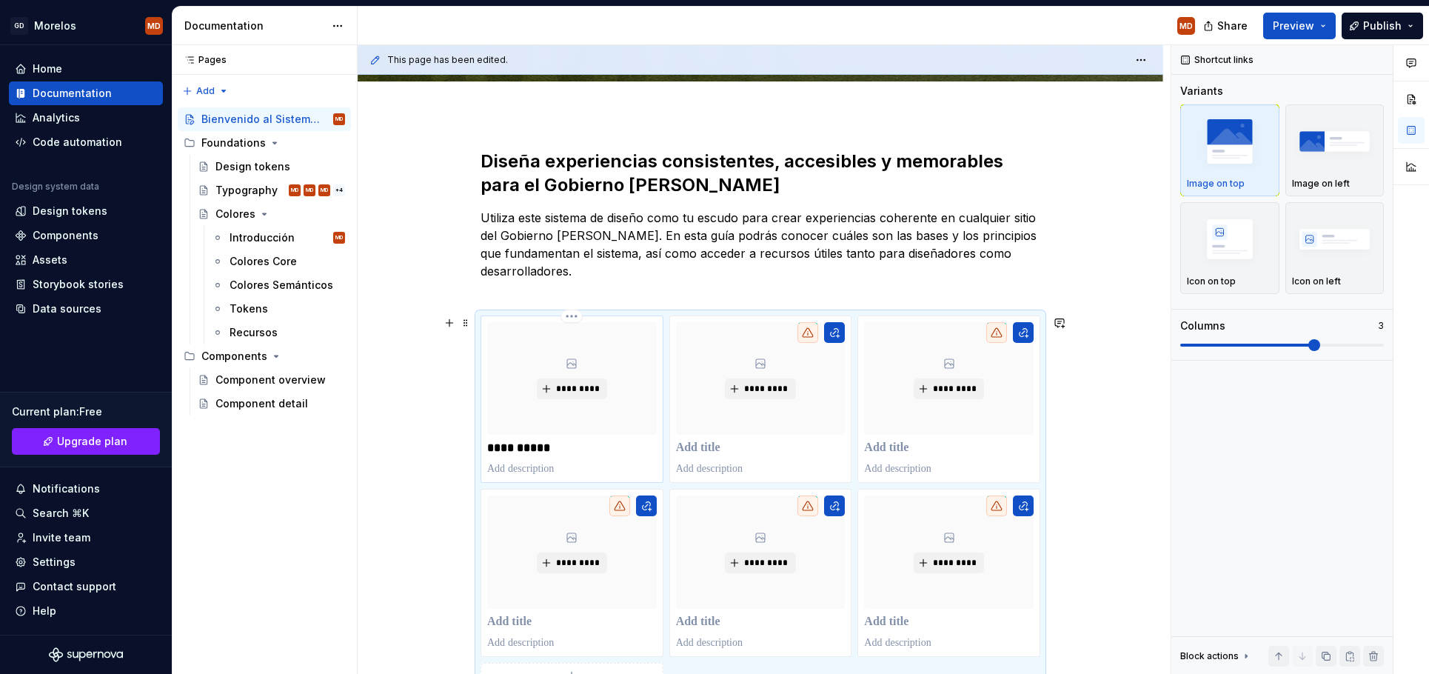
click at [563, 469] on p at bounding box center [572, 468] width 170 height 15
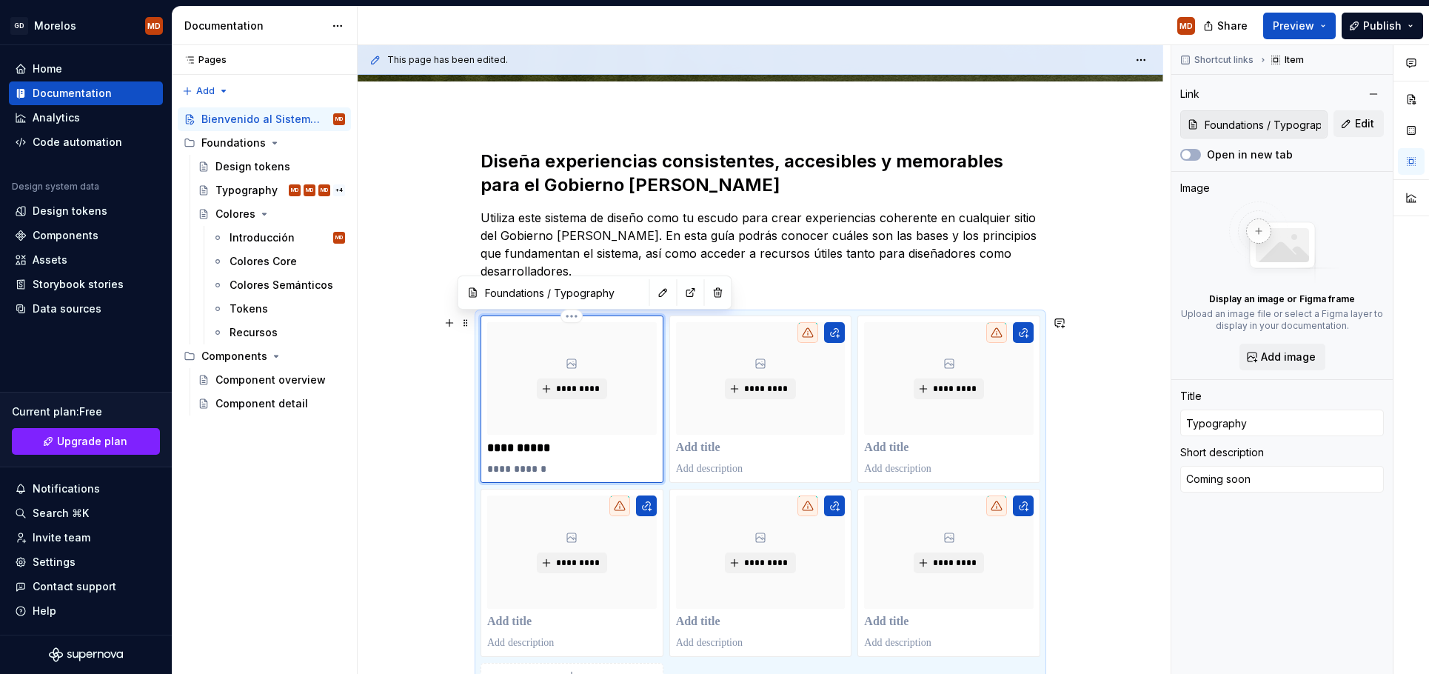
click at [532, 470] on p "**********" at bounding box center [572, 468] width 170 height 15
click at [653, 301] on button "button" at bounding box center [663, 292] width 21 height 21
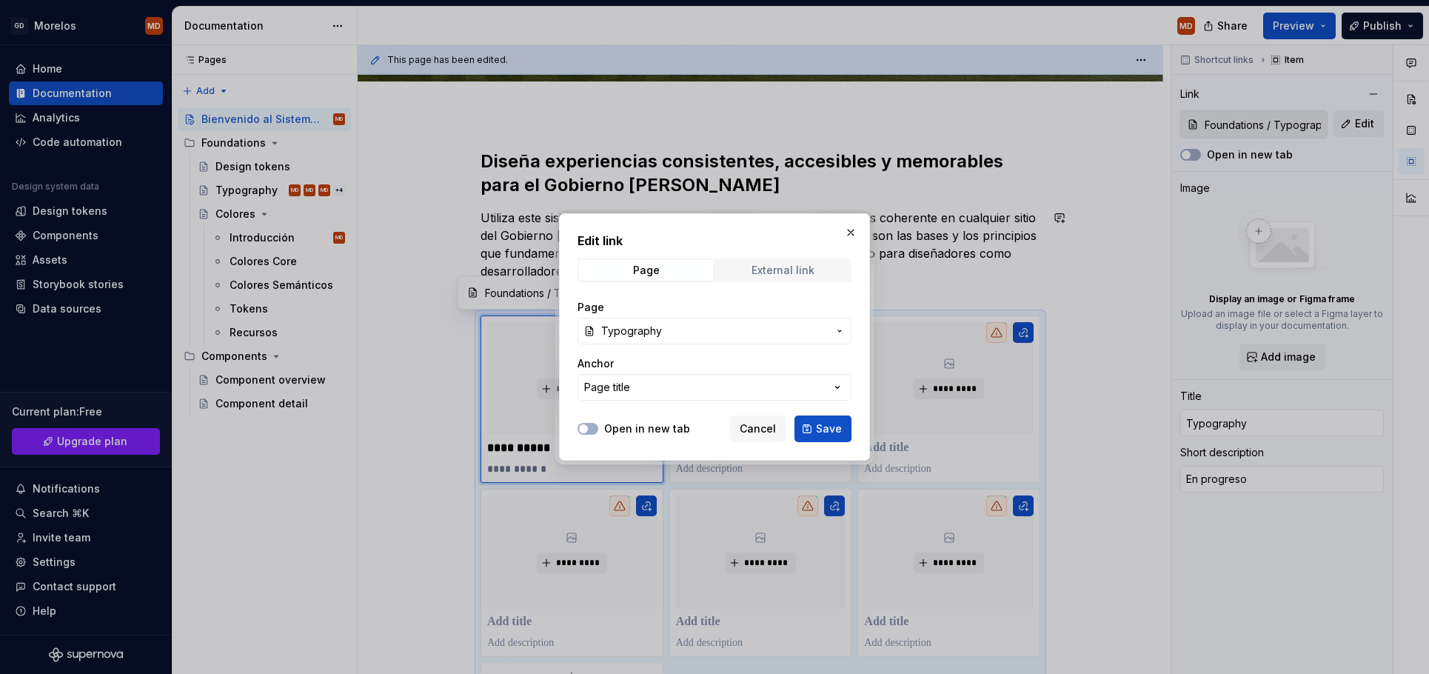
click at [763, 274] on div "External link" at bounding box center [782, 270] width 63 height 12
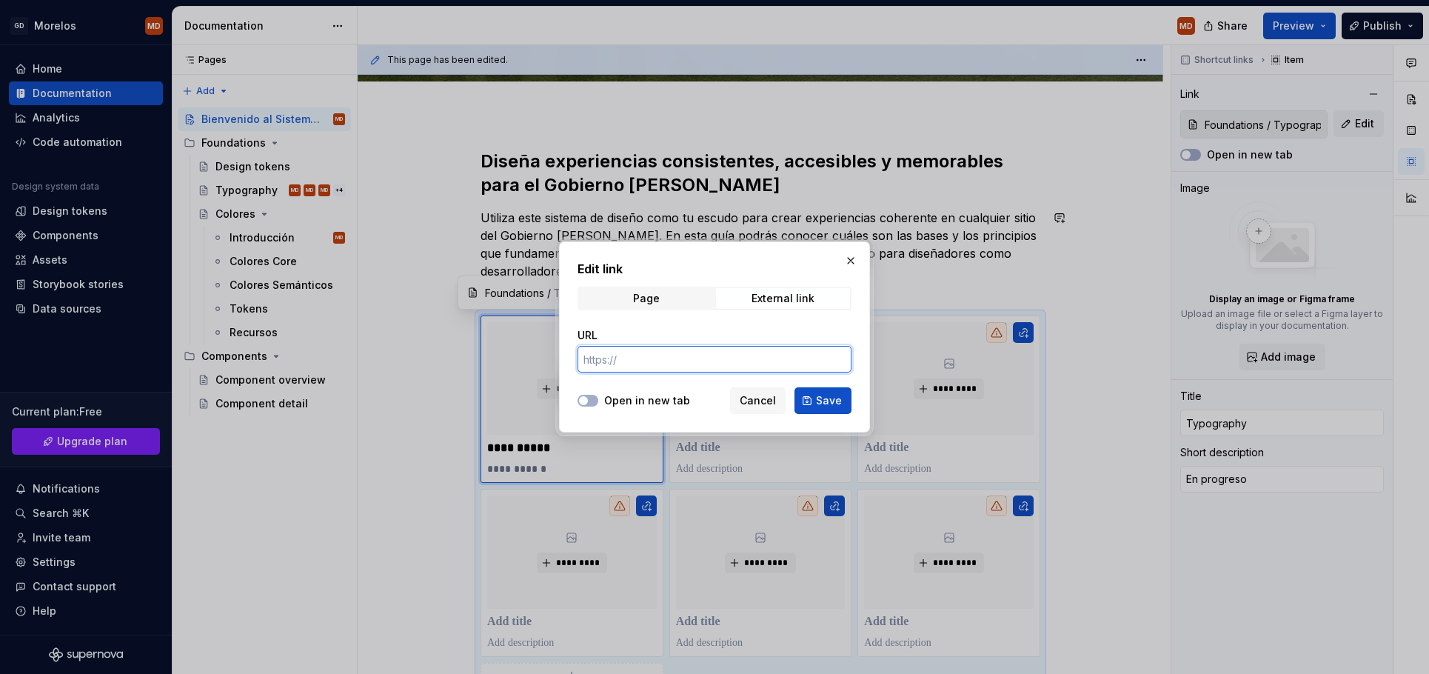
click at [673, 352] on input "URL" at bounding box center [714, 359] width 274 height 27
drag, startPoint x: 615, startPoint y: 364, endPoint x: 690, endPoint y: 414, distance: 89.7
click at [690, 414] on div "Edit link Page External link URL [URL][DOMAIN_NAME] Open in new tab Cancel Save" at bounding box center [714, 336] width 311 height 191
paste input "[DOMAIN_NAME][URL]"
click at [816, 404] on button "Save" at bounding box center [822, 400] width 57 height 27
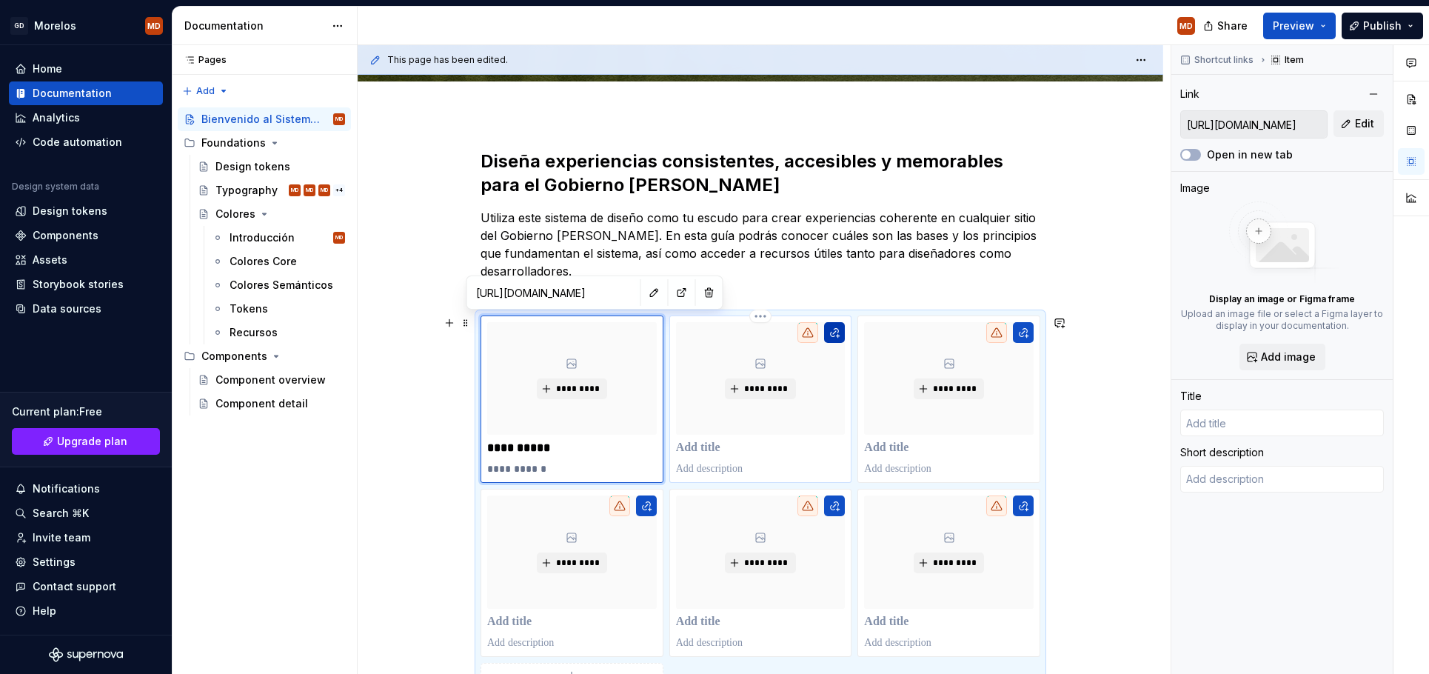
click at [831, 339] on button "button" at bounding box center [834, 332] width 21 height 21
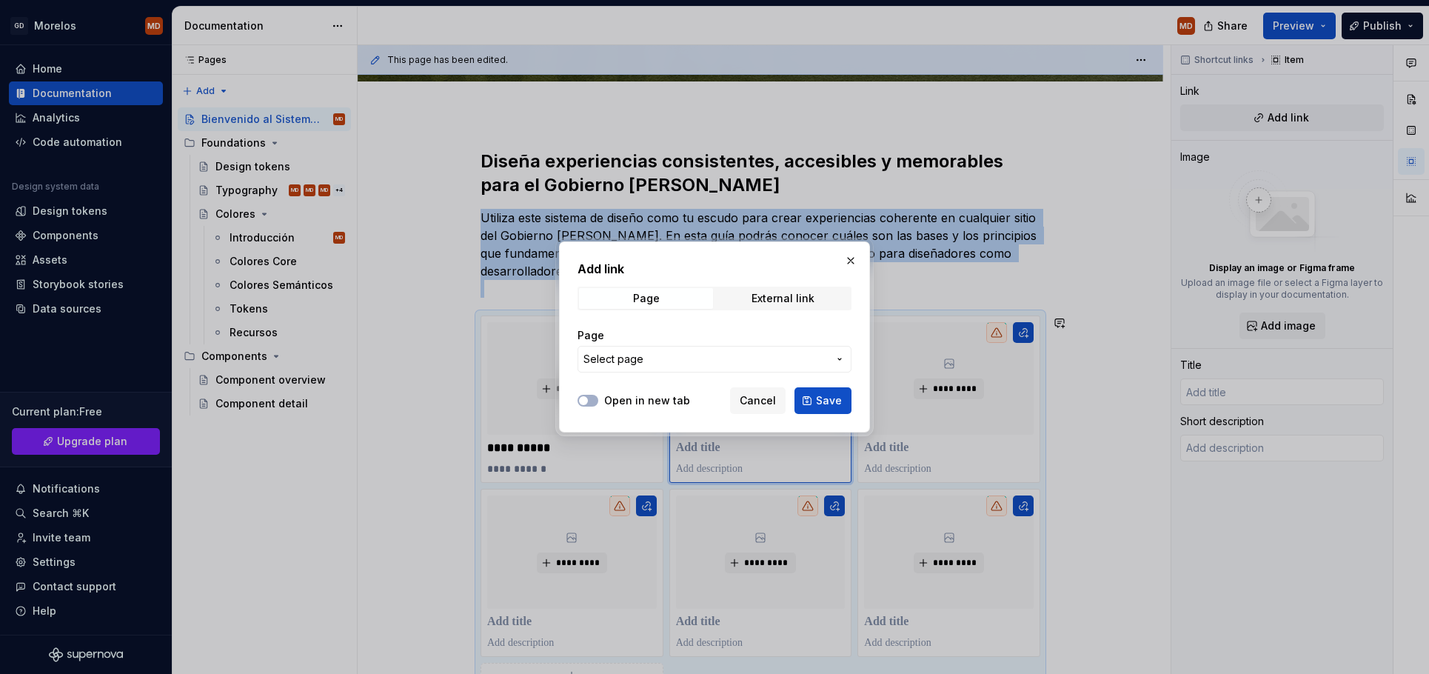
click at [750, 352] on span "Select page" at bounding box center [705, 359] width 244 height 15
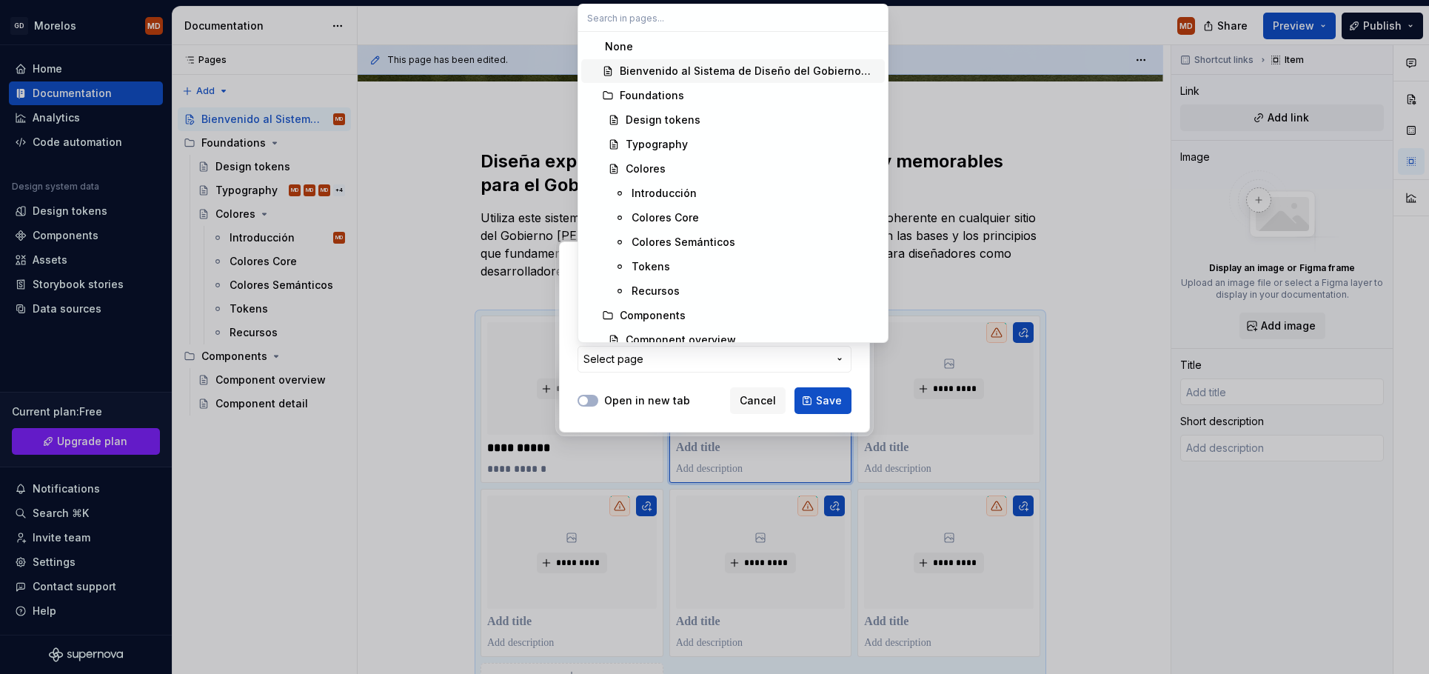
click at [691, 73] on div "Bienvenido al Sistema de Diseño del Gobierno [PERSON_NAME]" at bounding box center [749, 71] width 259 height 15
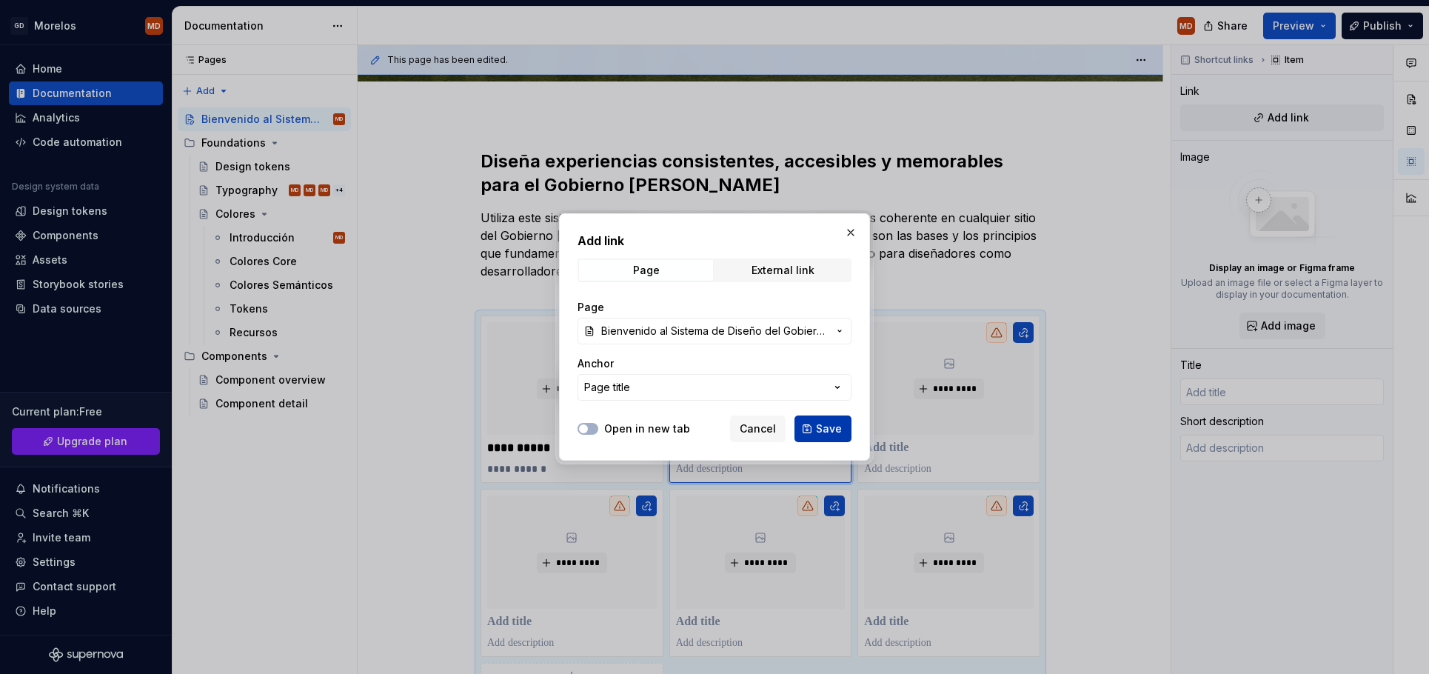
click at [840, 426] on span "Save" at bounding box center [829, 428] width 26 height 15
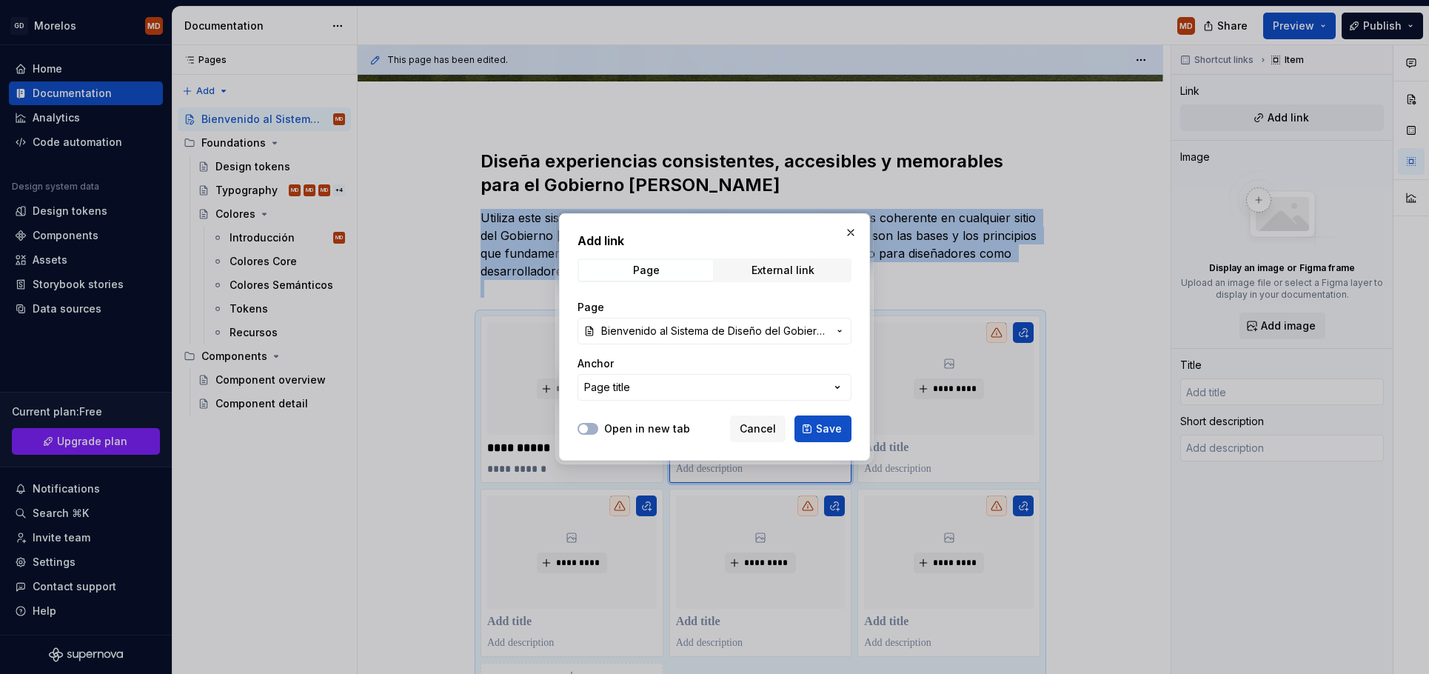
scroll to position [324, 0]
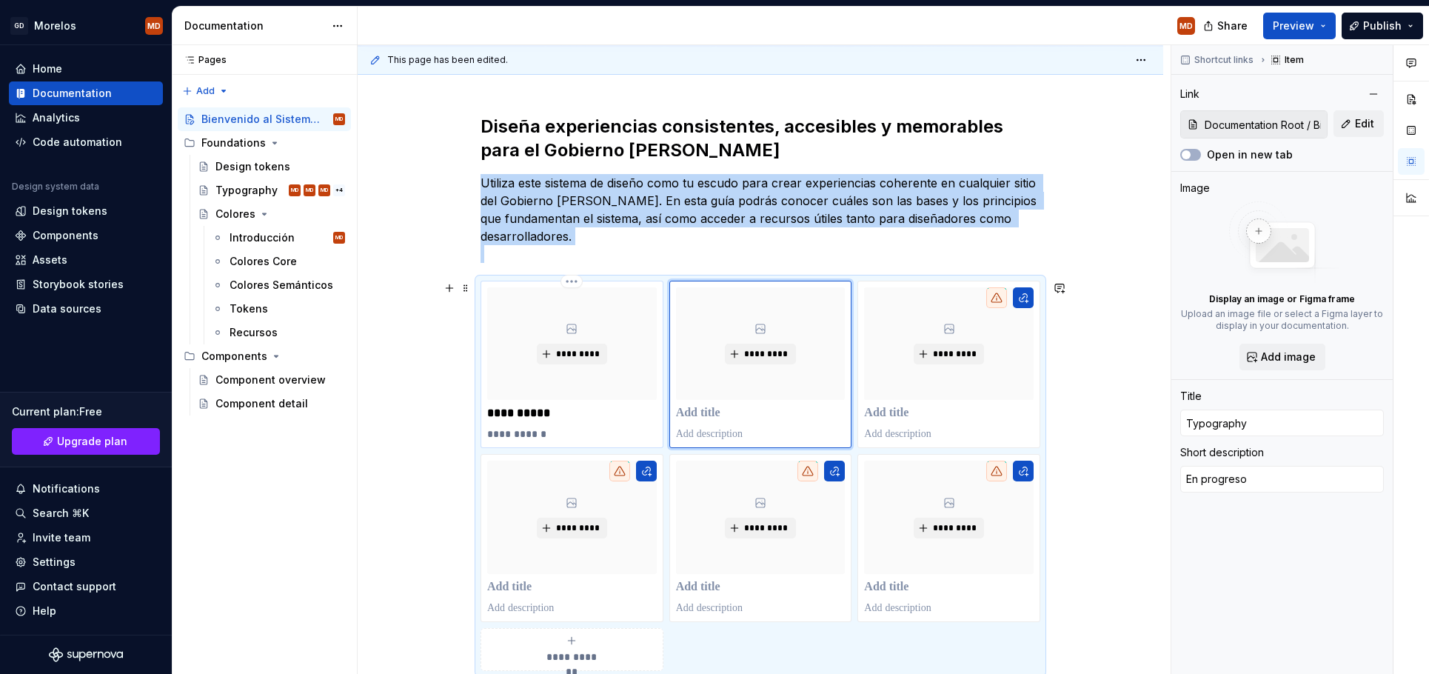
click at [637, 307] on div "*********" at bounding box center [572, 343] width 170 height 113
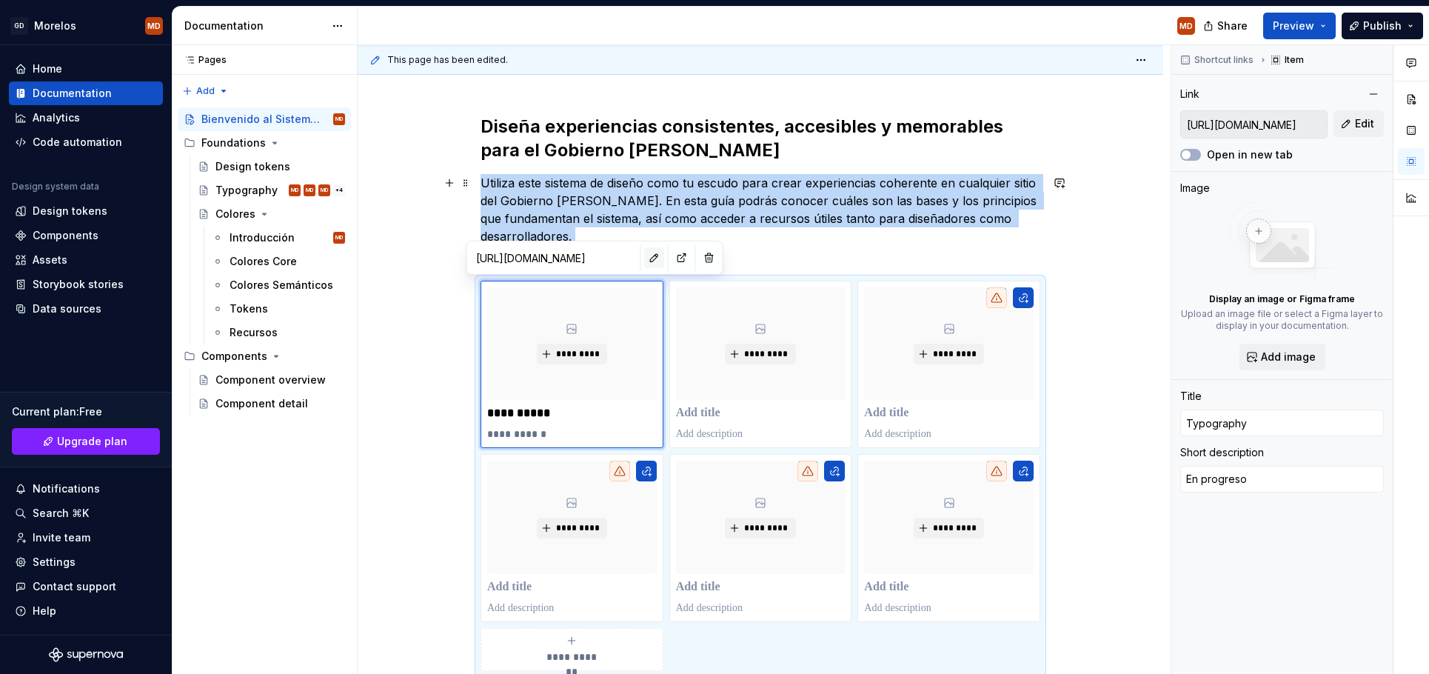
click at [644, 256] on button "button" at bounding box center [654, 257] width 21 height 21
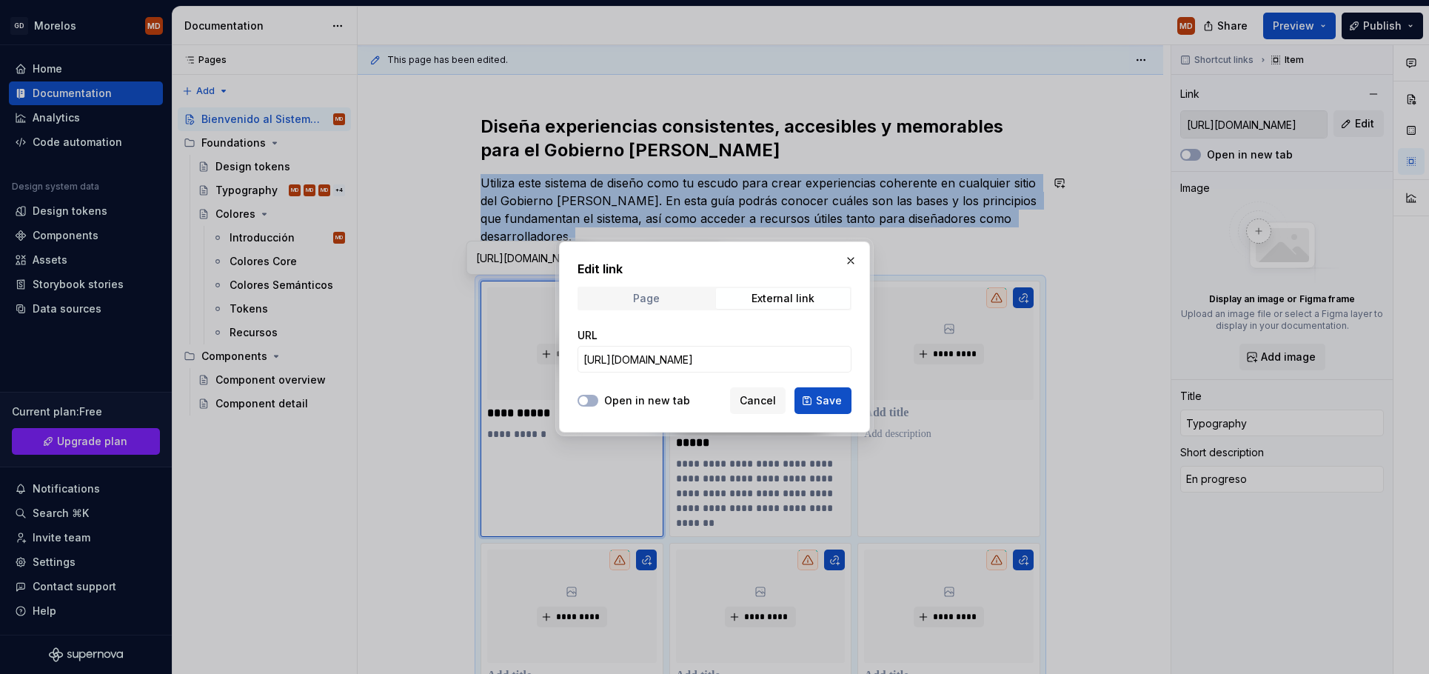
click at [632, 294] on span "Page" at bounding box center [646, 298] width 134 height 21
click at [629, 355] on span "Select page" at bounding box center [613, 359] width 60 height 15
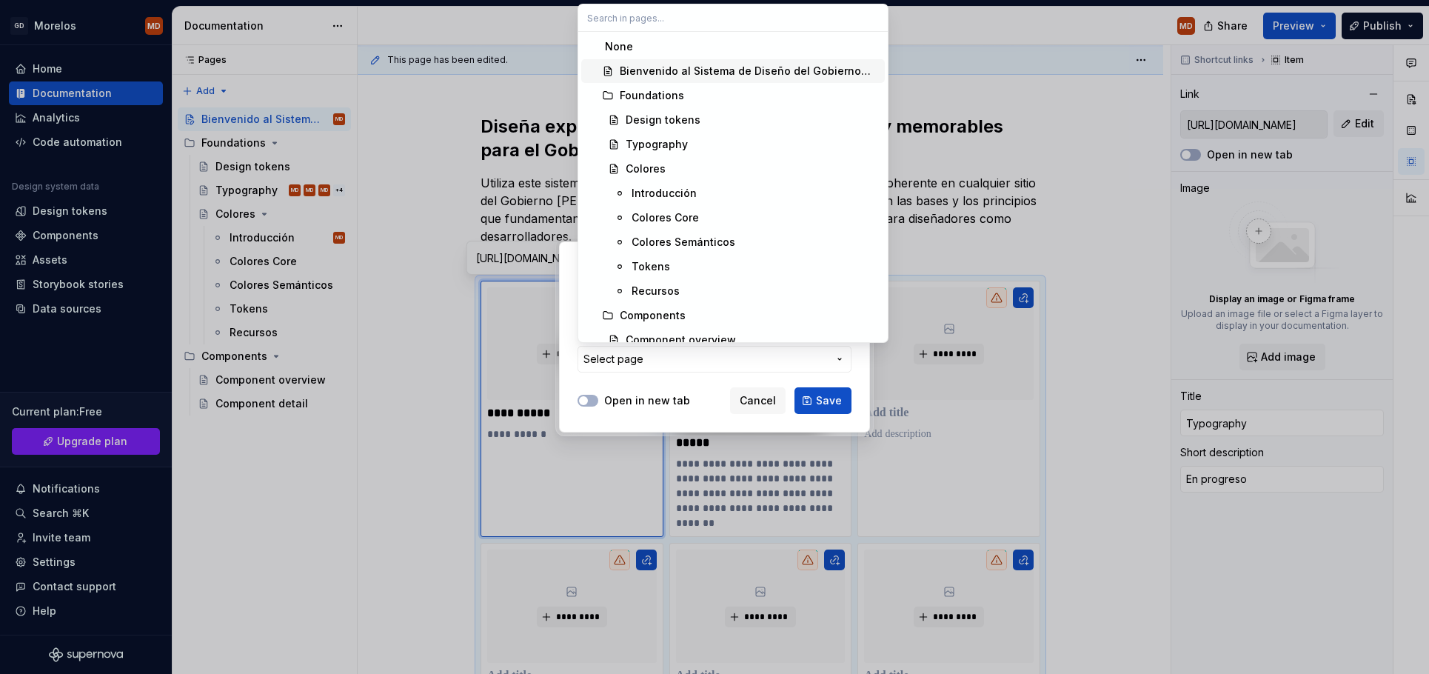
click at [651, 60] on span "Bienvenido al Sistema de Diseño del Gobierno [PERSON_NAME]" at bounding box center [733, 71] width 304 height 24
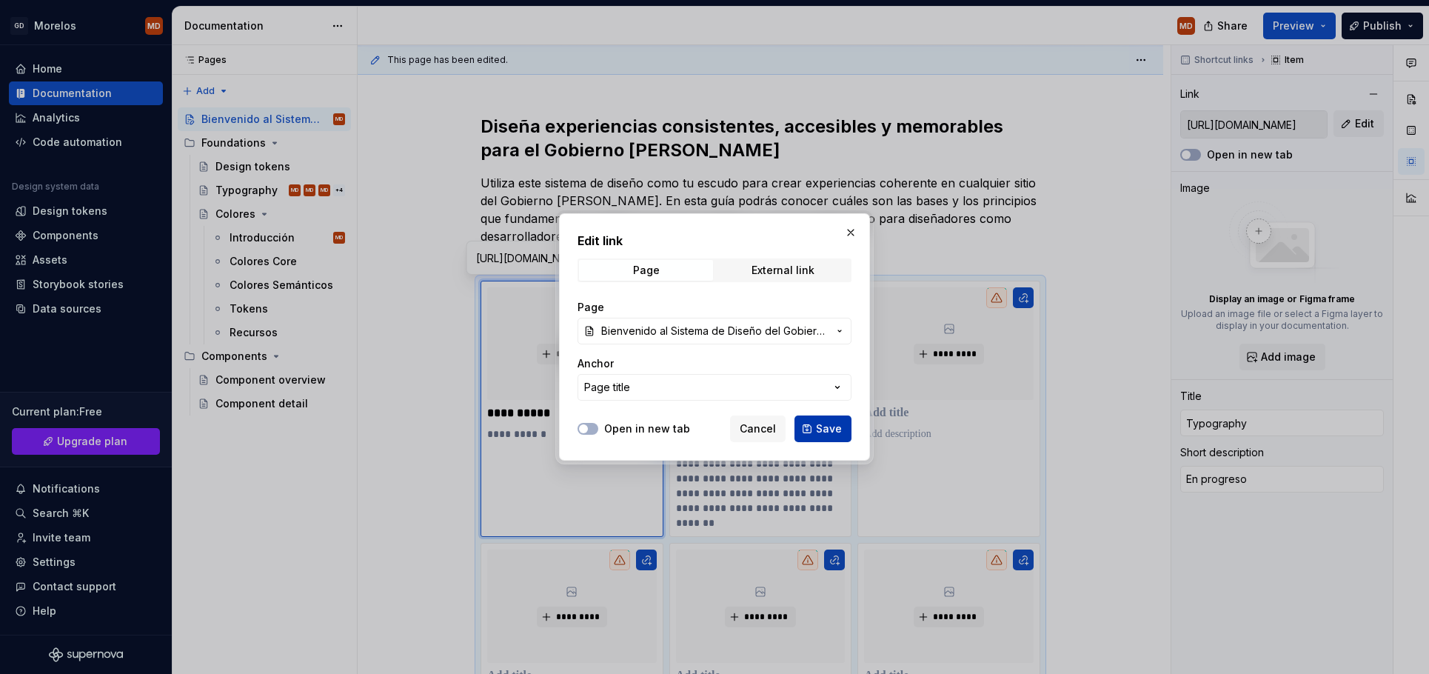
click at [818, 425] on span "Save" at bounding box center [829, 428] width 26 height 15
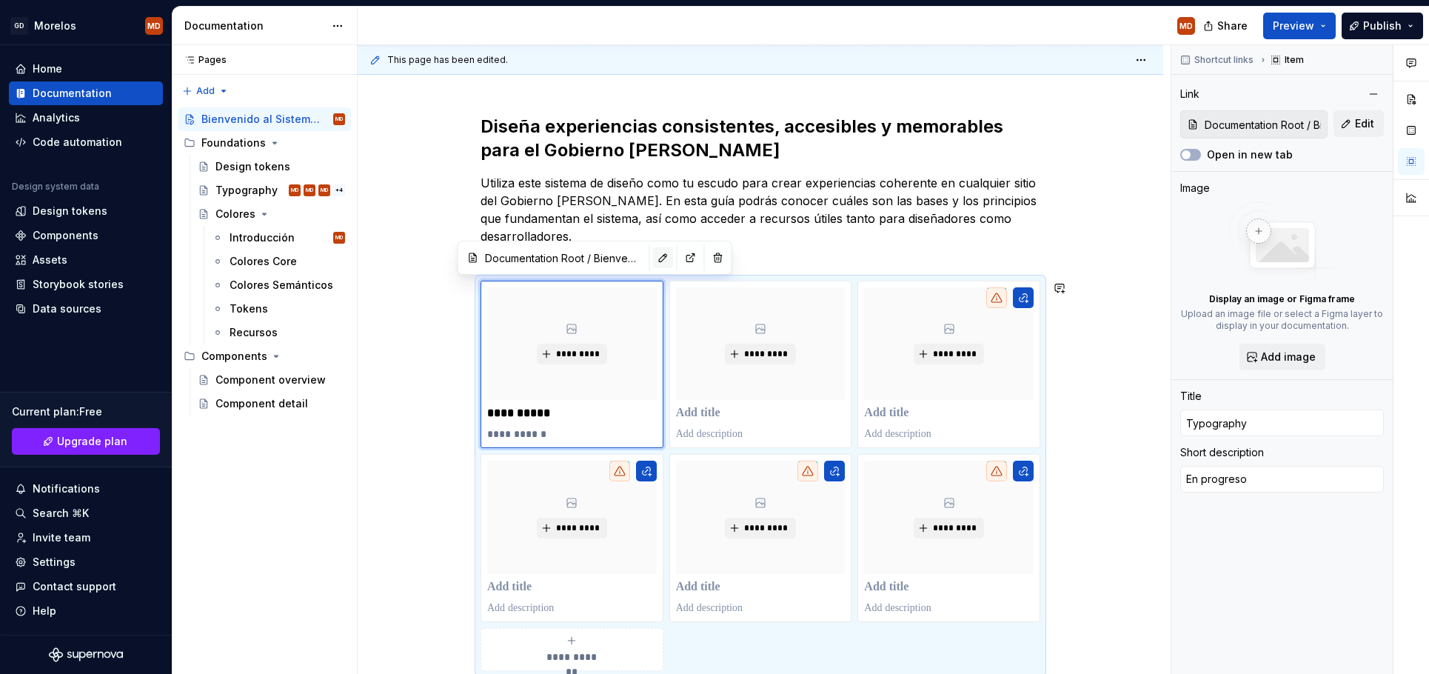
click at [653, 254] on button "button" at bounding box center [663, 257] width 21 height 21
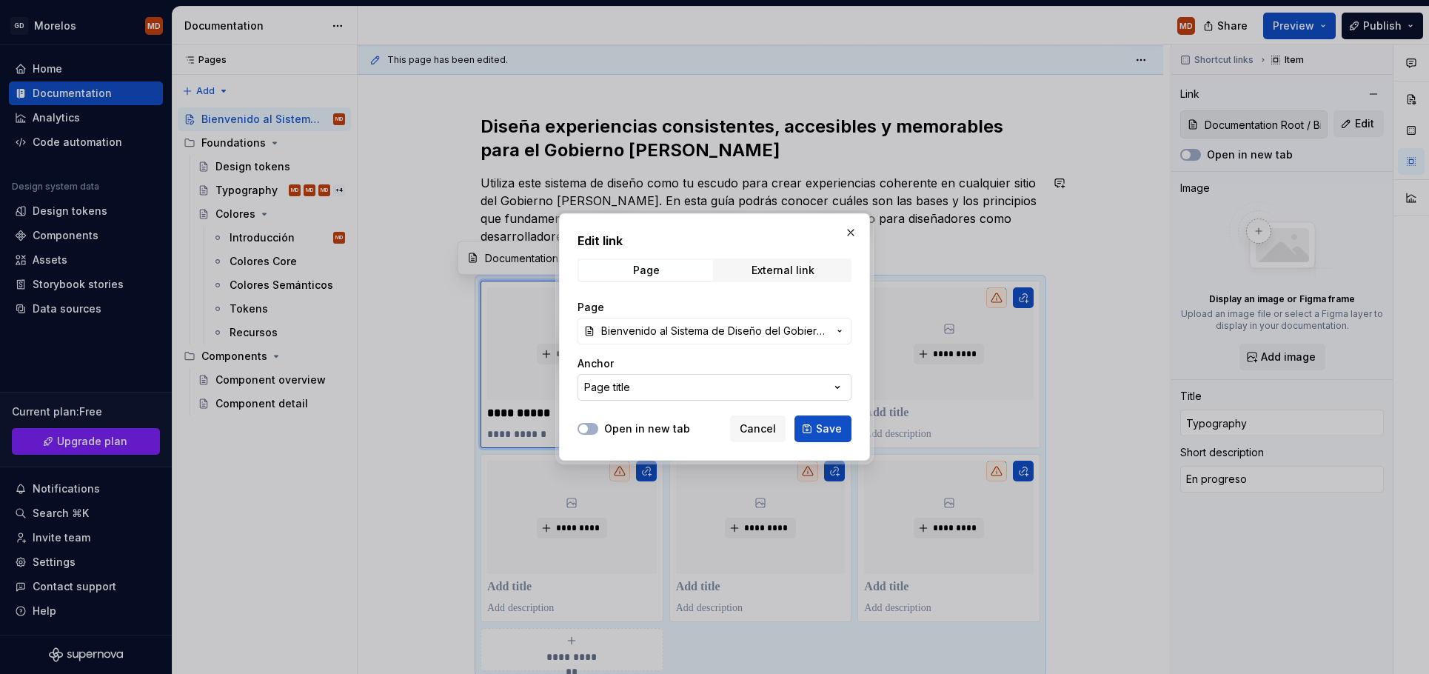
click at [620, 387] on div "Page title" at bounding box center [607, 387] width 46 height 15
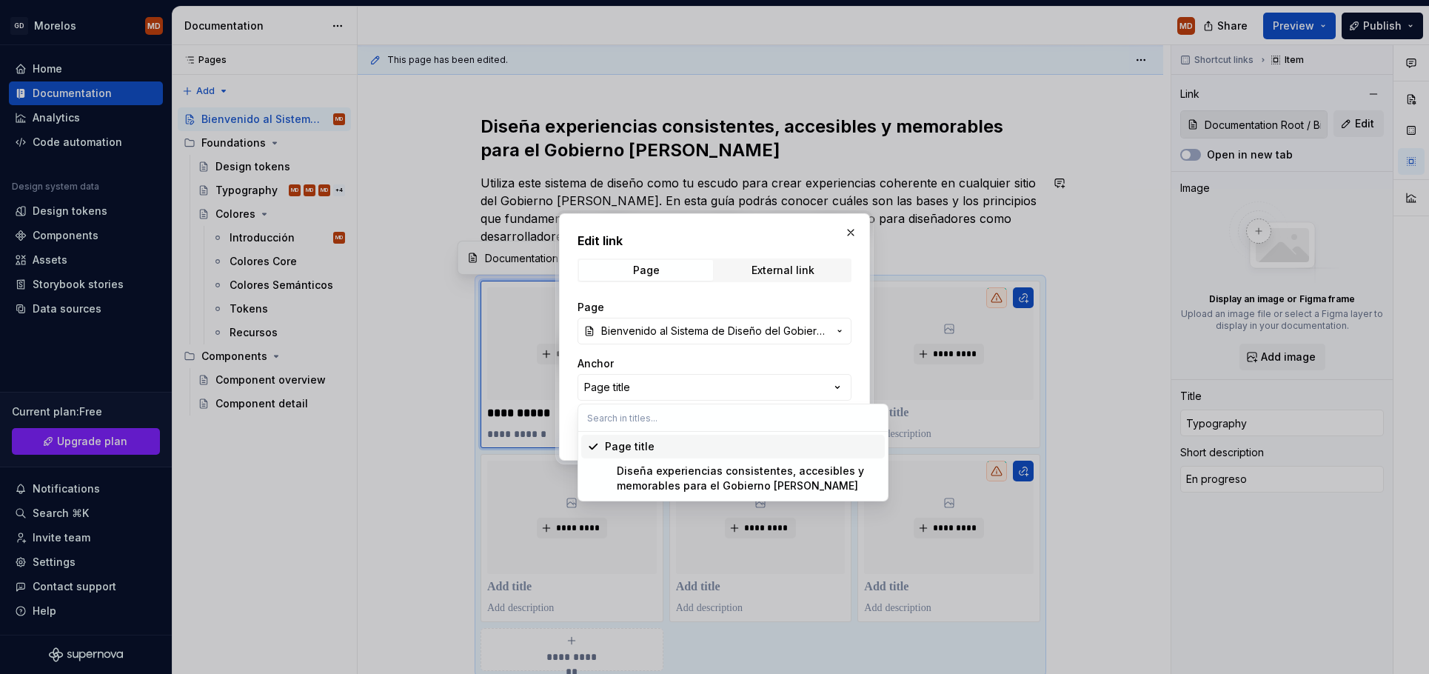
click at [633, 336] on div "Edit link Page External link Page Bienvenido al Sistema de Diseño del Gobierno …" at bounding box center [714, 337] width 1429 height 674
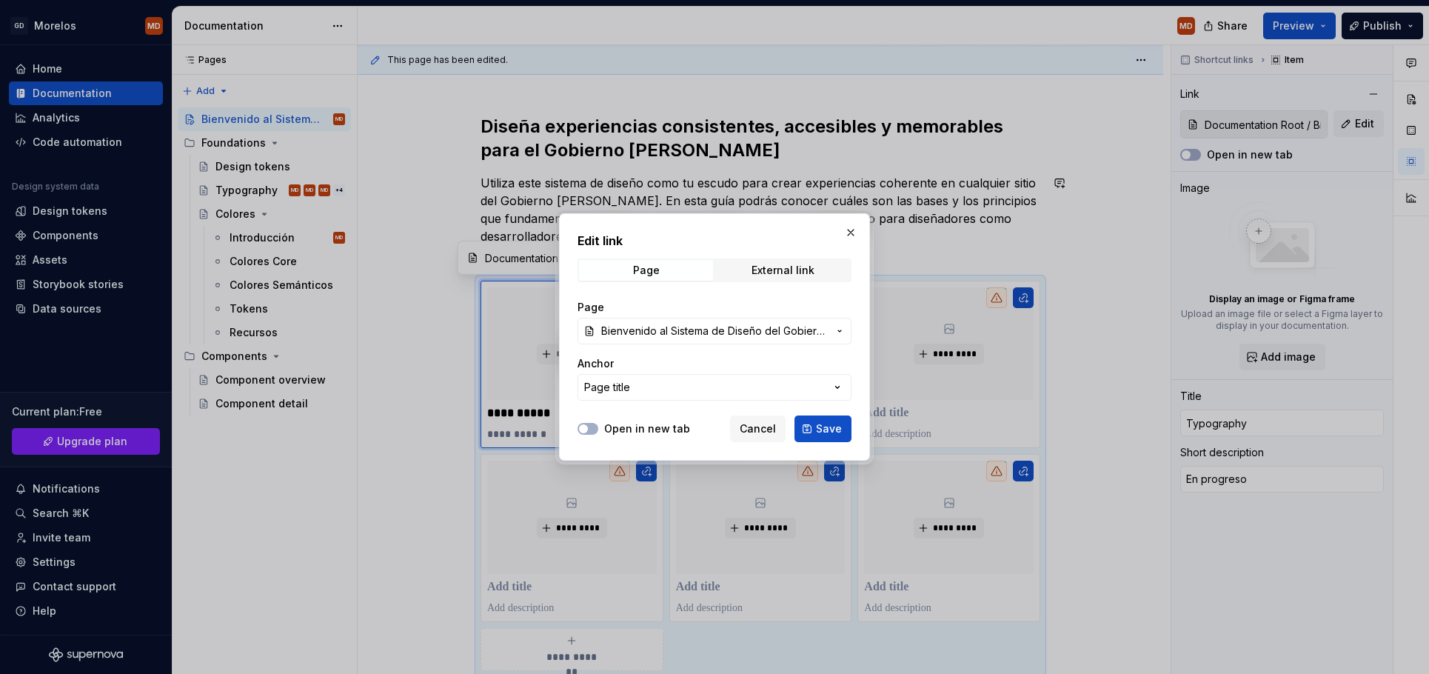
click at [643, 324] on span "Bienvenido al Sistema de Diseño del Gobierno [PERSON_NAME]" at bounding box center [714, 331] width 227 height 15
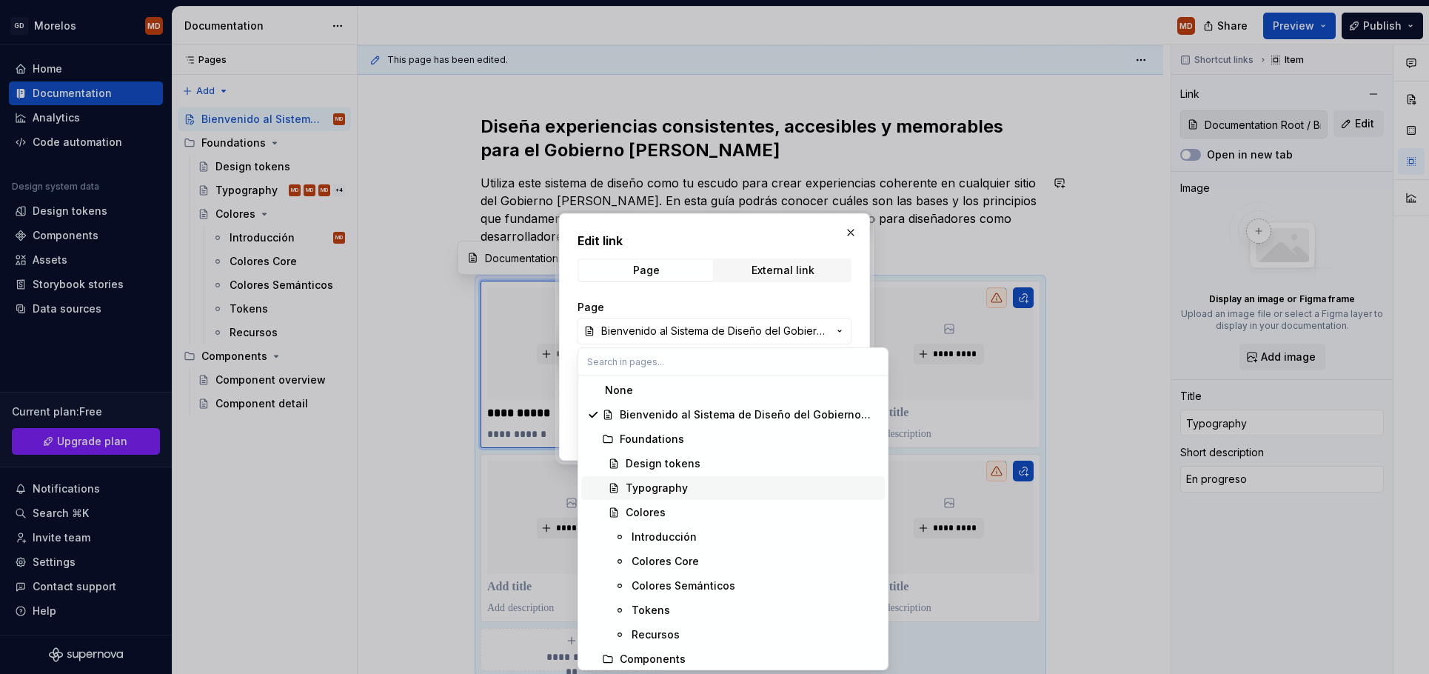
click at [628, 491] on div "Typography" at bounding box center [657, 487] width 62 height 15
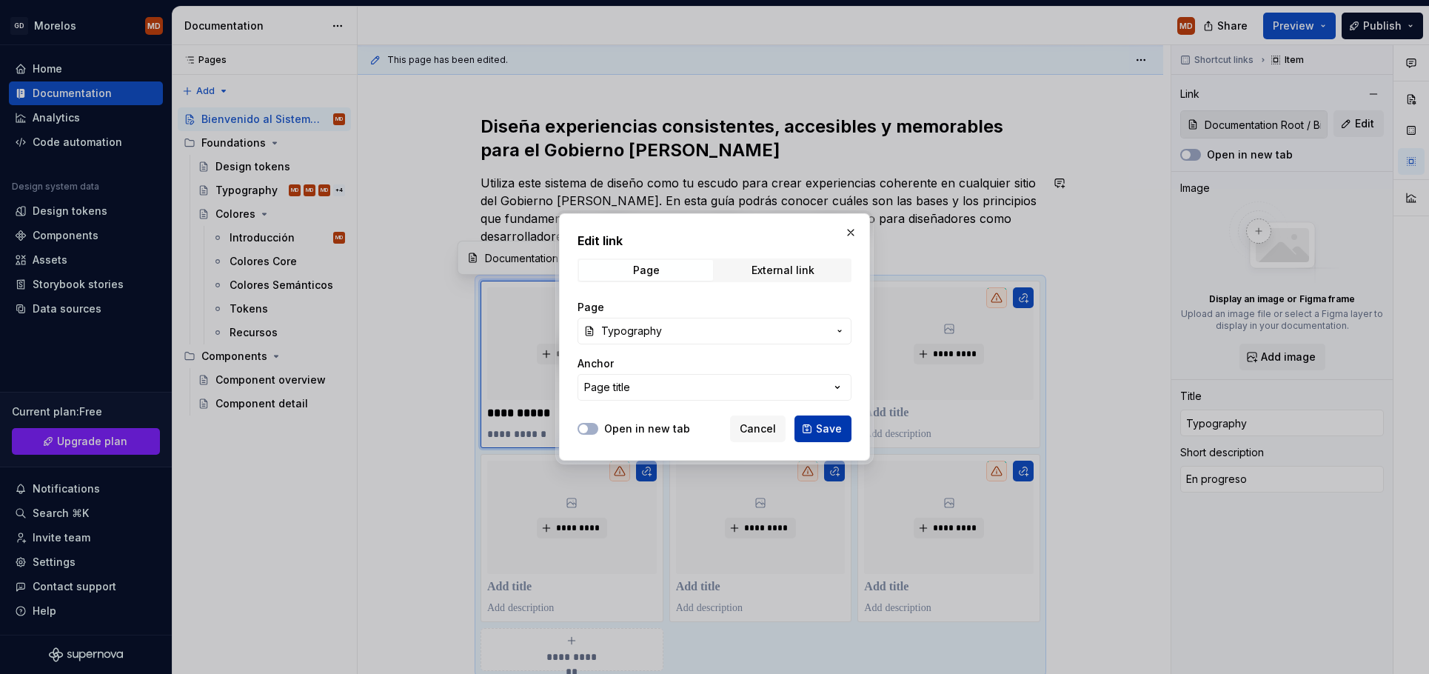
click at [828, 432] on span "Save" at bounding box center [829, 428] width 26 height 15
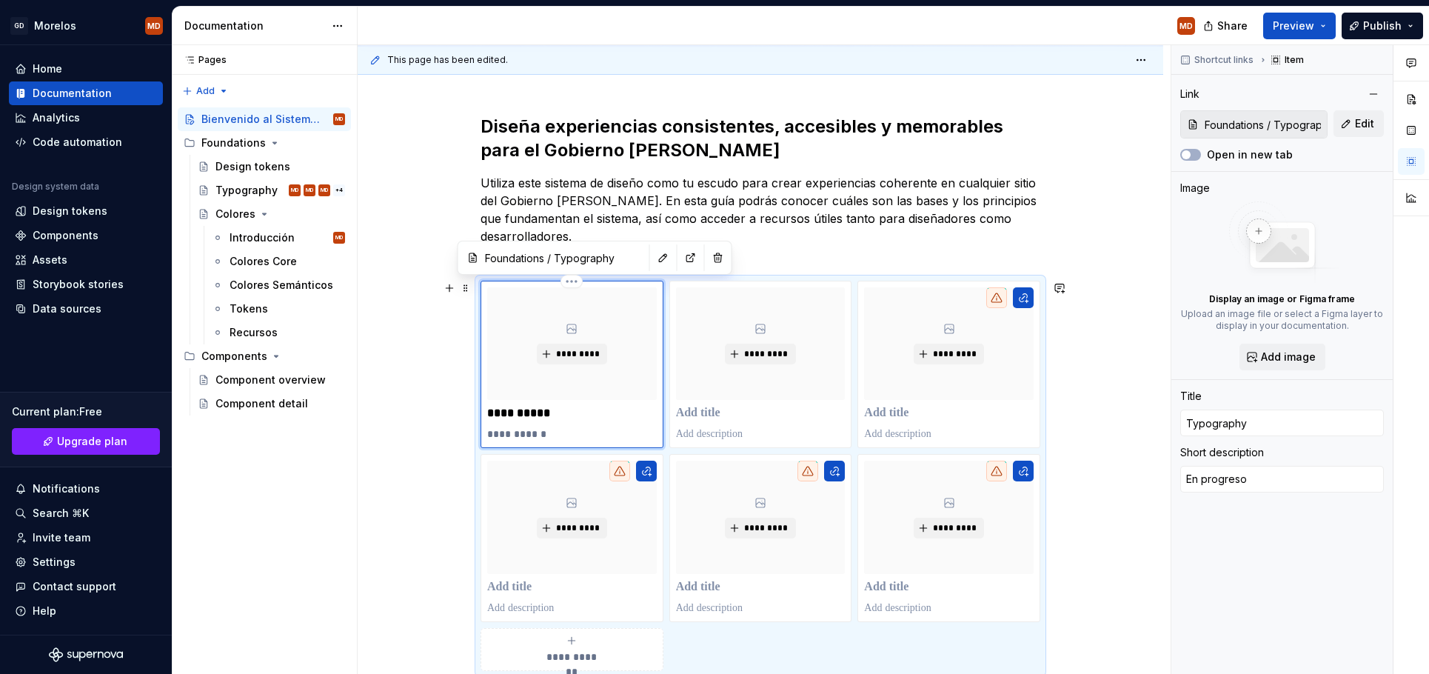
click at [565, 416] on p "**********" at bounding box center [572, 413] width 170 height 15
click at [717, 404] on div "*********" at bounding box center [761, 364] width 170 height 154
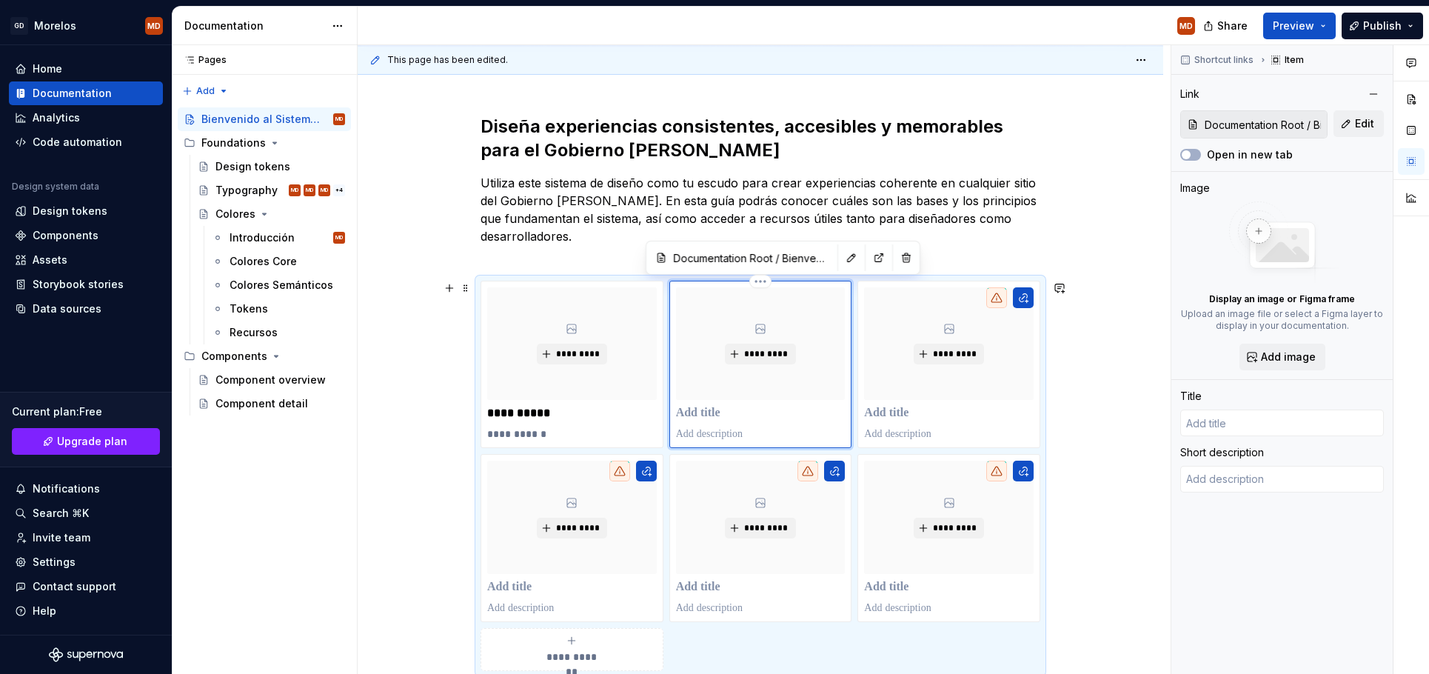
click at [715, 413] on p at bounding box center [761, 413] width 170 height 15
click at [700, 414] on p "*******" at bounding box center [761, 413] width 170 height 15
click at [914, 412] on p at bounding box center [949, 413] width 170 height 15
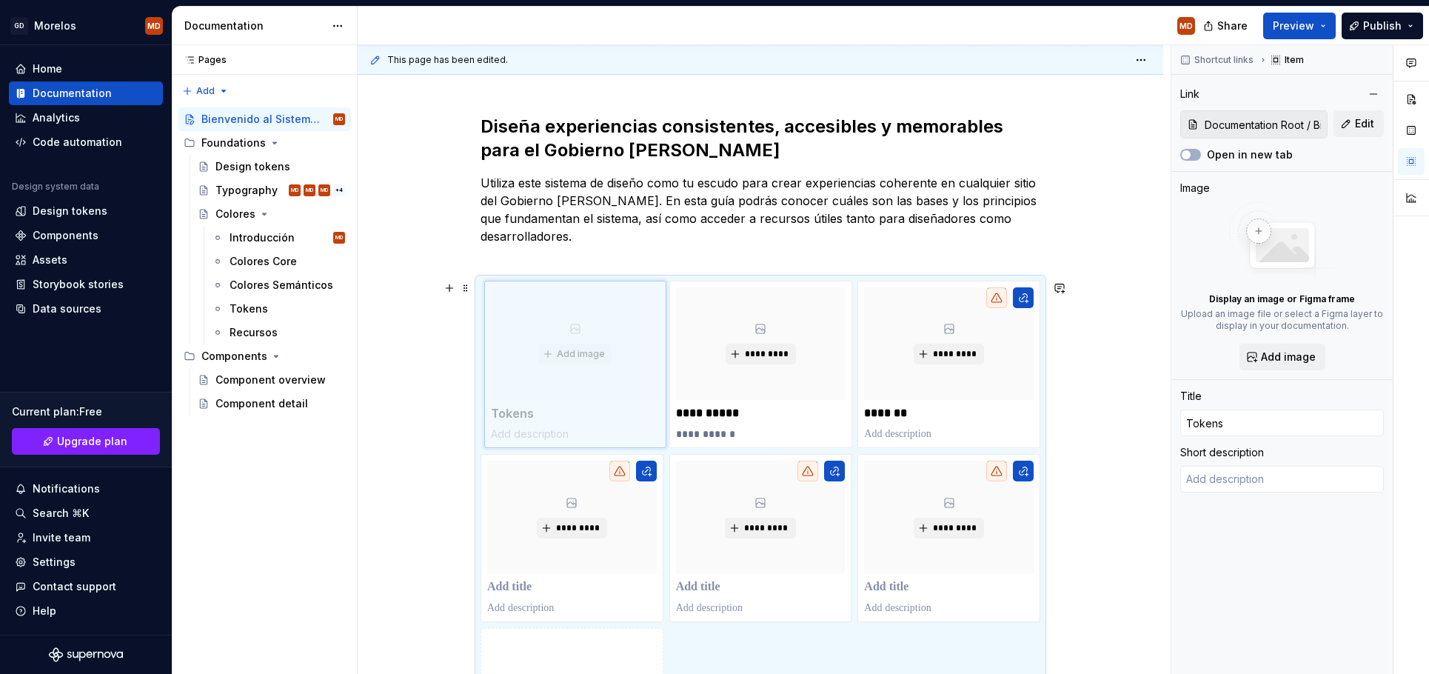
drag, startPoint x: 794, startPoint y: 381, endPoint x: 645, endPoint y: 387, distance: 149.7
click at [643, 385] on body "GD [PERSON_NAME] MD Home Documentation Analytics Code automation Design system …" at bounding box center [714, 337] width 1429 height 674
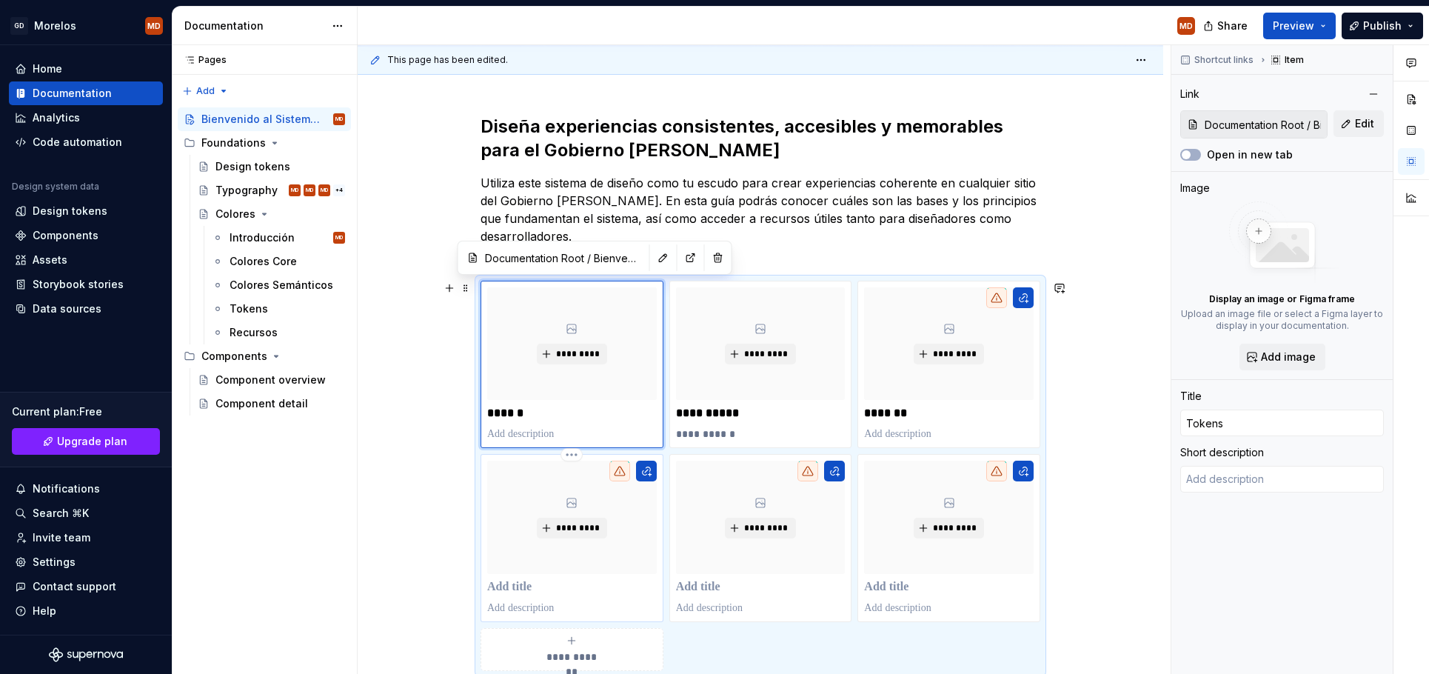
click at [509, 584] on p at bounding box center [572, 587] width 170 height 15
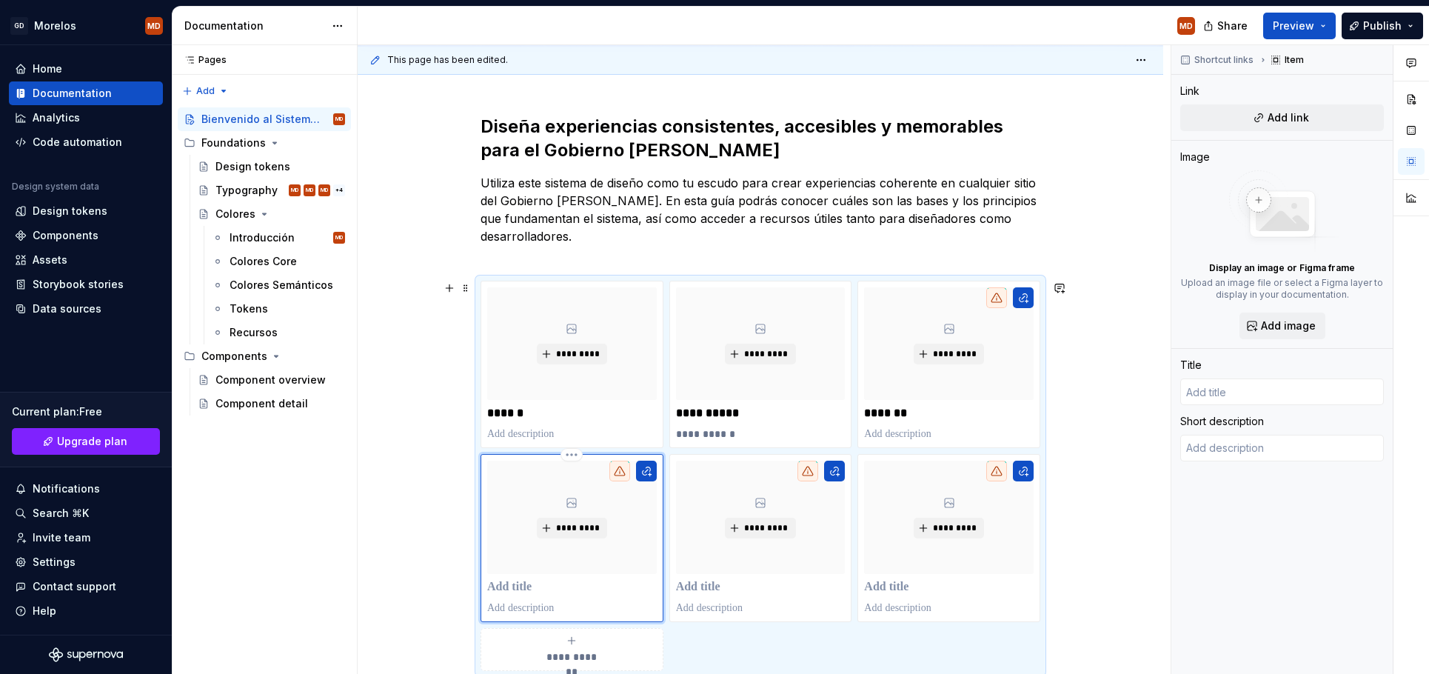
scroll to position [540, 0]
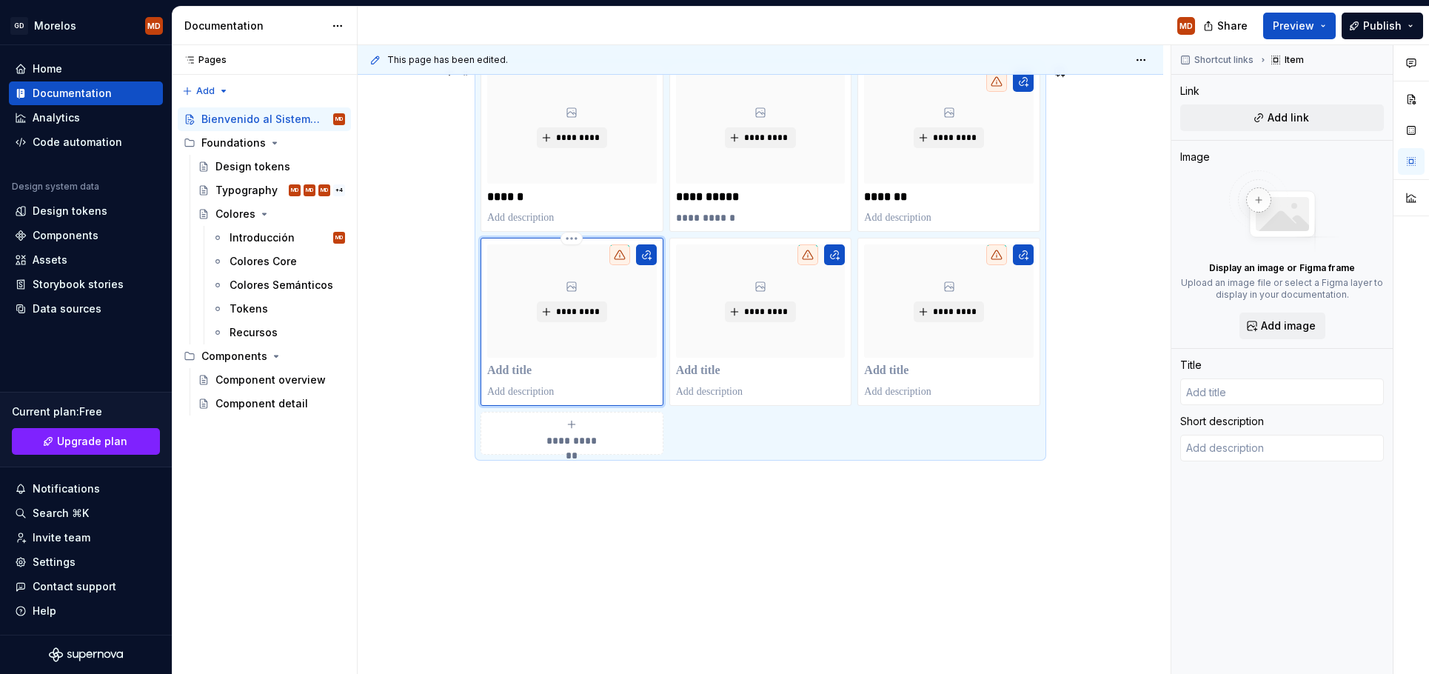
click at [511, 370] on p at bounding box center [572, 371] width 170 height 15
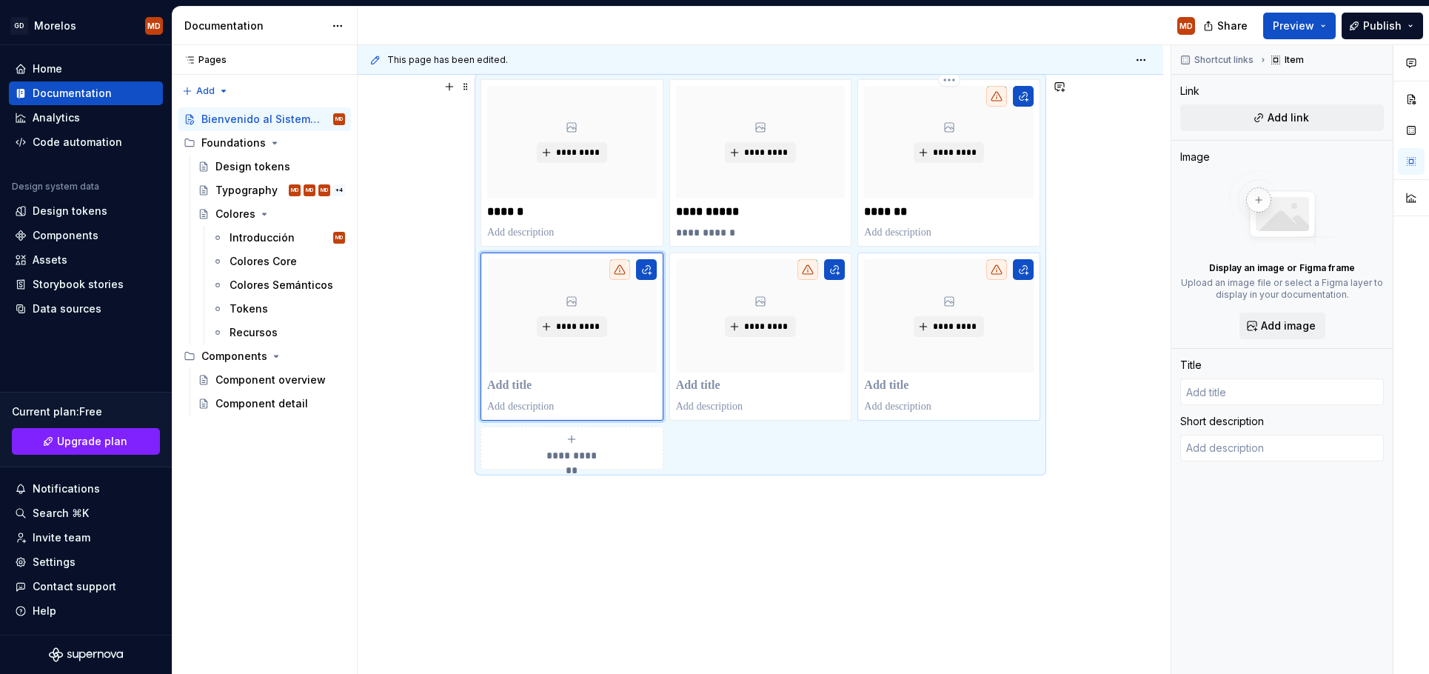
scroll to position [525, 0]
click at [1034, 97] on button "button" at bounding box center [1023, 97] width 21 height 21
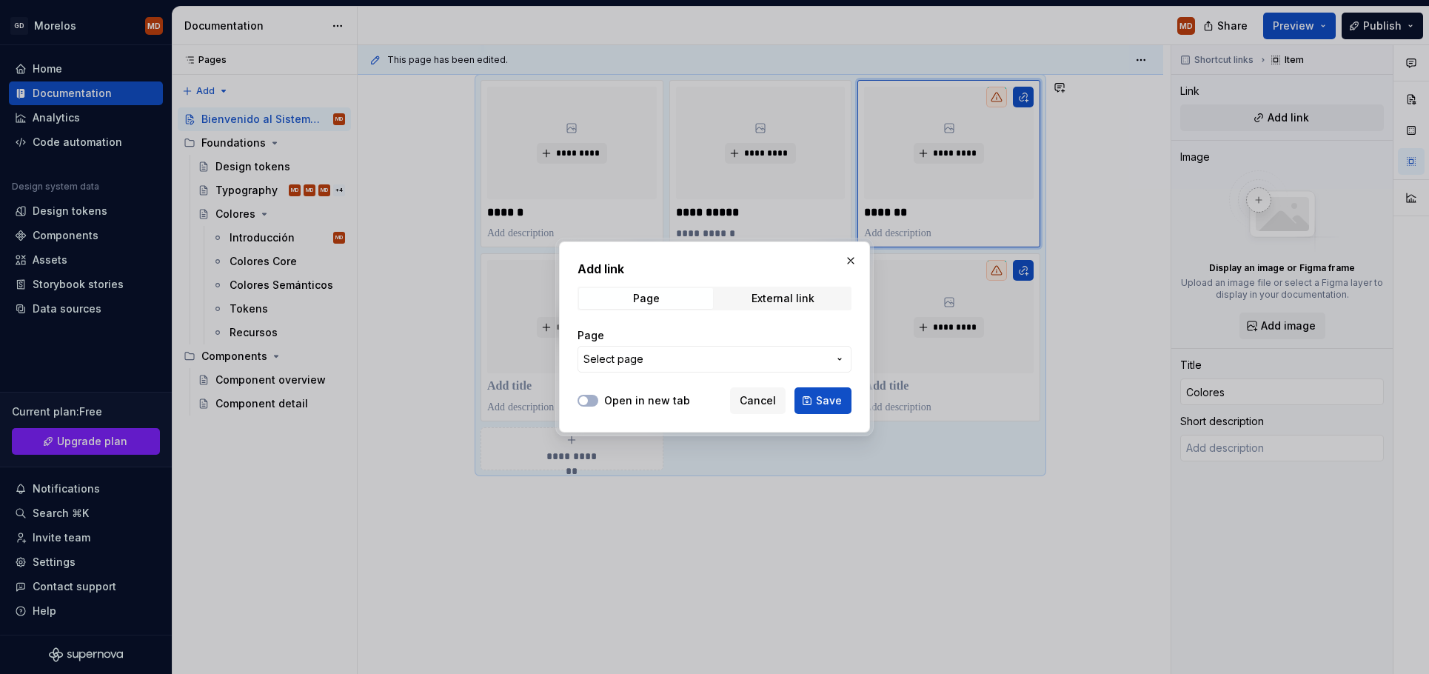
click at [720, 351] on button "Select page" at bounding box center [714, 359] width 274 height 27
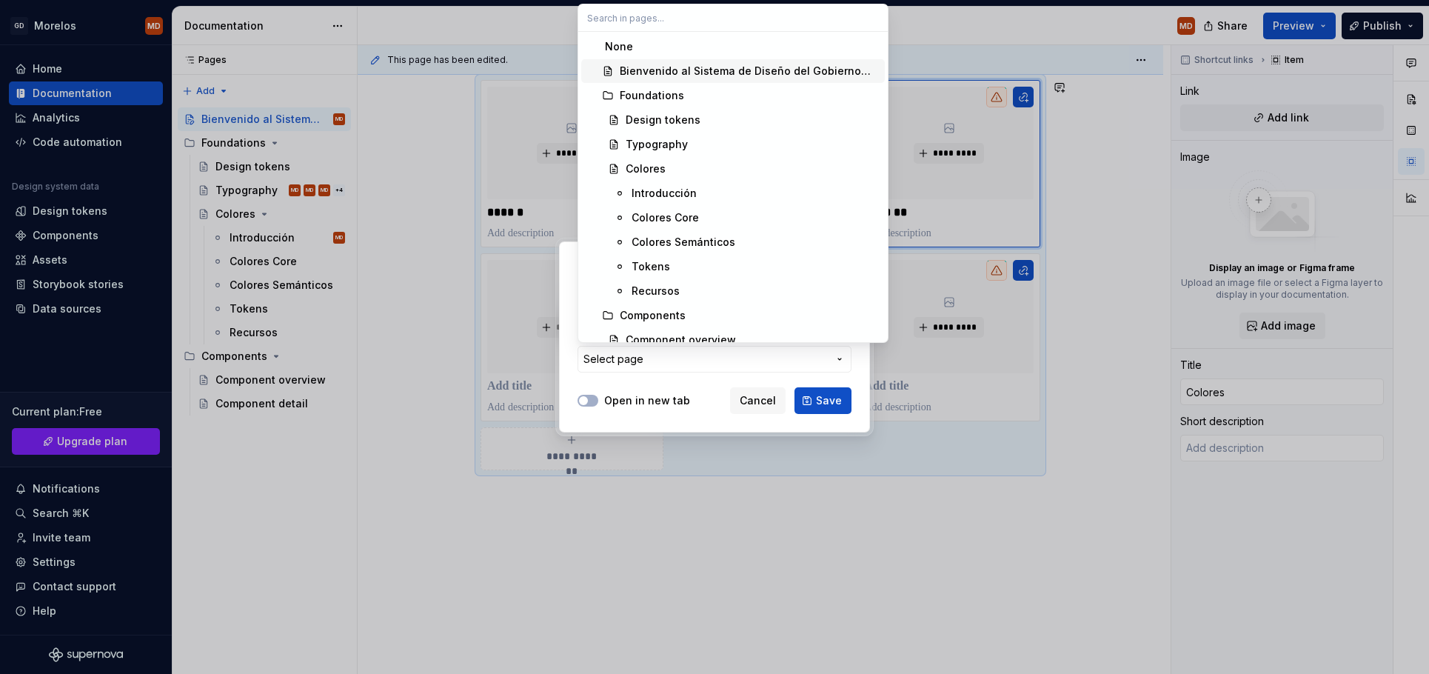
click at [693, 67] on div "Bienvenido al Sistema de Diseño del Gobierno [PERSON_NAME]" at bounding box center [749, 71] width 259 height 15
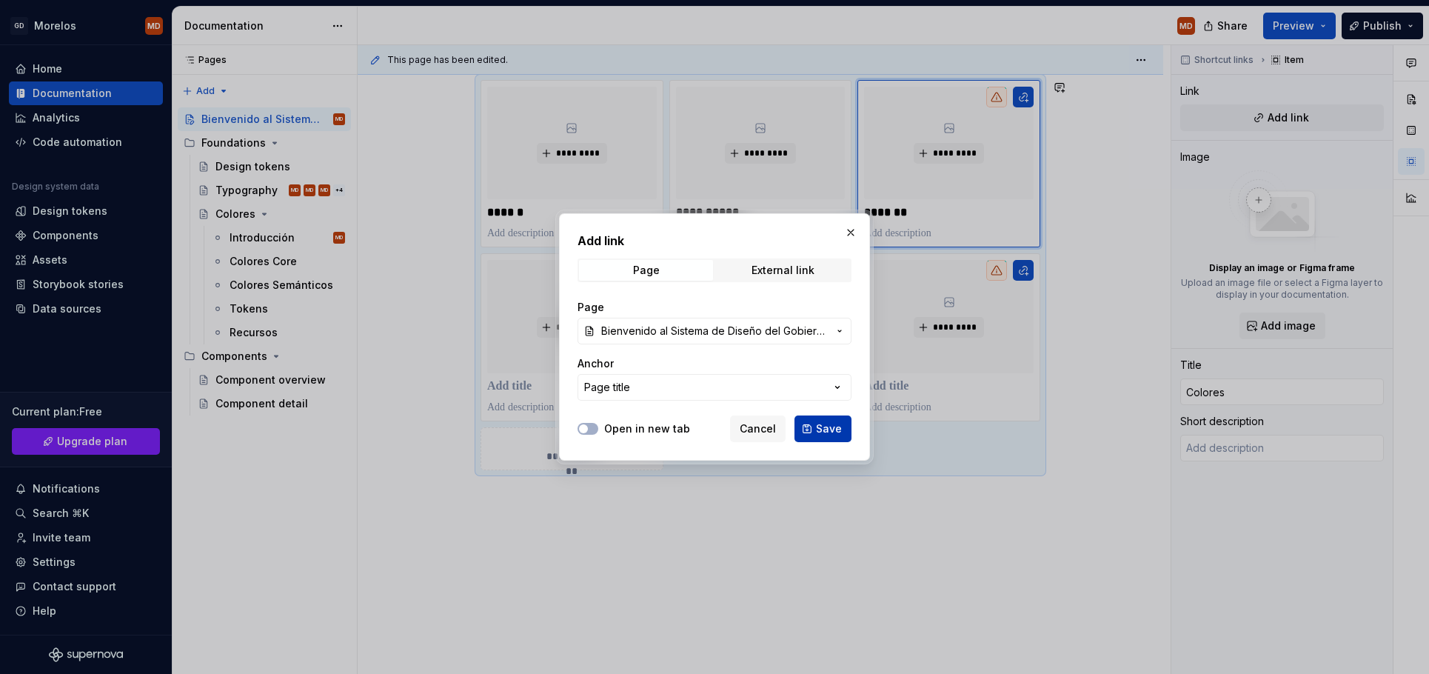
click at [817, 430] on button "Save" at bounding box center [822, 428] width 57 height 27
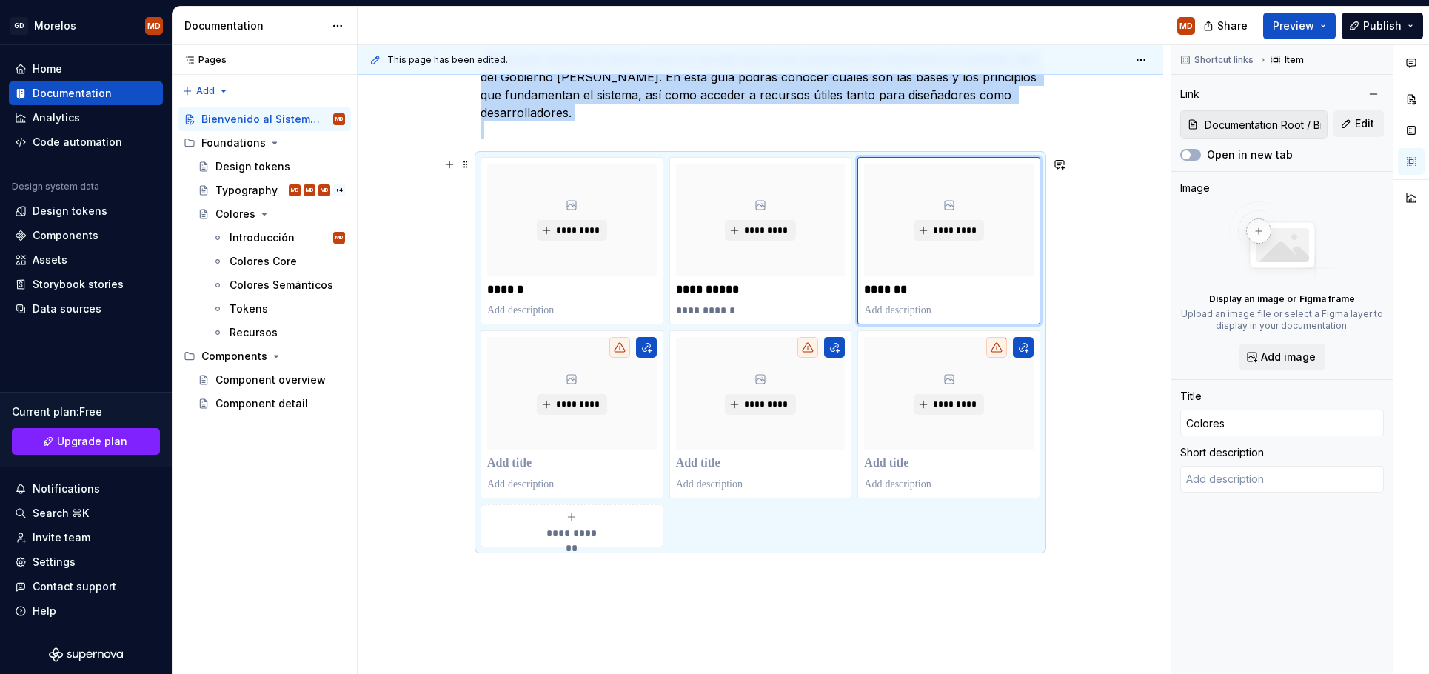
scroll to position [409, 0]
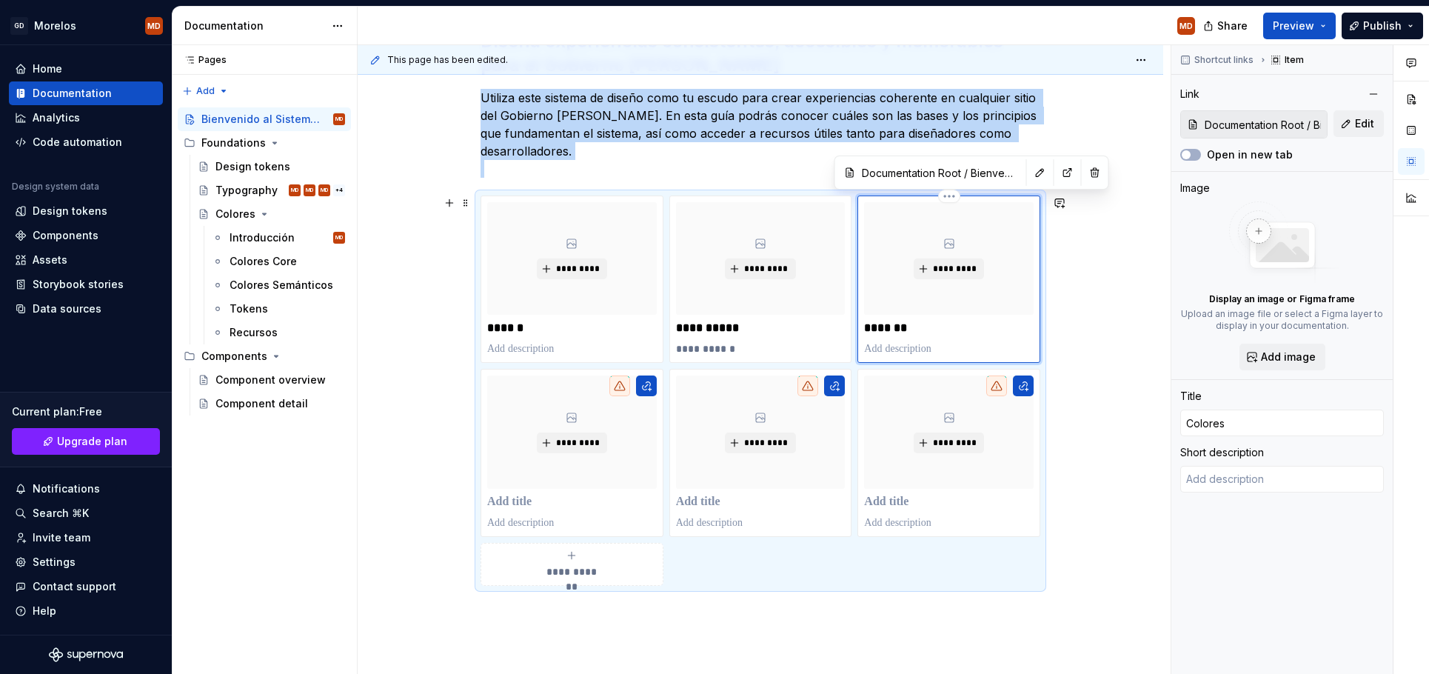
click at [977, 217] on div "*********" at bounding box center [949, 258] width 170 height 113
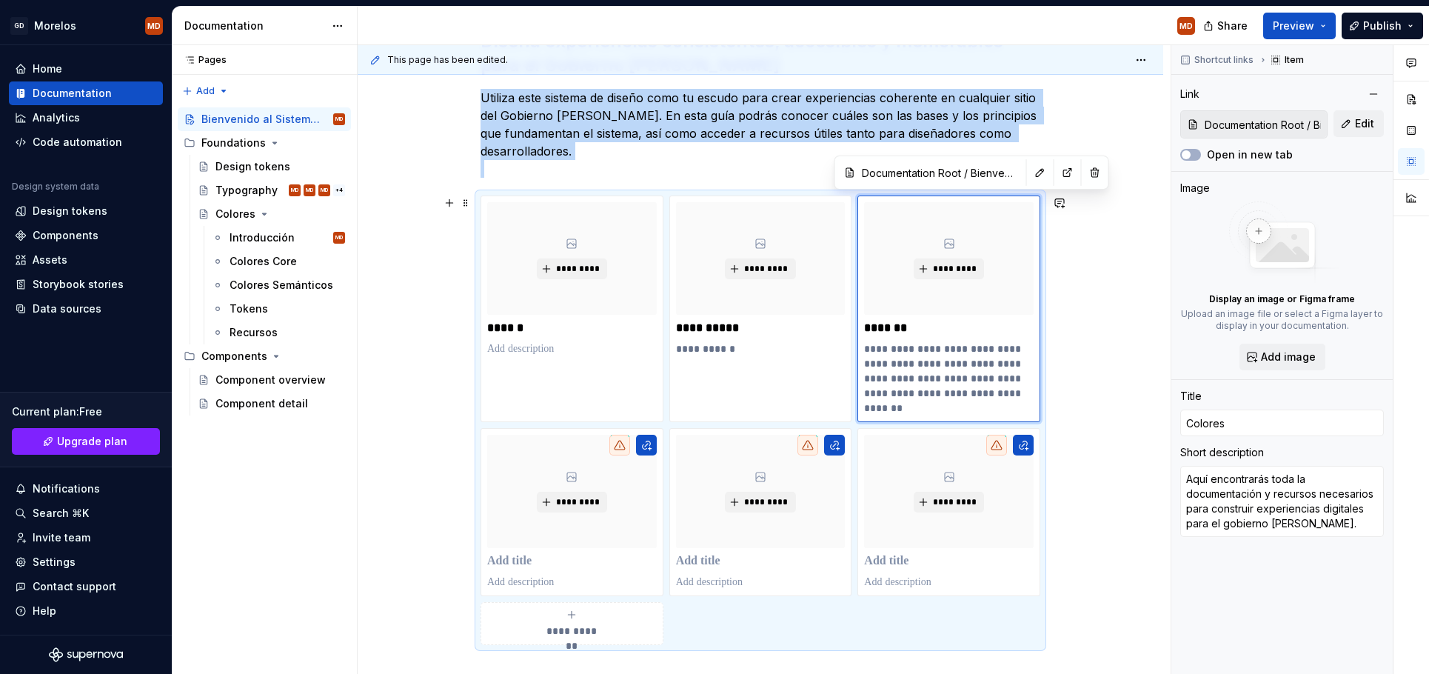
click at [1085, 453] on div "**********" at bounding box center [761, 429] width 806 height 871
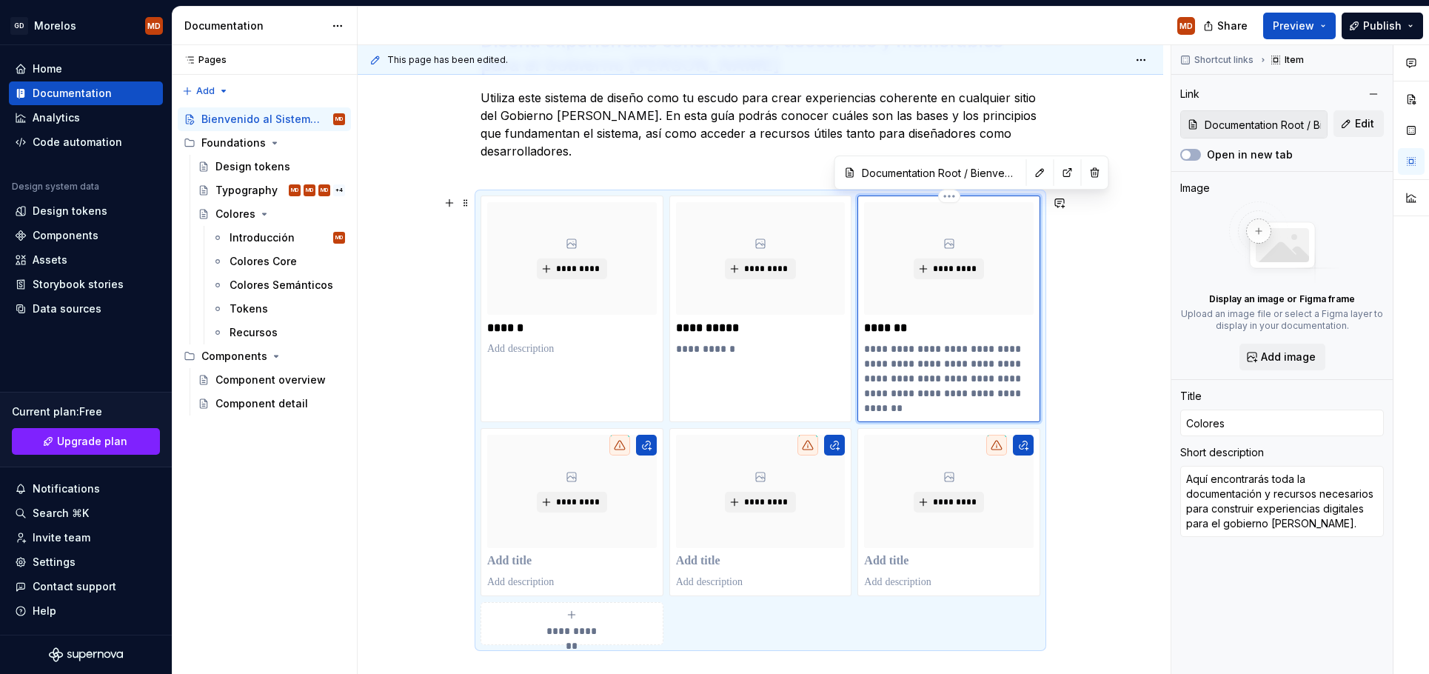
click at [946, 366] on p "**********" at bounding box center [949, 378] width 170 height 74
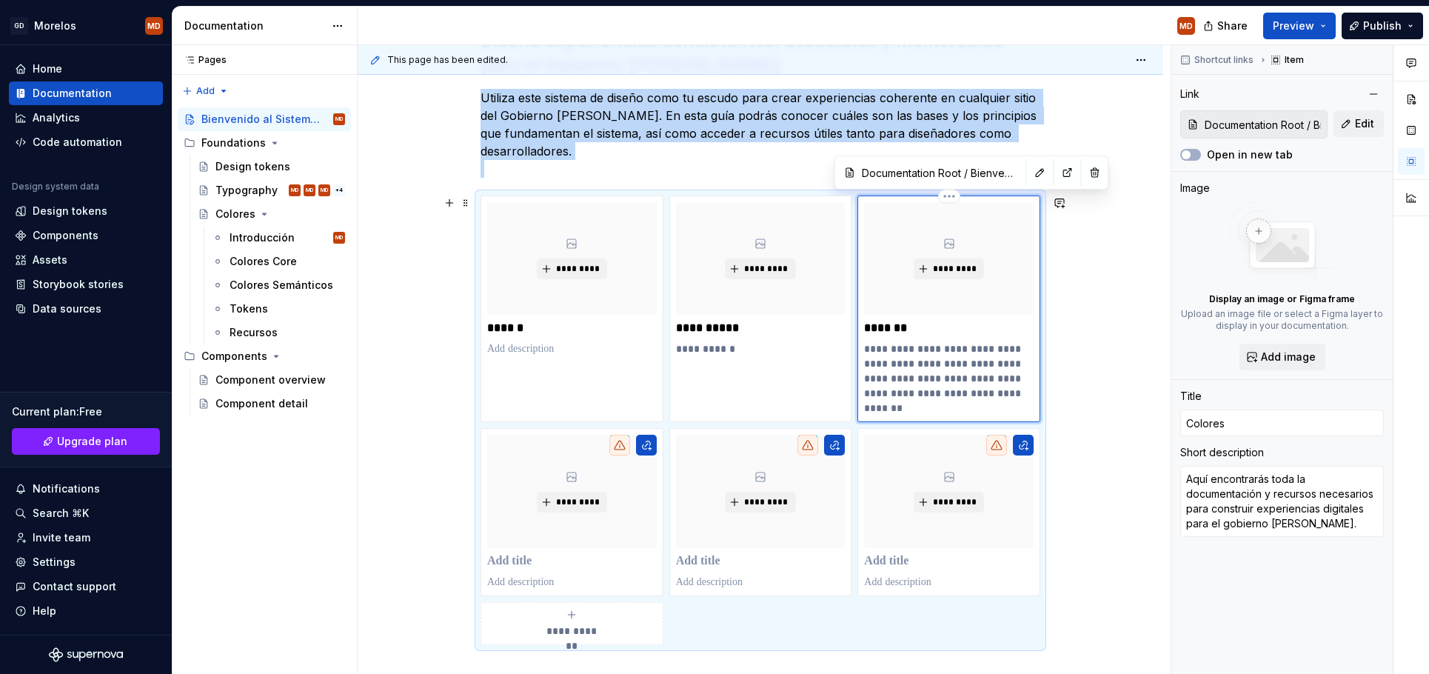
click at [1012, 280] on div "*********" at bounding box center [949, 258] width 170 height 113
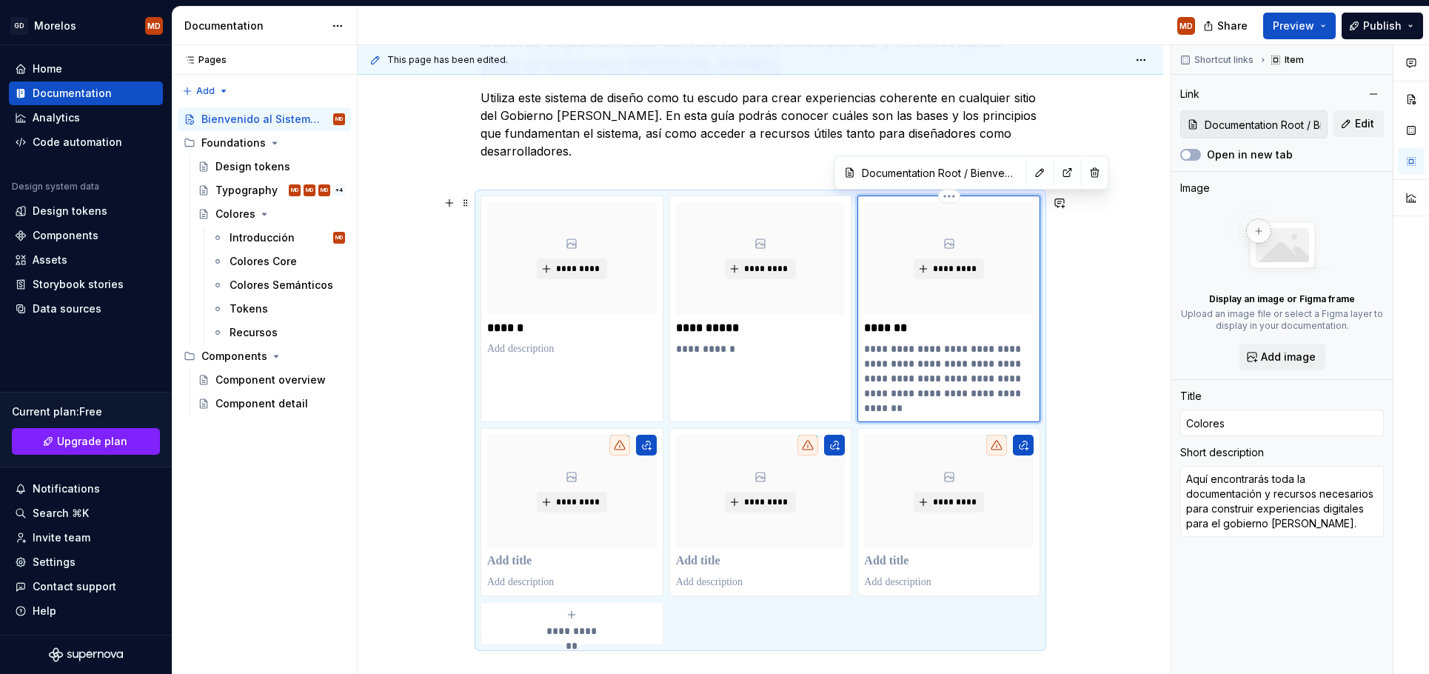
click at [928, 356] on p "**********" at bounding box center [949, 378] width 170 height 74
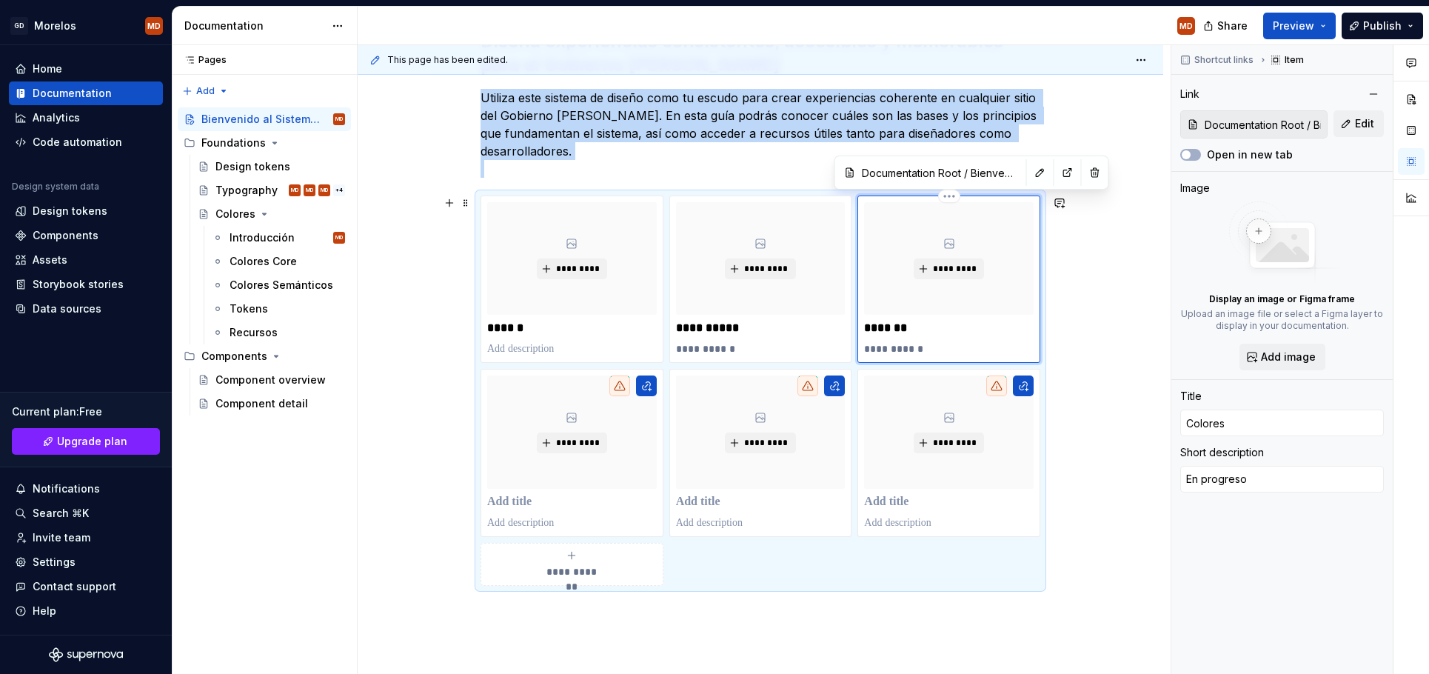
click at [999, 214] on div "*********" at bounding box center [949, 258] width 170 height 113
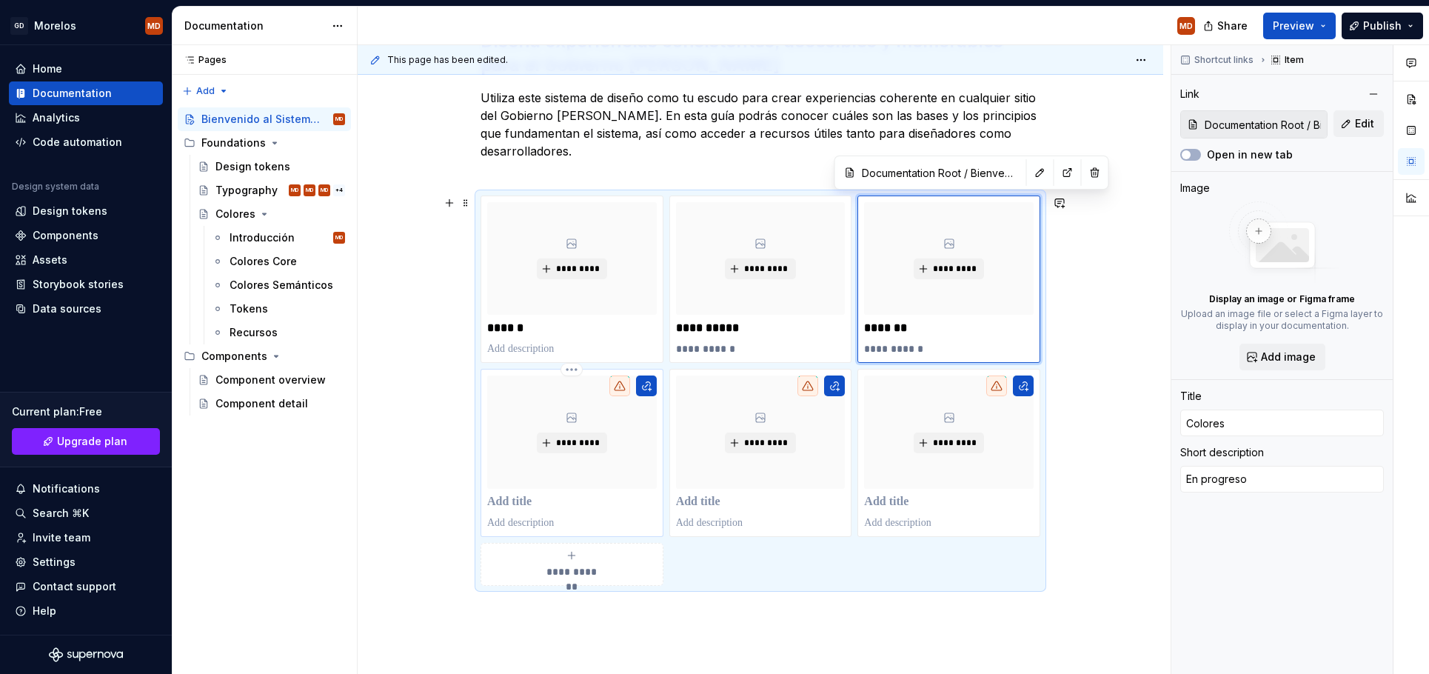
click at [564, 503] on p at bounding box center [572, 502] width 170 height 15
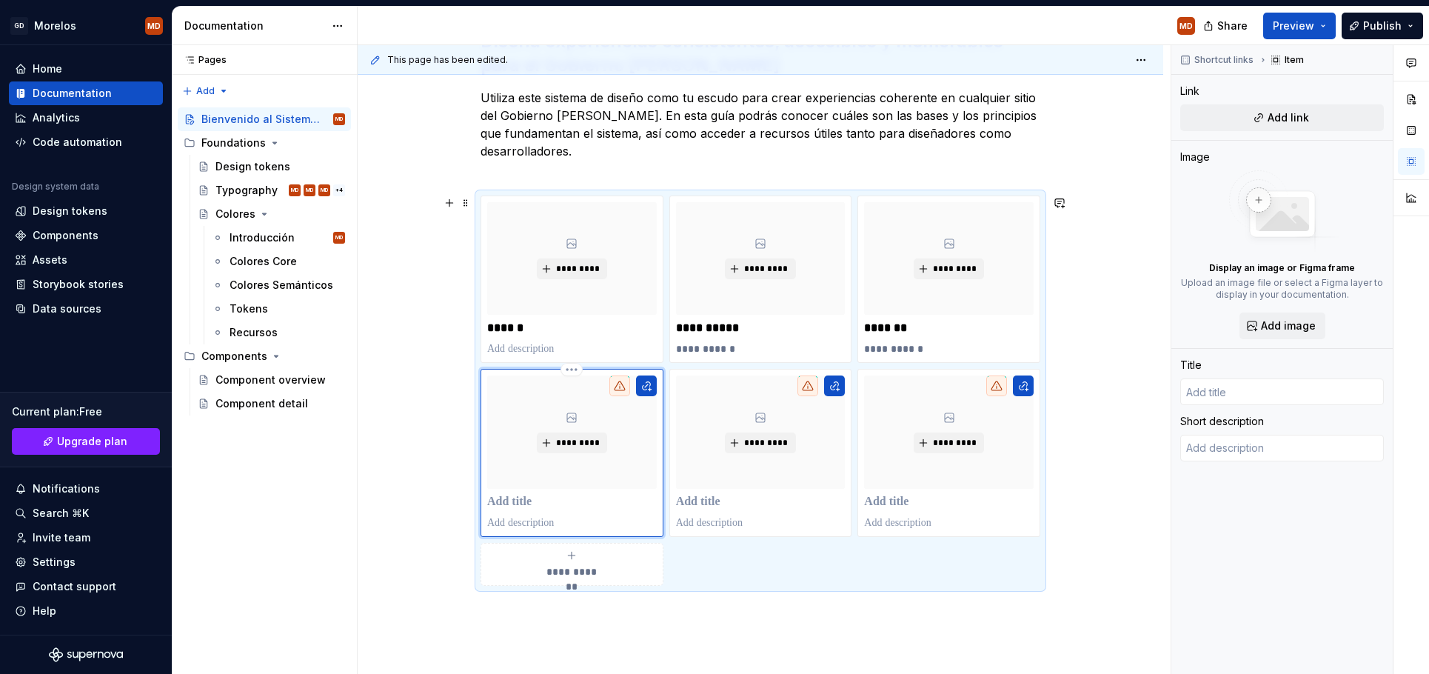
paste div
click at [706, 498] on p at bounding box center [761, 502] width 170 height 15
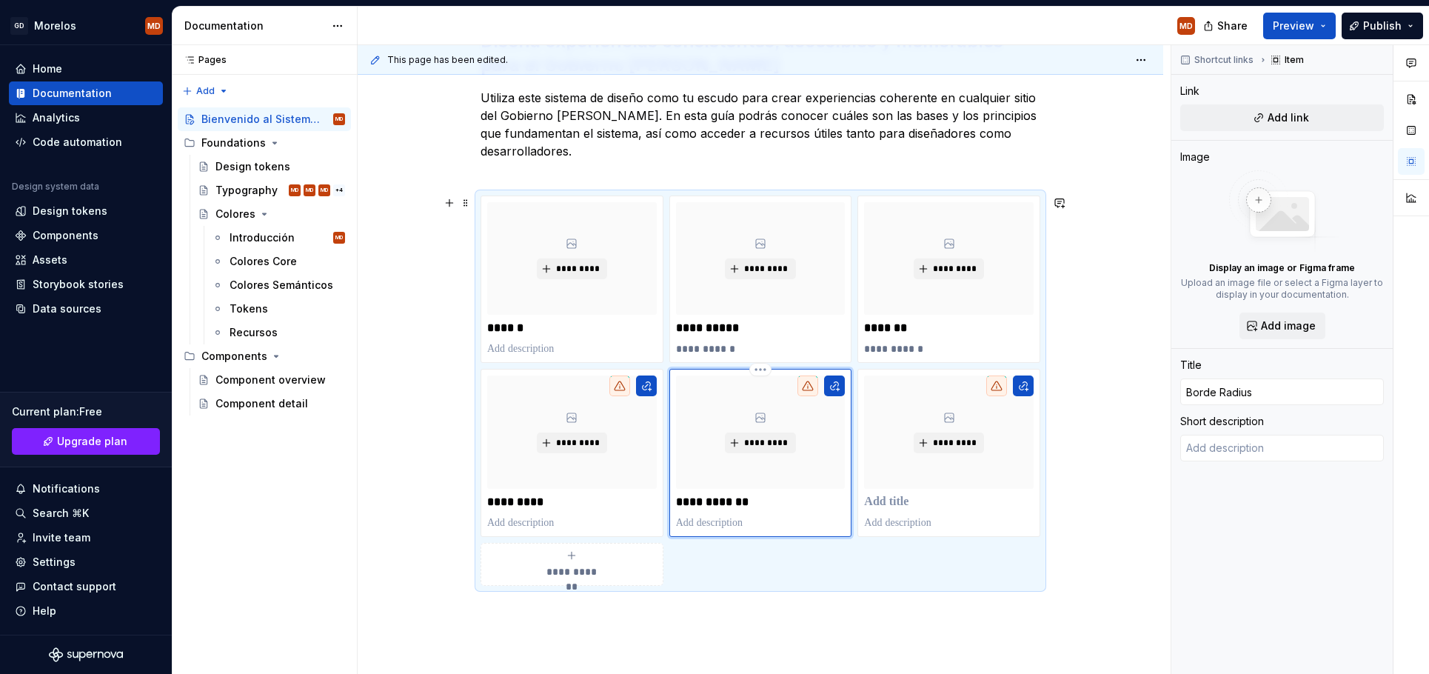
click at [714, 498] on p "**********" at bounding box center [761, 502] width 170 height 15
drag, startPoint x: 720, startPoint y: 502, endPoint x: 660, endPoint y: 500, distance: 60.8
click at [660, 500] on div "**********" at bounding box center [760, 390] width 560 height 390
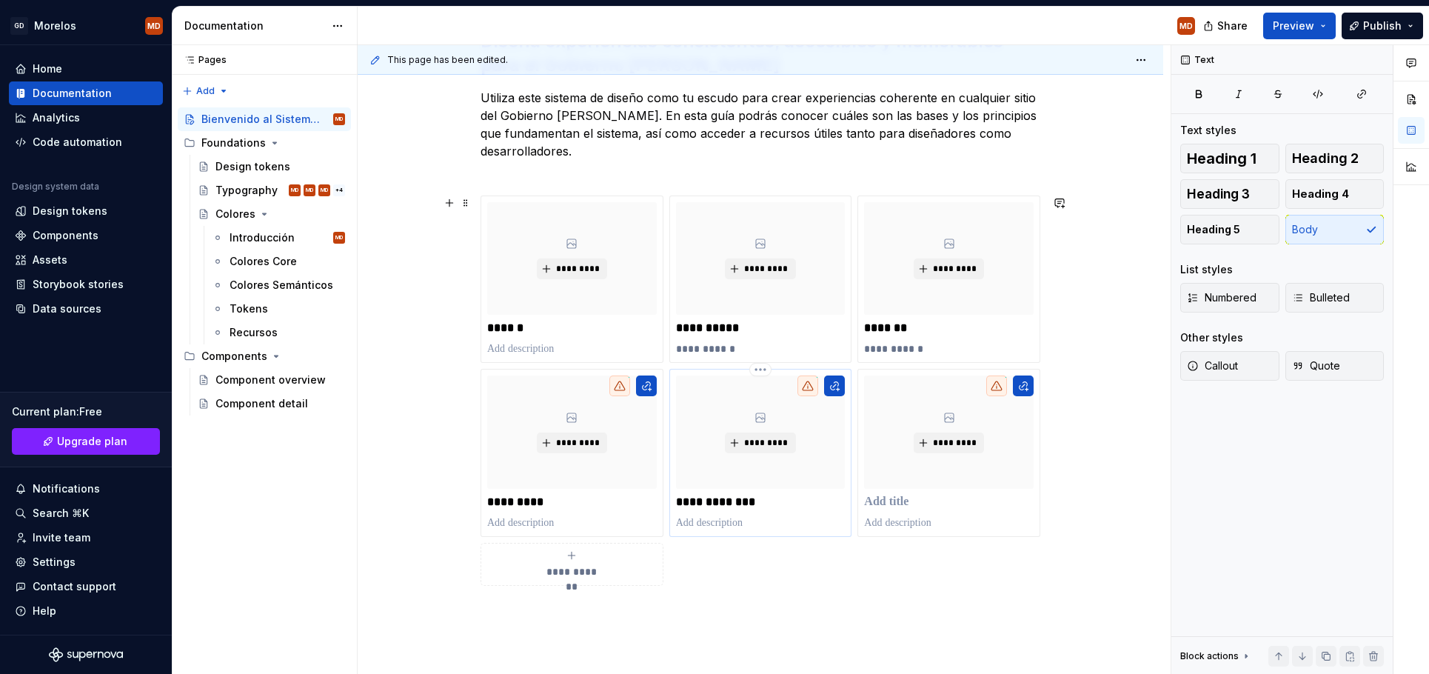
click at [711, 502] on p "**********" at bounding box center [761, 502] width 170 height 15
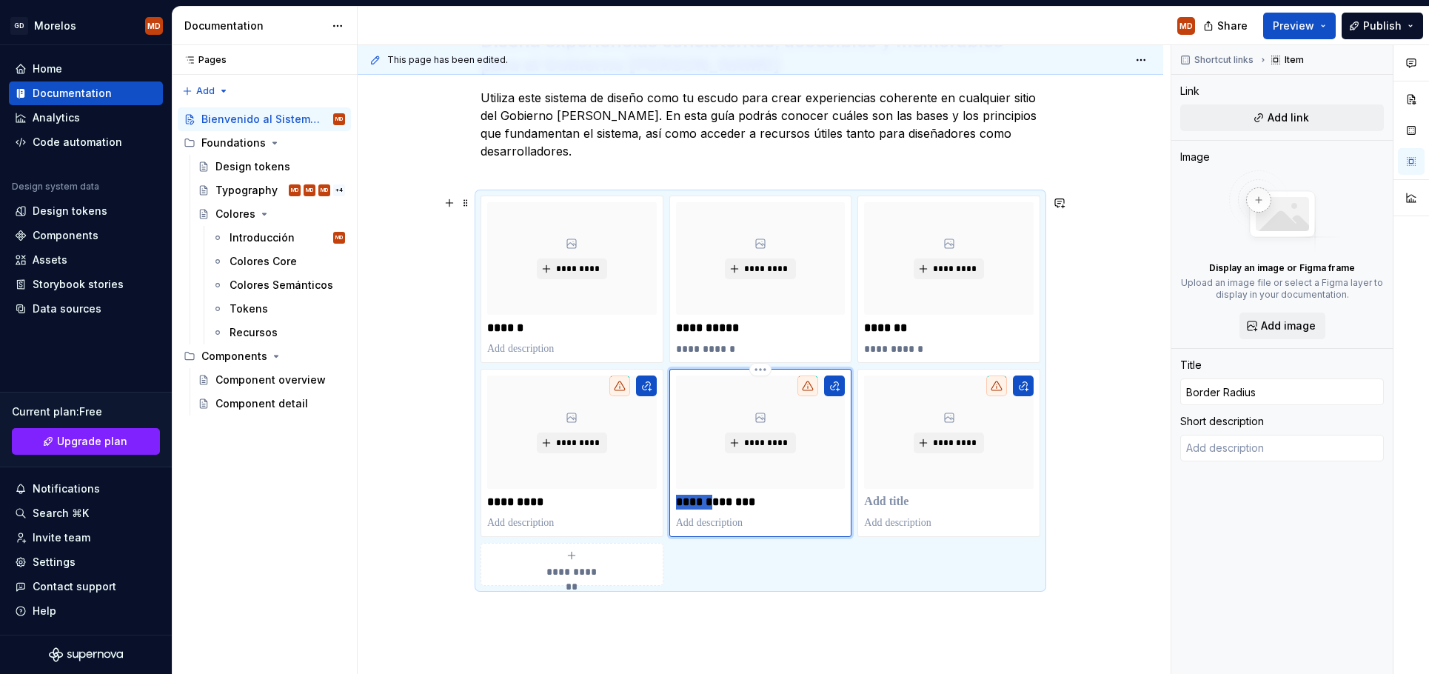
click at [711, 502] on p "**********" at bounding box center [761, 502] width 170 height 15
click at [897, 497] on p at bounding box center [949, 502] width 170 height 15
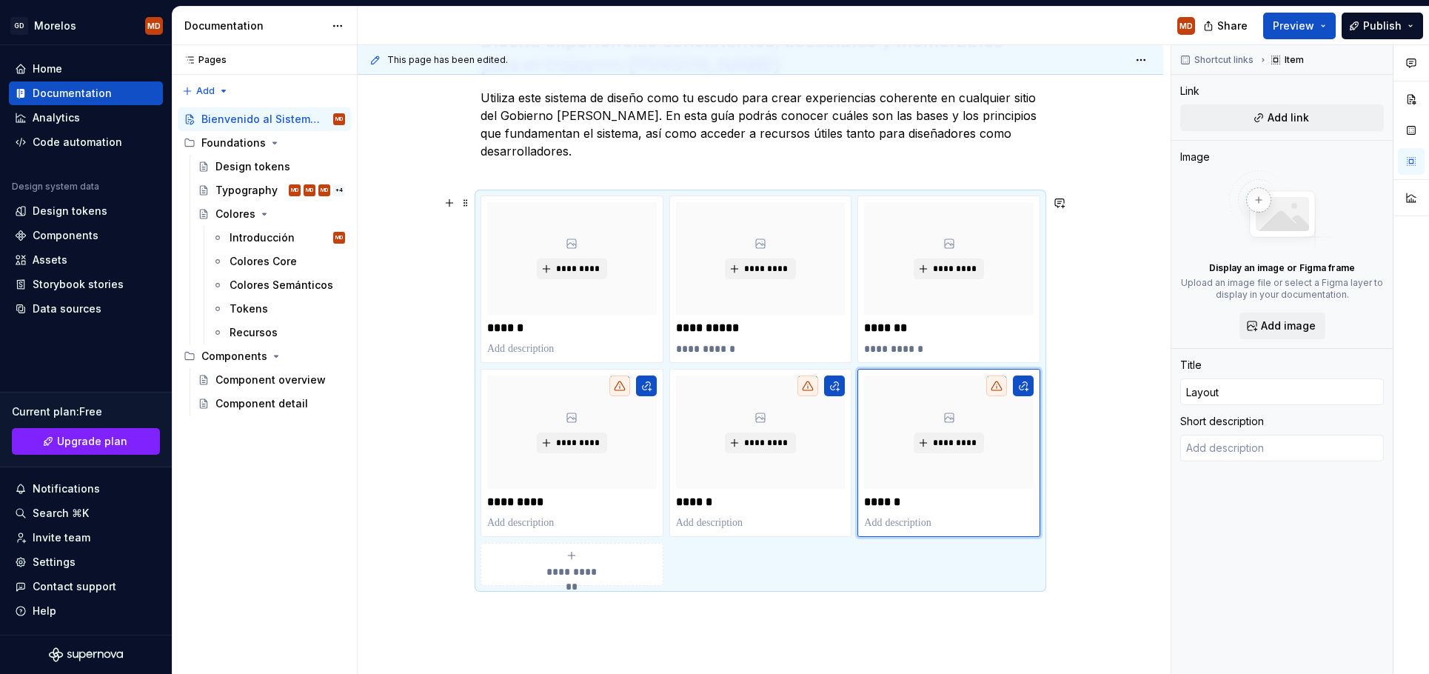
click at [592, 575] on span "**********" at bounding box center [571, 571] width 65 height 15
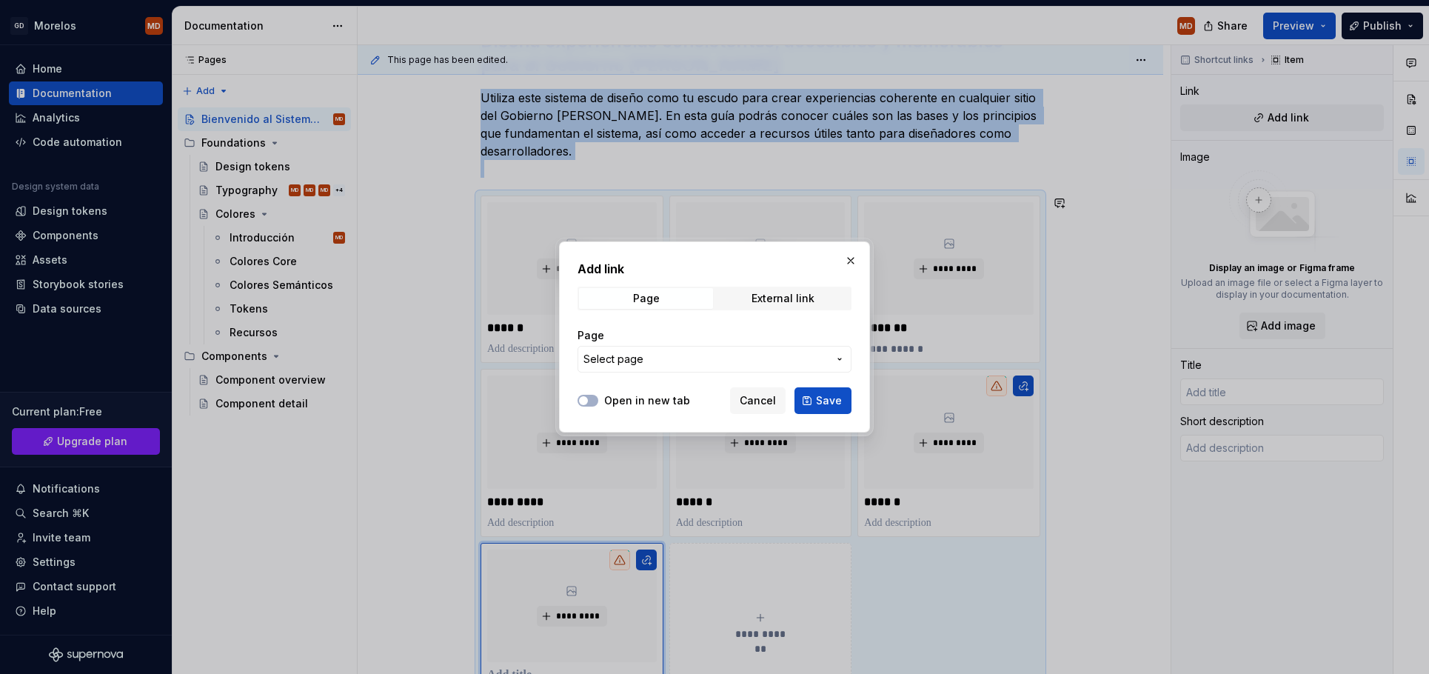
click at [754, 341] on div "Page" at bounding box center [714, 335] width 274 height 15
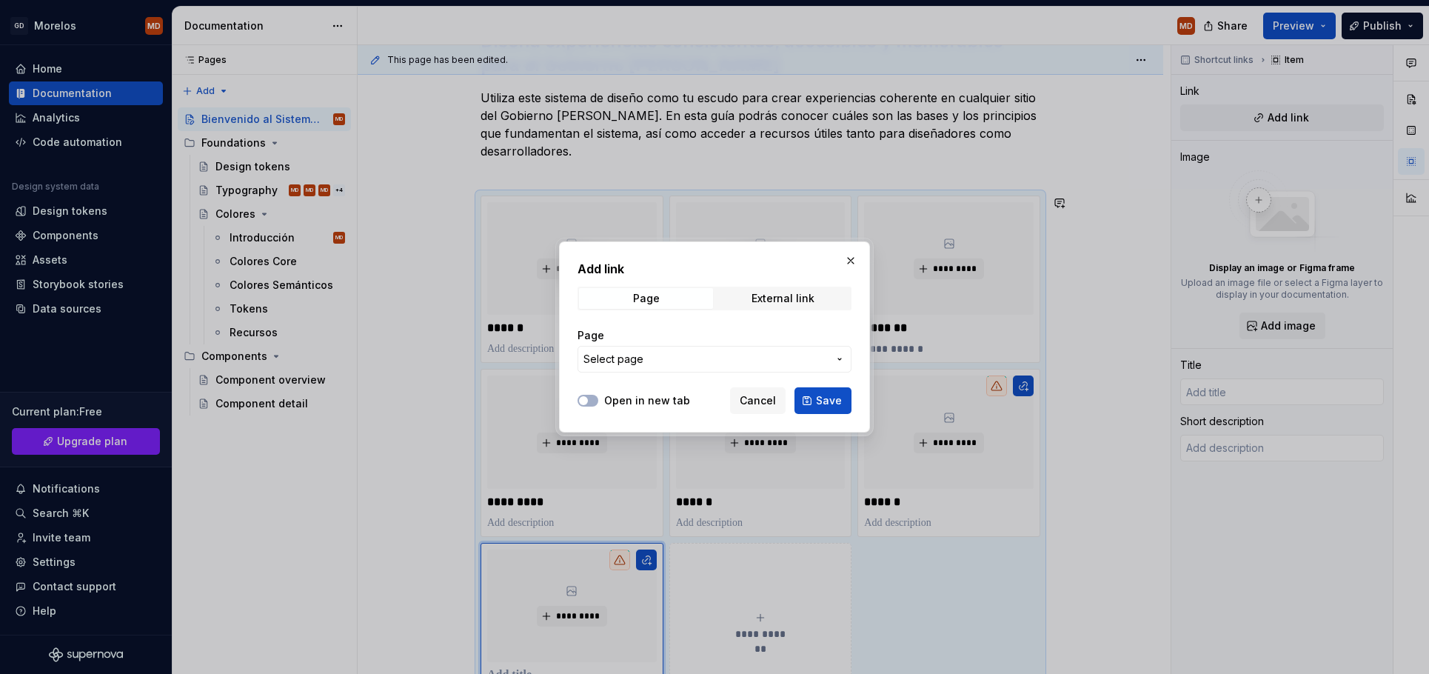
click at [749, 358] on span "Select page" at bounding box center [705, 359] width 244 height 15
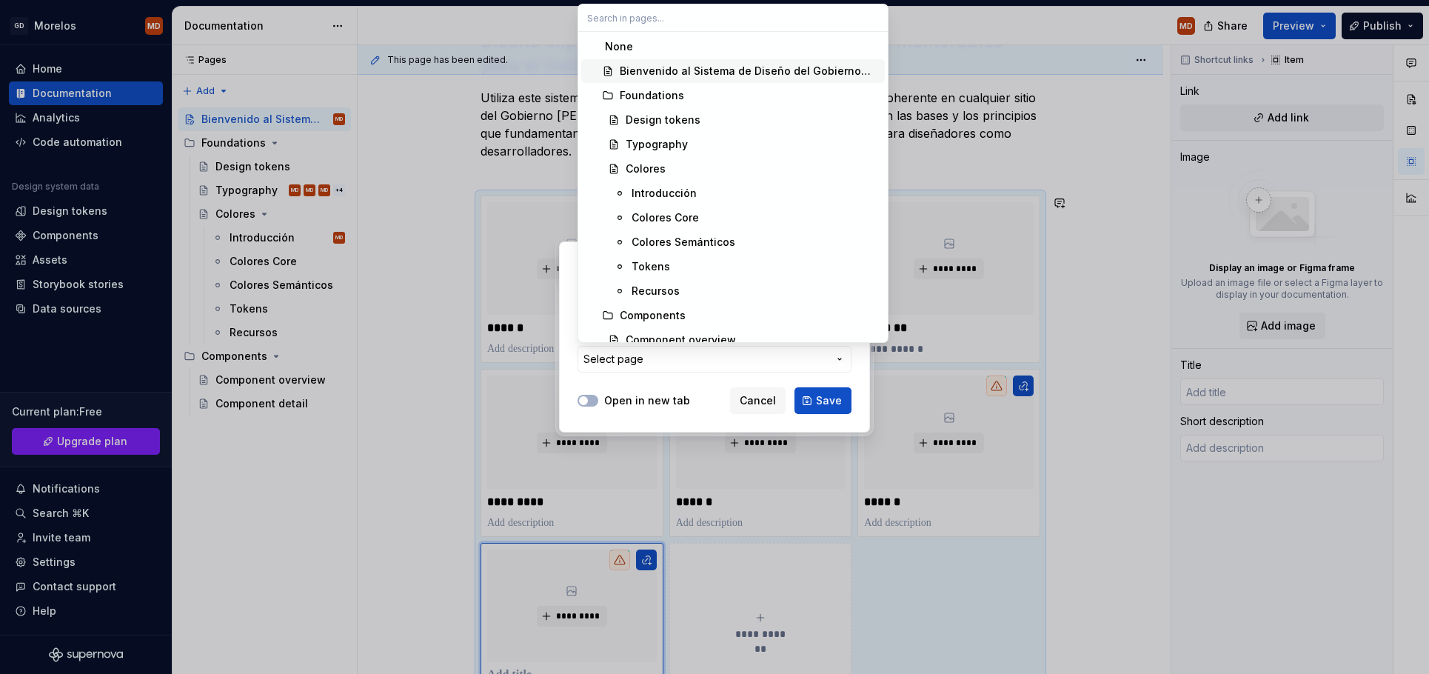
click at [678, 64] on div "Bienvenido al Sistema de Diseño del Gobierno [PERSON_NAME]" at bounding box center [749, 71] width 259 height 15
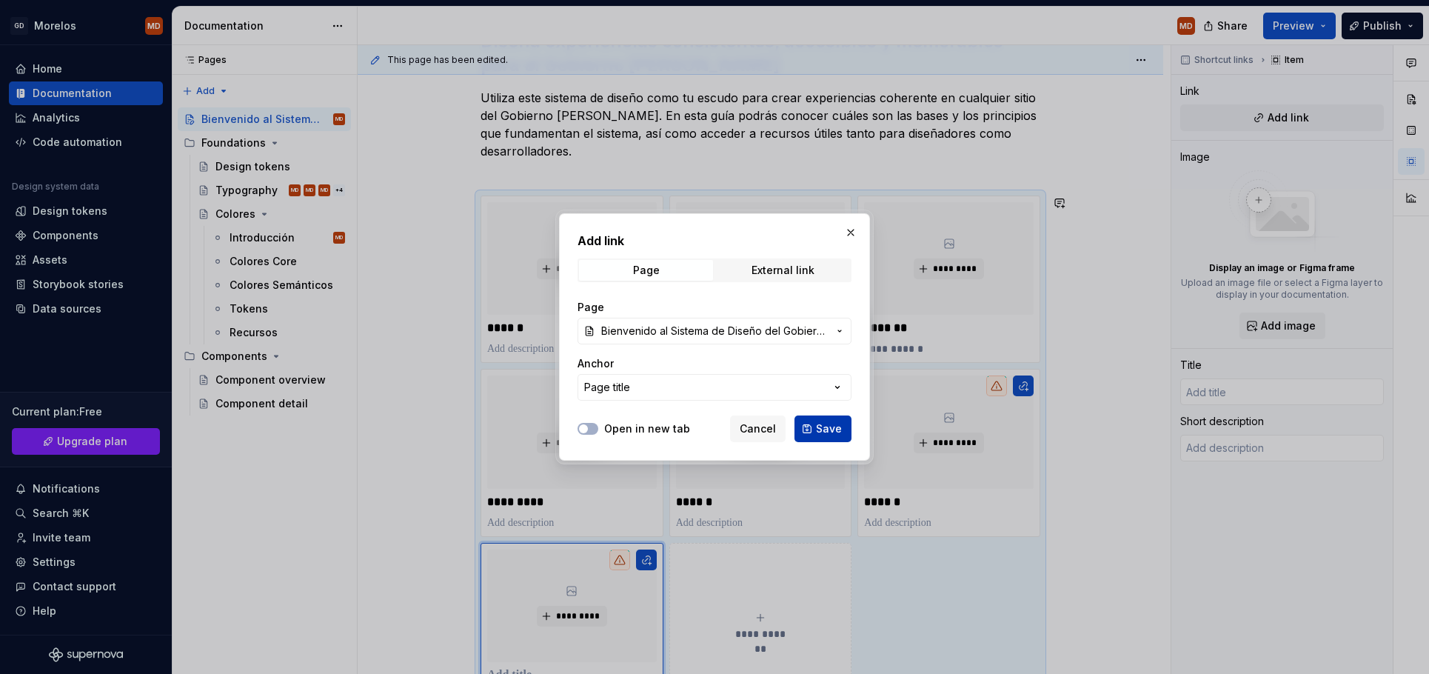
click at [840, 421] on span "Save" at bounding box center [829, 428] width 26 height 15
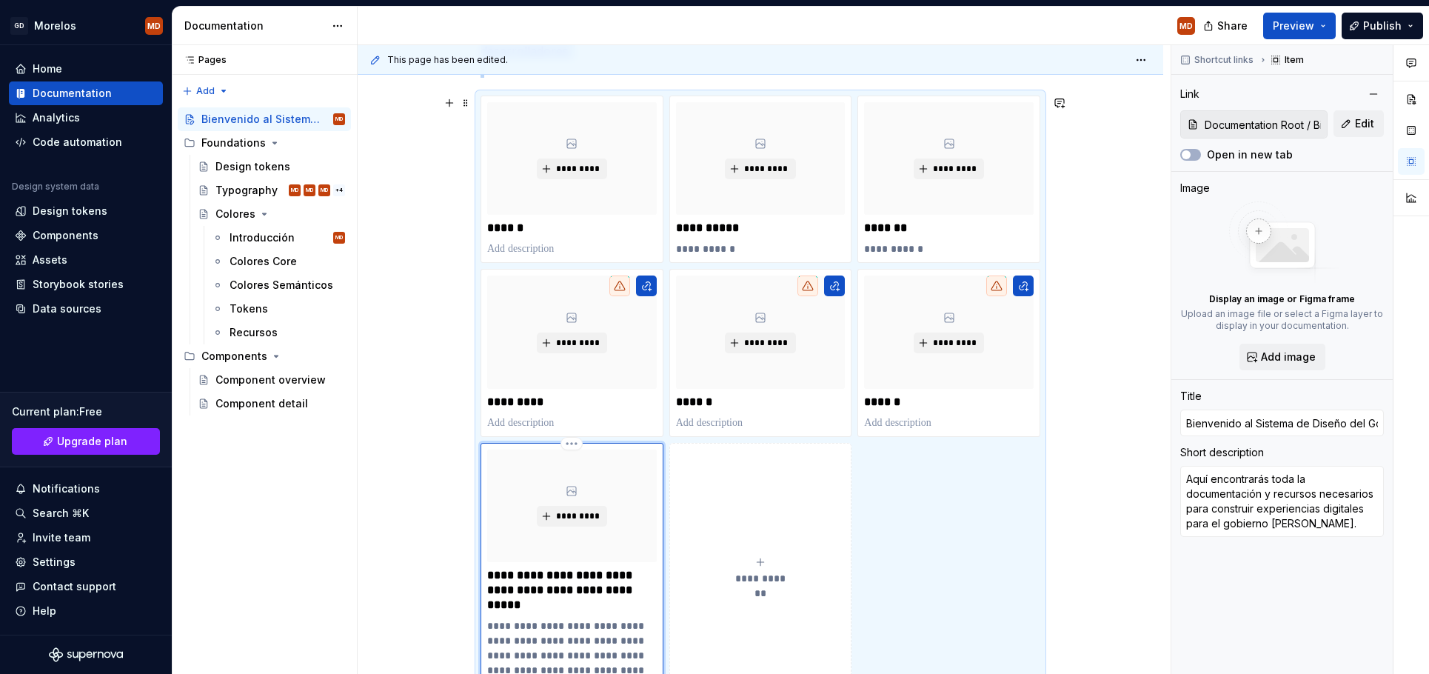
scroll to position [598, 0]
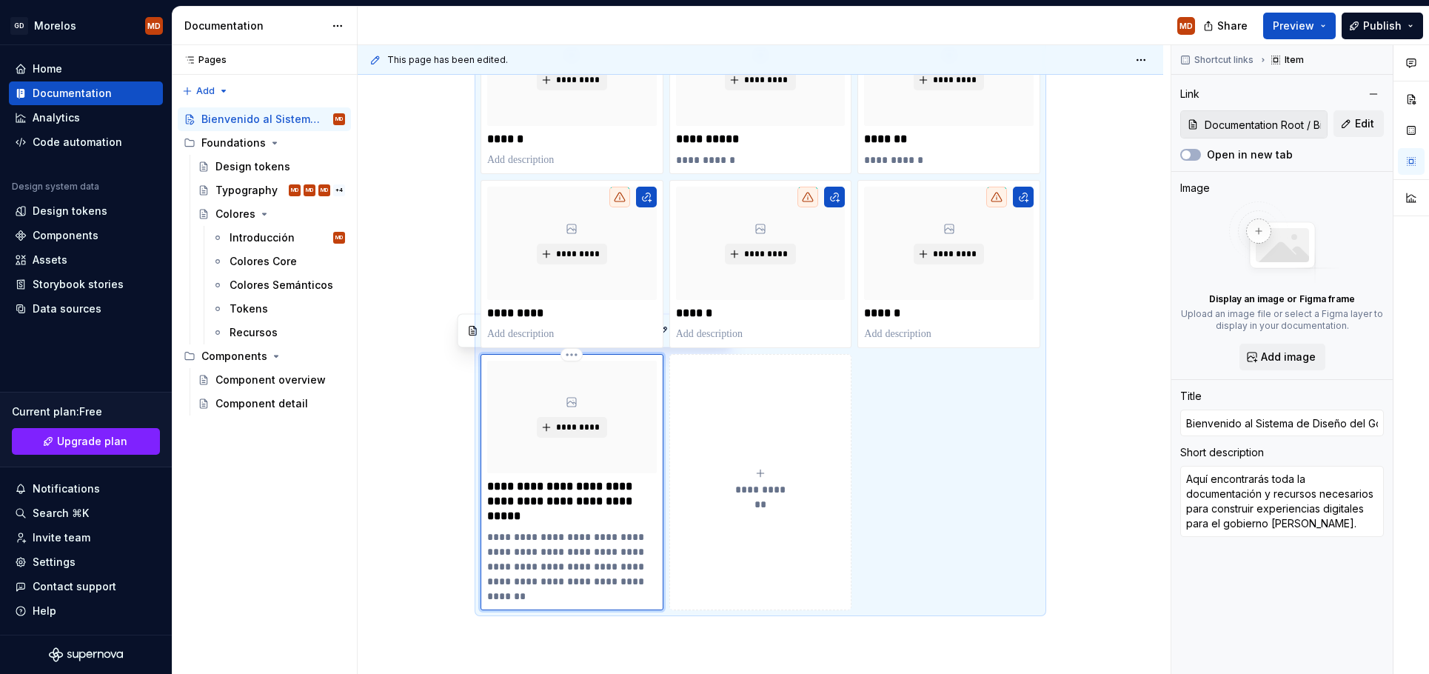
click at [535, 489] on p "**********" at bounding box center [572, 501] width 170 height 44
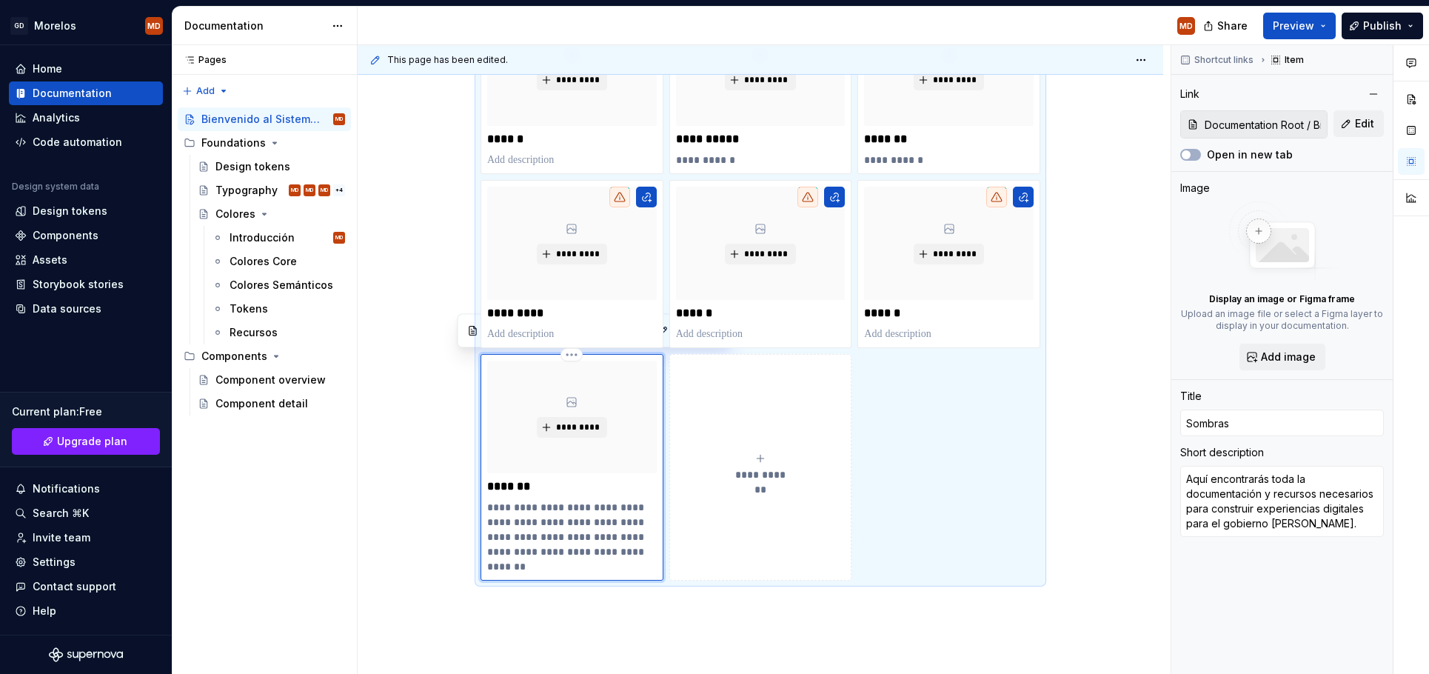
click at [574, 514] on p "**********" at bounding box center [572, 537] width 170 height 74
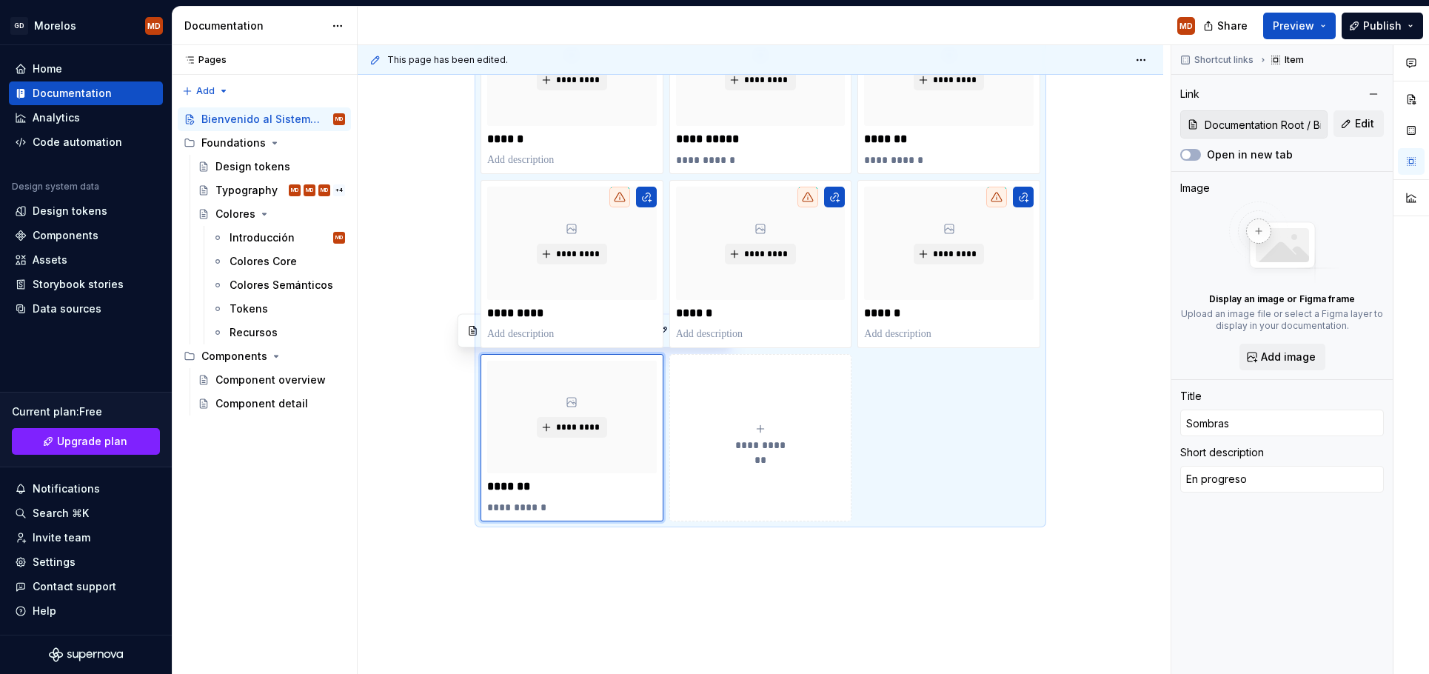
click at [799, 479] on button "**********" at bounding box center [760, 437] width 183 height 167
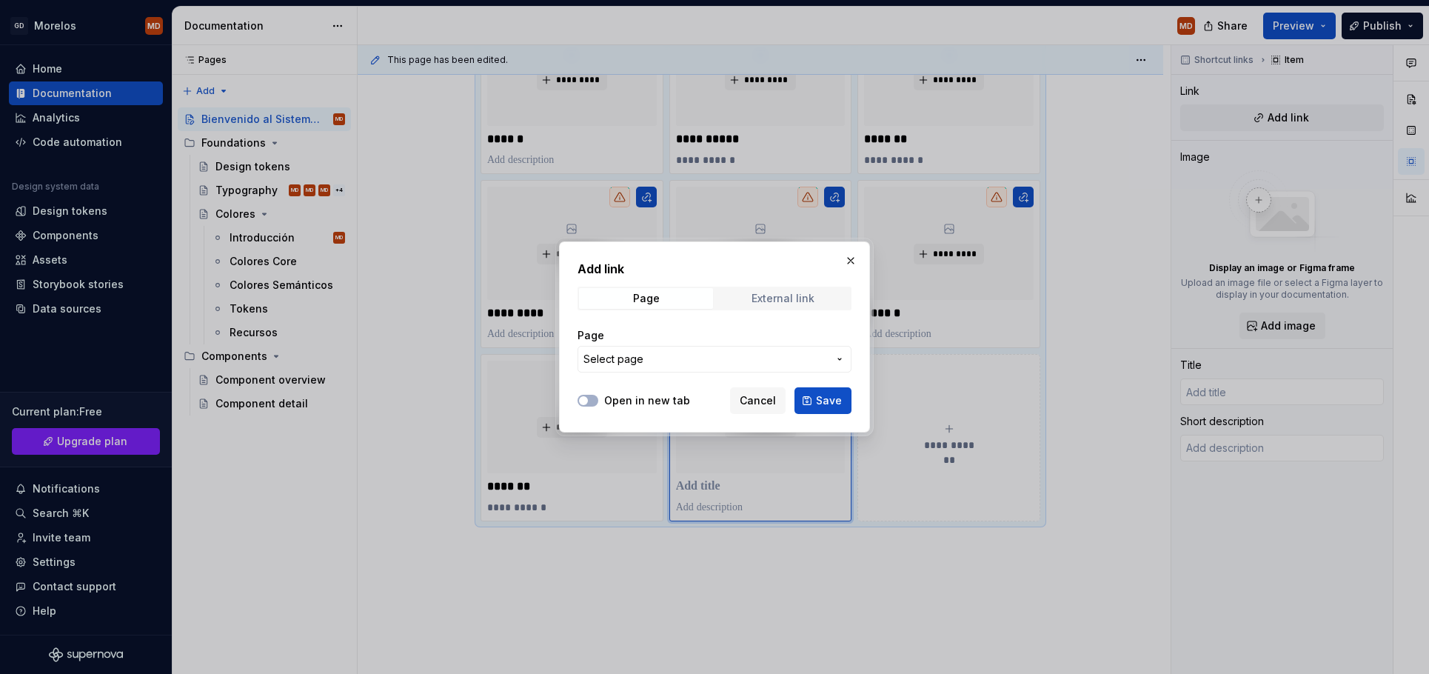
click at [758, 305] on span "External link" at bounding box center [783, 298] width 134 height 21
click at [682, 295] on span "Page" at bounding box center [646, 298] width 134 height 21
click at [636, 358] on span "Select page" at bounding box center [613, 359] width 60 height 15
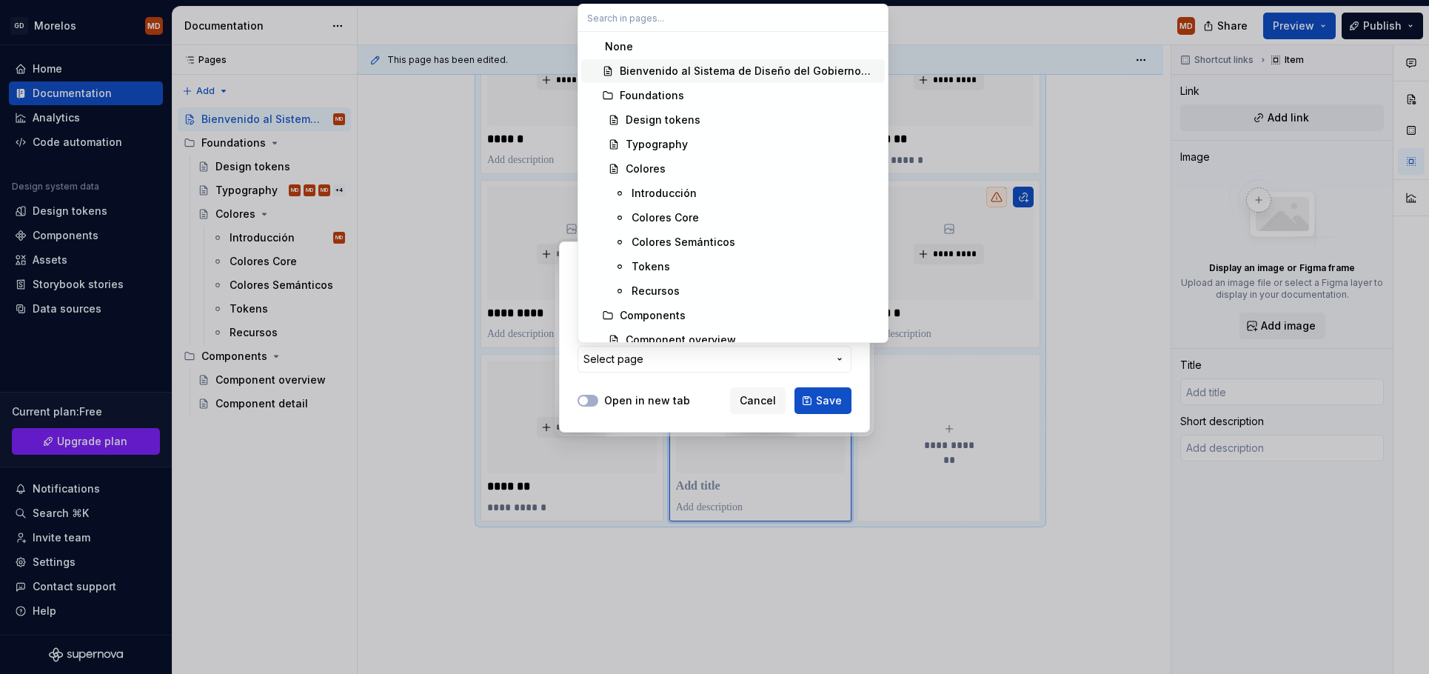
click at [663, 77] on div "Bienvenido al Sistema de Diseño del Gobierno [PERSON_NAME]" at bounding box center [749, 71] width 259 height 15
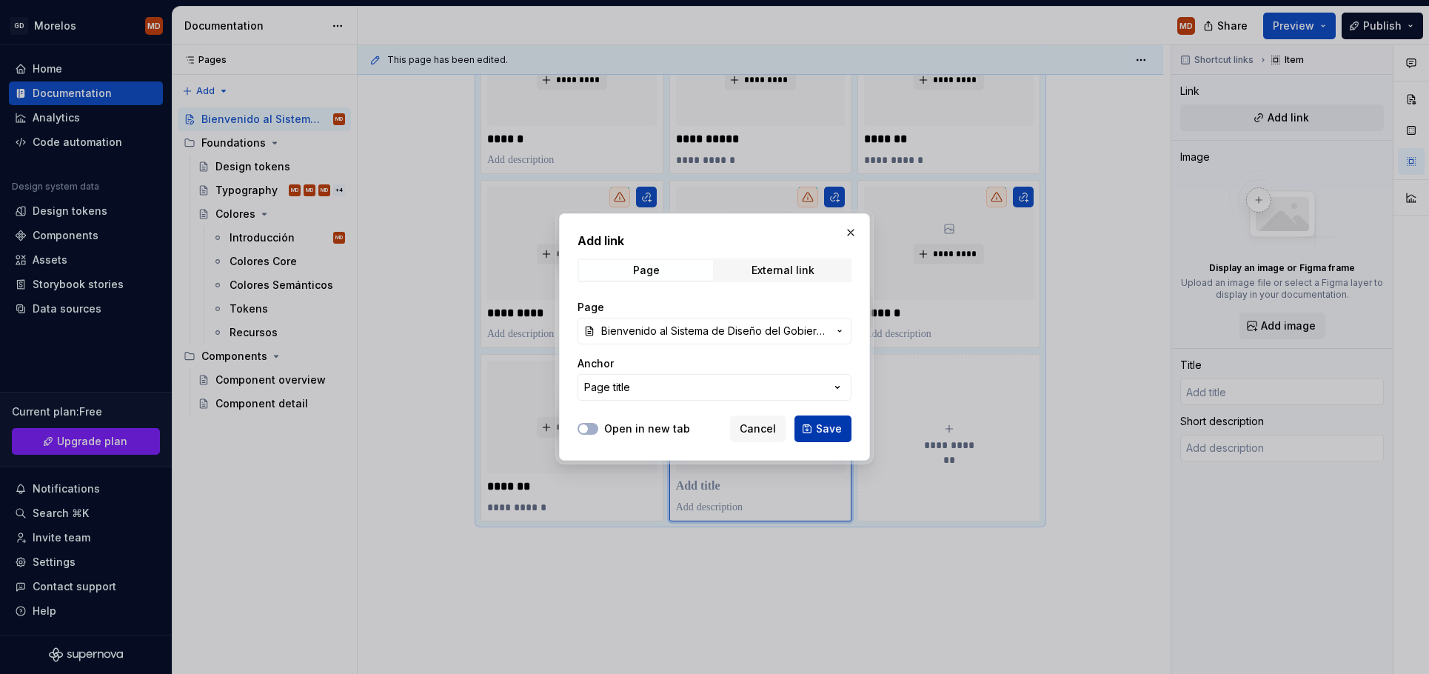
click at [838, 428] on span "Save" at bounding box center [829, 428] width 26 height 15
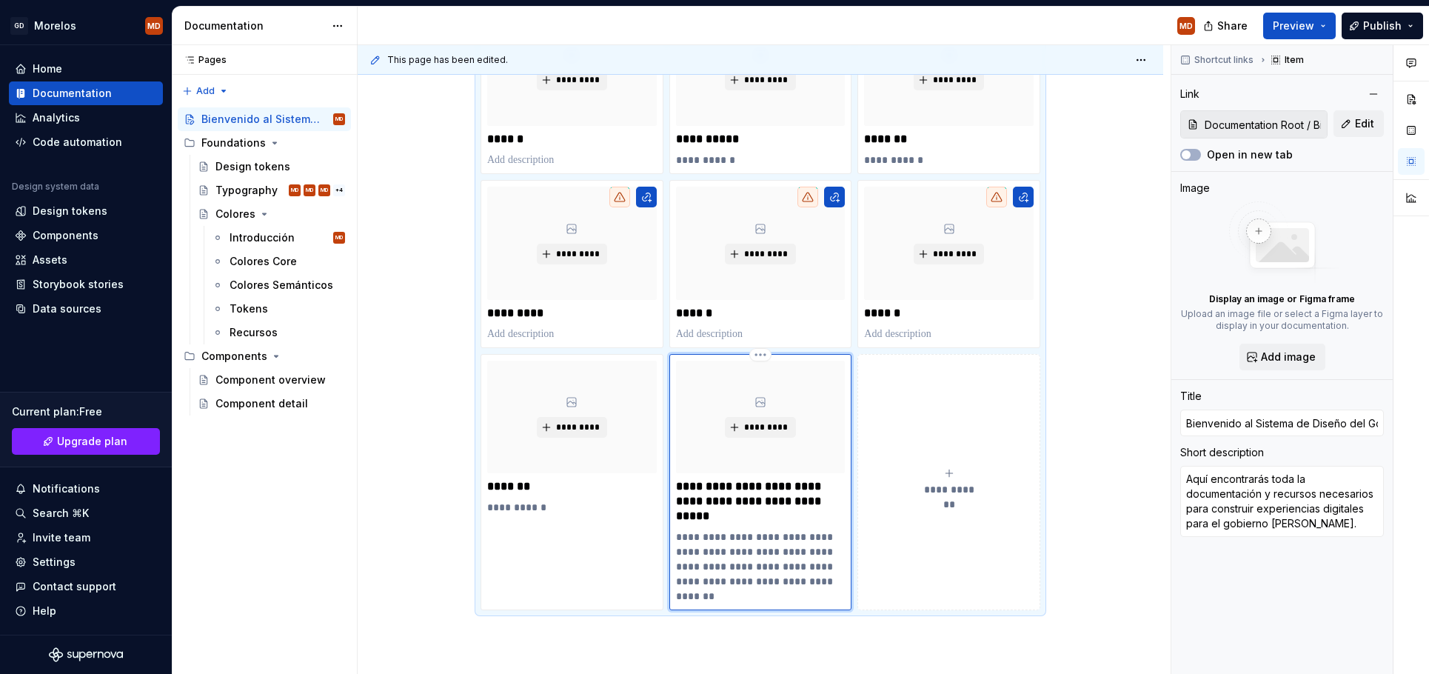
click at [720, 490] on p "**********" at bounding box center [761, 501] width 170 height 44
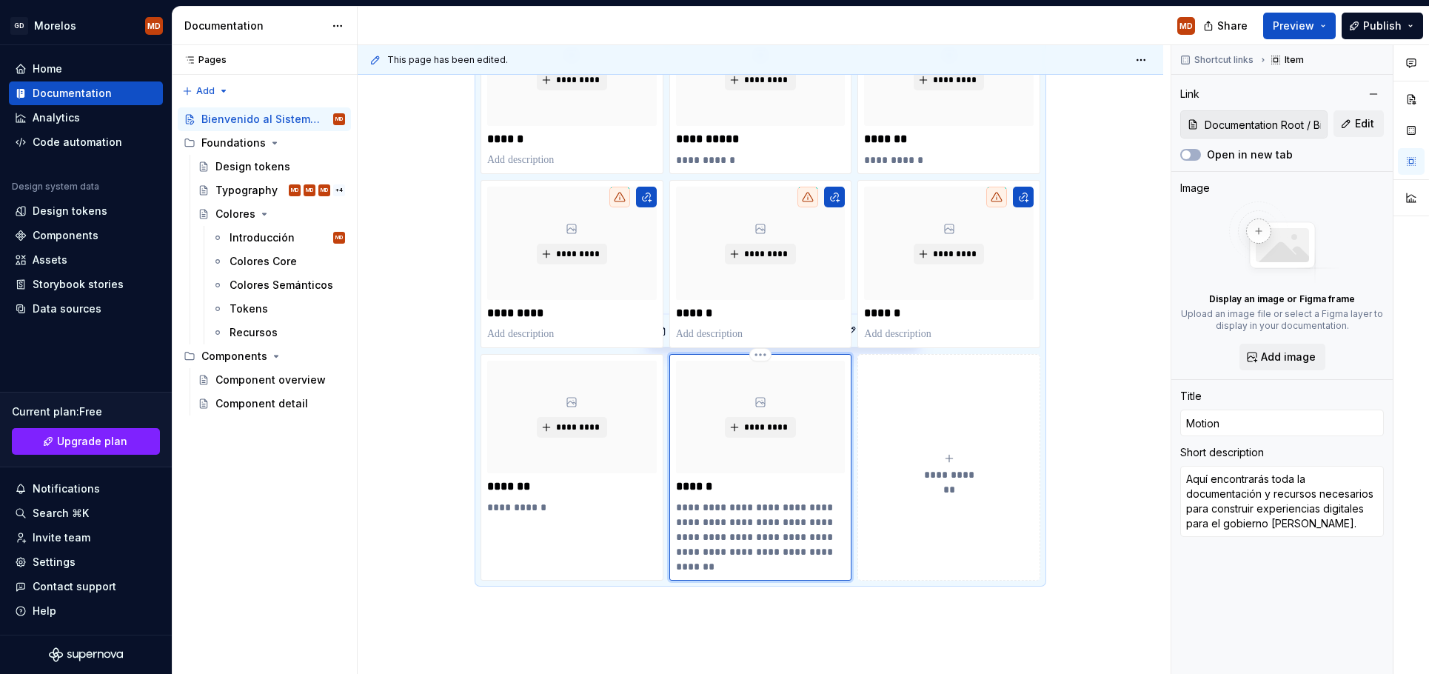
click at [716, 478] on div "**********" at bounding box center [761, 467] width 170 height 213
click at [717, 482] on p "******" at bounding box center [761, 486] width 170 height 15
click at [788, 551] on p "**********" at bounding box center [761, 537] width 170 height 74
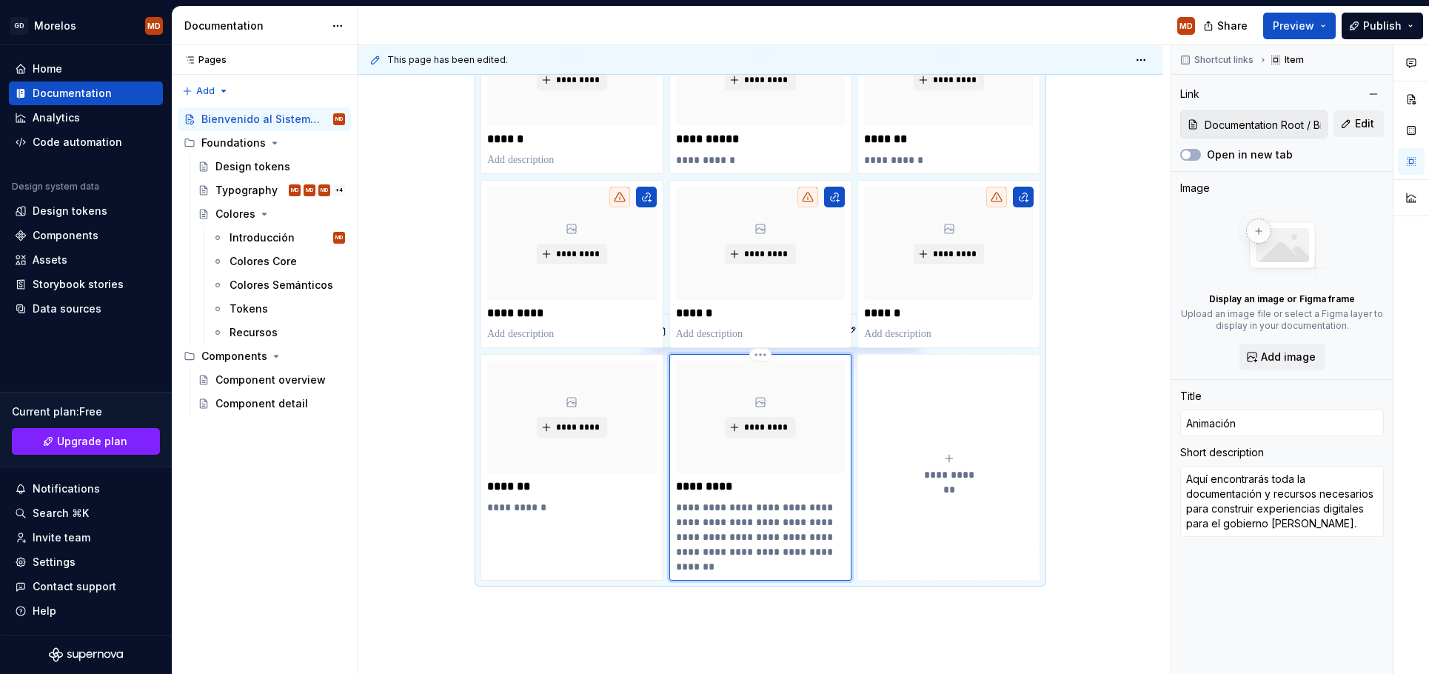
click at [771, 538] on p "**********" at bounding box center [761, 537] width 170 height 74
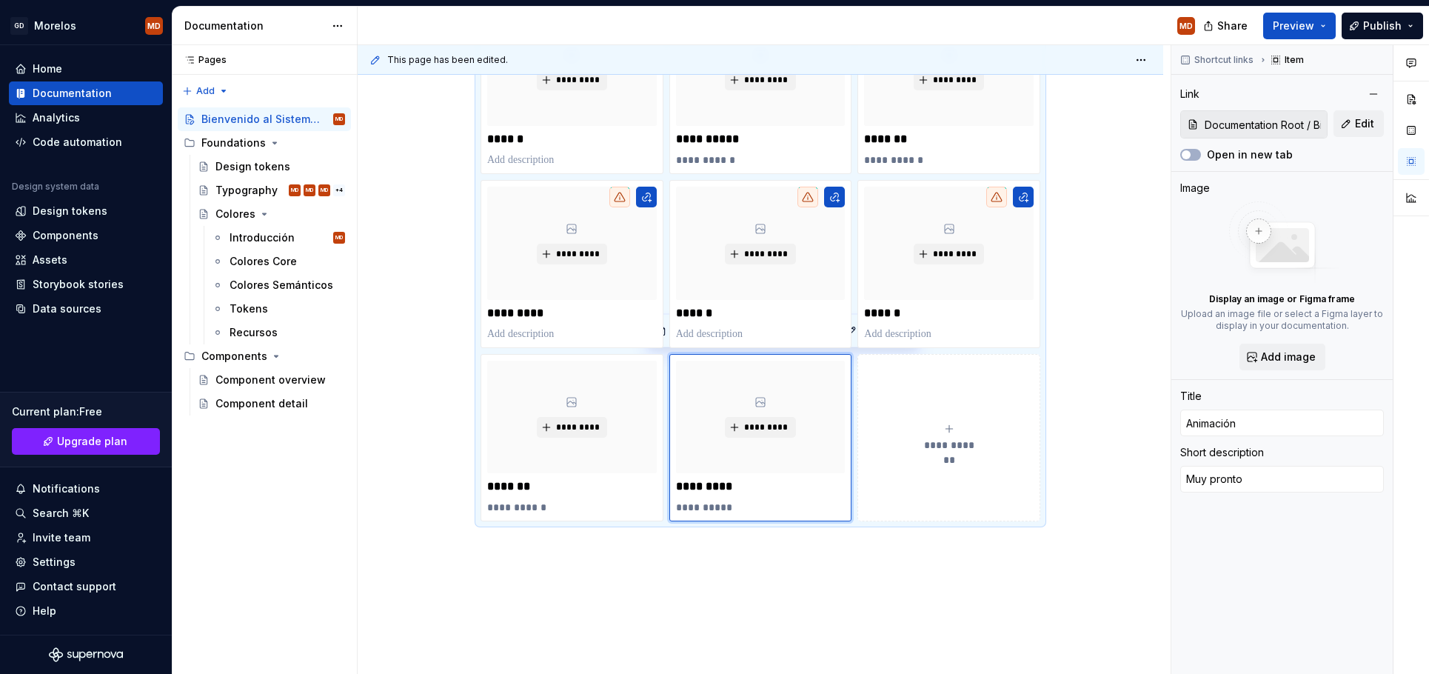
click at [948, 436] on div "**********" at bounding box center [949, 438] width 170 height 30
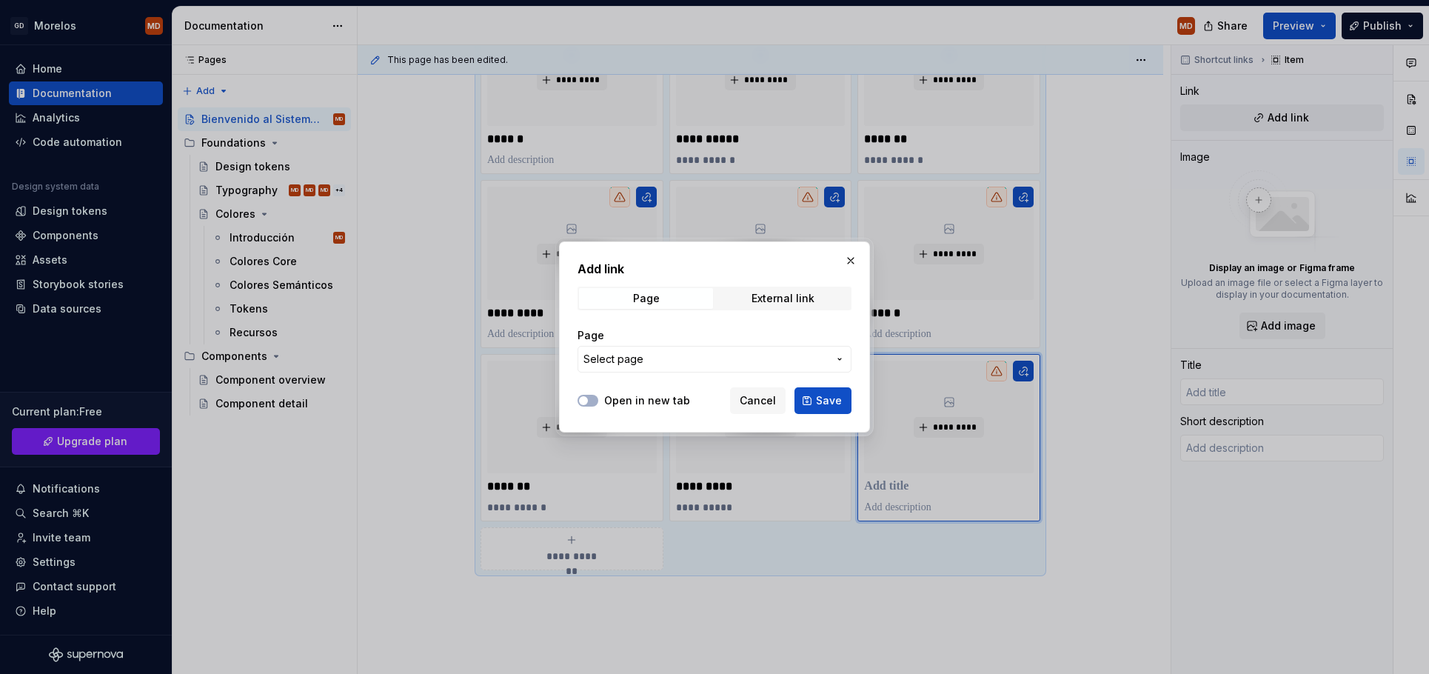
click at [686, 355] on span "Select page" at bounding box center [705, 359] width 244 height 15
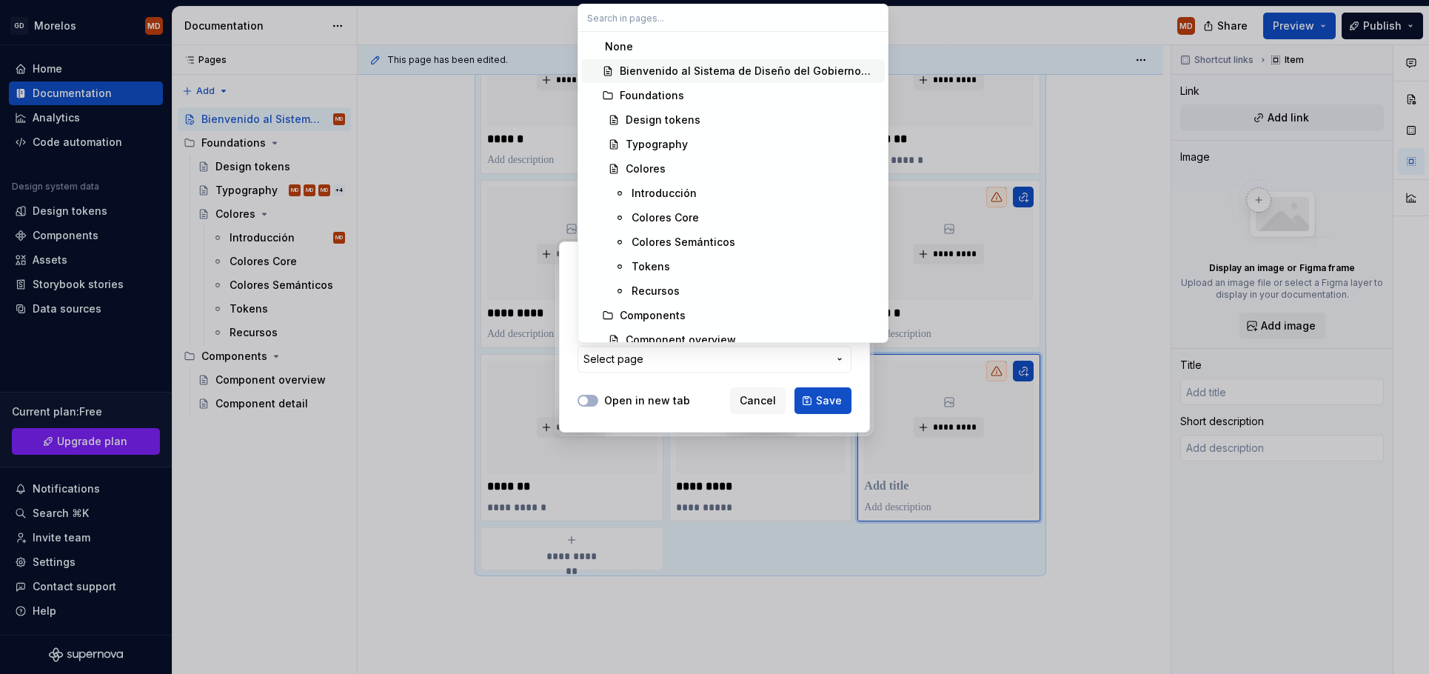
drag, startPoint x: 664, startPoint y: 75, endPoint x: 694, endPoint y: 105, distance: 42.4
click at [664, 74] on div "Bienvenido al Sistema de Diseño del Gobierno [PERSON_NAME]" at bounding box center [749, 71] width 259 height 15
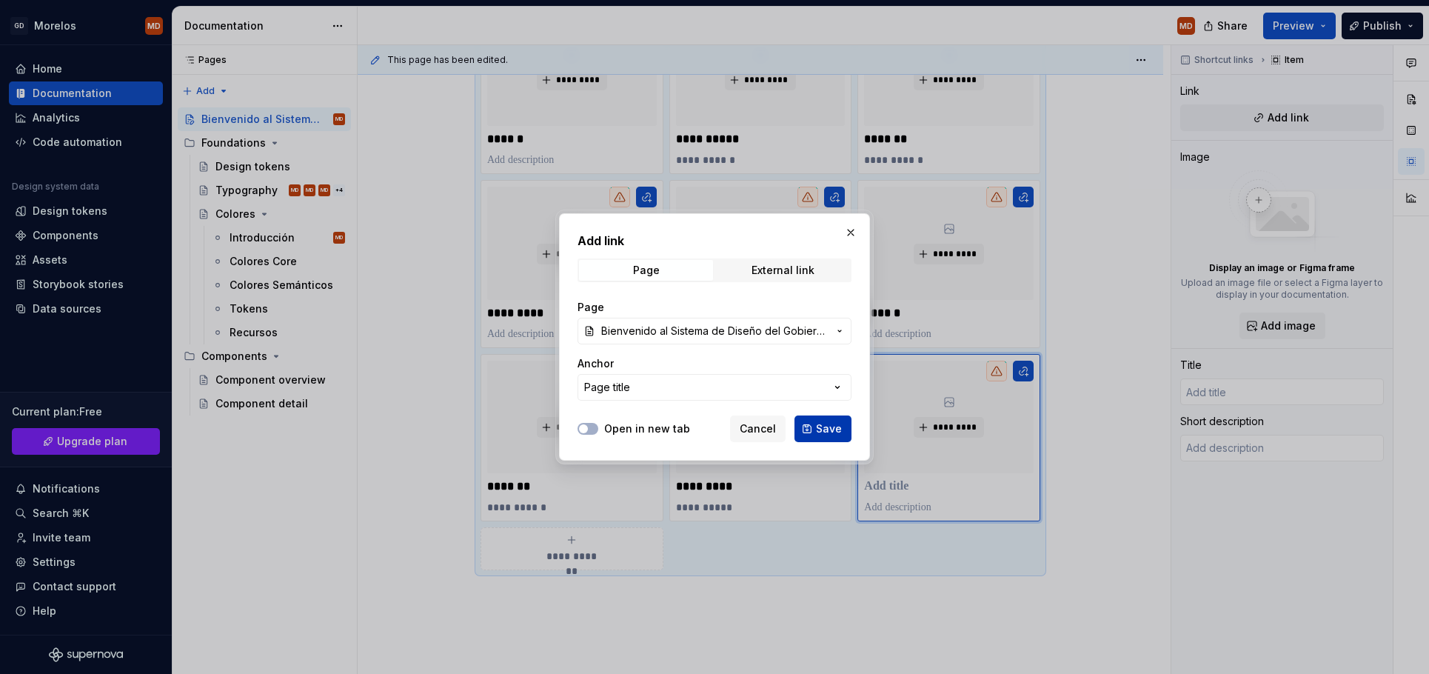
click at [823, 426] on span "Save" at bounding box center [829, 428] width 26 height 15
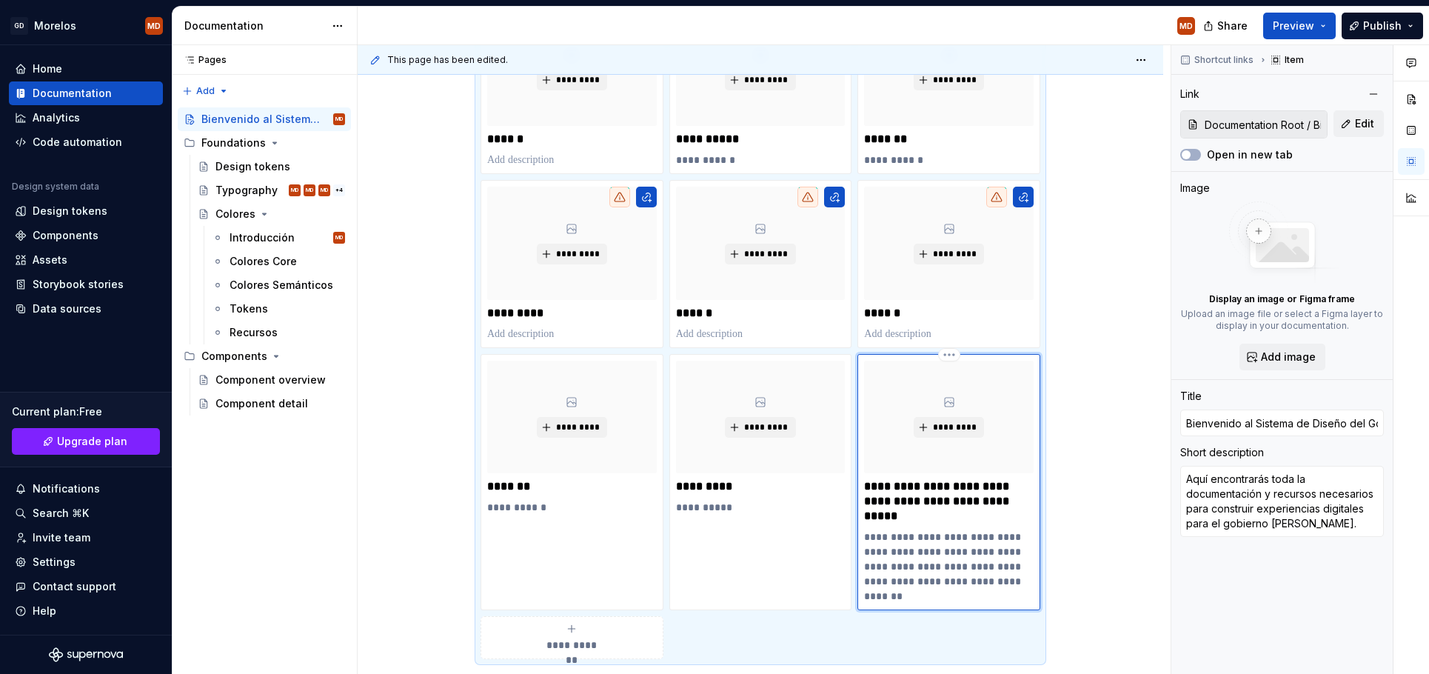
click at [908, 492] on p "**********" at bounding box center [949, 501] width 170 height 44
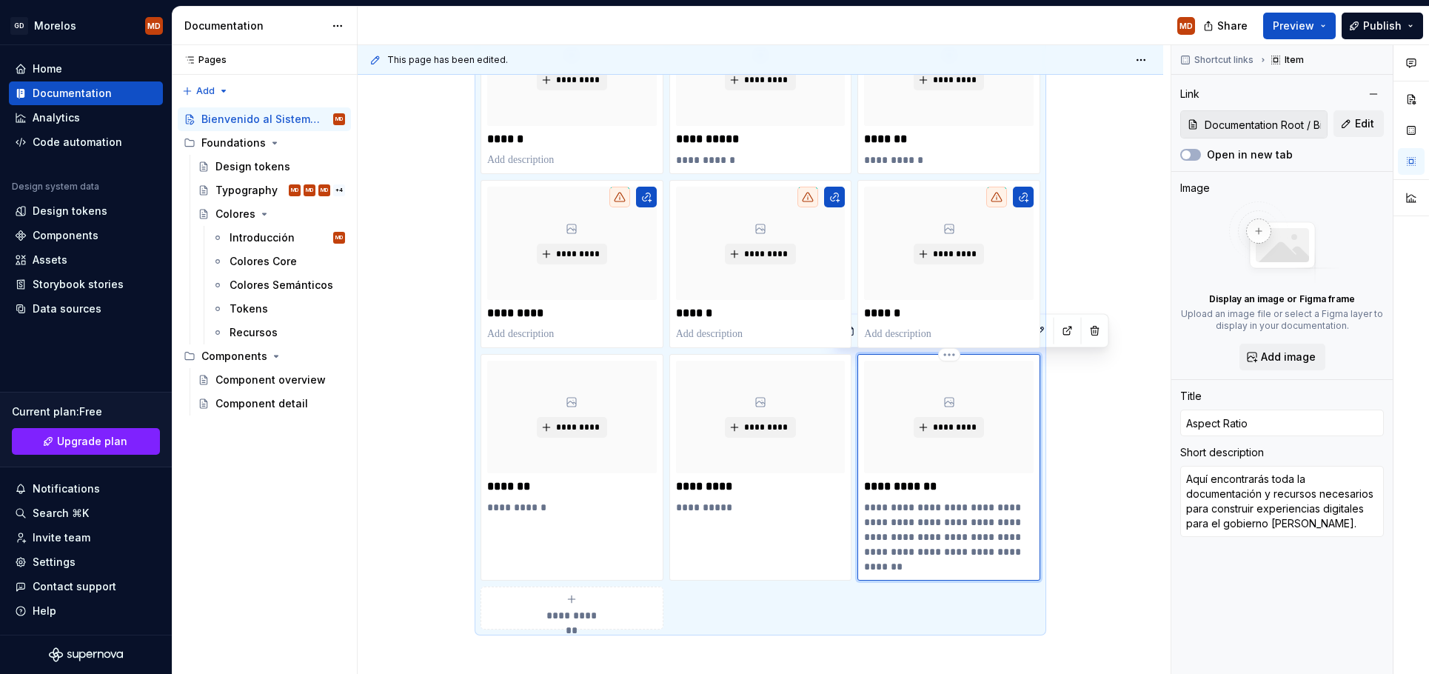
click at [925, 536] on p "**********" at bounding box center [949, 537] width 170 height 74
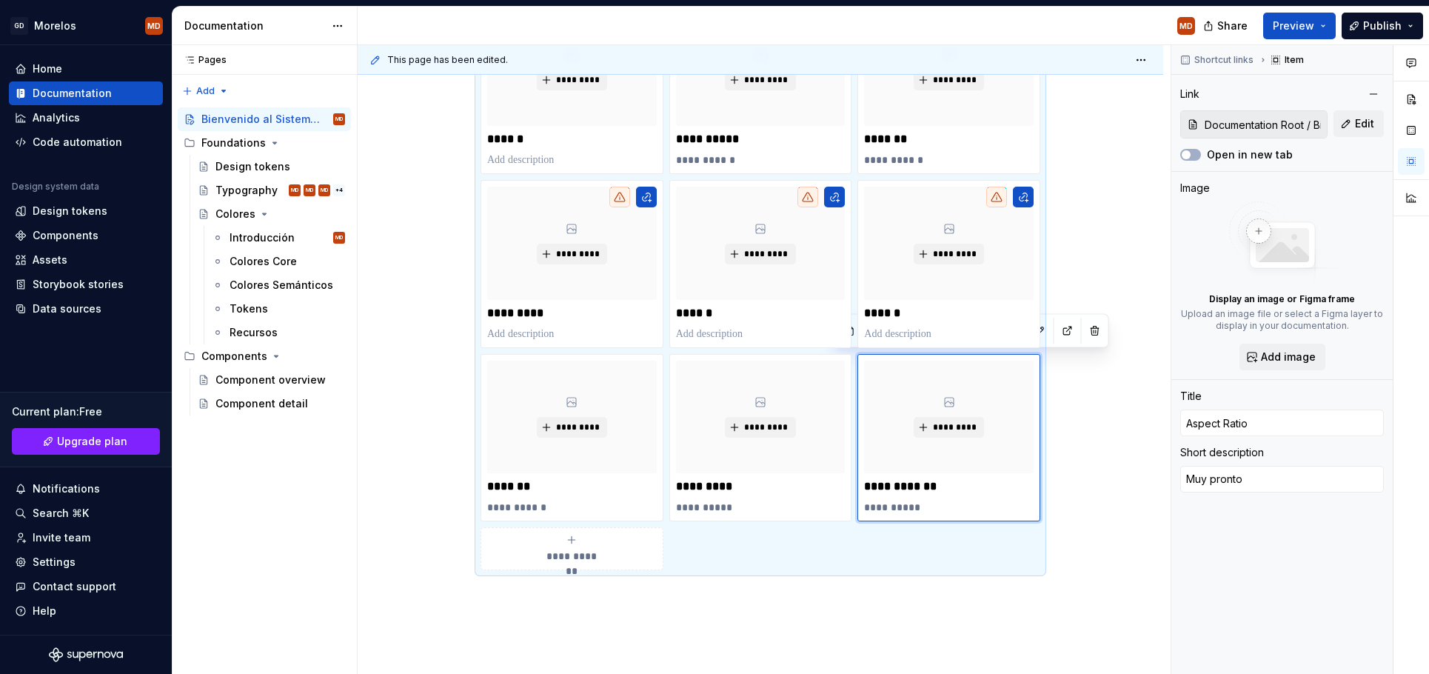
click at [1102, 310] on div "**********" at bounding box center [761, 297] width 806 height 985
click at [1025, 185] on div "********* ******" at bounding box center [948, 263] width 183 height 167
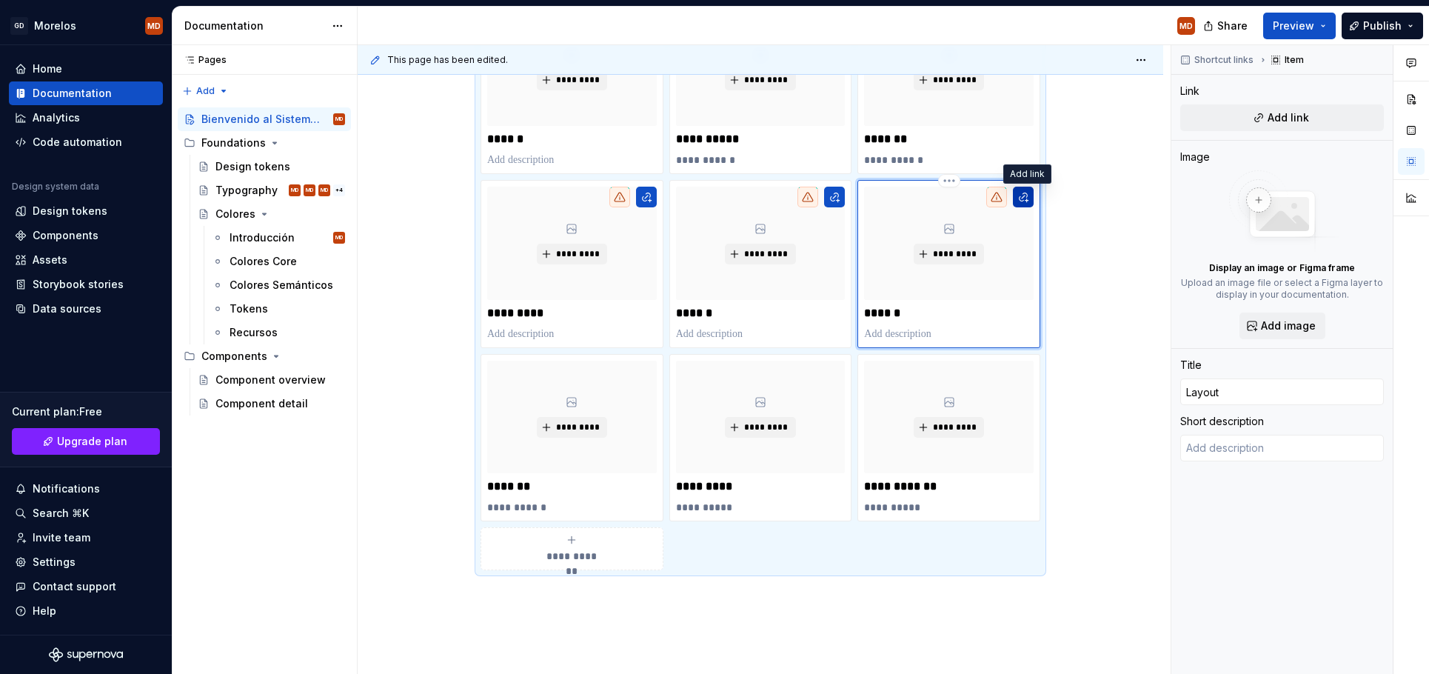
click at [1025, 196] on button "button" at bounding box center [1023, 197] width 21 height 21
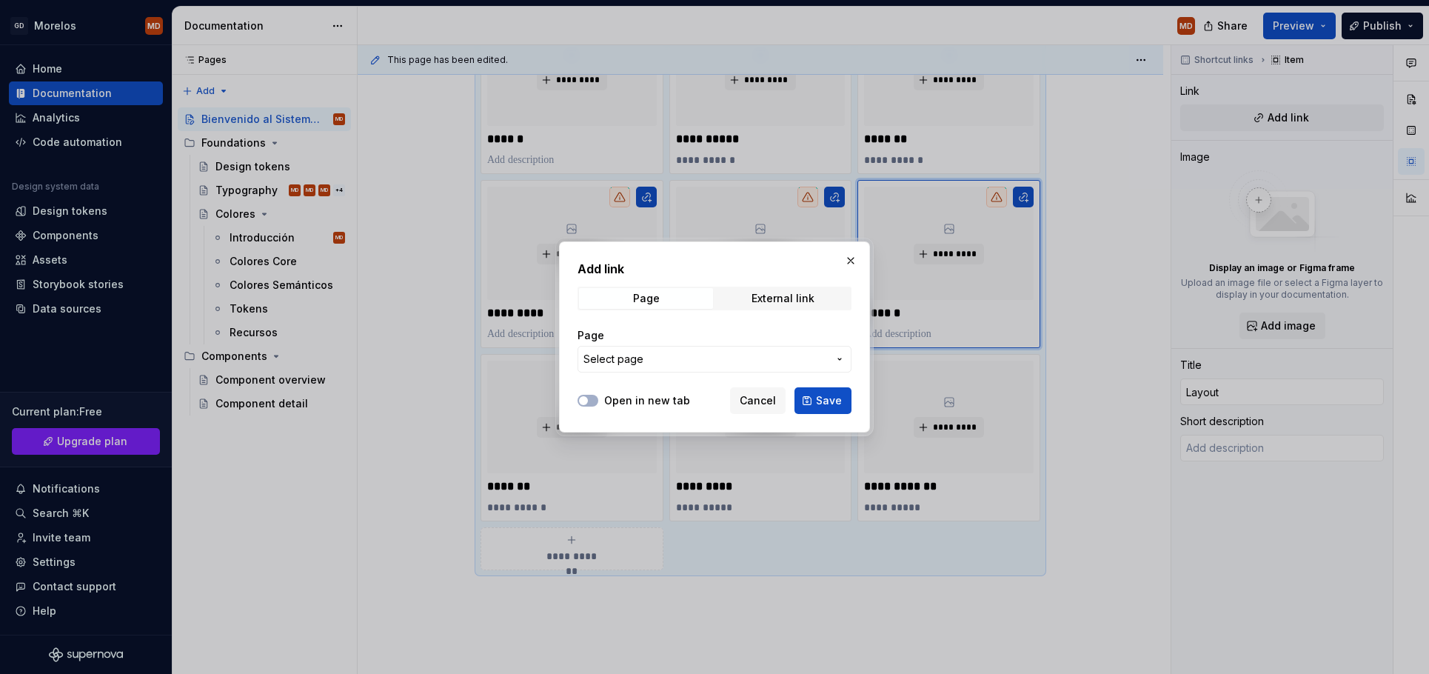
click at [715, 361] on span "Select page" at bounding box center [705, 359] width 244 height 15
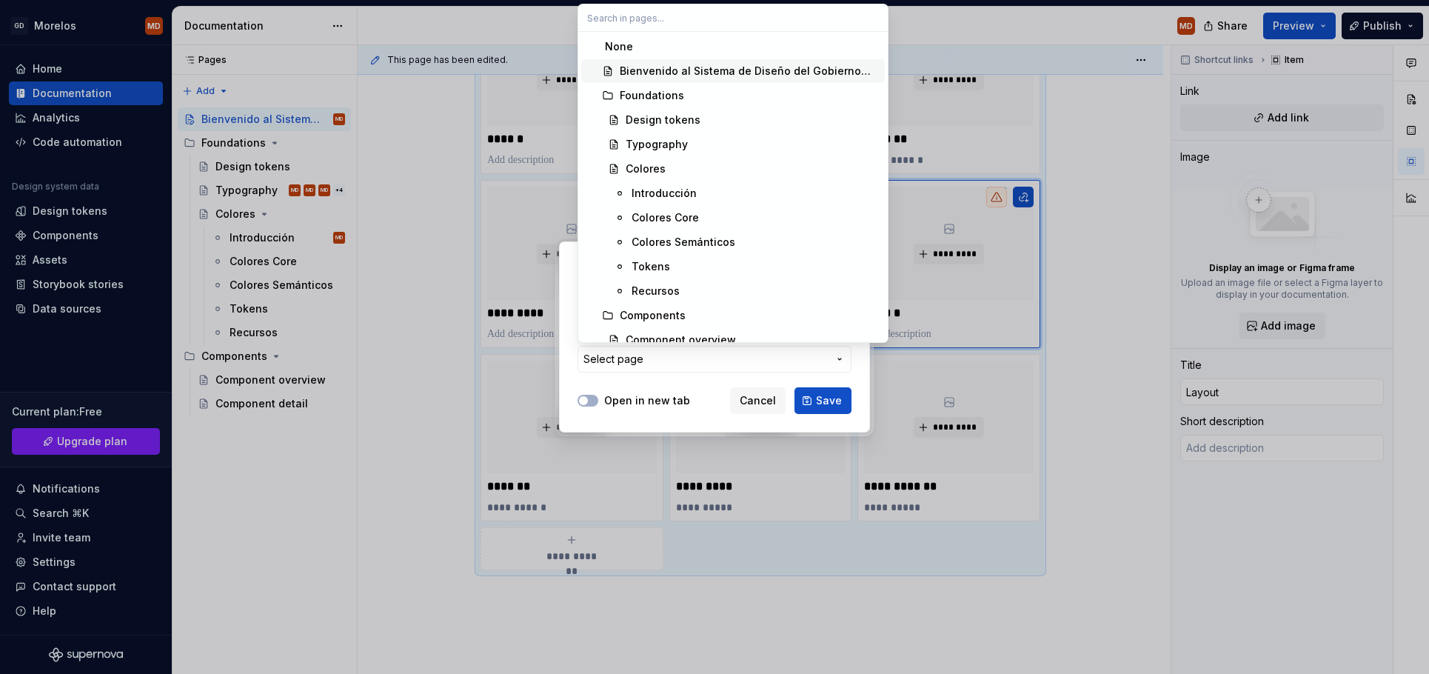
click at [720, 74] on div "Bienvenido al Sistema de Diseño del Gobierno [PERSON_NAME]" at bounding box center [749, 71] width 259 height 15
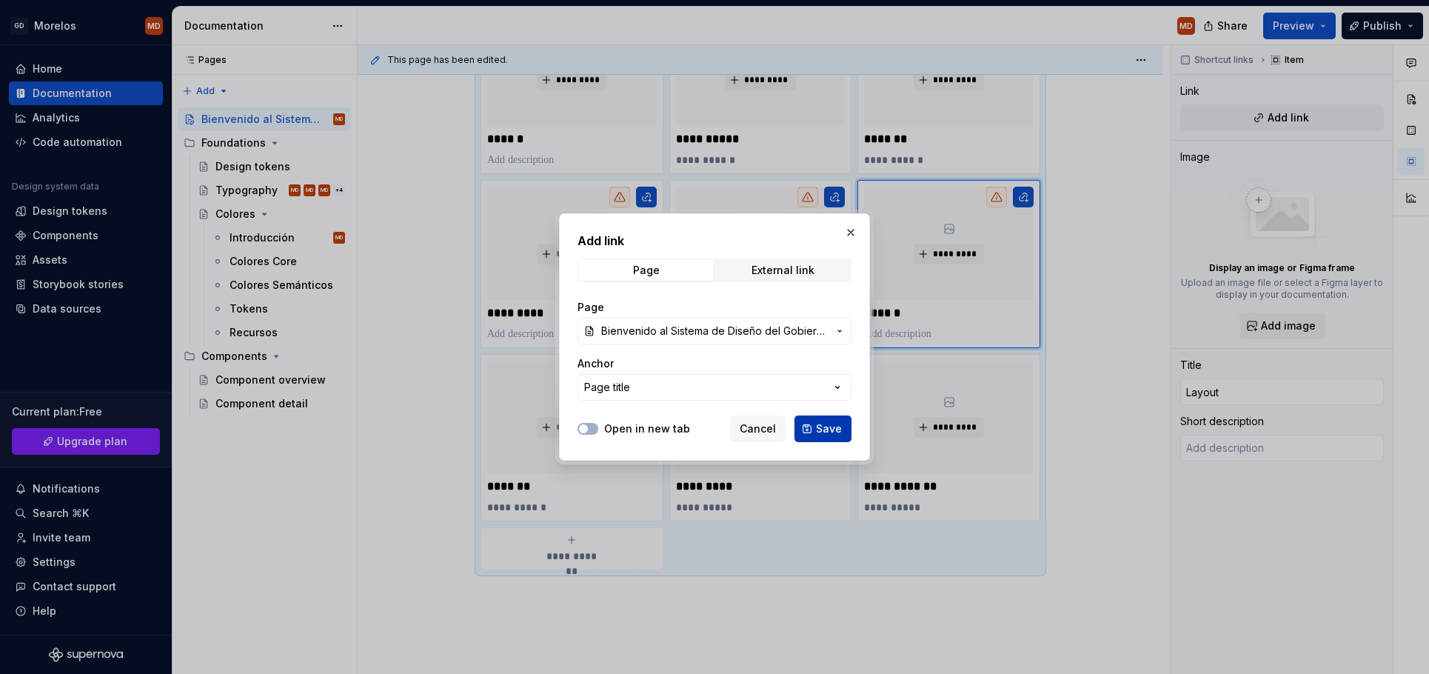
click at [816, 426] on button "Save" at bounding box center [822, 428] width 57 height 27
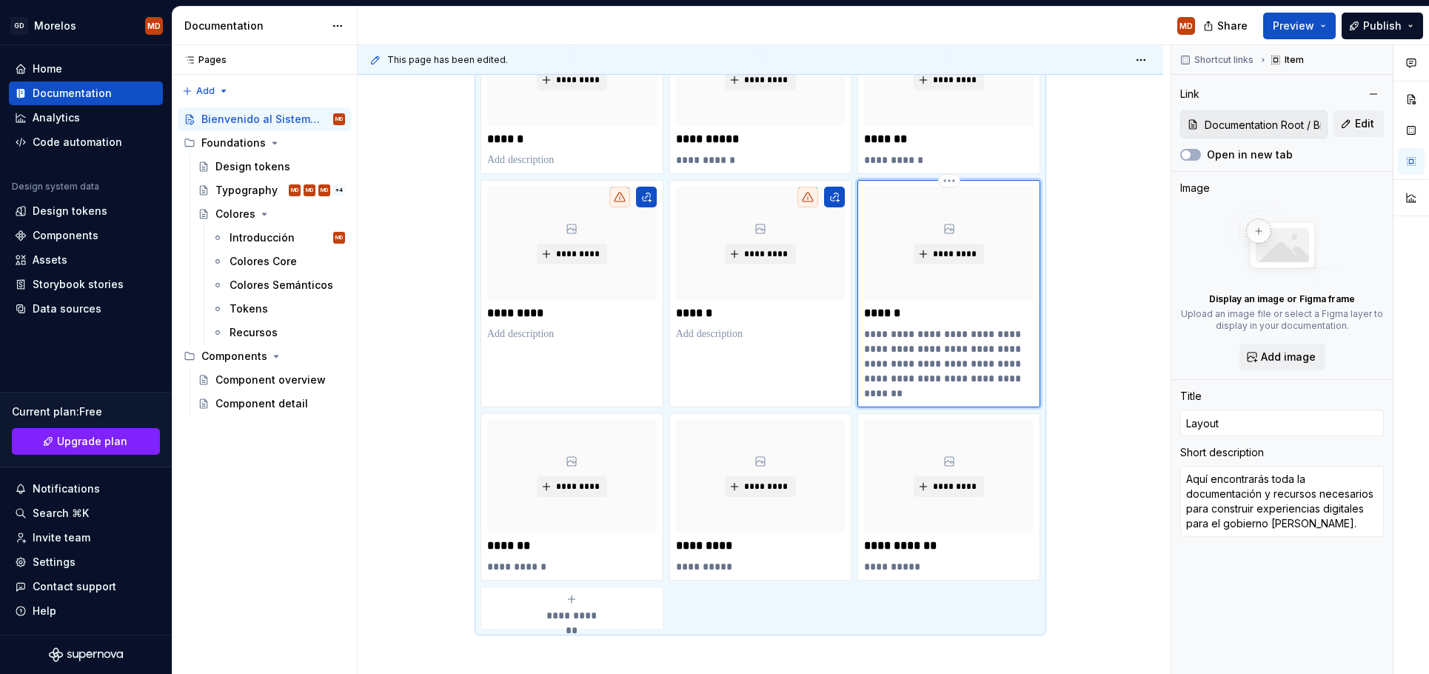
click at [915, 373] on p "**********" at bounding box center [949, 363] width 170 height 74
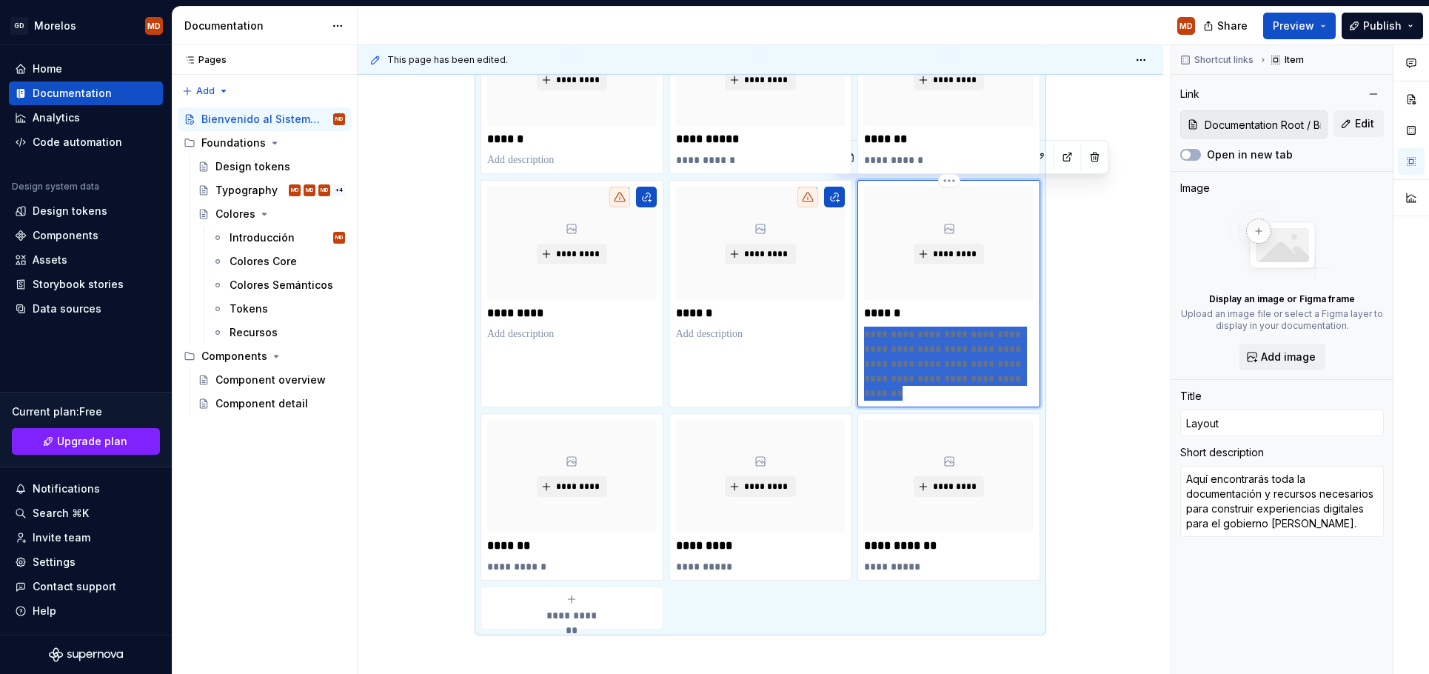
click at [915, 373] on p "**********" at bounding box center [949, 363] width 170 height 74
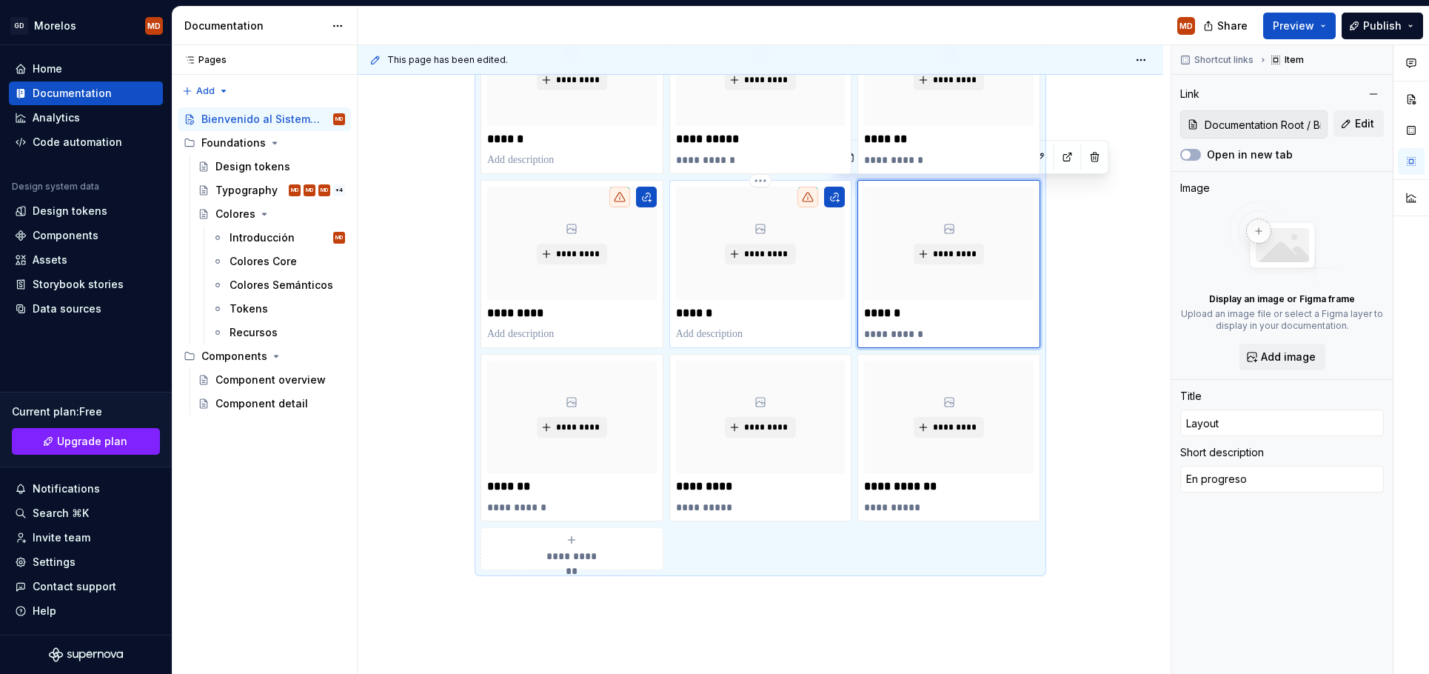
click at [725, 335] on p at bounding box center [761, 333] width 170 height 15
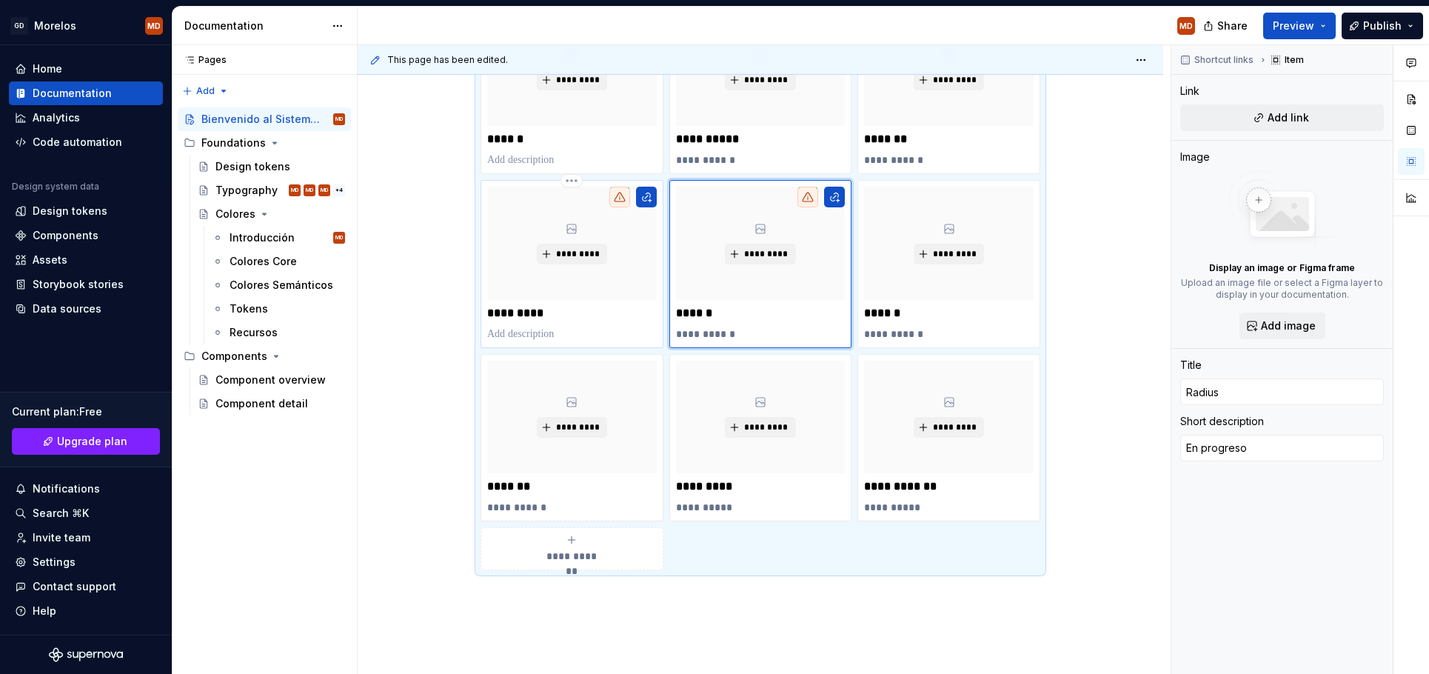
click at [597, 335] on p at bounding box center [572, 333] width 170 height 15
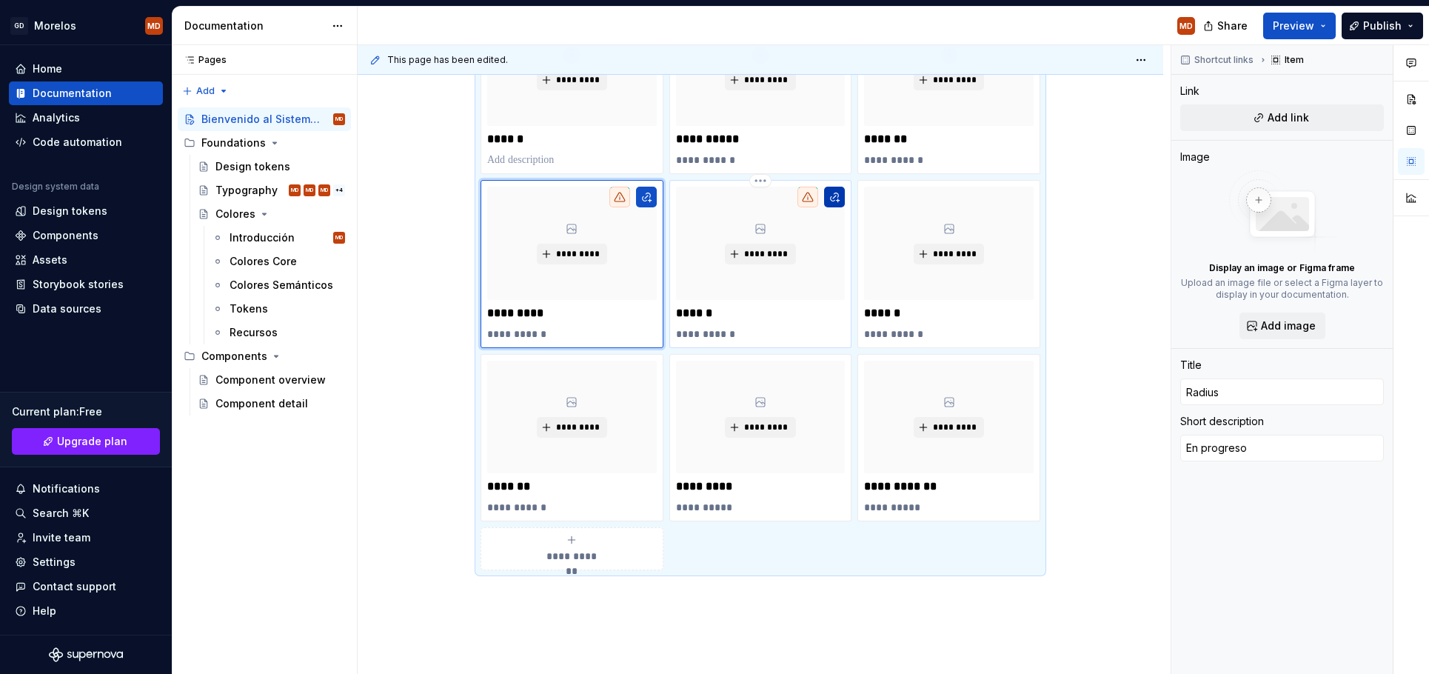
click at [844, 192] on button "button" at bounding box center [834, 197] width 21 height 21
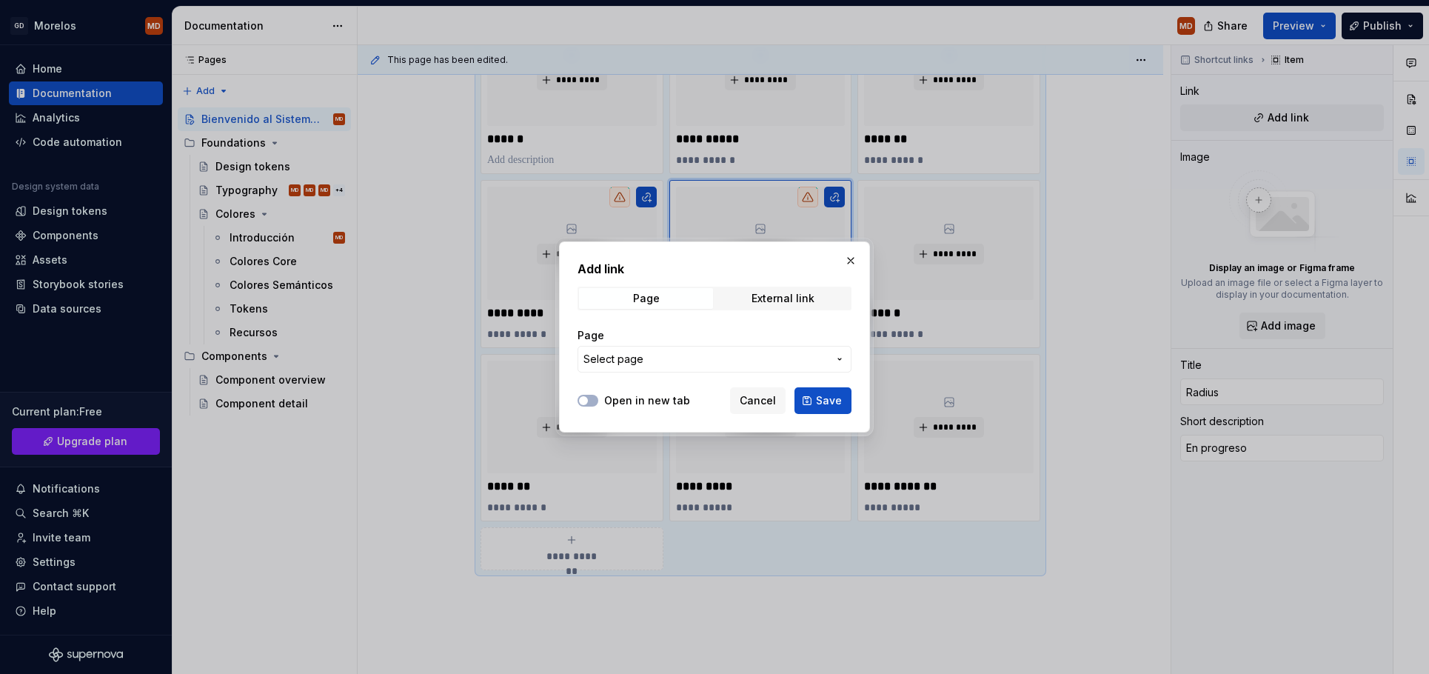
click at [723, 358] on span "Select page" at bounding box center [705, 359] width 244 height 15
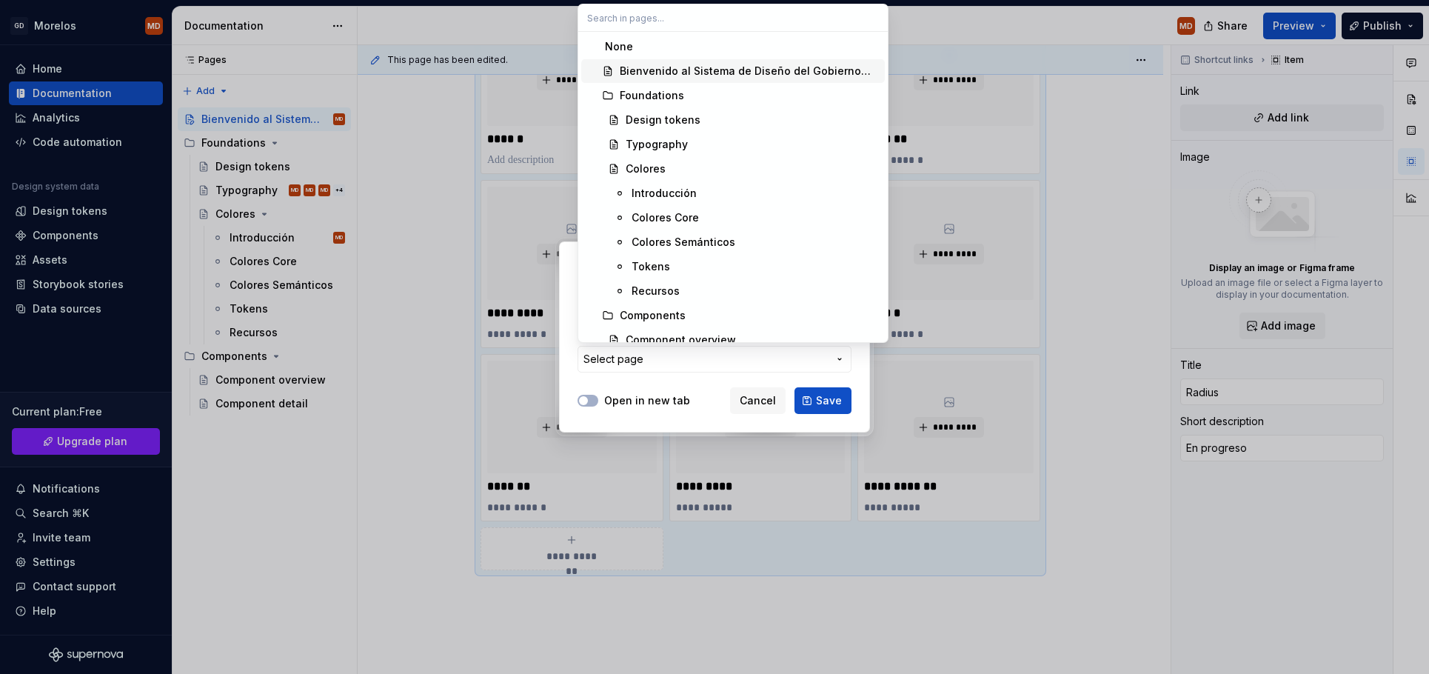
click at [663, 73] on div "Bienvenido al Sistema de Diseño del Gobierno [PERSON_NAME]" at bounding box center [749, 71] width 259 height 15
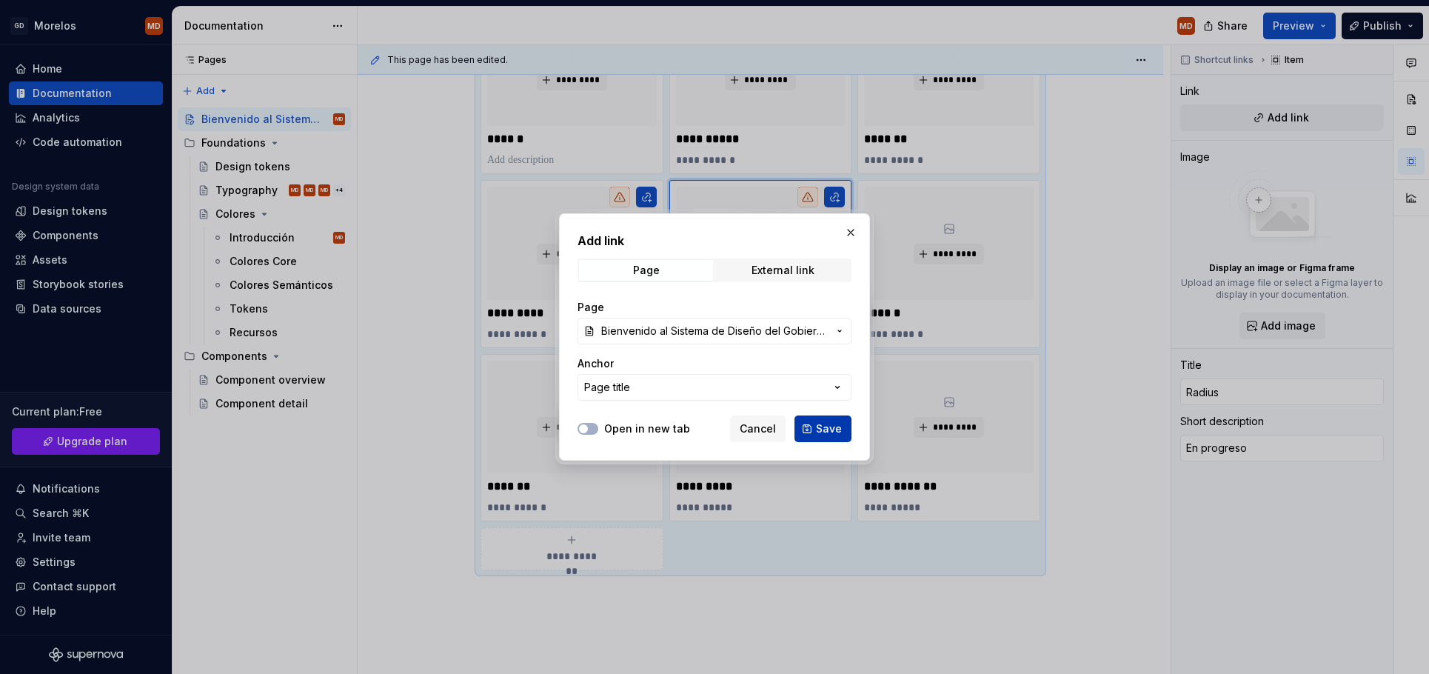
click at [806, 432] on button "Save" at bounding box center [822, 428] width 57 height 27
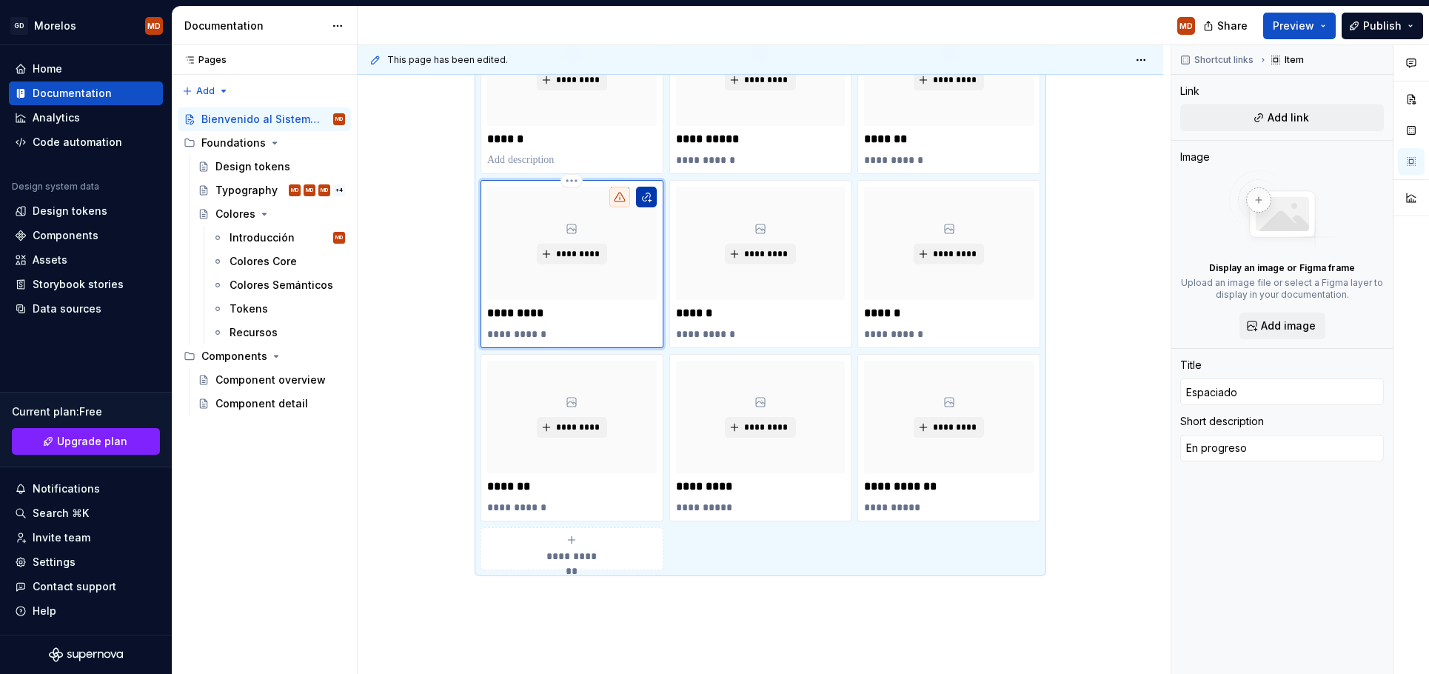
click at [650, 196] on button "button" at bounding box center [646, 197] width 21 height 21
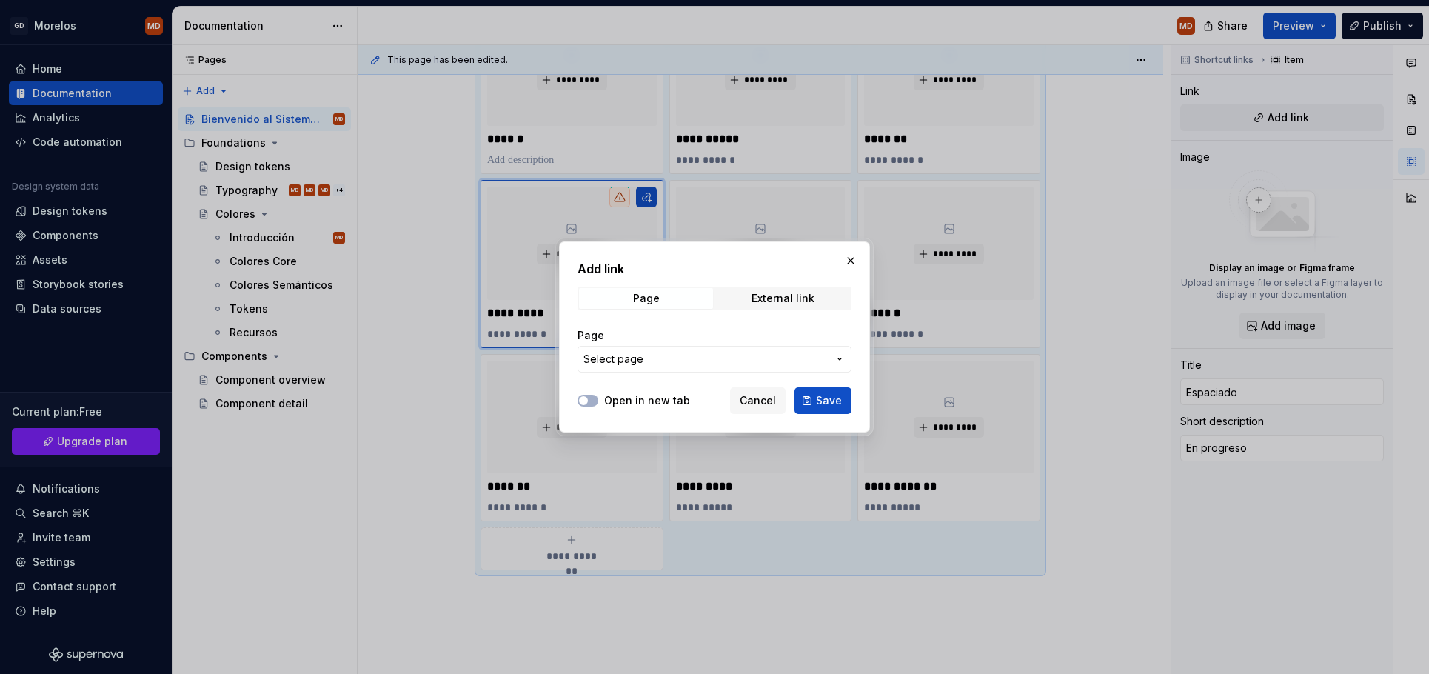
click at [684, 360] on span "Select page" at bounding box center [705, 359] width 244 height 15
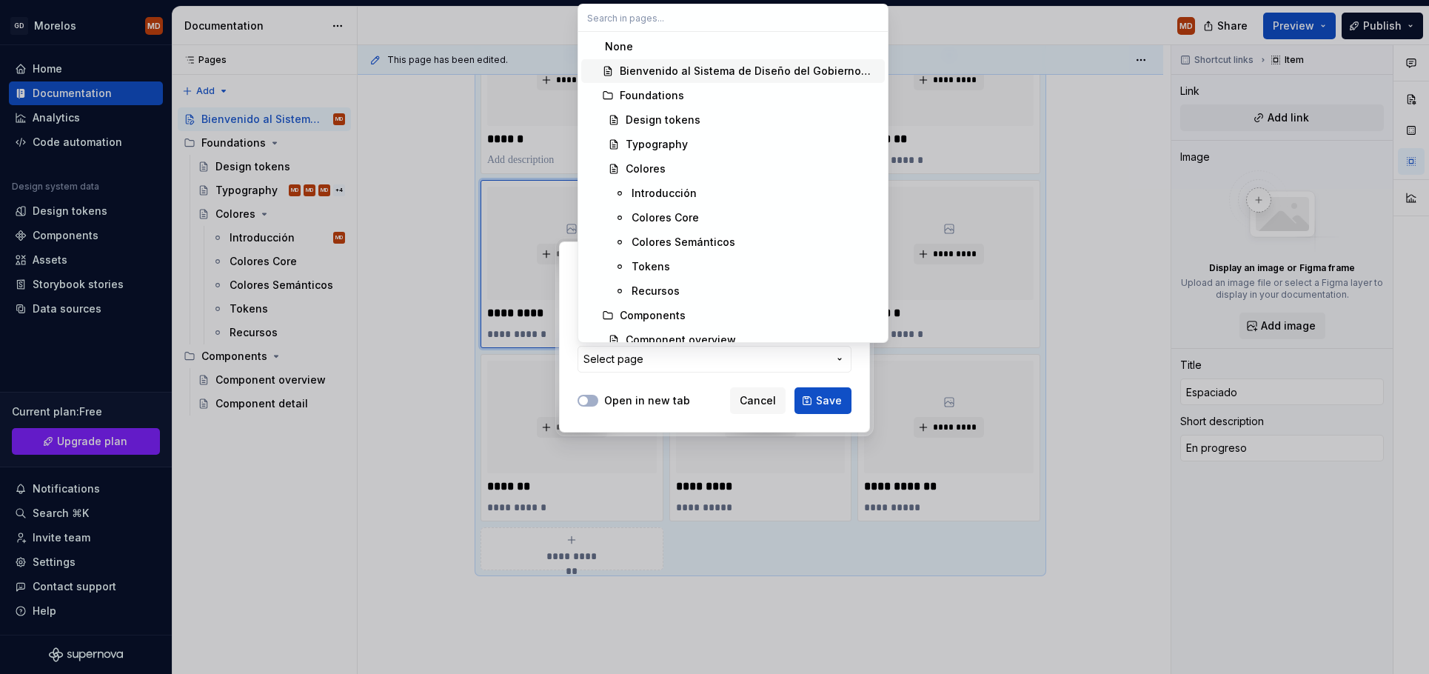
click at [674, 78] on span "Bienvenido al Sistema de Diseño del Gobierno [PERSON_NAME]" at bounding box center [733, 71] width 304 height 24
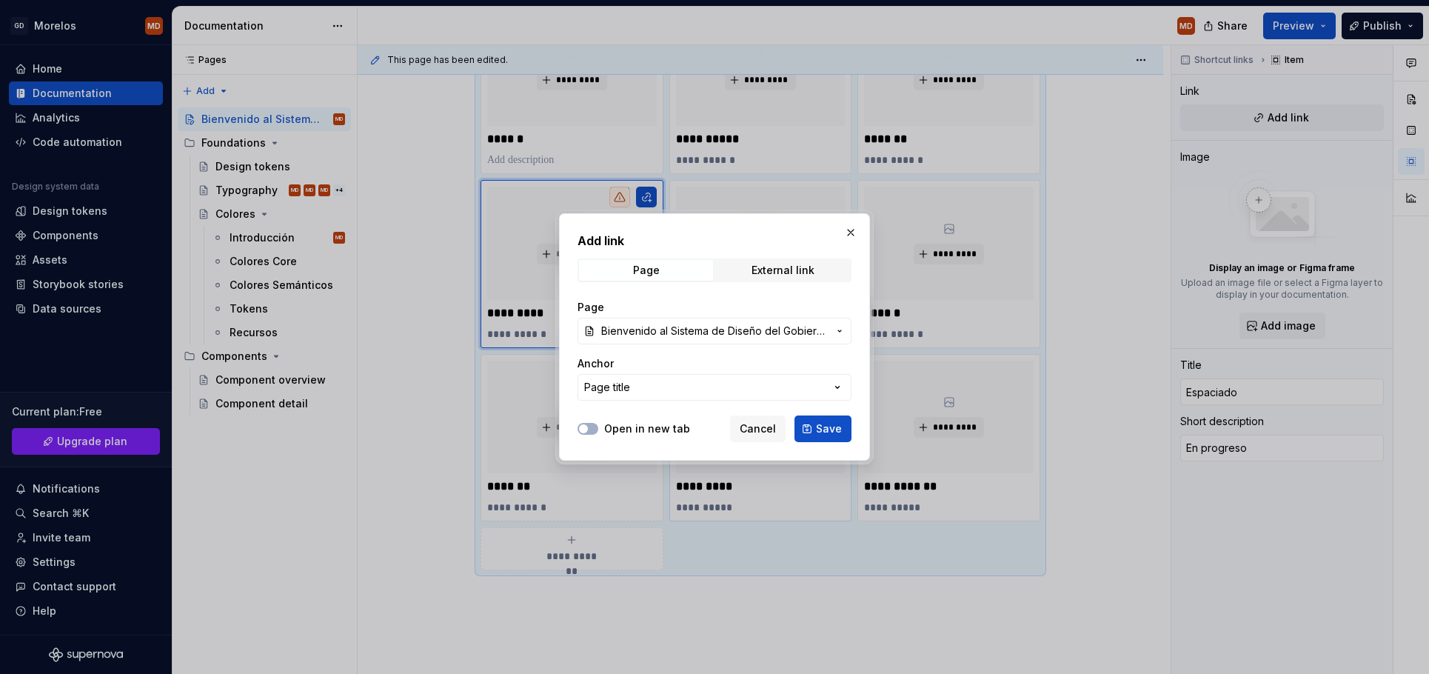
click at [820, 430] on span "Save" at bounding box center [829, 428] width 26 height 15
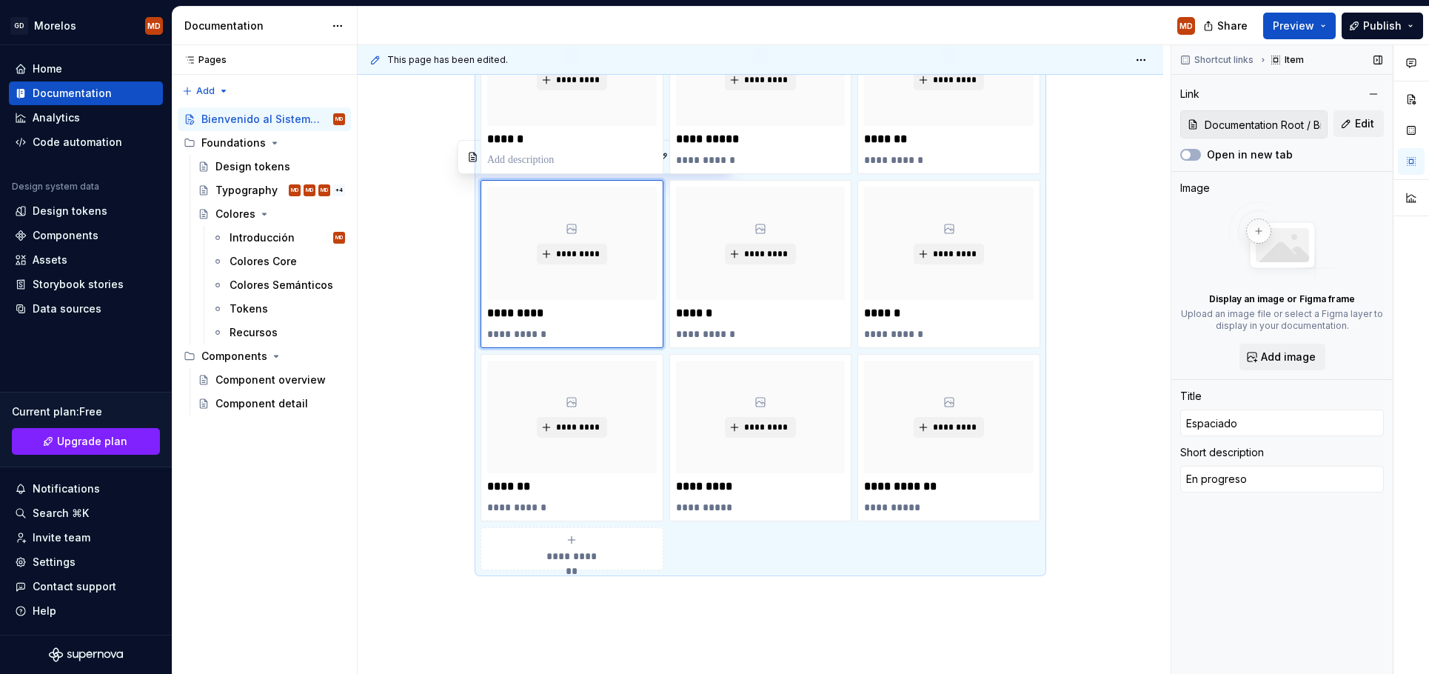
drag, startPoint x: 1388, startPoint y: 17, endPoint x: 1275, endPoint y: 203, distance: 217.6
click at [1316, 174] on div "**********" at bounding box center [801, 340] width 1256 height 667
drag, startPoint x: 1387, startPoint y: 26, endPoint x: 1340, endPoint y: 126, distance: 110.3
click at [1360, 87] on div "**********" at bounding box center [801, 340] width 1256 height 667
click at [1367, 36] on button "Publish" at bounding box center [1382, 26] width 81 height 27
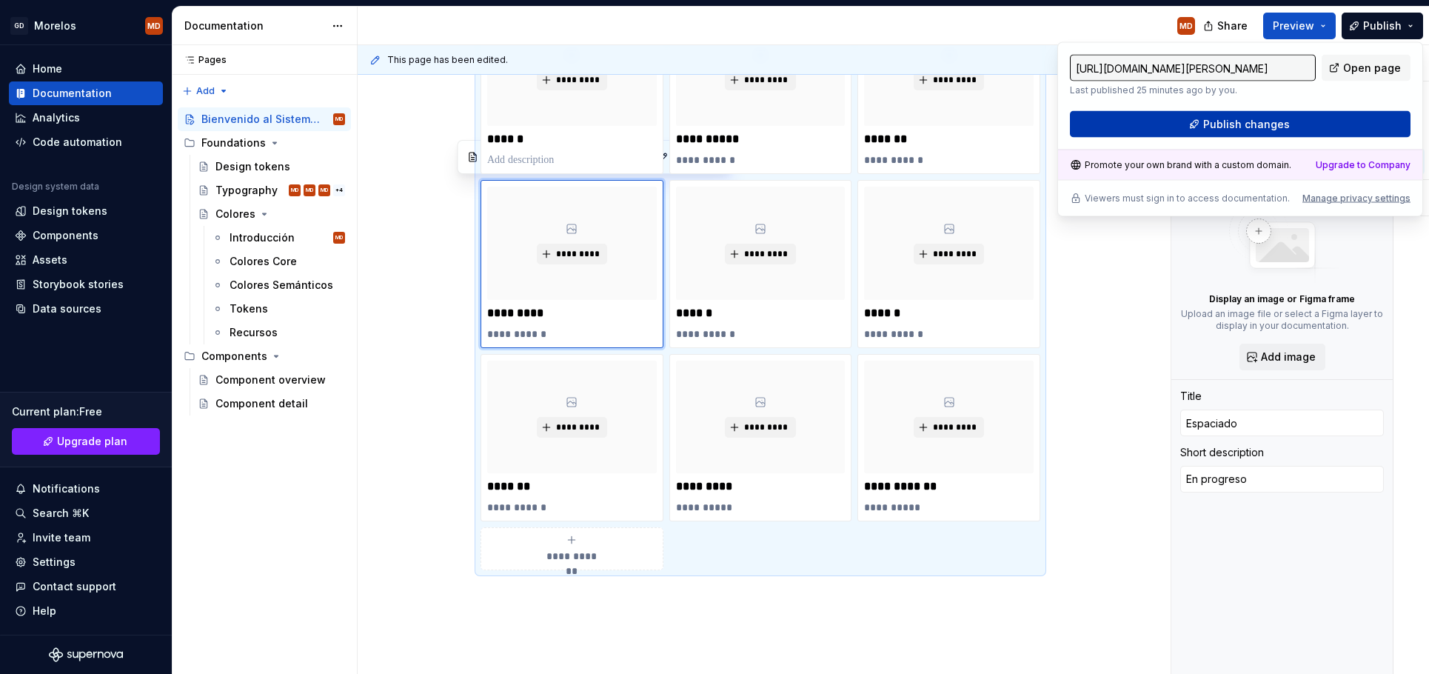
click at [1285, 133] on button "Publish changes" at bounding box center [1240, 124] width 341 height 27
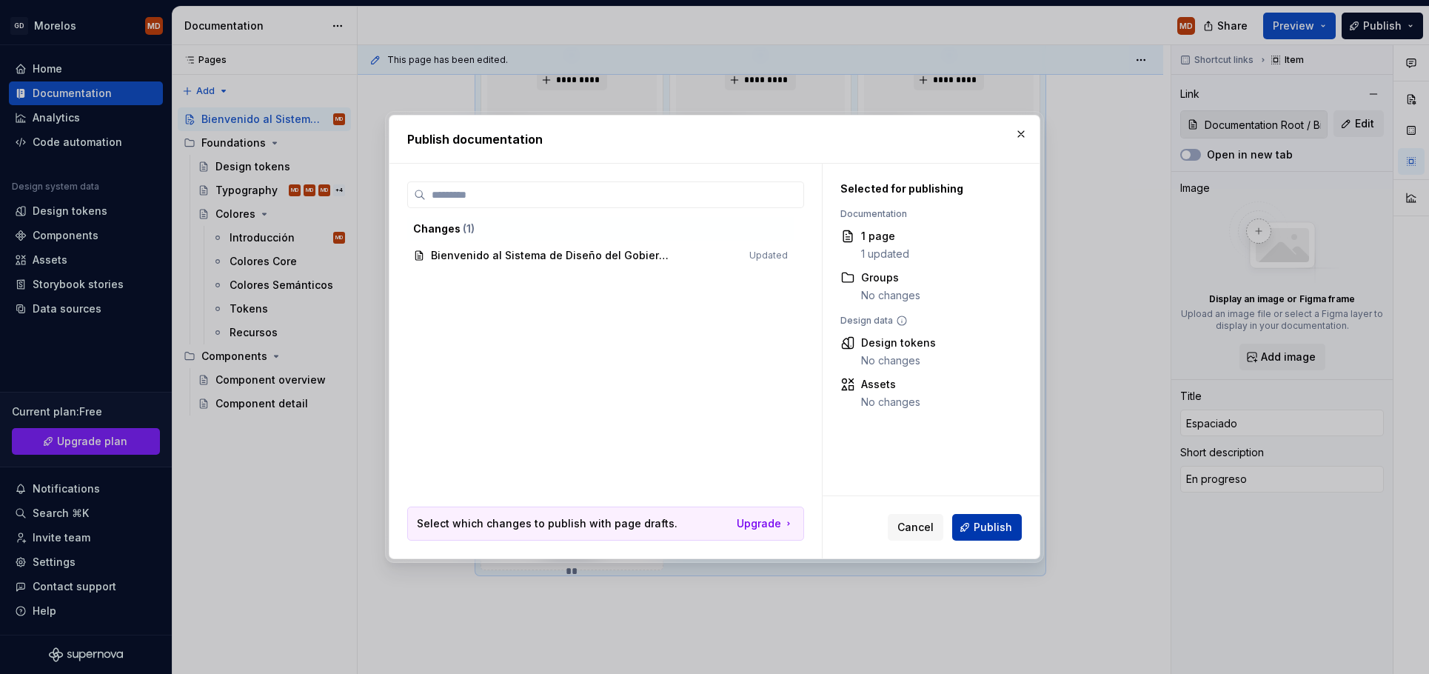
click at [1004, 518] on button "Publish" at bounding box center [987, 527] width 70 height 27
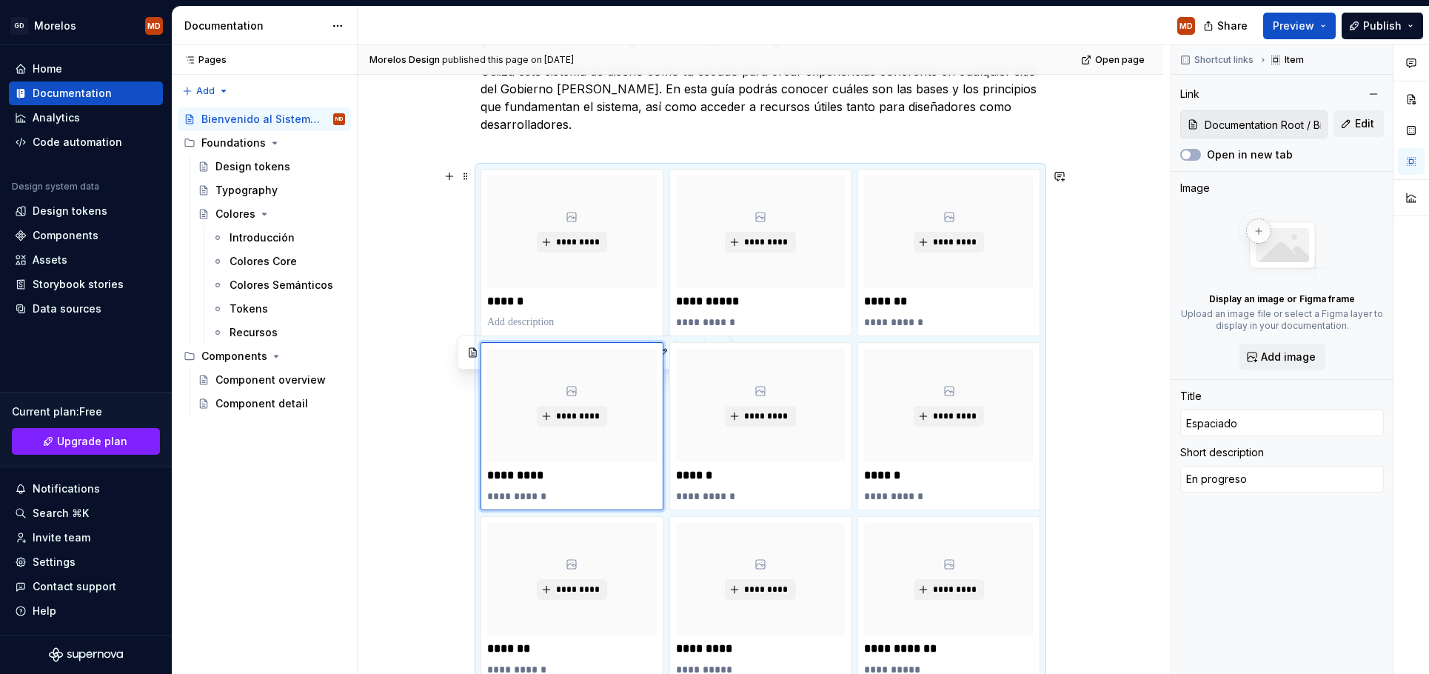
scroll to position [387, 0]
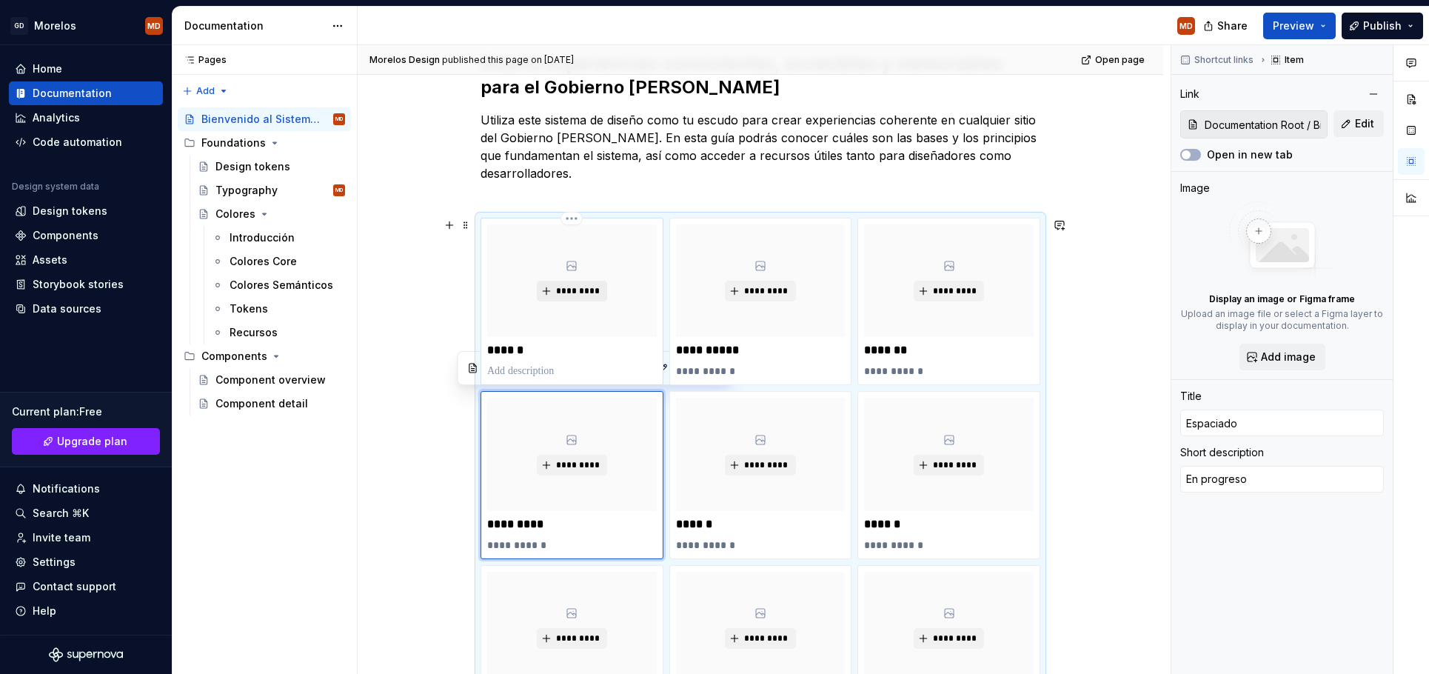
click at [587, 289] on span "*********" at bounding box center [577, 291] width 45 height 12
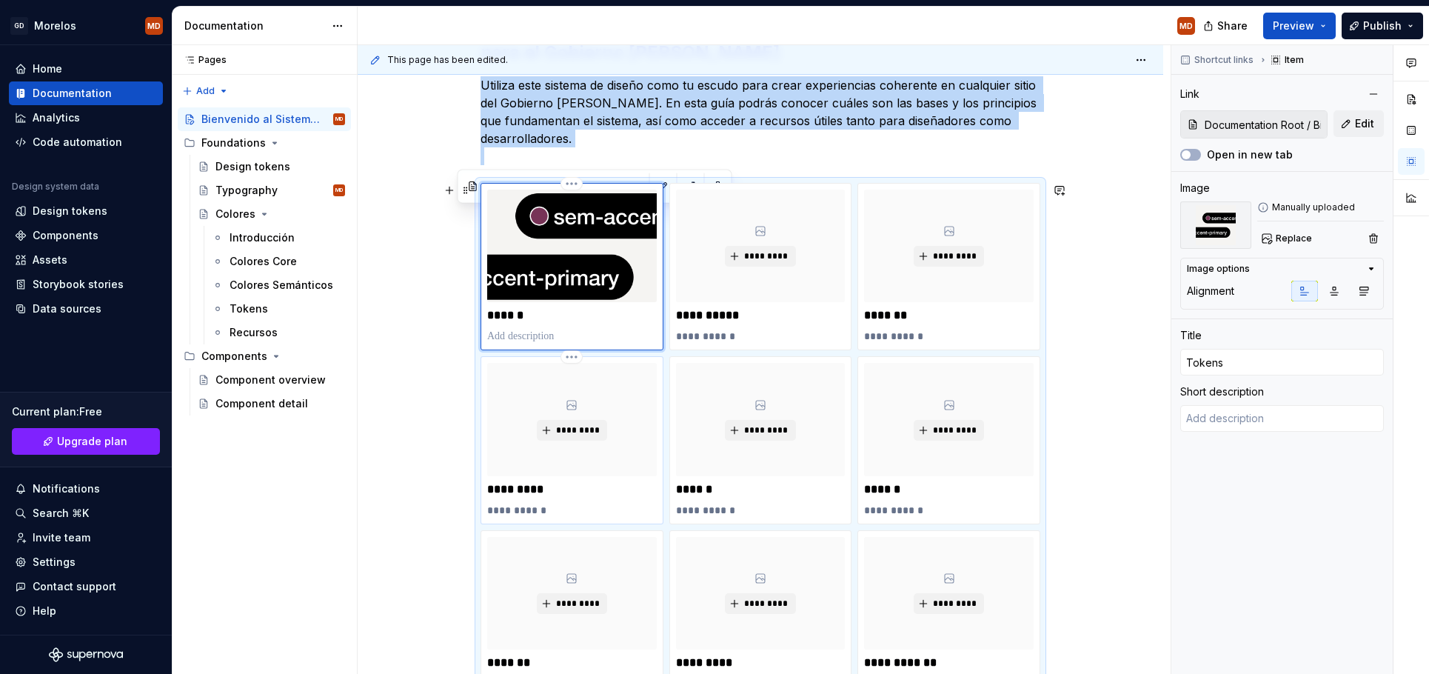
scroll to position [395, 0]
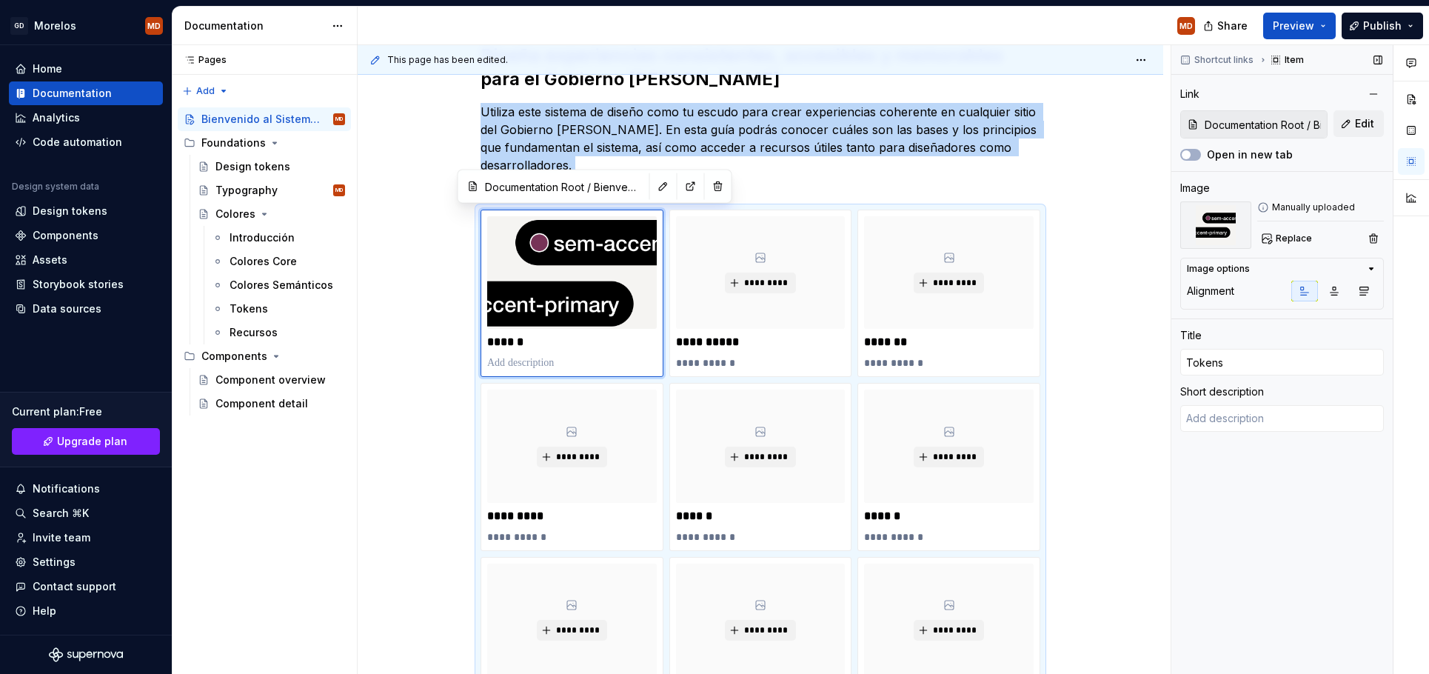
click at [1229, 234] on img at bounding box center [1215, 224] width 71 height 47
click at [768, 283] on span "*********" at bounding box center [765, 283] width 45 height 12
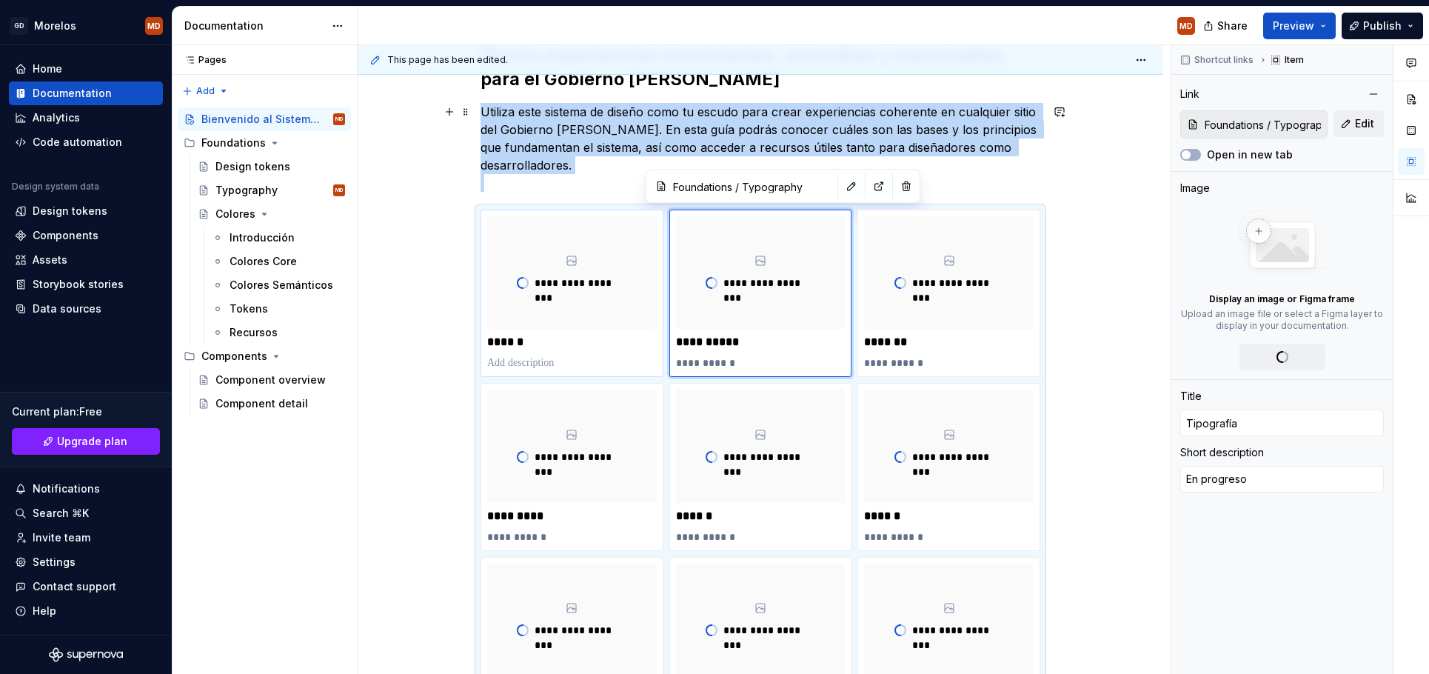
scroll to position [498, 0]
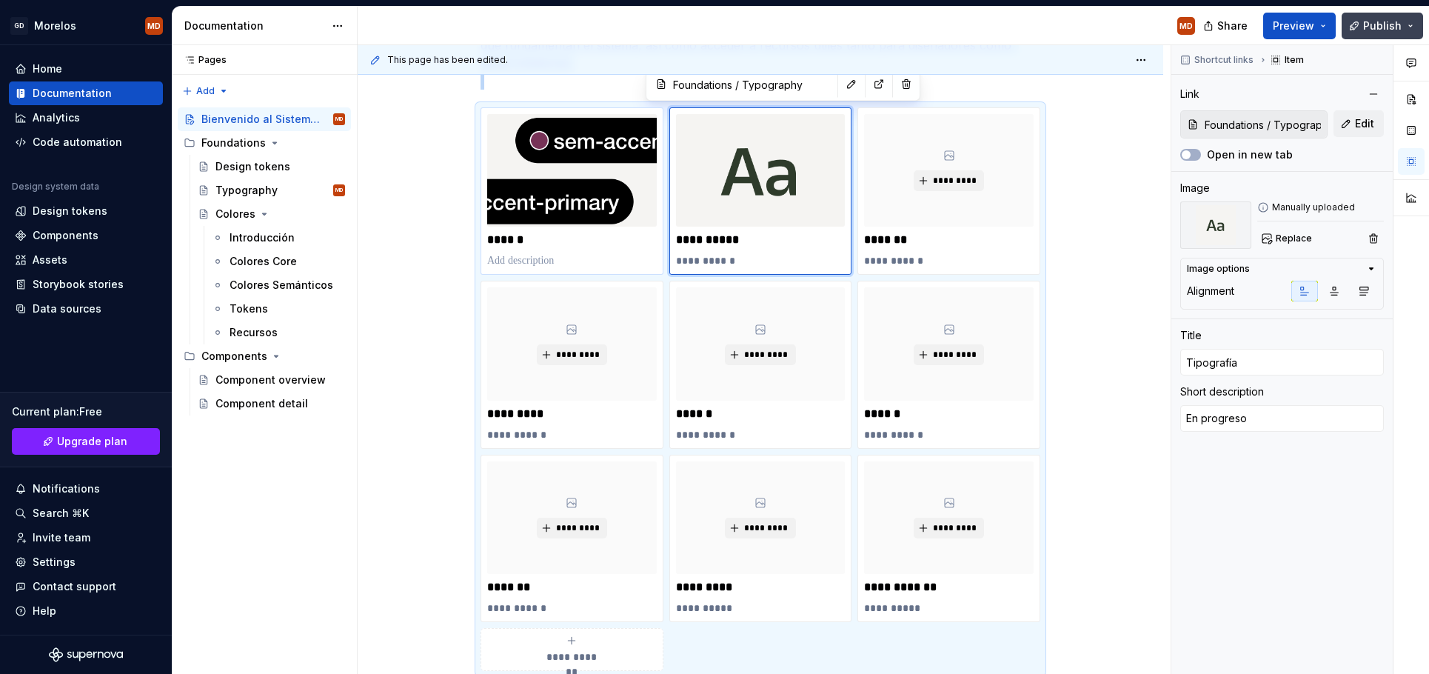
click at [1374, 31] on span "Publish" at bounding box center [1382, 26] width 38 height 15
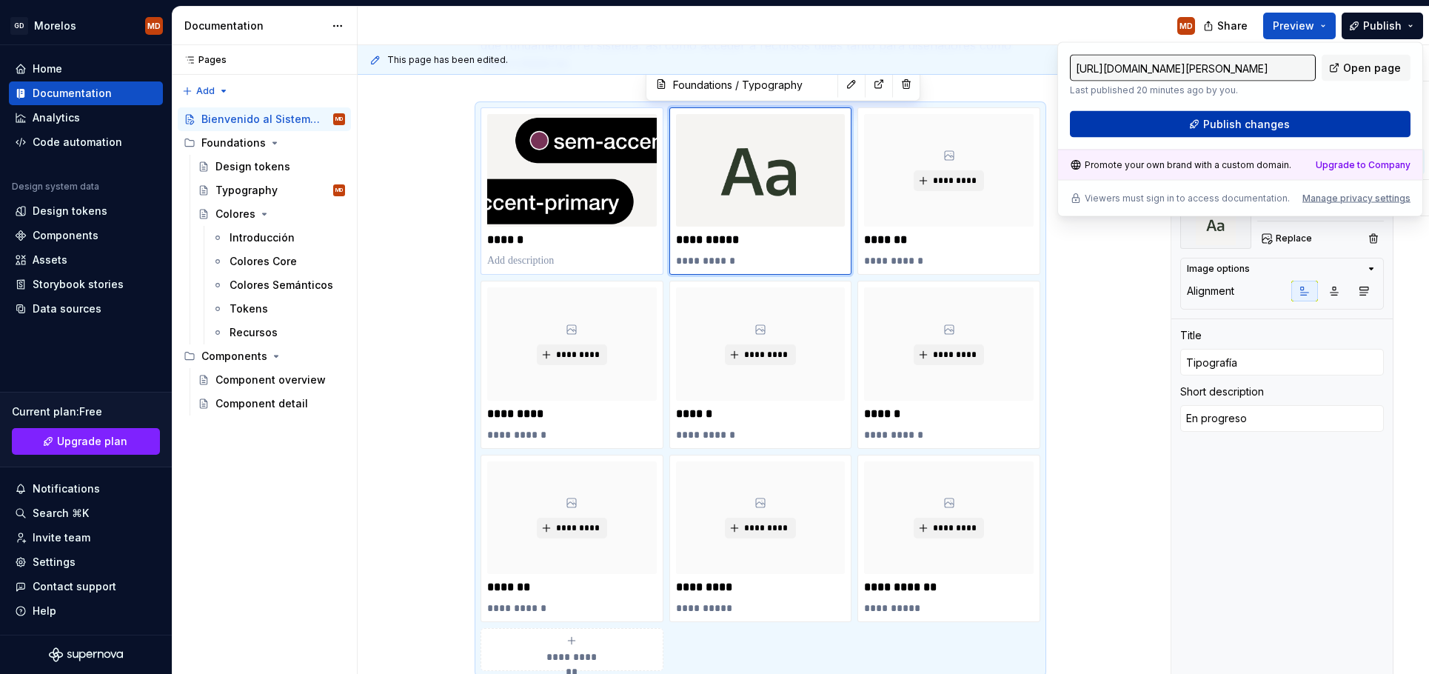
click at [1267, 121] on span "Publish changes" at bounding box center [1246, 124] width 87 height 15
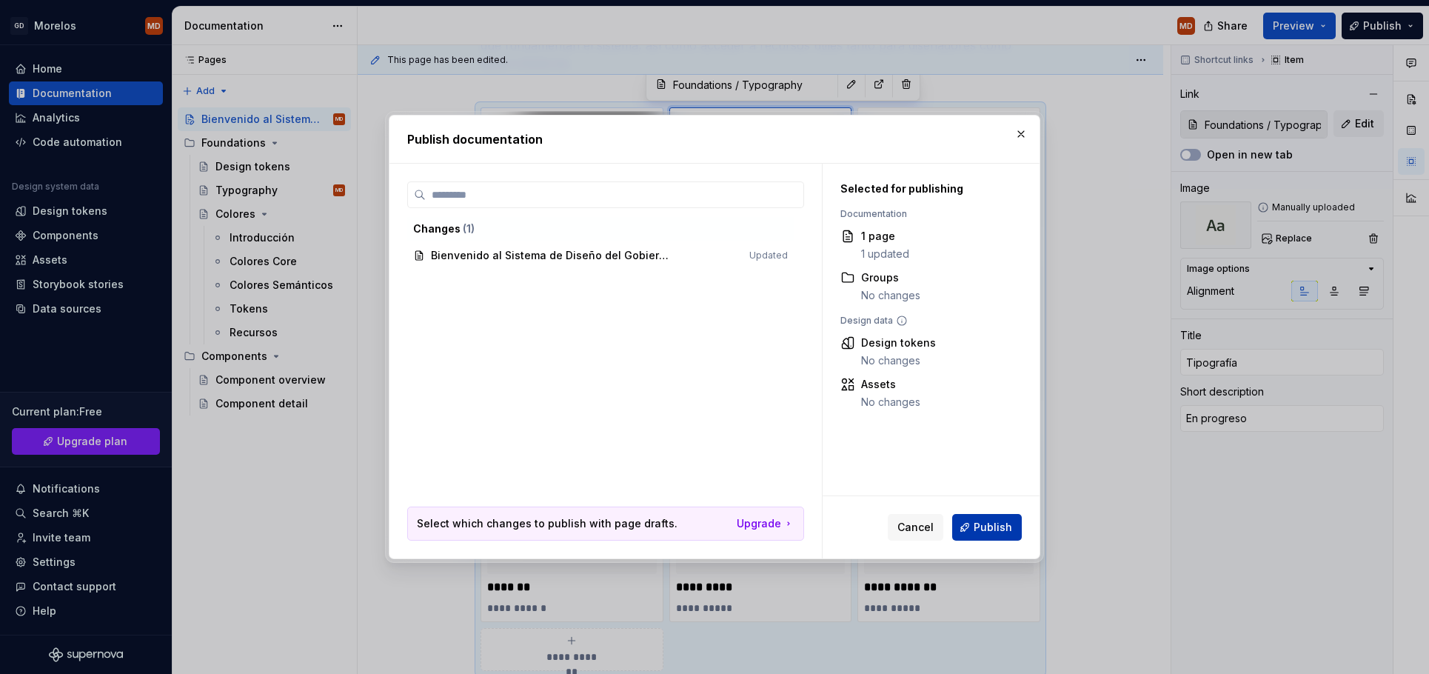
click at [988, 531] on span "Publish" at bounding box center [993, 527] width 38 height 15
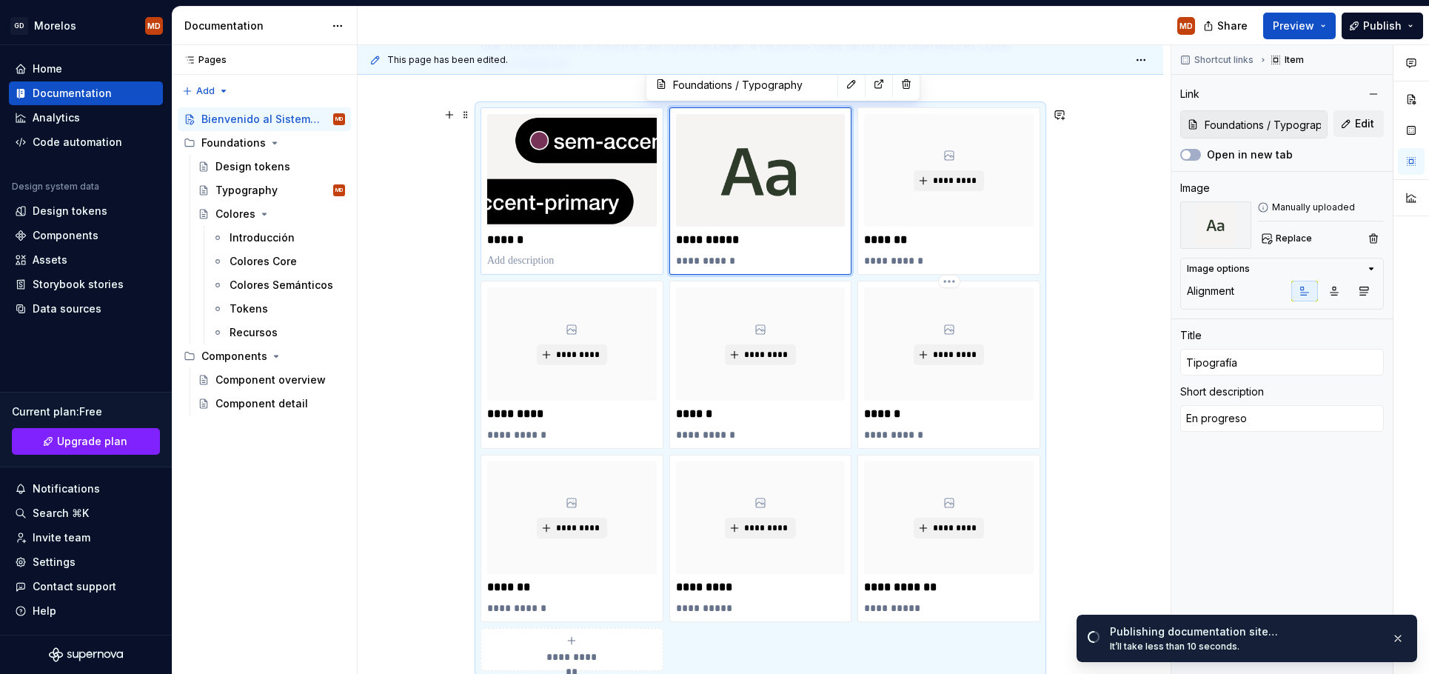
scroll to position [0, 0]
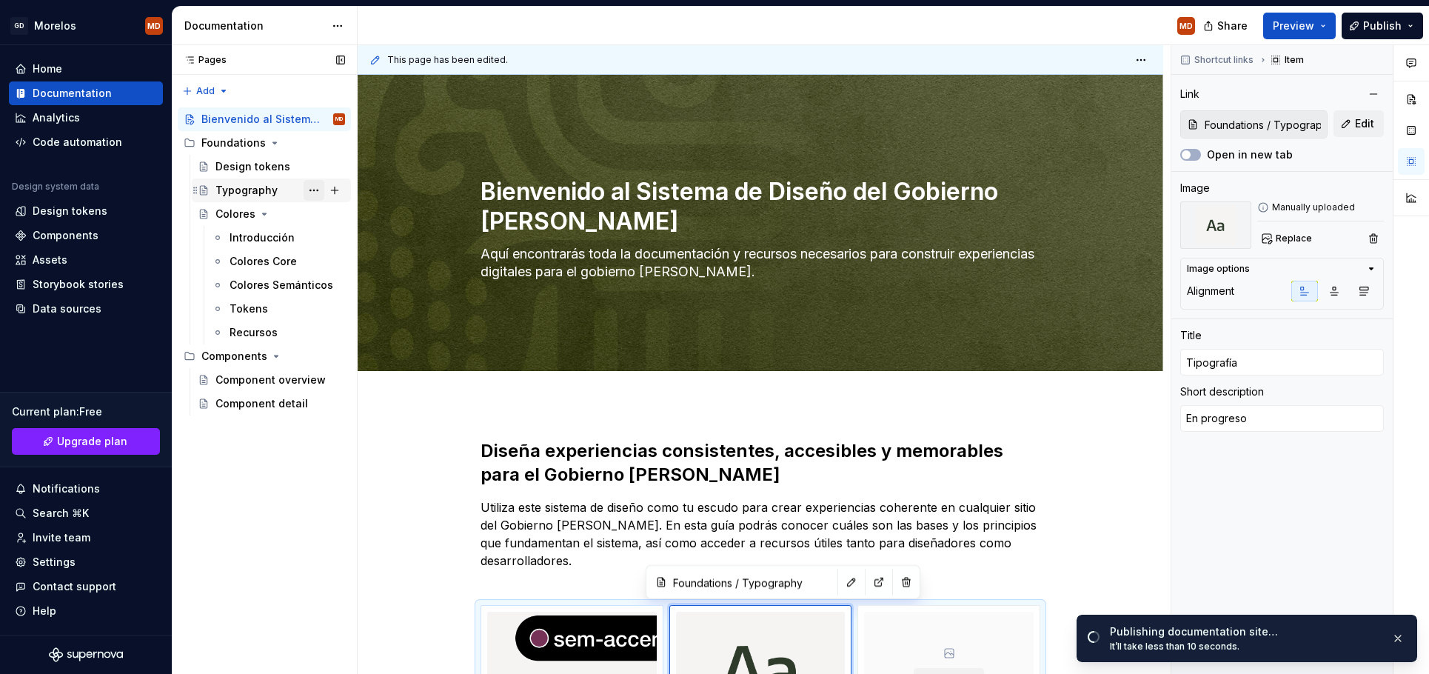
click at [315, 189] on button "Page tree" at bounding box center [314, 190] width 21 height 21
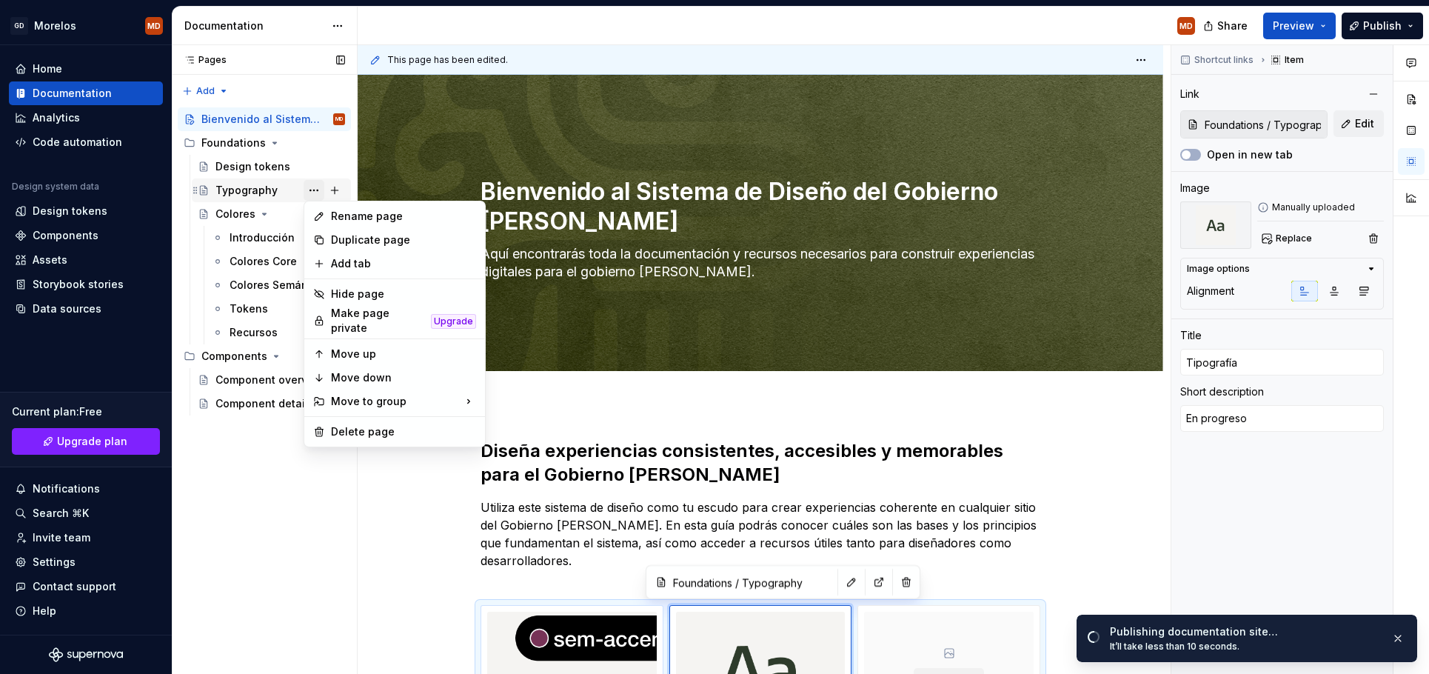
click at [315, 189] on div "Pages Pages Add Accessibility guide for tree Page tree. Navigate the tree with …" at bounding box center [264, 359] width 185 height 629
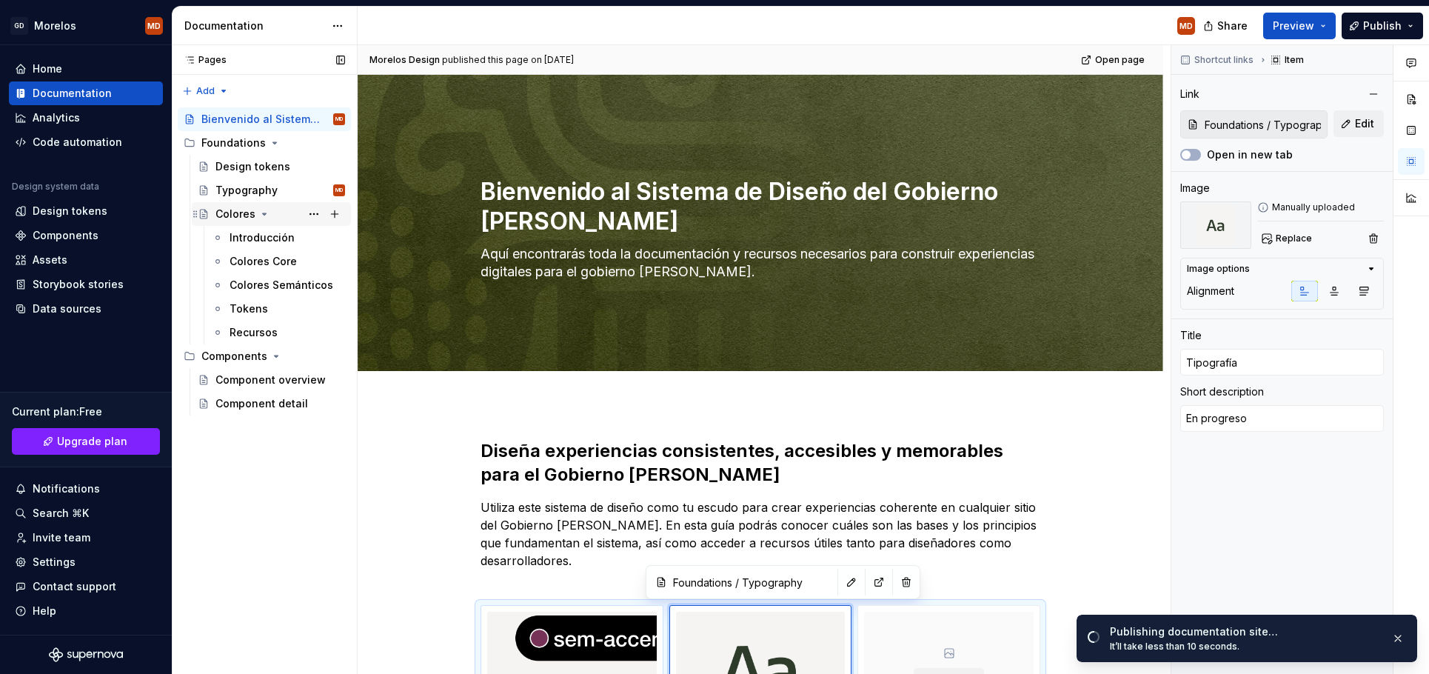
click at [259, 215] on icon "Page tree" at bounding box center [264, 214] width 12 height 12
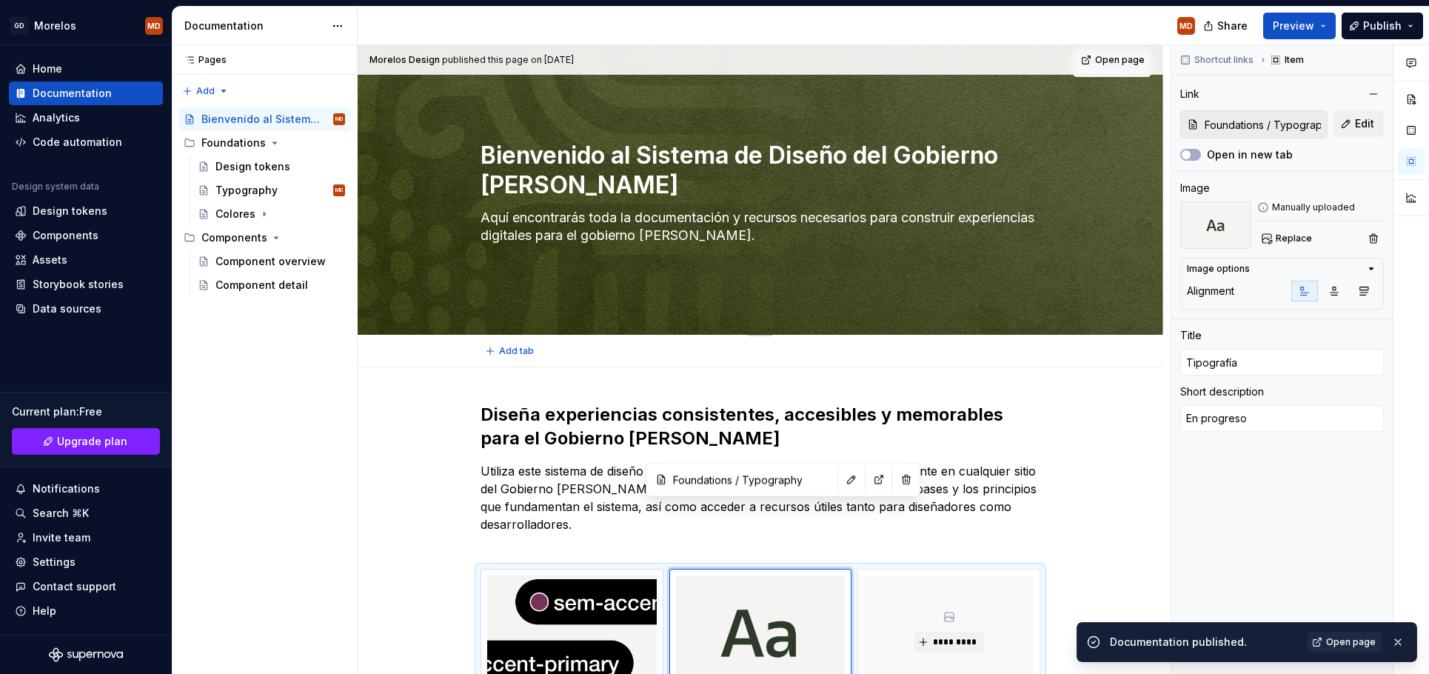
scroll to position [102, 0]
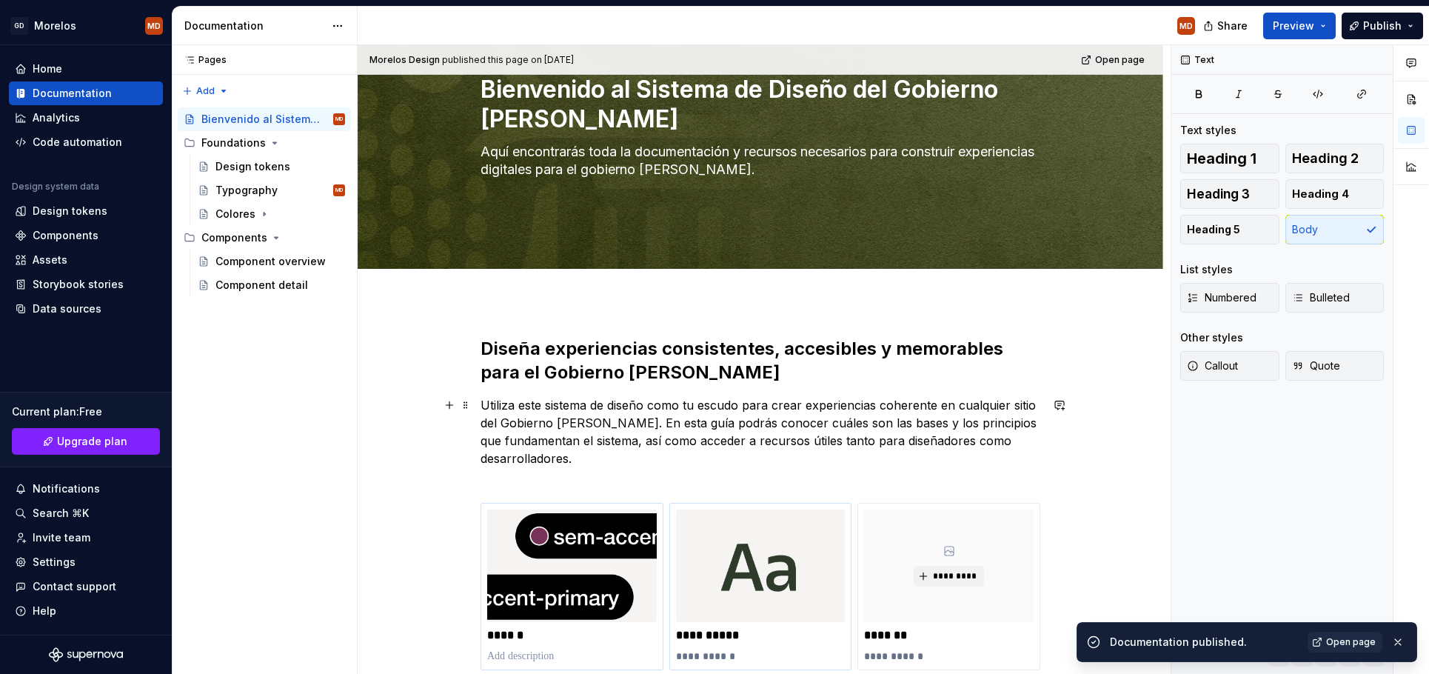
click at [606, 449] on p "Utiliza este sistema de diseño como tu escudo para crear experiencias coherente…" at bounding box center [760, 440] width 560 height 89
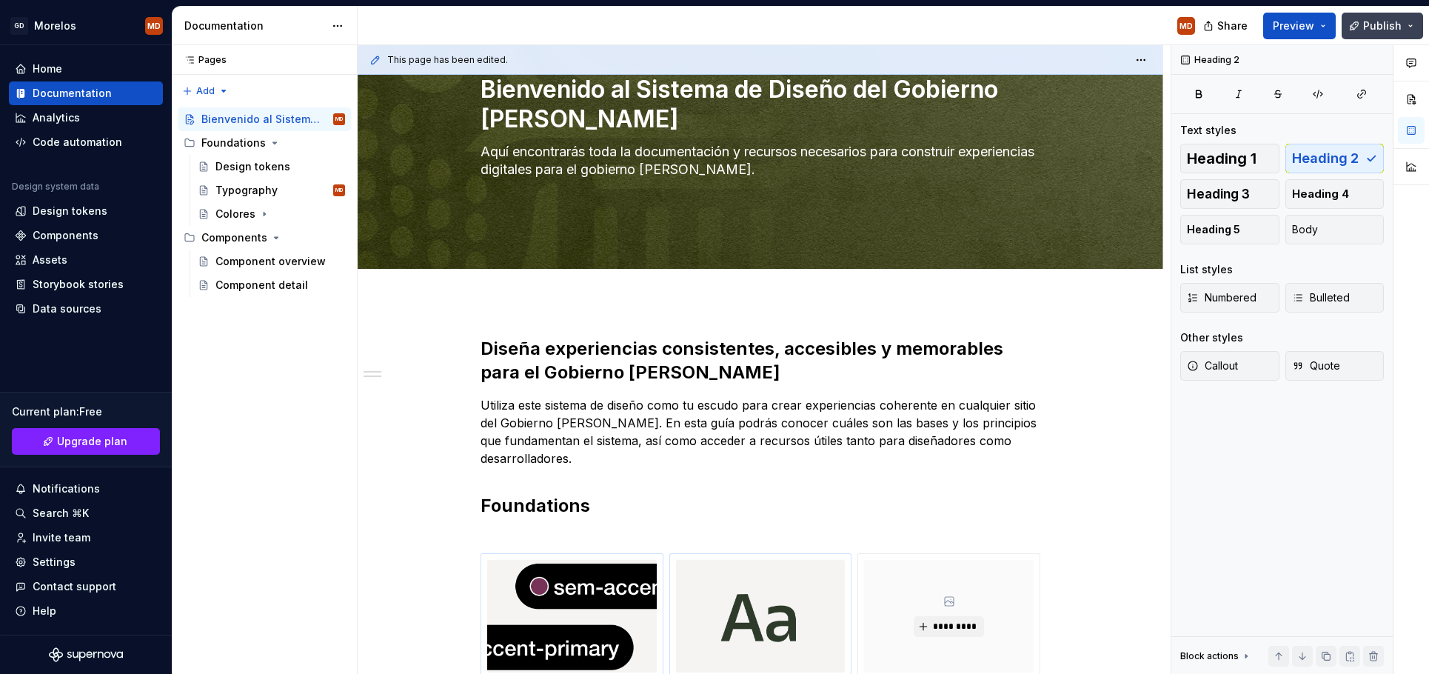
click at [1364, 22] on button "Publish" at bounding box center [1382, 26] width 81 height 27
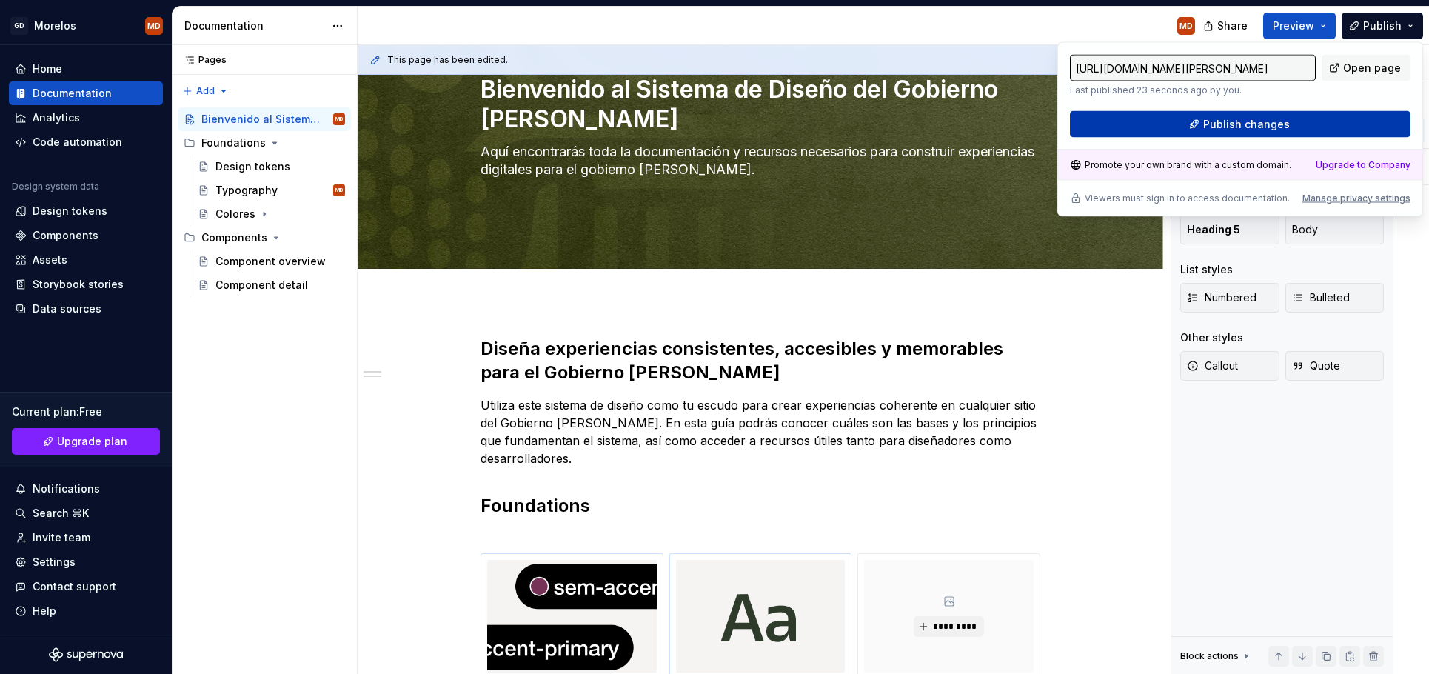
click at [1241, 124] on span "Publish changes" at bounding box center [1246, 124] width 87 height 15
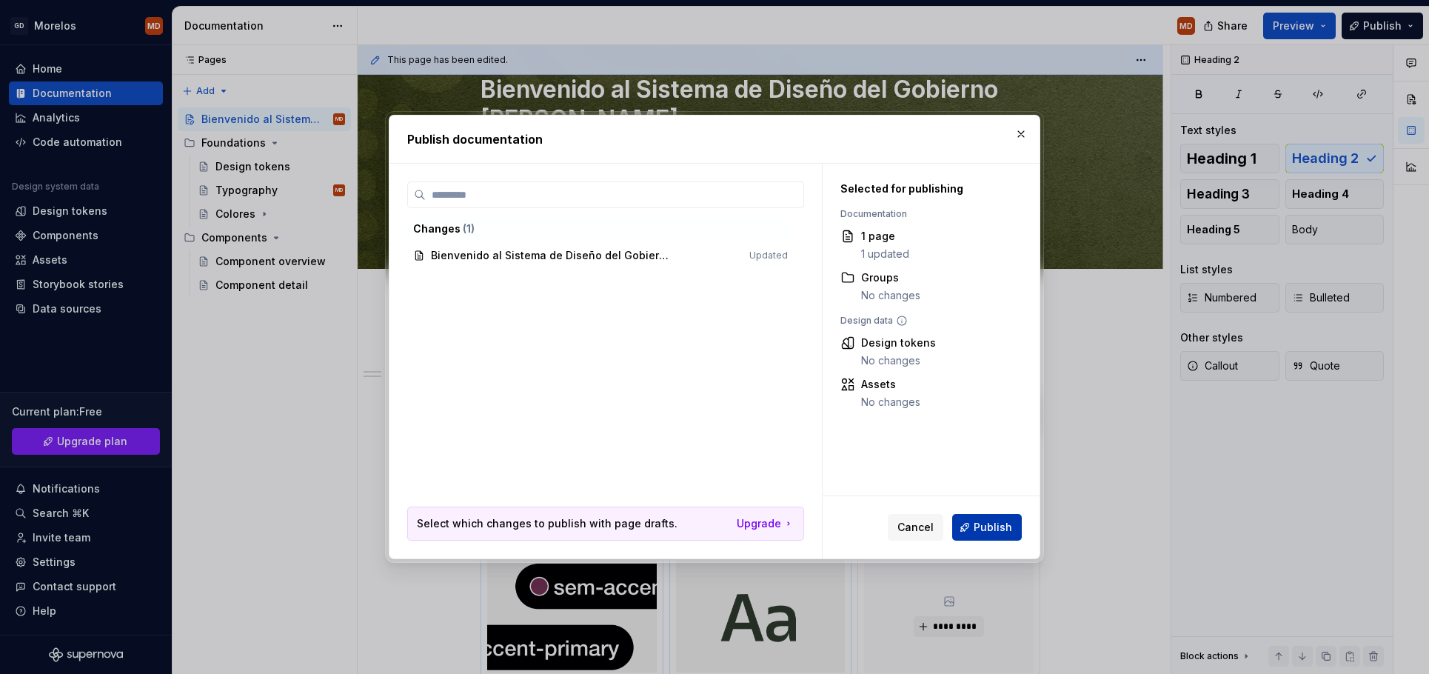
click at [999, 524] on span "Publish" at bounding box center [993, 527] width 38 height 15
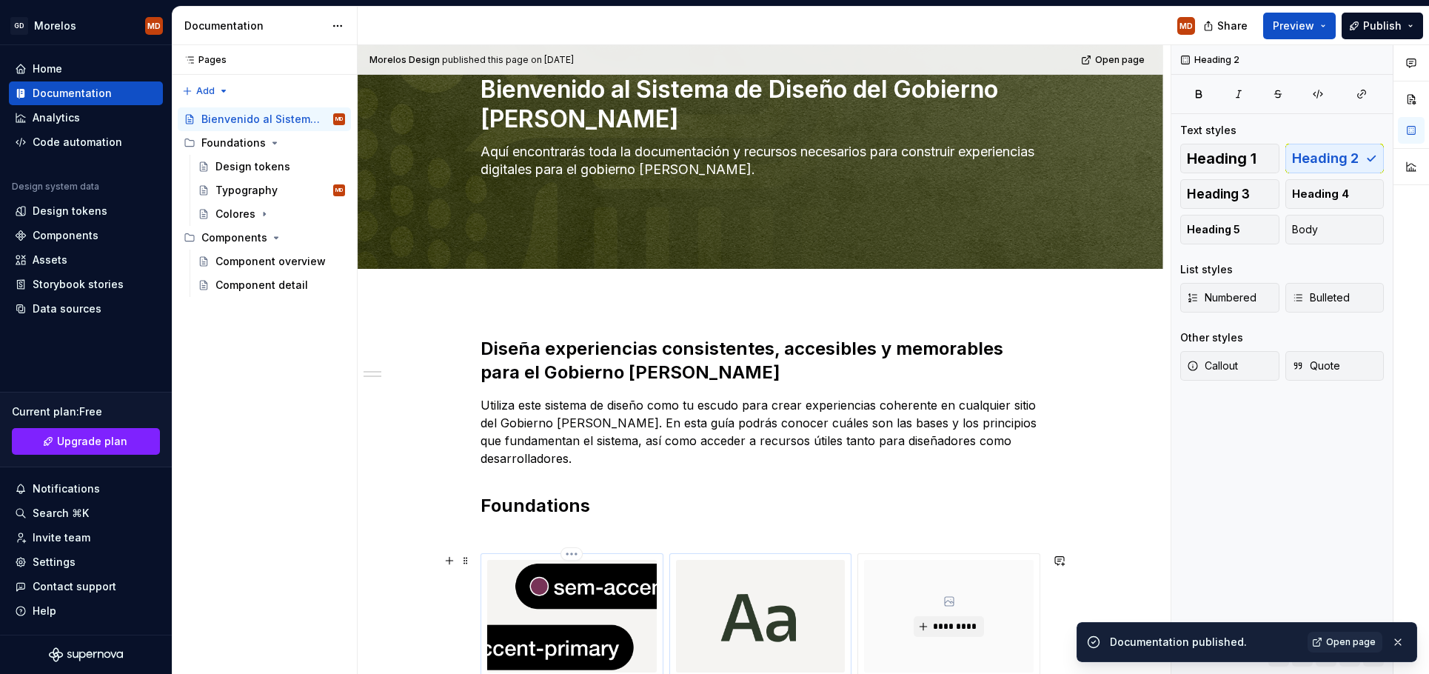
click at [569, 601] on img at bounding box center [572, 616] width 170 height 113
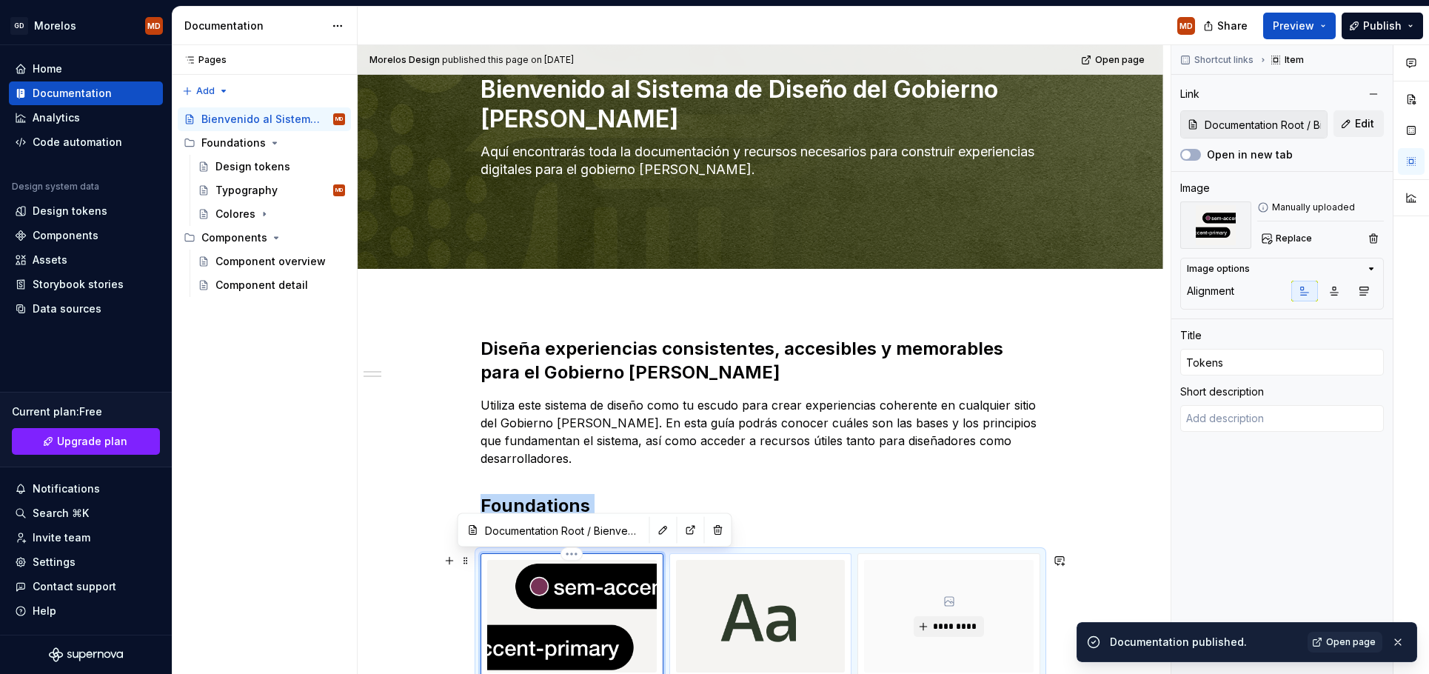
scroll to position [365, 0]
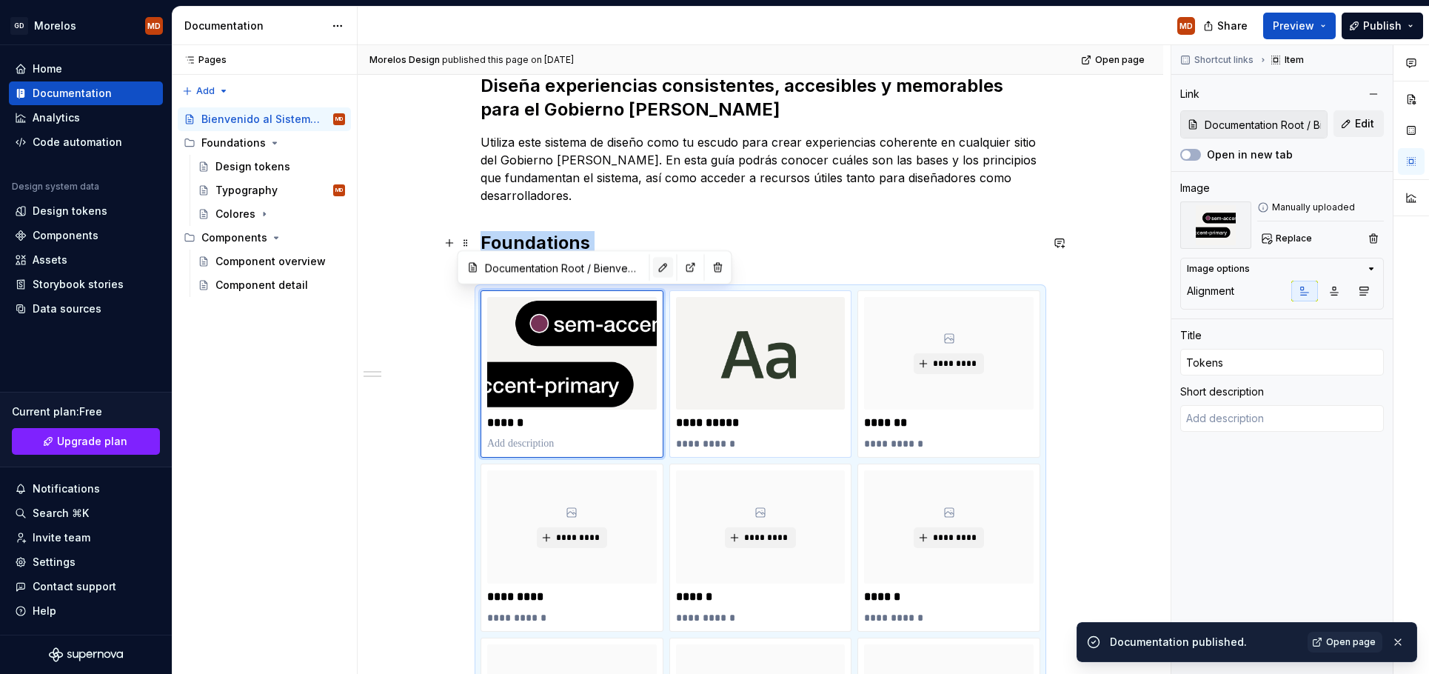
click at [653, 261] on button "button" at bounding box center [663, 267] width 21 height 21
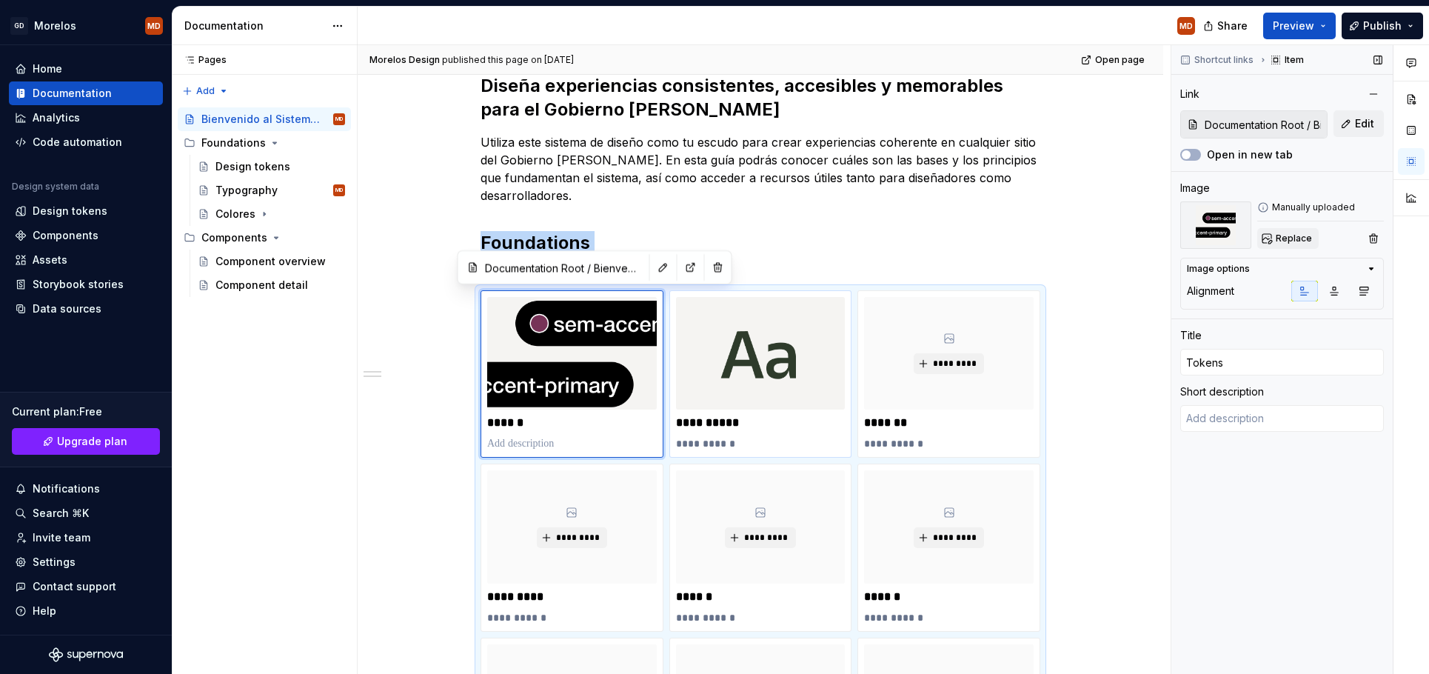
click at [1293, 238] on span "Replace" at bounding box center [1294, 238] width 36 height 12
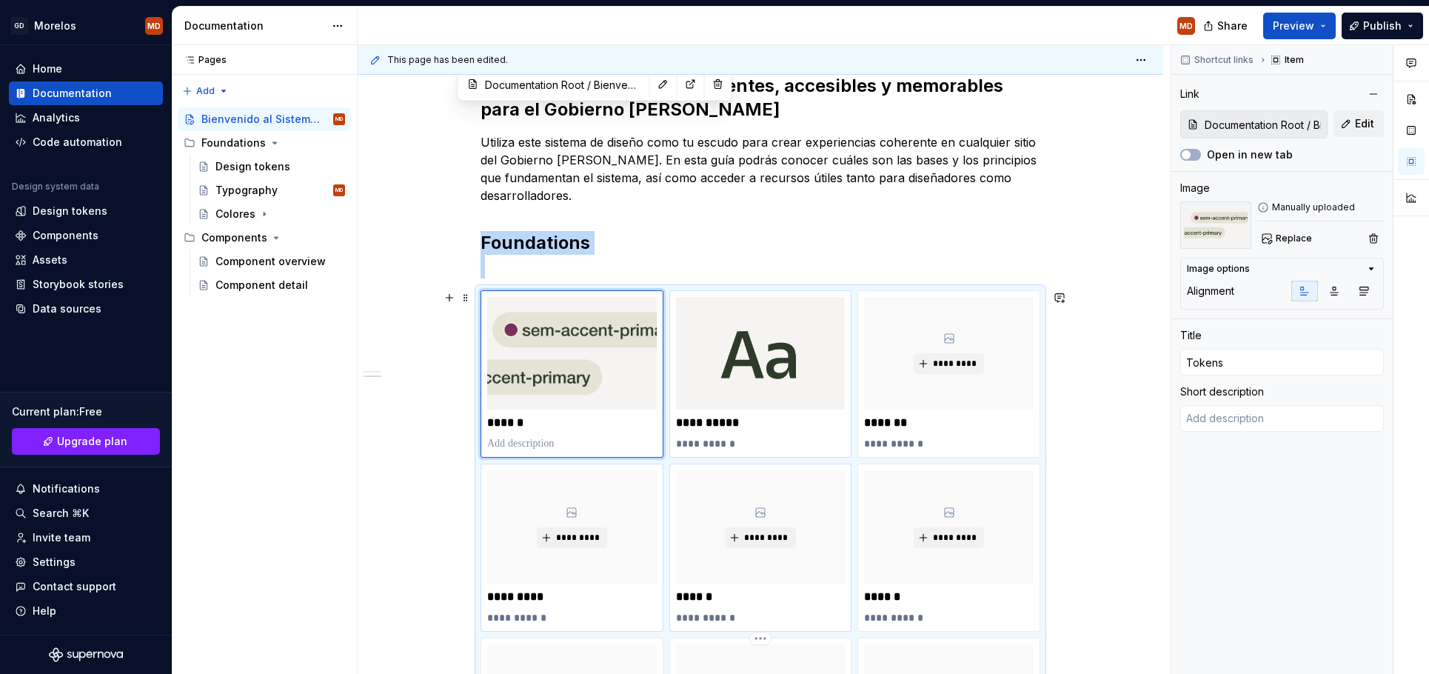
scroll to position [548, 0]
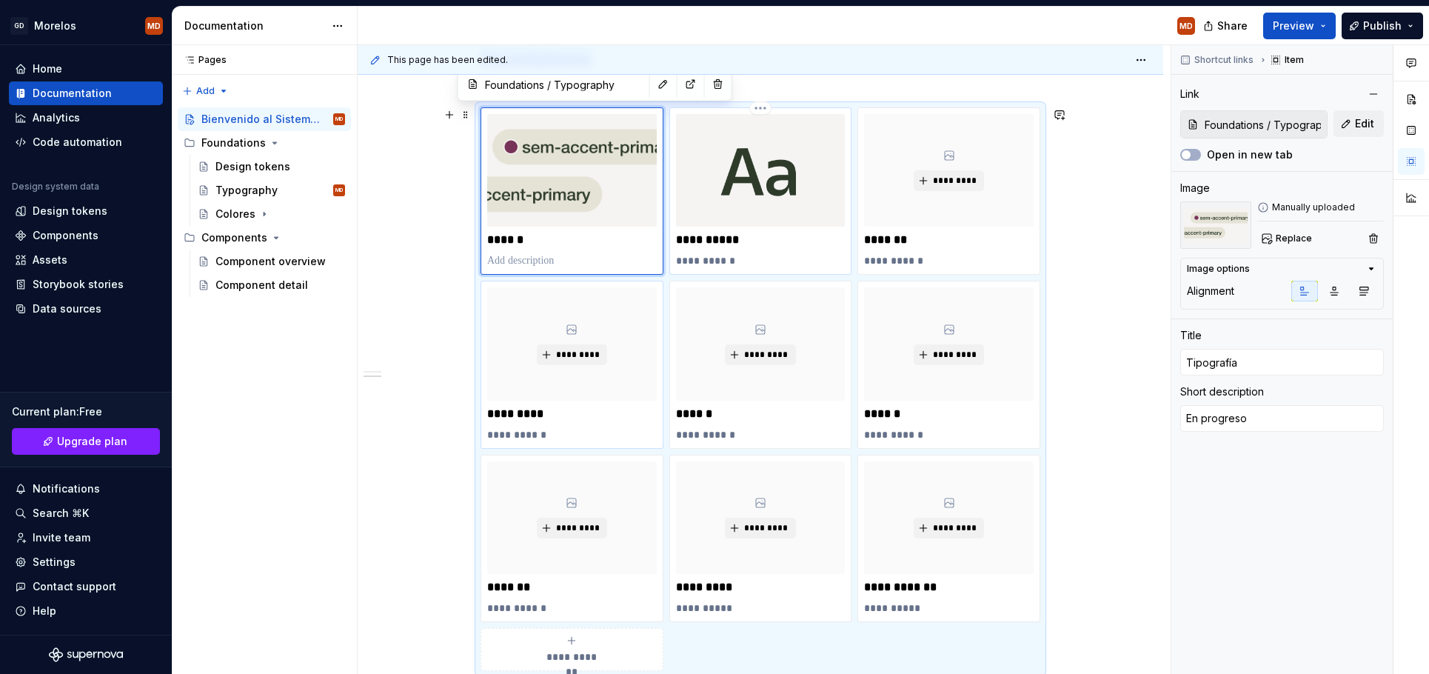
click at [767, 212] on img at bounding box center [761, 170] width 170 height 113
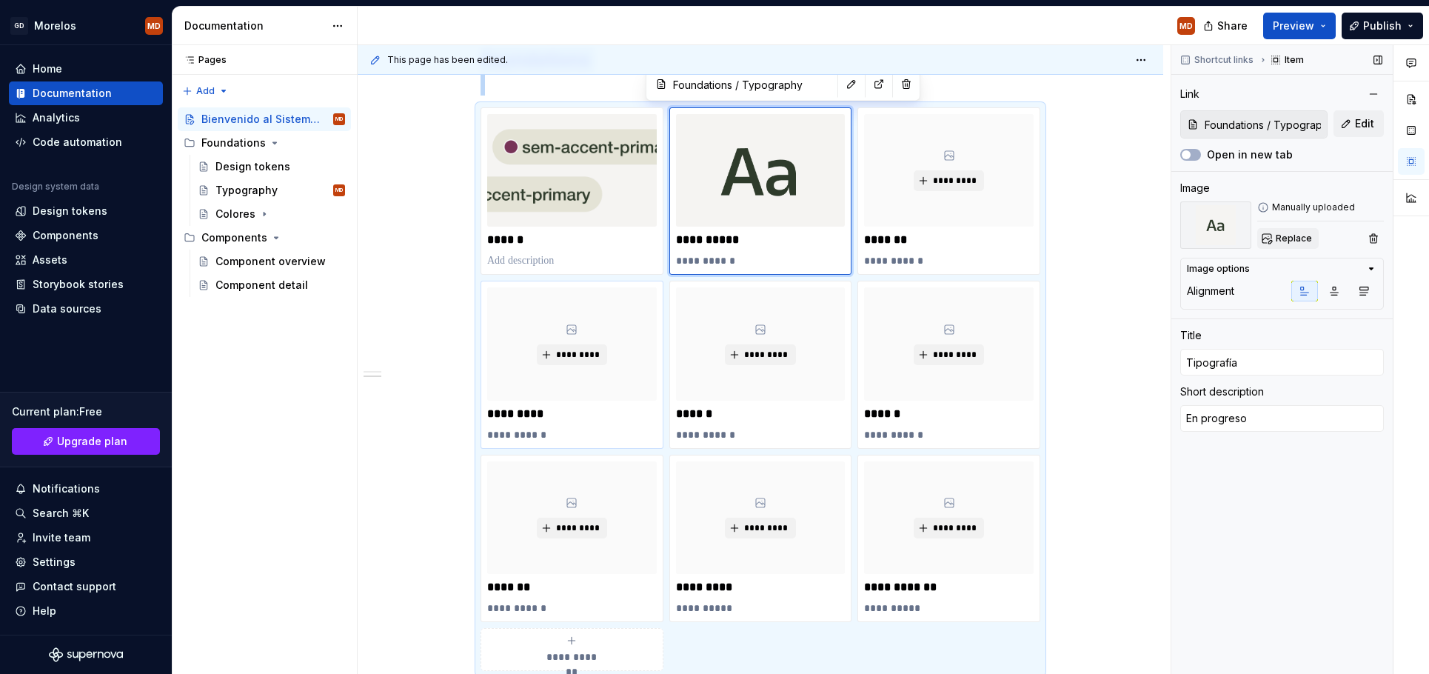
click at [1302, 235] on span "Replace" at bounding box center [1294, 238] width 36 height 12
click at [928, 212] on div "*********" at bounding box center [949, 170] width 170 height 113
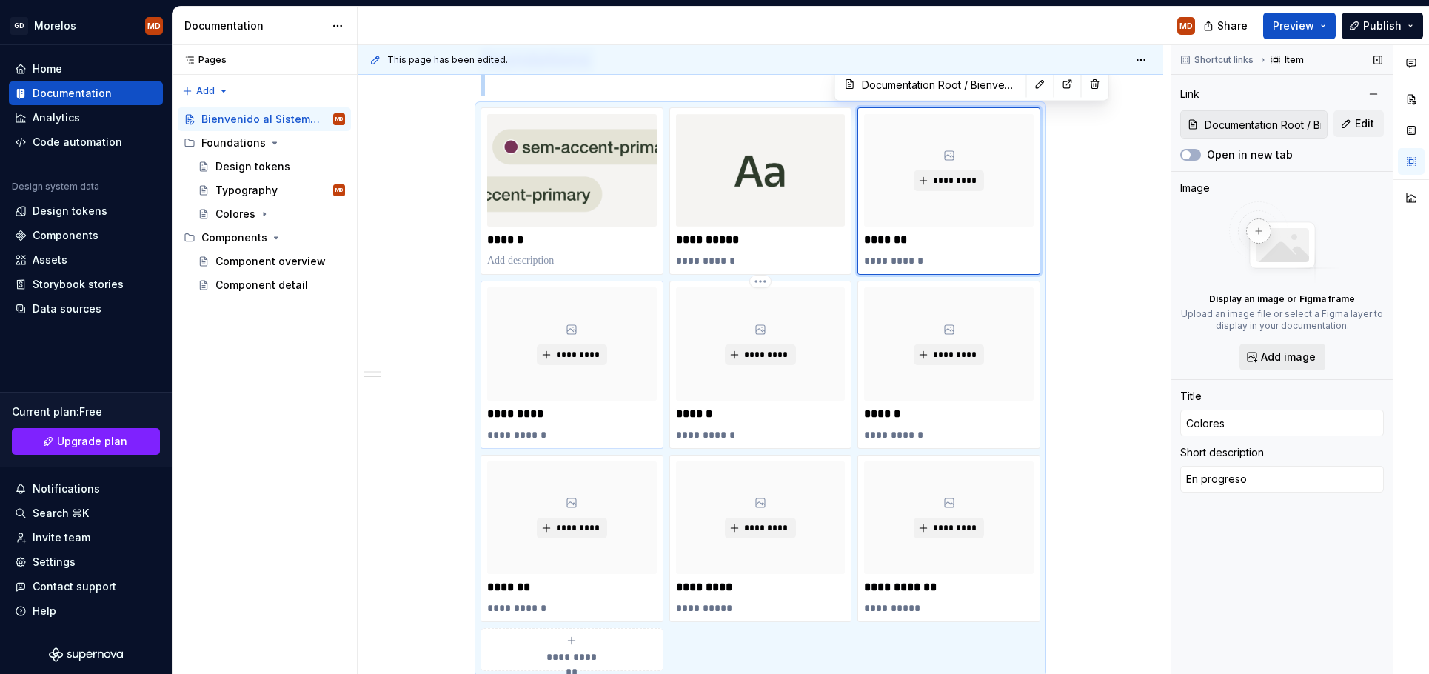
click at [1298, 360] on span "Add image" at bounding box center [1288, 356] width 55 height 15
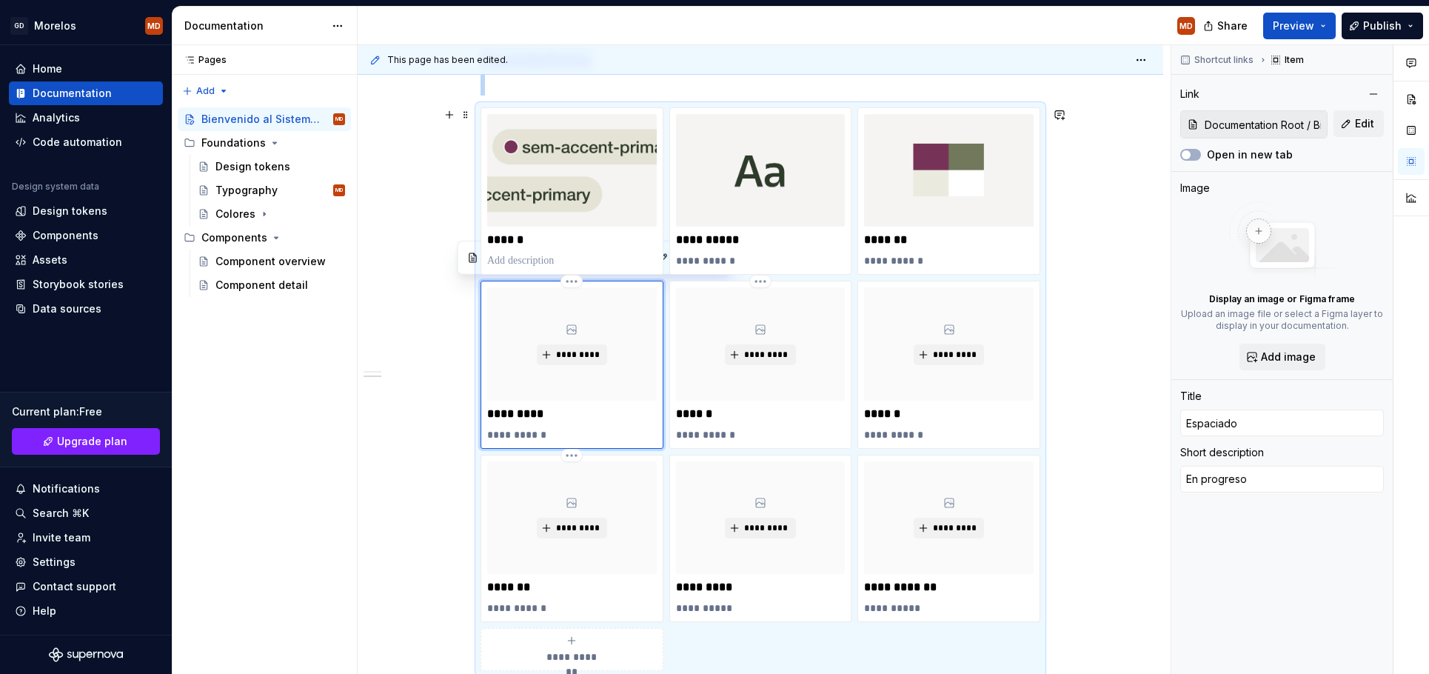
click at [528, 356] on div "*********" at bounding box center [572, 343] width 170 height 113
click at [1285, 352] on span "Add image" at bounding box center [1288, 356] width 55 height 15
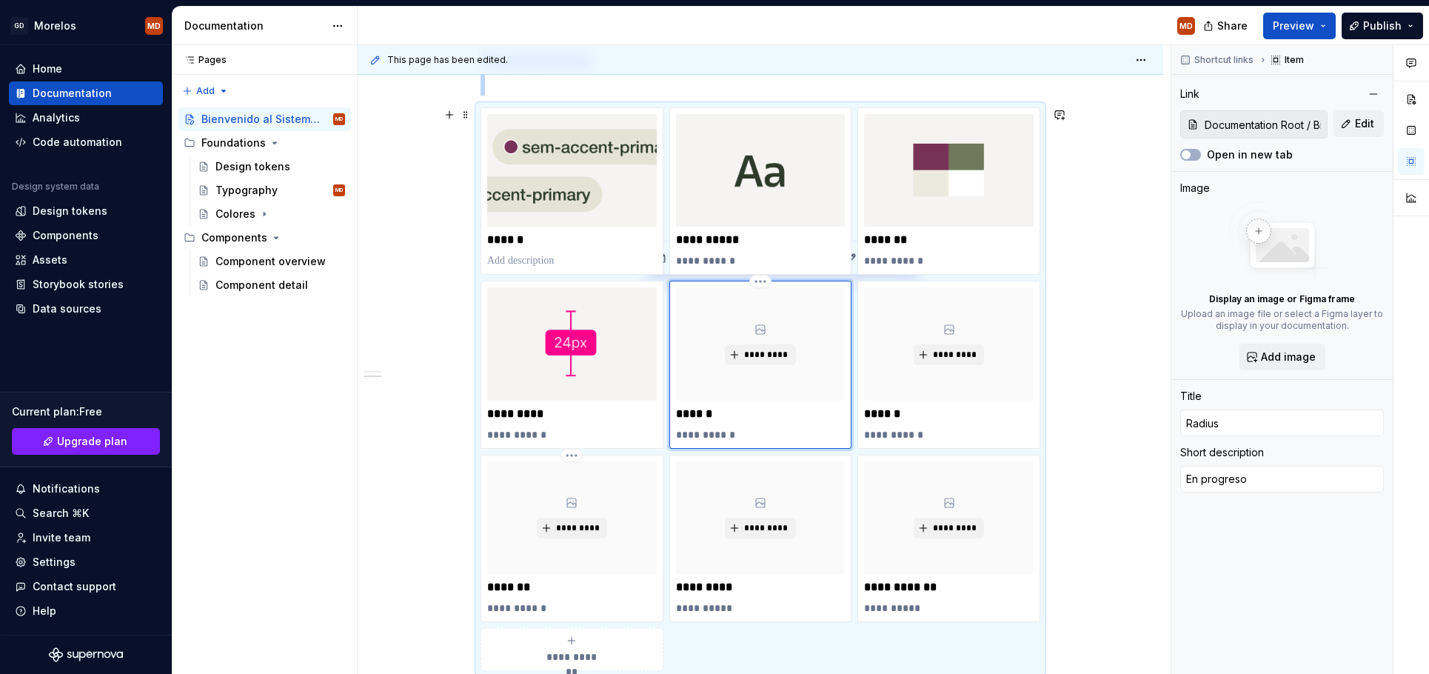
click at [746, 372] on div "*********" at bounding box center [761, 343] width 170 height 113
click at [1292, 357] on span "Add image" at bounding box center [1288, 356] width 55 height 15
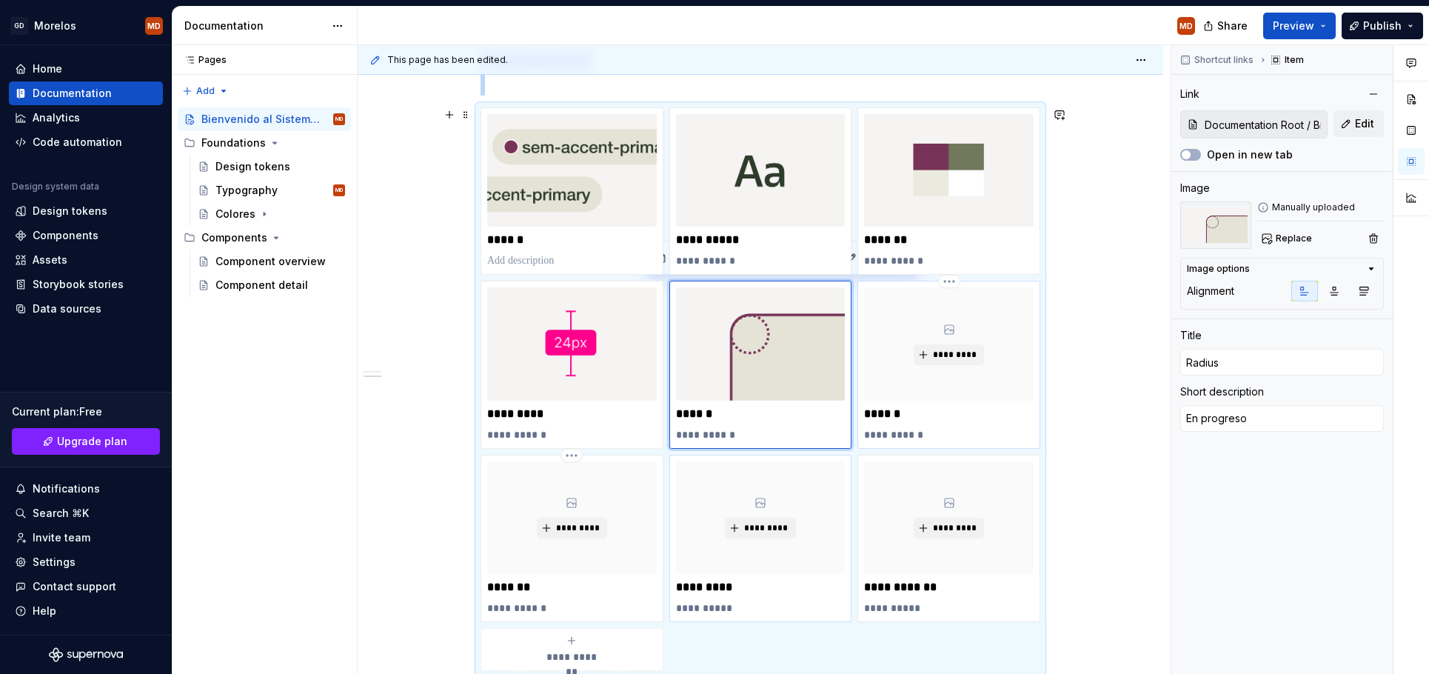
click at [982, 396] on div "*********" at bounding box center [949, 343] width 170 height 113
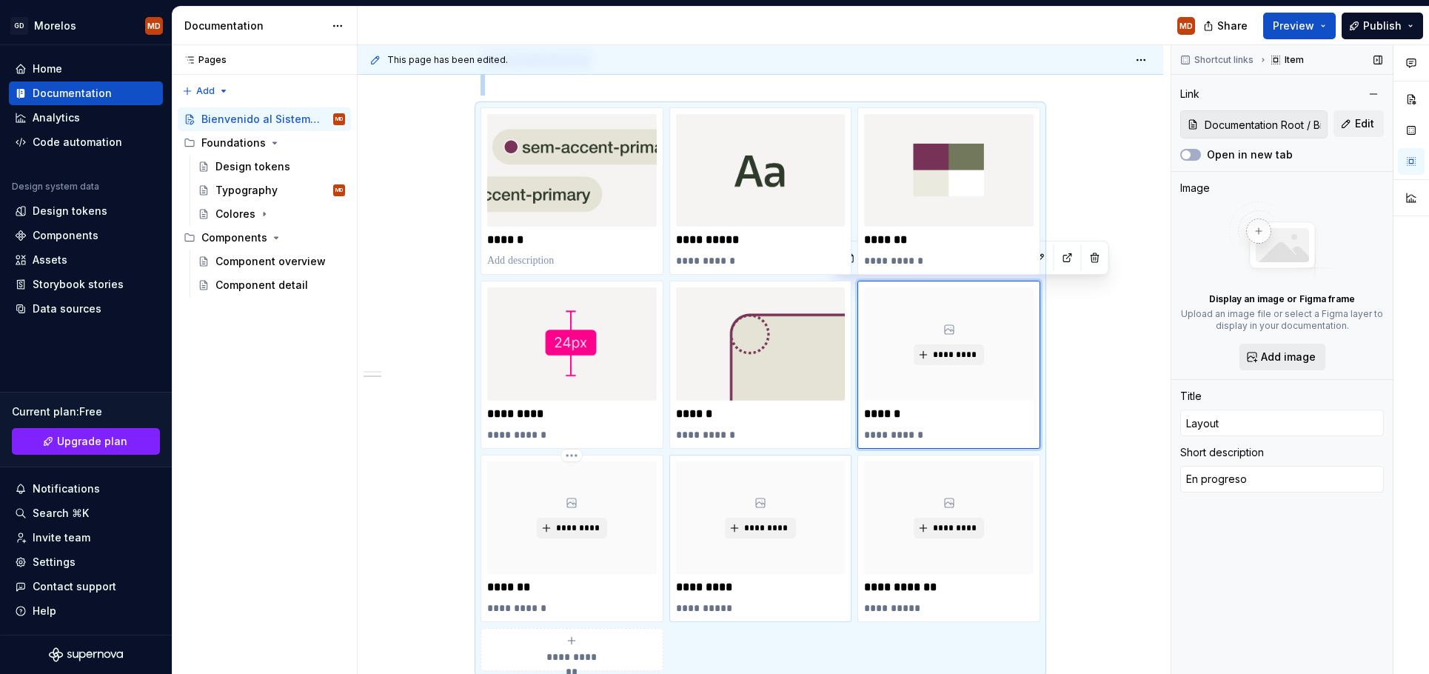
click at [1282, 351] on span "Add image" at bounding box center [1288, 356] width 55 height 15
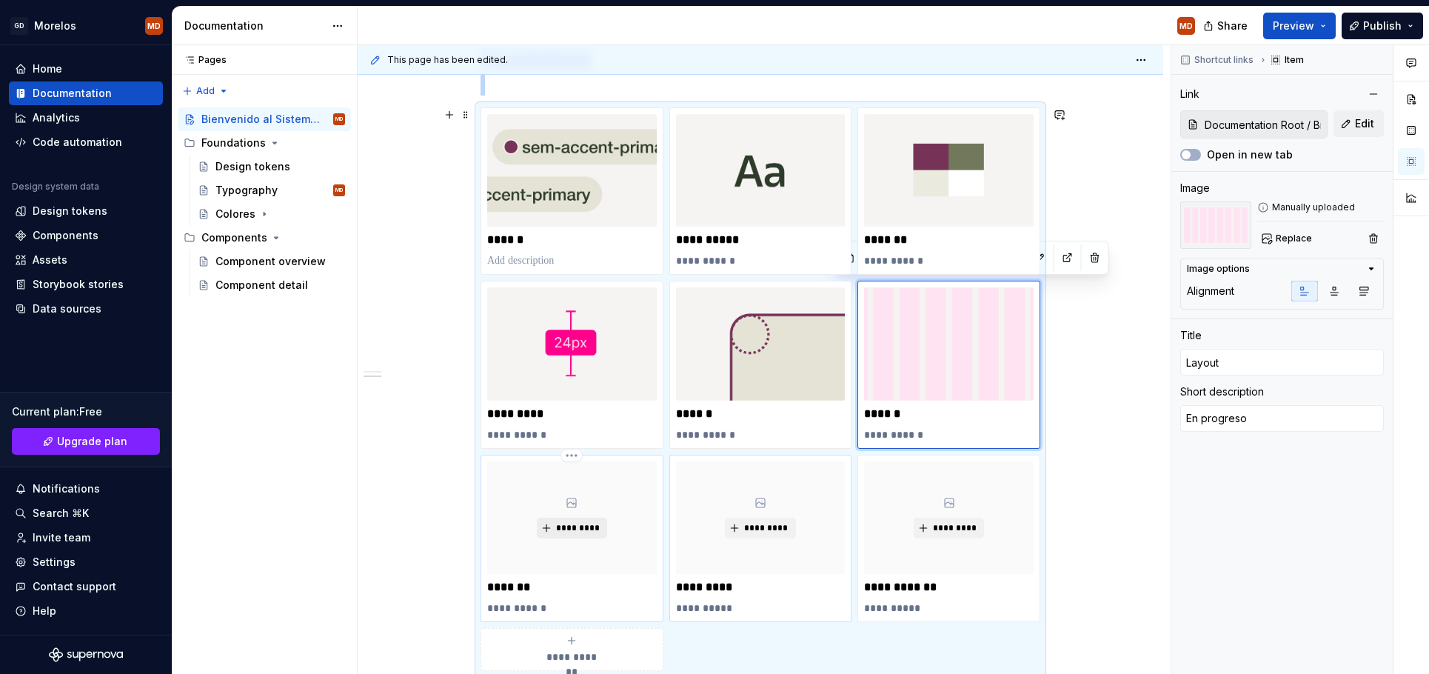
click at [552, 533] on button "*********" at bounding box center [572, 528] width 70 height 21
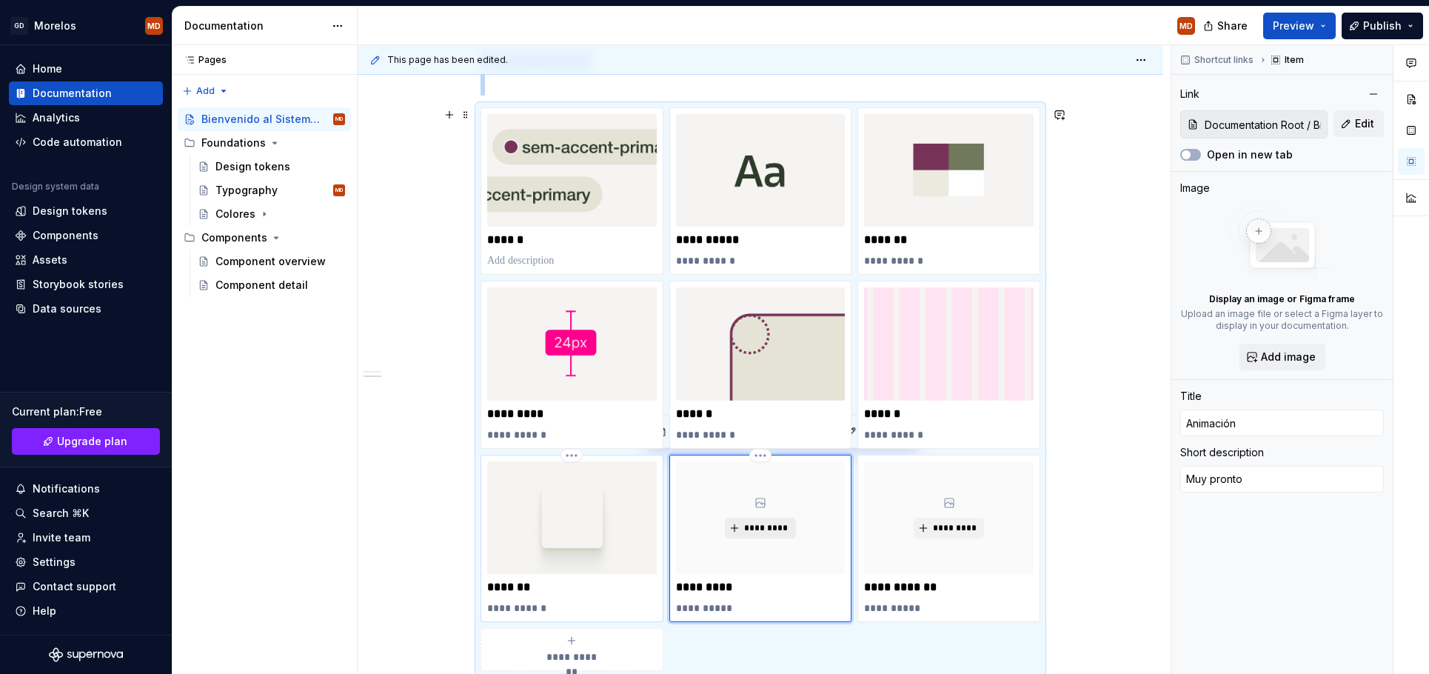
click at [763, 529] on span "*********" at bounding box center [765, 528] width 45 height 12
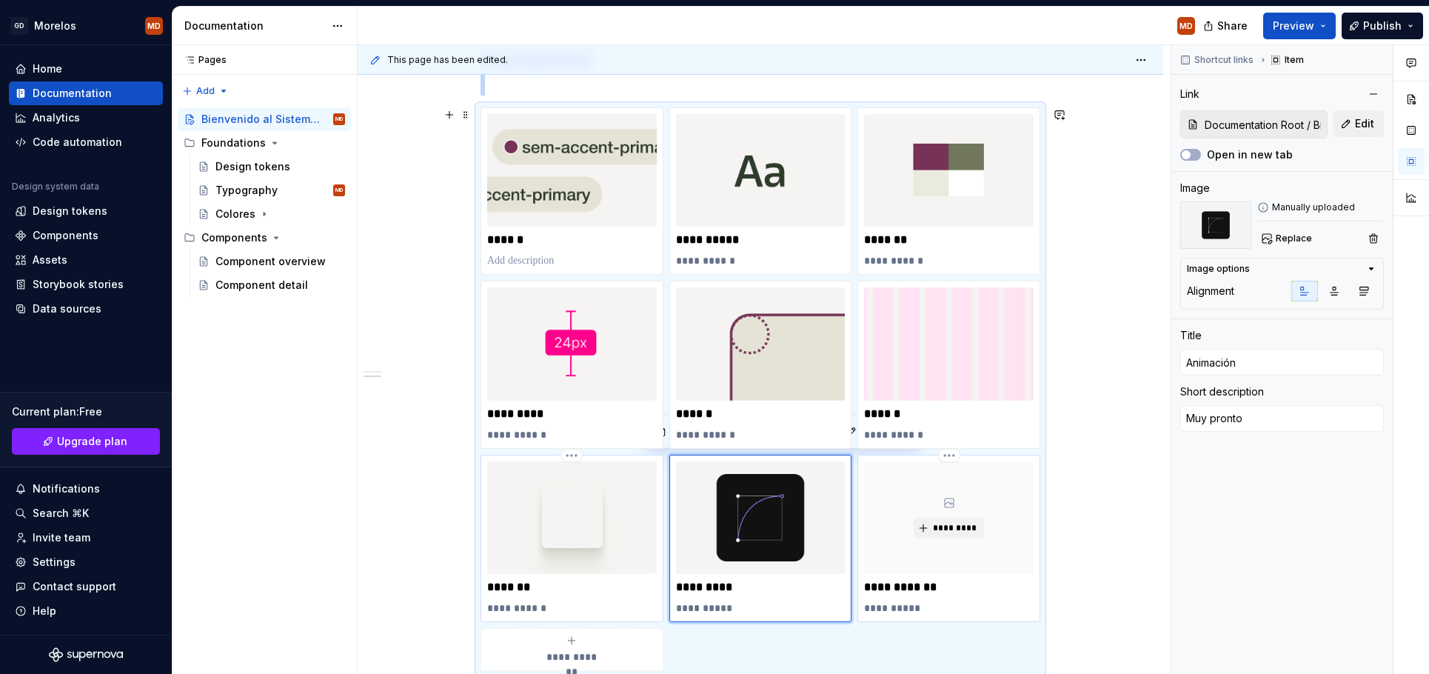
click at [990, 526] on div "*********" at bounding box center [949, 517] width 170 height 113
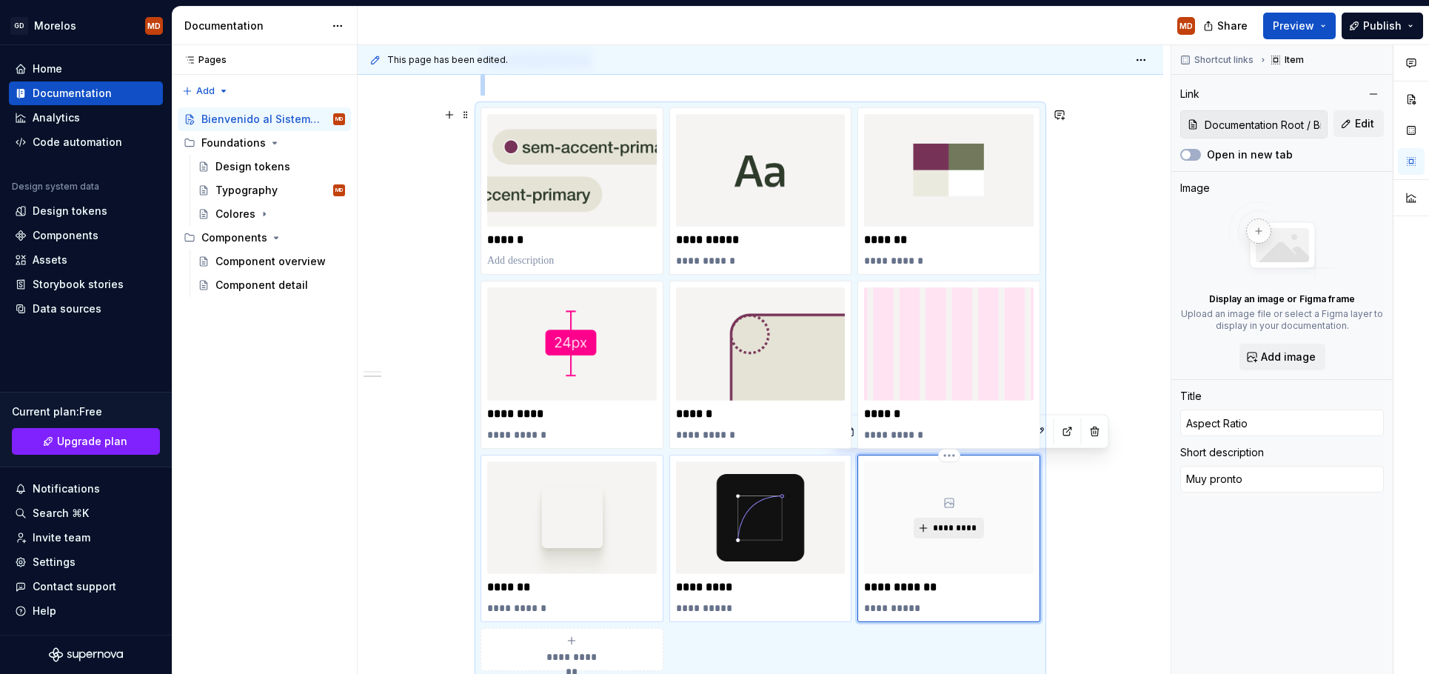
click at [939, 531] on span "*********" at bounding box center [954, 528] width 45 height 12
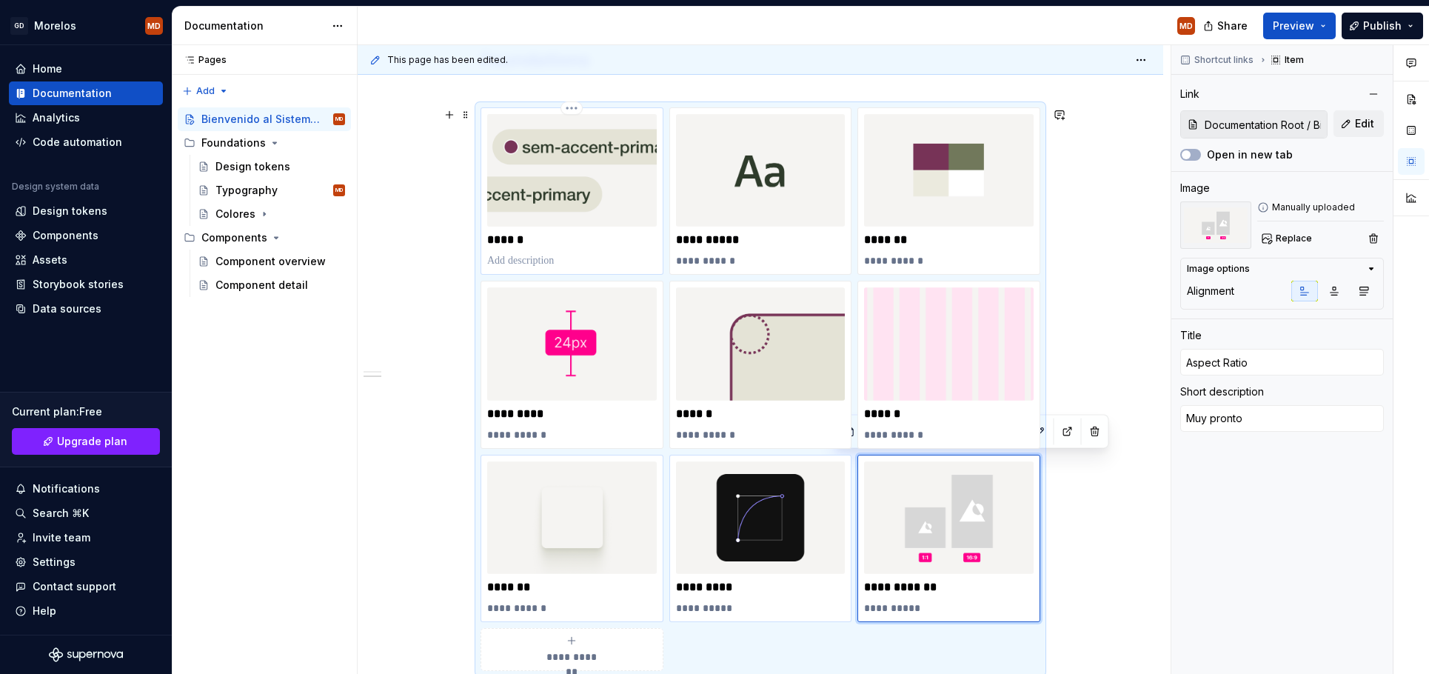
click at [530, 259] on p at bounding box center [572, 260] width 170 height 15
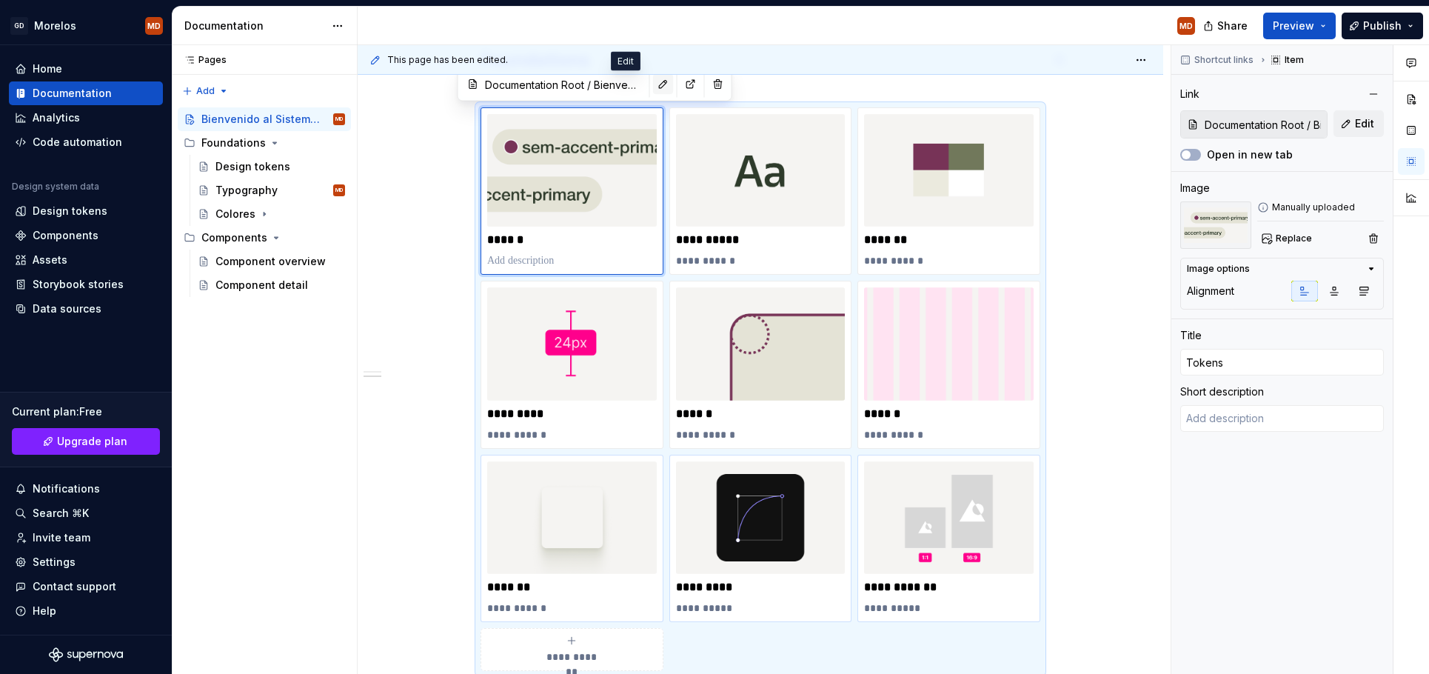
click at [653, 87] on button "button" at bounding box center [663, 84] width 21 height 21
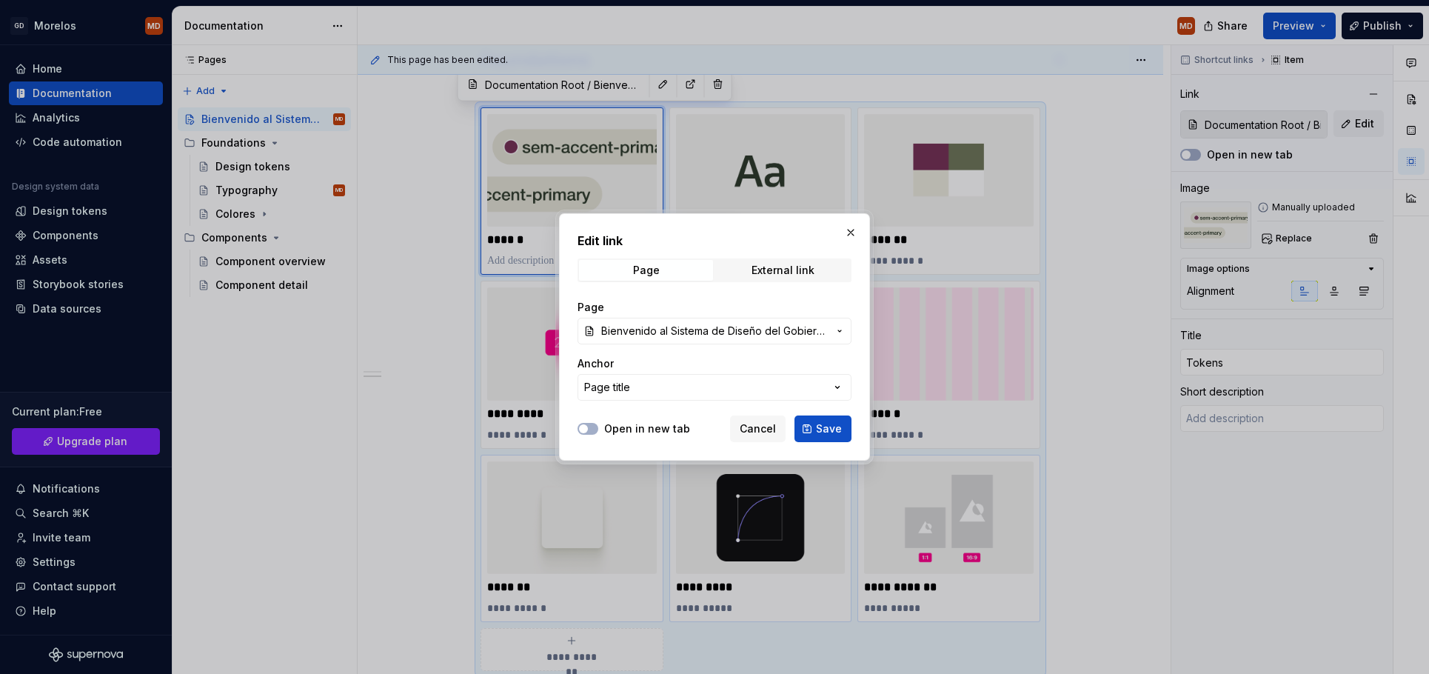
click at [713, 326] on span "Bienvenido al Sistema de Diseño del Gobierno [PERSON_NAME]" at bounding box center [714, 331] width 227 height 15
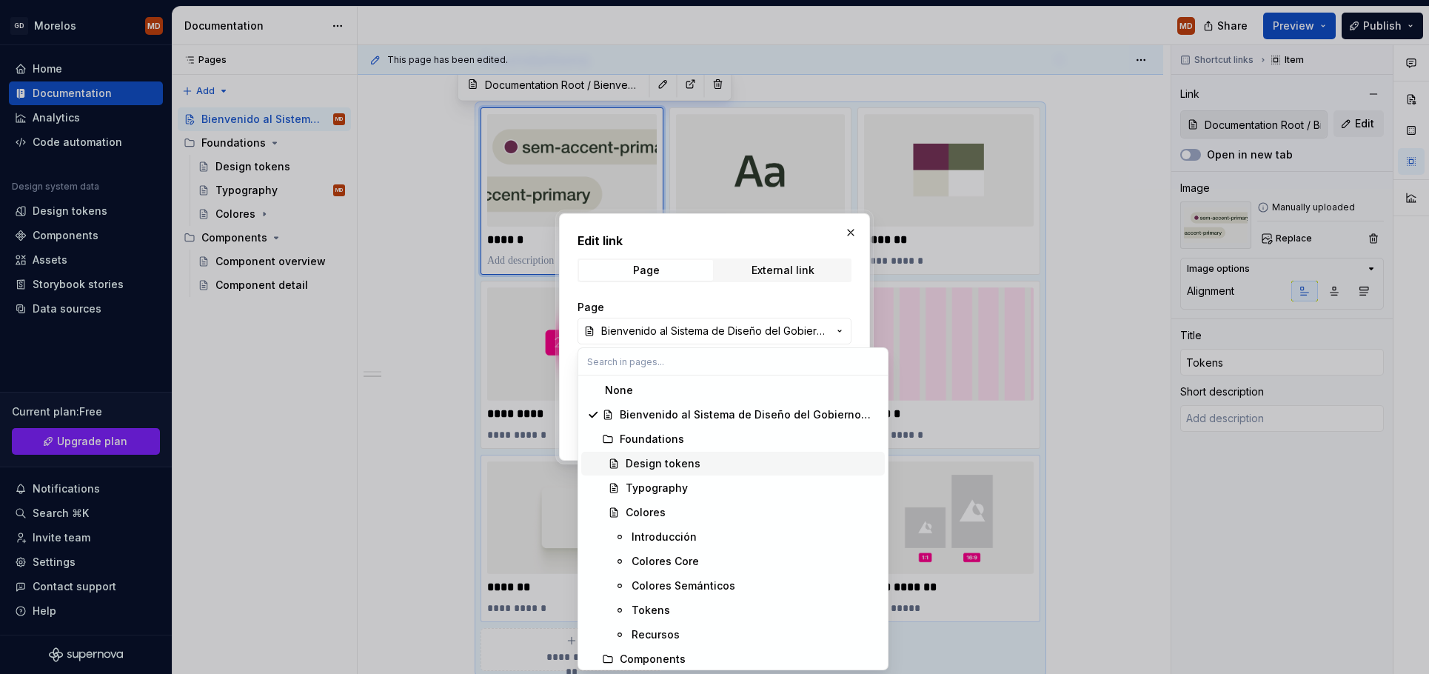
click at [657, 465] on div "Design tokens" at bounding box center [663, 463] width 75 height 15
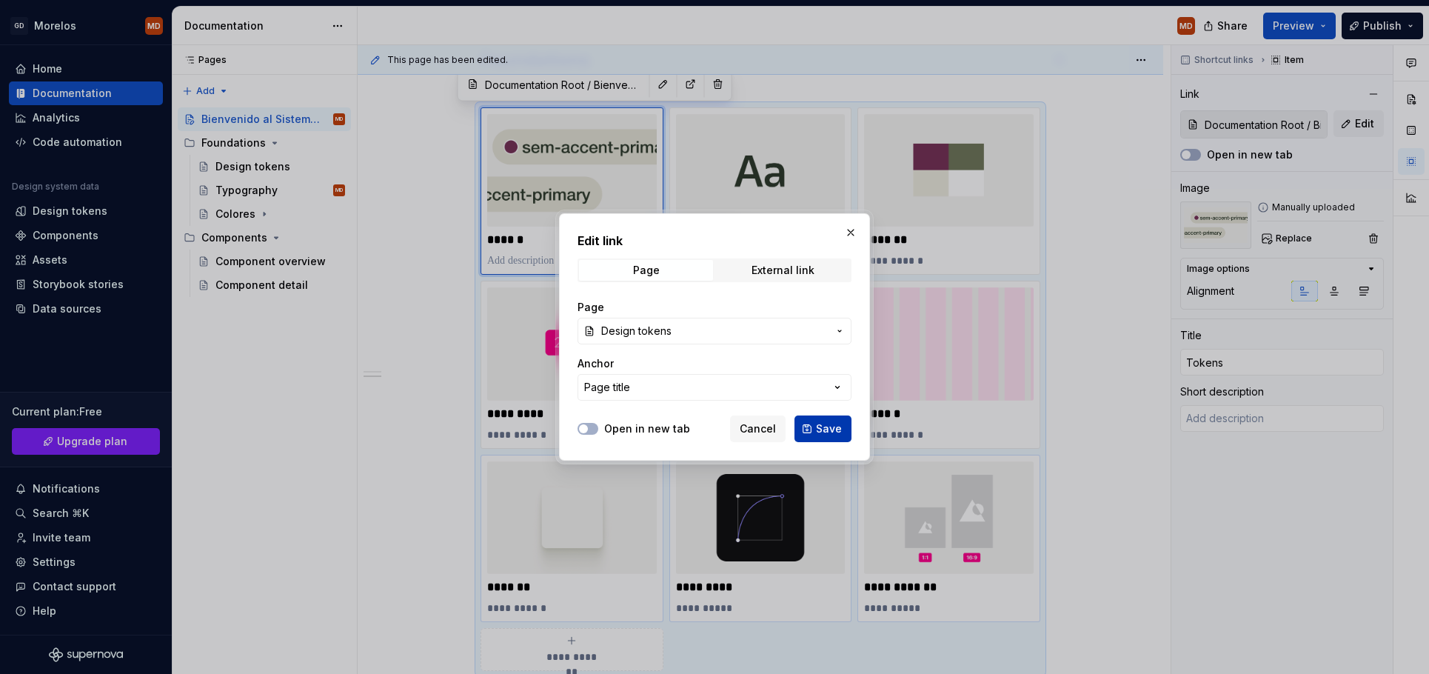
click at [808, 431] on button "Save" at bounding box center [822, 428] width 57 height 27
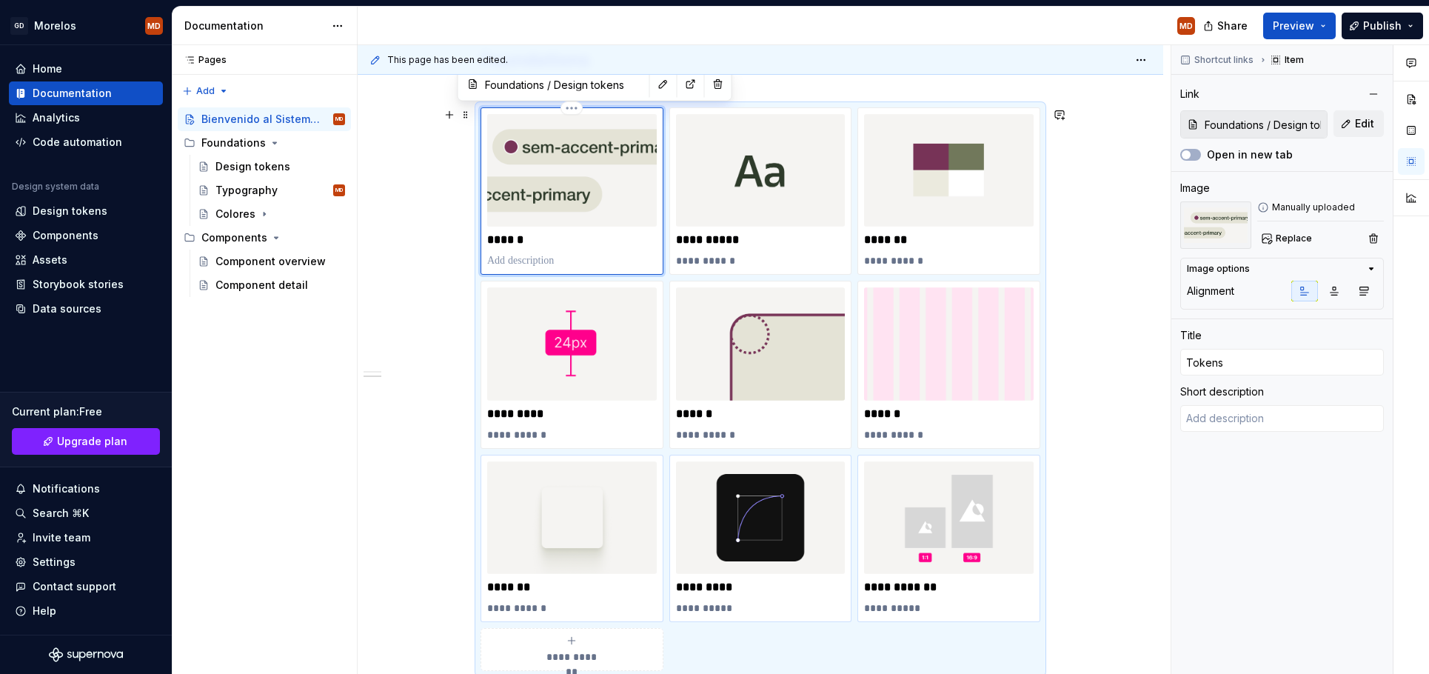
click at [571, 241] on p "******" at bounding box center [572, 239] width 170 height 15
click at [345, 418] on div "Pages Pages Add Accessibility guide for tree Page tree. Navigate the tree with …" at bounding box center [264, 359] width 185 height 629
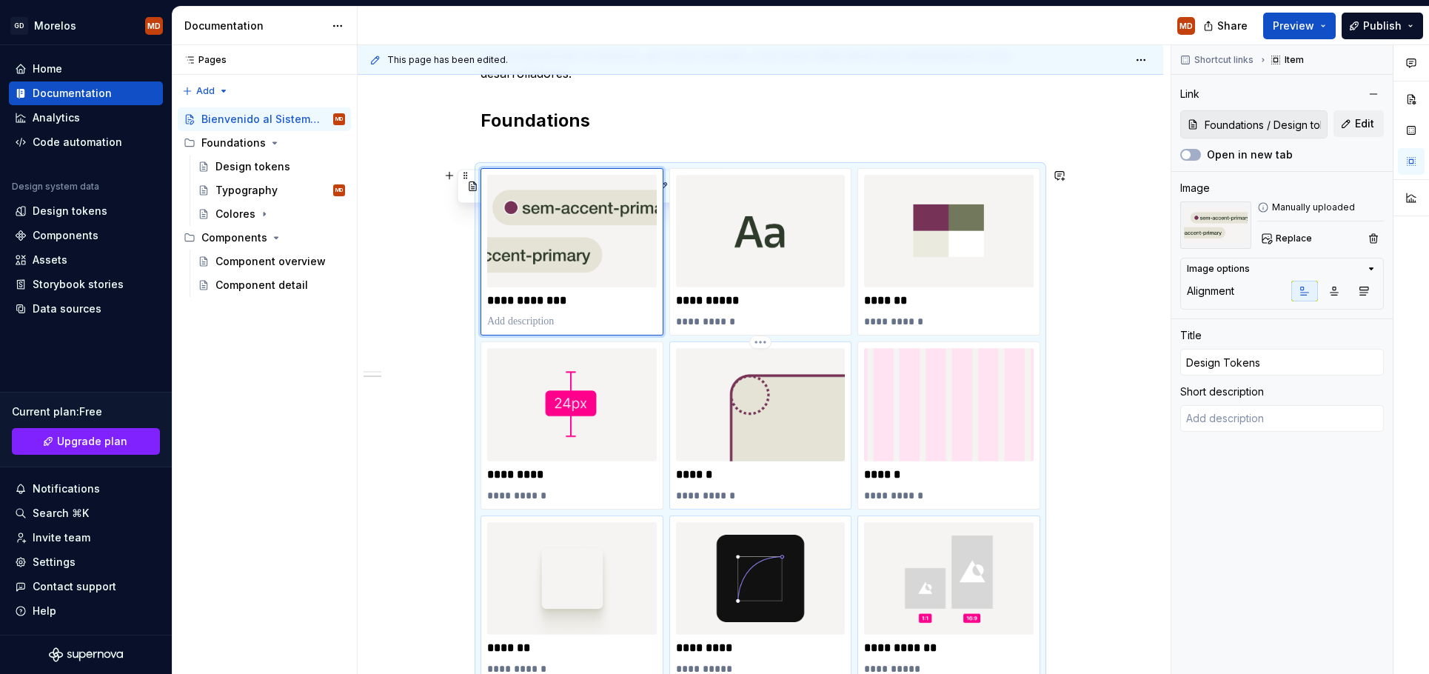
scroll to position [441, 0]
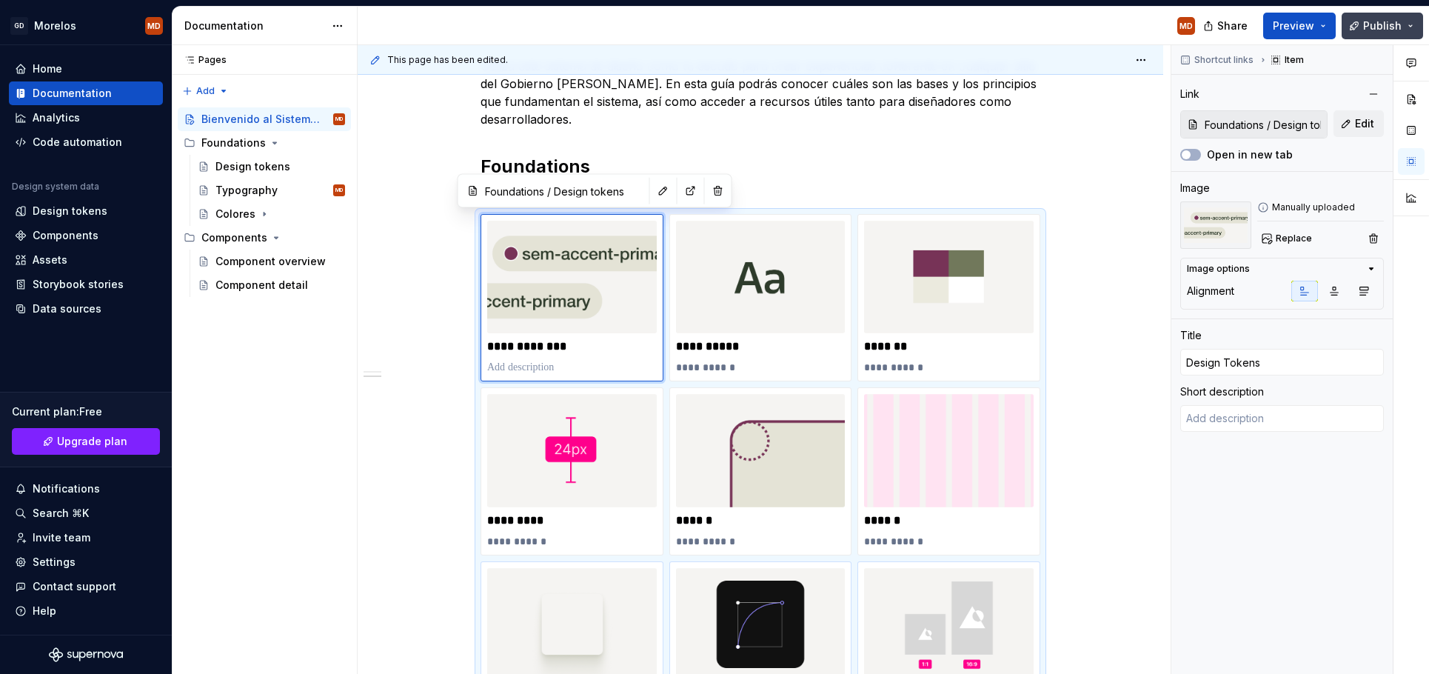
click at [1358, 26] on button "Publish" at bounding box center [1382, 26] width 81 height 27
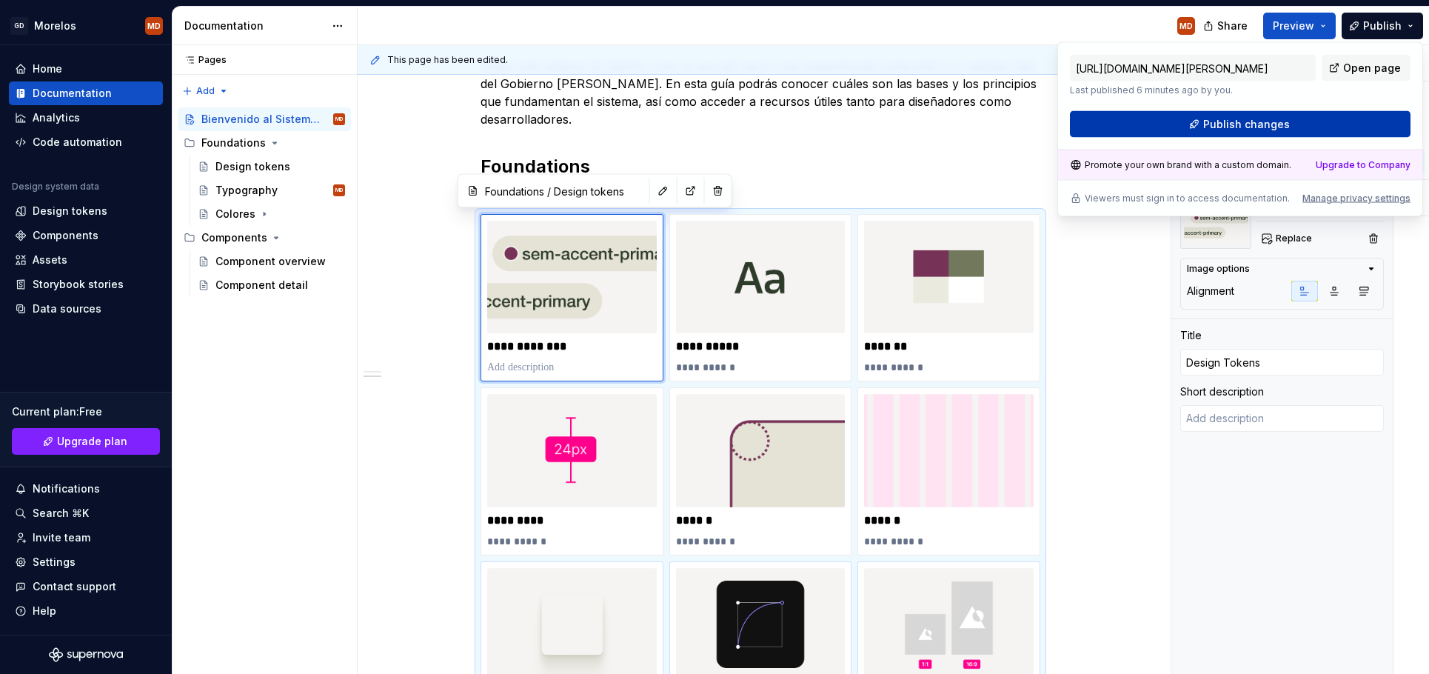
click at [1296, 118] on button "Publish changes" at bounding box center [1240, 124] width 341 height 27
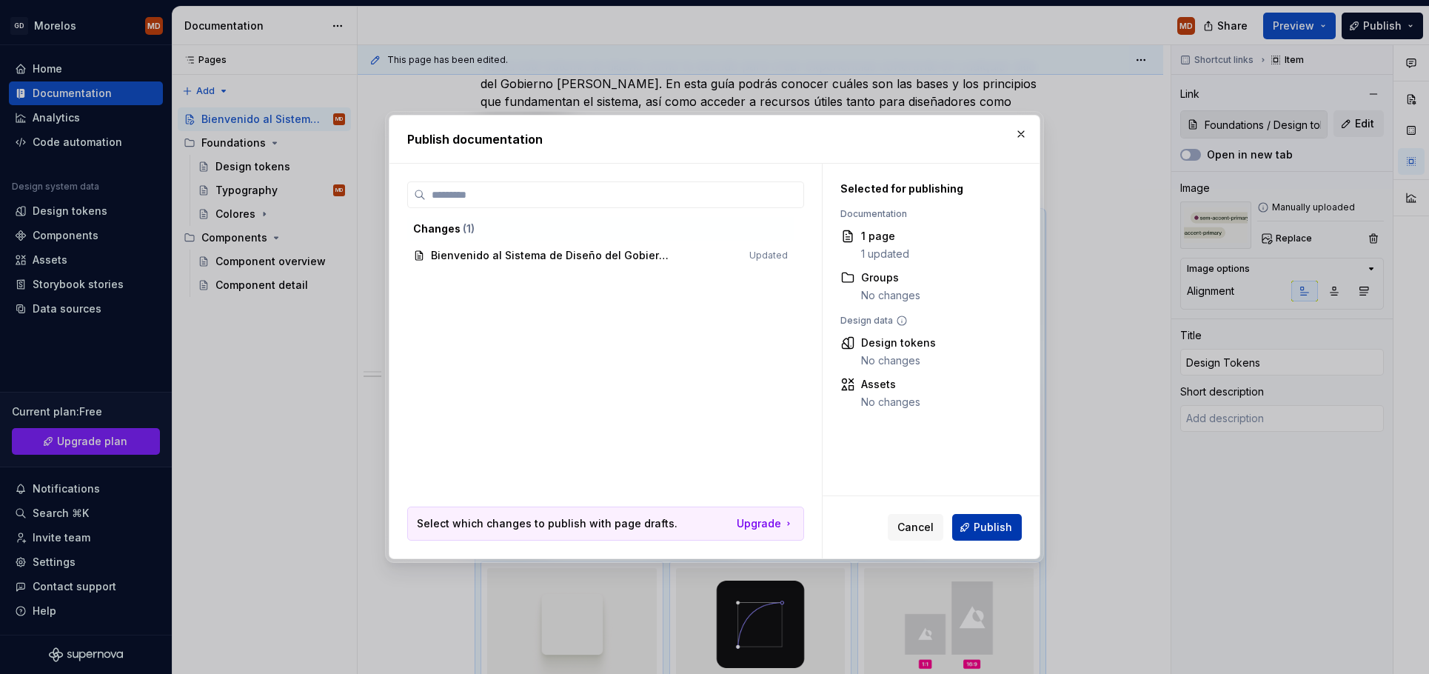
click at [1014, 530] on button "Publish" at bounding box center [987, 527] width 70 height 27
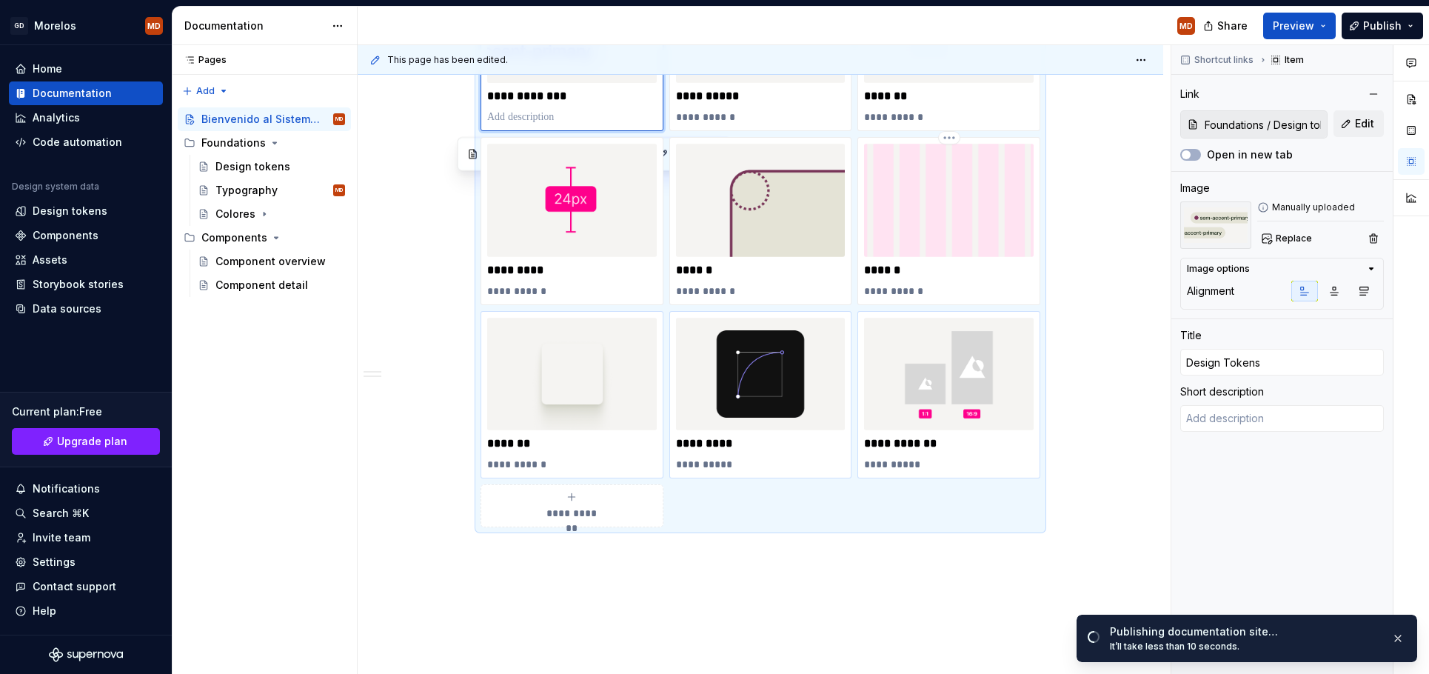
scroll to position [182, 0]
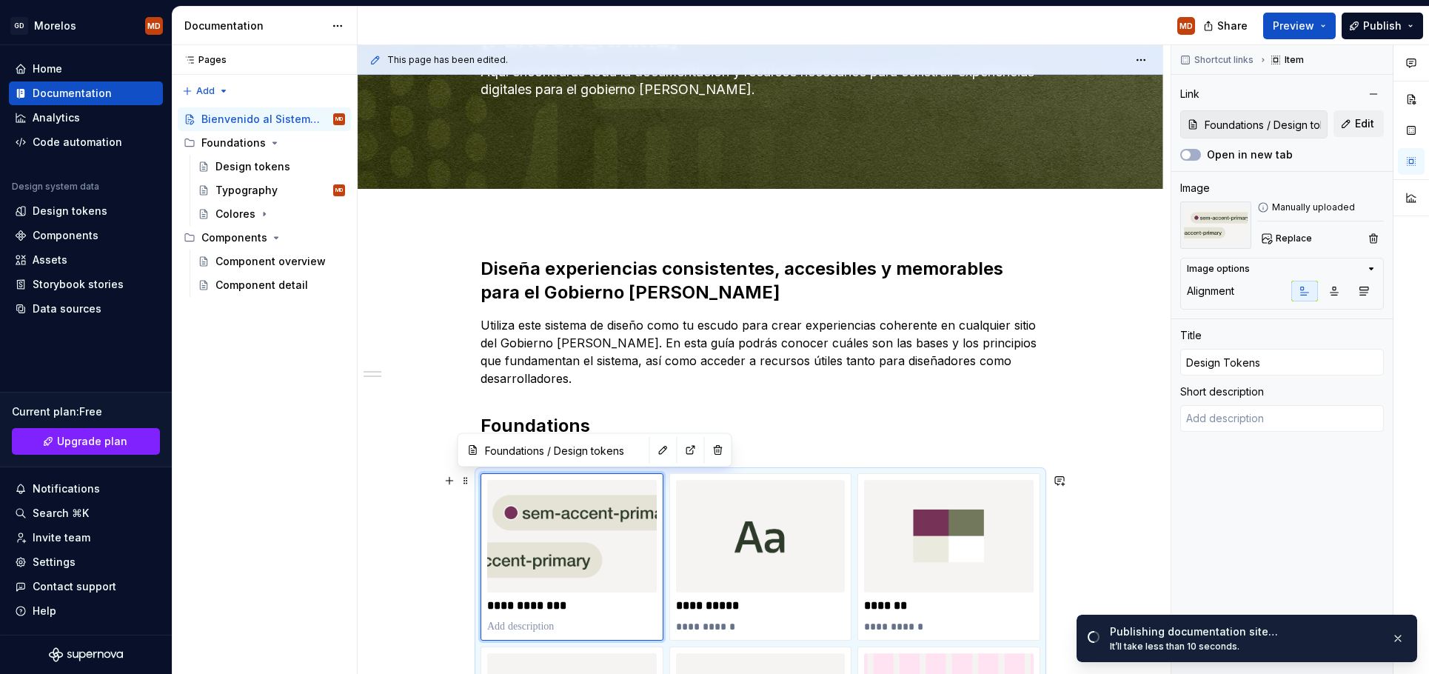
click at [472, 482] on span at bounding box center [466, 480] width 12 height 21
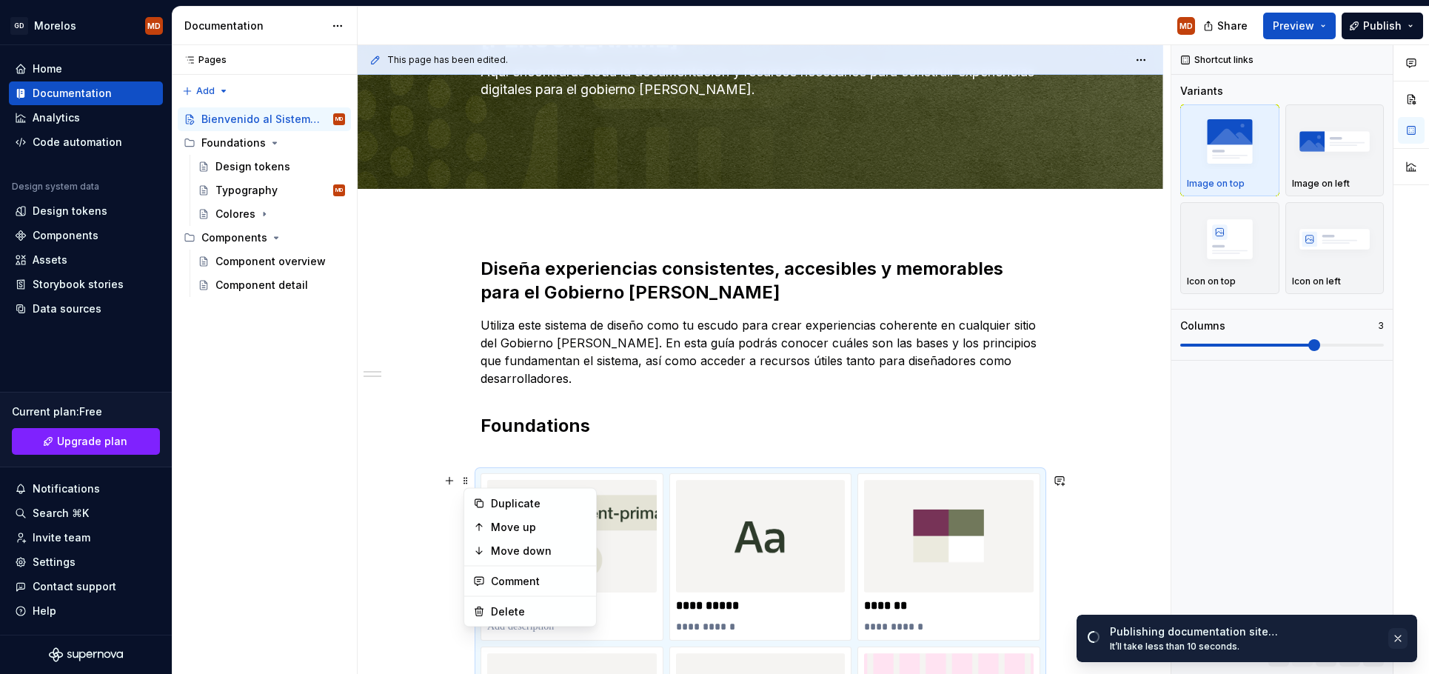
click at [1399, 634] on button "button" at bounding box center [1397, 638] width 19 height 21
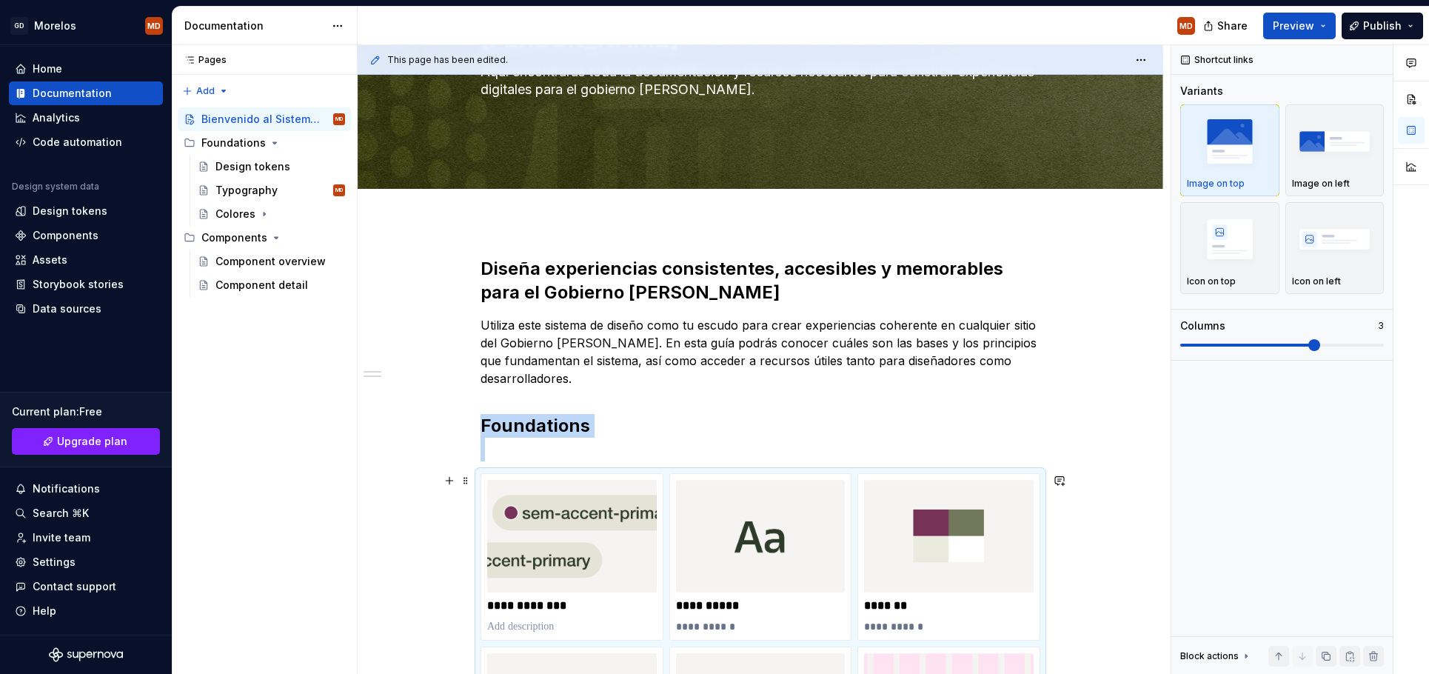
scroll to position [544, 0]
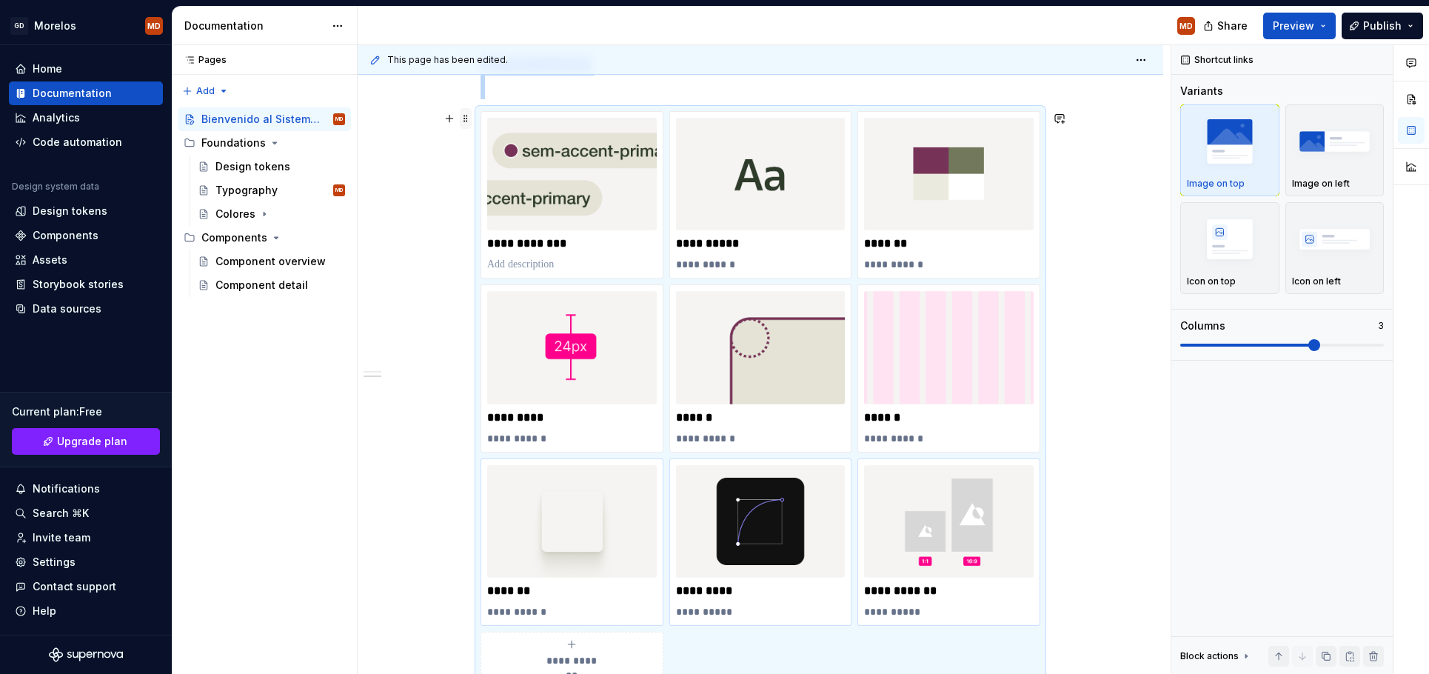
click at [469, 122] on span at bounding box center [466, 118] width 12 height 21
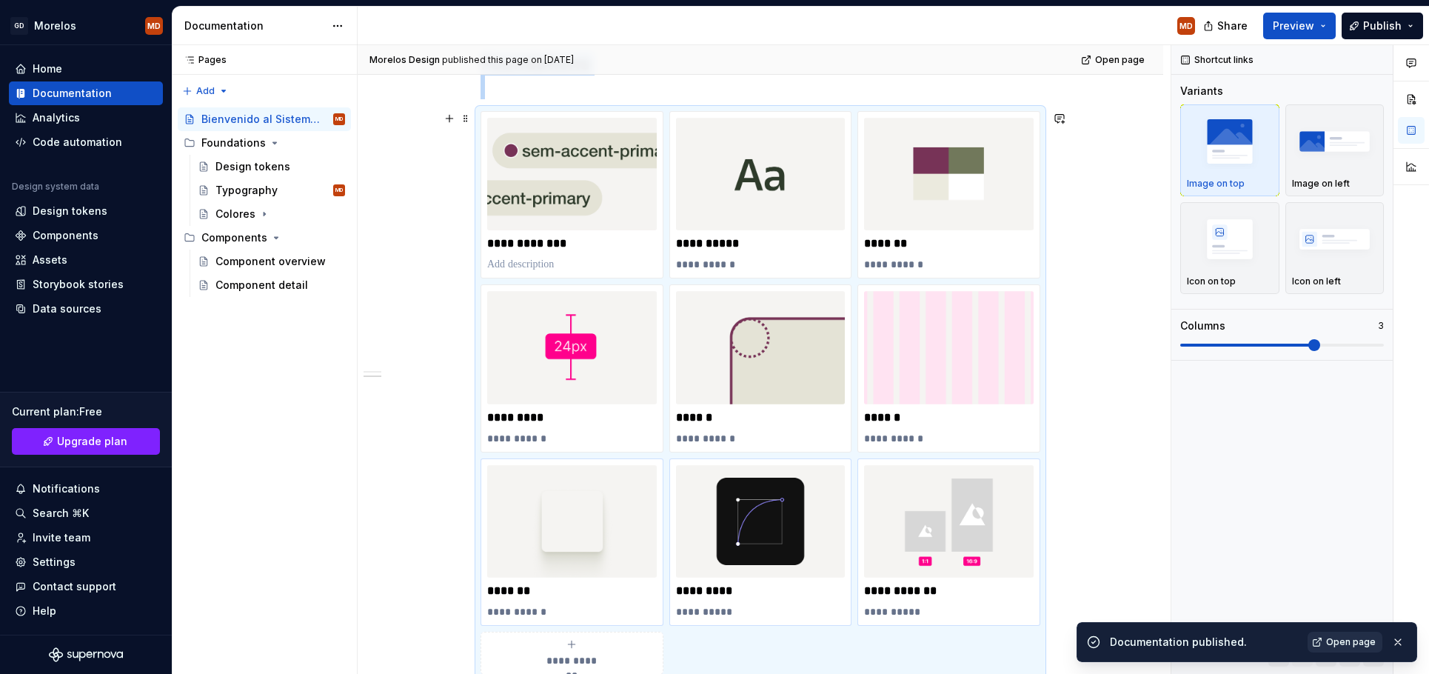
click at [1358, 637] on span "Open page" at bounding box center [1351, 642] width 50 height 12
click at [1401, 637] on button "button" at bounding box center [1397, 642] width 19 height 21
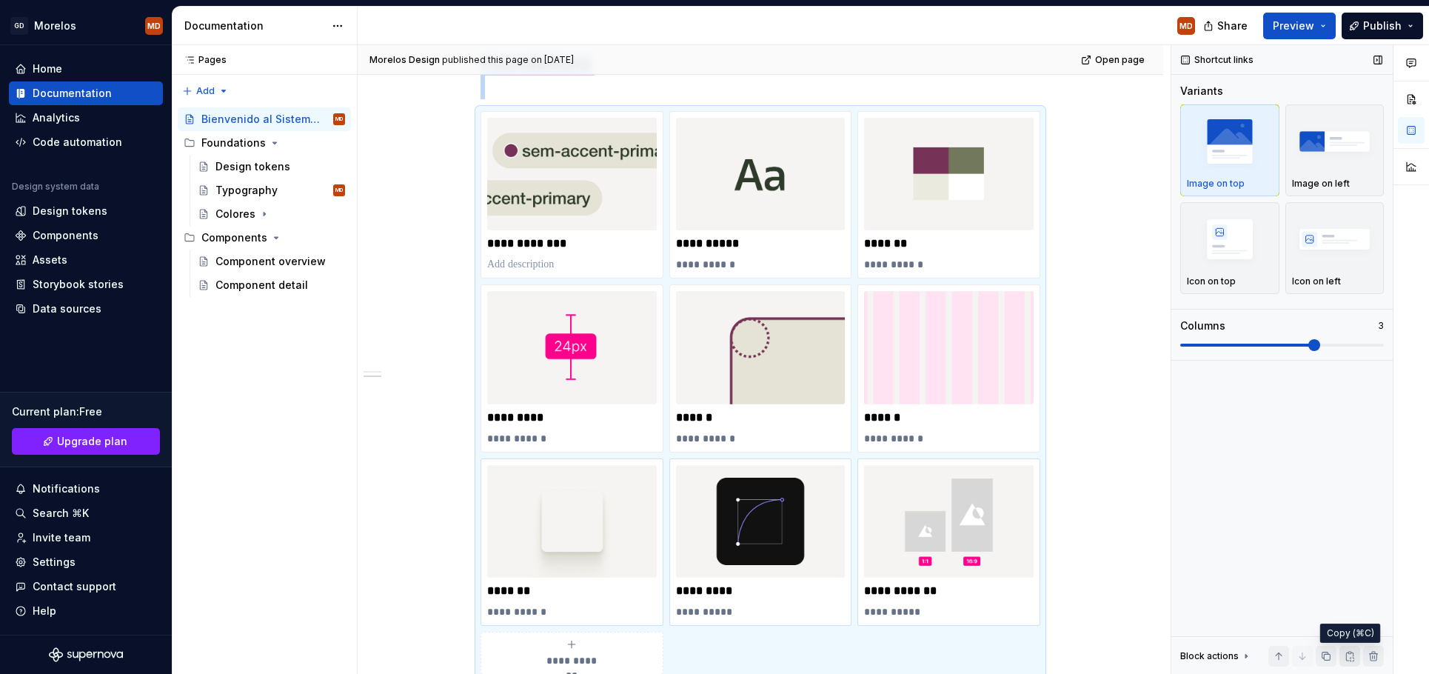
click at [1351, 652] on button "button" at bounding box center [1349, 656] width 21 height 21
click at [251, 168] on div "Design tokens" at bounding box center [252, 166] width 75 height 15
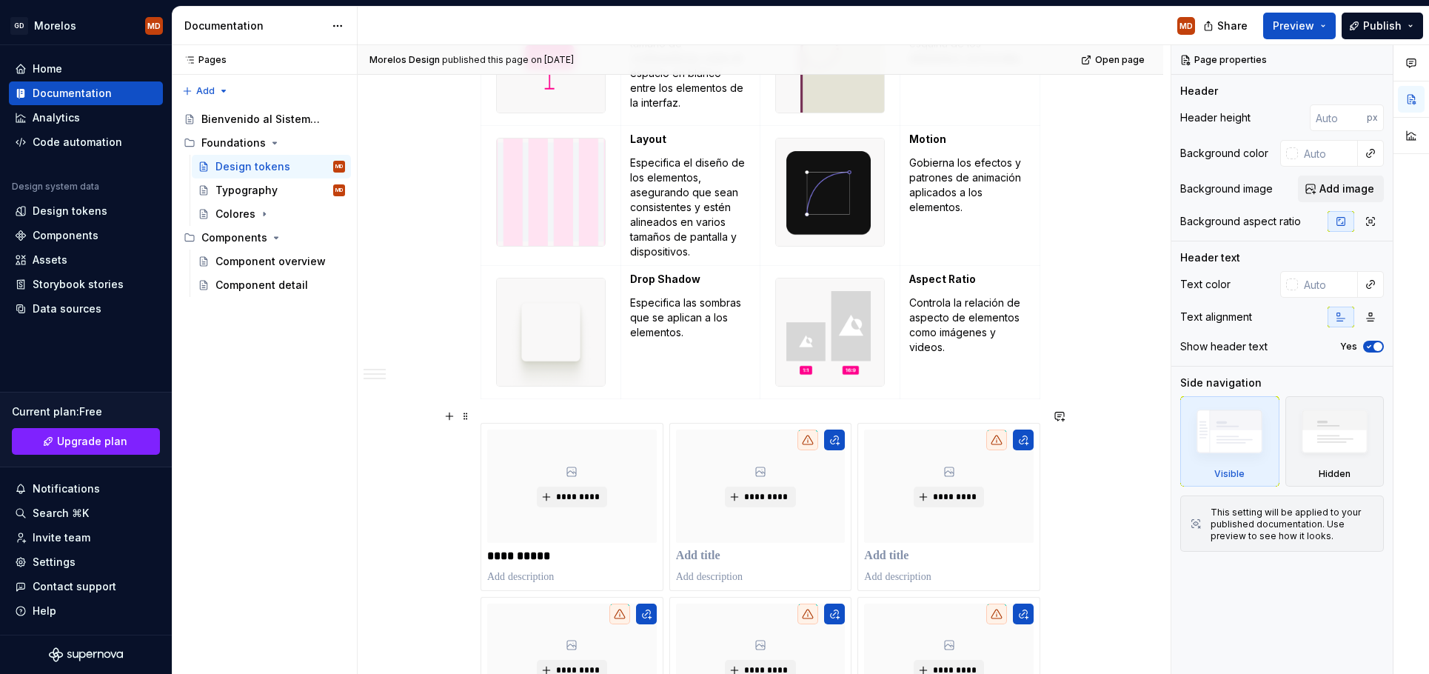
scroll to position [1530, 0]
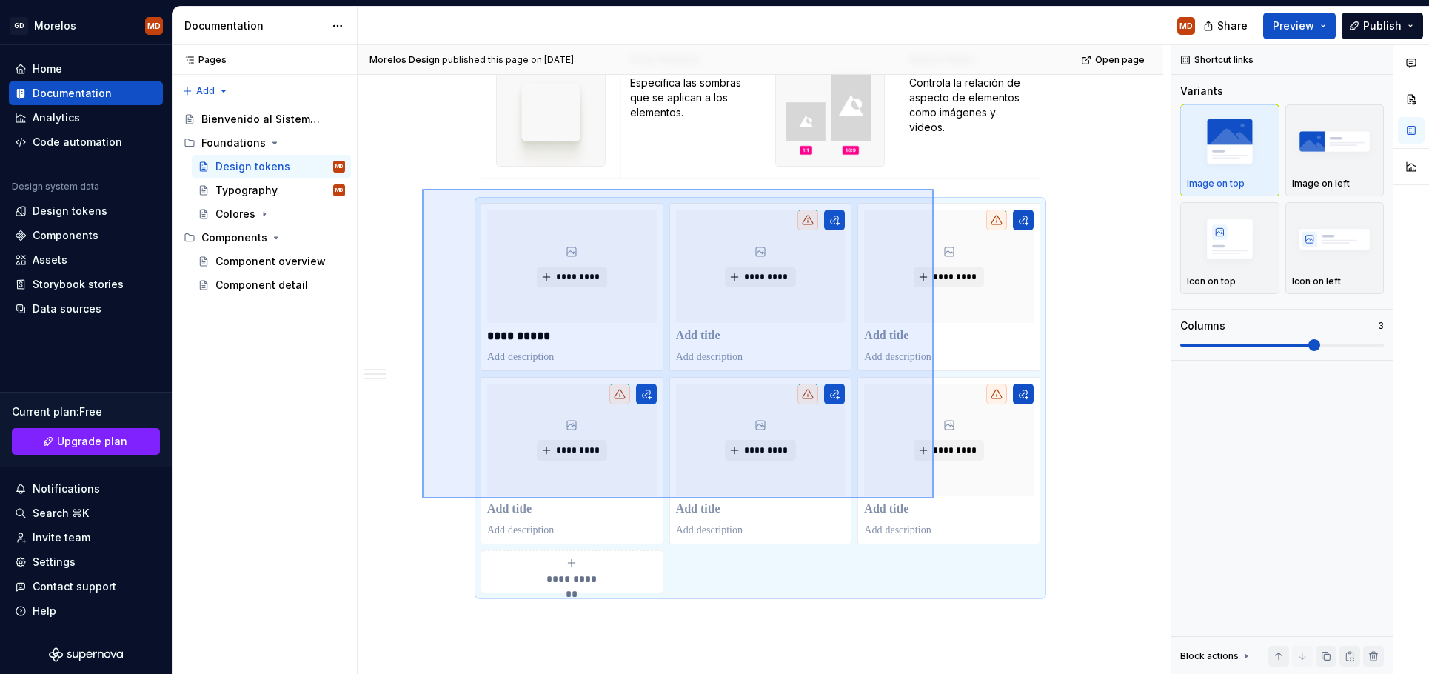
drag, startPoint x: 422, startPoint y: 189, endPoint x: 934, endPoint y: 498, distance: 597.9
click at [934, 498] on div "[PERSON_NAME] Design published this page on [DATE] Open page Design tokens Los …" at bounding box center [764, 359] width 813 height 629
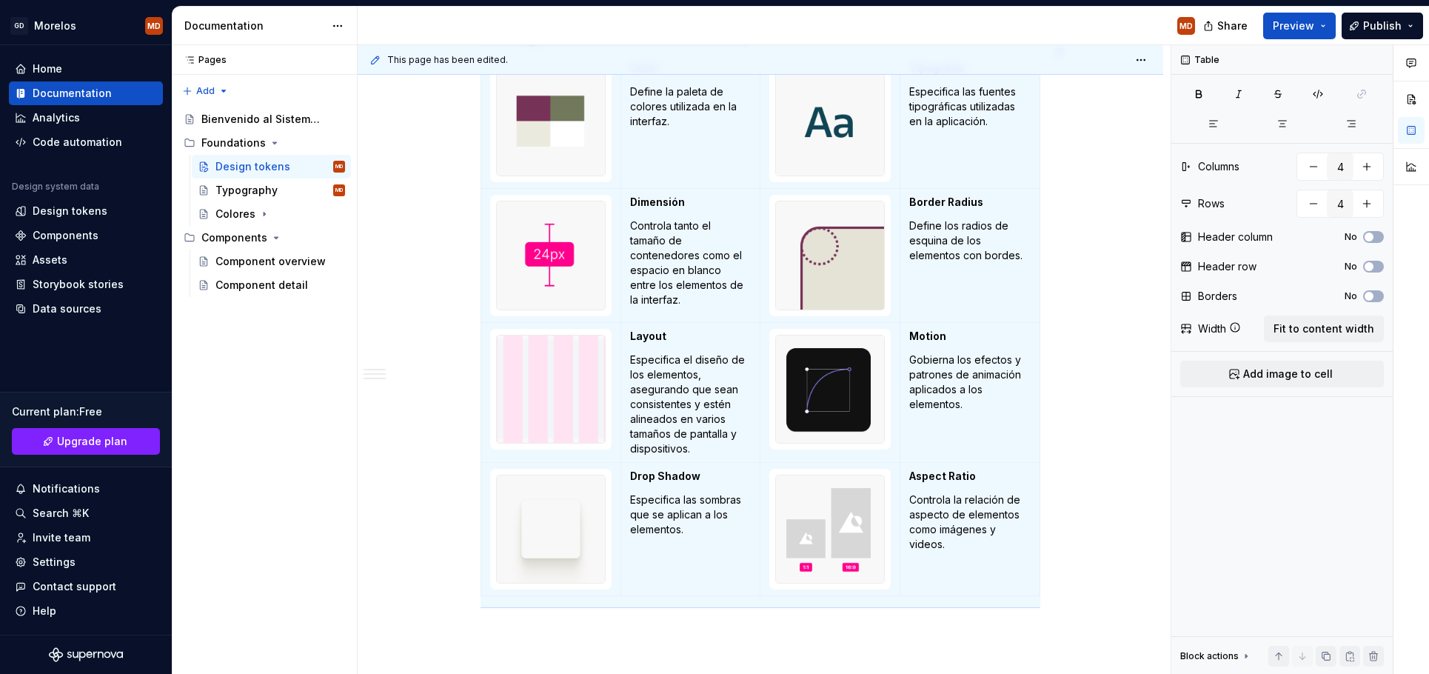
scroll to position [1246, 0]
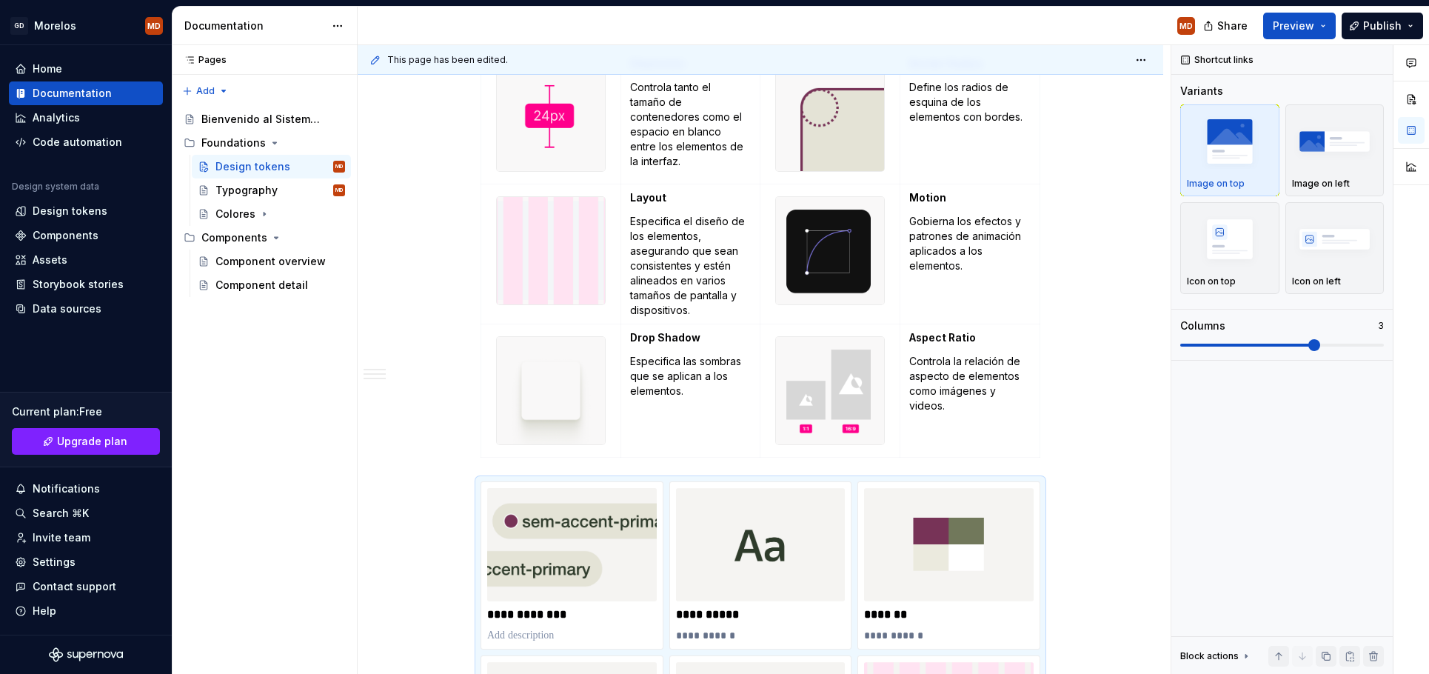
scroll to position [1397, 0]
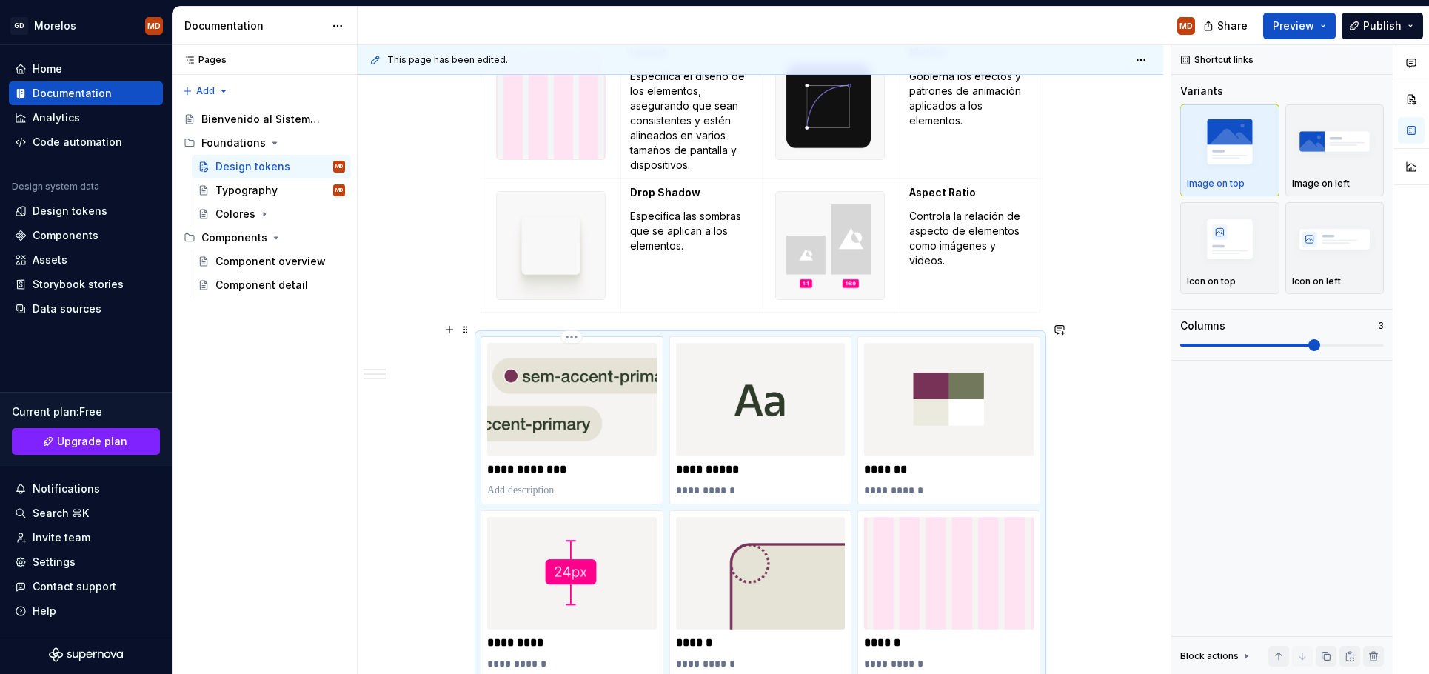
click at [620, 435] on img at bounding box center [572, 399] width 170 height 113
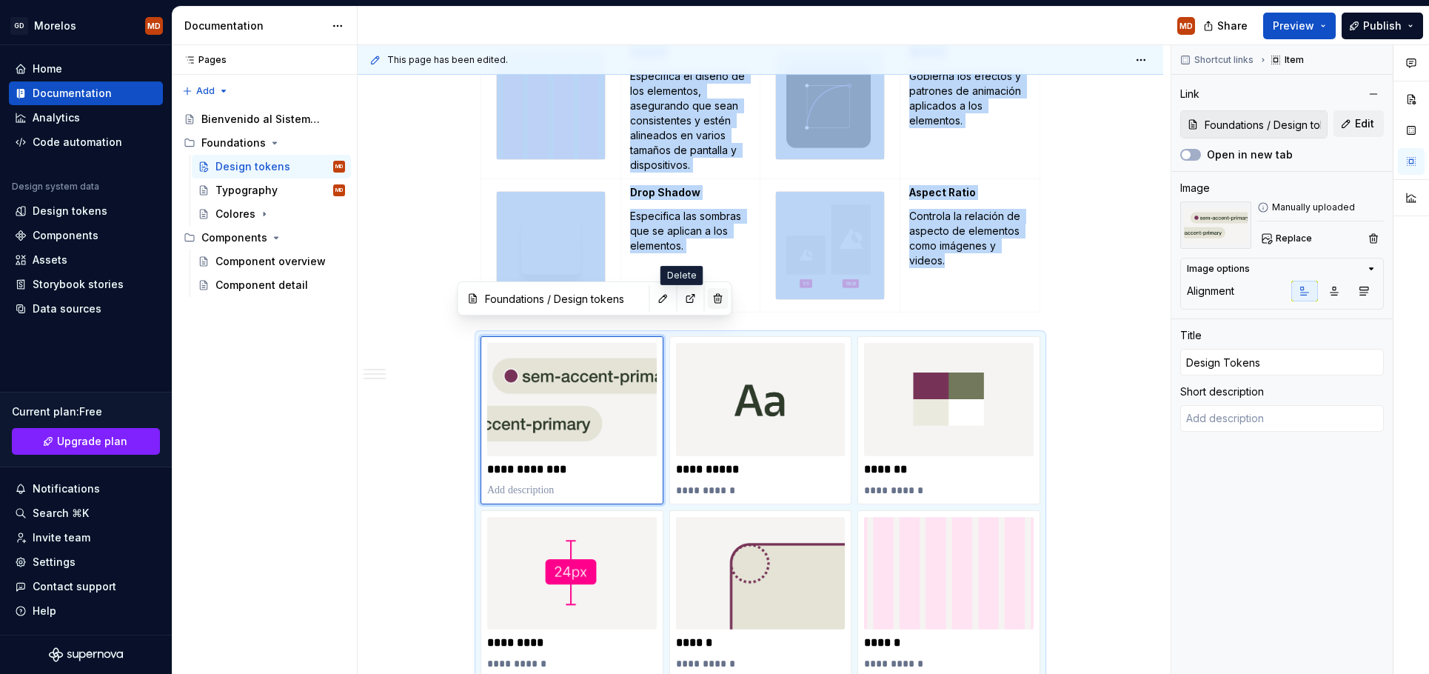
click at [708, 302] on button "button" at bounding box center [718, 298] width 21 height 21
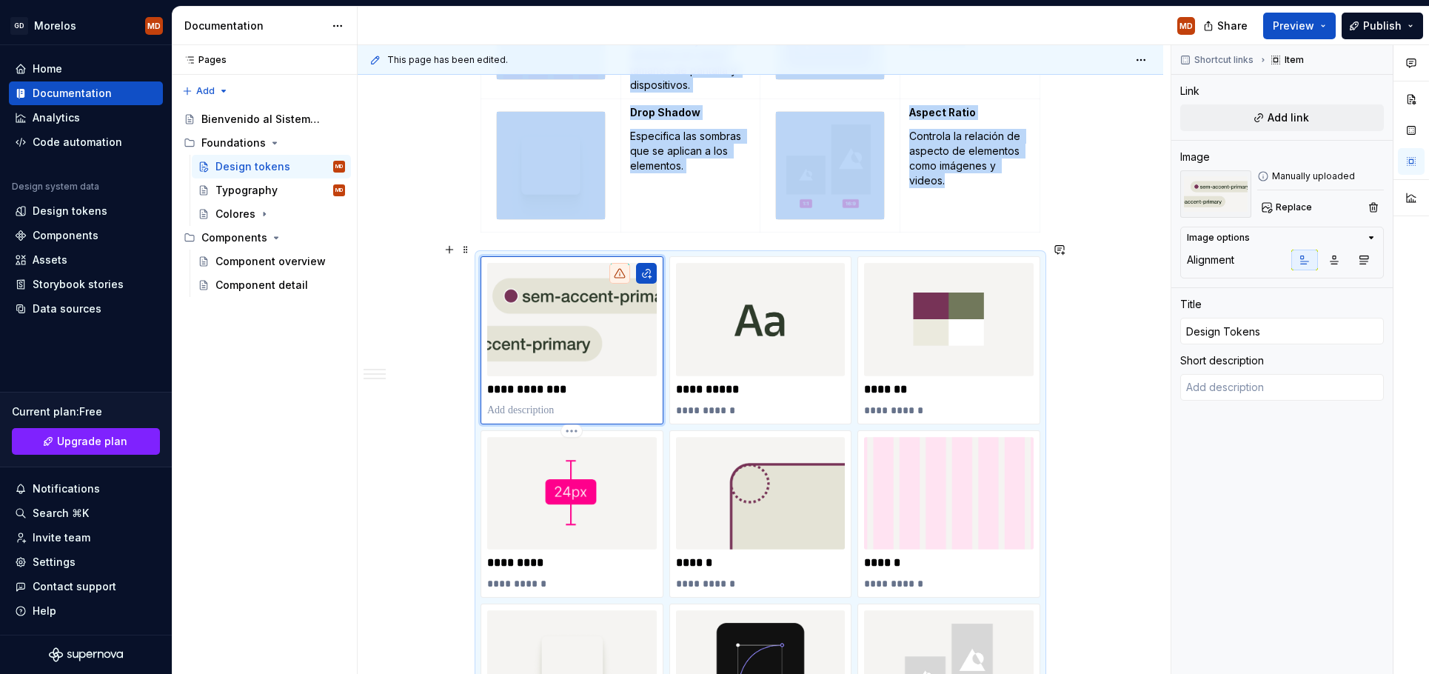
scroll to position [1478, 0]
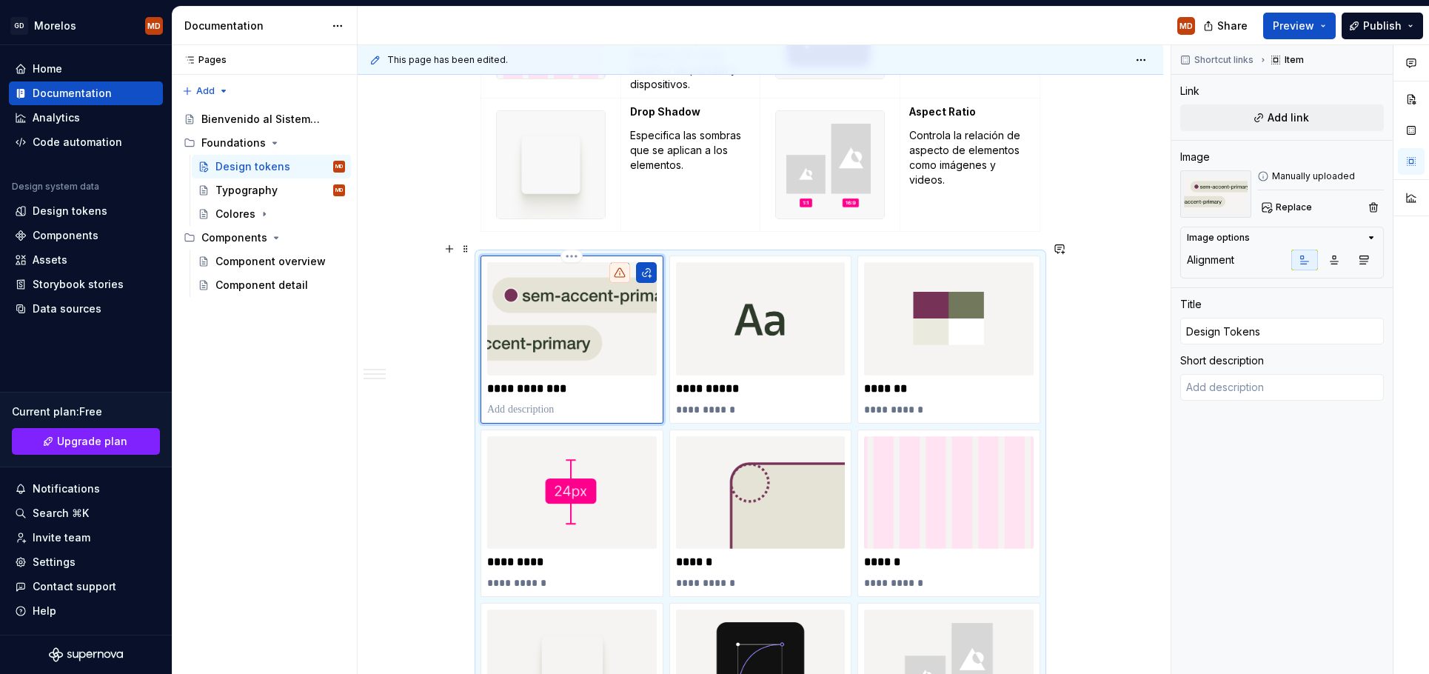
click at [638, 381] on p "**********" at bounding box center [572, 388] width 170 height 15
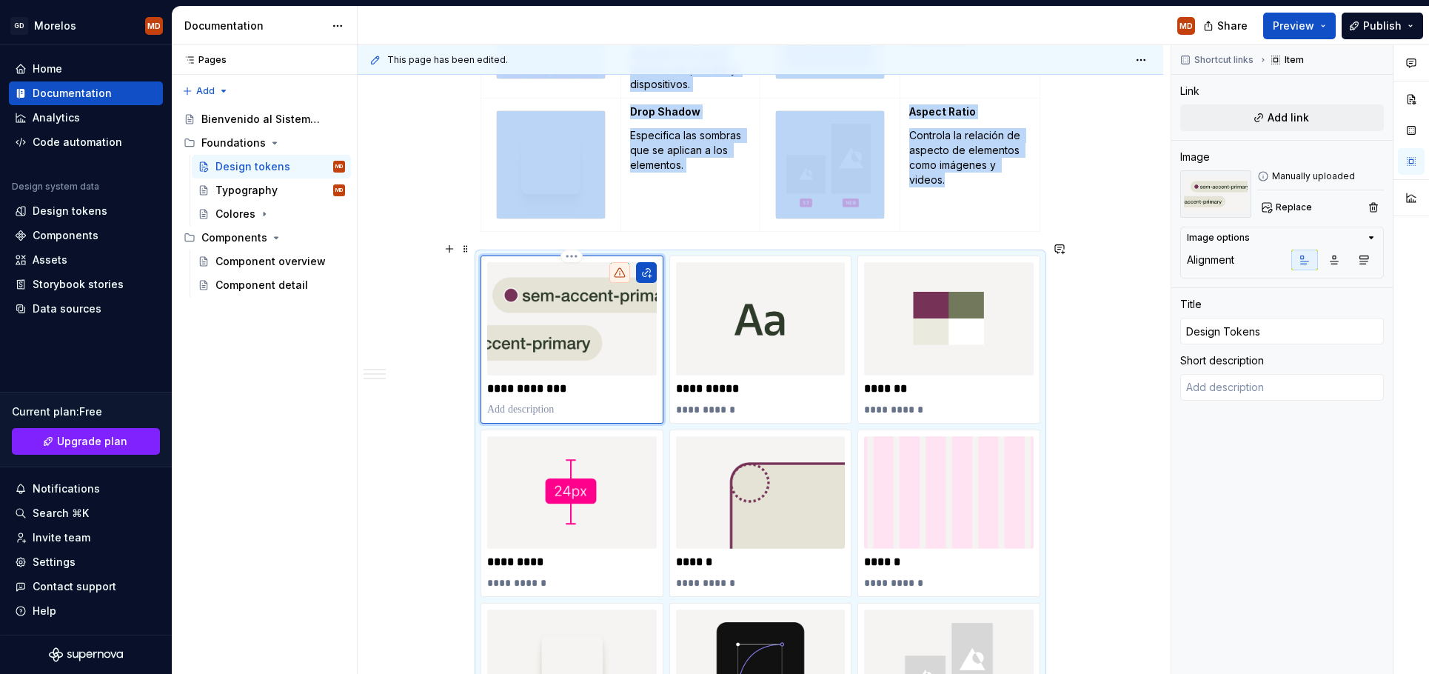
click at [639, 403] on div "**********" at bounding box center [571, 338] width 183 height 167
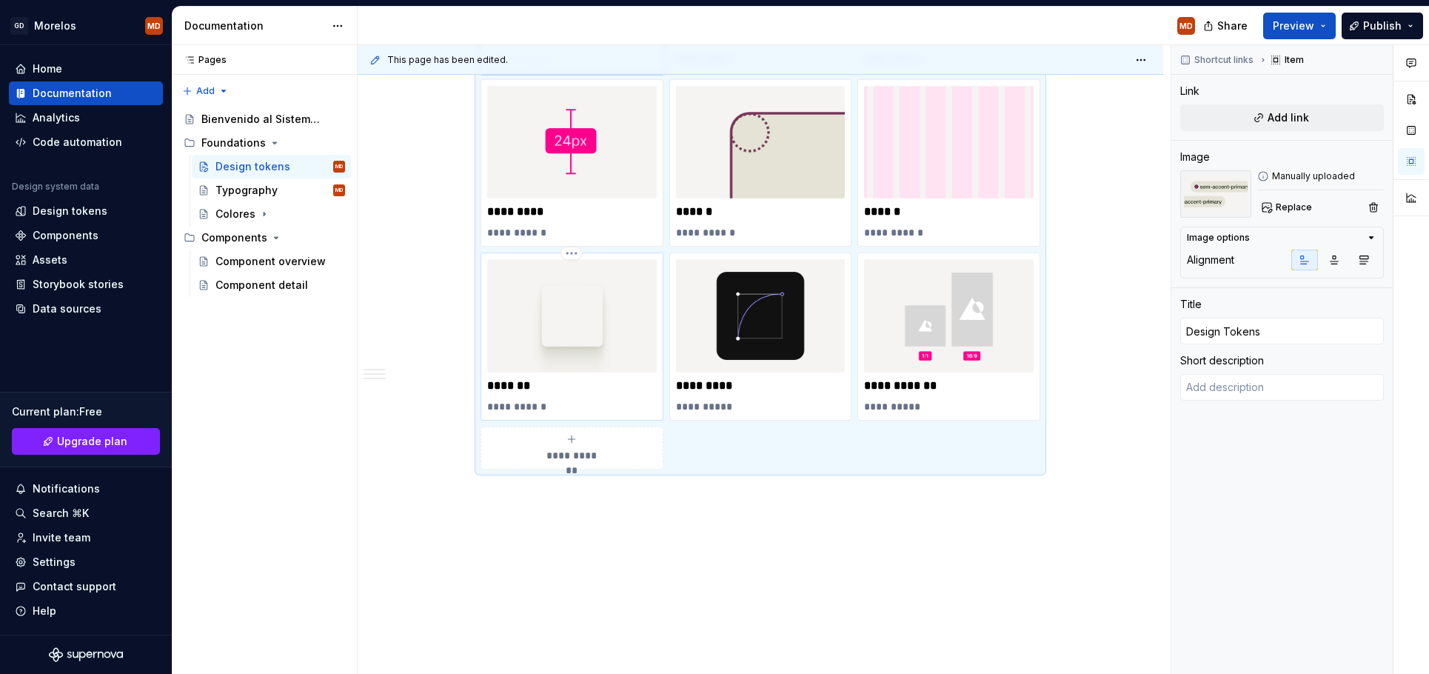
scroll to position [1538, 0]
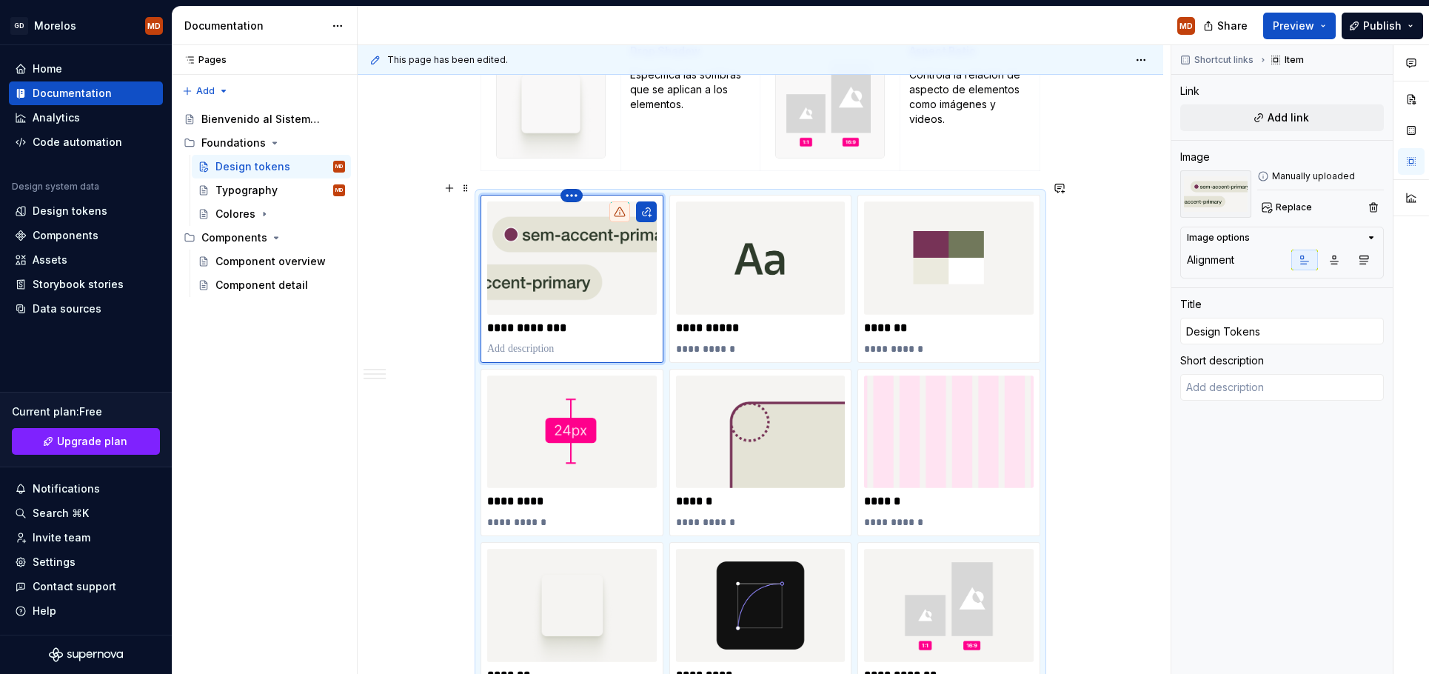
click at [579, 181] on html "GD [PERSON_NAME] MD Home Documentation Analytics Code automation Design system …" at bounding box center [714, 337] width 1429 height 674
click at [588, 207] on div "Delete item" at bounding box center [632, 207] width 126 height 24
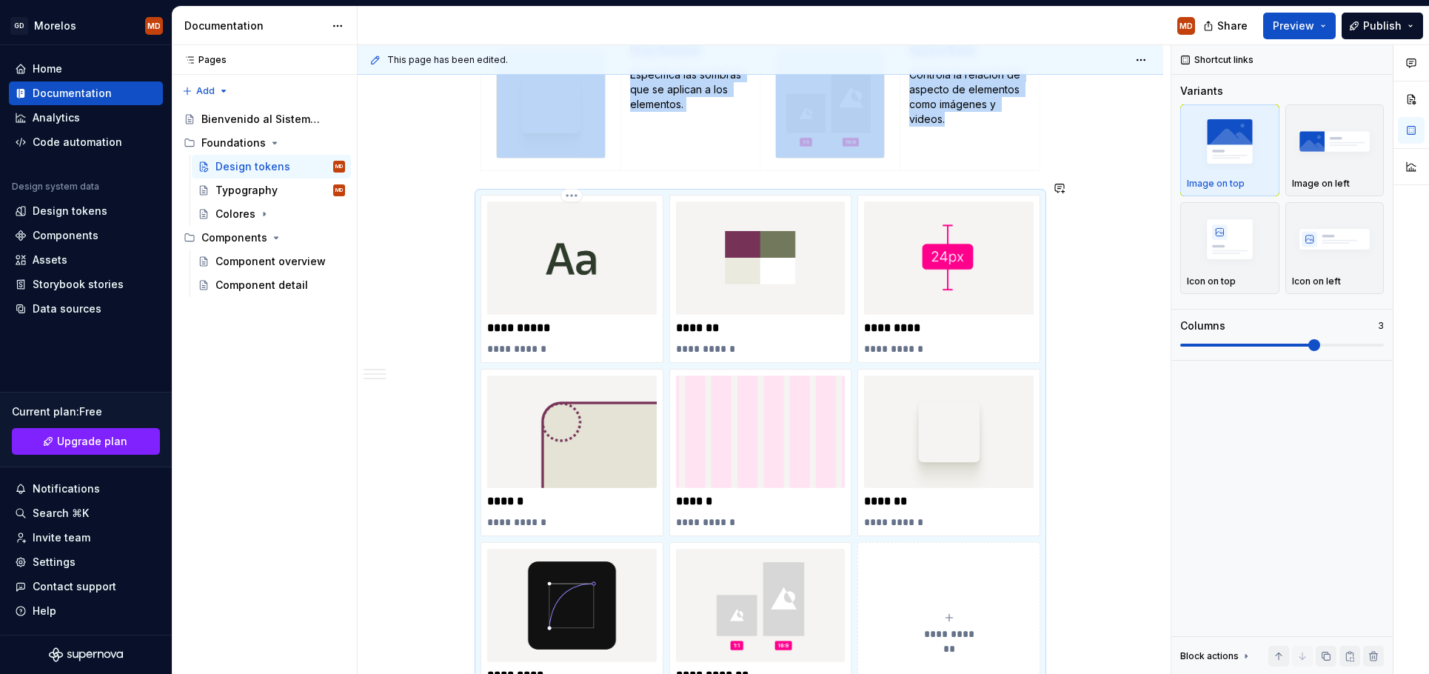
scroll to position [1559, 0]
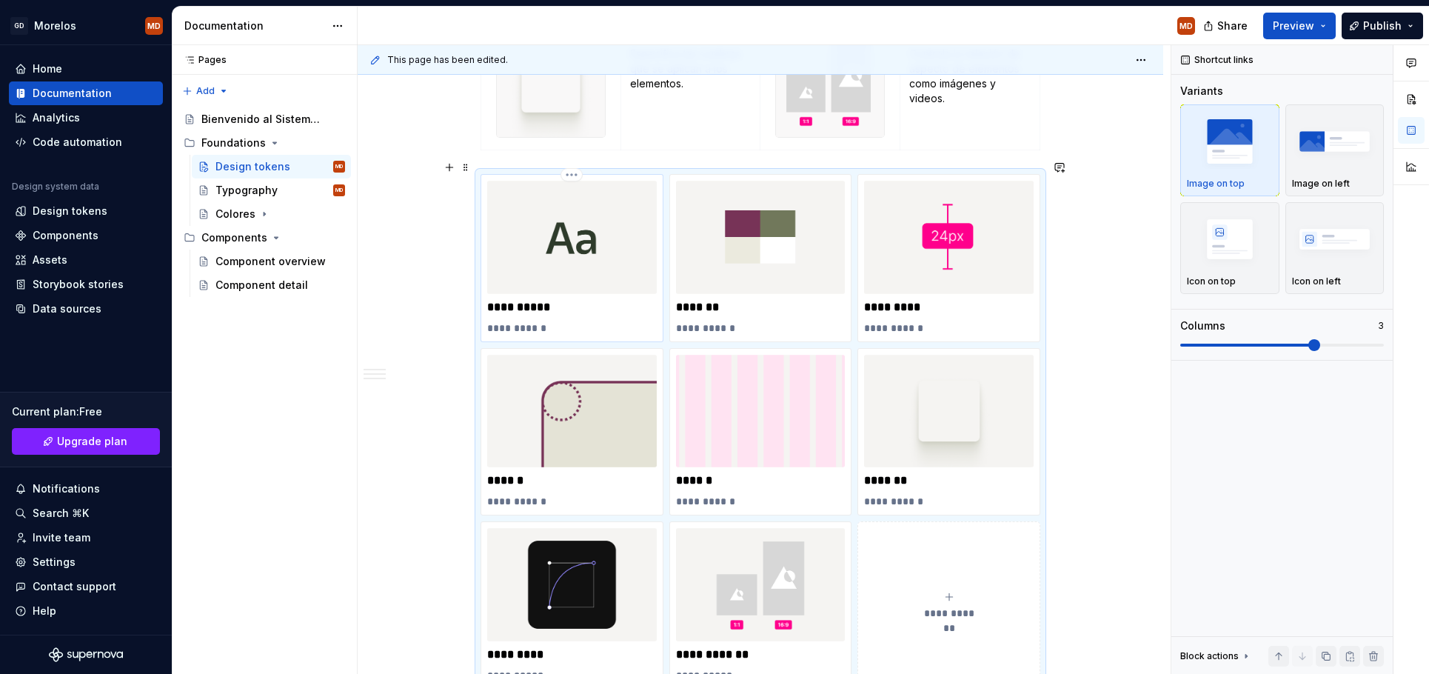
click at [598, 300] on p "**********" at bounding box center [572, 307] width 170 height 15
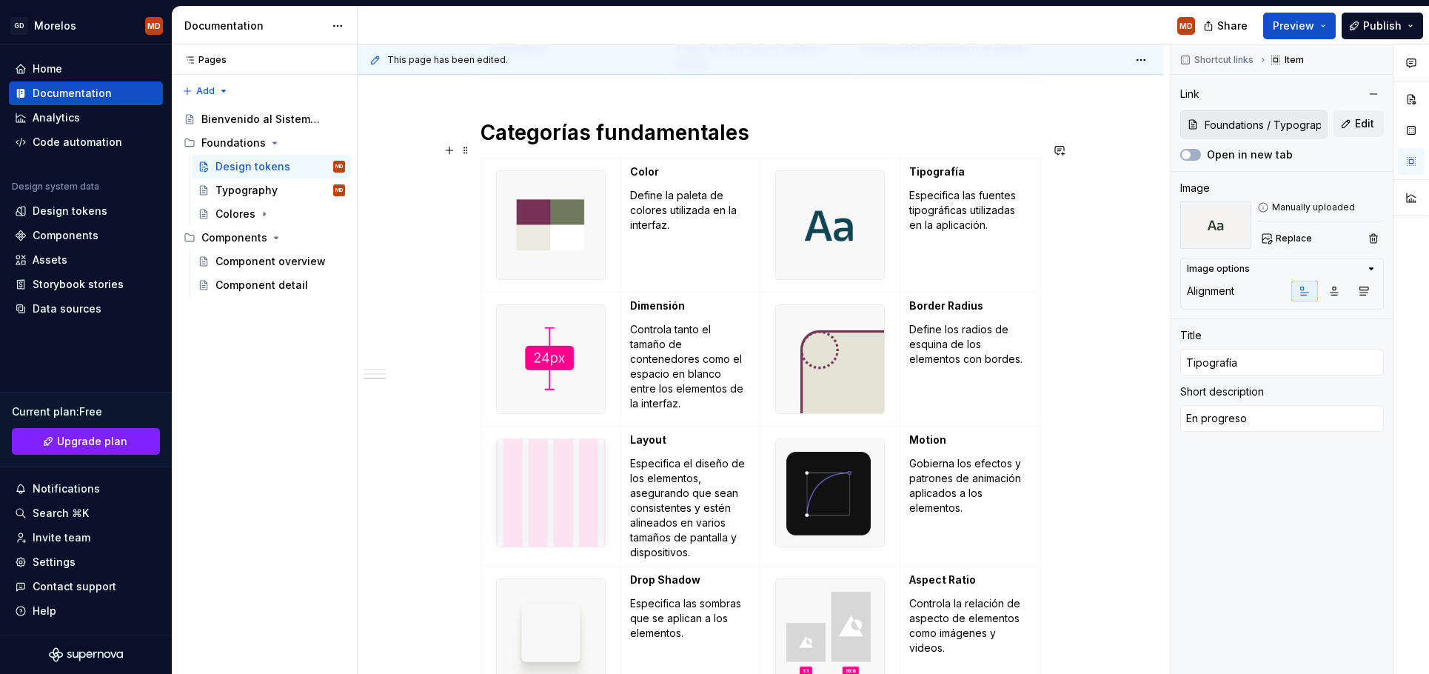
scroll to position [972, 0]
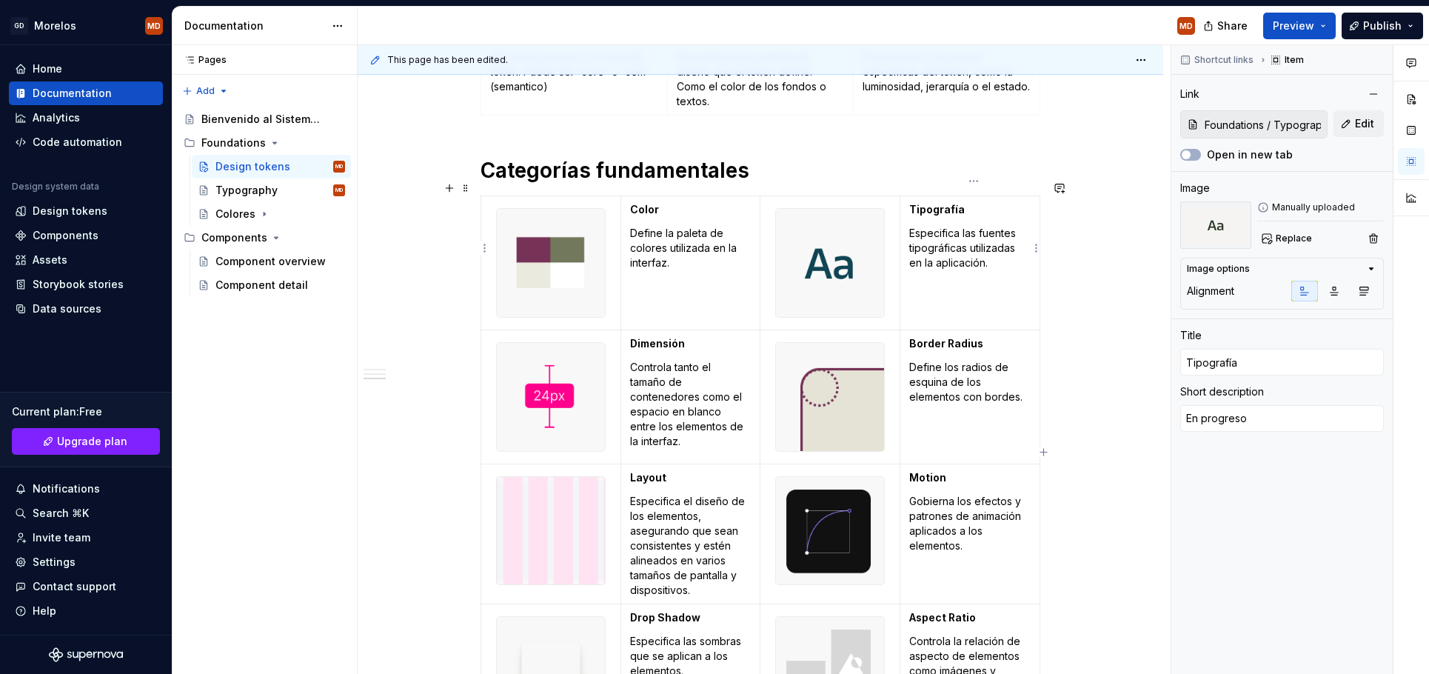
click at [971, 231] on p "Especifica las fuentes tipográficas utilizadas en la aplicación." at bounding box center [969, 248] width 121 height 44
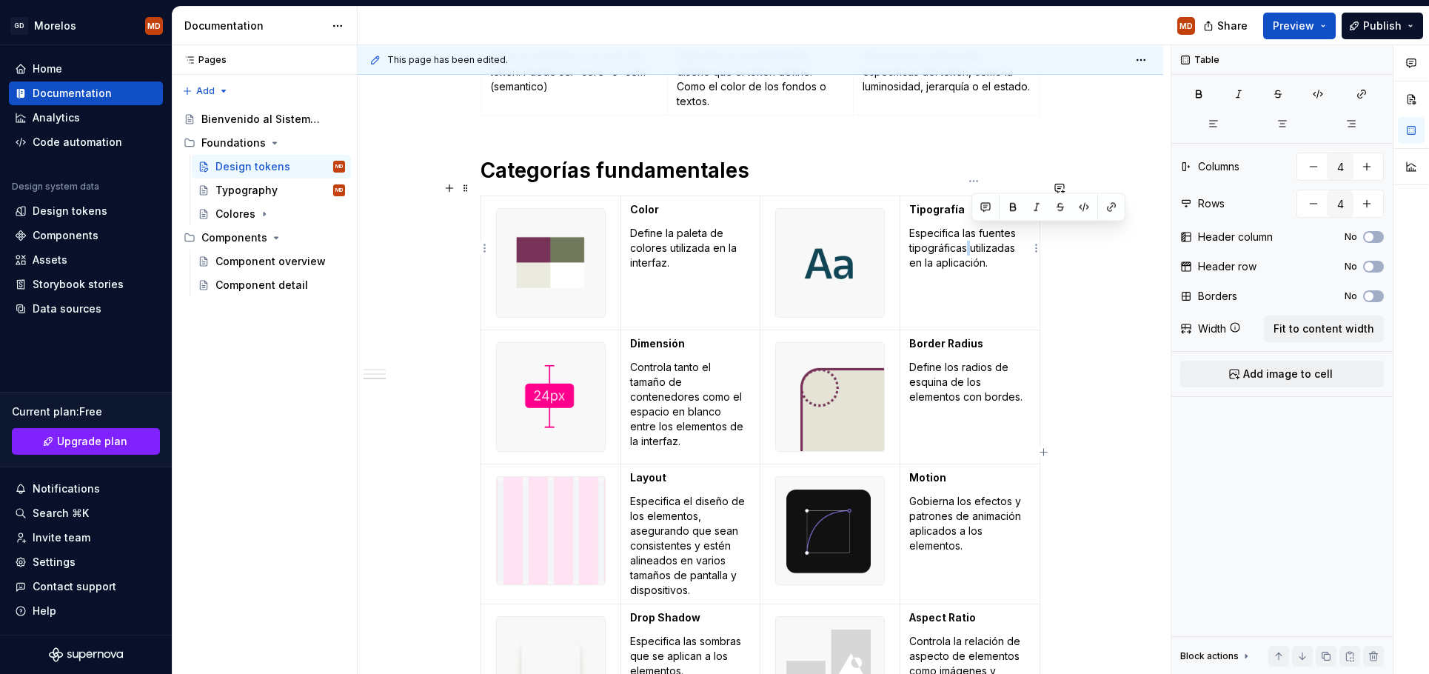
click at [971, 231] on p "Especifica las fuentes tipográficas utilizadas en la aplicación." at bounding box center [969, 248] width 121 height 44
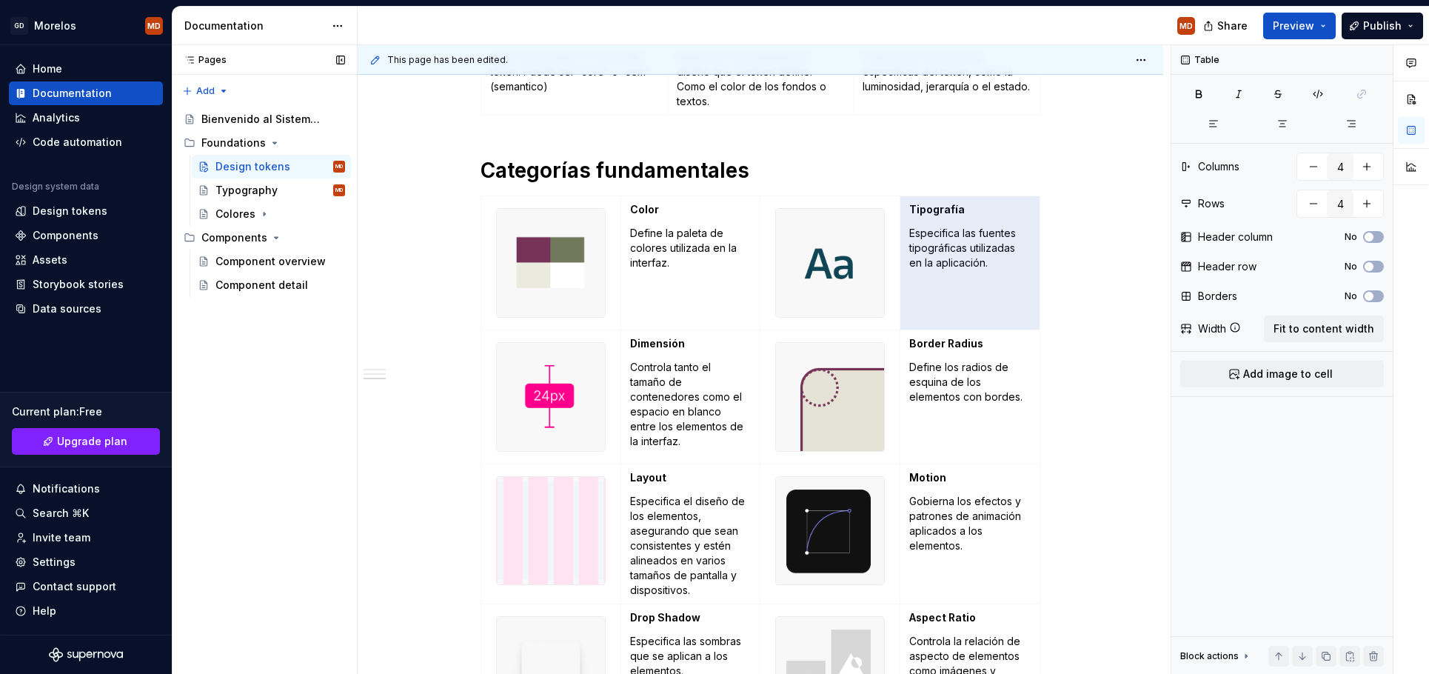
click at [224, 383] on div "Pages Pages Add Accessibility guide for tree Page tree. Navigate the tree with …" at bounding box center [264, 359] width 185 height 629
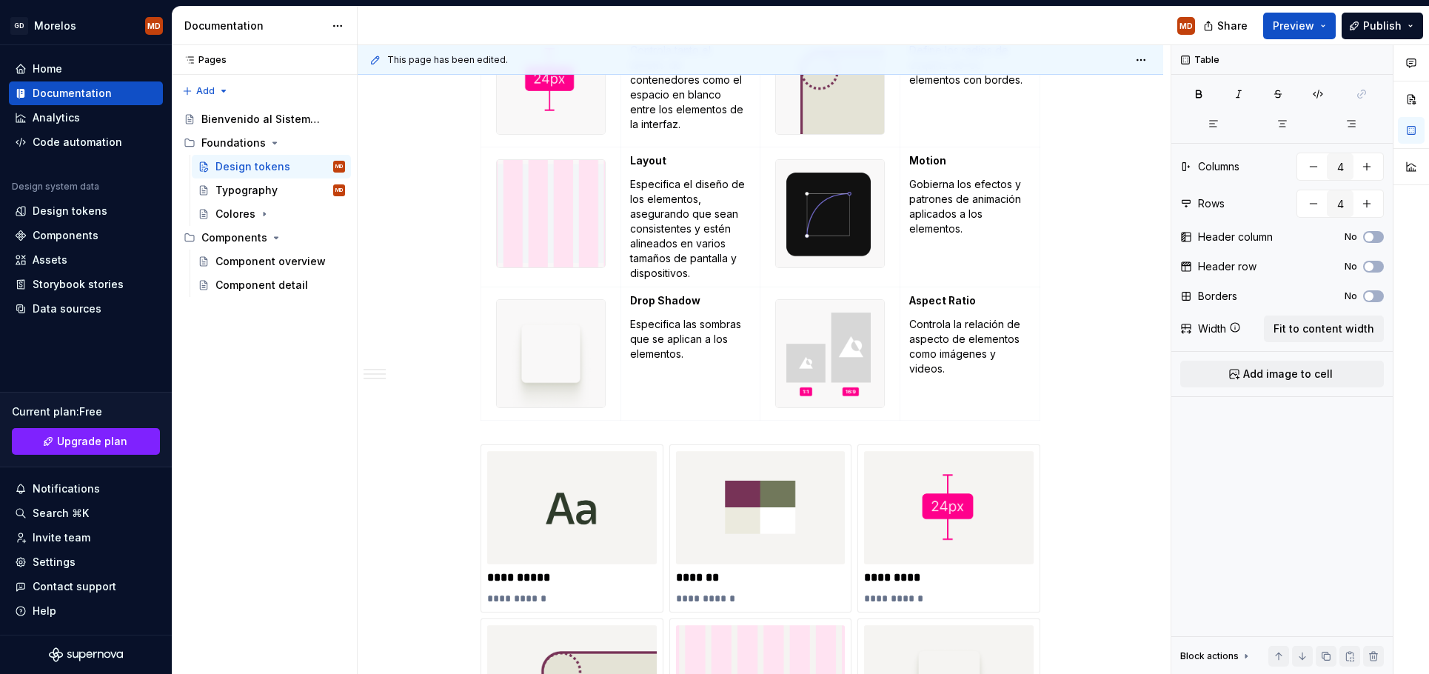
scroll to position [1416, 0]
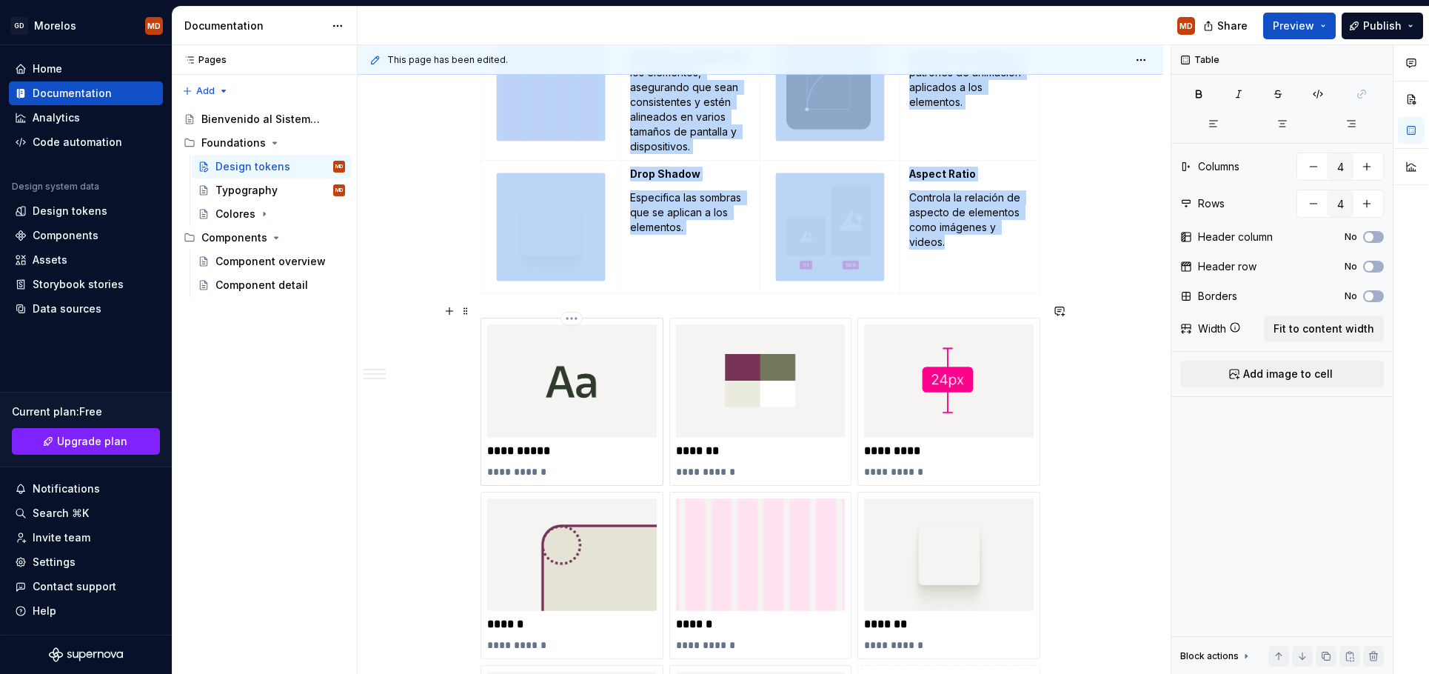
click at [518, 426] on div "**********" at bounding box center [572, 401] width 170 height 154
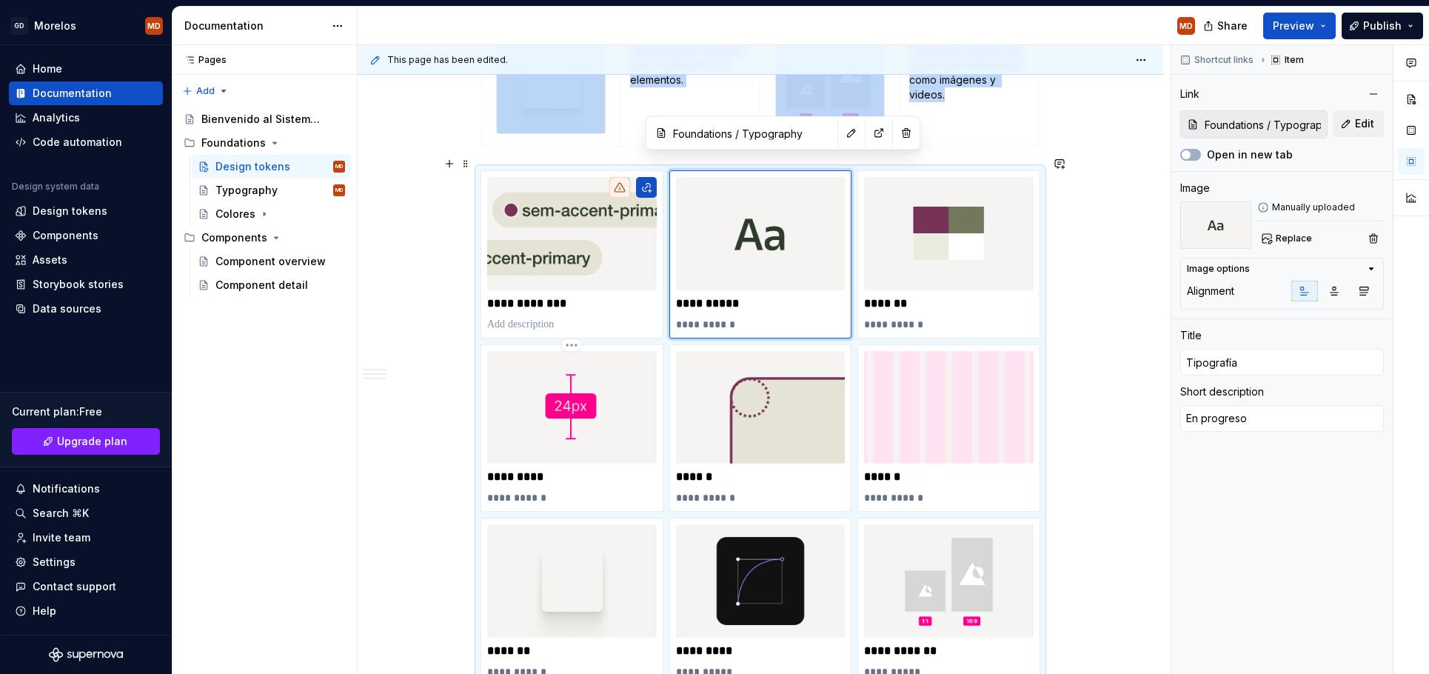
scroll to position [1054, 0]
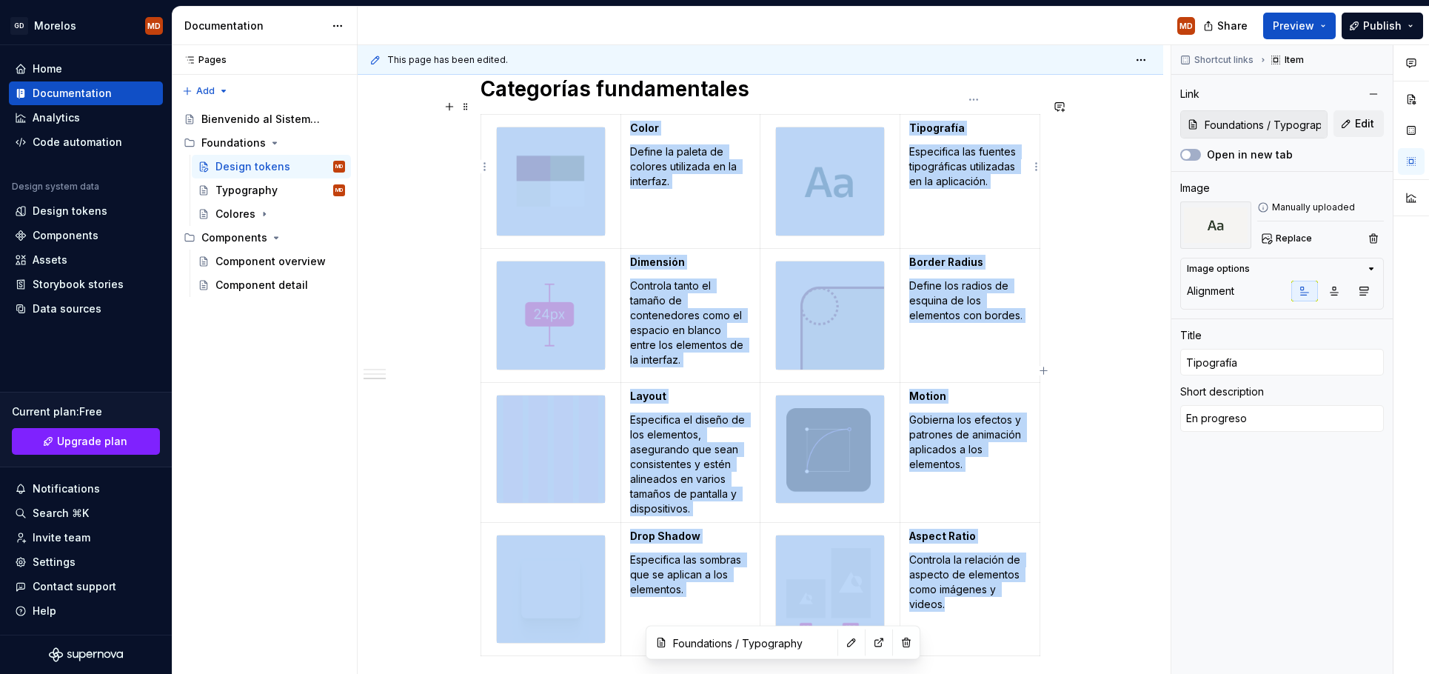
click at [935, 161] on p "Especifica las fuentes tipográficas utilizadas en la aplicación." at bounding box center [969, 166] width 121 height 44
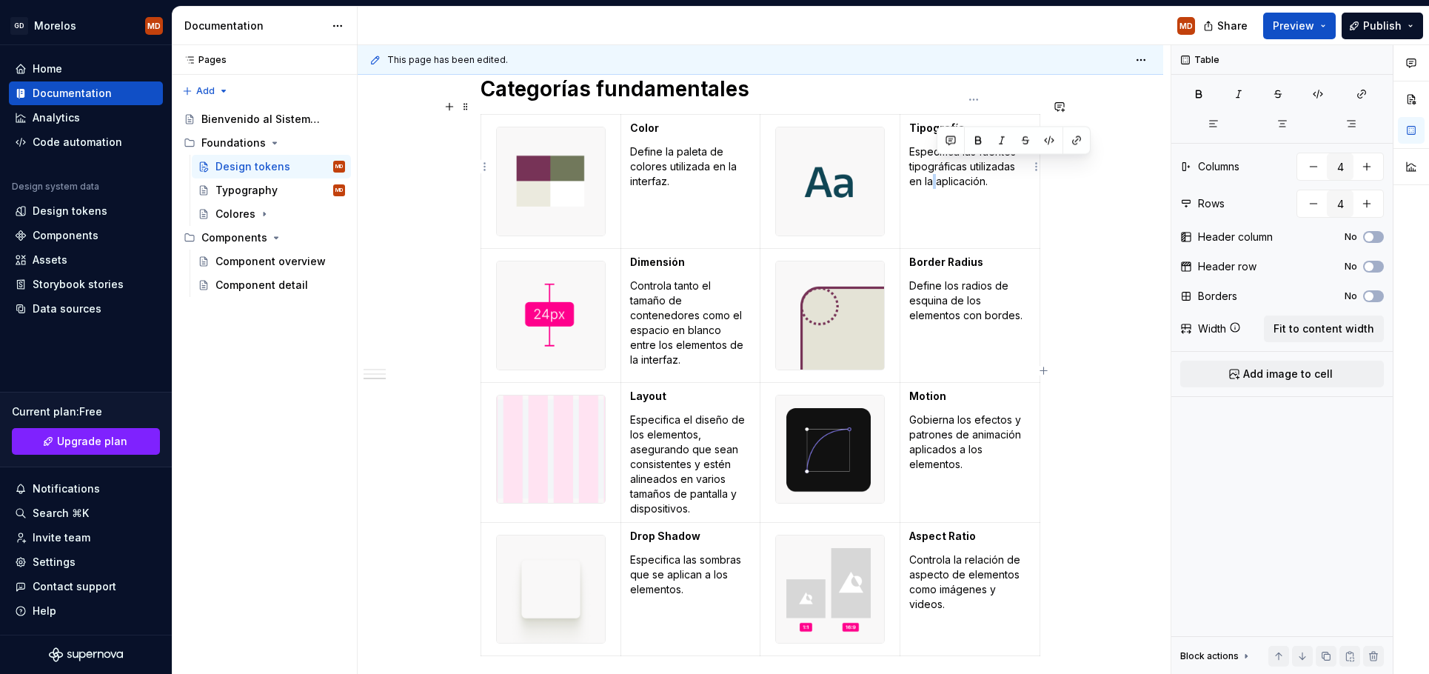
click at [935, 161] on p "Especifica las fuentes tipográficas utilizadas en la aplicación." at bounding box center [969, 166] width 121 height 44
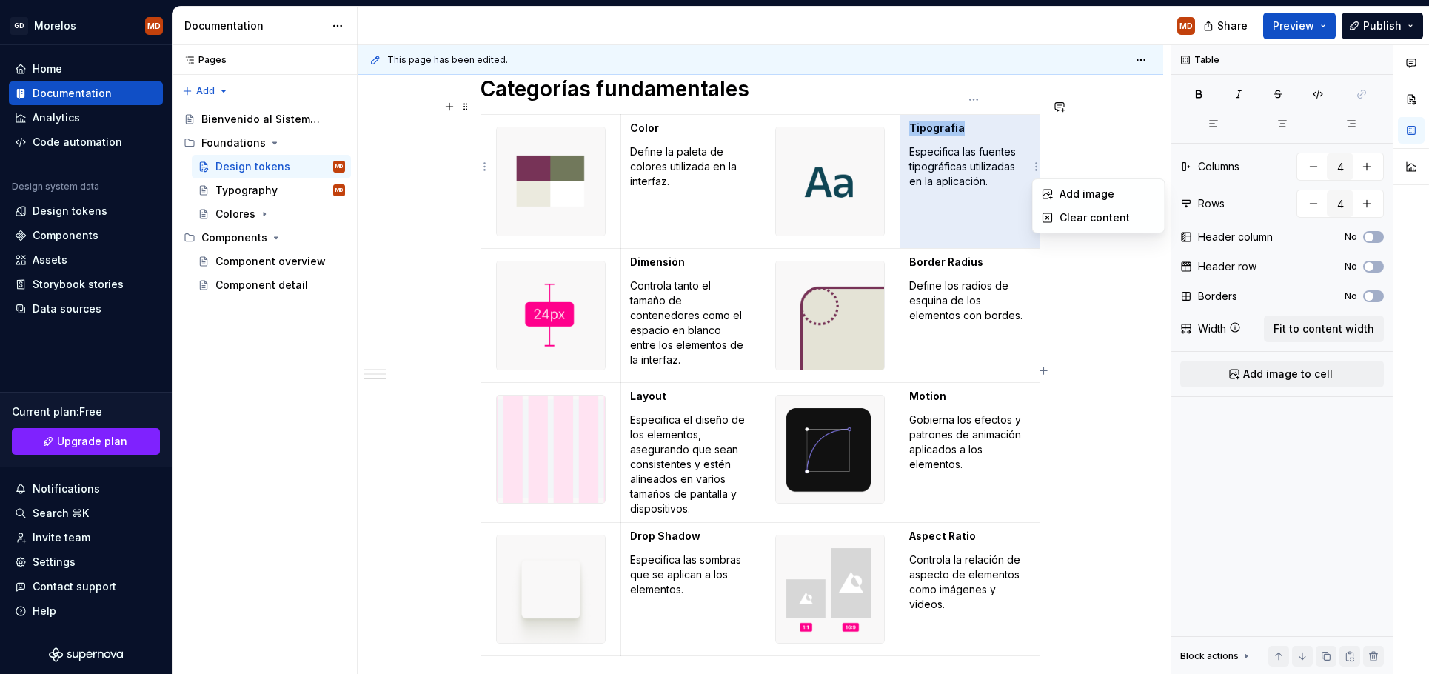
click at [1040, 158] on html "GD [PERSON_NAME] MD Home Documentation Analytics Code automation Design system …" at bounding box center [714, 337] width 1429 height 674
click at [1108, 150] on html "GD [PERSON_NAME] MD Home Documentation Analytics Code automation Design system …" at bounding box center [714, 337] width 1429 height 674
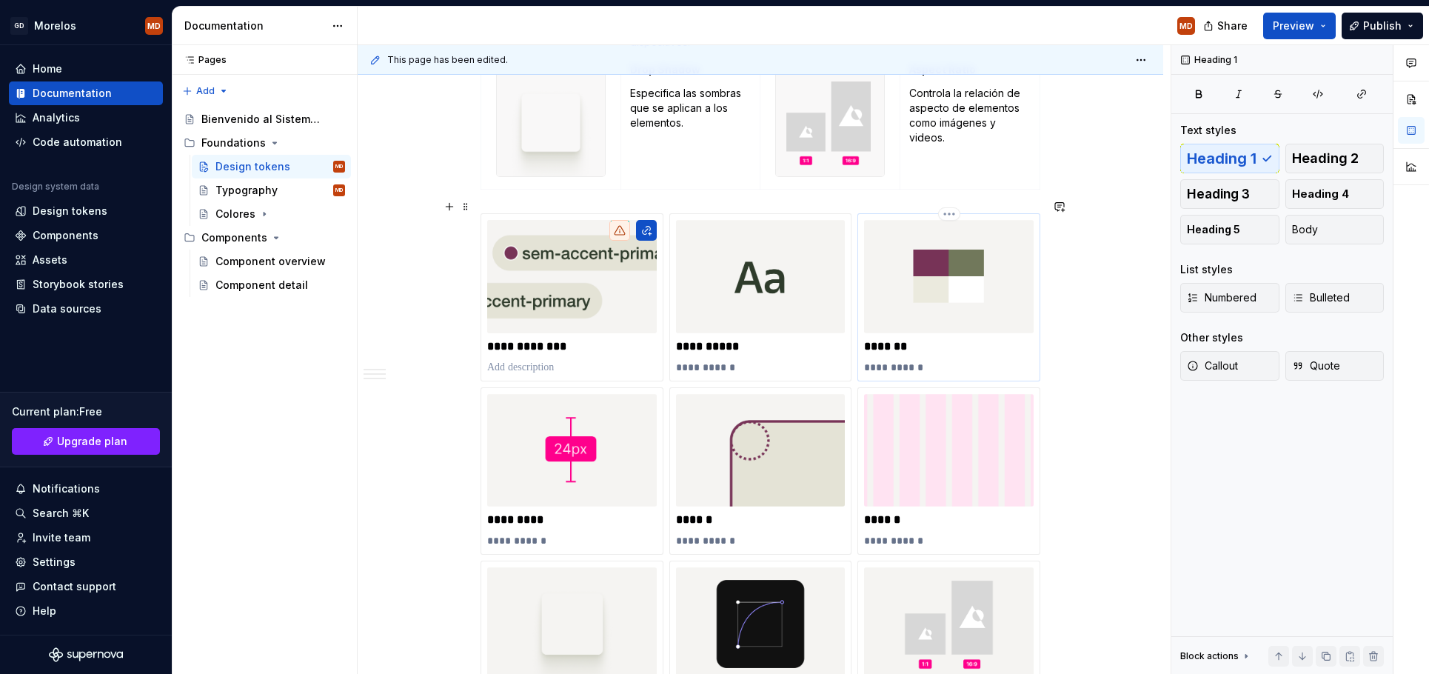
scroll to position [1535, 0]
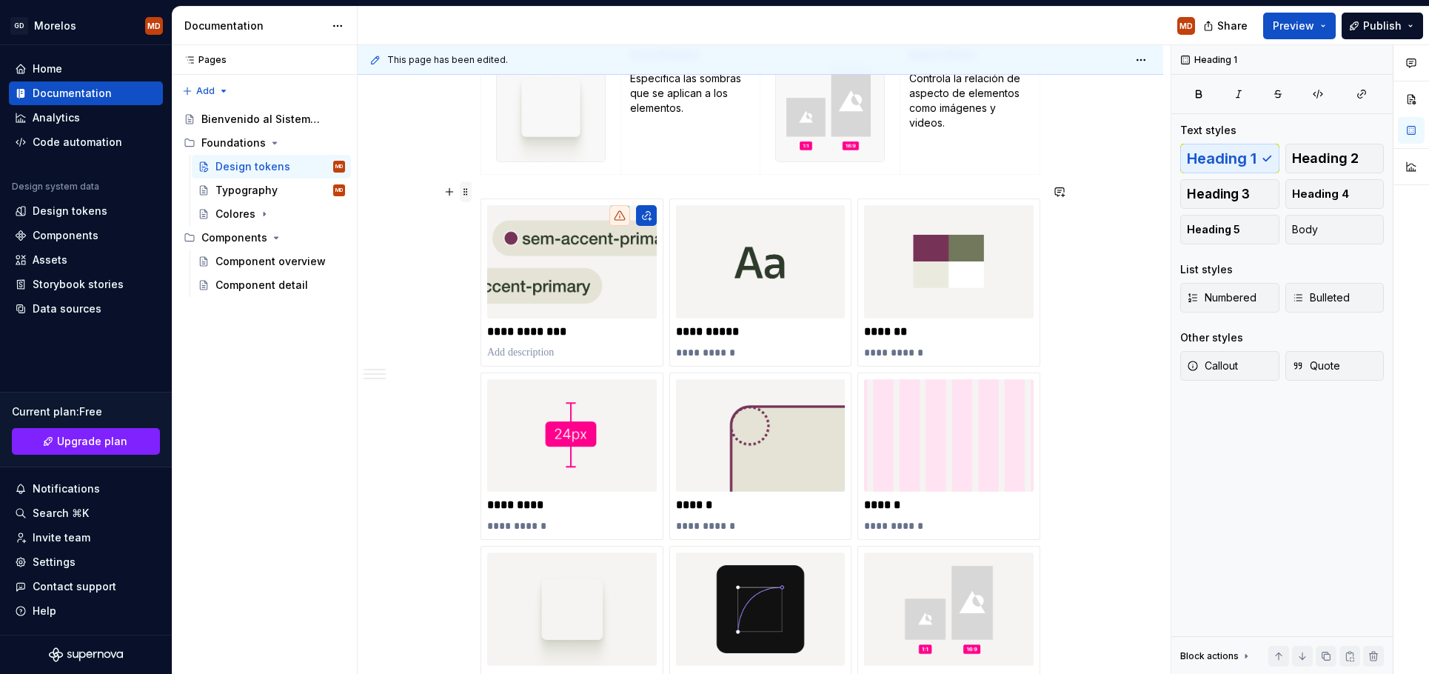
click at [469, 190] on span at bounding box center [466, 191] width 12 height 21
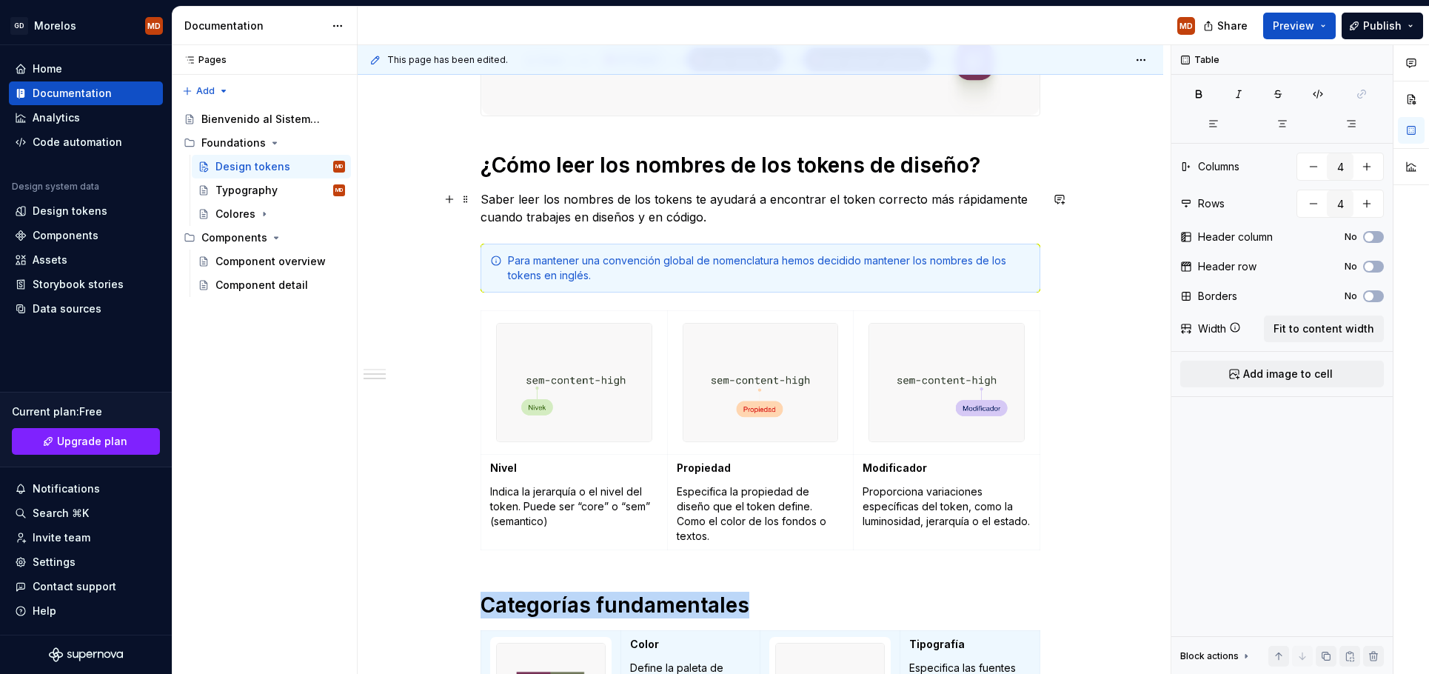
scroll to position [466, 0]
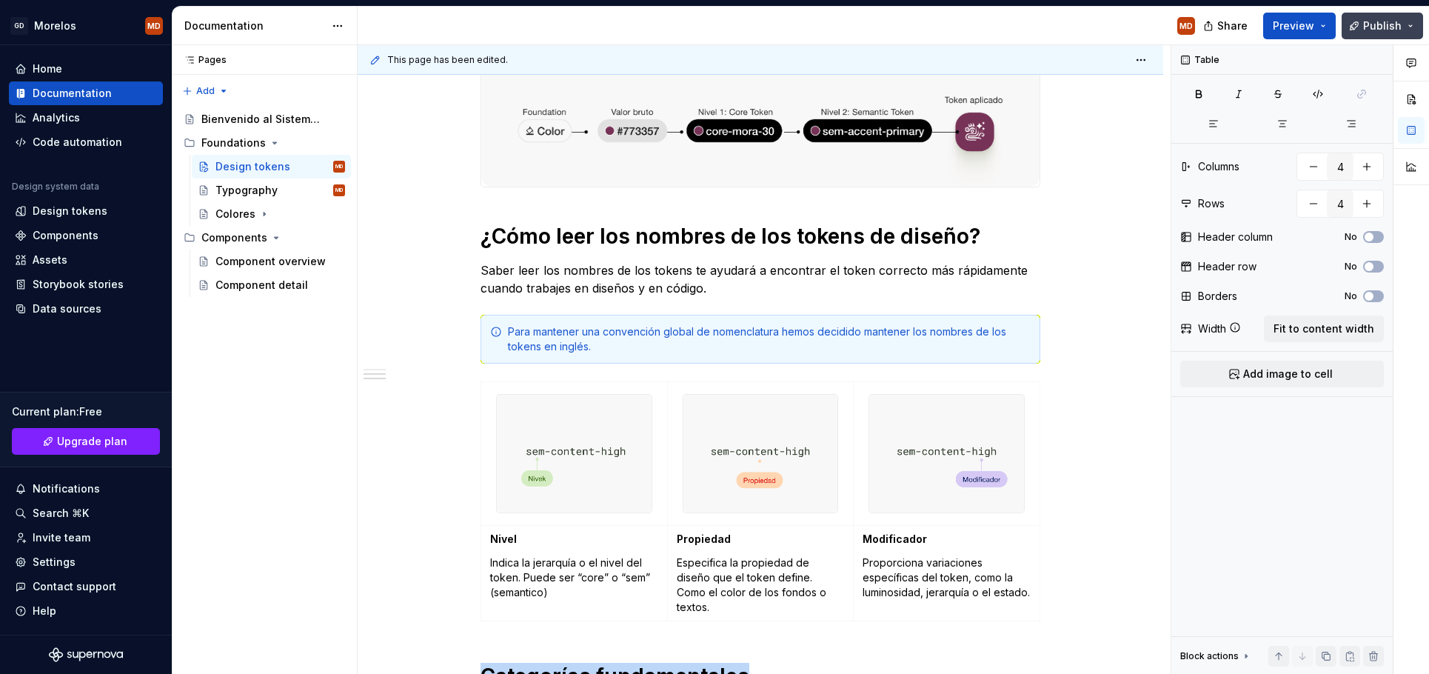
click at [1379, 29] on span "Publish" at bounding box center [1382, 26] width 38 height 15
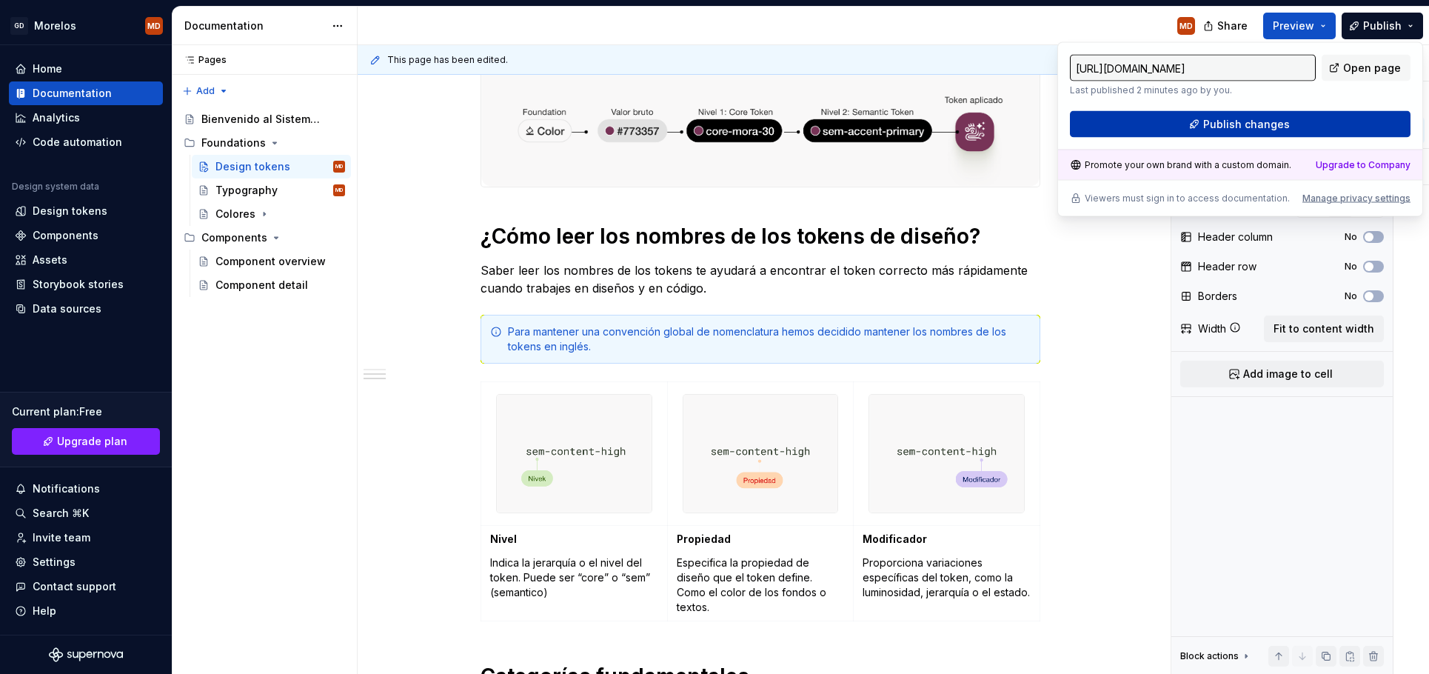
click at [1316, 129] on button "Publish changes" at bounding box center [1240, 124] width 341 height 27
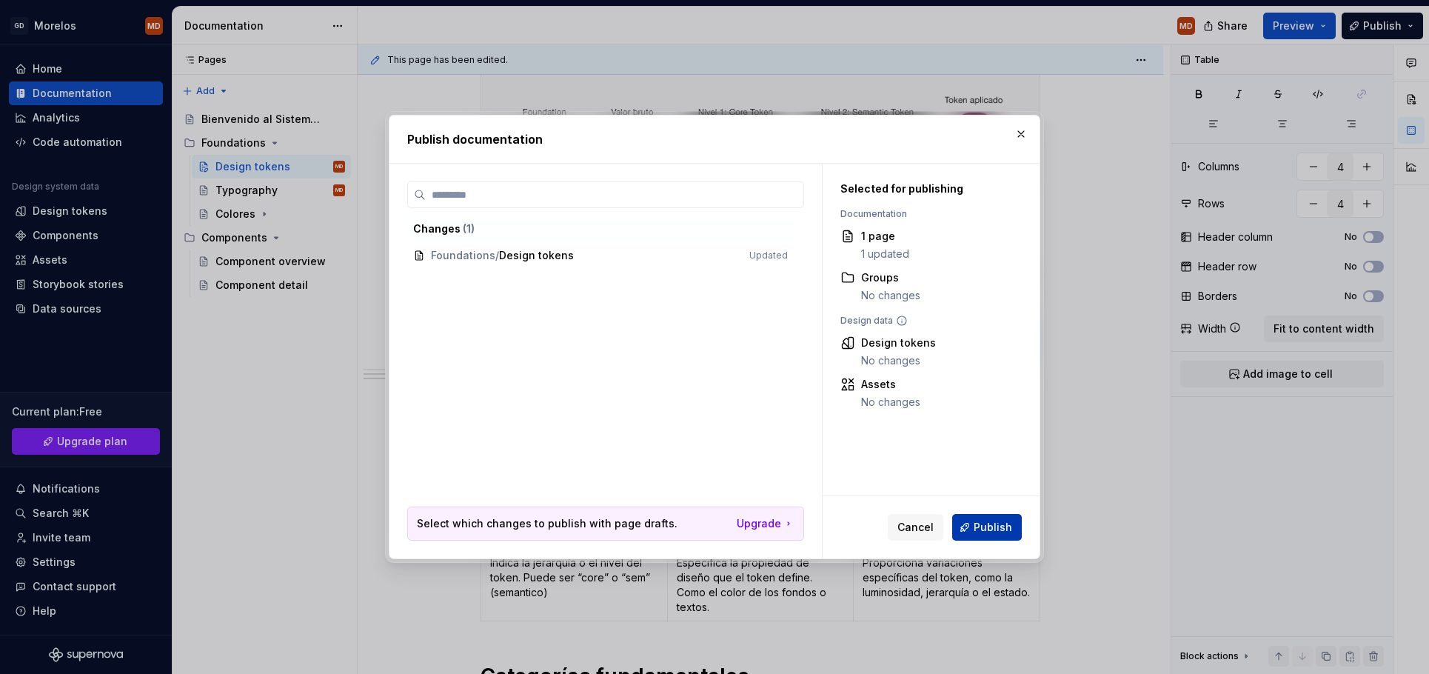
click at [997, 530] on span "Publish" at bounding box center [993, 527] width 38 height 15
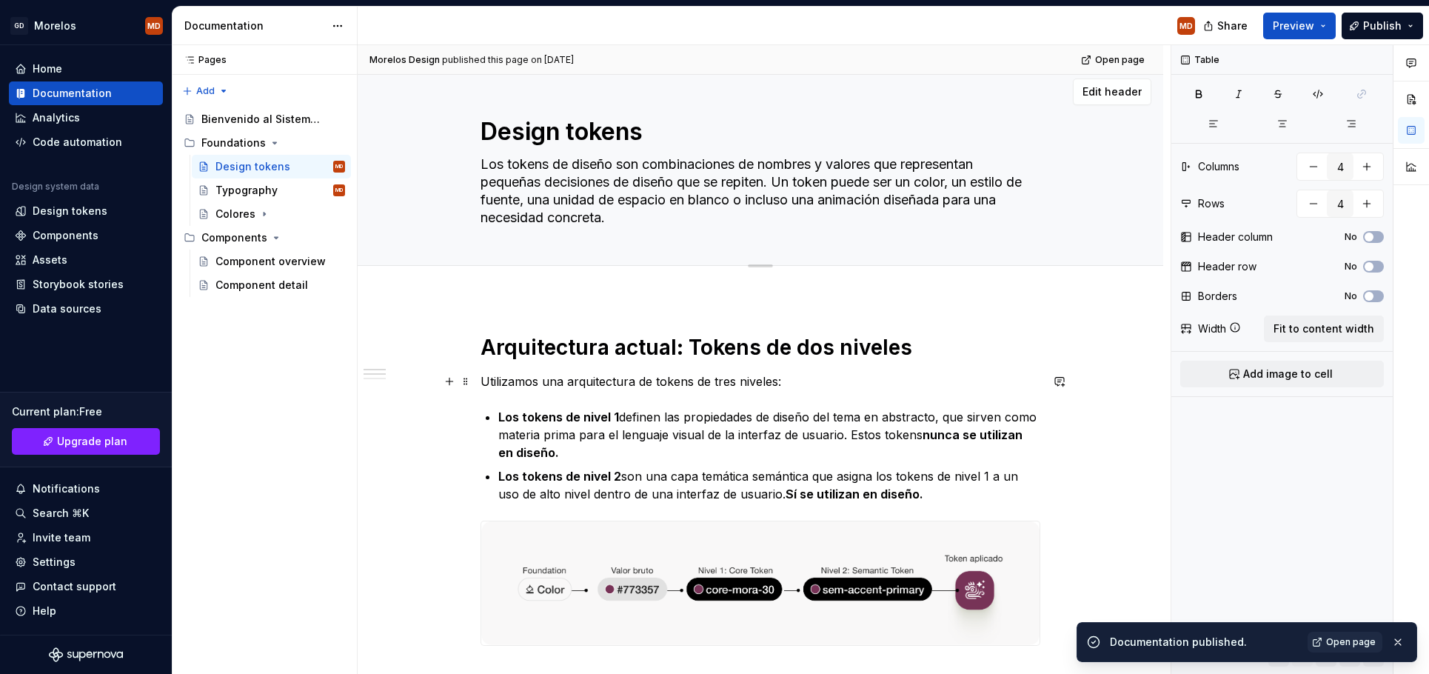
scroll to position [0, 0]
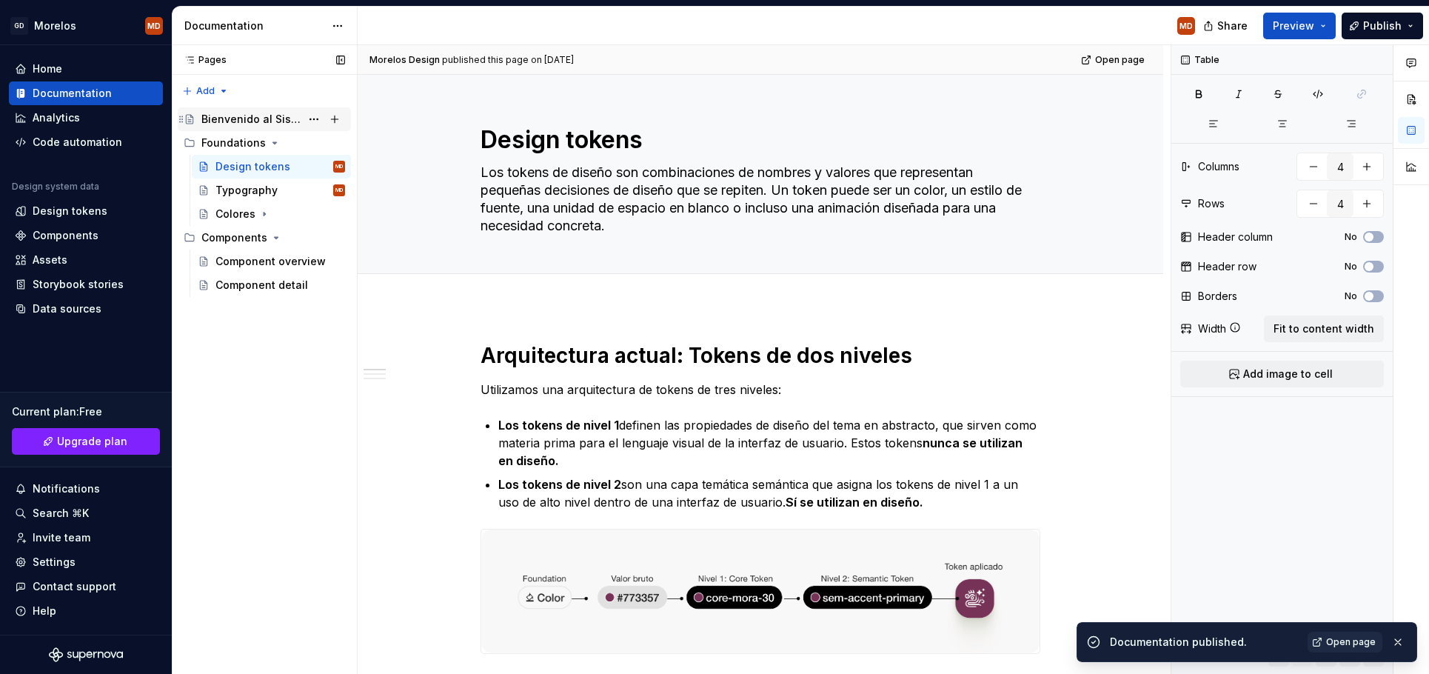
click at [227, 110] on div "Bienvenido al Sistema de Diseño del Gobierno [PERSON_NAME]" at bounding box center [273, 119] width 144 height 21
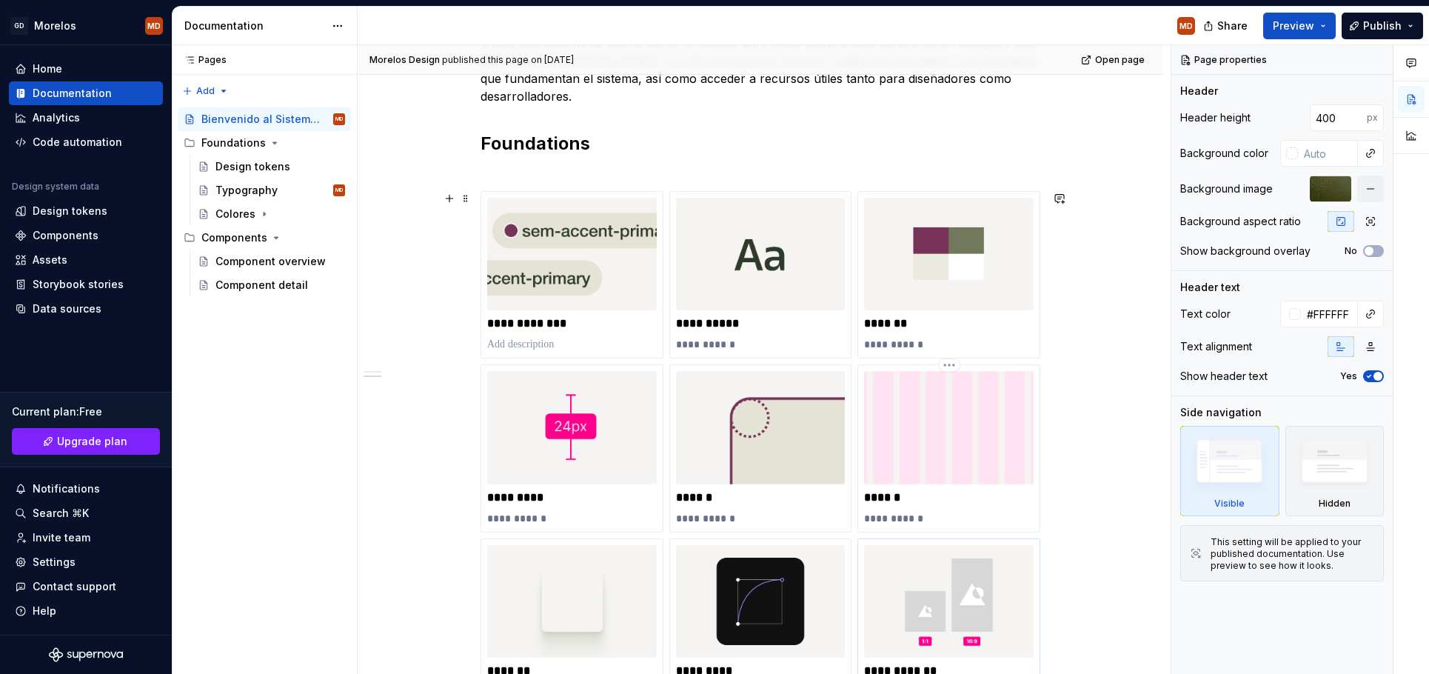
scroll to position [764, 0]
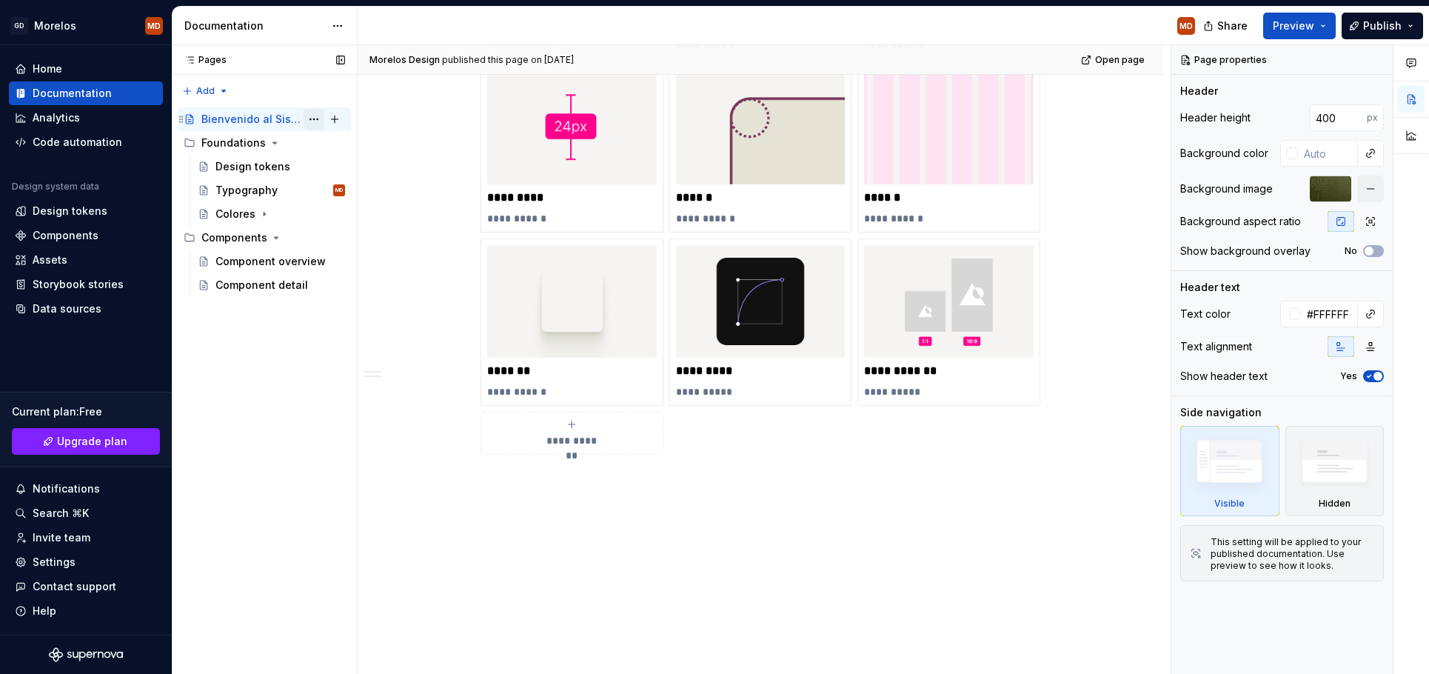
click at [315, 121] on button "Page tree" at bounding box center [314, 119] width 21 height 21
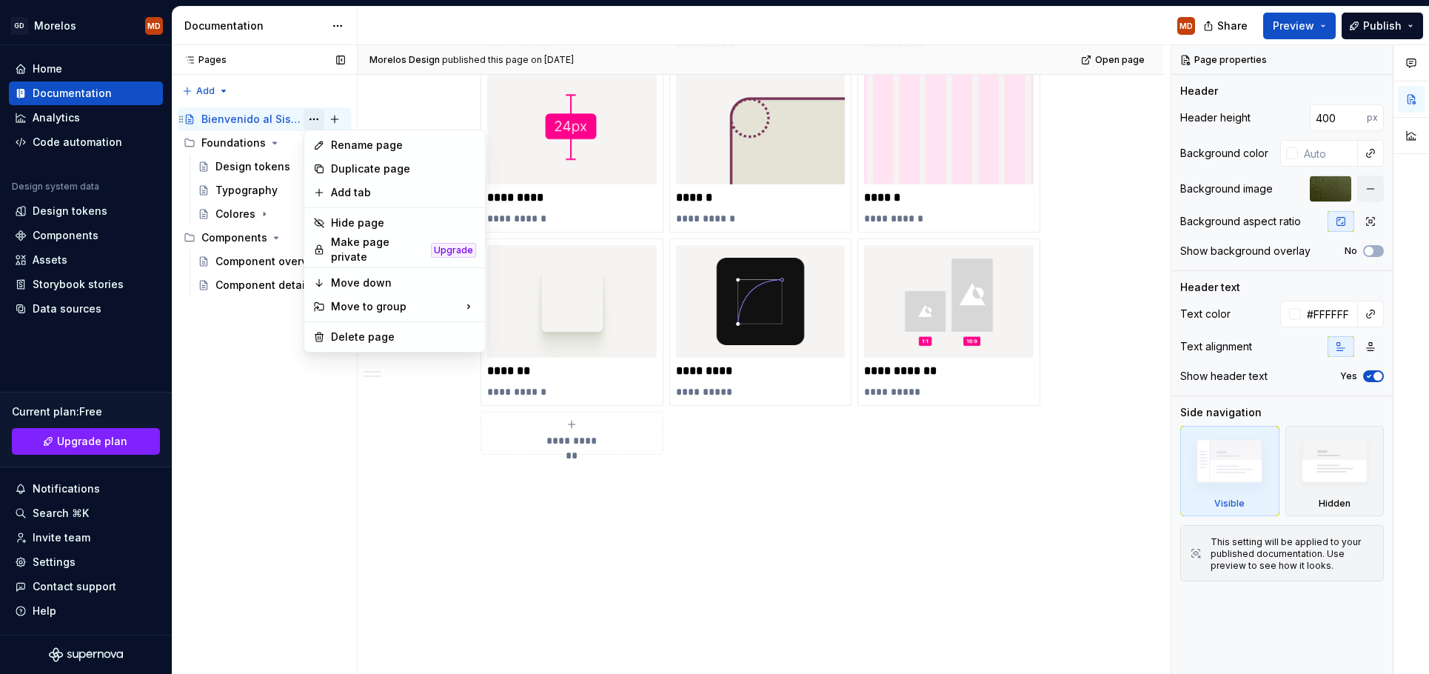
click at [315, 121] on div "Pages Pages Add Accessibility guide for tree Page tree. Navigate the tree with …" at bounding box center [264, 359] width 185 height 629
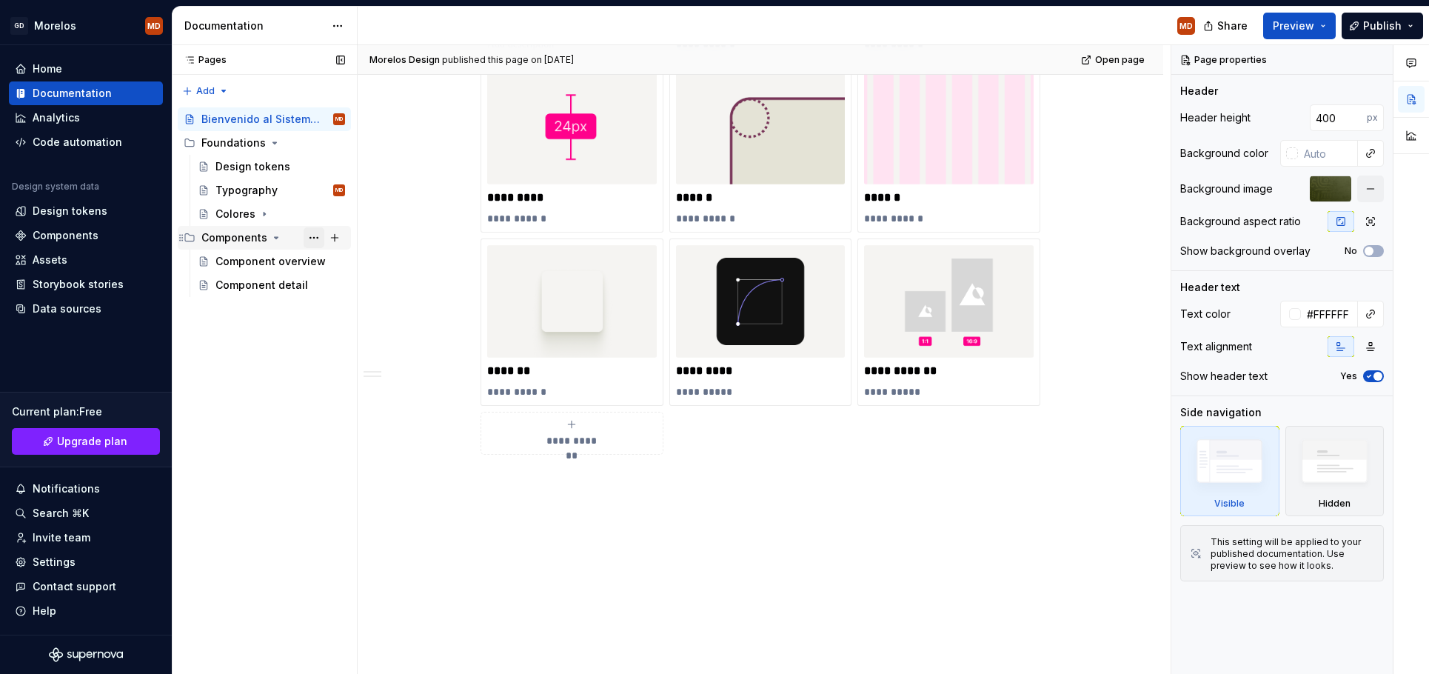
click at [314, 237] on button "Page tree" at bounding box center [314, 237] width 21 height 21
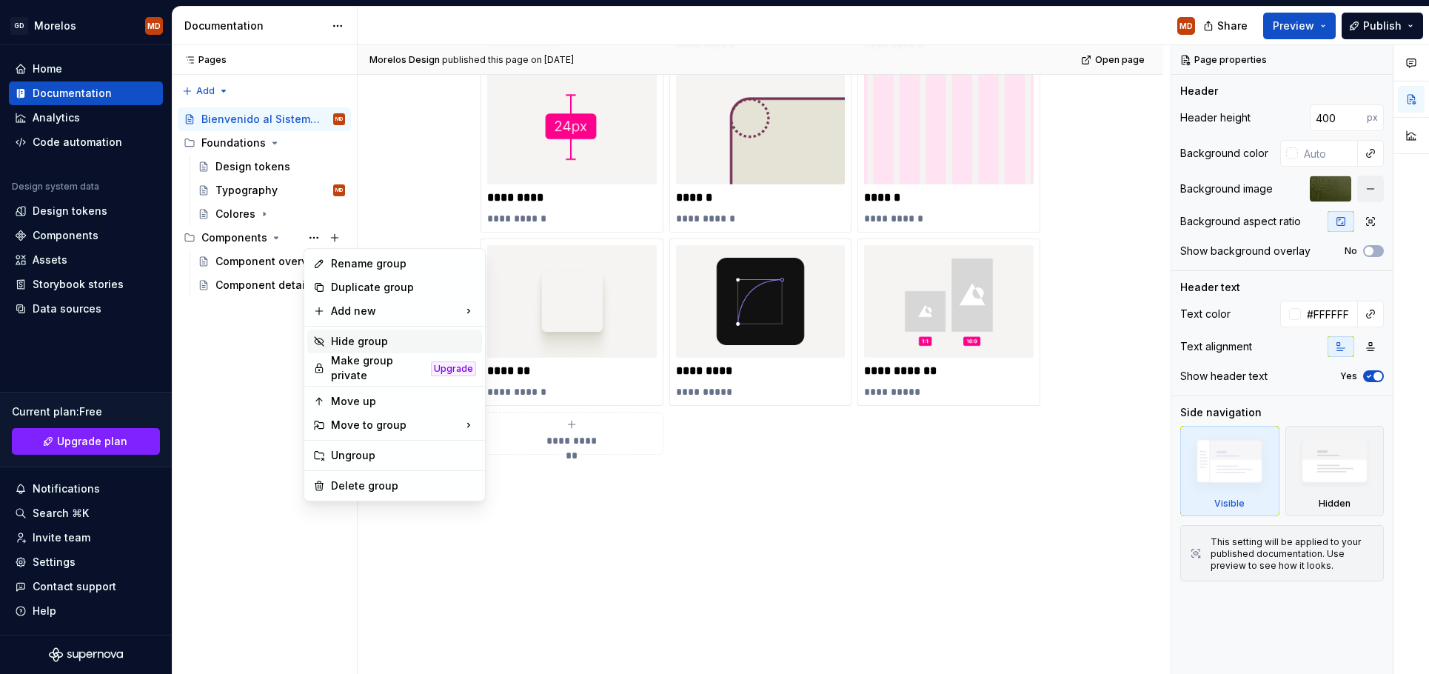
click at [365, 344] on div "Hide group" at bounding box center [403, 341] width 145 height 15
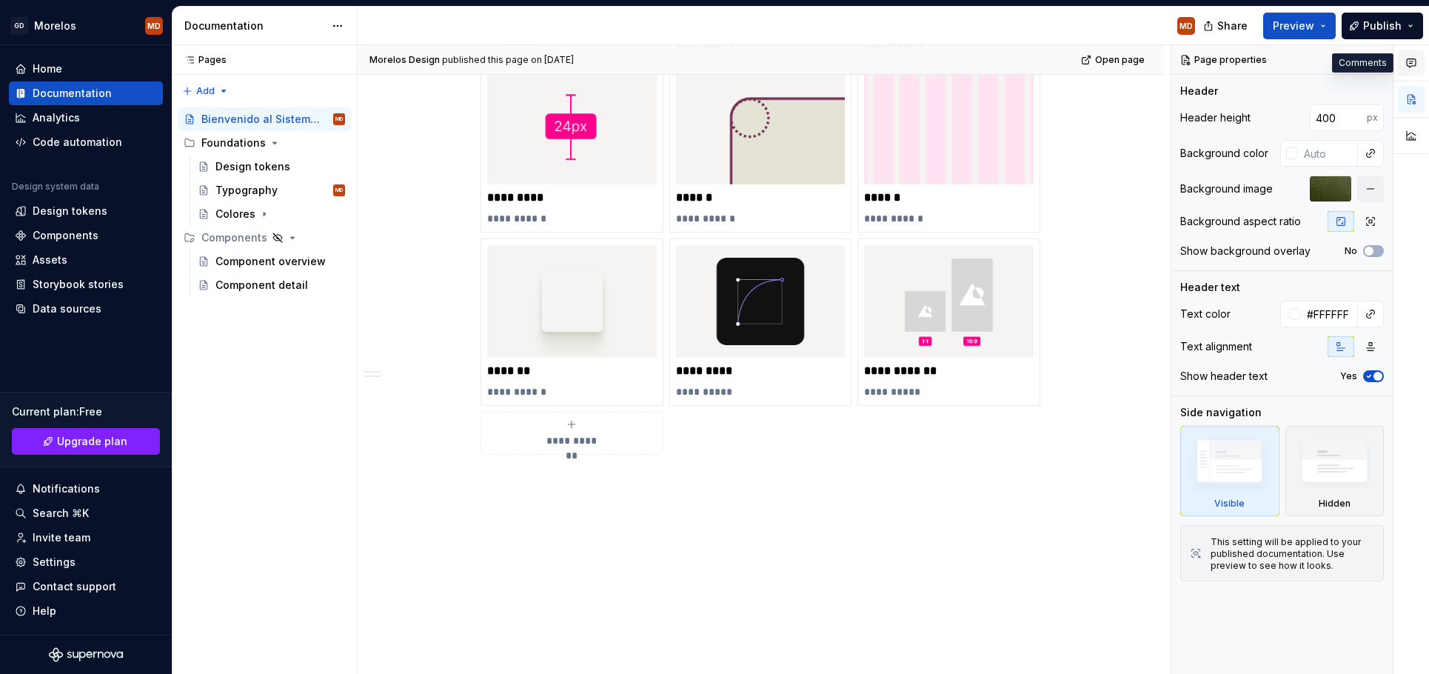
click at [1412, 61] on icon "button" at bounding box center [1411, 63] width 9 height 8
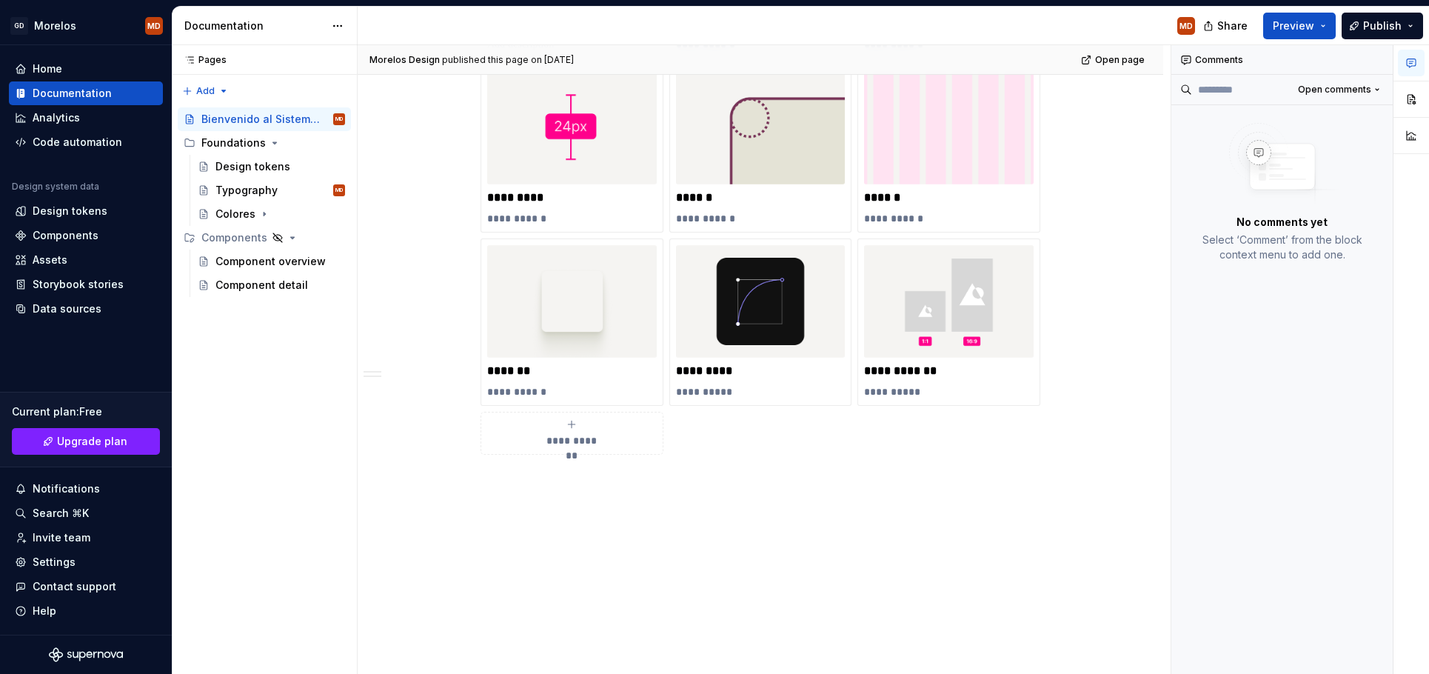
click at [1412, 61] on icon "button" at bounding box center [1411, 63] width 9 height 8
click at [1408, 101] on button "button" at bounding box center [1411, 99] width 27 height 27
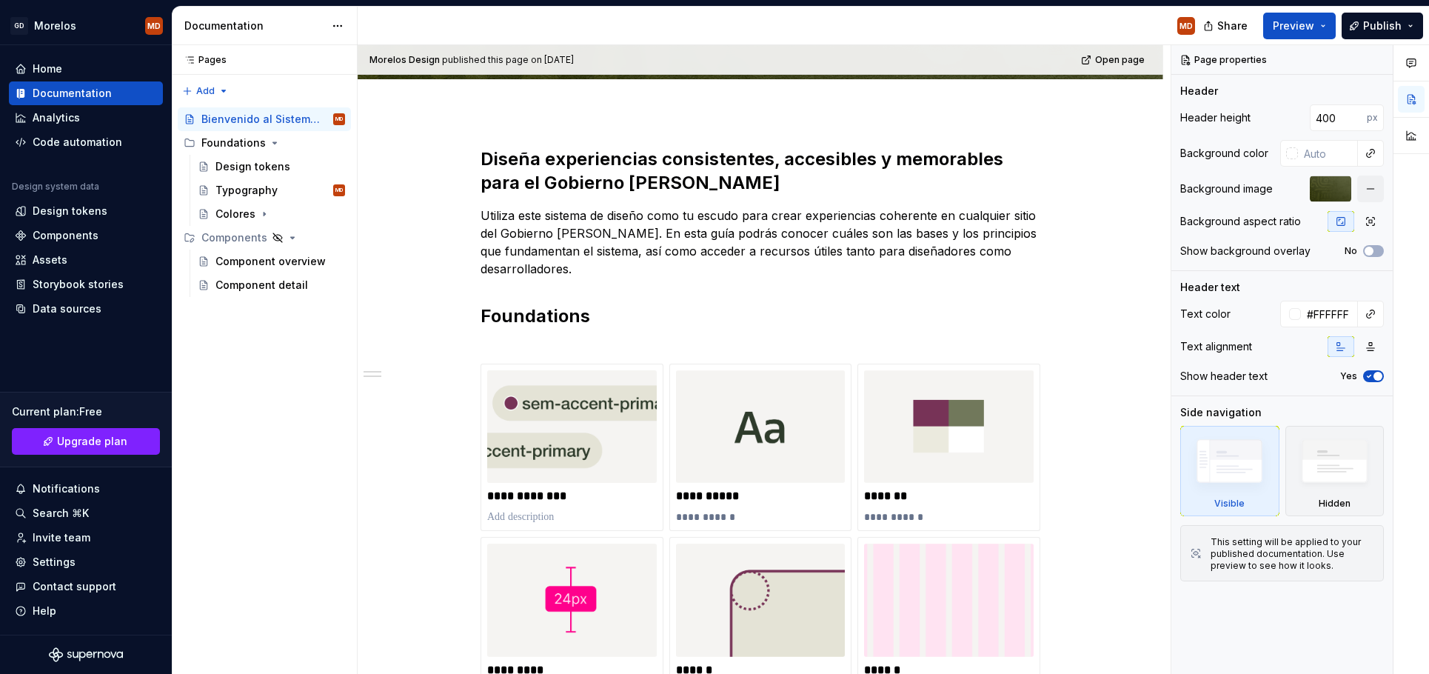
scroll to position [0, 0]
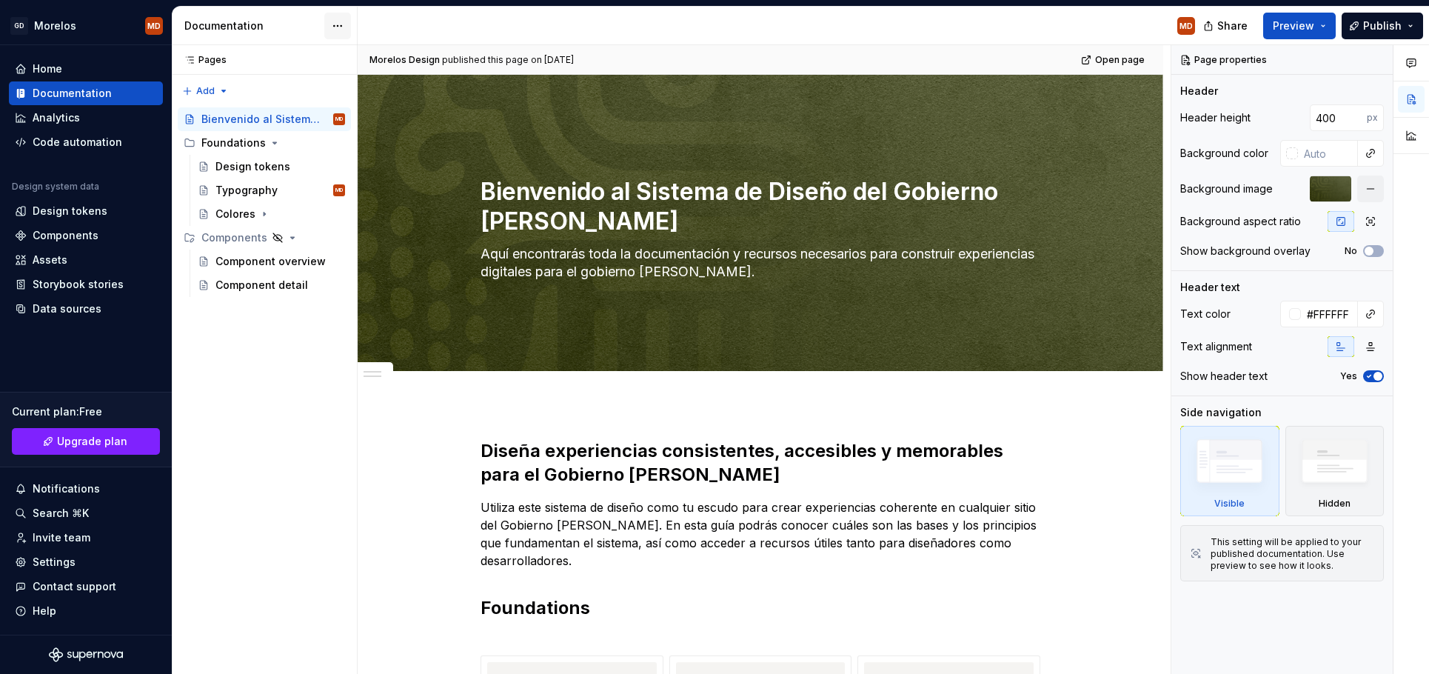
click at [335, 24] on html "GD [PERSON_NAME] MD Home Documentation Analytics Code automation Design system …" at bounding box center [714, 337] width 1429 height 674
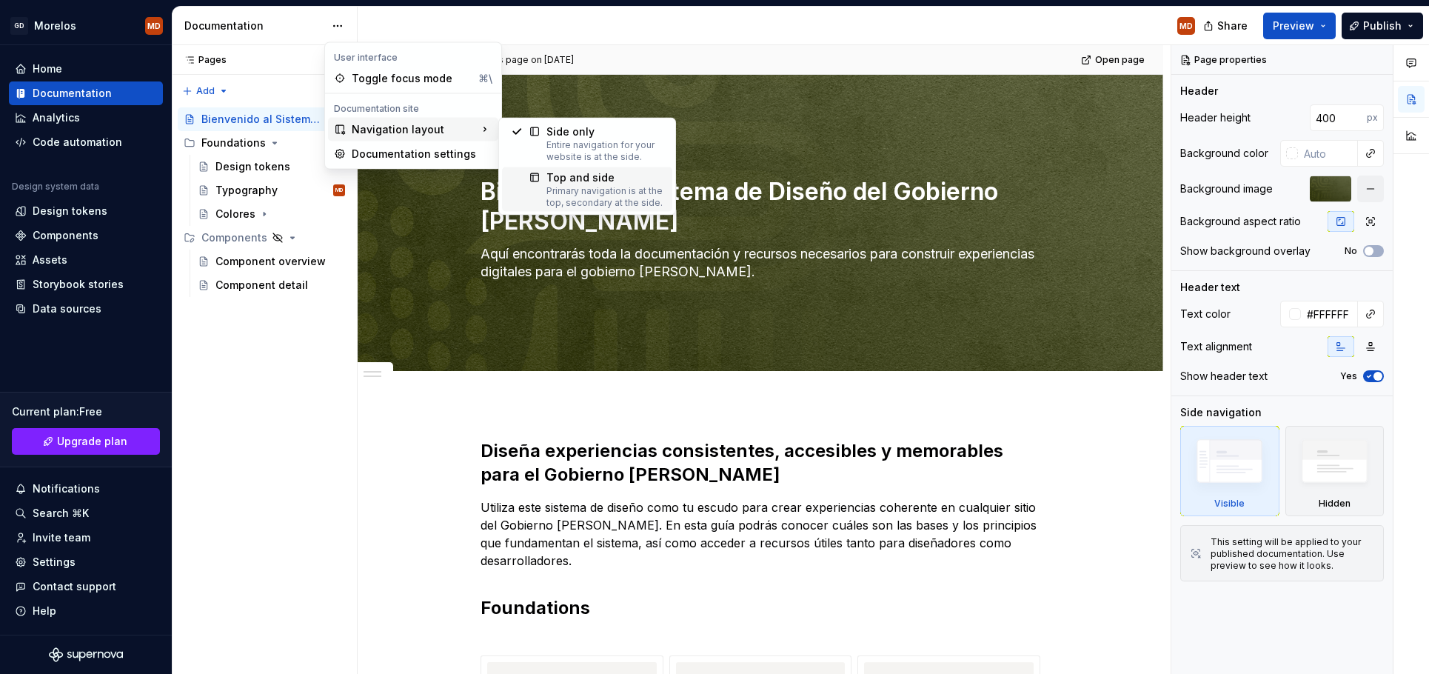
click at [637, 193] on div "Primary navigation is at the top, secondary at the side." at bounding box center [604, 197] width 117 height 24
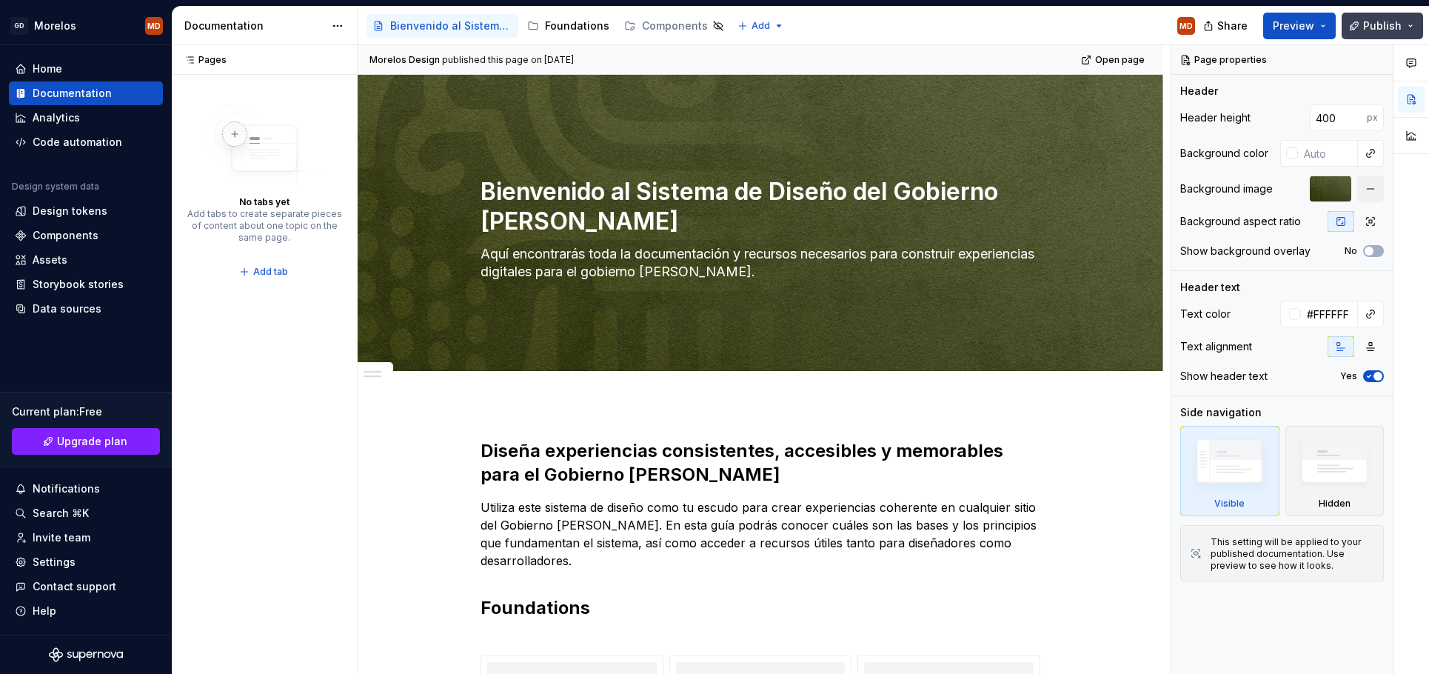
click at [1364, 29] on button "Publish" at bounding box center [1382, 26] width 81 height 27
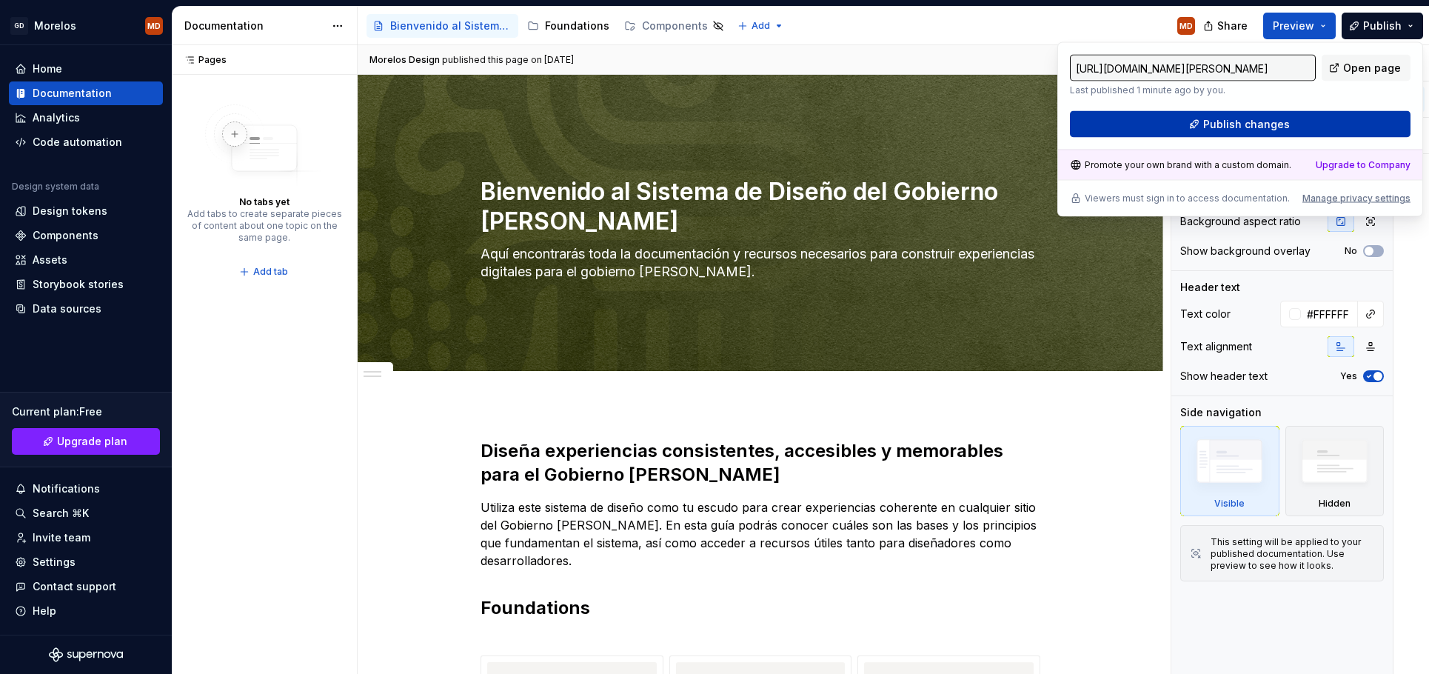
click at [1331, 121] on button "Publish changes" at bounding box center [1240, 124] width 341 height 27
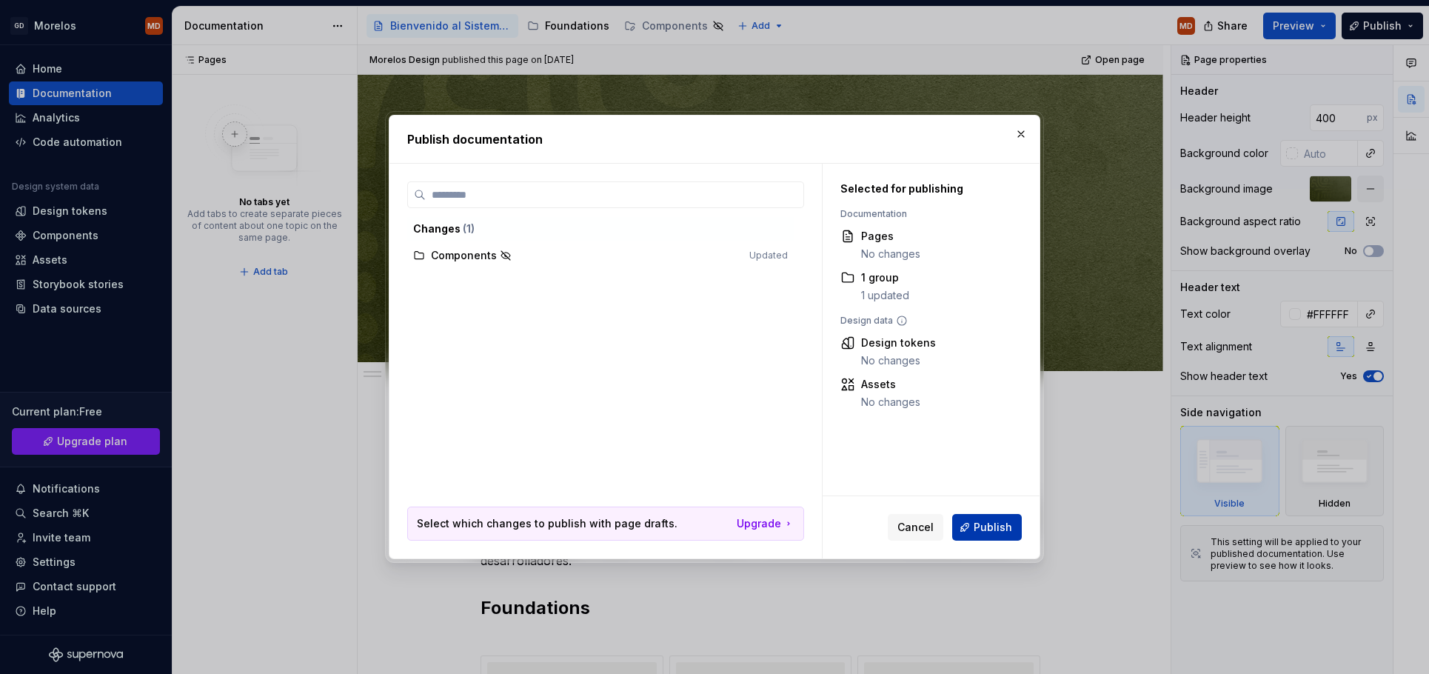
click at [982, 531] on span "Publish" at bounding box center [993, 527] width 38 height 15
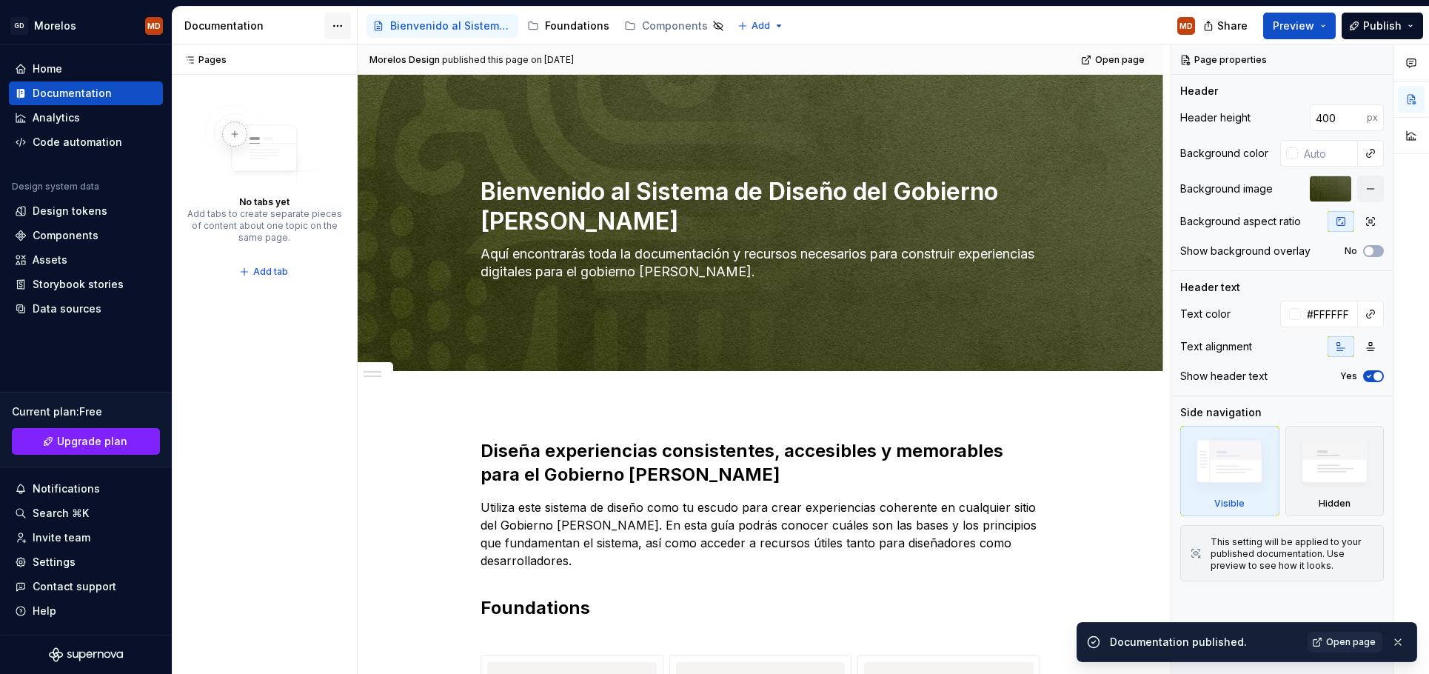
click at [330, 23] on html "GD [PERSON_NAME] MD Home Documentation Analytics Code automation Design system …" at bounding box center [714, 337] width 1429 height 674
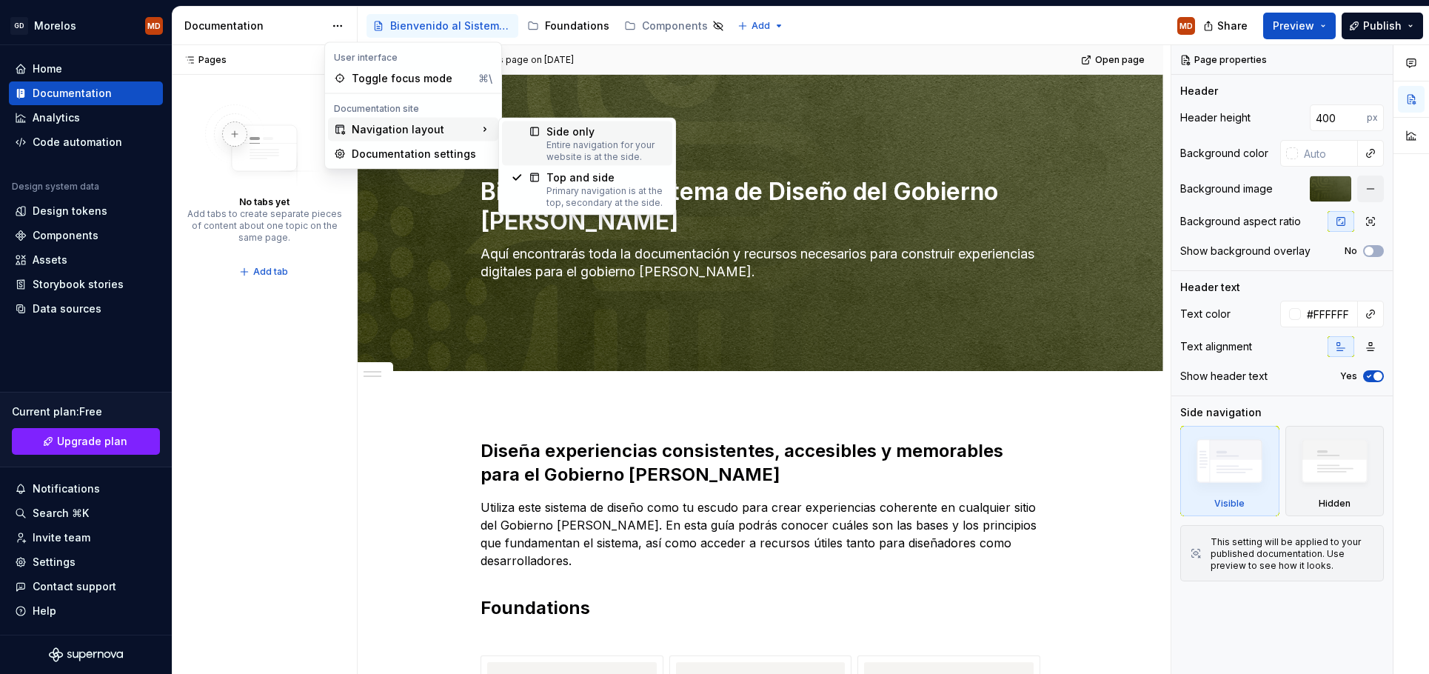
click at [612, 131] on div "Side only" at bounding box center [604, 131] width 117 height 15
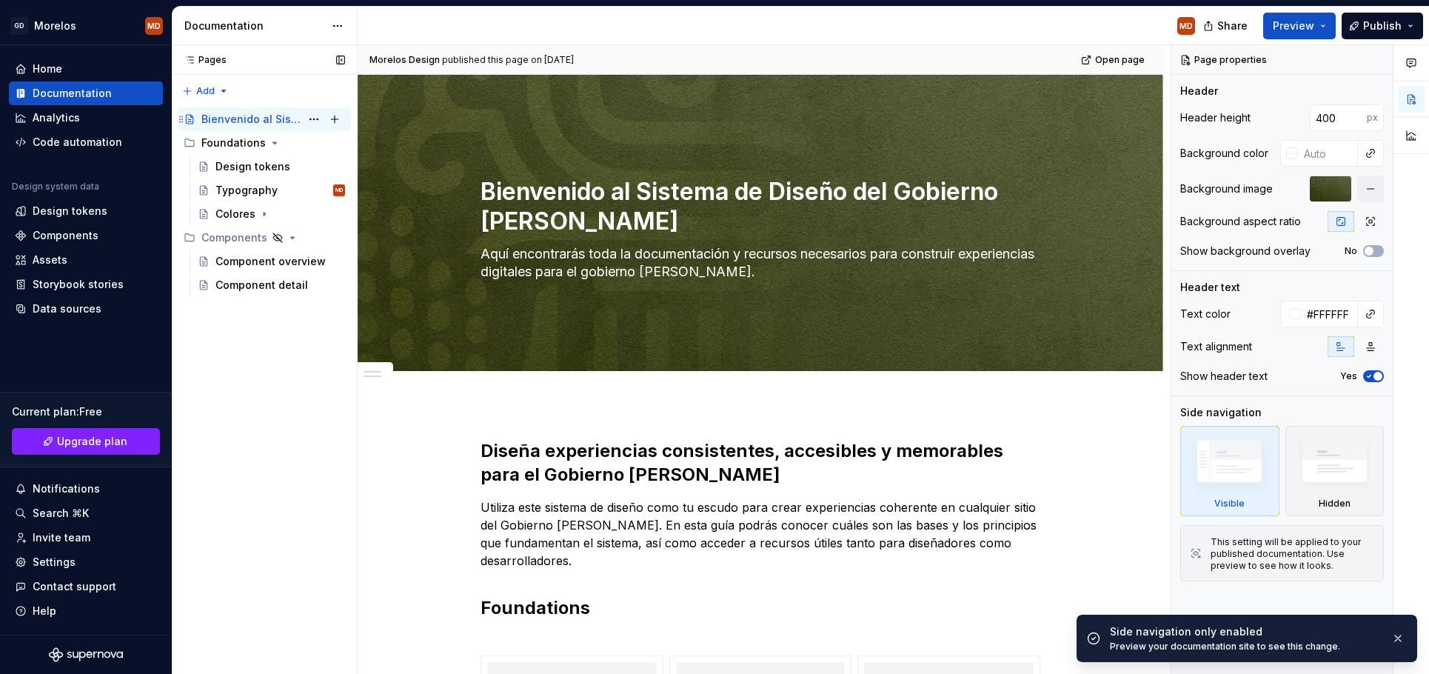
click at [259, 118] on div "Bienvenido al Sistema de Diseño del Gobierno [PERSON_NAME]" at bounding box center [250, 119] width 99 height 15
click at [319, 117] on button "Page tree" at bounding box center [314, 119] width 21 height 21
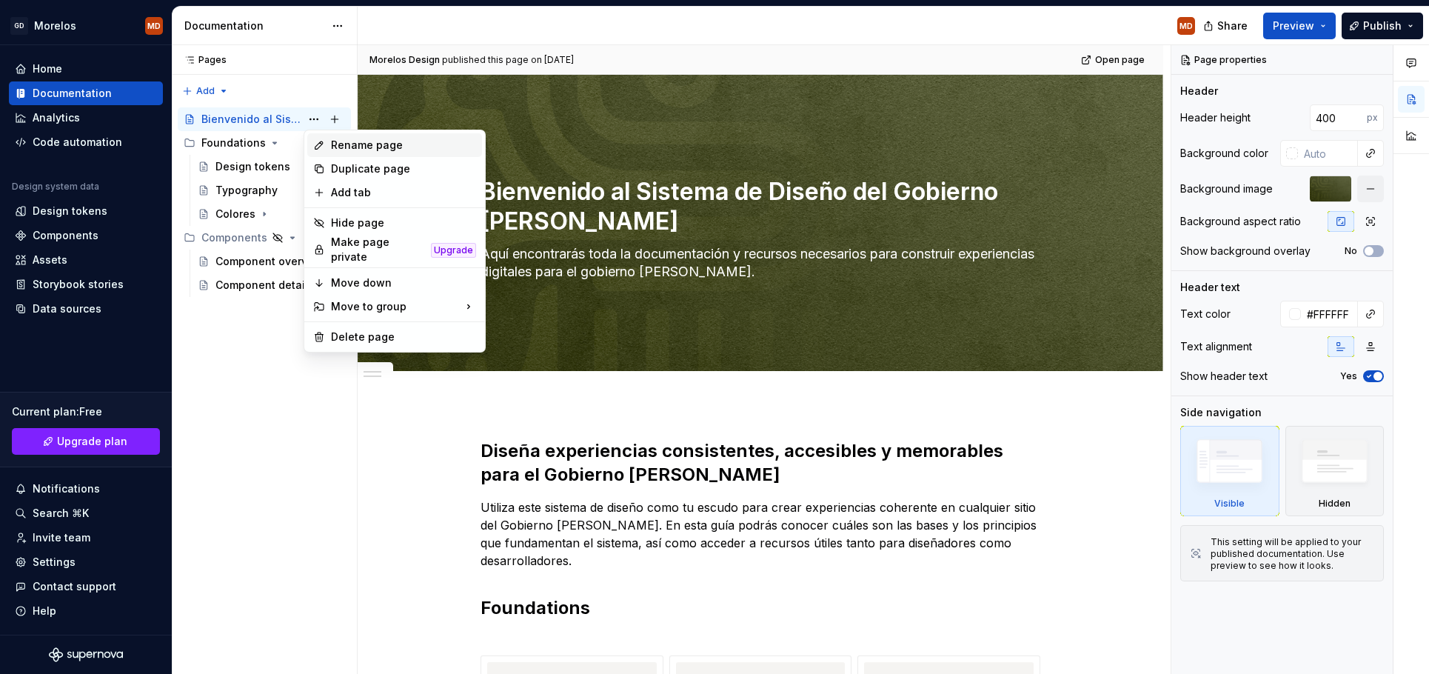
click at [345, 139] on div "Rename page" at bounding box center [403, 145] width 145 height 15
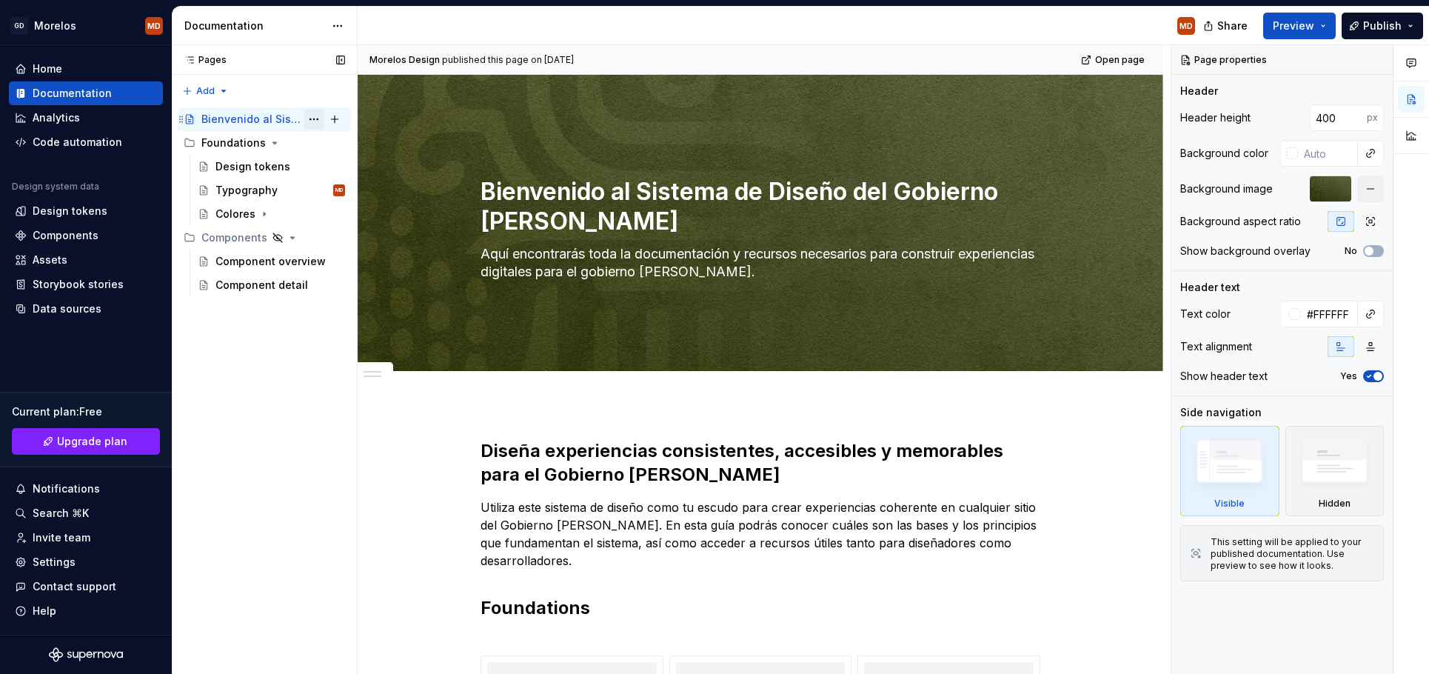
click at [312, 119] on button "Page tree" at bounding box center [314, 119] width 21 height 21
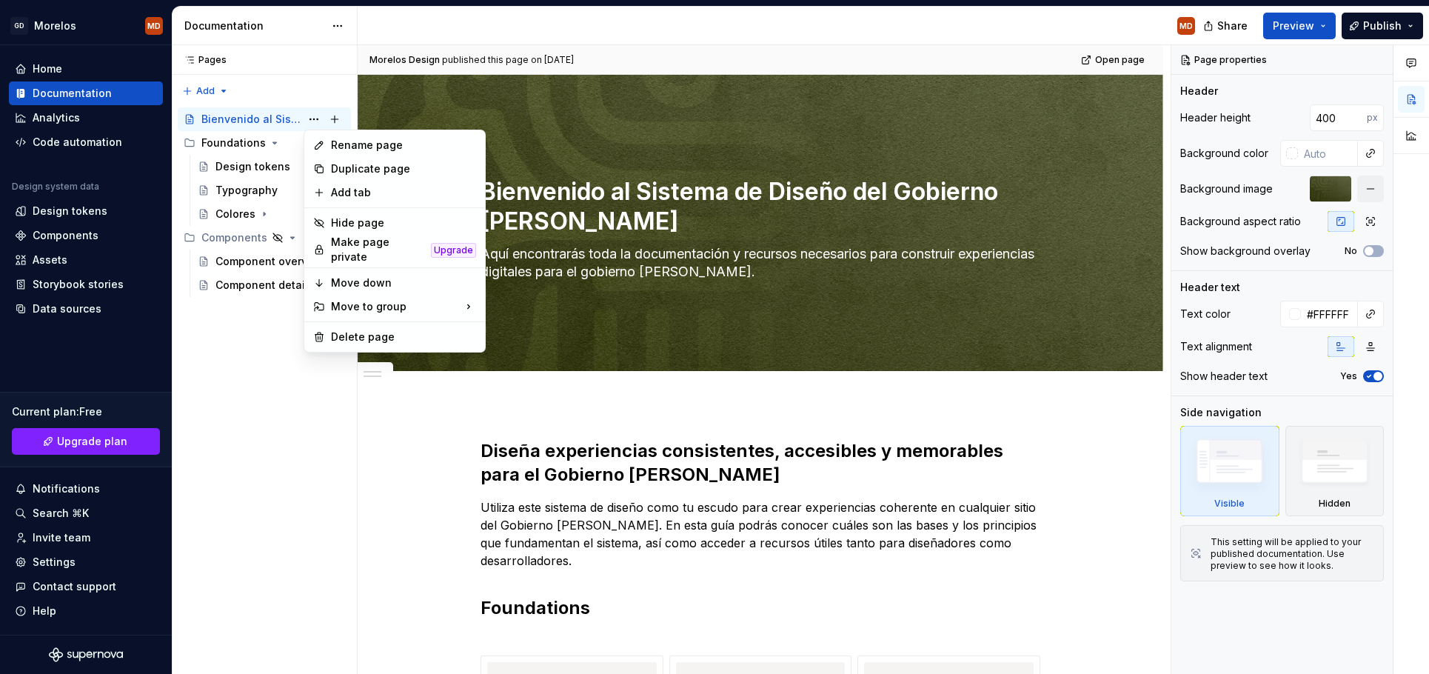
click at [355, 144] on div "Rename page" at bounding box center [403, 145] width 145 height 15
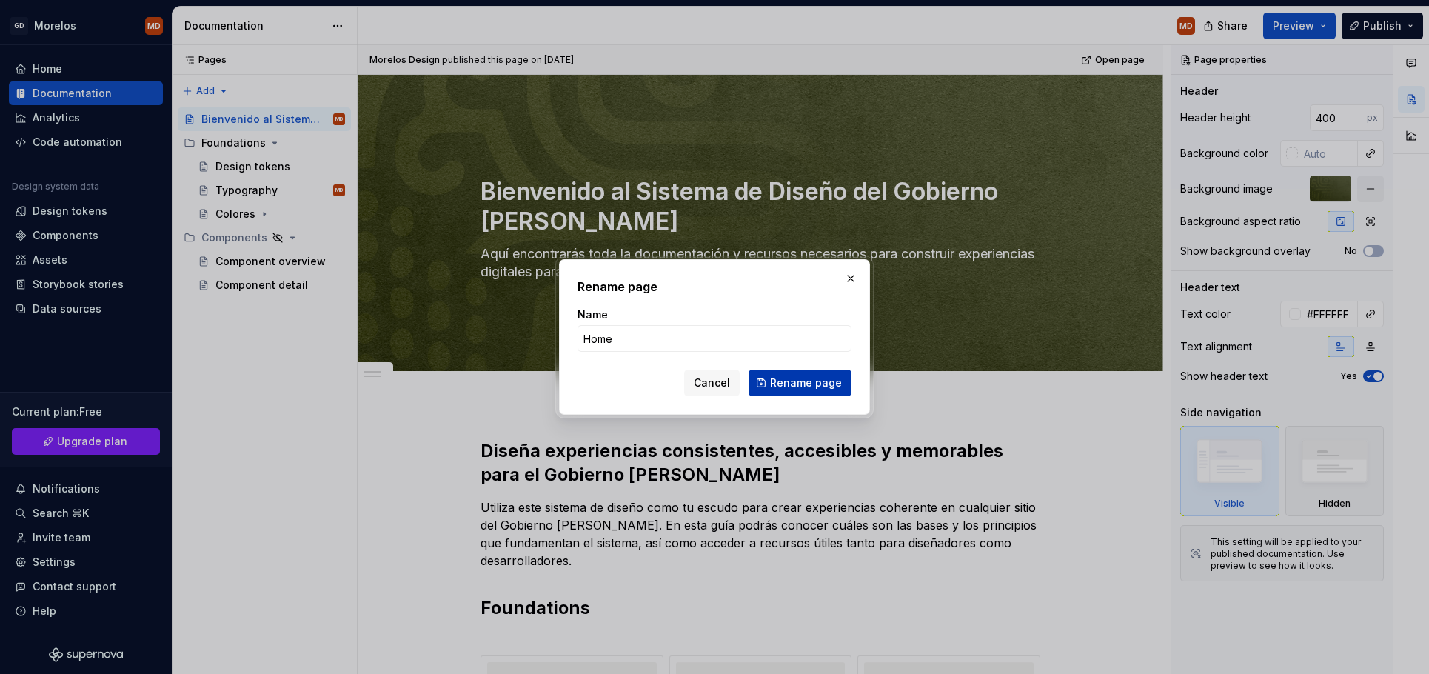
click at [826, 391] on button "Rename page" at bounding box center [800, 382] width 103 height 27
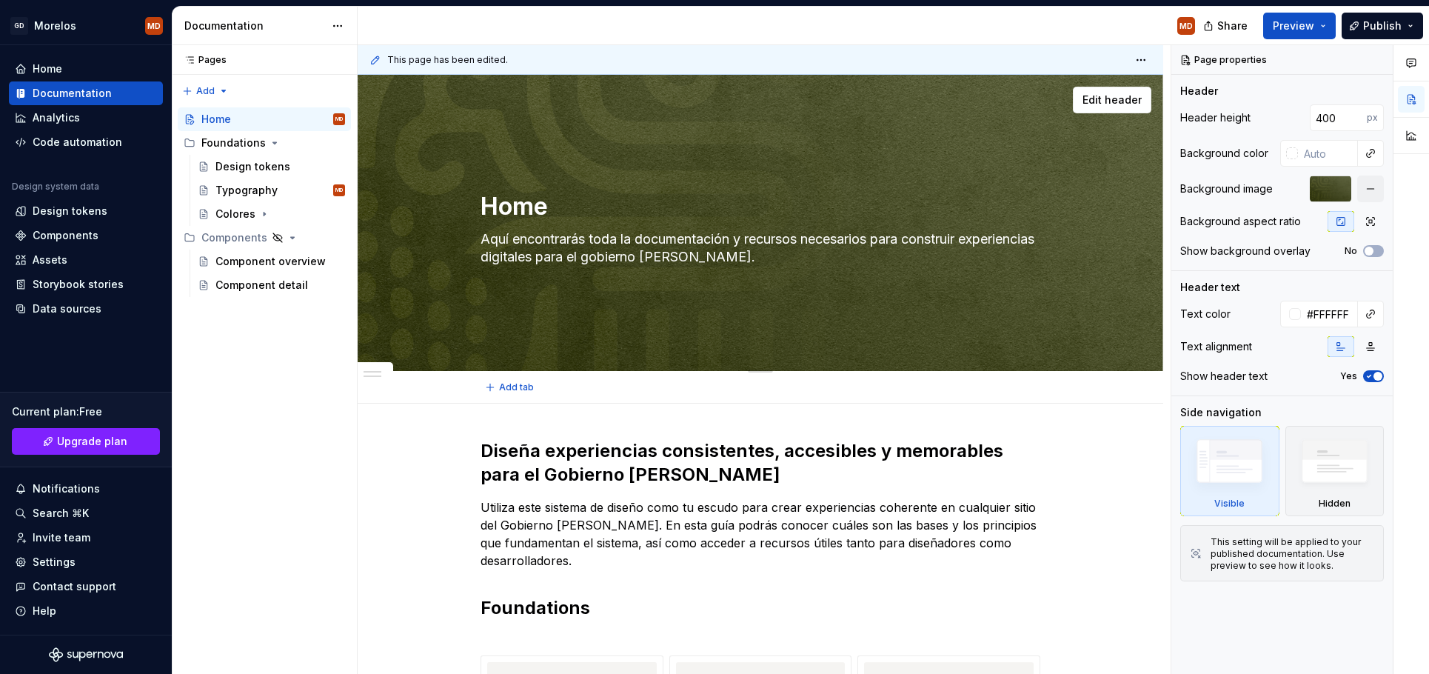
click at [495, 207] on textarea "Home" at bounding box center [758, 207] width 560 height 36
click at [523, 297] on div "Home Aquí encontrarás toda la documentación y recursos necesarios para construi…" at bounding box center [760, 222] width 560 height 163
click at [551, 213] on textarea "Home" at bounding box center [758, 207] width 560 height 36
click at [517, 206] on textarea "Home" at bounding box center [758, 207] width 560 height 36
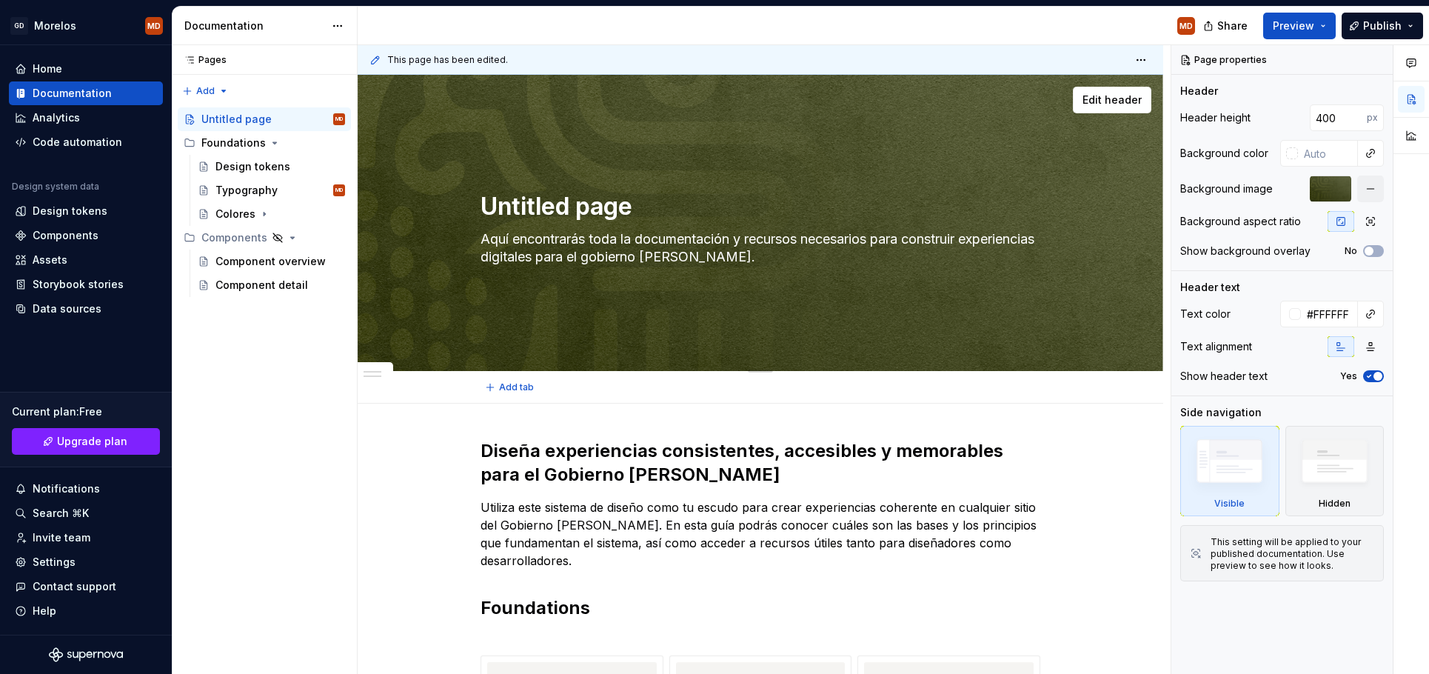
paste textarea "Bienvenido al Sistema de Diseño del Gobierno [PERSON_NAME]"
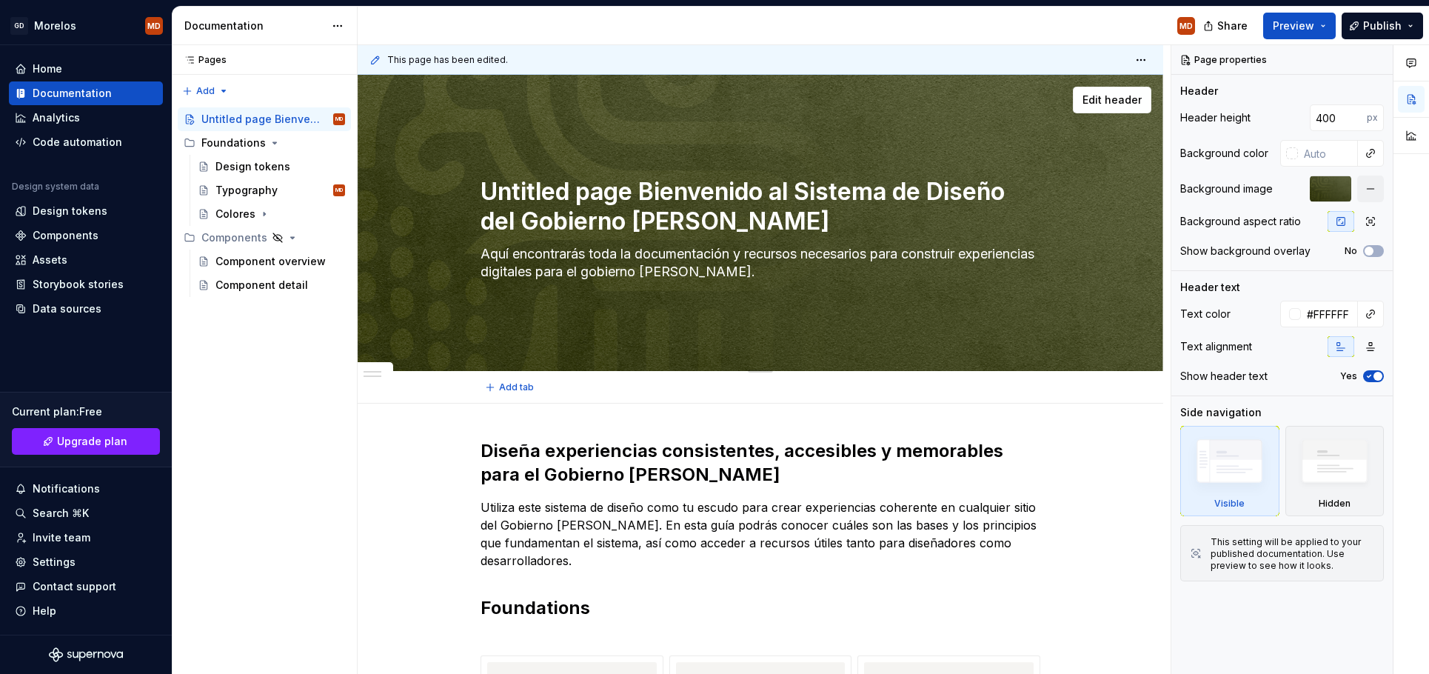
click at [649, 207] on textarea "Untitled page Bienvenido al Sistema de Diseño del Gobierno [PERSON_NAME]" at bounding box center [758, 206] width 560 height 65
paste textarea
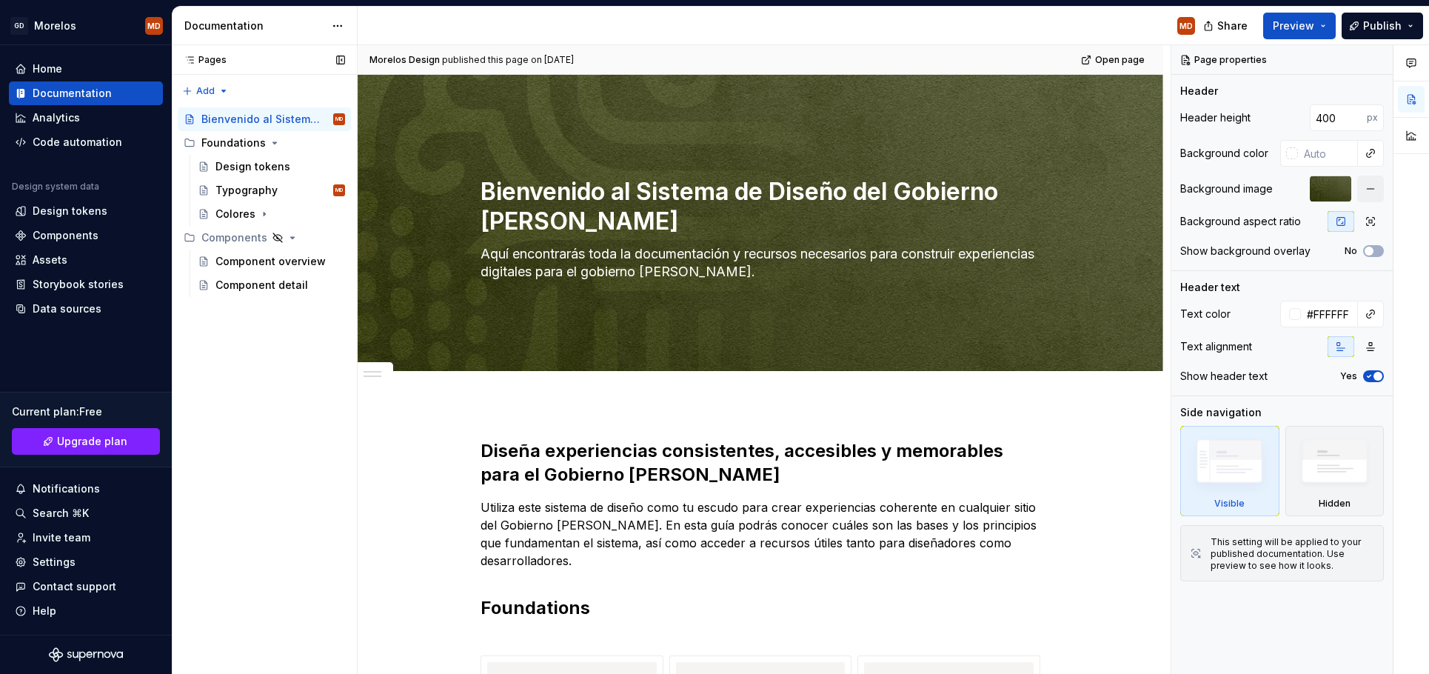
click at [228, 459] on div "Pages Pages Add Accessibility guide for tree Page tree. Navigate the tree with …" at bounding box center [264, 359] width 185 height 629
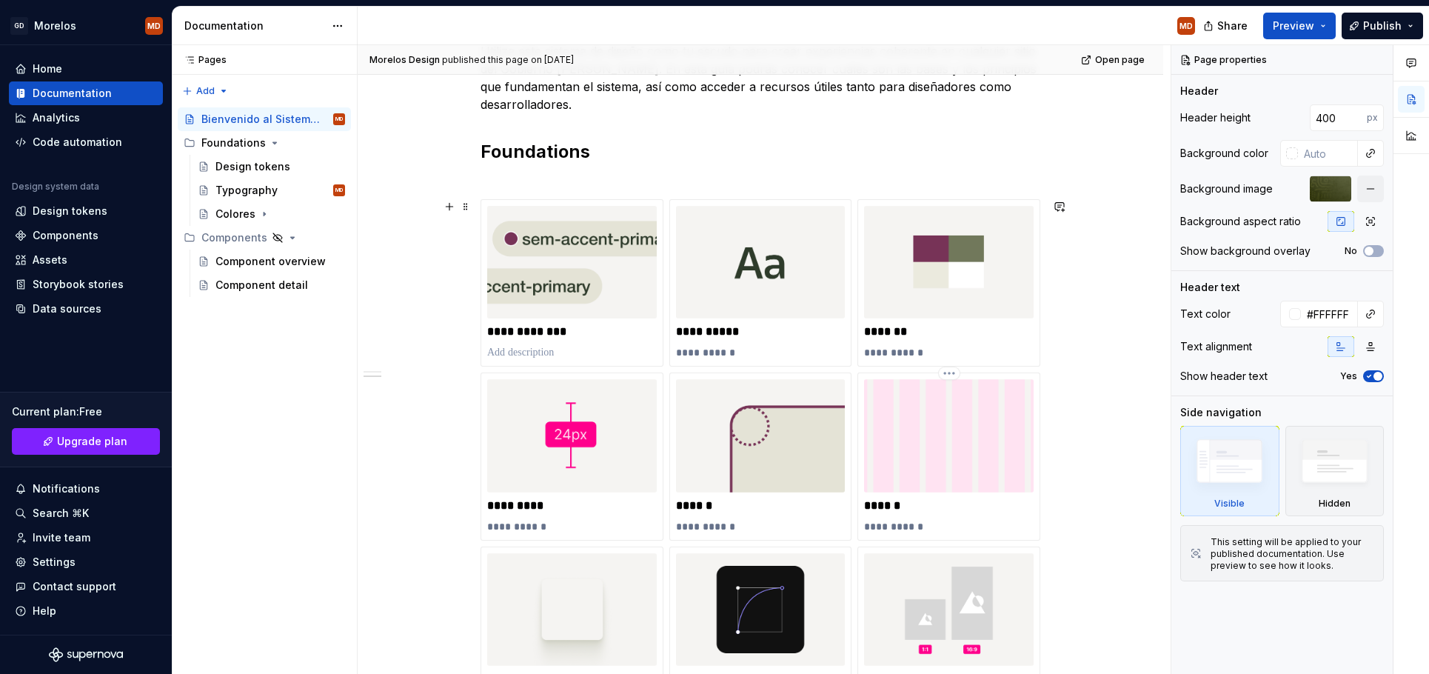
scroll to position [764, 0]
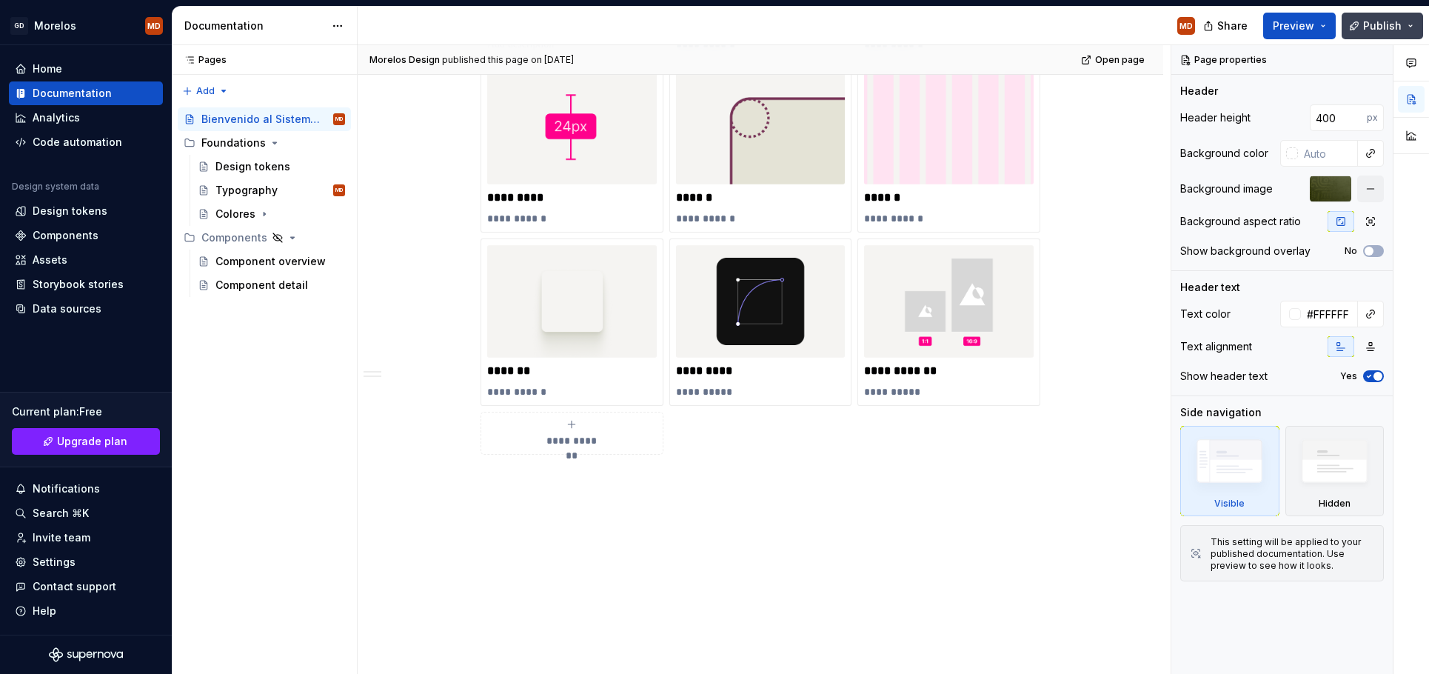
click at [1379, 24] on span "Publish" at bounding box center [1382, 26] width 38 height 15
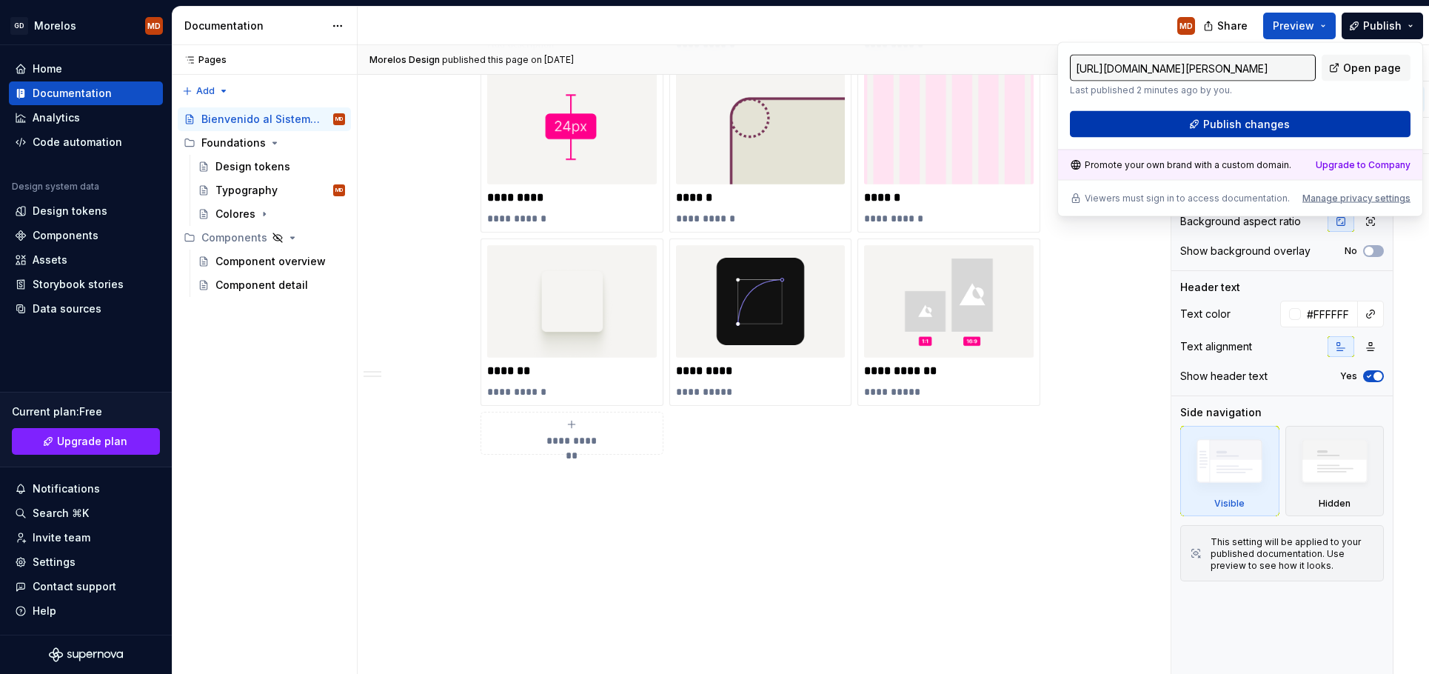
click at [1358, 124] on button "Publish changes" at bounding box center [1240, 124] width 341 height 27
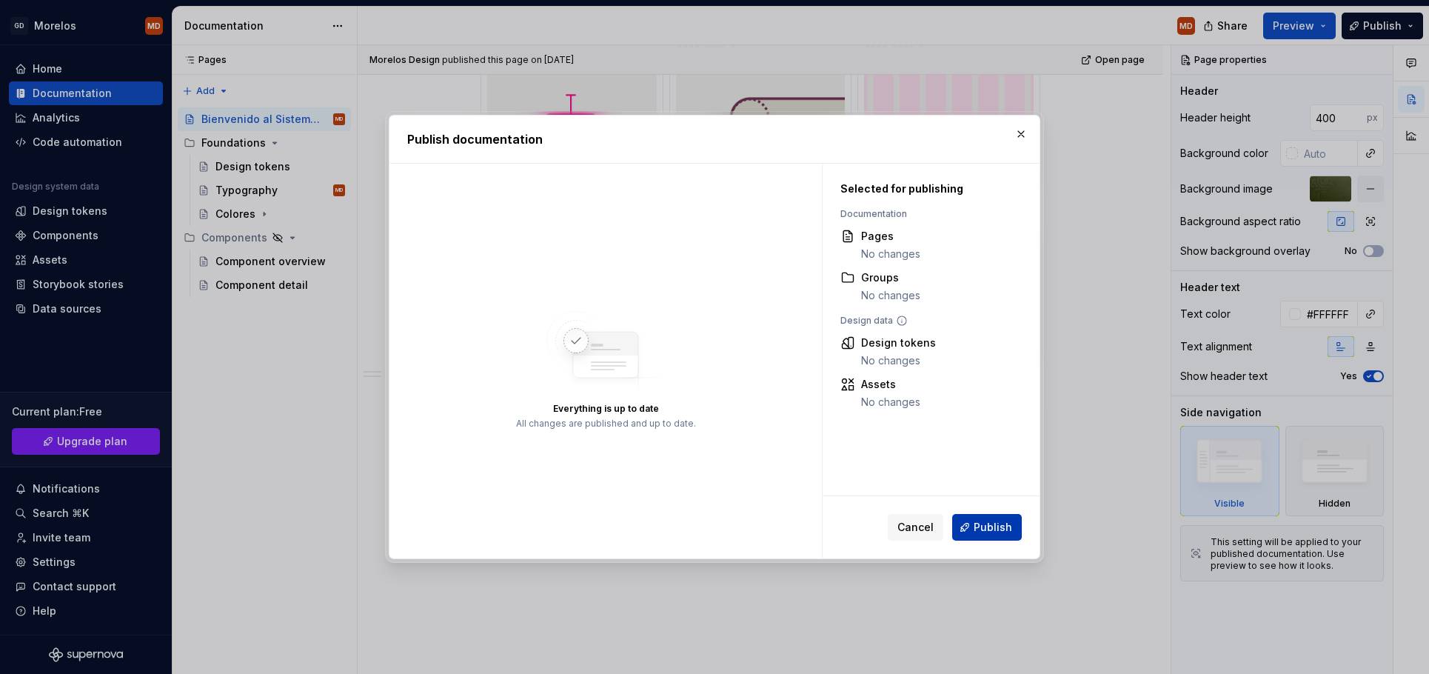
click at [992, 529] on span "Publish" at bounding box center [993, 527] width 38 height 15
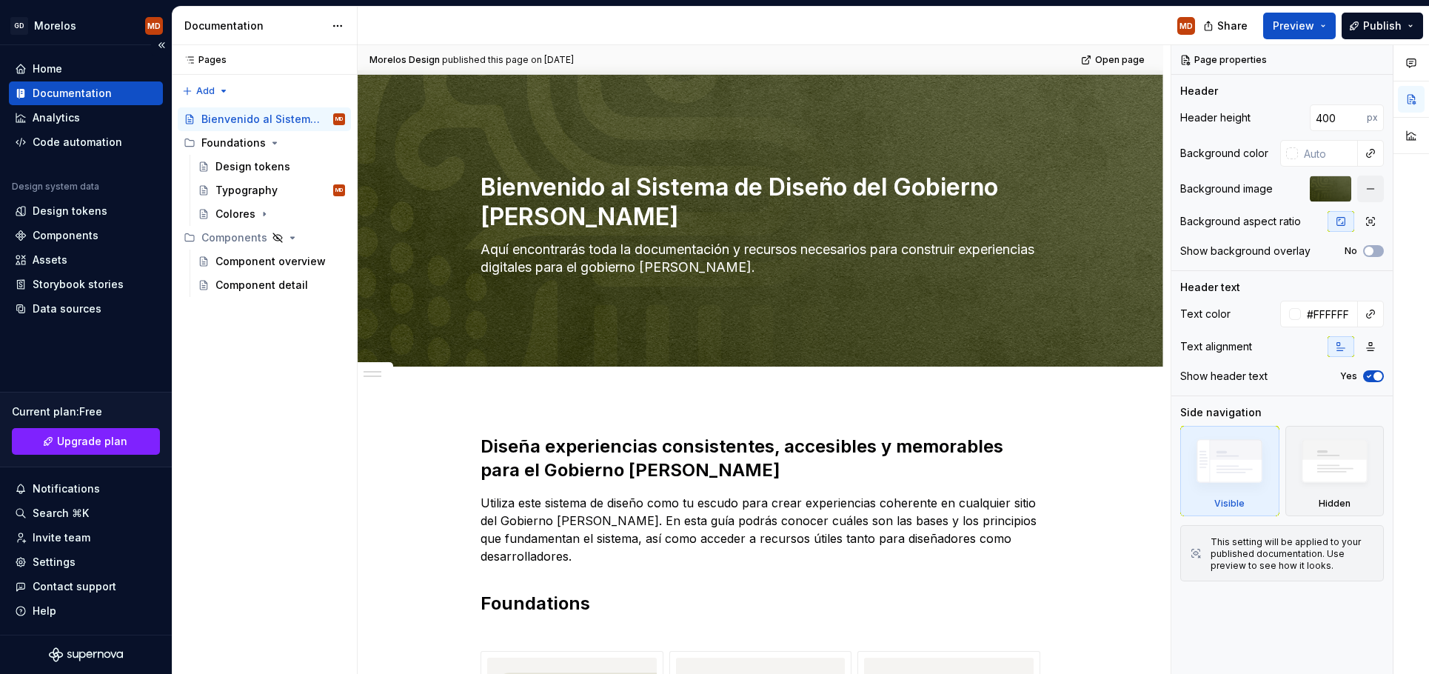
scroll to position [0, 0]
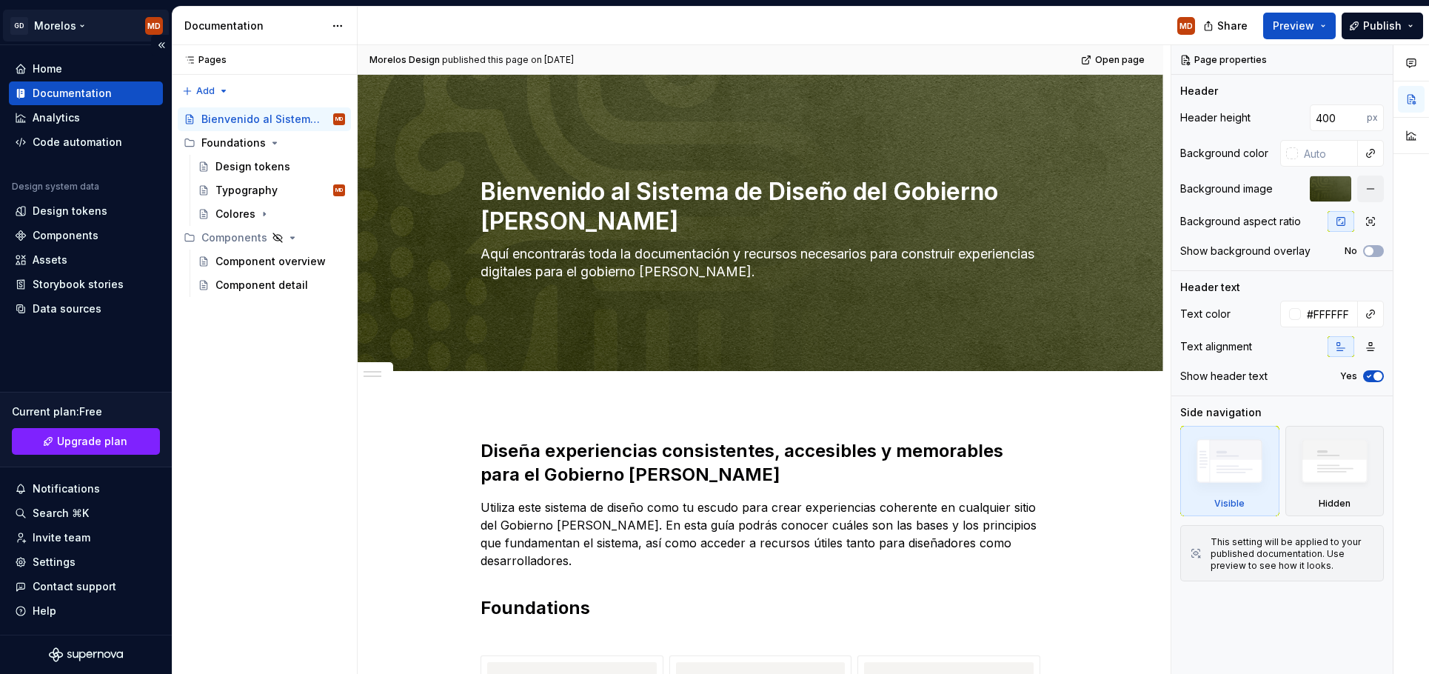
click at [60, 29] on html "GD [PERSON_NAME] MD Home Documentation Analytics Code automation Design system …" at bounding box center [714, 337] width 1429 height 674
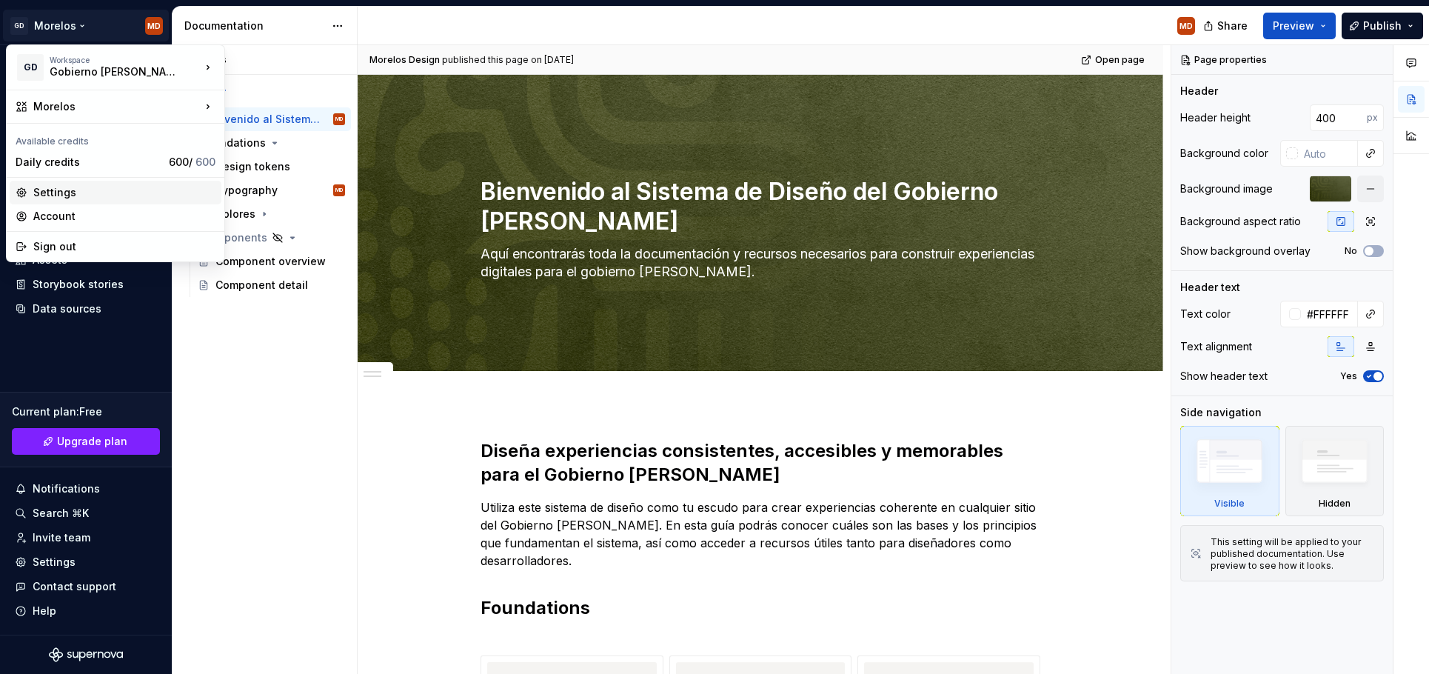
click at [93, 190] on div "Settings" at bounding box center [124, 192] width 182 height 15
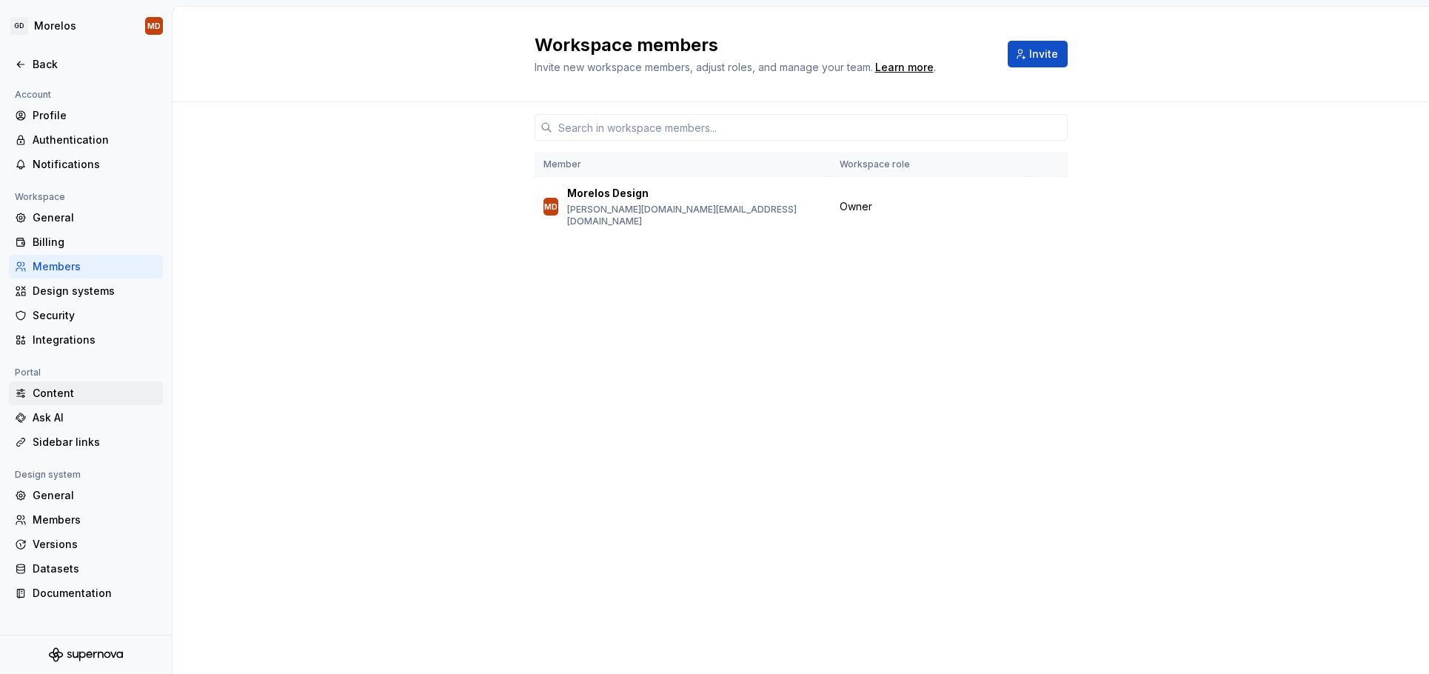
click at [98, 389] on div "Content" at bounding box center [95, 393] width 124 height 15
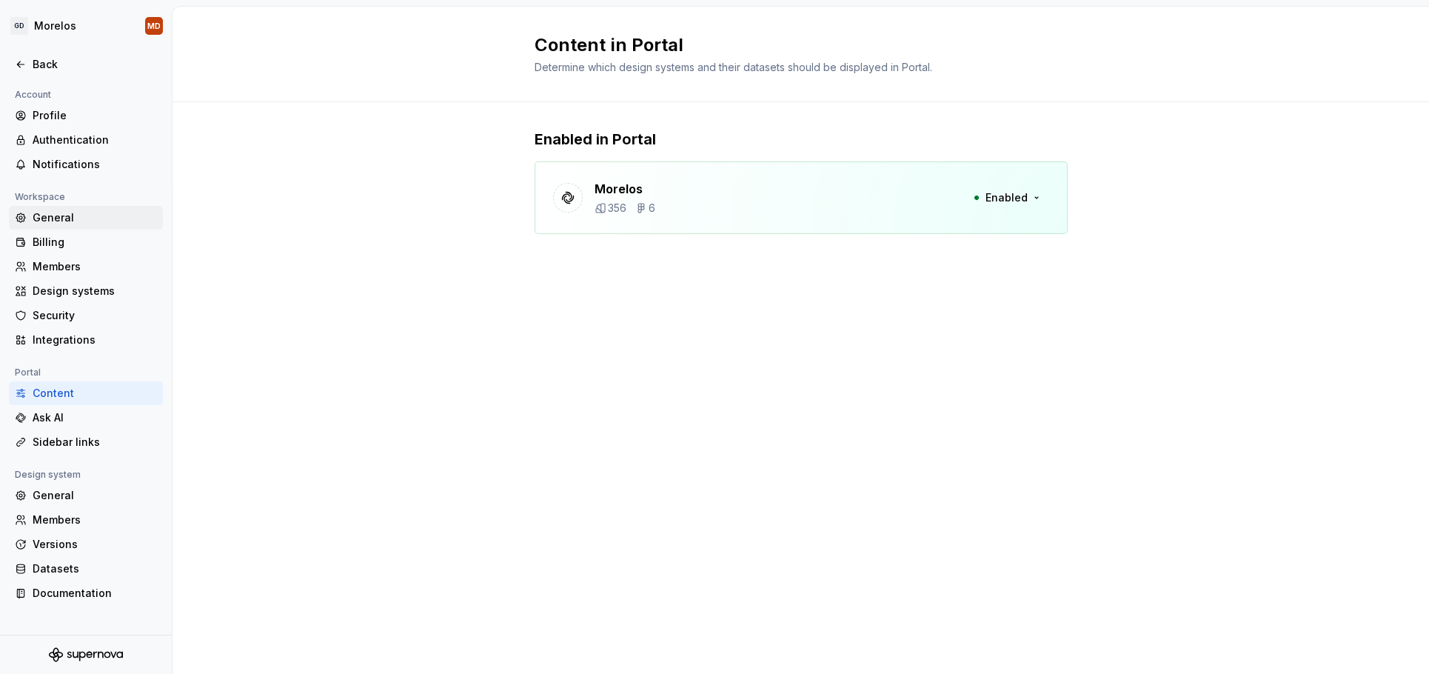
click at [104, 221] on div "General" at bounding box center [95, 217] width 124 height 15
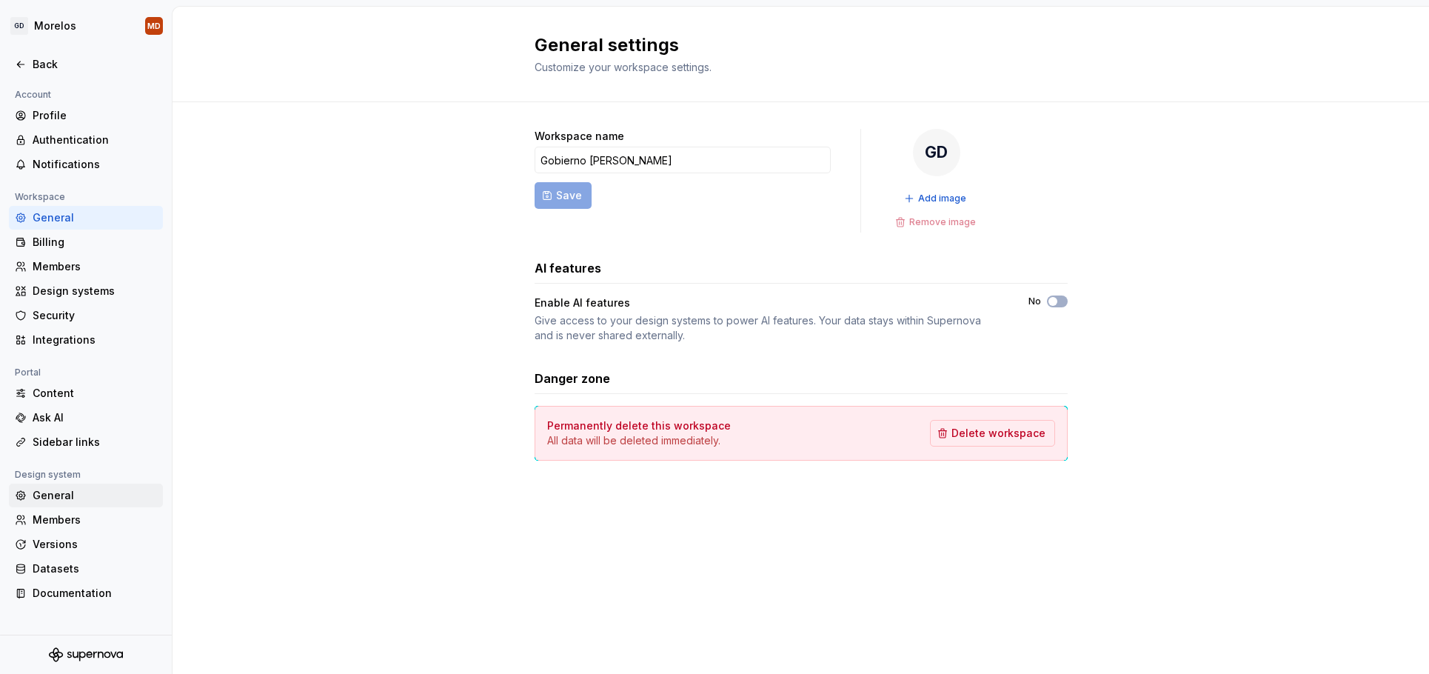
click at [76, 495] on div "General" at bounding box center [95, 495] width 124 height 15
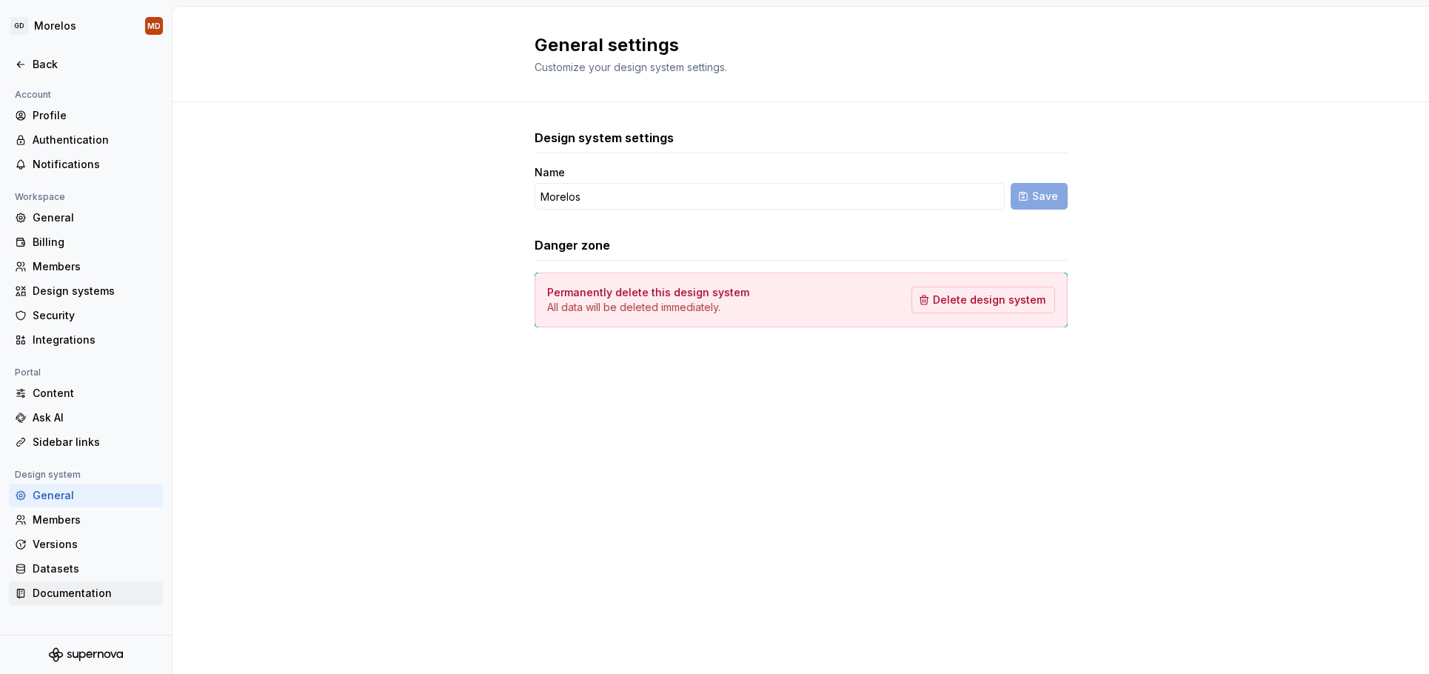
click at [77, 596] on div "Documentation" at bounding box center [95, 593] width 124 height 15
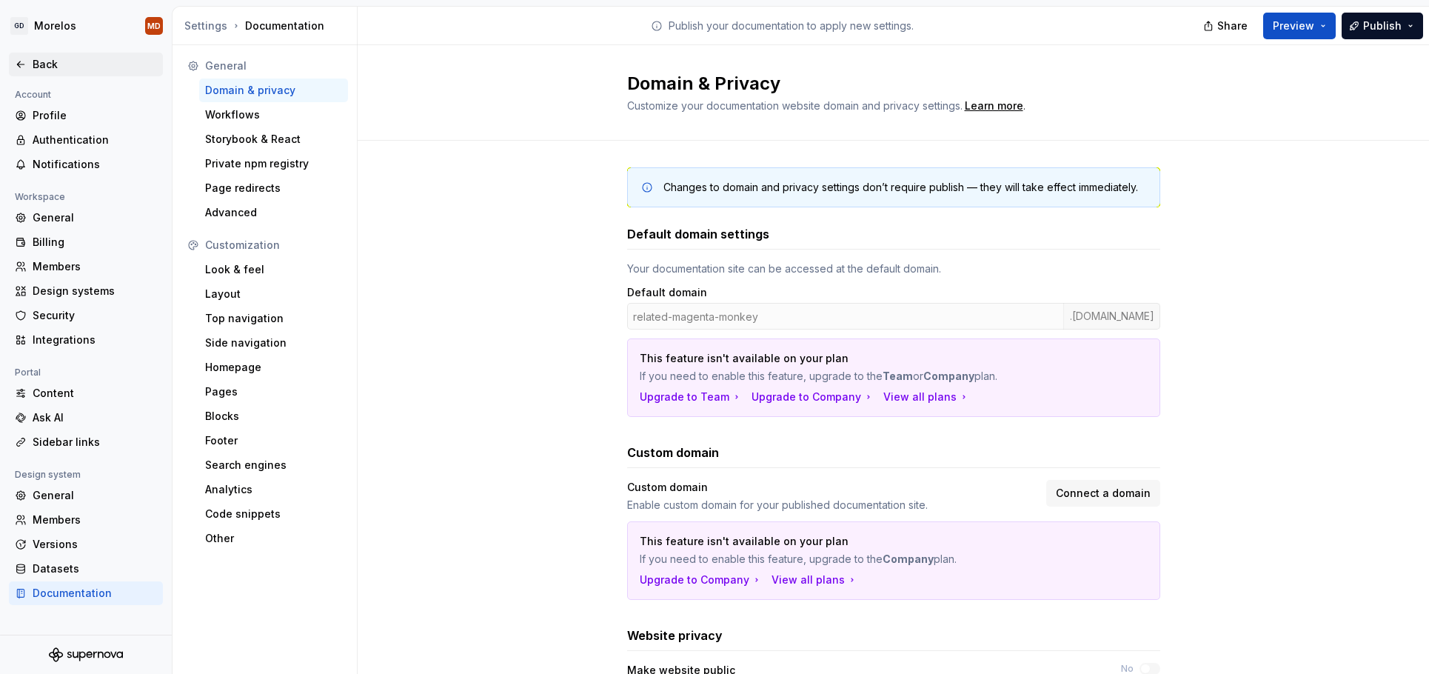
click at [43, 69] on div "Back" at bounding box center [95, 64] width 124 height 15
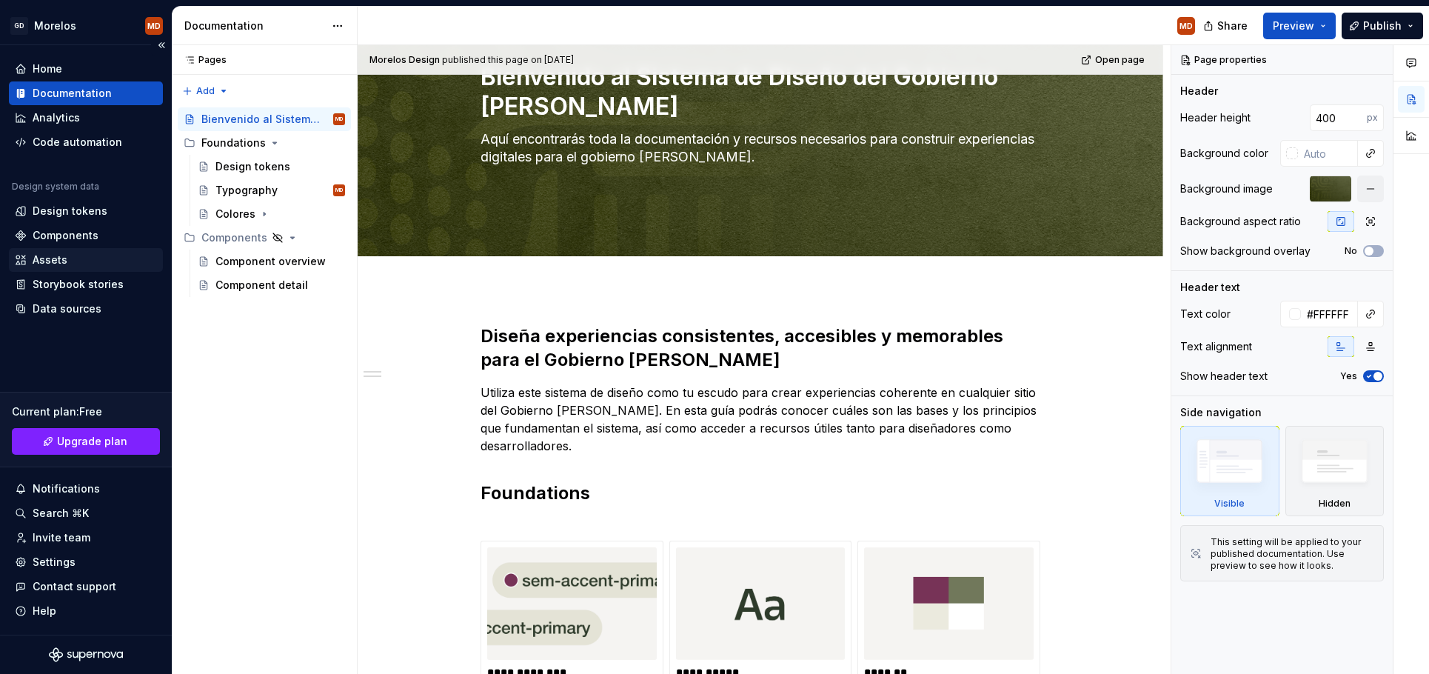
scroll to position [150, 0]
